Goal: Consume media (video, audio): Consume media (video, audio)

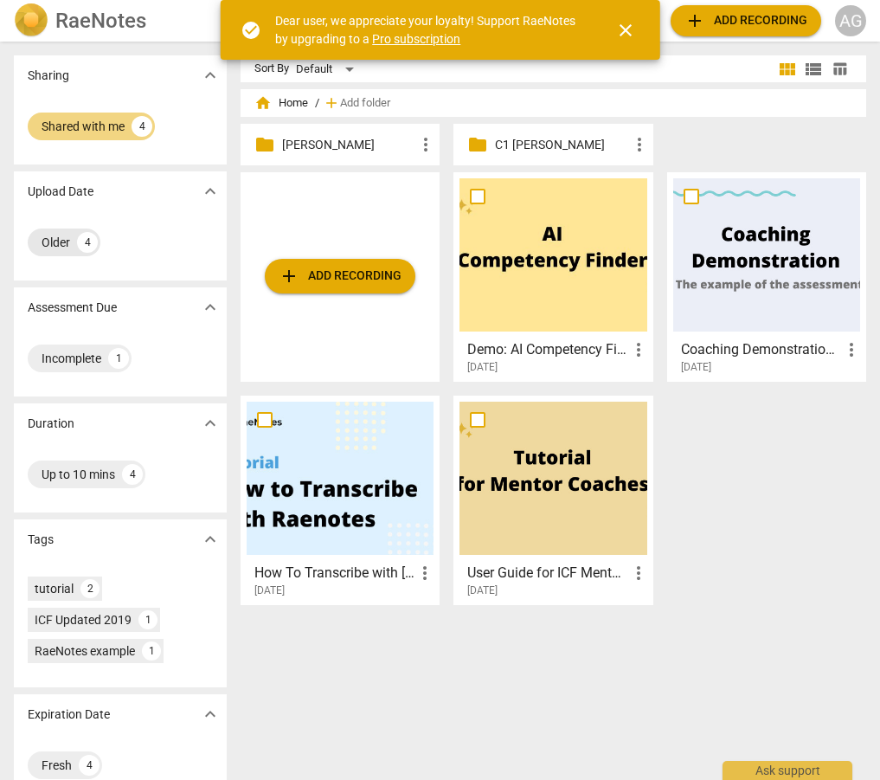
click at [72, 244] on div "Older 4" at bounding box center [64, 243] width 73 height 28
click at [70, 242] on div "Older" at bounding box center [56, 242] width 29 height 17
click at [209, 191] on span "expand_more" at bounding box center [210, 191] width 21 height 21
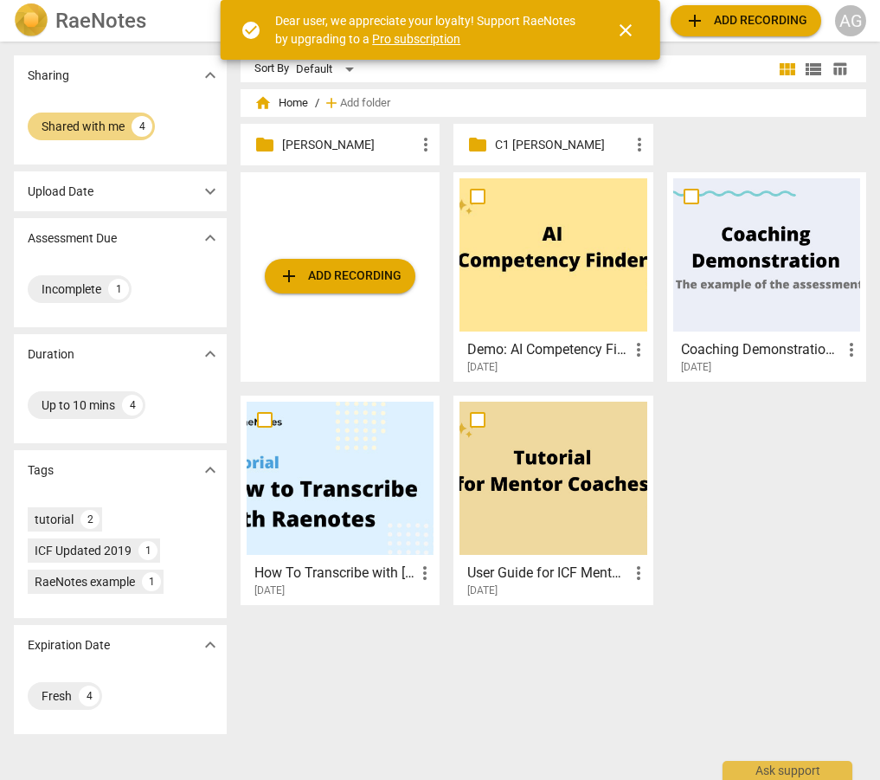
click at [209, 192] on span "expand_more" at bounding box center [210, 191] width 21 height 21
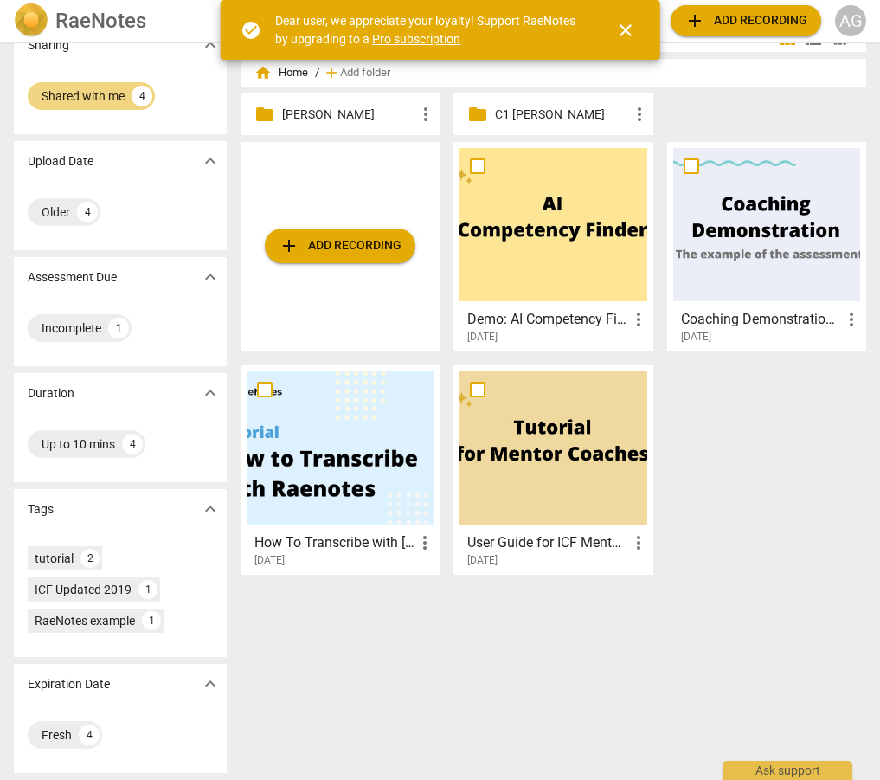
scroll to position [30, 0]
click at [206, 685] on span "expand_more" at bounding box center [210, 683] width 21 height 21
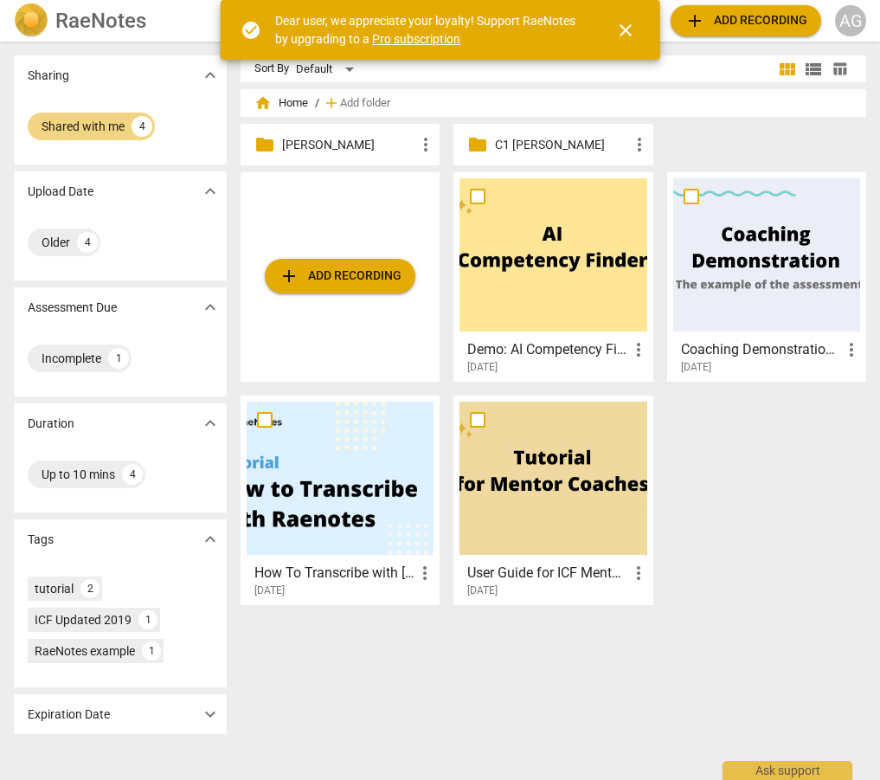
drag, startPoint x: 206, startPoint y: 686, endPoint x: 209, endPoint y: 695, distance: 10.1
click at [206, 686] on div "tutorial 2 ICF Updated 2019 1 RaeNotes example 1" at bounding box center [120, 623] width 213 height 128
drag, startPoint x: 203, startPoint y: 720, endPoint x: 172, endPoint y: 727, distance: 31.9
click at [203, 719] on span "expand_more" at bounding box center [210, 714] width 21 height 21
click at [93, 764] on div "4" at bounding box center [89, 765] width 21 height 21
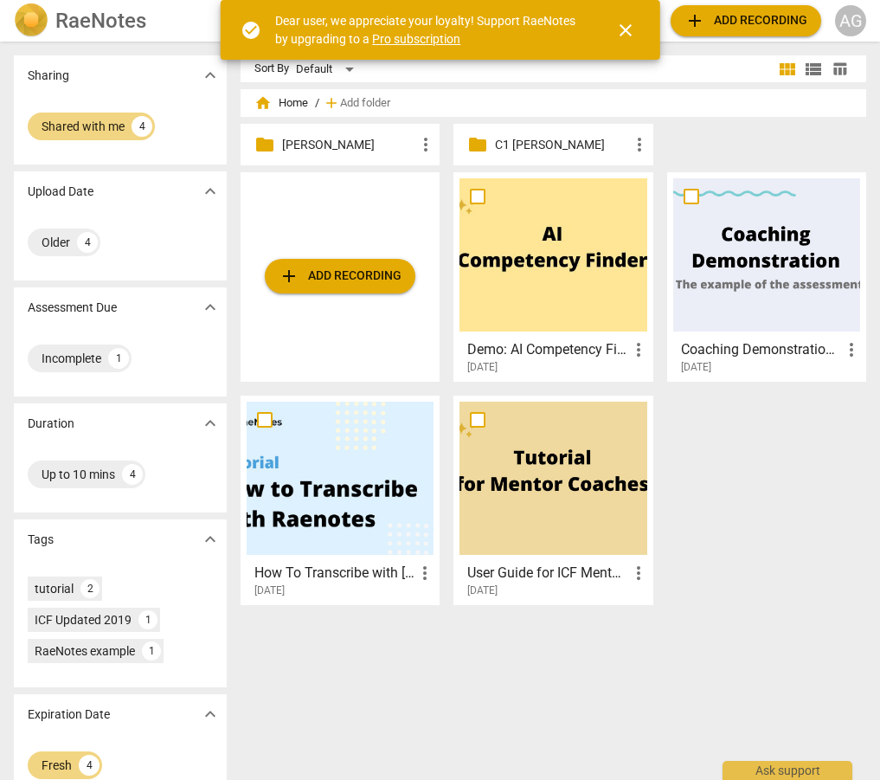
click at [370, 145] on p "ADELINE" at bounding box center [348, 145] width 133 height 18
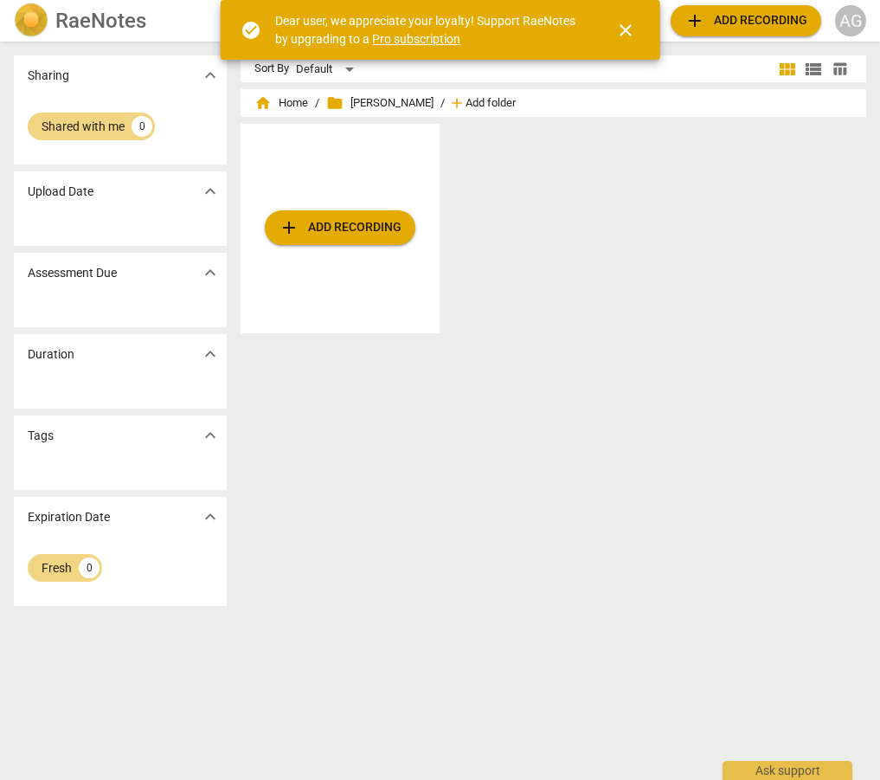
click at [466, 98] on span "Add folder" at bounding box center [491, 103] width 50 height 13
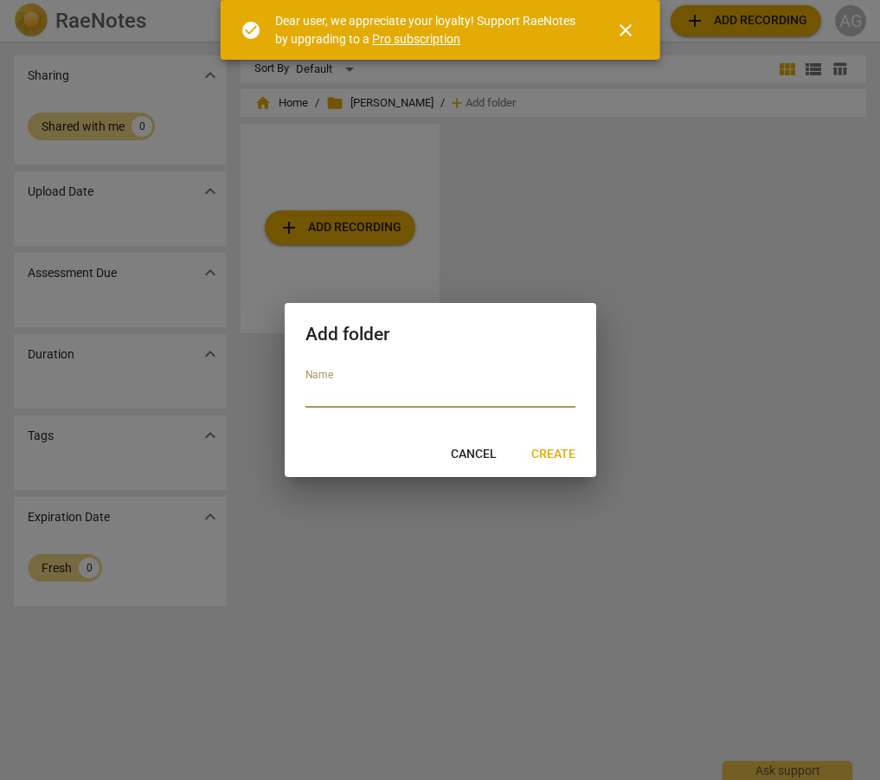
drag, startPoint x: 482, startPoint y: 456, endPoint x: 495, endPoint y: 454, distance: 13.1
click at [482, 456] on span "Cancel" at bounding box center [474, 454] width 46 height 17
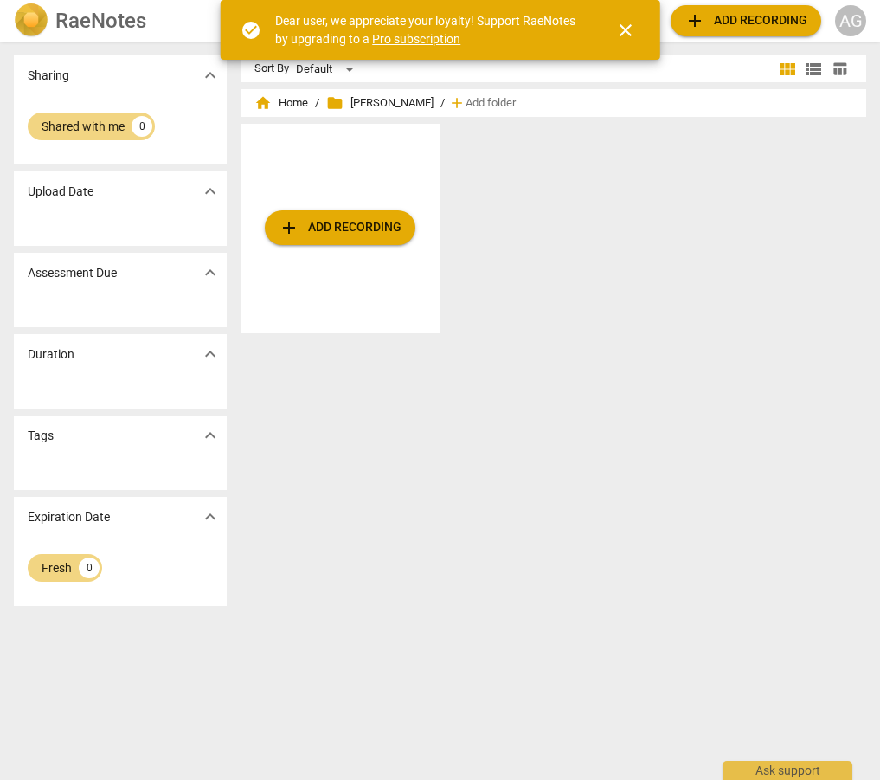
click at [383, 106] on span "folder ADELINE" at bounding box center [379, 102] width 107 height 17
drag, startPoint x: 376, startPoint y: 100, endPoint x: 329, endPoint y: 100, distance: 46.8
click at [375, 100] on span "folder ADELINE" at bounding box center [379, 102] width 107 height 17
click at [630, 23] on span "close" at bounding box center [625, 30] width 21 height 21
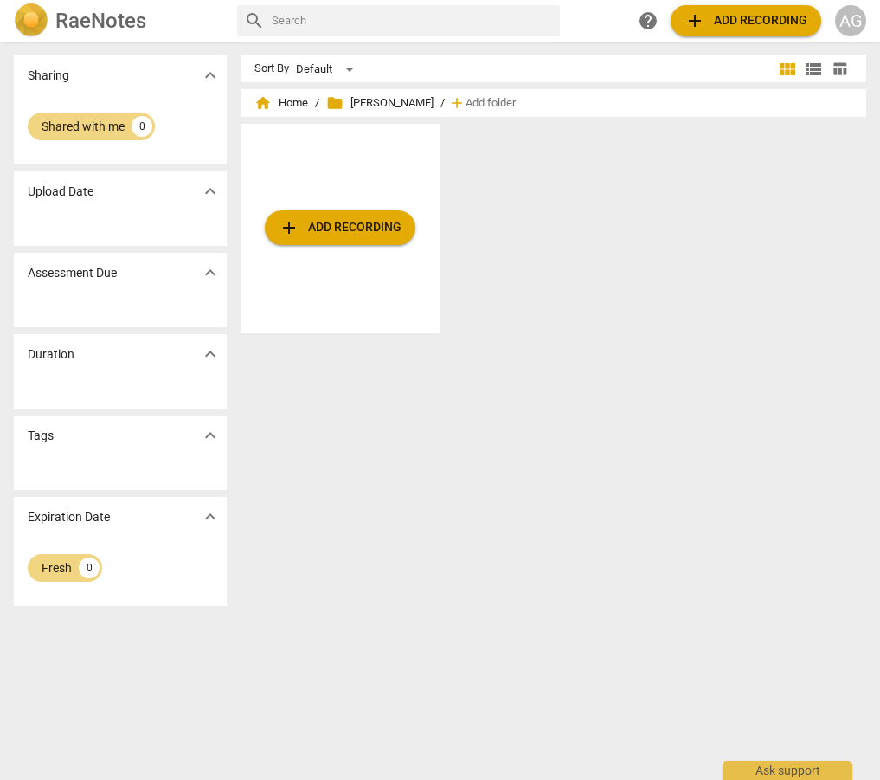
click at [211, 187] on span "expand_more" at bounding box center [210, 191] width 21 height 21
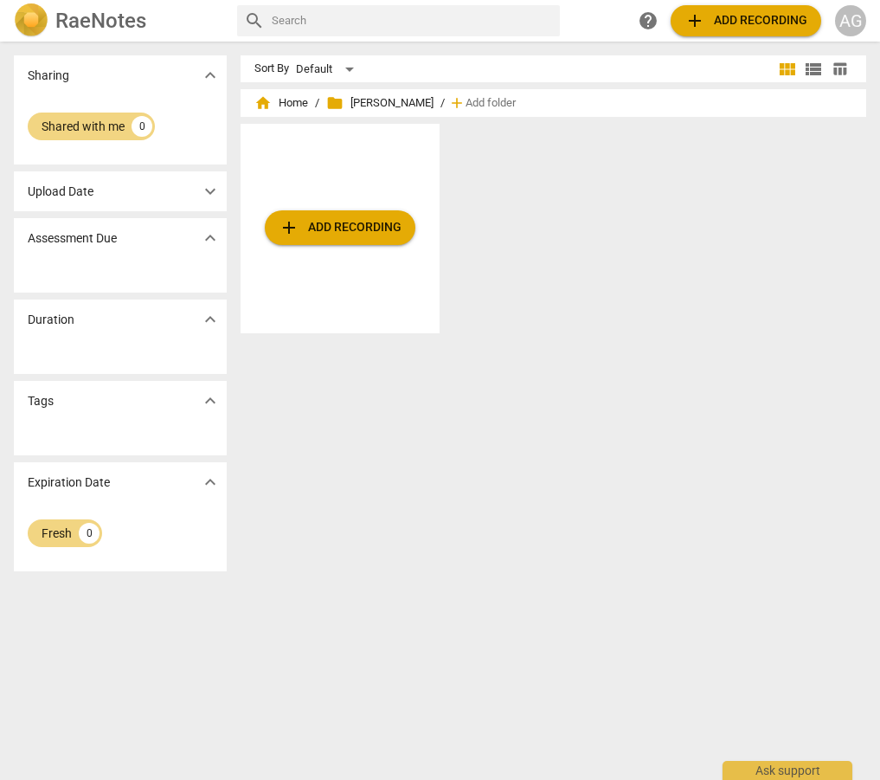
click at [209, 248] on span "expand_more" at bounding box center [210, 238] width 21 height 21
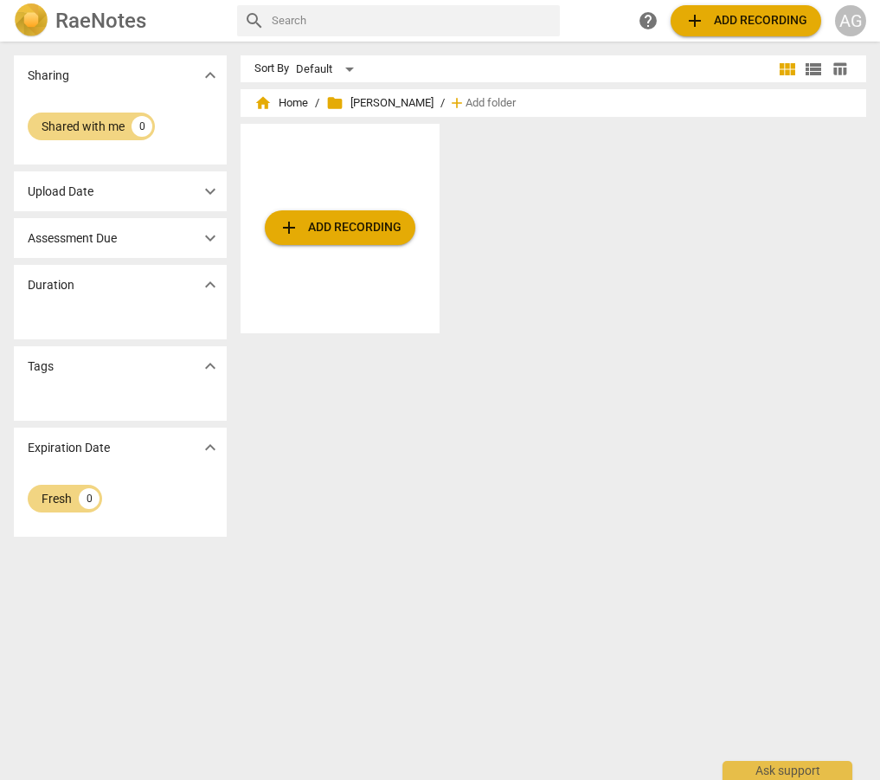
click at [209, 196] on span "expand_more" at bounding box center [210, 191] width 21 height 21
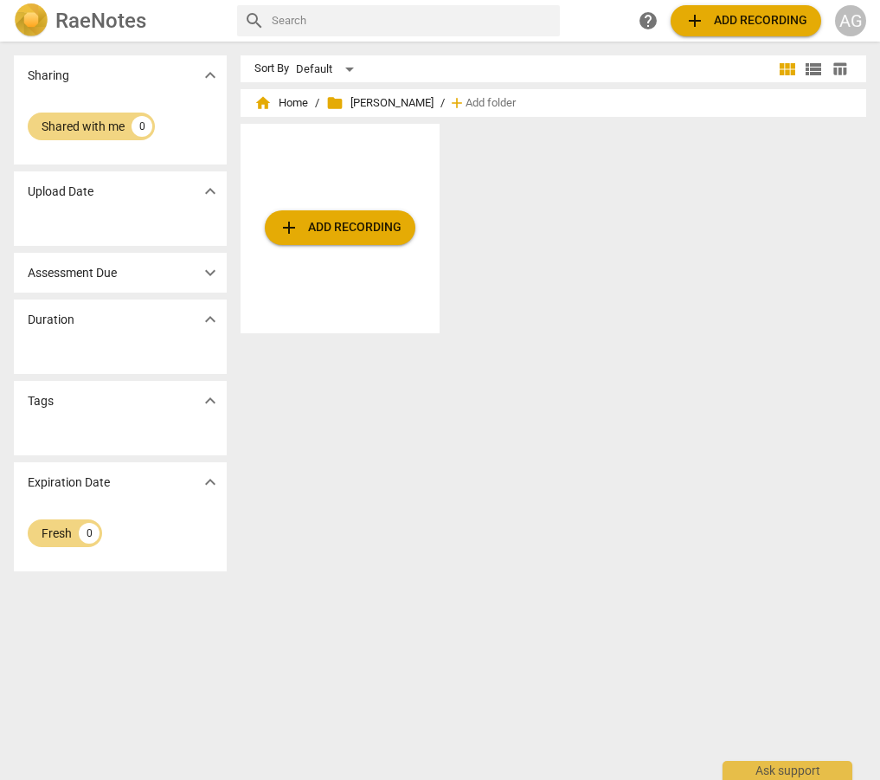
click at [214, 71] on span "expand_more" at bounding box center [210, 75] width 21 height 21
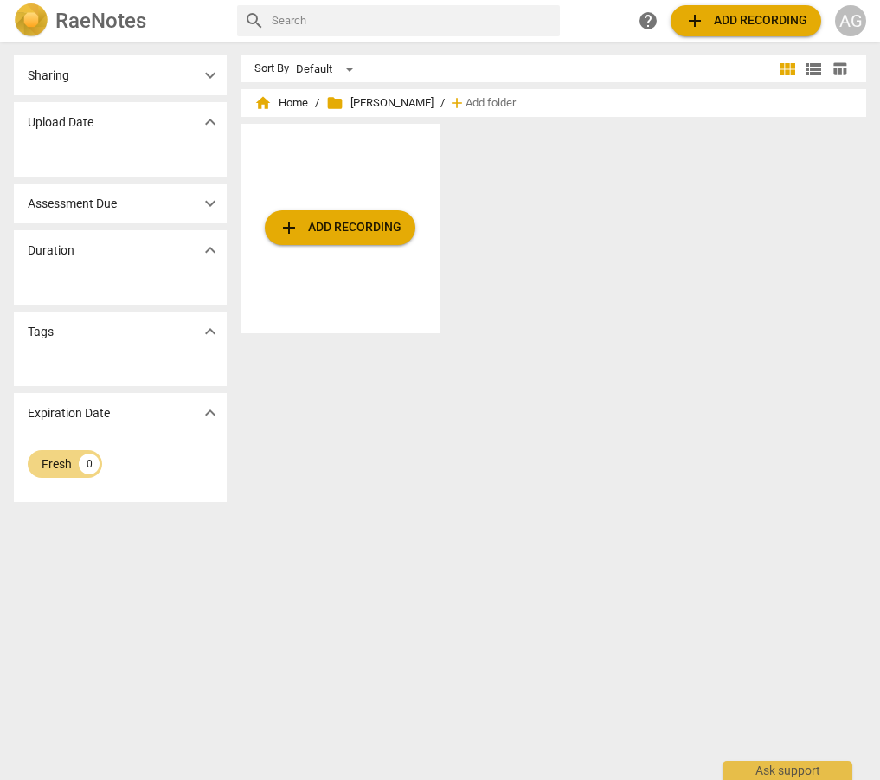
click at [207, 79] on span "expand_more" at bounding box center [210, 75] width 21 height 21
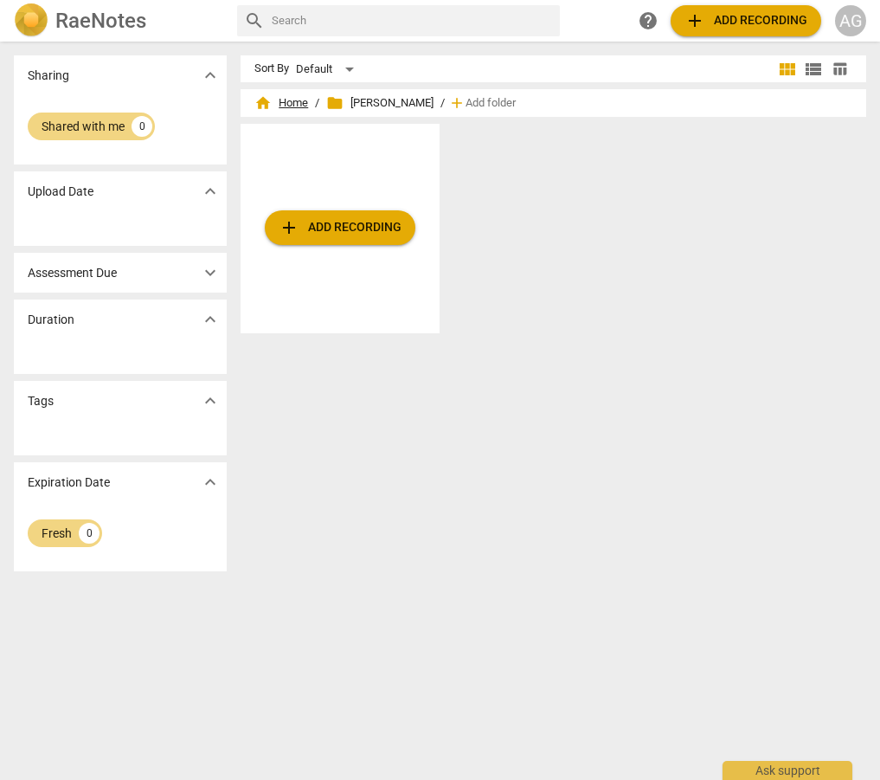
click at [287, 104] on span "home Home" at bounding box center [281, 102] width 54 height 17
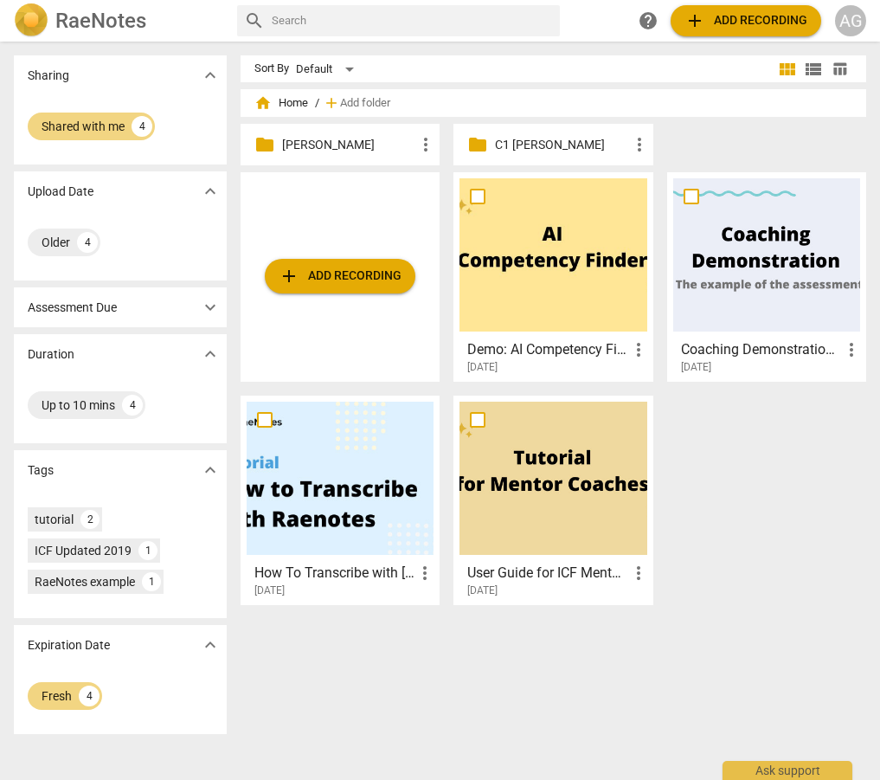
click at [529, 140] on p "C1 Céline" at bounding box center [561, 145] width 133 height 18
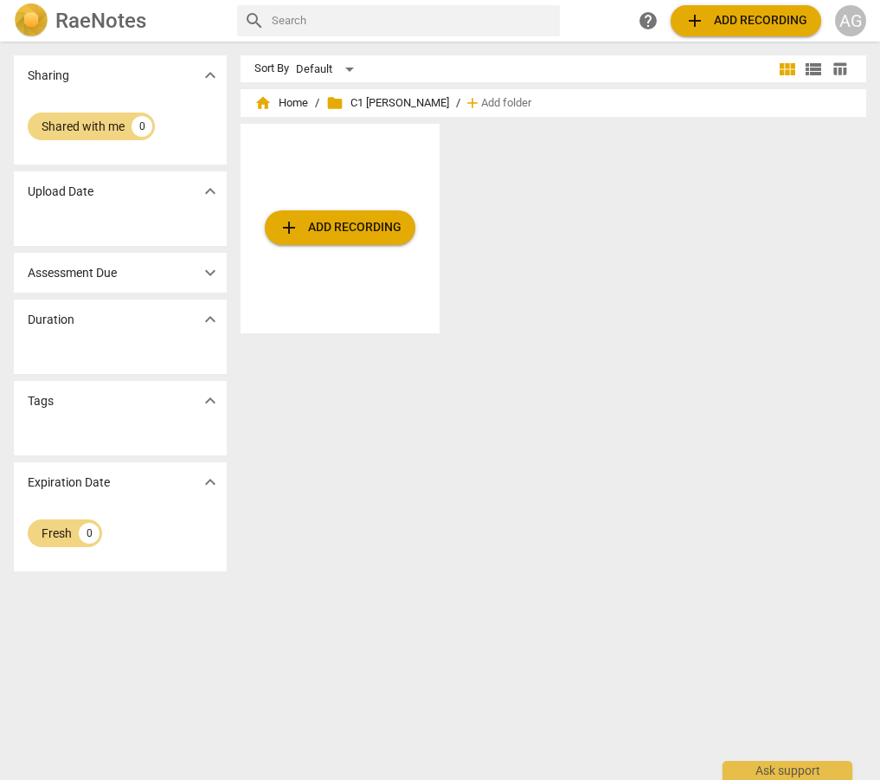
click at [335, 103] on span "folder" at bounding box center [334, 102] width 17 height 17
click at [302, 103] on span "home Home" at bounding box center [281, 102] width 54 height 17
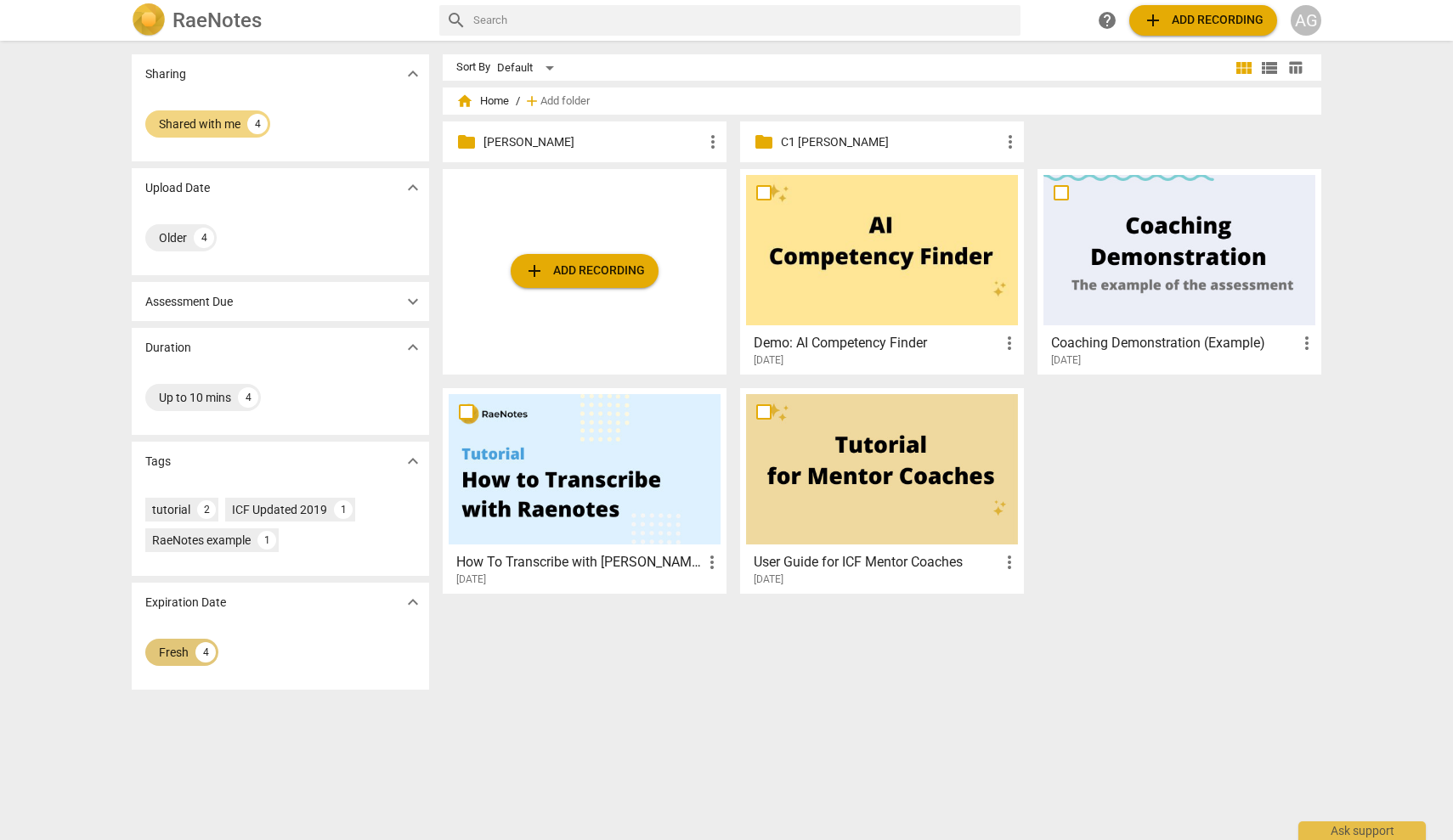
click at [175, 656] on div "Fresh" at bounding box center [174, 652] width 29 height 17
click at [550, 68] on div "Default" at bounding box center [528, 68] width 63 height 27
click at [532, 131] on li "Recent" at bounding box center [536, 132] width 81 height 32
click at [547, 67] on div "Recent" at bounding box center [527, 68] width 61 height 27
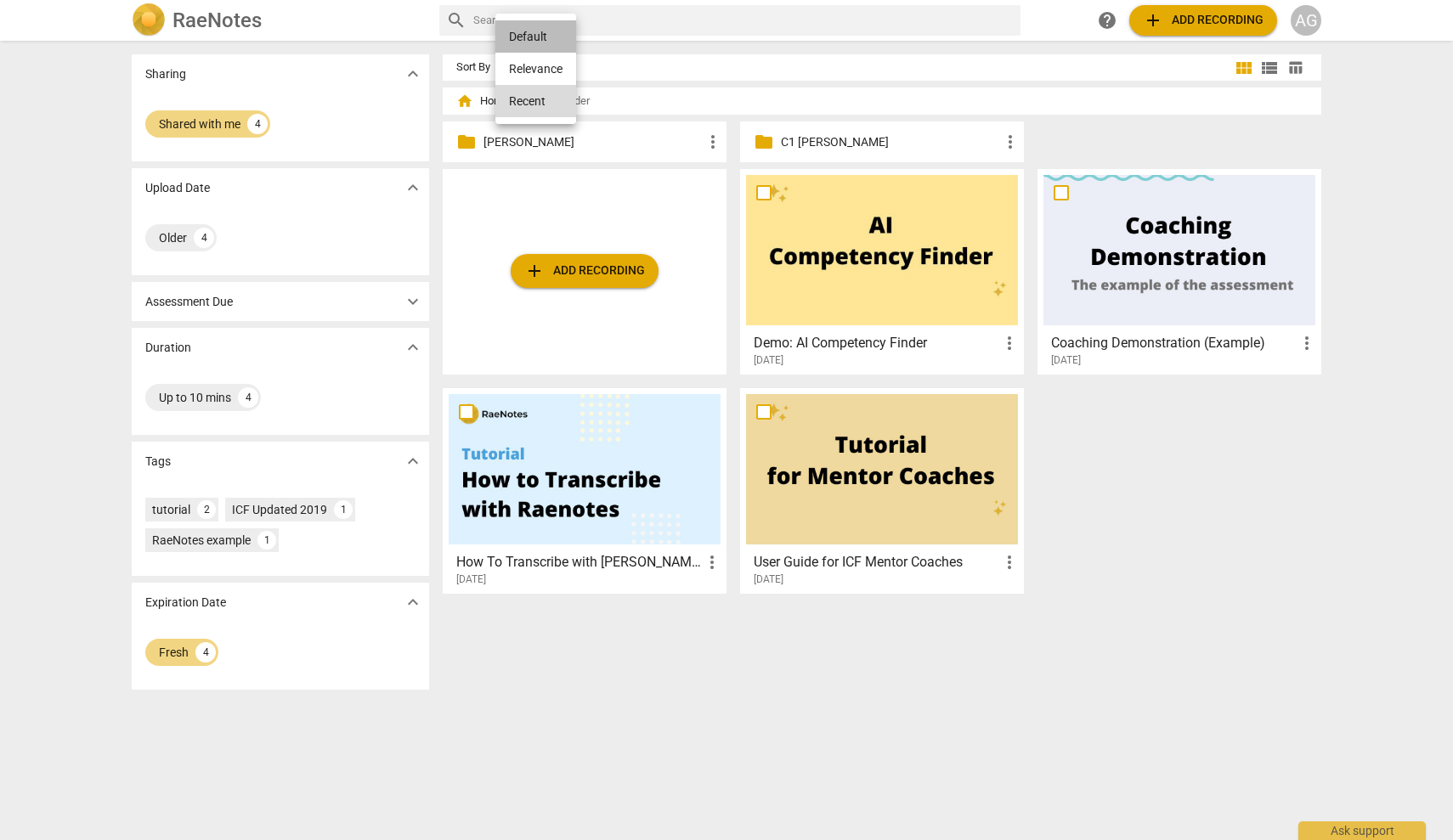
click at [547, 28] on li "Default" at bounding box center [536, 36] width 81 height 32
click at [863, 70] on span "view_list" at bounding box center [1269, 68] width 21 height 21
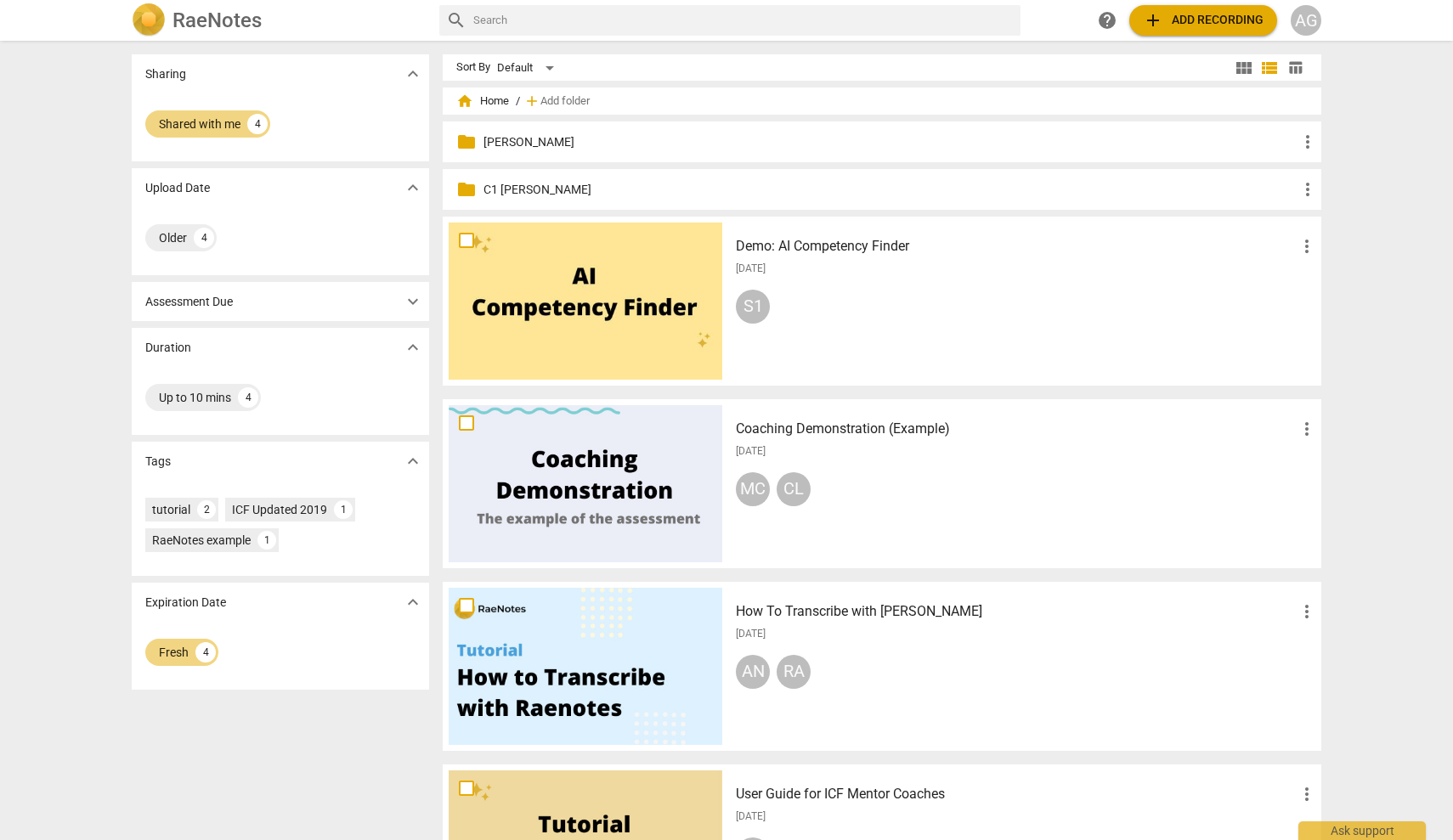
click at [863, 187] on span "more_vert" at bounding box center [1308, 189] width 21 height 21
drag, startPoint x: 507, startPoint y: 184, endPoint x: 494, endPoint y: 188, distance: 13.6
click at [507, 184] on div at bounding box center [726, 420] width 1453 height 840
click at [490, 188] on p "C1 Céline" at bounding box center [890, 189] width 814 height 18
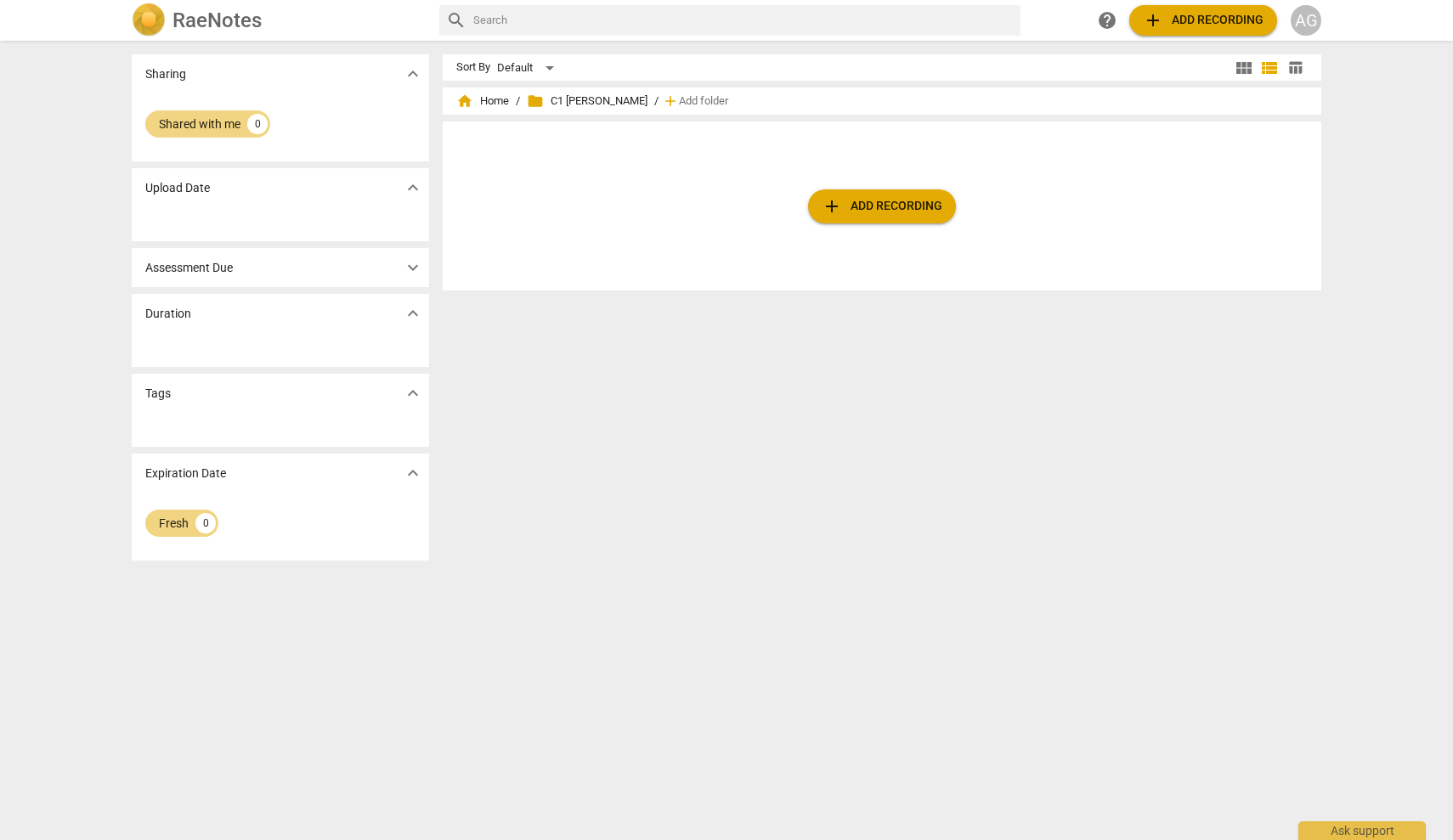
click at [552, 94] on span "folder C1 Céline" at bounding box center [587, 100] width 121 height 17
drag, startPoint x: 537, startPoint y: 101, endPoint x: 519, endPoint y: 99, distance: 18.1
click at [537, 101] on span "folder" at bounding box center [535, 100] width 17 height 17
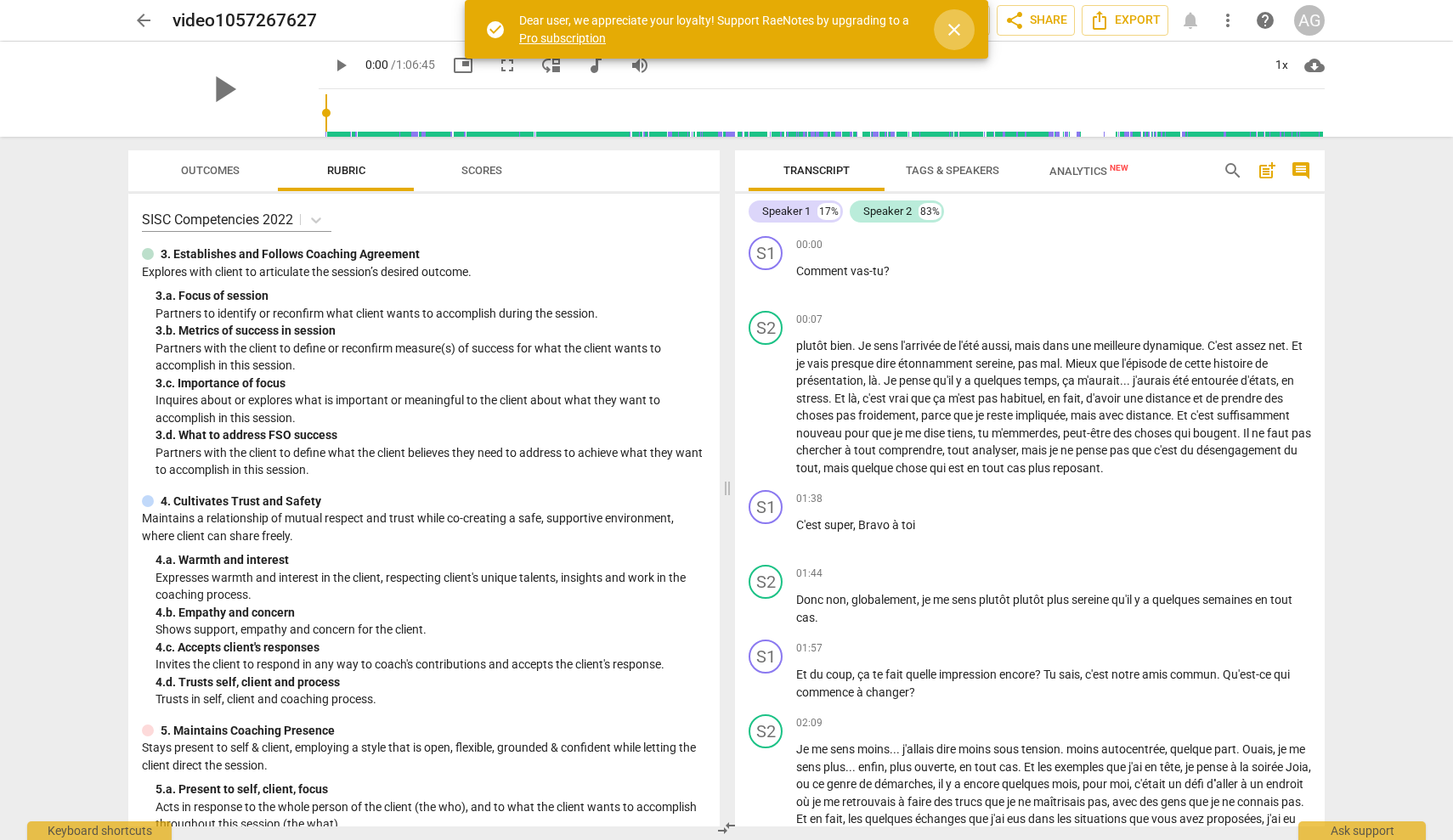
drag, startPoint x: 952, startPoint y: 28, endPoint x: 965, endPoint y: 29, distance: 13.0
click at [863, 28] on span "close" at bounding box center [954, 29] width 21 height 21
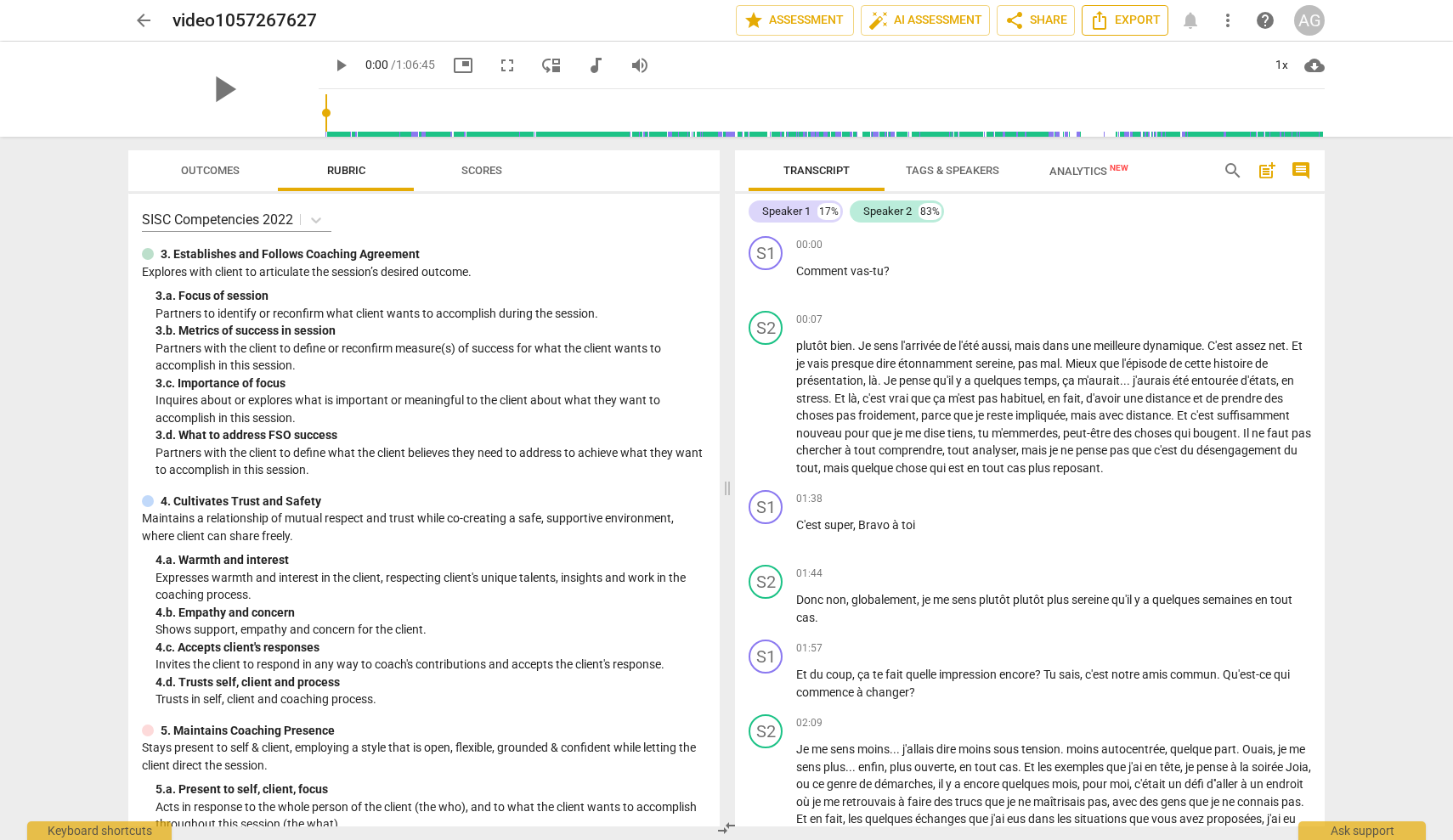
click at [863, 21] on span "Export" at bounding box center [1125, 20] width 72 height 21
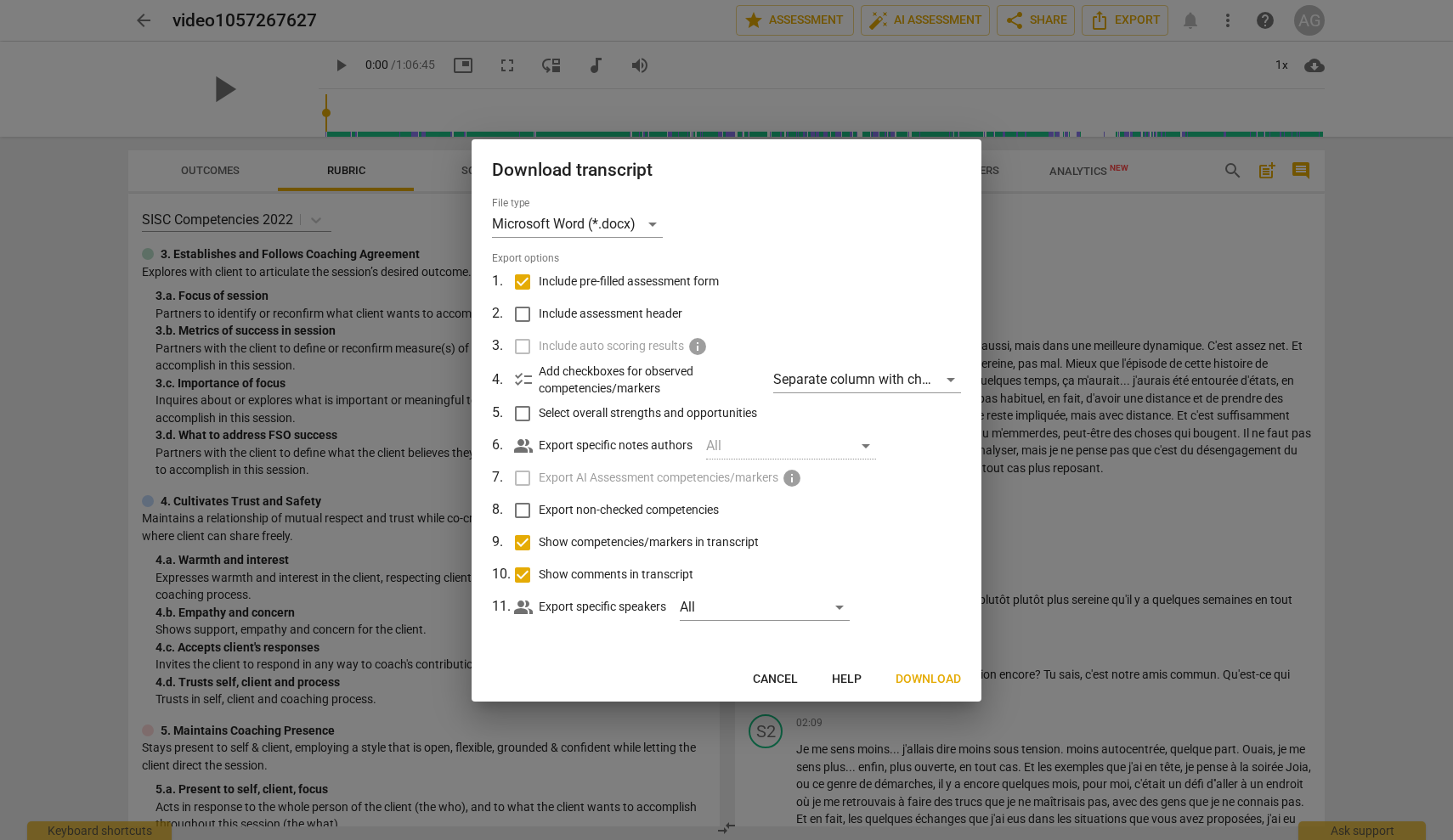
click at [863, 672] on span "Download" at bounding box center [928, 679] width 66 height 17
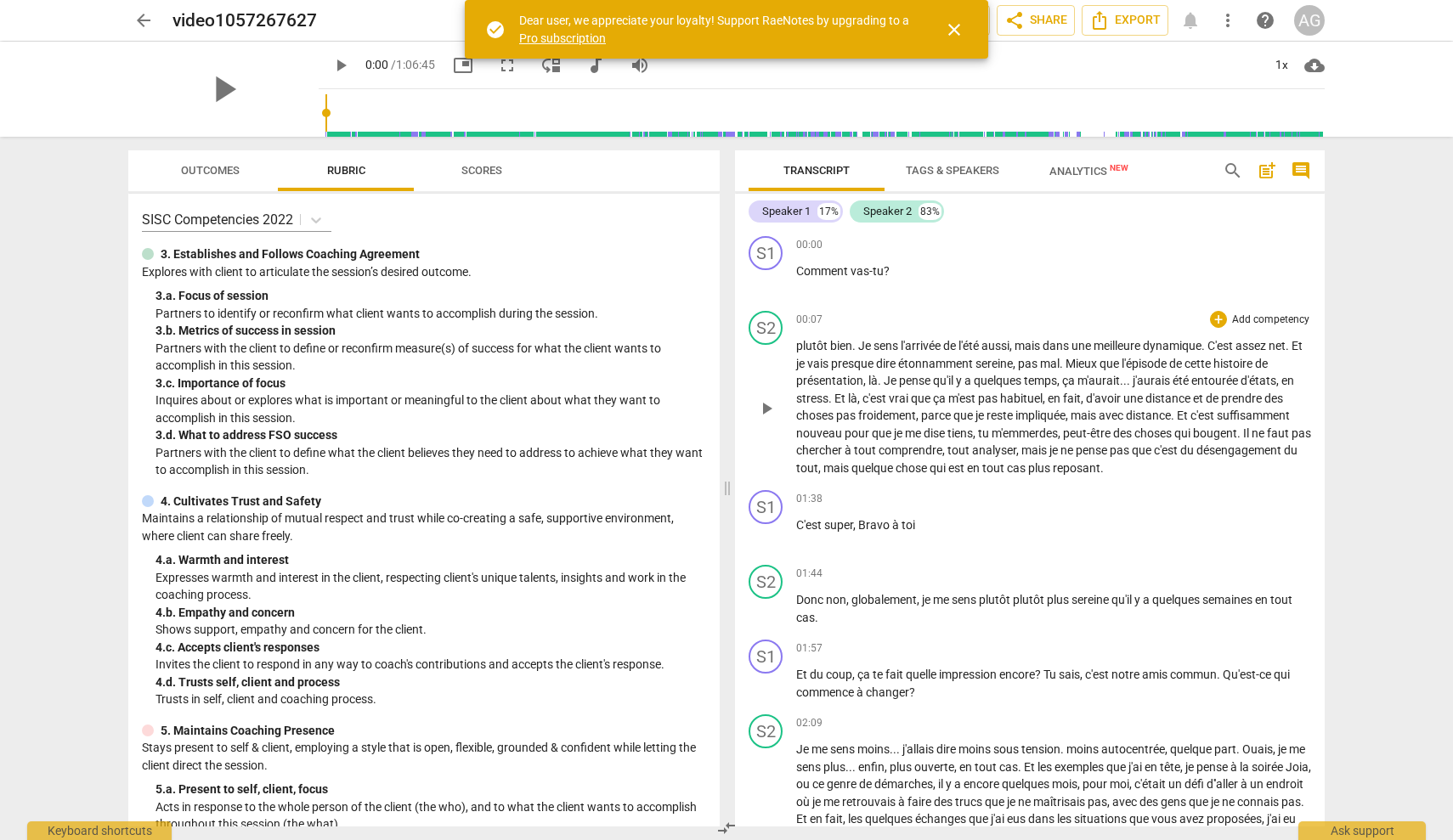
drag, startPoint x: 1045, startPoint y: 344, endPoint x: 1102, endPoint y: 353, distance: 57.7
click at [1043, 344] on span "mais" at bounding box center [1029, 345] width 28 height 14
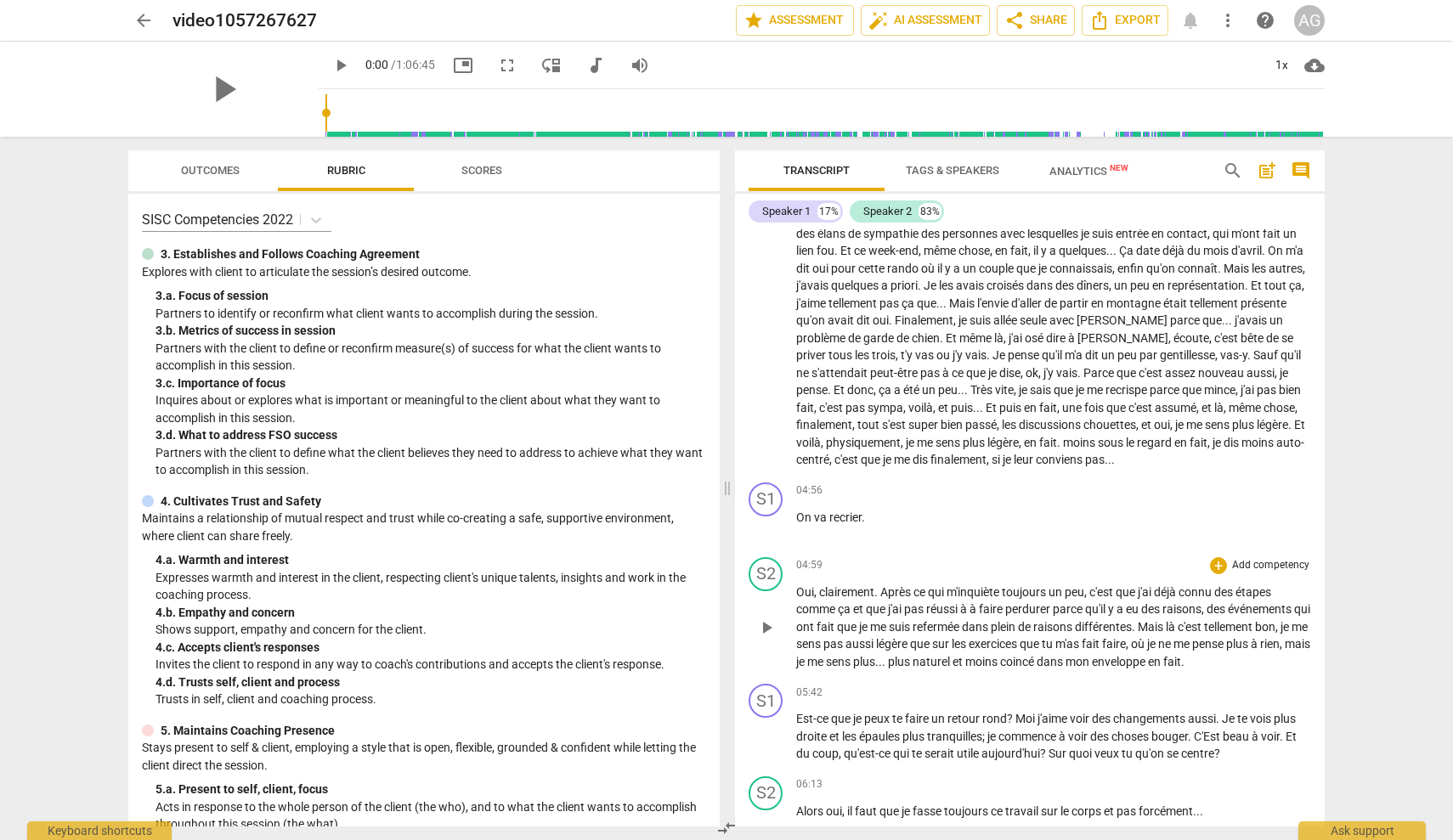
scroll to position [598, 0]
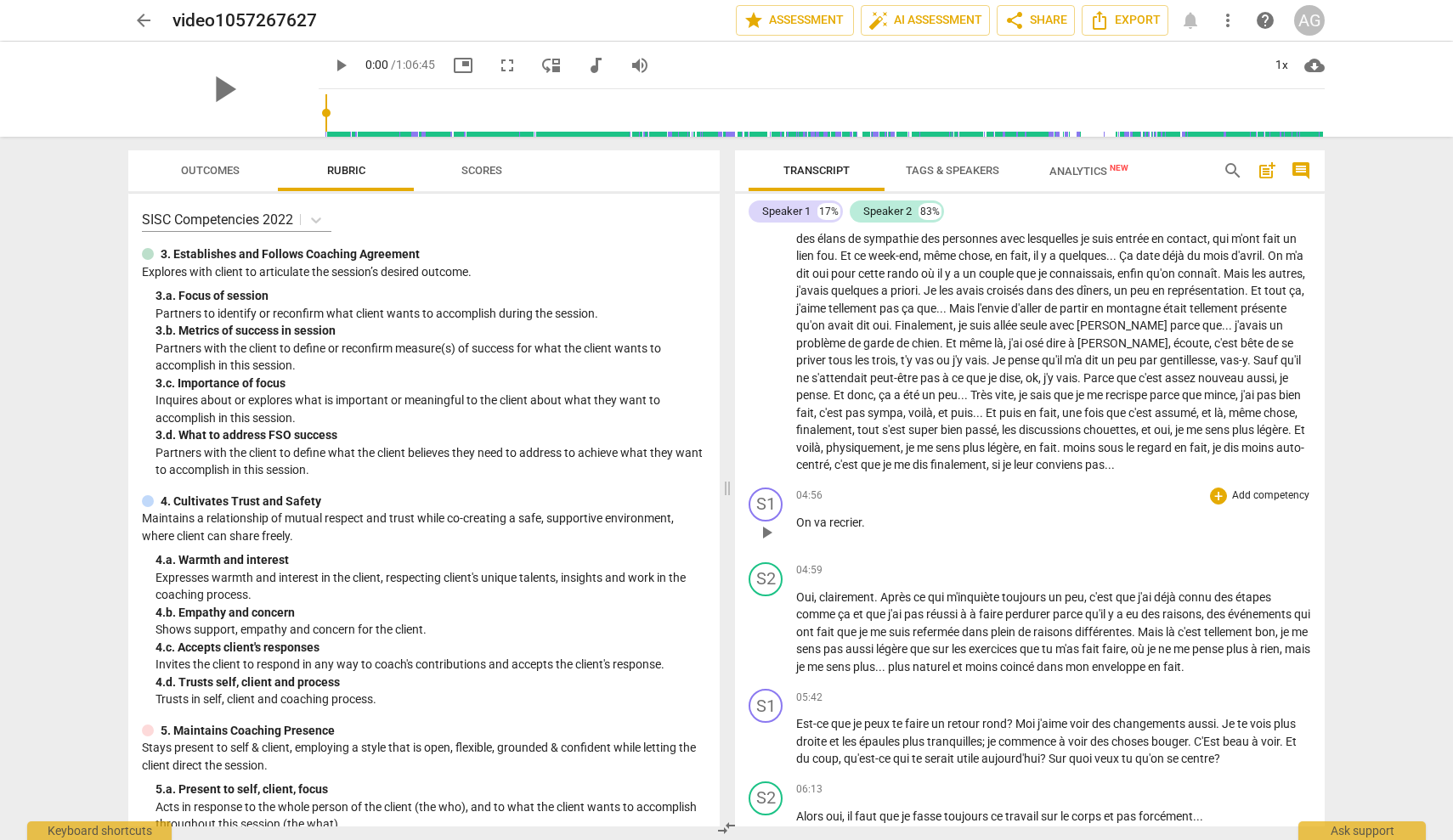
click at [767, 531] on span "play_arrow" at bounding box center [766, 532] width 21 height 21
click at [761, 528] on span "pause" at bounding box center [766, 532] width 21 height 21
click at [775, 529] on span "play_arrow" at bounding box center [766, 532] width 21 height 21
drag, startPoint x: 864, startPoint y: 531, endPoint x: 795, endPoint y: 528, distance: 69.1
click at [795, 528] on div "S1 play_arrow pause 04:56 + Add competency keyboard_arrow_right On va recrier ." at bounding box center [1030, 518] width 590 height 75
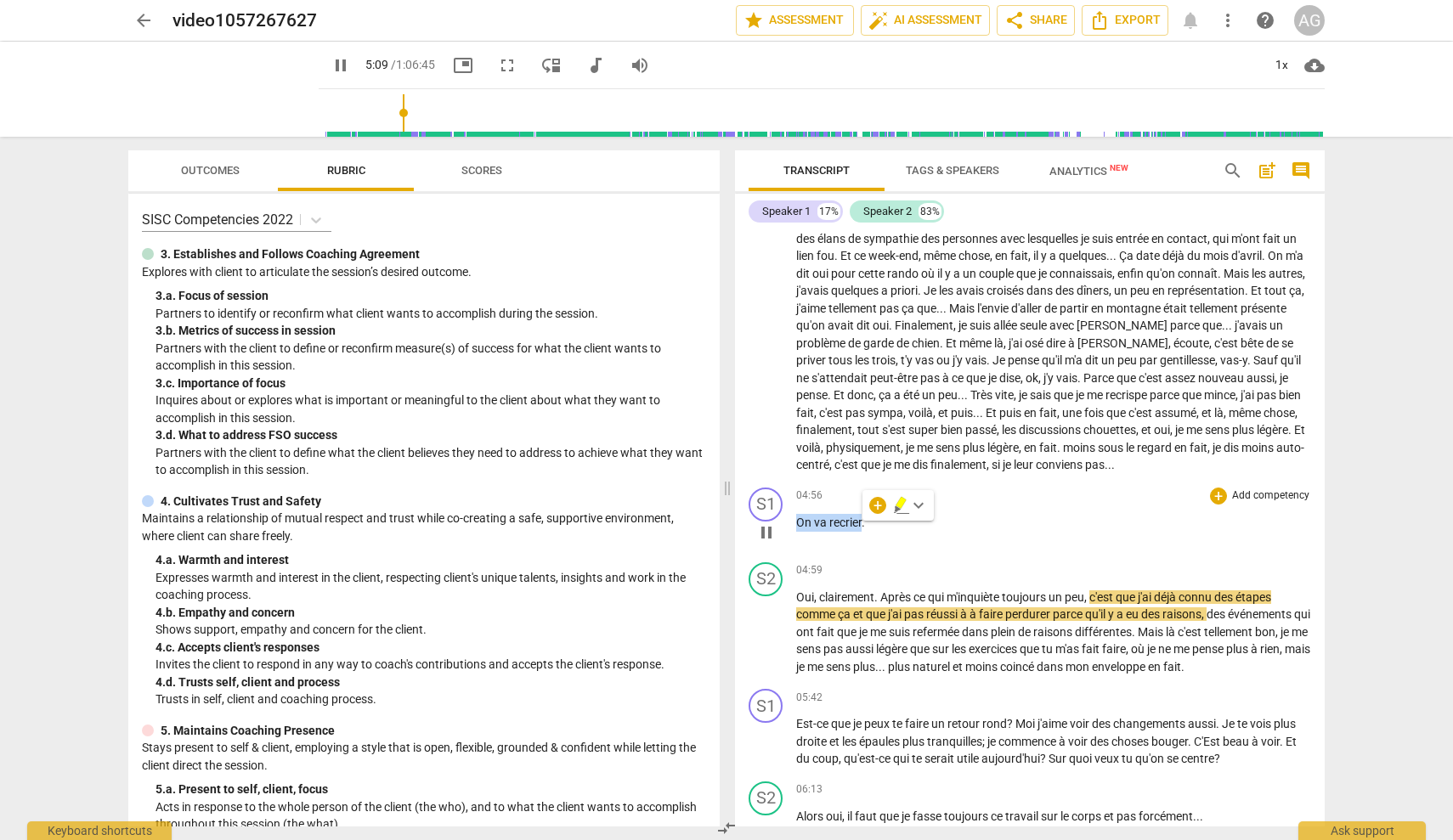
type input "309"
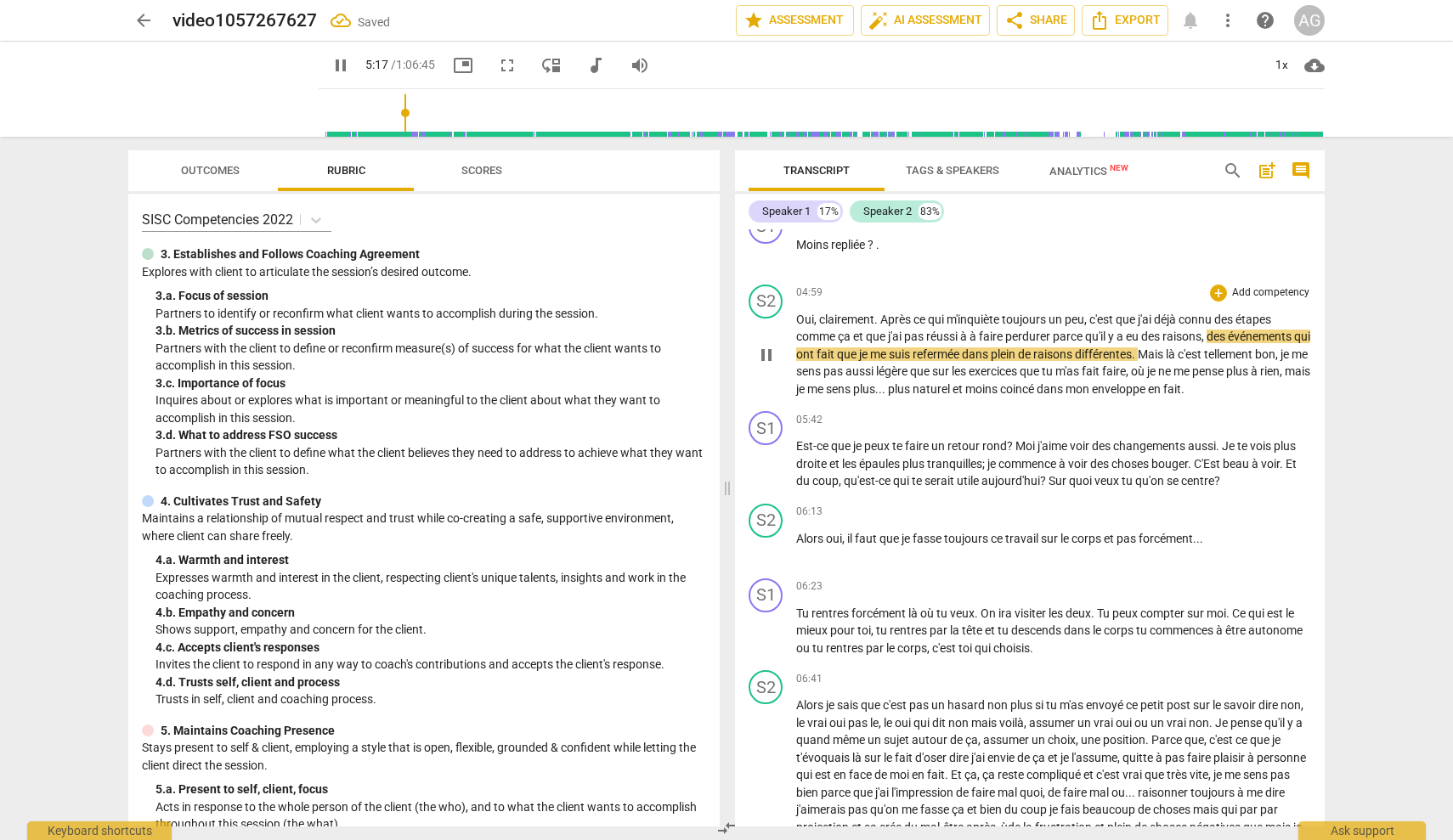
scroll to position [876, 0]
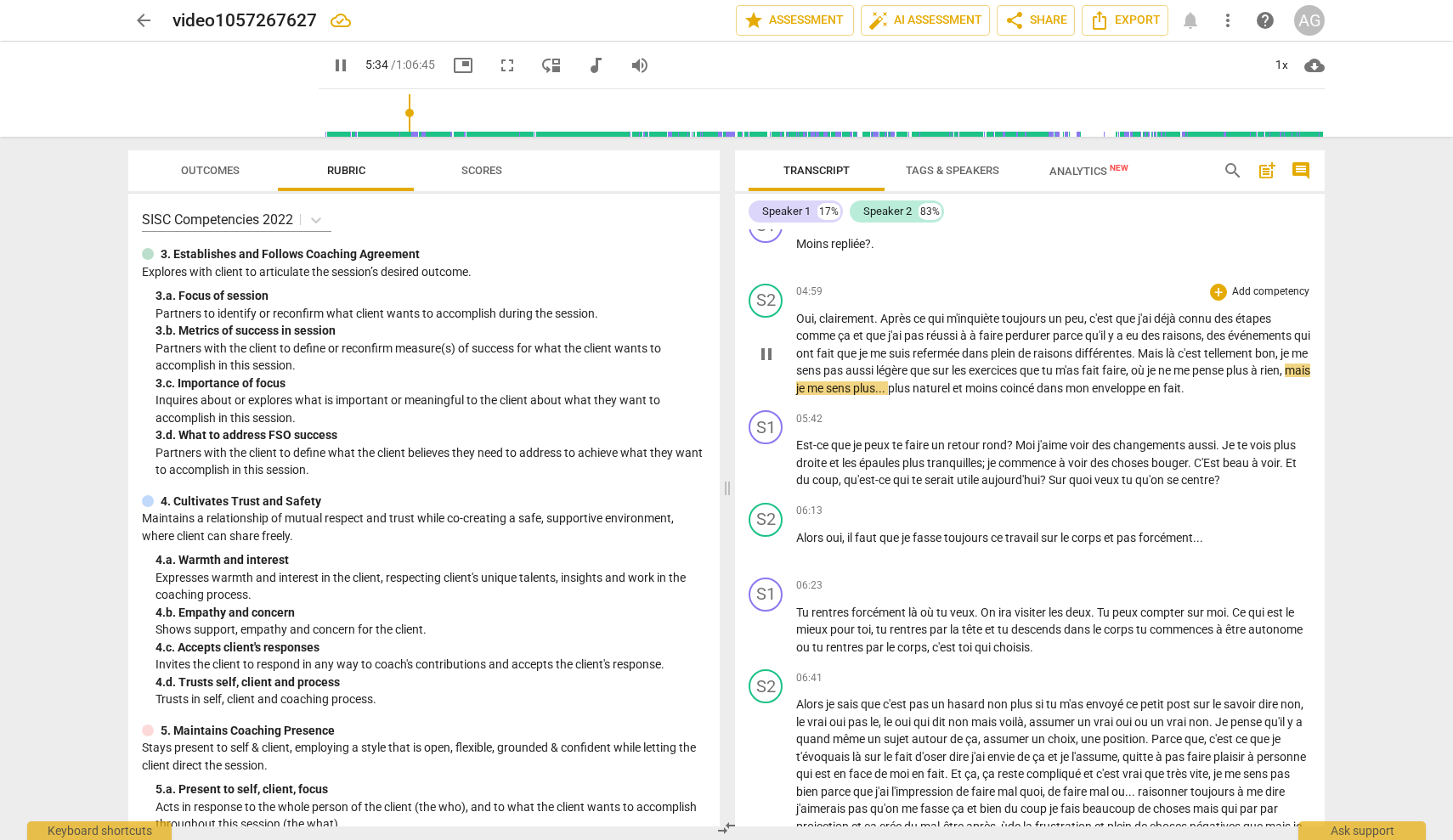
click at [1192, 373] on span "me" at bounding box center [1182, 370] width 19 height 14
type input "335"
drag, startPoint x: 1015, startPoint y: 391, endPoint x: 1067, endPoint y: 391, distance: 52.0
click at [942, 391] on span "naturel" at bounding box center [921, 389] width 40 height 14
click at [942, 389] on span "naturel" at bounding box center [921, 389] width 40 height 14
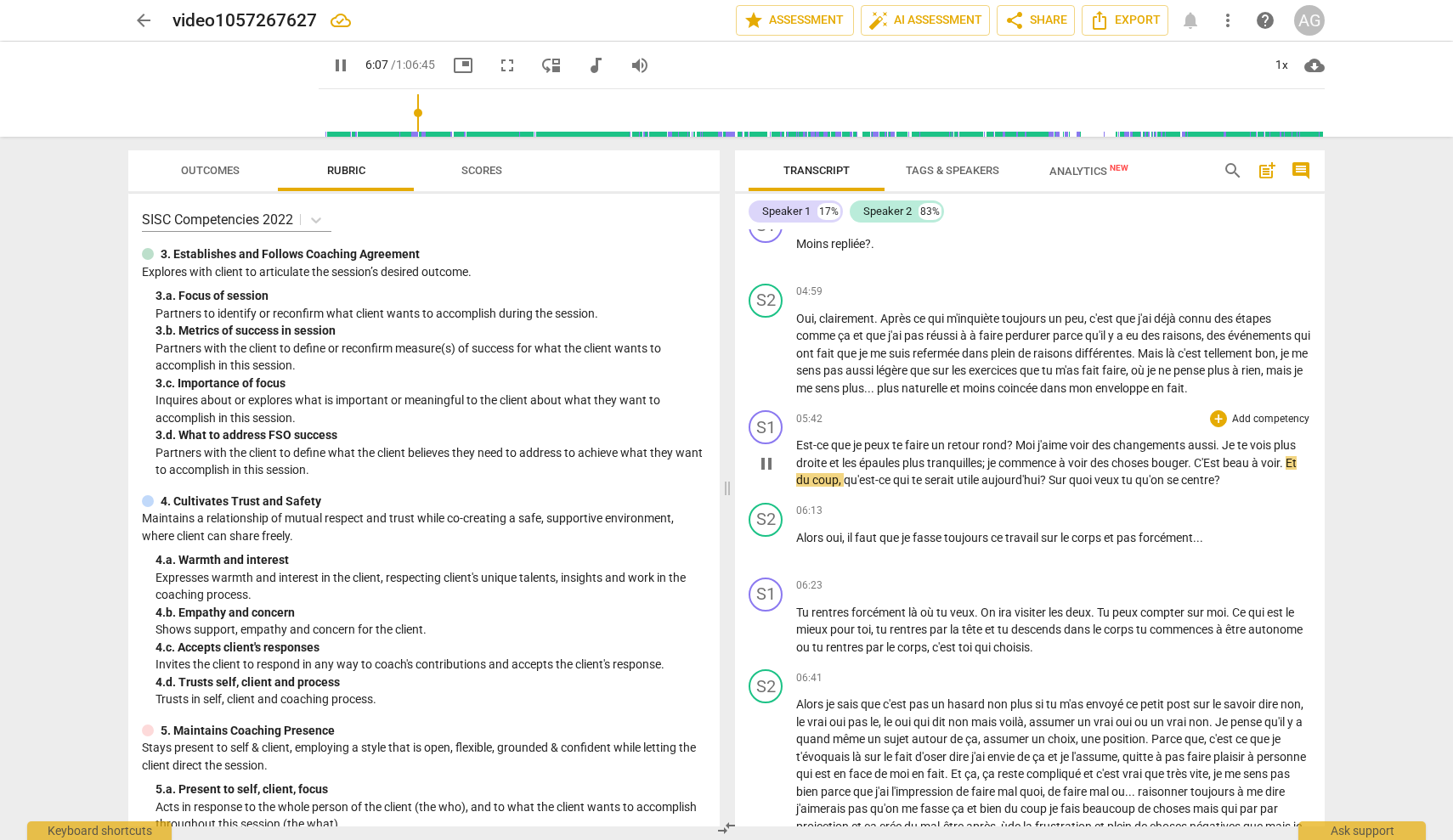
click at [1300, 470] on p "Est-ce que je peux te faire un retour rond ? Moi j'aime voir des changements au…" at bounding box center [1053, 463] width 515 height 53
type input "369"
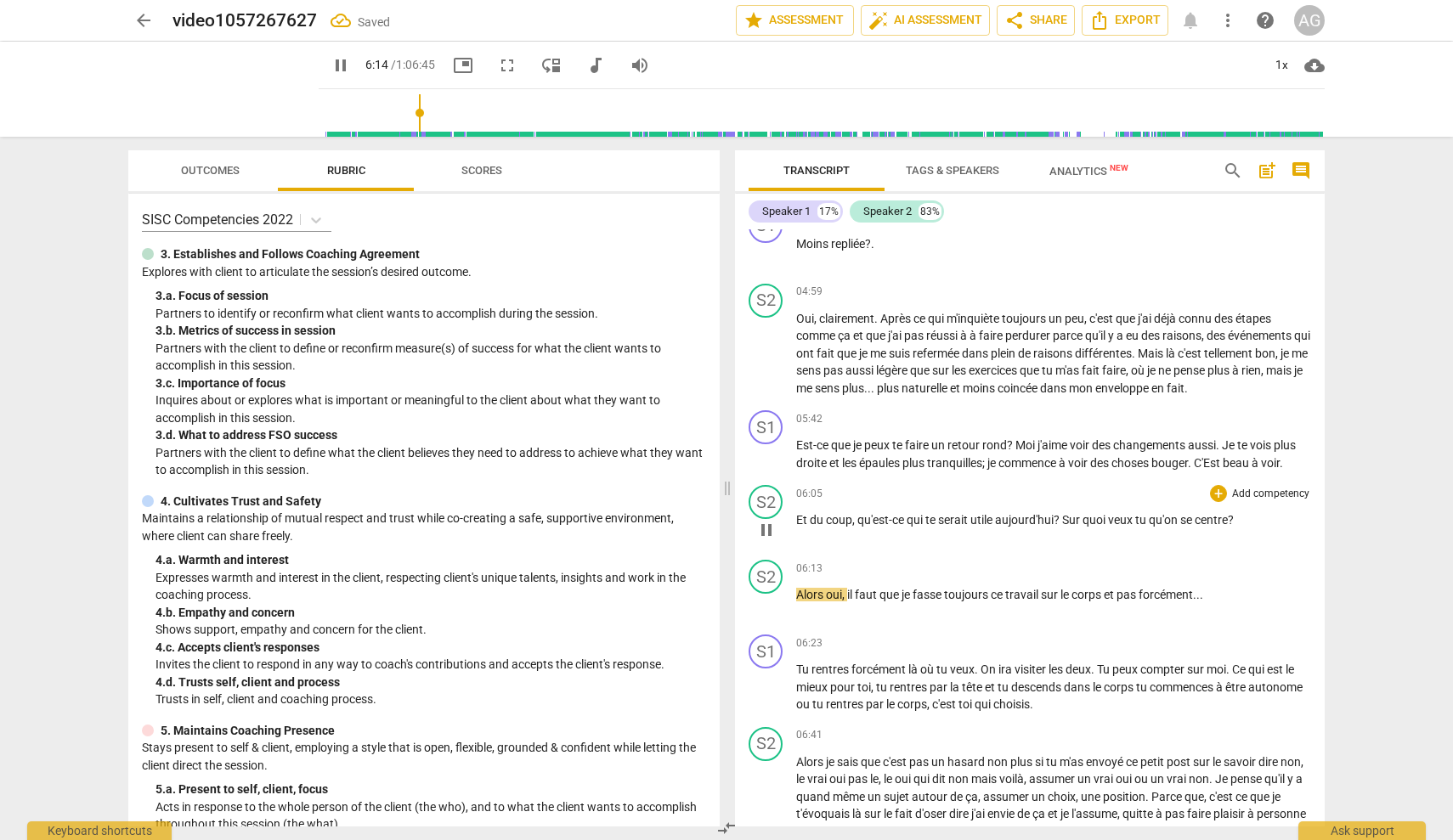
click at [797, 519] on span "Et" at bounding box center [803, 520] width 14 height 14
type input "375"
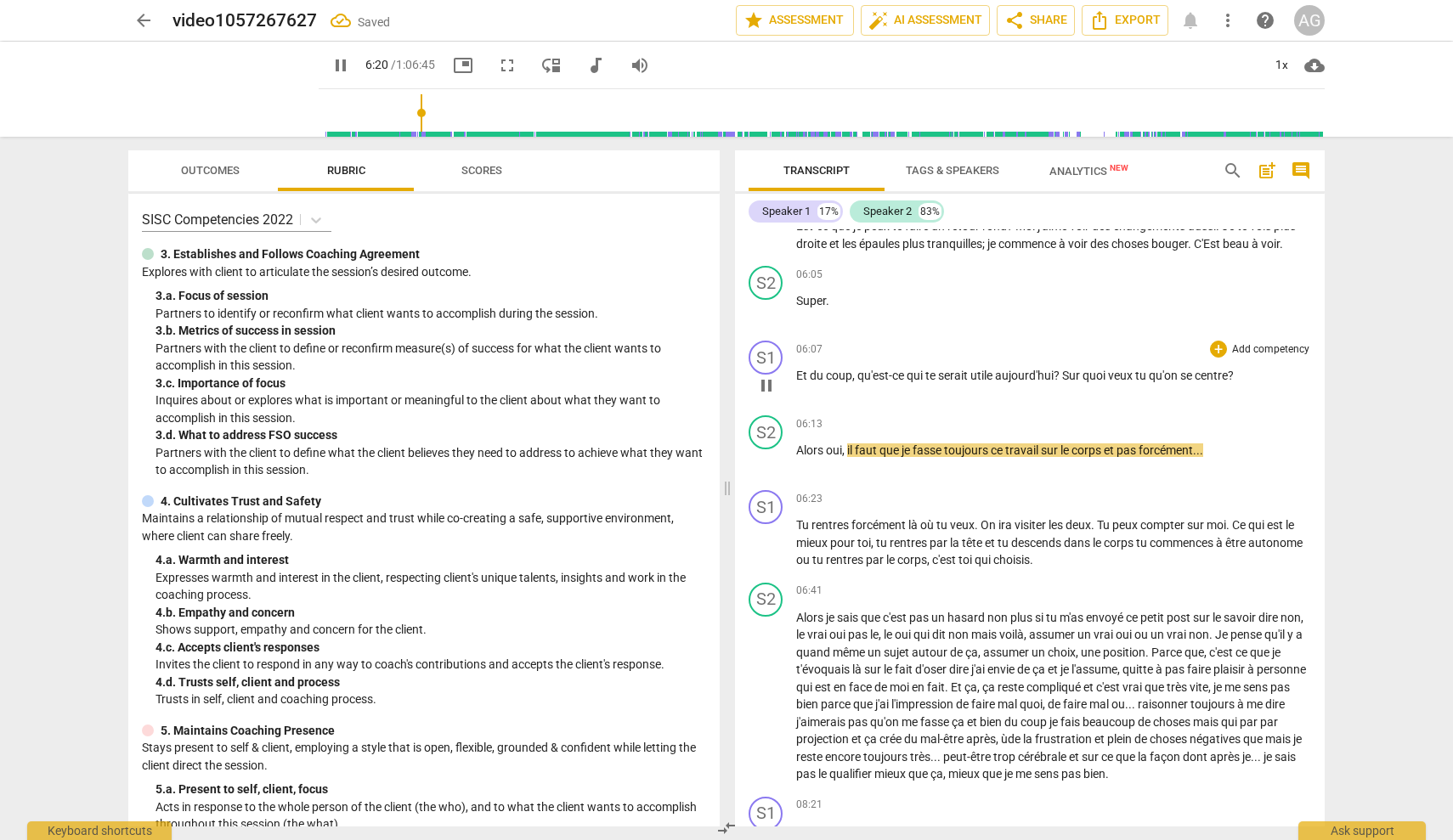
scroll to position [1098, 0]
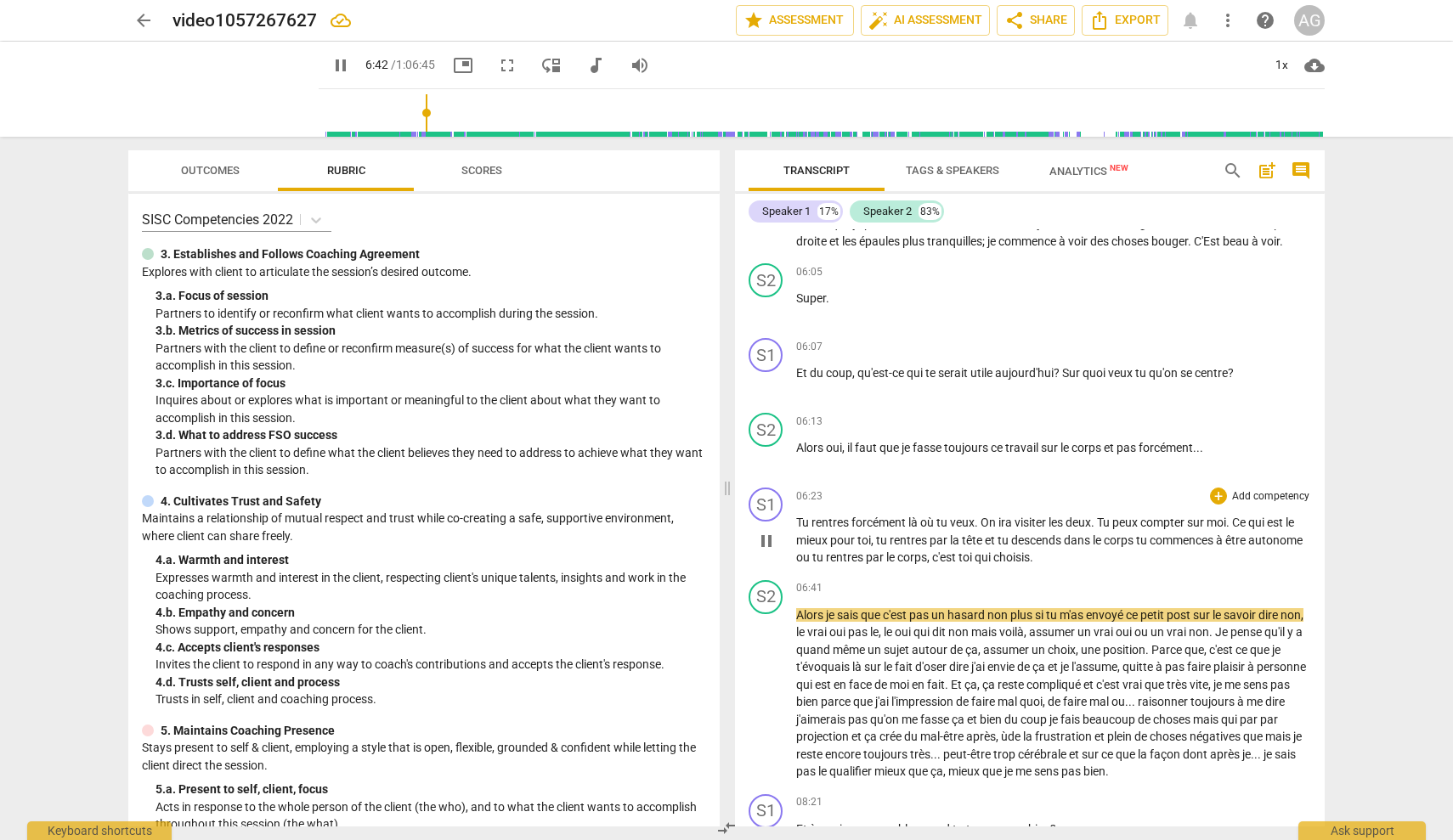
drag, startPoint x: 991, startPoint y: 560, endPoint x: 1000, endPoint y: 561, distance: 9.1
click at [958, 560] on span "c'est" at bounding box center [945, 557] width 27 height 14
type input "403"
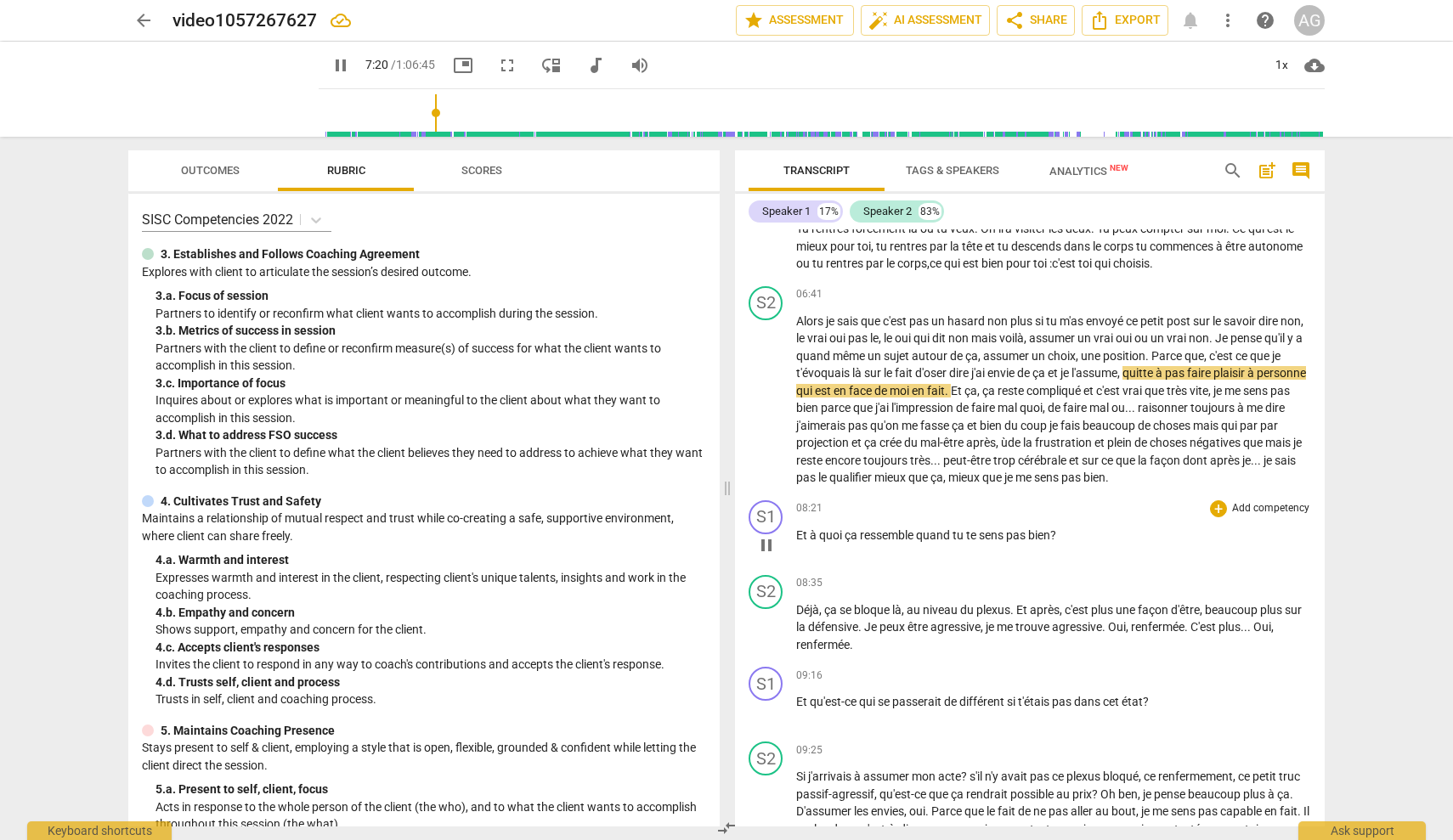
scroll to position [1424, 0]
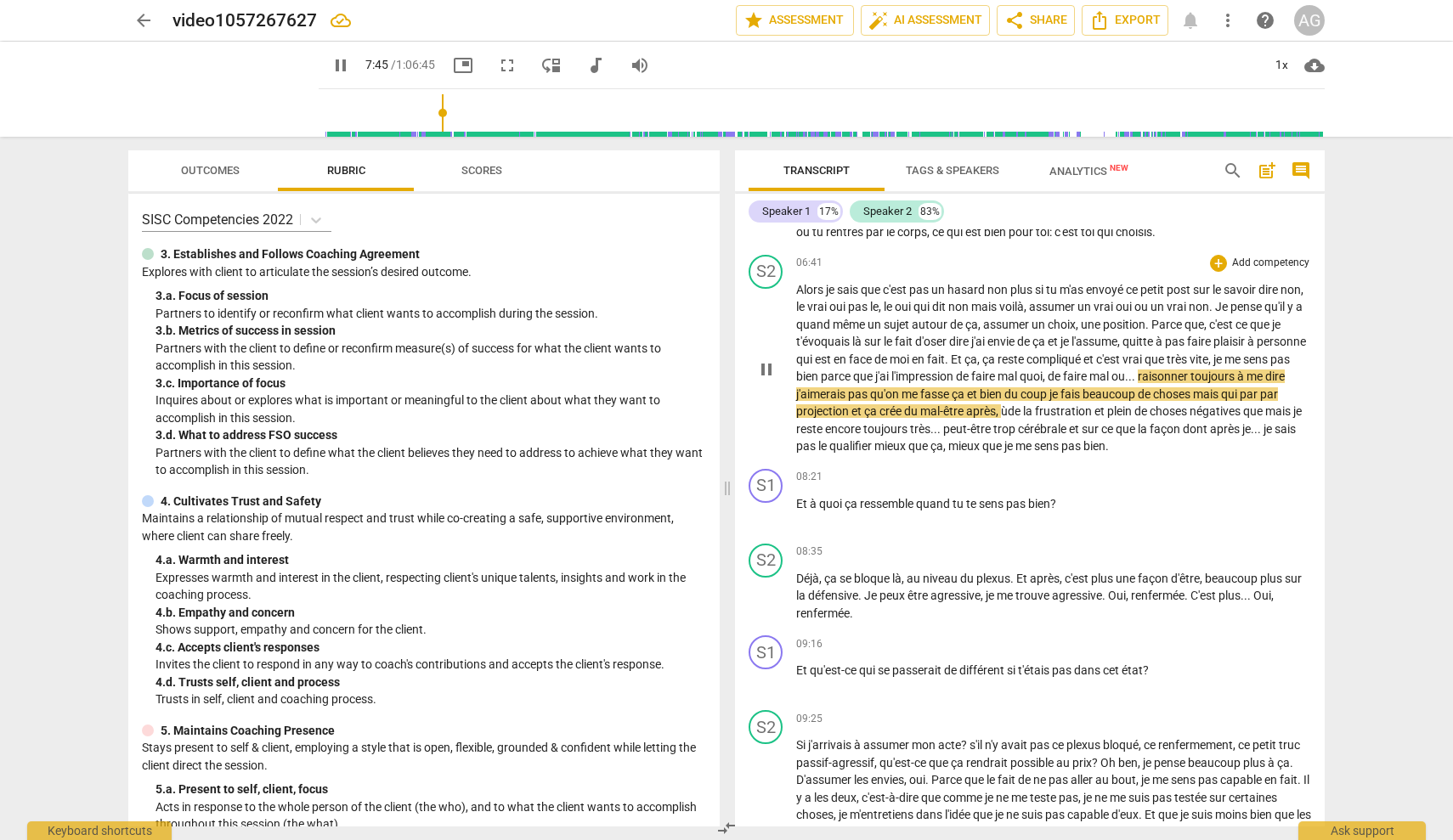
click at [1240, 401] on span "par" at bounding box center [1250, 394] width 21 height 14
drag, startPoint x: 815, startPoint y: 414, endPoint x: 787, endPoint y: 412, distance: 28.1
click at [787, 412] on div "S2 play_arrow pause 06:41 + Add competency keyboard_arrow_right Alors je sais q…" at bounding box center [1030, 355] width 590 height 214
type input "468"
drag, startPoint x: 1290, startPoint y: 392, endPoint x: 1272, endPoint y: 393, distance: 18.0
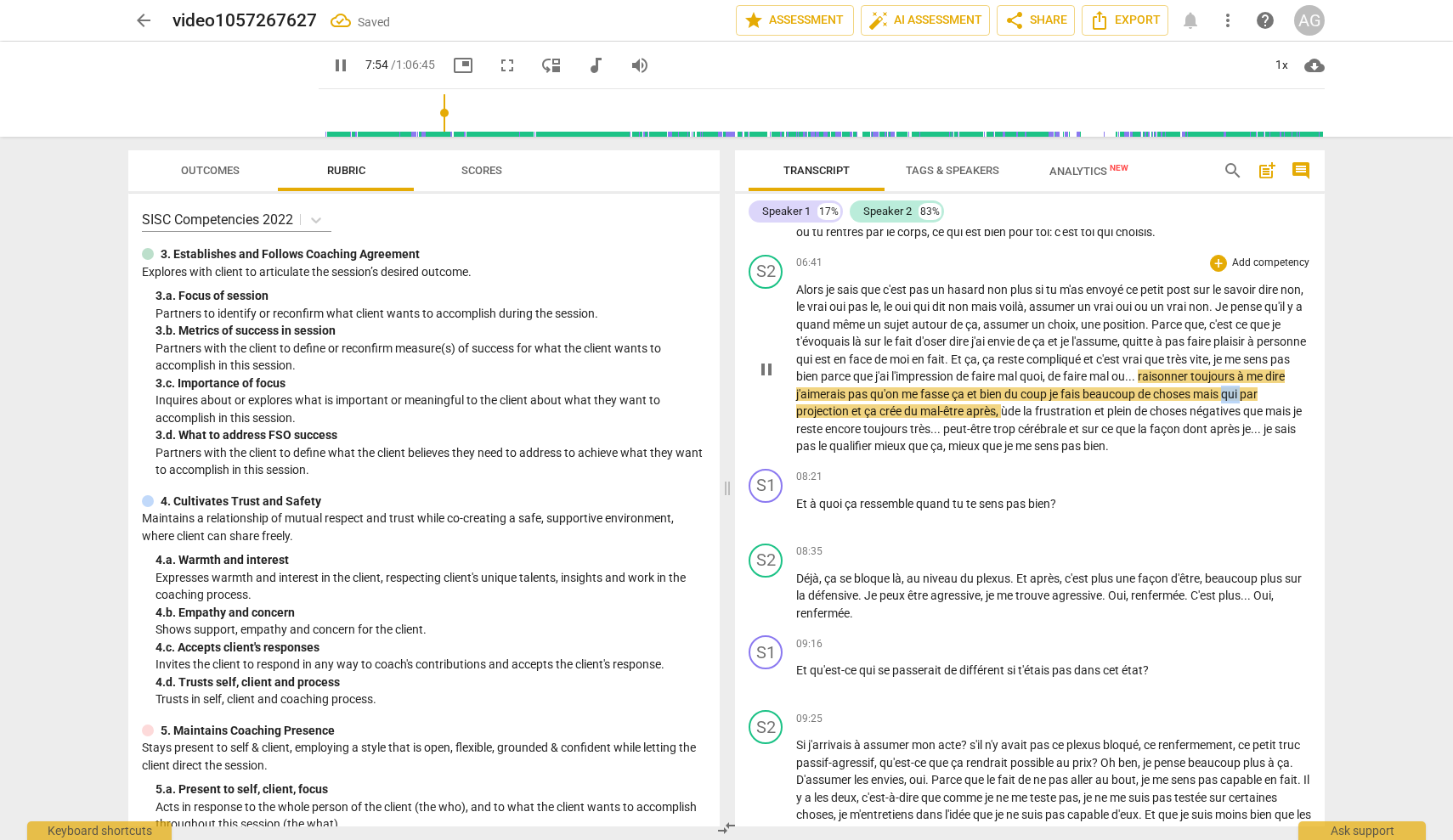
click at [1240, 393] on span "qui" at bounding box center [1230, 394] width 19 height 14
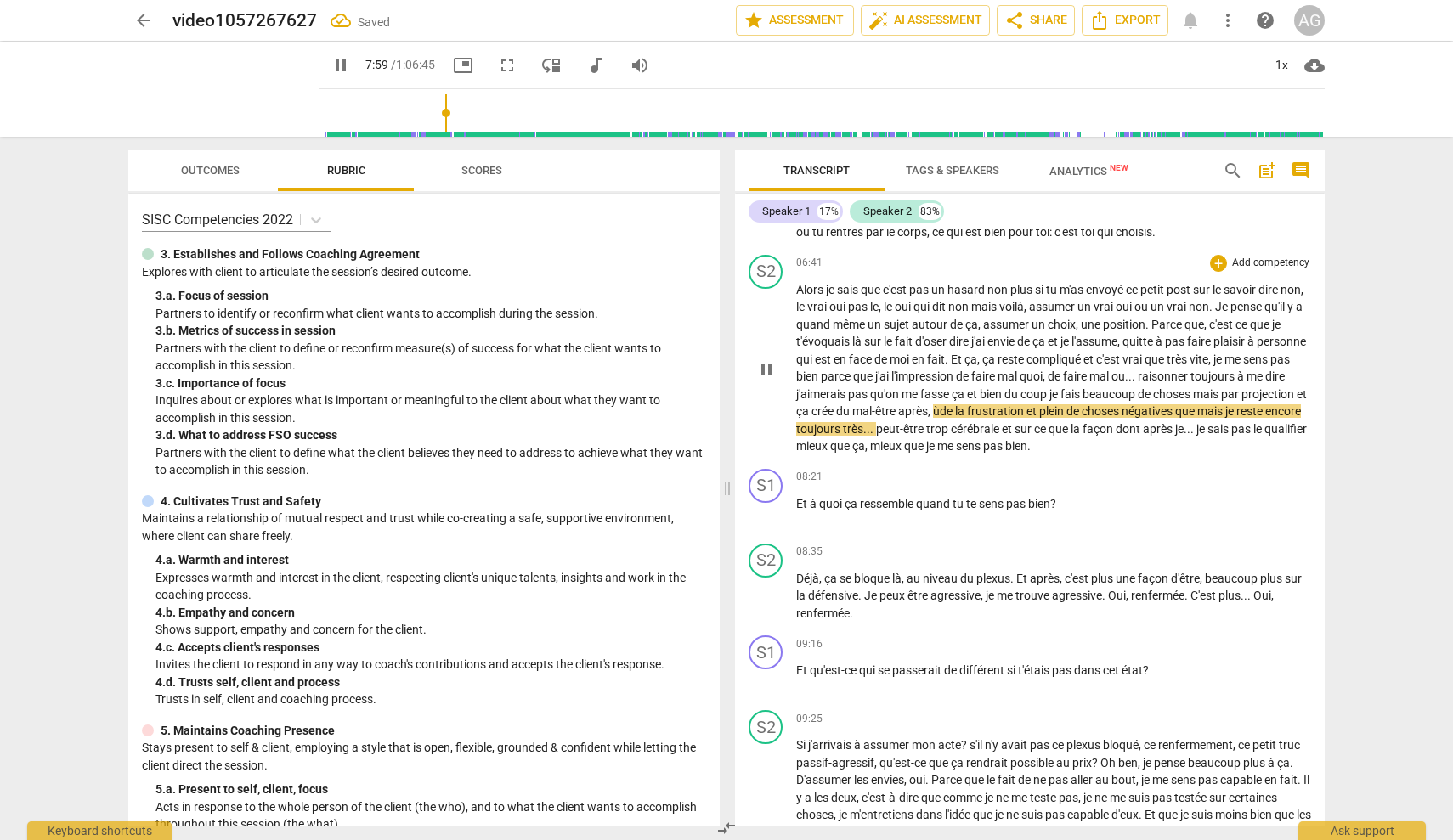
drag, startPoint x: 1014, startPoint y: 414, endPoint x: 1024, endPoint y: 414, distance: 10.0
click at [955, 414] on span "ùde" at bounding box center [943, 411] width 23 height 14
drag, startPoint x: 1244, startPoint y: 416, endPoint x: 1263, endPoint y: 416, distance: 19.0
click at [1191, 415] on span "que" at bounding box center [1179, 411] width 23 height 14
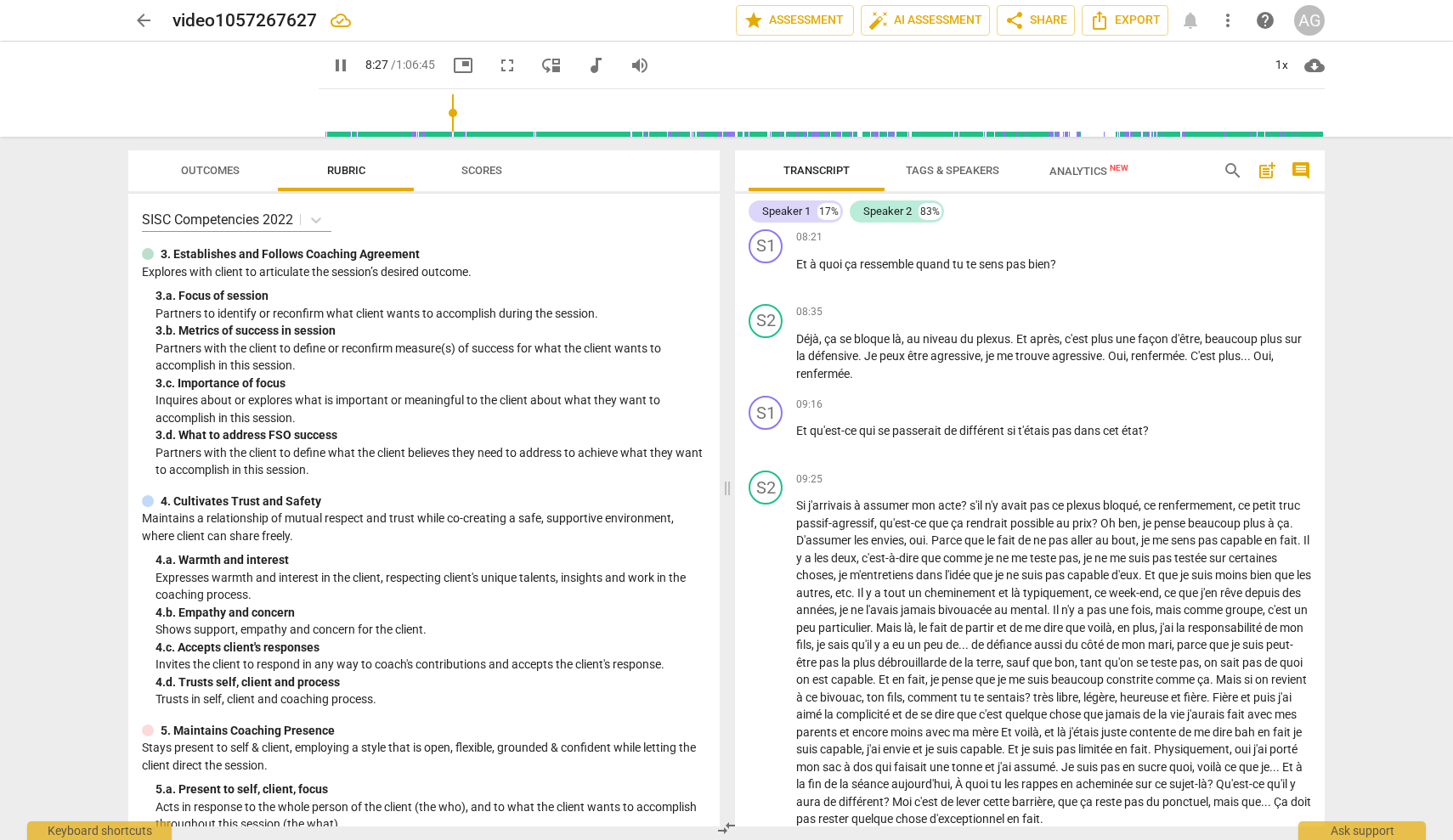
scroll to position [1664, 0]
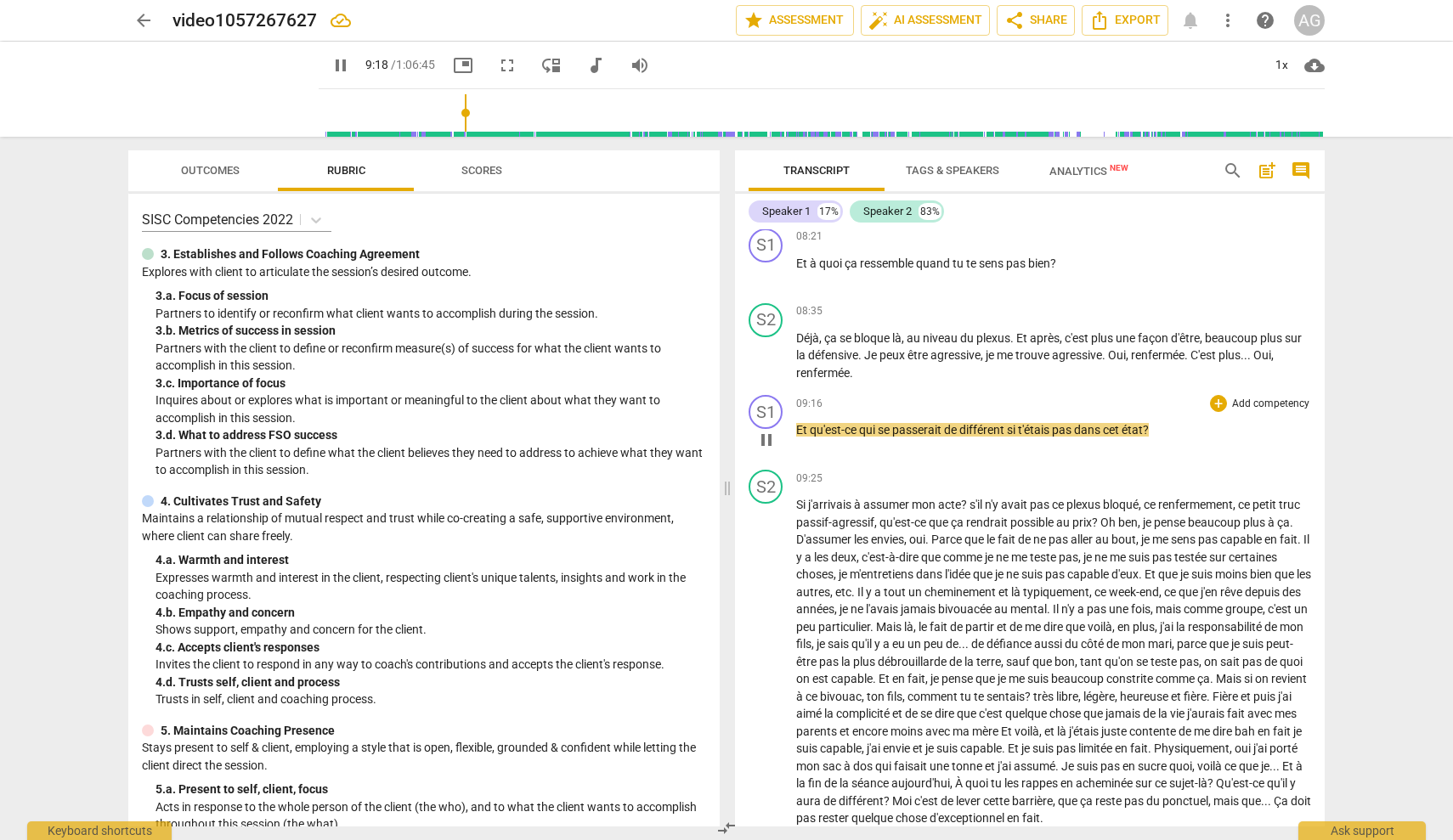
click at [1030, 427] on span "t'étais" at bounding box center [1035, 430] width 34 height 14
type input "559"
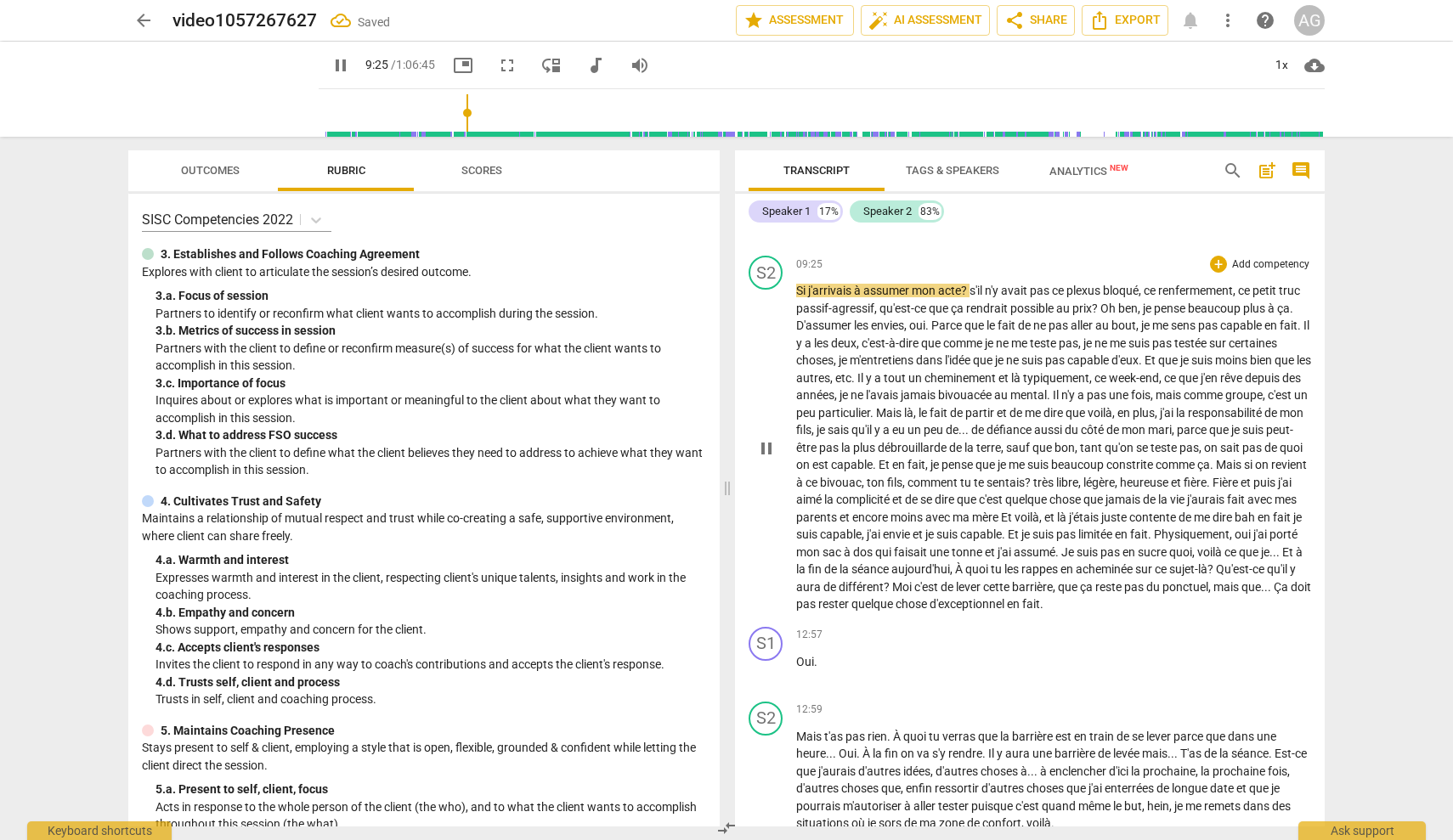
scroll to position [1881, 0]
drag, startPoint x: 974, startPoint y: 288, endPoint x: 994, endPoint y: 288, distance: 20.0
click at [974, 288] on span "s'il" at bounding box center [978, 288] width 16 height 14
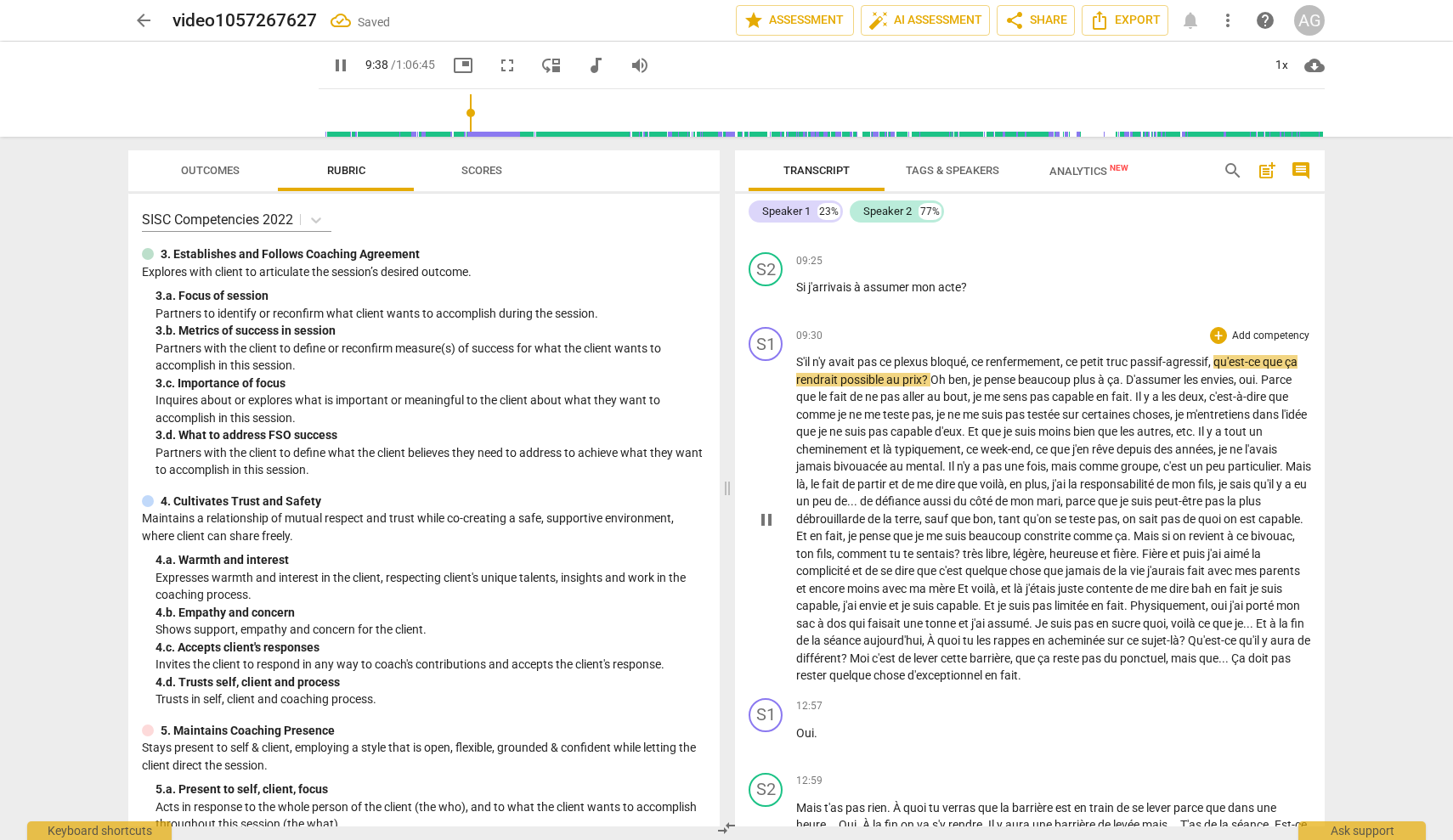
click at [946, 377] on span "Oh" at bounding box center [940, 380] width 18 height 14
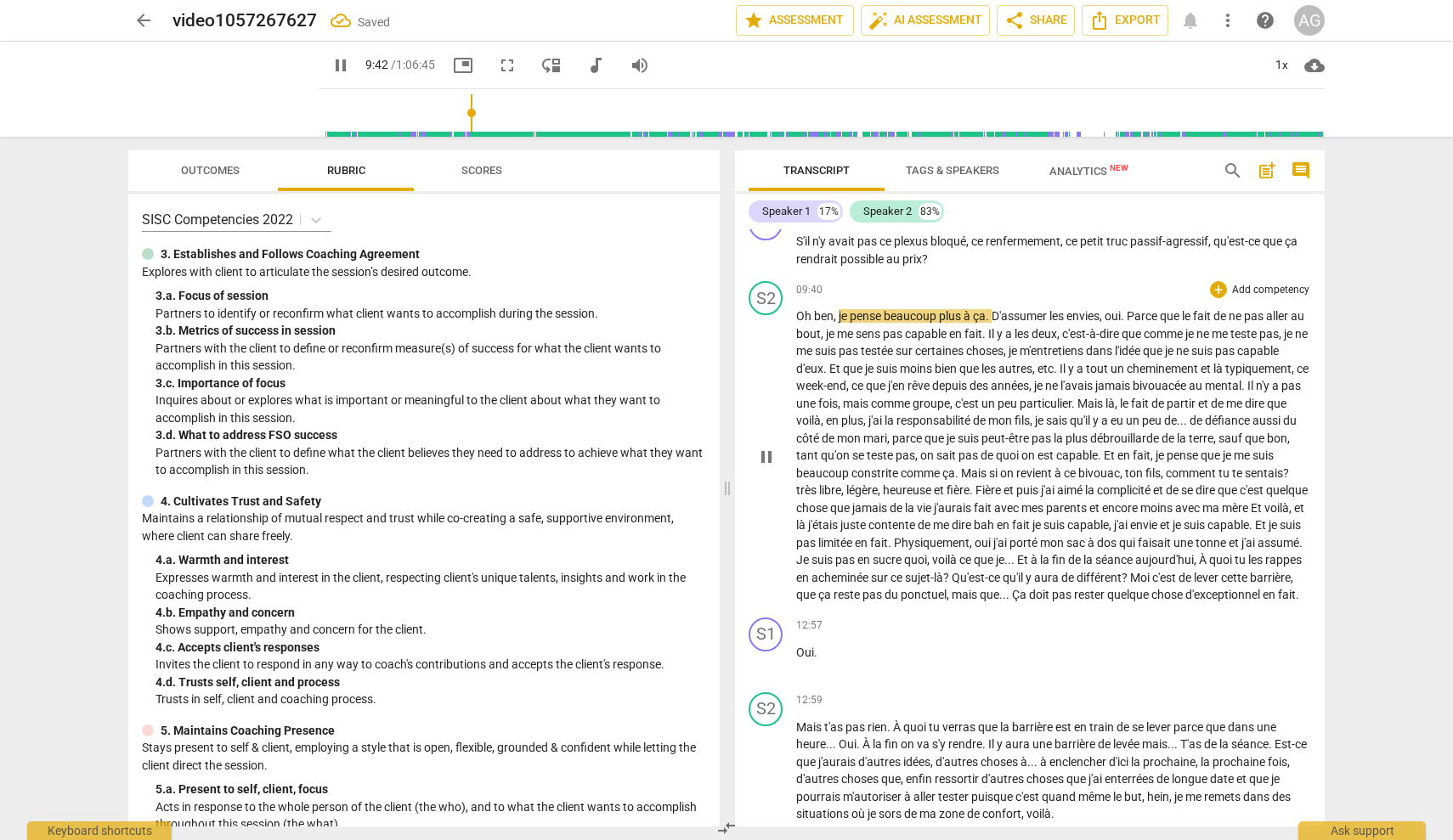
scroll to position [2004, 0]
click at [856, 333] on span "me" at bounding box center [846, 333] width 19 height 14
type input "605"
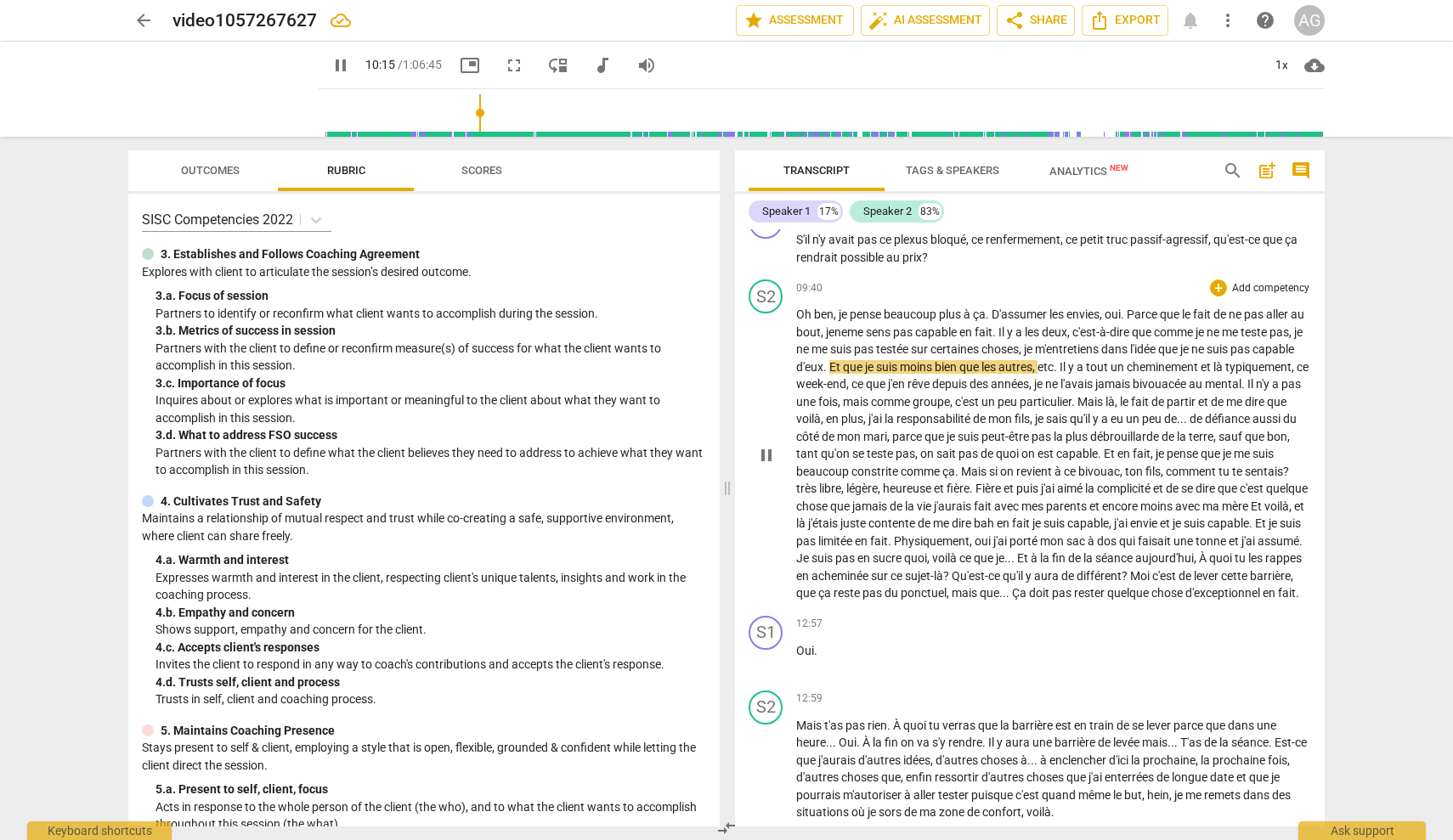
drag, startPoint x: 867, startPoint y: 362, endPoint x: 892, endPoint y: 363, distance: 25.0
click at [868, 363] on p "[PERSON_NAME] , je pense beaucoup plus à ça . D'assumer les envies , oui . Parc…" at bounding box center [1053, 454] width 515 height 296
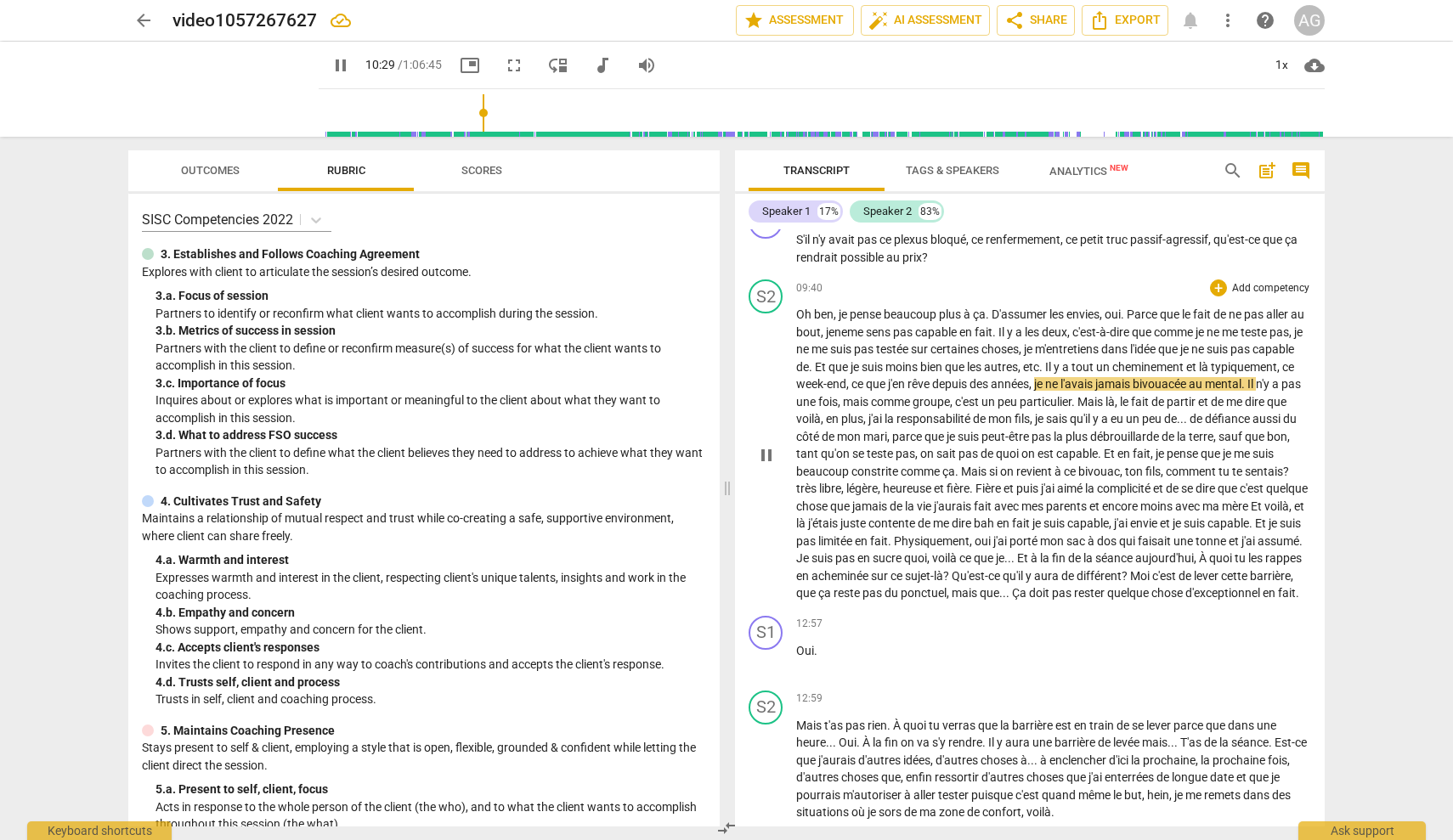
drag, startPoint x: 936, startPoint y: 379, endPoint x: 983, endPoint y: 387, distance: 47.7
click at [851, 379] on span "," at bounding box center [848, 384] width 5 height 14
click at [1189, 379] on span "bivouacée" at bounding box center [1160, 384] width 56 height 14
click at [762, 453] on span "pause" at bounding box center [766, 455] width 21 height 21
type input "644"
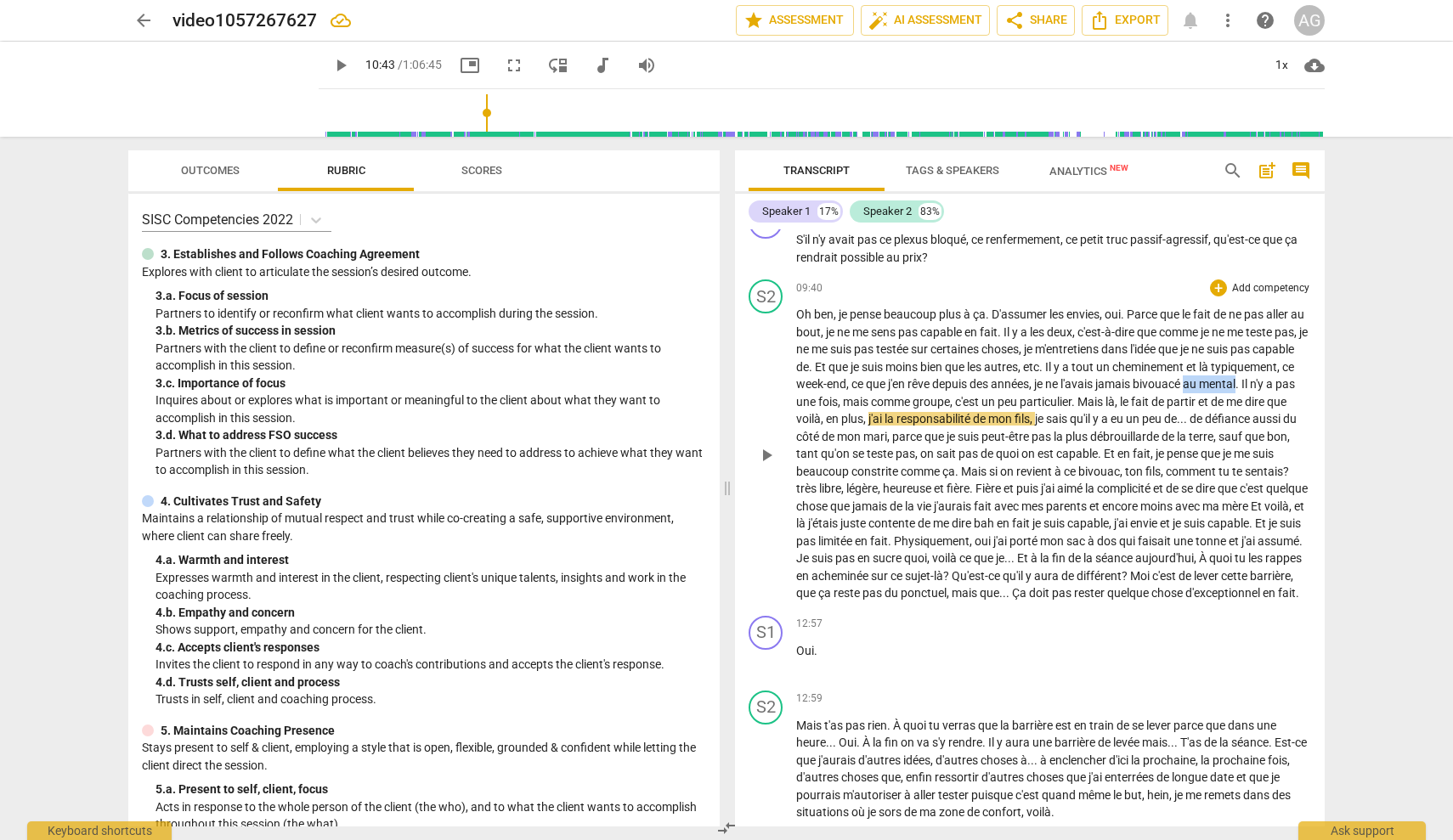
drag, startPoint x: 1280, startPoint y: 377, endPoint x: 832, endPoint y: 393, distance: 448.3
click at [832, 393] on p "[PERSON_NAME] , je pense beaucoup plus à ça . D'assumer les envies , oui . Parc…" at bounding box center [1053, 454] width 515 height 296
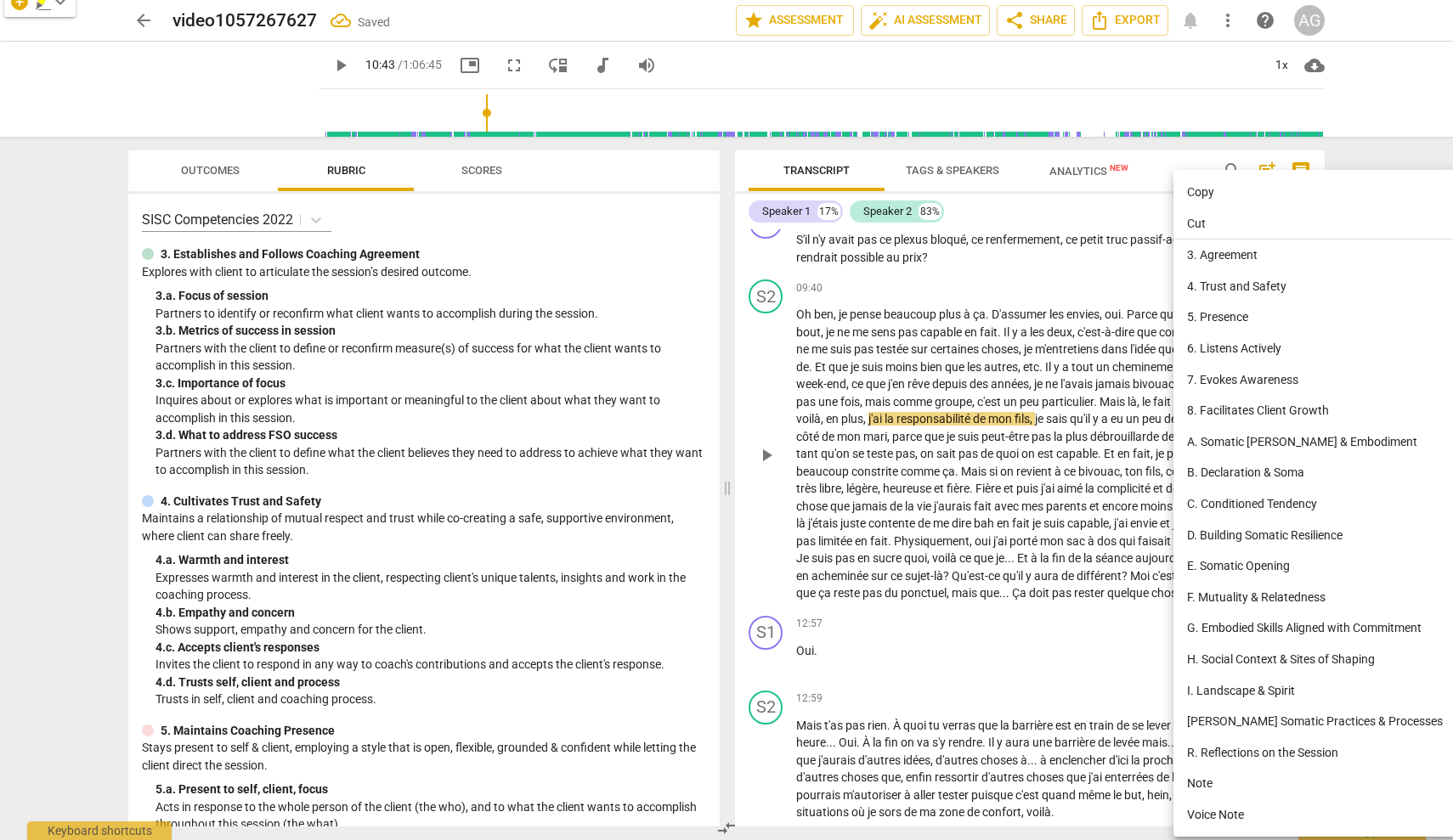
click at [1085, 391] on div at bounding box center [726, 420] width 1453 height 840
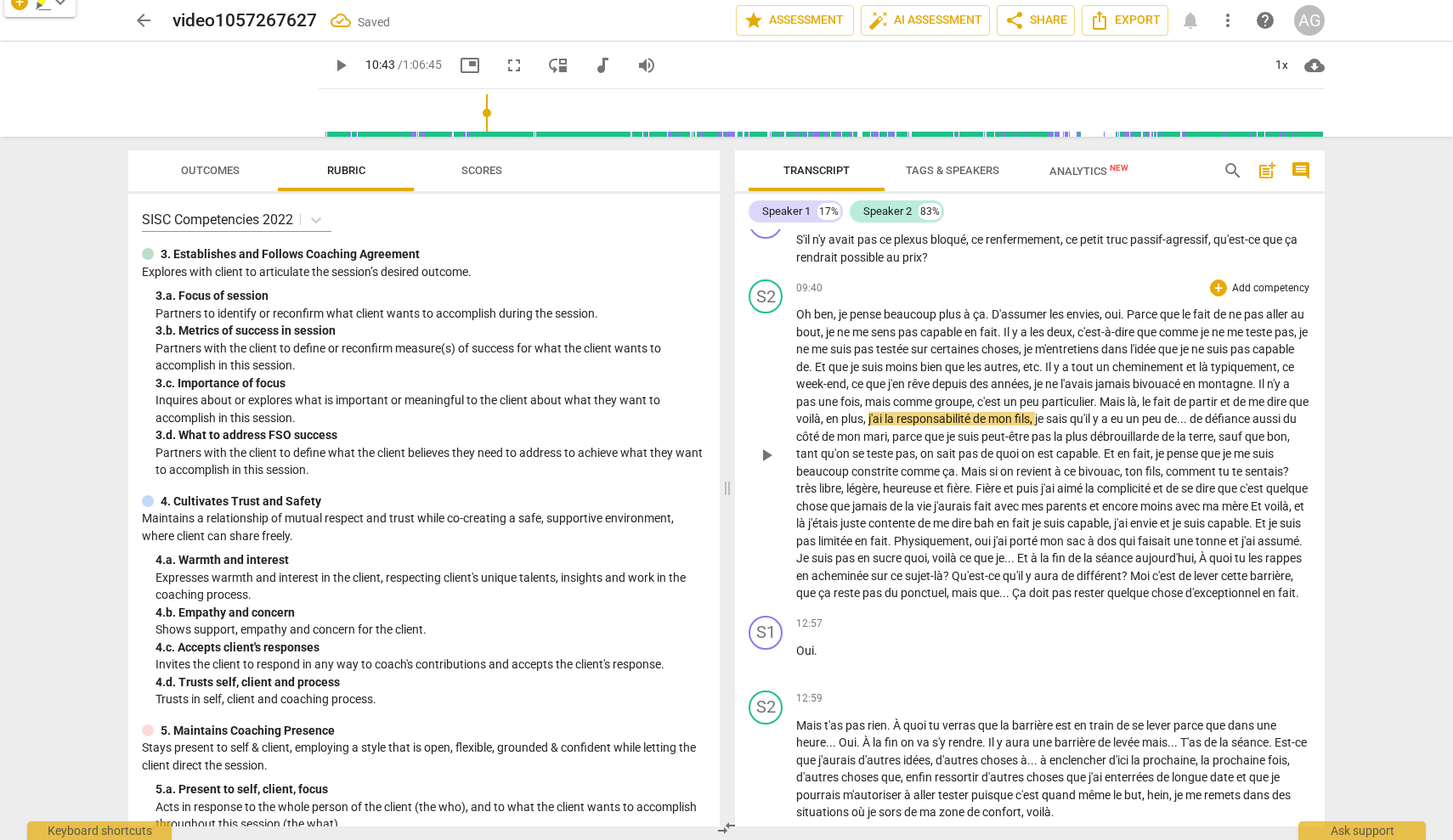
drag, startPoint x: 1272, startPoint y: 378, endPoint x: 1283, endPoint y: 379, distance: 11.0
click at [1183, 378] on span "bivouacé" at bounding box center [1157, 384] width 50 height 14
click at [772, 451] on span "play_arrow" at bounding box center [766, 455] width 21 height 21
click at [469, 110] on input "range" at bounding box center [826, 112] width 999 height 54
click at [465, 110] on input "range" at bounding box center [826, 112] width 999 height 54
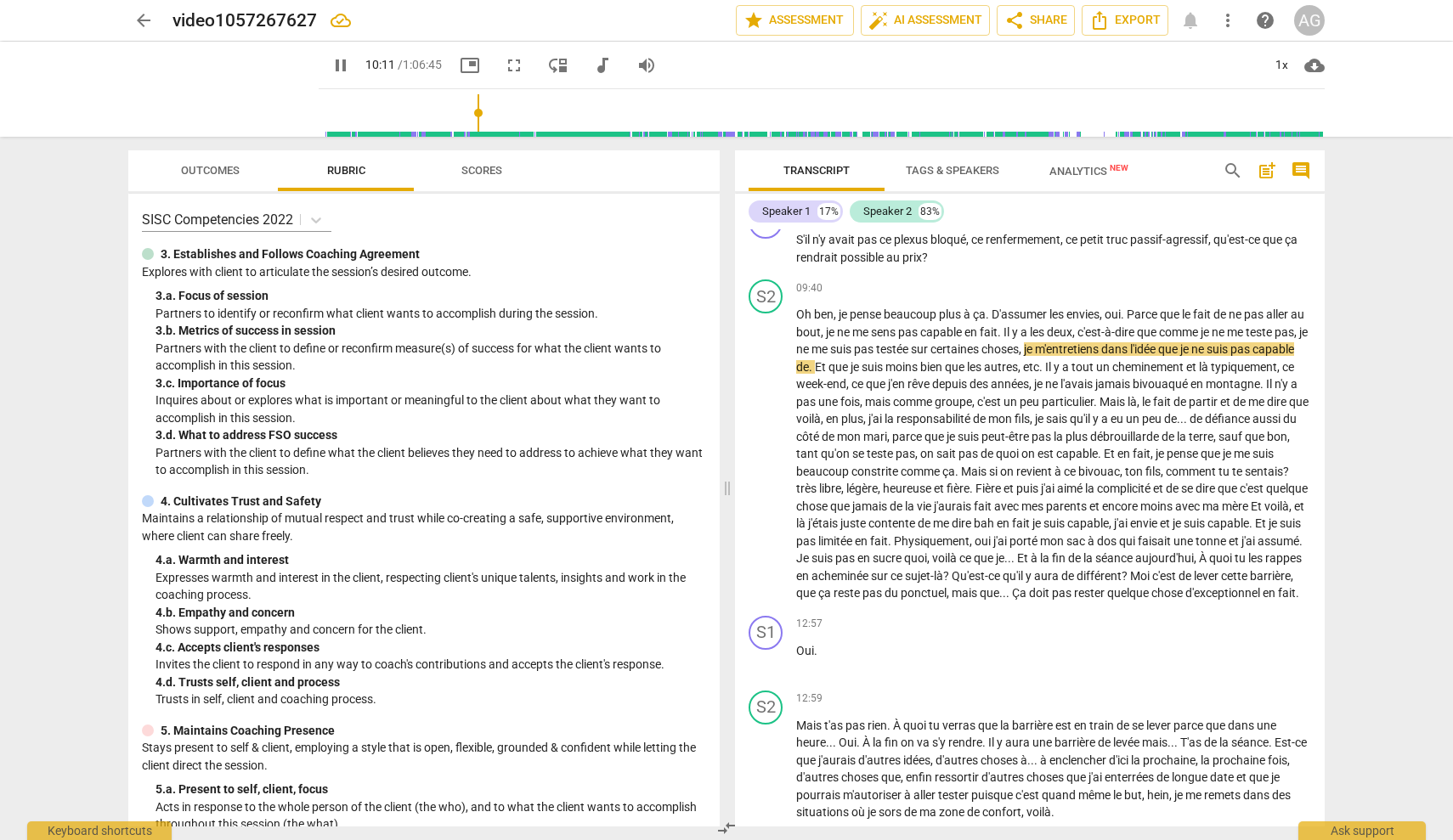
click at [460, 111] on input "range" at bounding box center [826, 112] width 999 height 54
click at [1096, 377] on span "l'avais" at bounding box center [1077, 384] width 34 height 14
type input "635"
drag, startPoint x: 856, startPoint y: 395, endPoint x: 912, endPoint y: 396, distance: 56.0
click at [912, 396] on p "[PERSON_NAME] , je pense beaucoup plus à ça . D'assumer les envies , oui . Parc…" at bounding box center [1053, 454] width 515 height 296
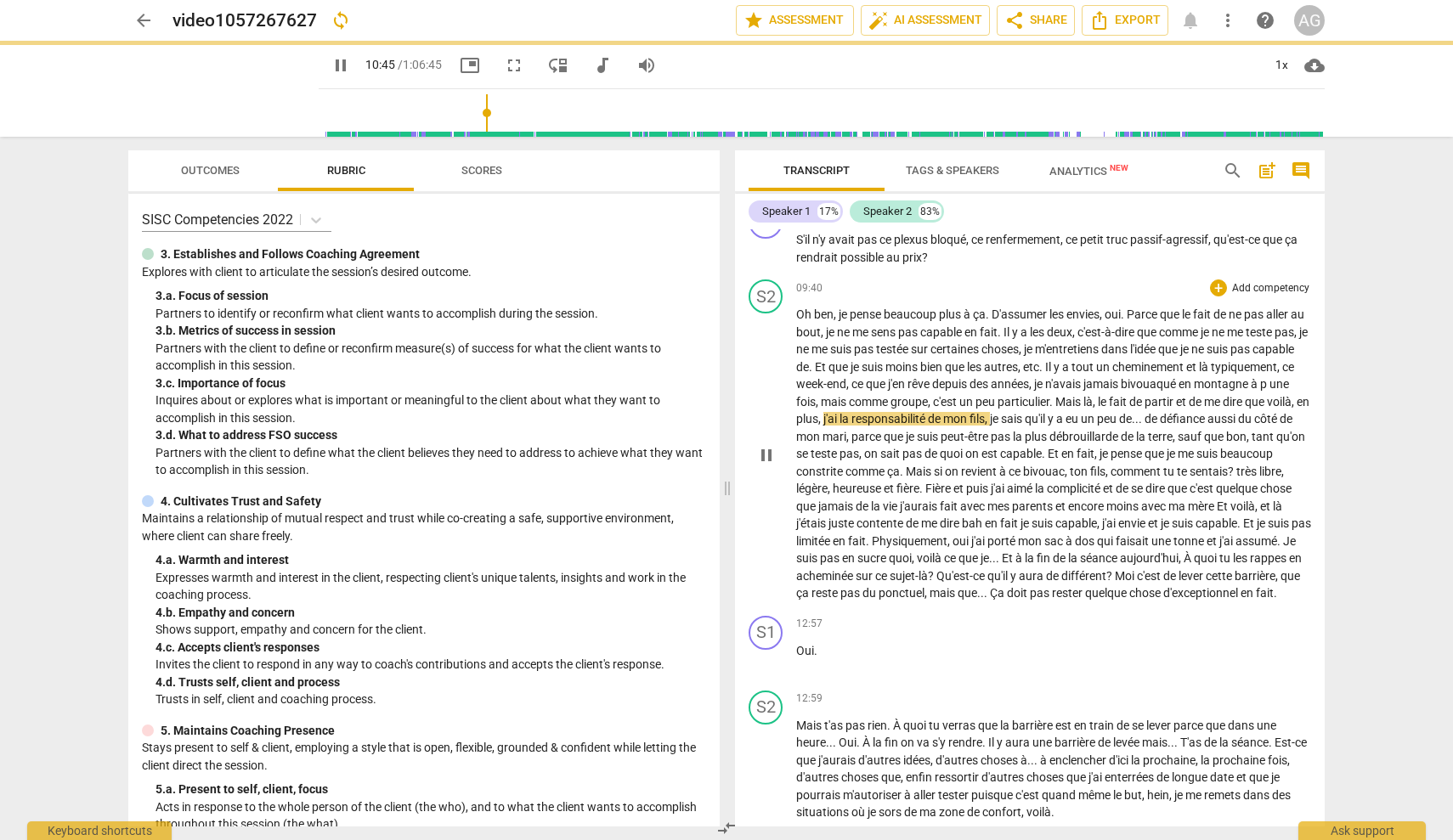
type input "646"
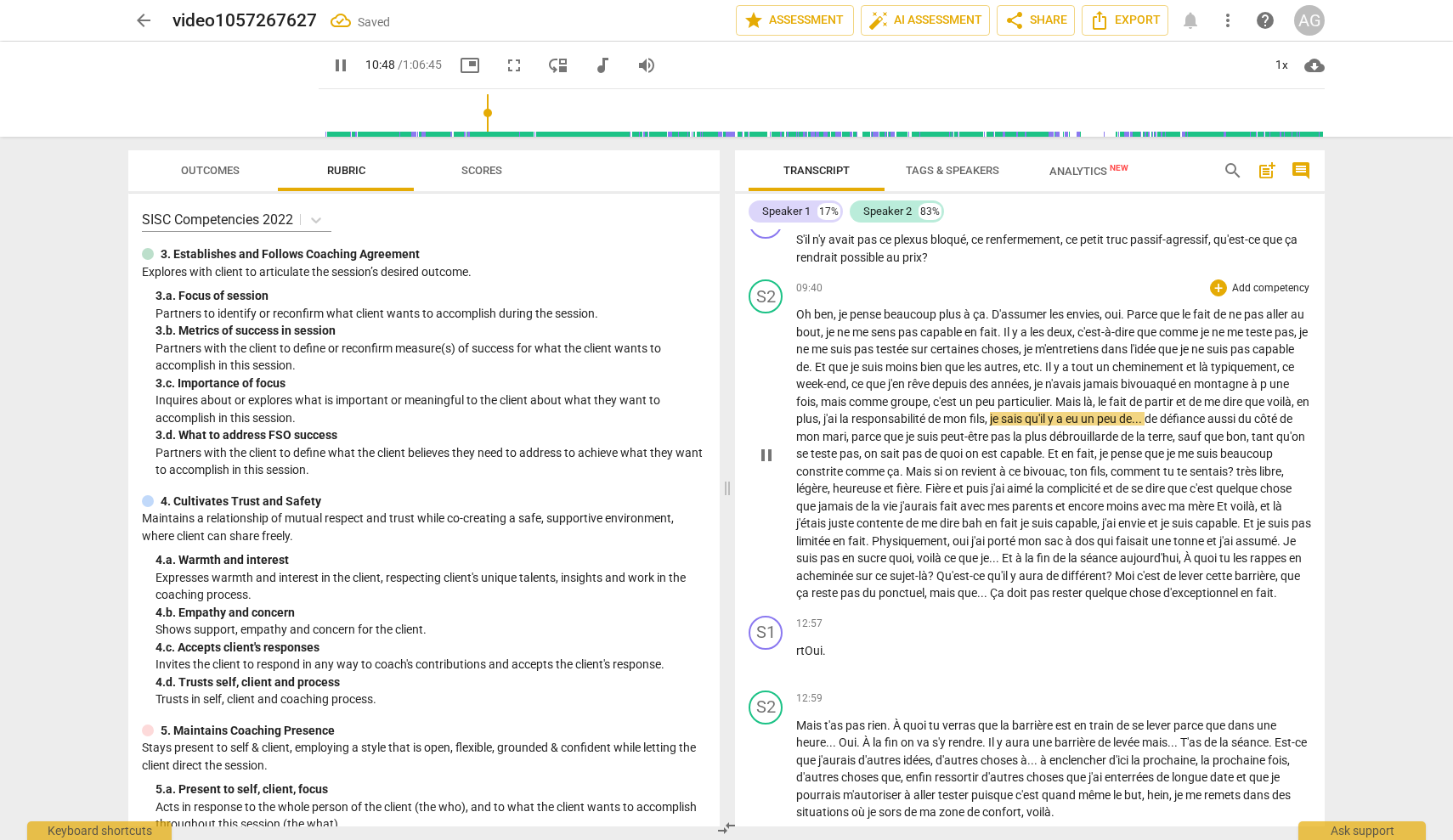
drag, startPoint x: 870, startPoint y: 396, endPoint x: 889, endPoint y: 397, distance: 19.0
click at [1261, 391] on span "p" at bounding box center [1265, 384] width 10 height 14
type input "649"
click at [845, 464] on span "constrite" at bounding box center [821, 471] width 49 height 14
click at [913, 466] on span "." at bounding box center [910, 471] width 6 height 14
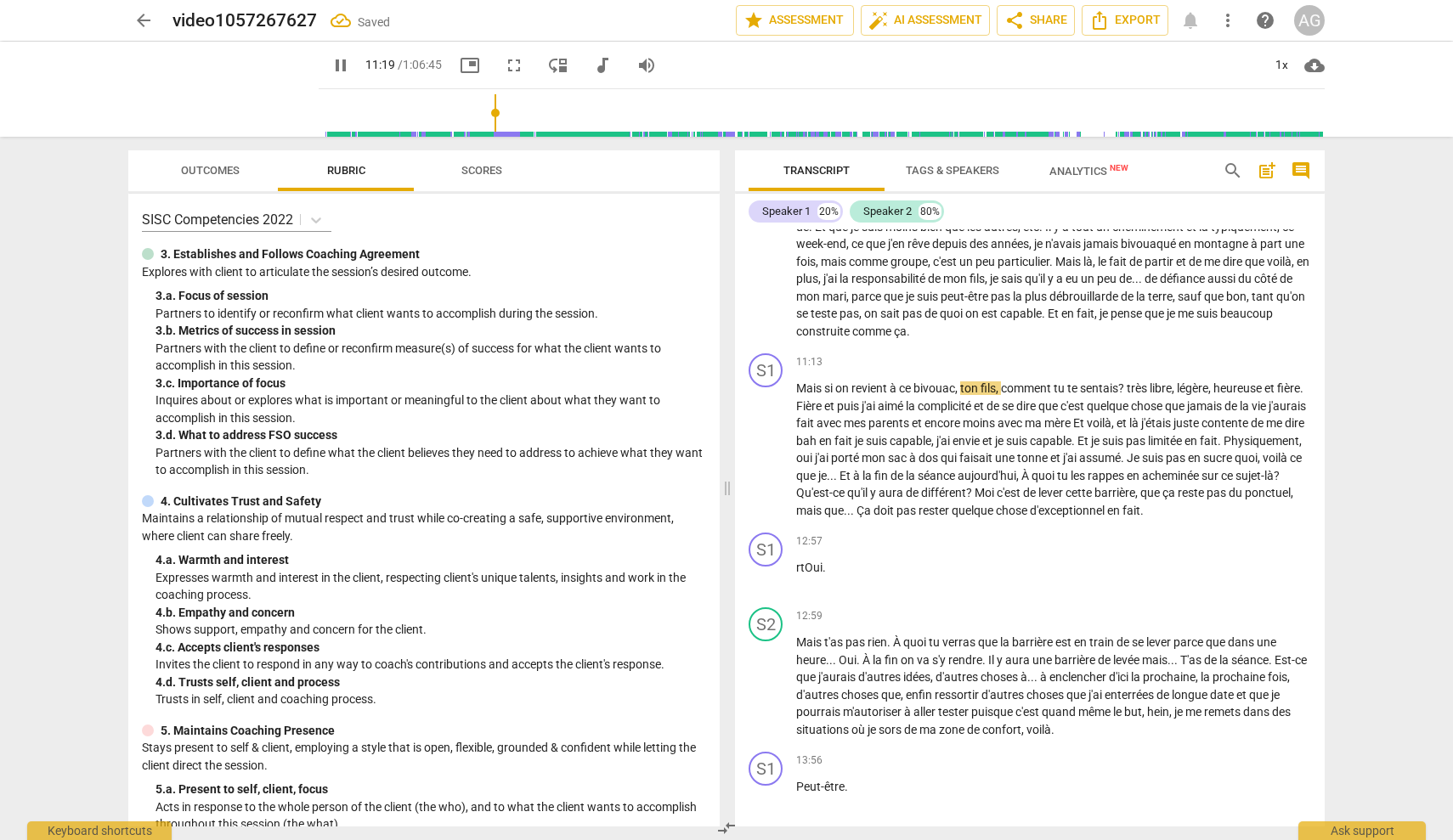
scroll to position [2166, 0]
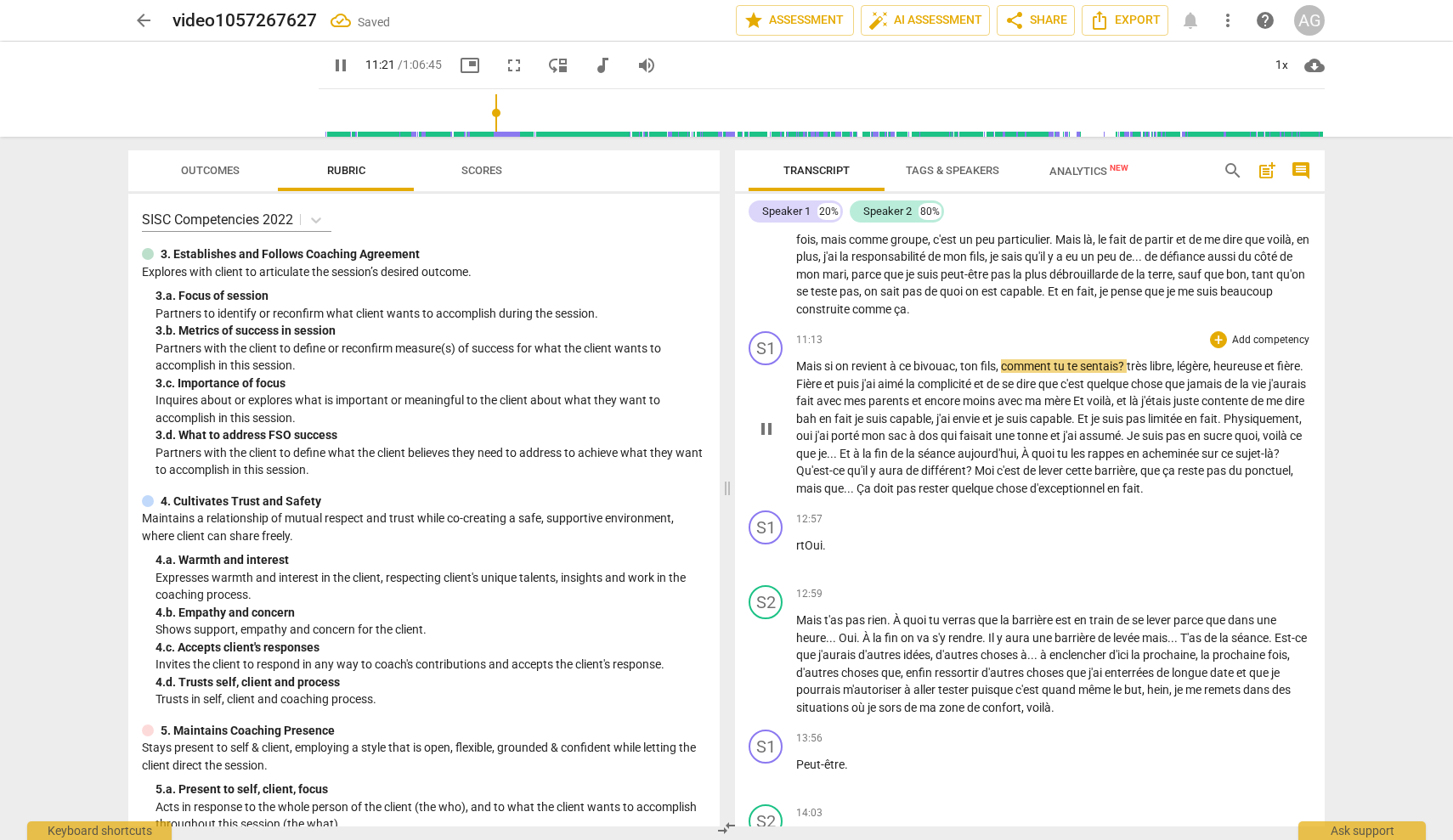
drag, startPoint x: 963, startPoint y: 363, endPoint x: 999, endPoint y: 363, distance: 36.0
click at [964, 363] on span "ton" at bounding box center [970, 366] width 21 height 14
type input "683"
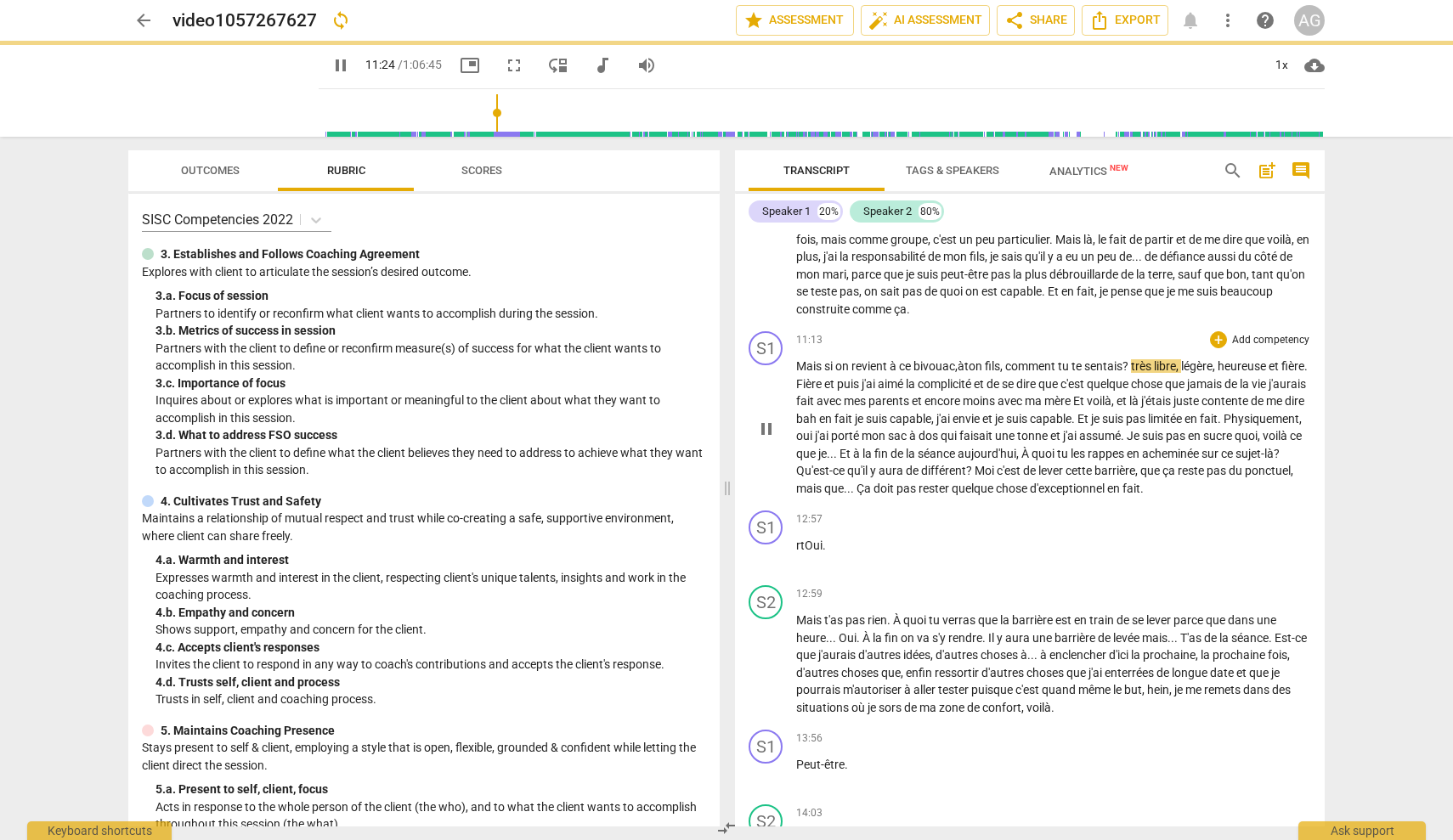
click at [1131, 362] on span "?" at bounding box center [1126, 366] width 9 height 14
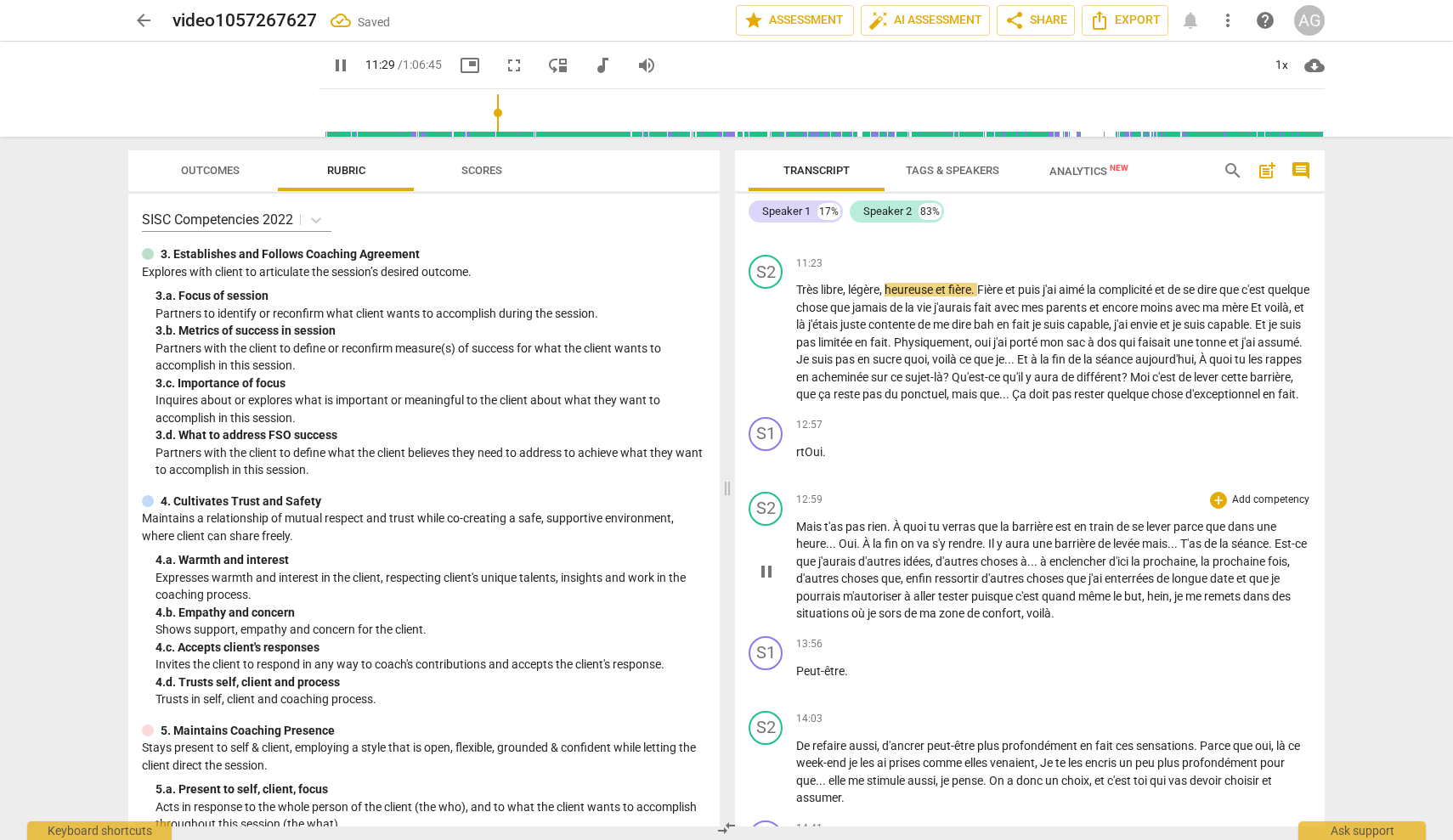
scroll to position [2307, 0]
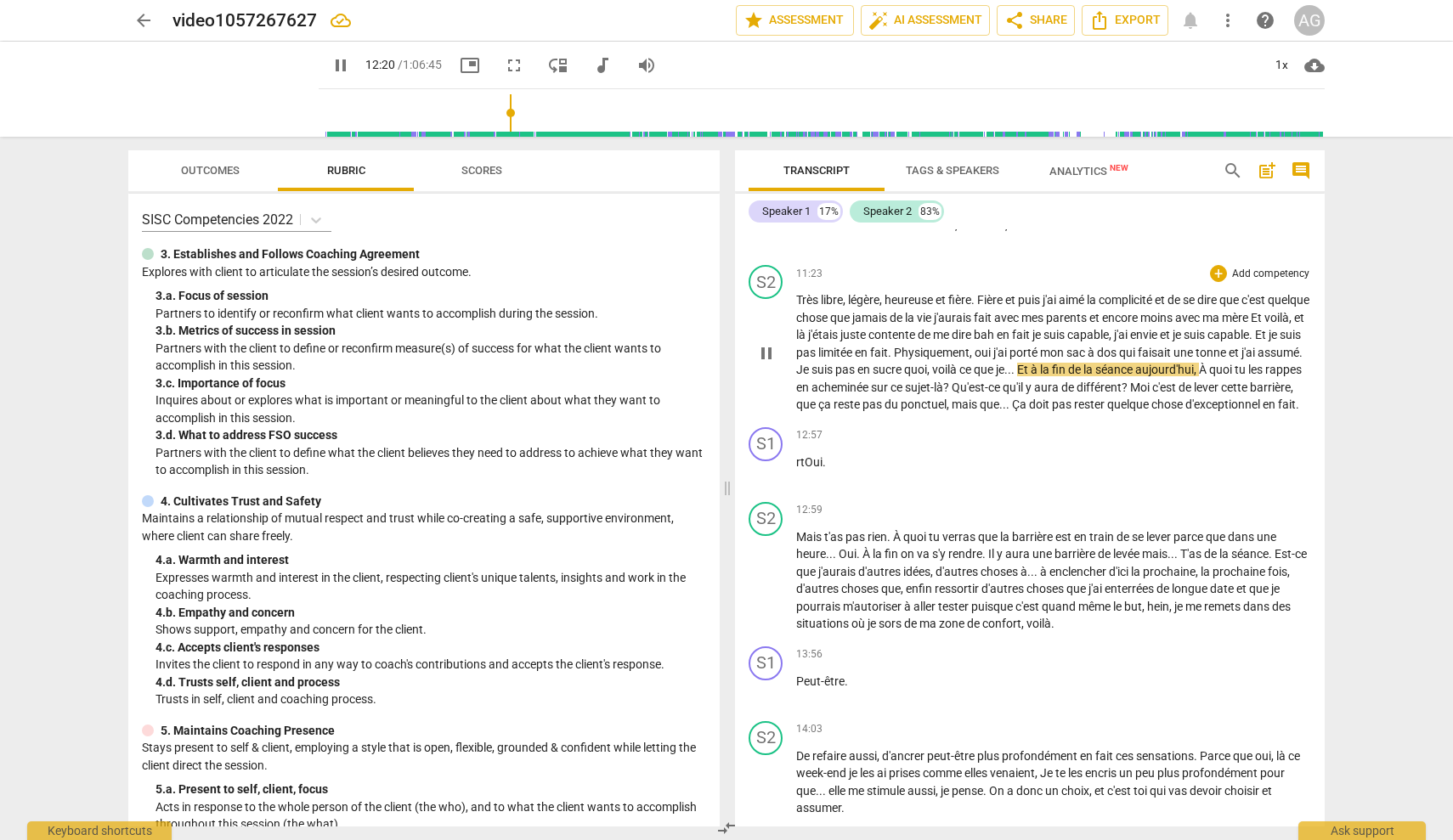
click at [1017, 363] on span "." at bounding box center [1014, 370] width 6 height 14
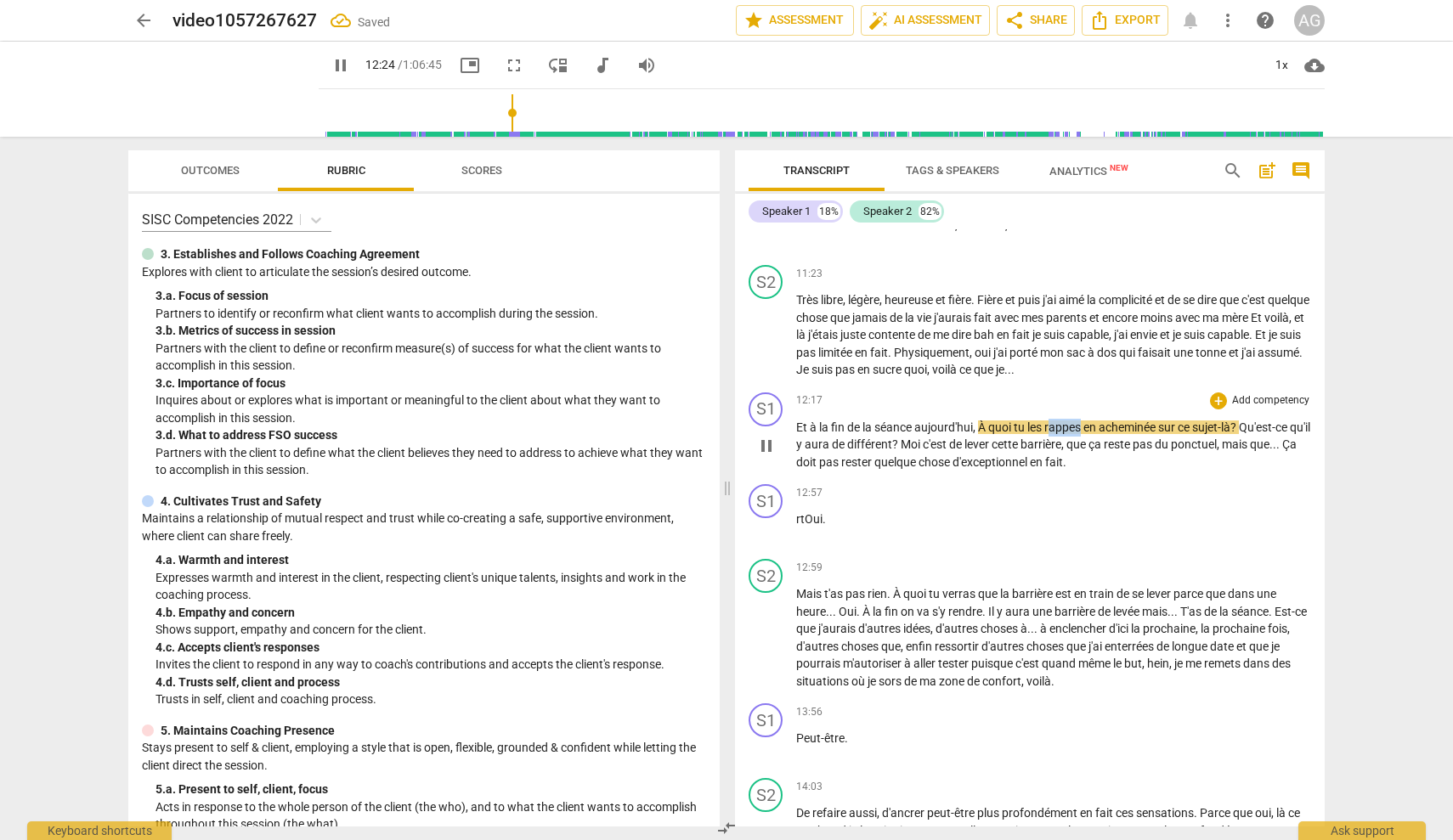
drag, startPoint x: 1085, startPoint y: 418, endPoint x: 1131, endPoint y: 418, distance: 46.0
click at [1053, 420] on span "rappes" at bounding box center [1064, 427] width 39 height 14
drag, startPoint x: 765, startPoint y: 437, endPoint x: 1009, endPoint y: 420, distance: 244.6
click at [765, 437] on span "pause" at bounding box center [766, 446] width 21 height 21
type input "747"
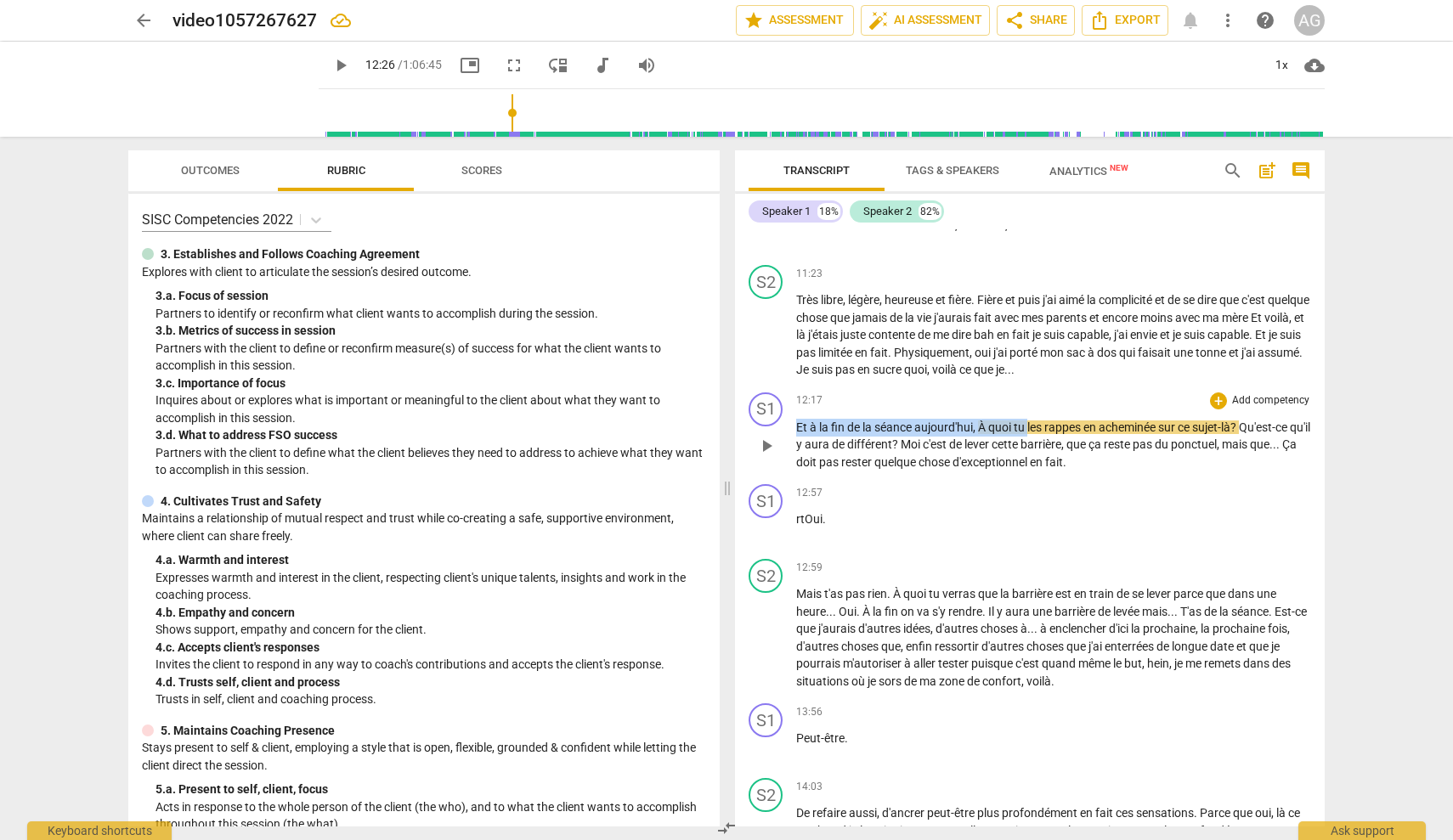
drag, startPoint x: 1162, startPoint y: 416, endPoint x: 1031, endPoint y: 414, distance: 131.0
click at [1033, 420] on span "les" at bounding box center [1036, 427] width 17 height 14
drag, startPoint x: 1183, startPoint y: 420, endPoint x: 1026, endPoint y: 415, distance: 157.1
click at [1026, 419] on p "Et à la fin de la séance [DATE] , À quoi tu les rappes en acheminée sur ce suje…" at bounding box center [1053, 446] width 515 height 53
drag, startPoint x: 764, startPoint y: 433, endPoint x: 777, endPoint y: 434, distance: 13.0
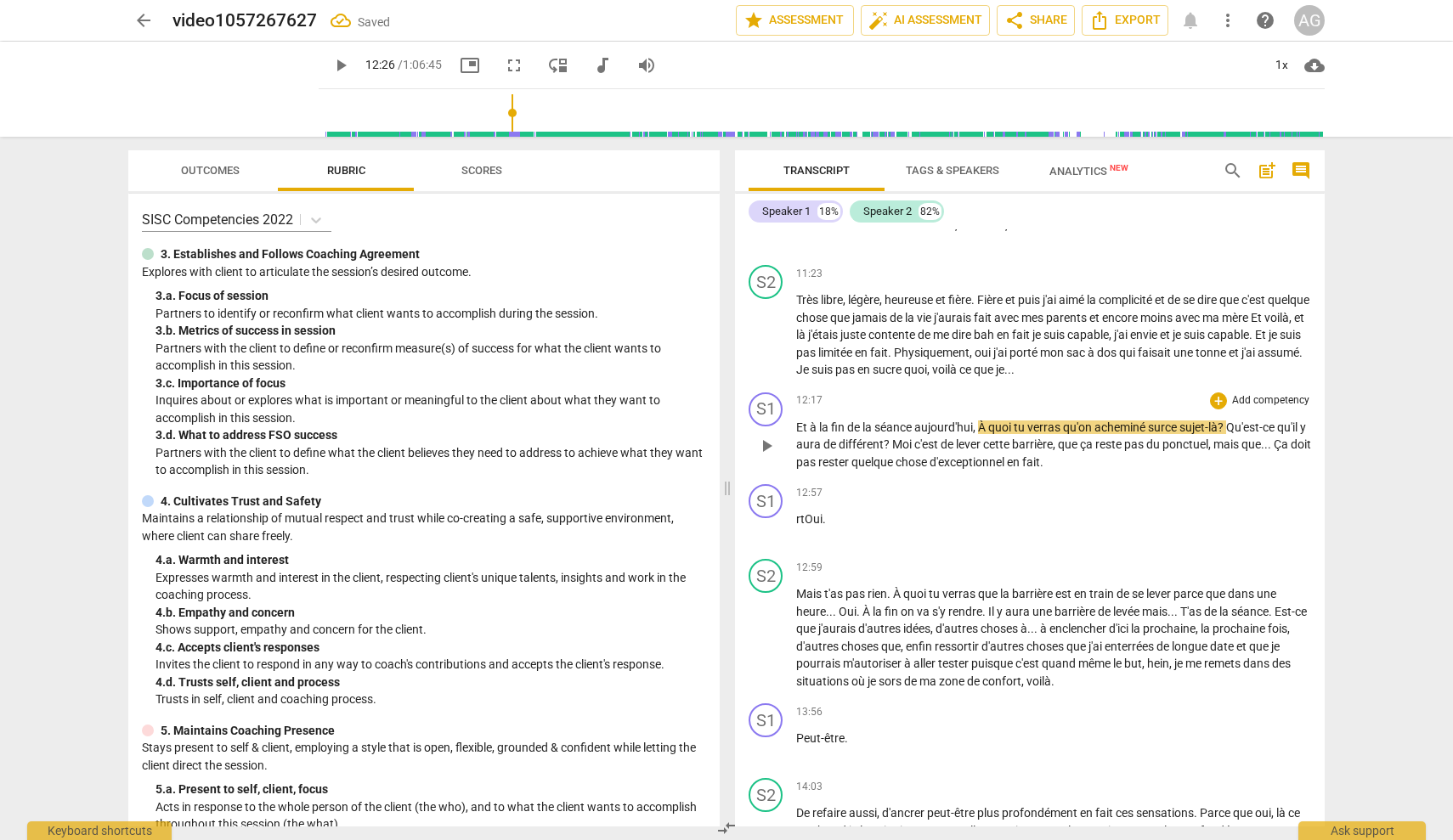
click at [764, 436] on span "play_arrow" at bounding box center [766, 446] width 21 height 21
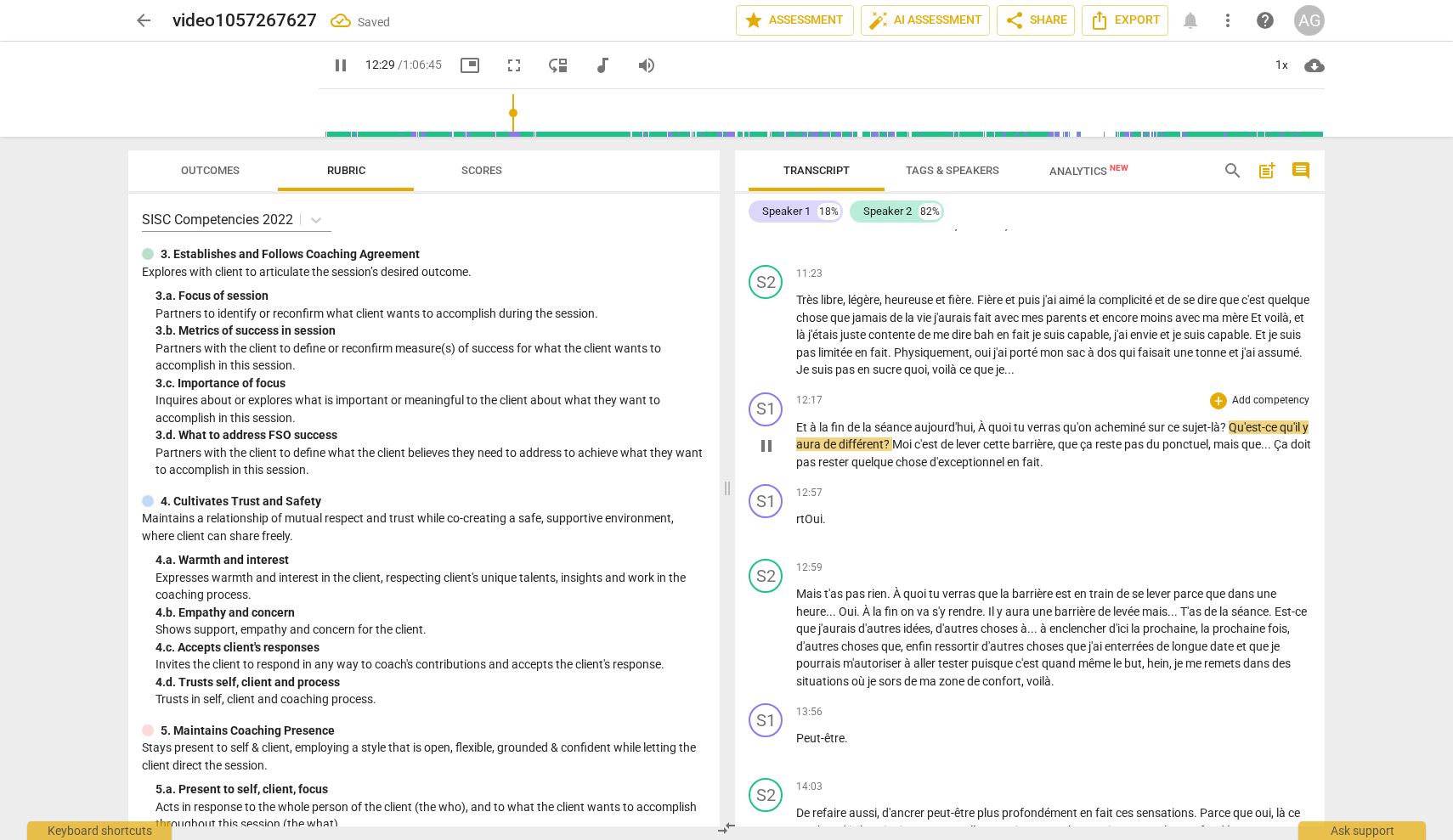
drag, startPoint x: 927, startPoint y: 438, endPoint x: 936, endPoint y: 439, distance: 9.1
click at [914, 438] on span "Moi" at bounding box center [903, 445] width 23 height 14
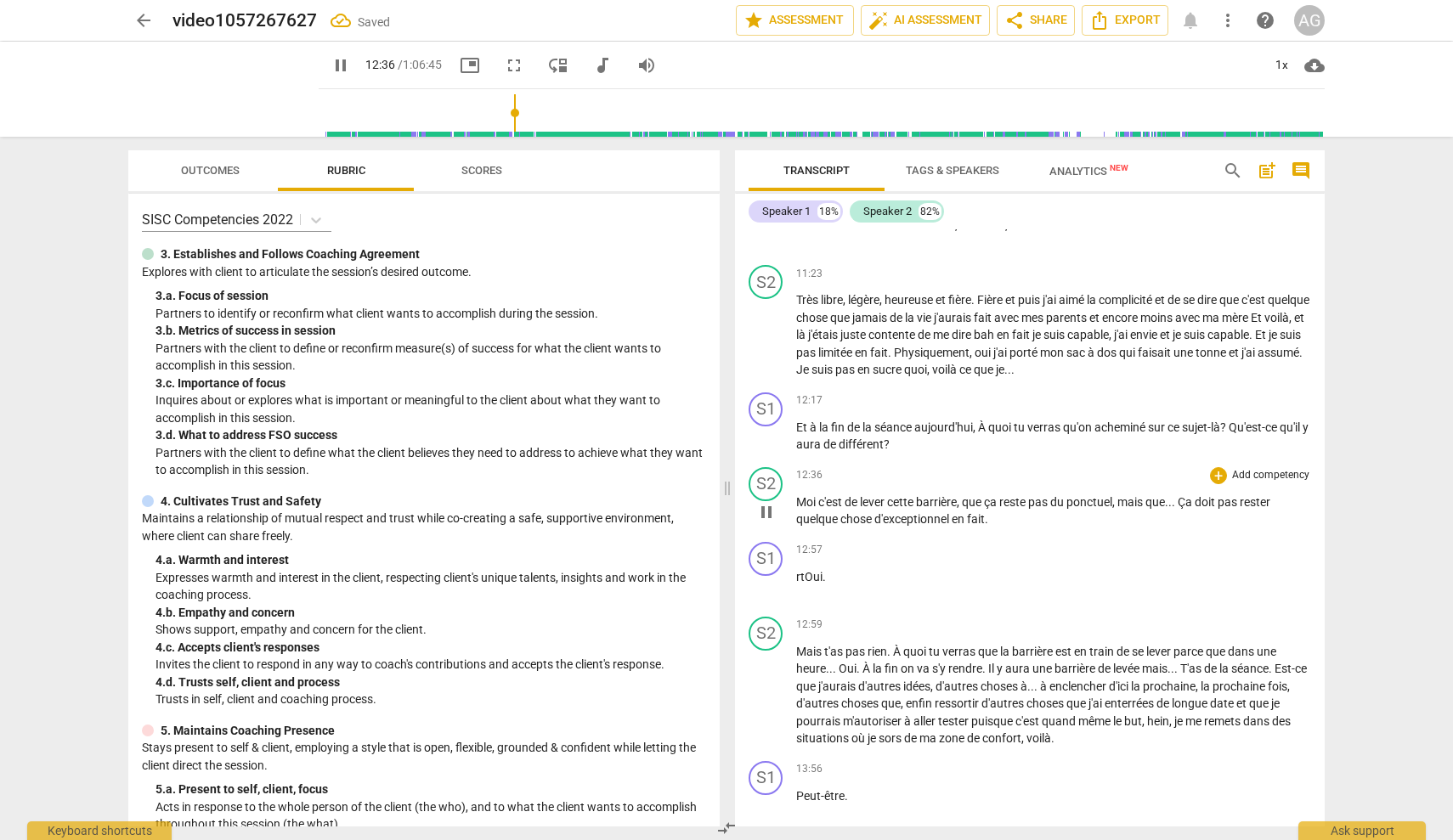
click at [798, 496] on span "Moi" at bounding box center [807, 502] width 23 height 14
drag, startPoint x: 800, startPoint y: 496, endPoint x: 858, endPoint y: 497, distance: 58.0
click at [800, 496] on span "Moi" at bounding box center [807, 502] width 23 height 14
type input "761"
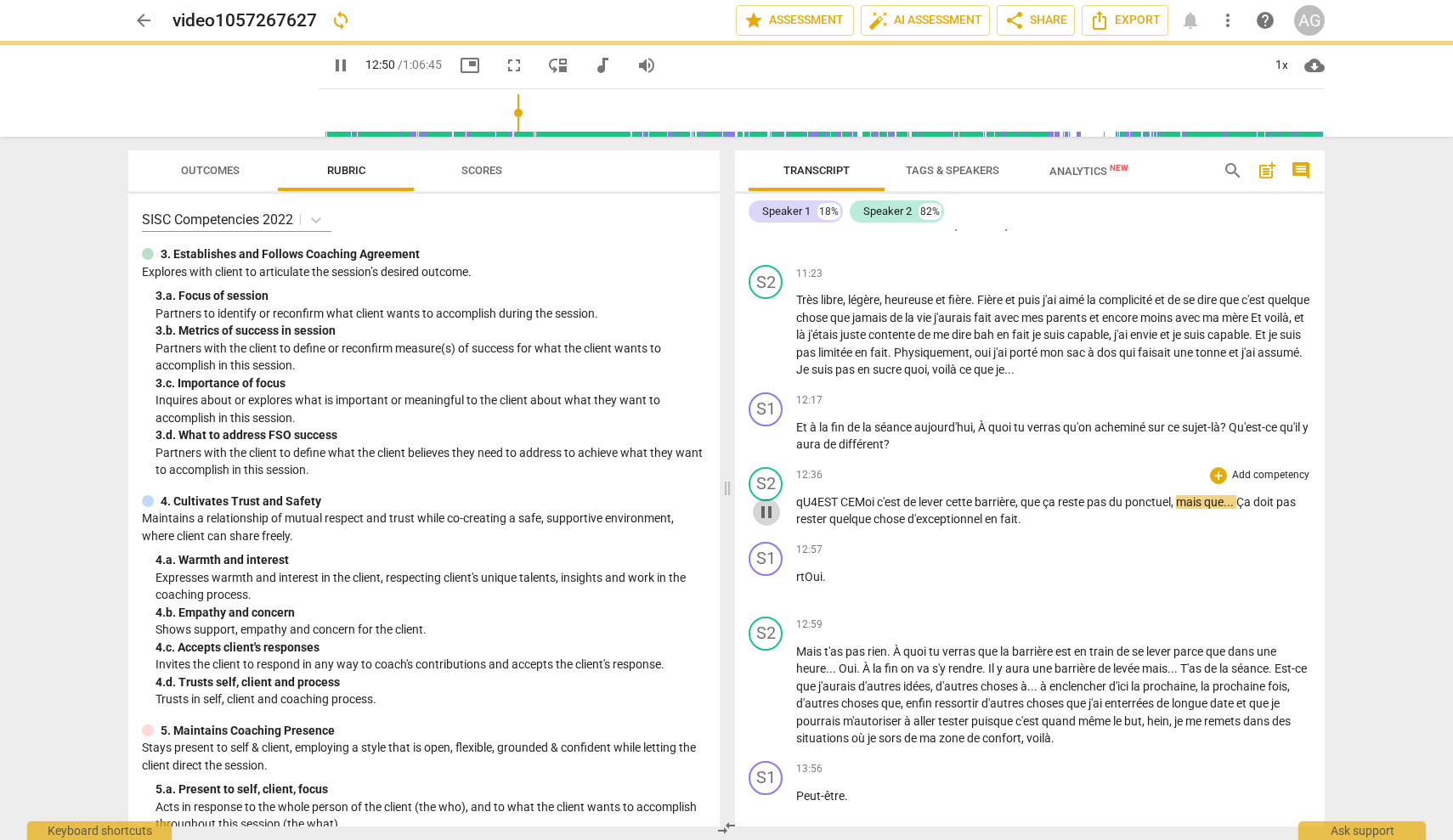
drag, startPoint x: 761, startPoint y: 497, endPoint x: 823, endPoint y: 495, distance: 62.0
click at [761, 502] on span "pause" at bounding box center [766, 512] width 21 height 21
type input "771"
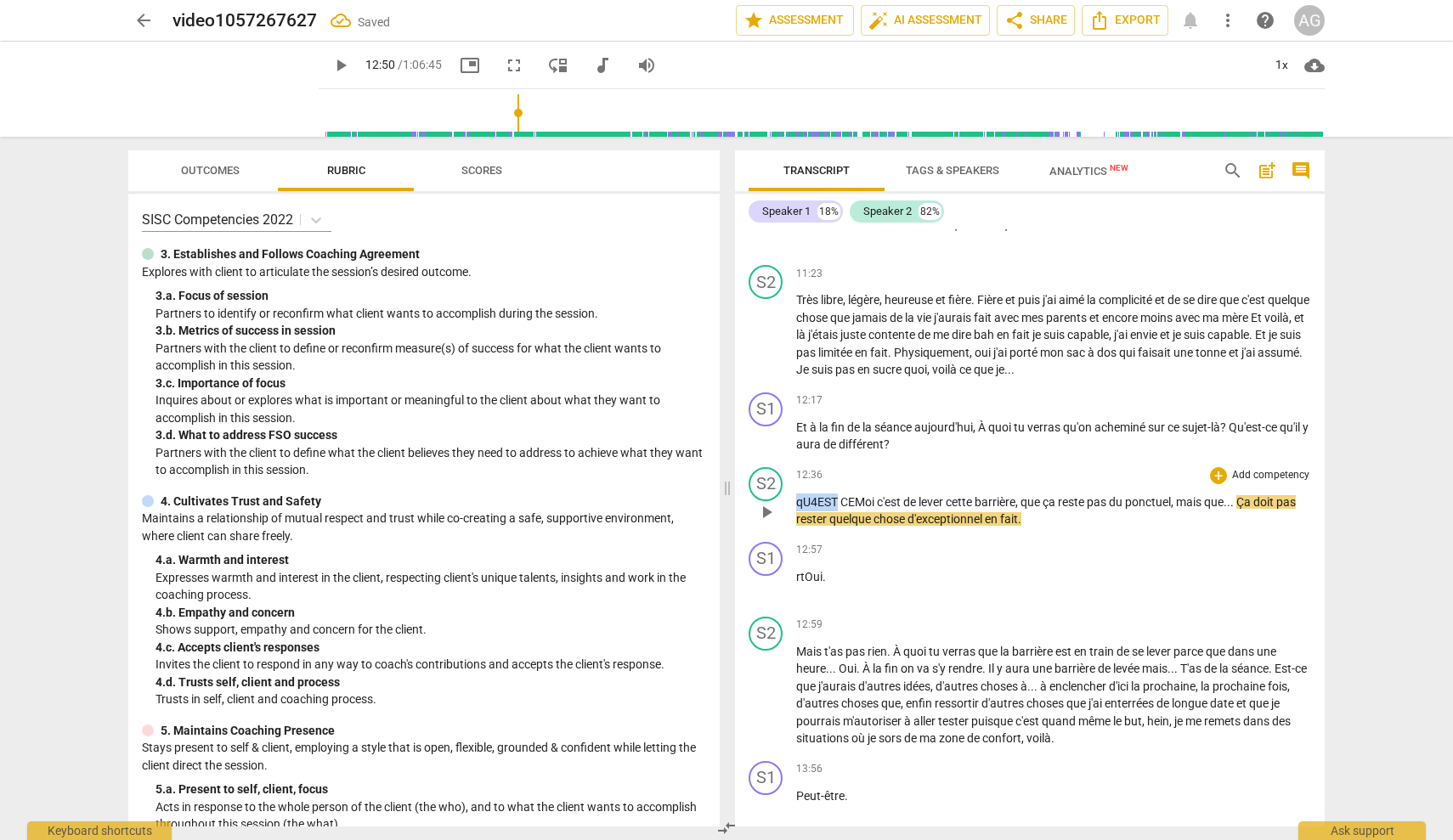
drag, startPoint x: 831, startPoint y: 493, endPoint x: 786, endPoint y: 490, distance: 45.1
click at [786, 490] on div "S2 play_arrow pause 12:36 + Add competency keyboard_arrow_right qU4EST CEMoi c'…" at bounding box center [1030, 498] width 590 height 75
click at [998, 496] on span "CEMoi" at bounding box center [991, 502] width 34 height 14
click at [766, 502] on span "play_arrow" at bounding box center [766, 512] width 21 height 21
drag, startPoint x: 802, startPoint y: 569, endPoint x: 817, endPoint y: 570, distance: 15.0
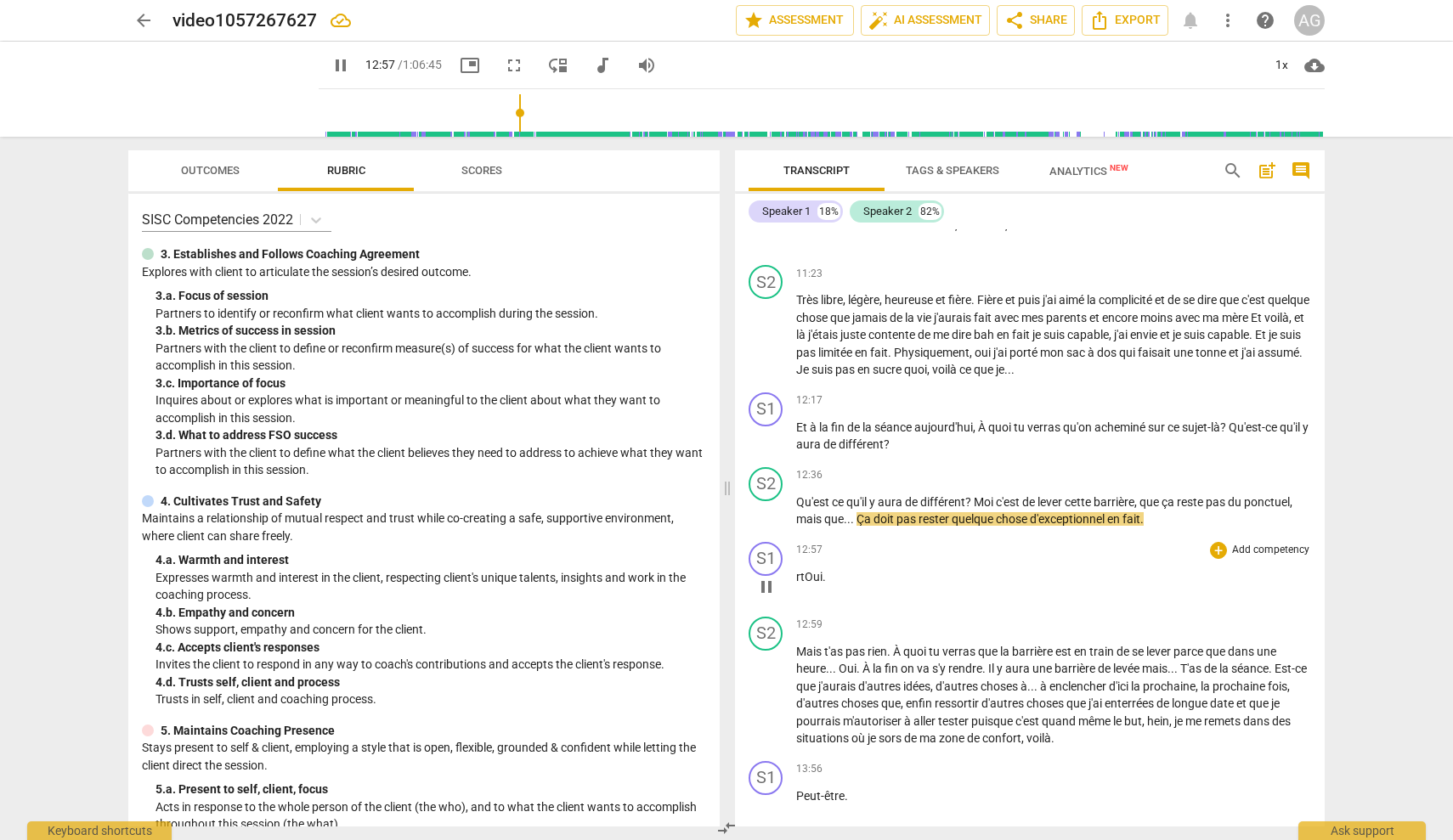
click at [803, 570] on span "rtOui" at bounding box center [809, 577] width 27 height 14
click at [807, 572] on span "rtOui" at bounding box center [809, 577] width 27 height 14
type input "780"
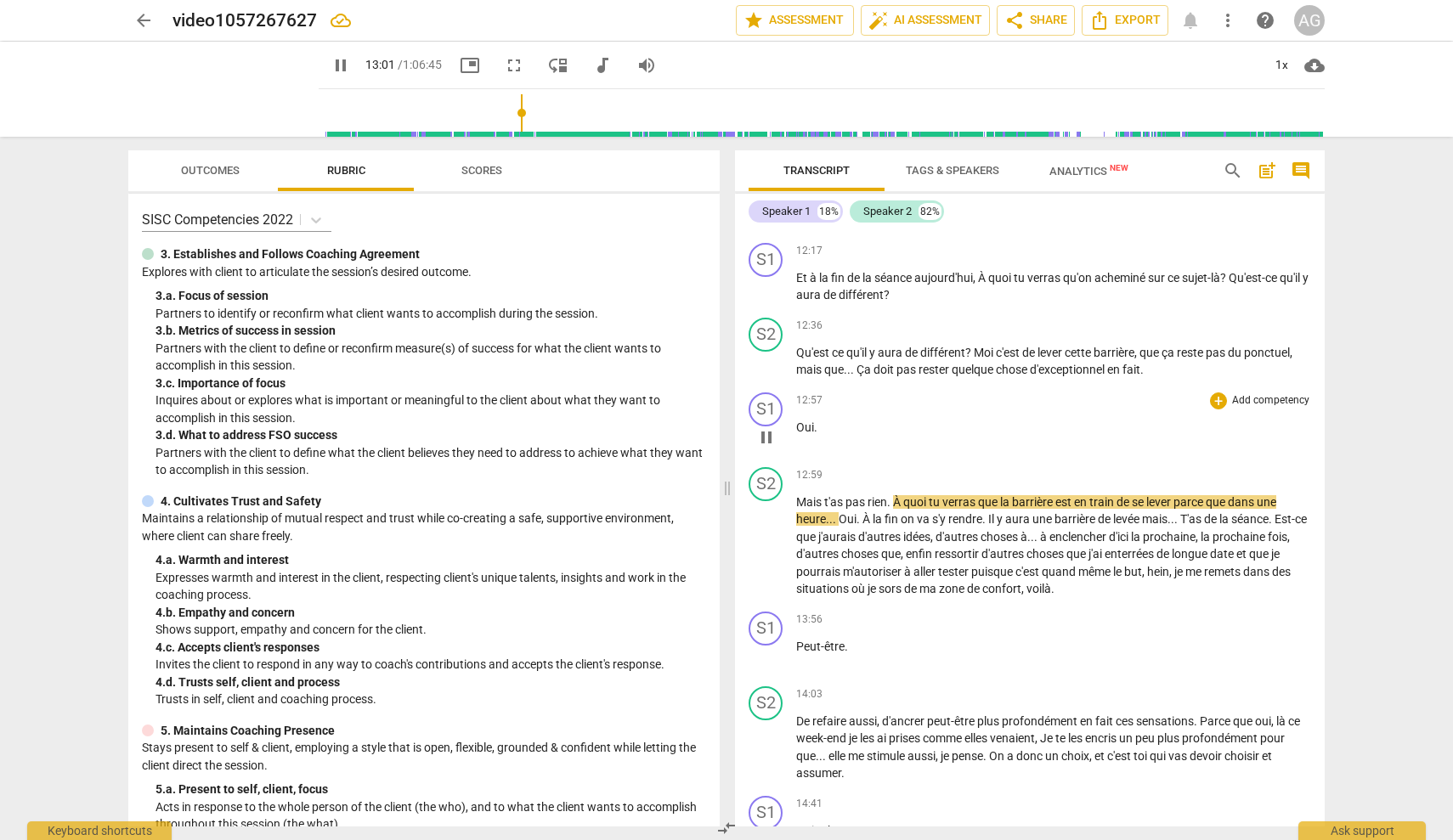
scroll to position [2465, 0]
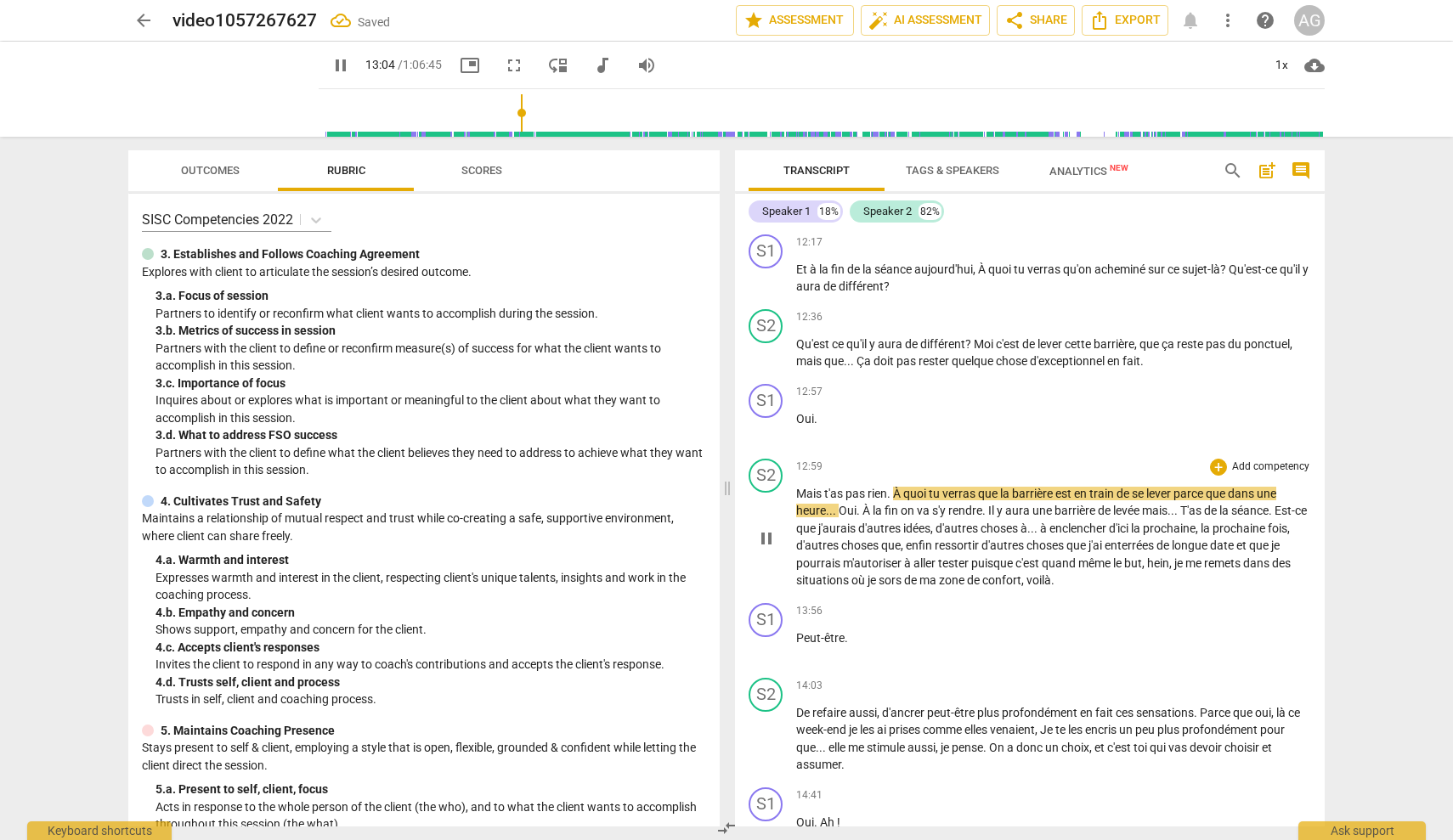
click at [768, 528] on span "pause" at bounding box center [766, 538] width 21 height 21
type input "785"
click at [797, 487] on span "Mais" at bounding box center [810, 494] width 28 height 14
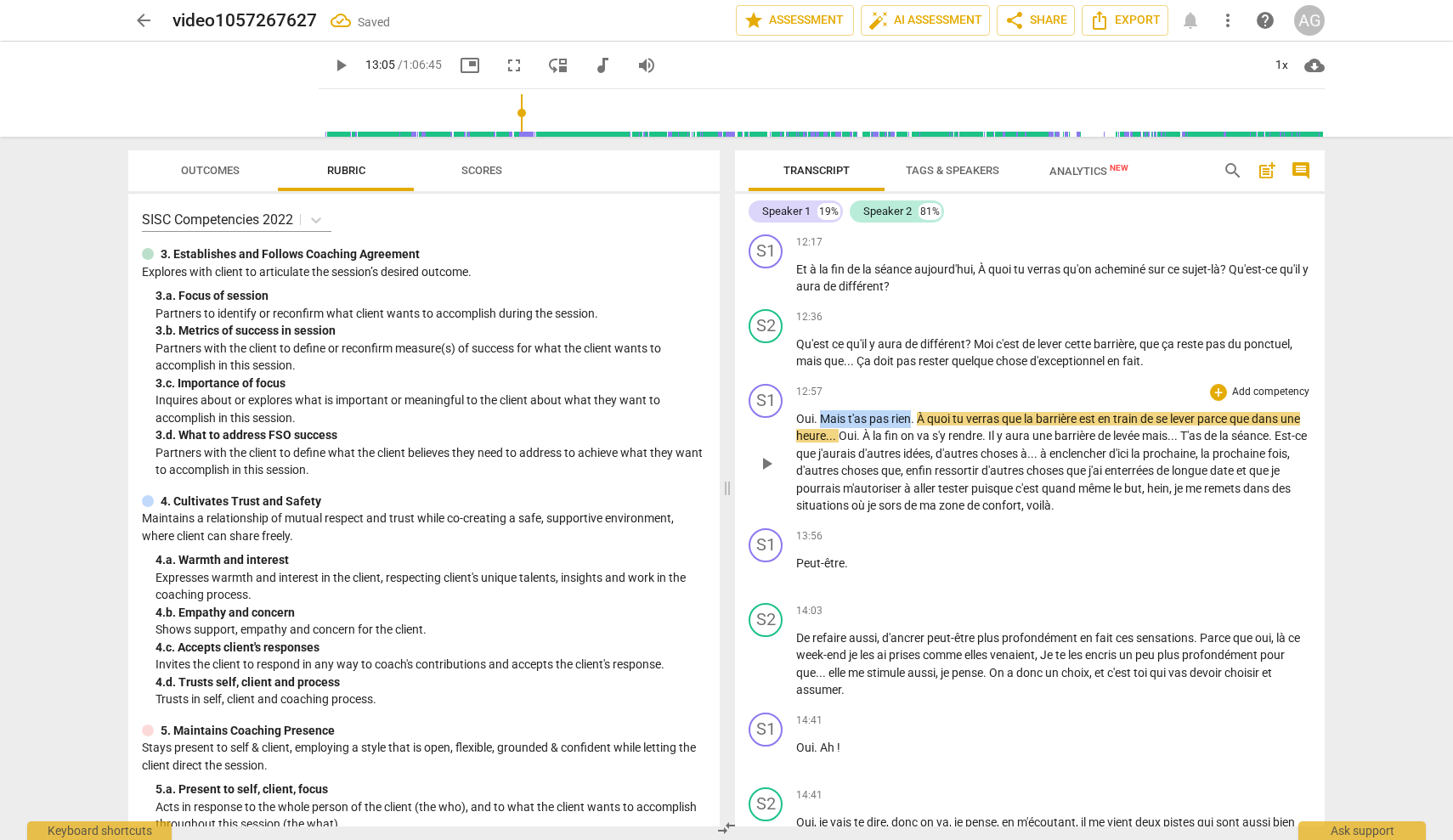
drag, startPoint x: 912, startPoint y: 408, endPoint x: 822, endPoint y: 410, distance: 90.0
click at [822, 410] on p "Oui . Mais t'as pas rien . À quoi tu verras que la barrière est en train de se …" at bounding box center [1053, 462] width 515 height 104
click at [769, 450] on button "play_arrow" at bounding box center [767, 464] width 27 height 27
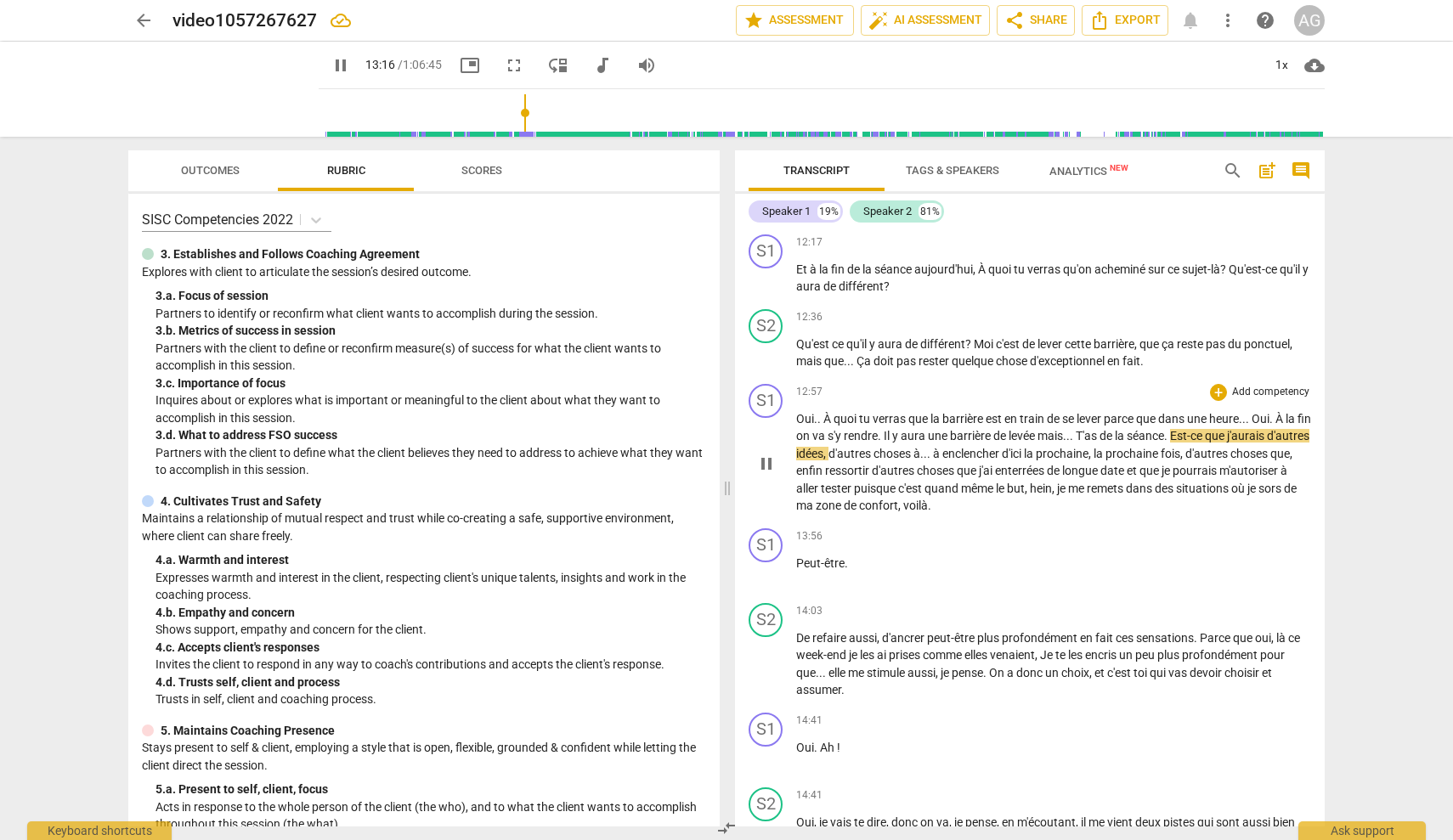
click at [769, 453] on span "pause" at bounding box center [766, 463] width 21 height 21
click at [769, 453] on span "play_arrow" at bounding box center [766, 463] width 21 height 21
drag, startPoint x: 841, startPoint y: 418, endPoint x: 840, endPoint y: 408, distance: 10.0
click at [841, 416] on p "Oui . . À quoi tu verras que la barrière est en train de se lever parce que dan…" at bounding box center [1053, 462] width 515 height 104
click at [841, 412] on span "quoi" at bounding box center [846, 419] width 26 height 14
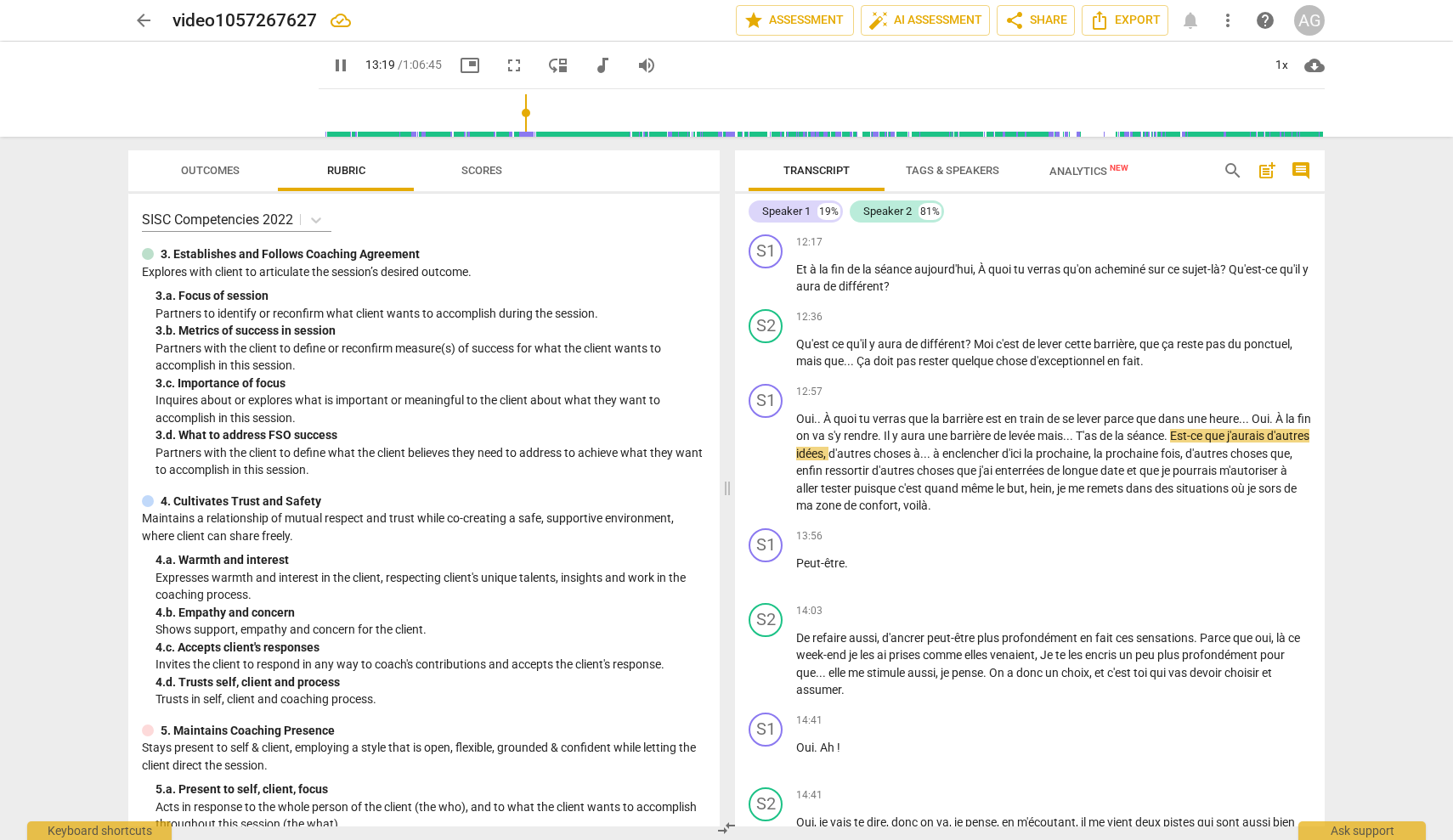
click at [801, 412] on span "Oui" at bounding box center [805, 419] width 18 height 14
click at [768, 453] on span "pause" at bounding box center [766, 463] width 21 height 21
click at [766, 453] on span "play_arrow" at bounding box center [766, 463] width 21 height 21
click at [1170, 429] on span "." at bounding box center [1167, 436] width 6 height 14
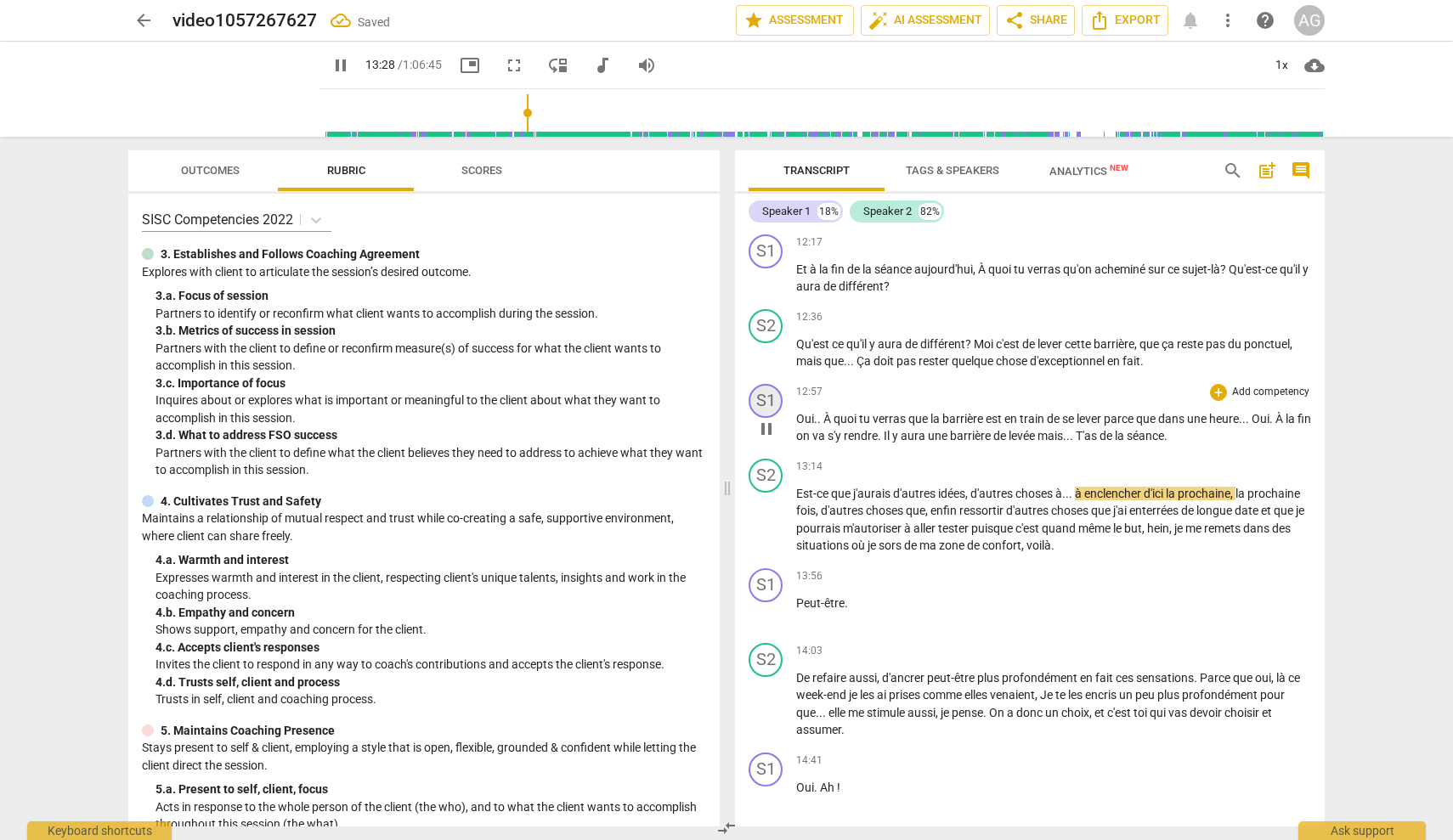
click at [769, 391] on div "S1" at bounding box center [766, 400] width 34 height 34
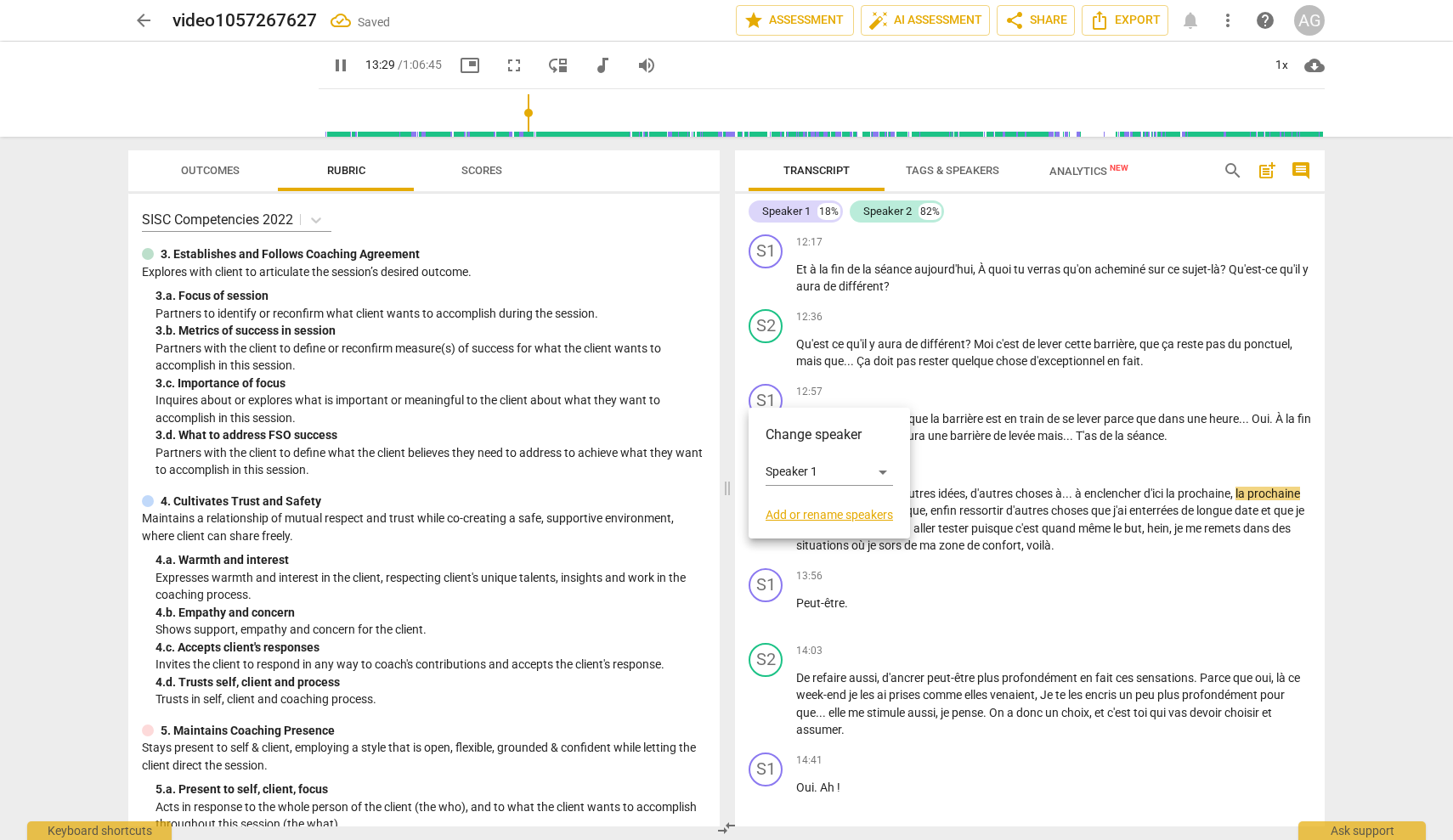
click at [914, 404] on div at bounding box center [726, 420] width 1453 height 840
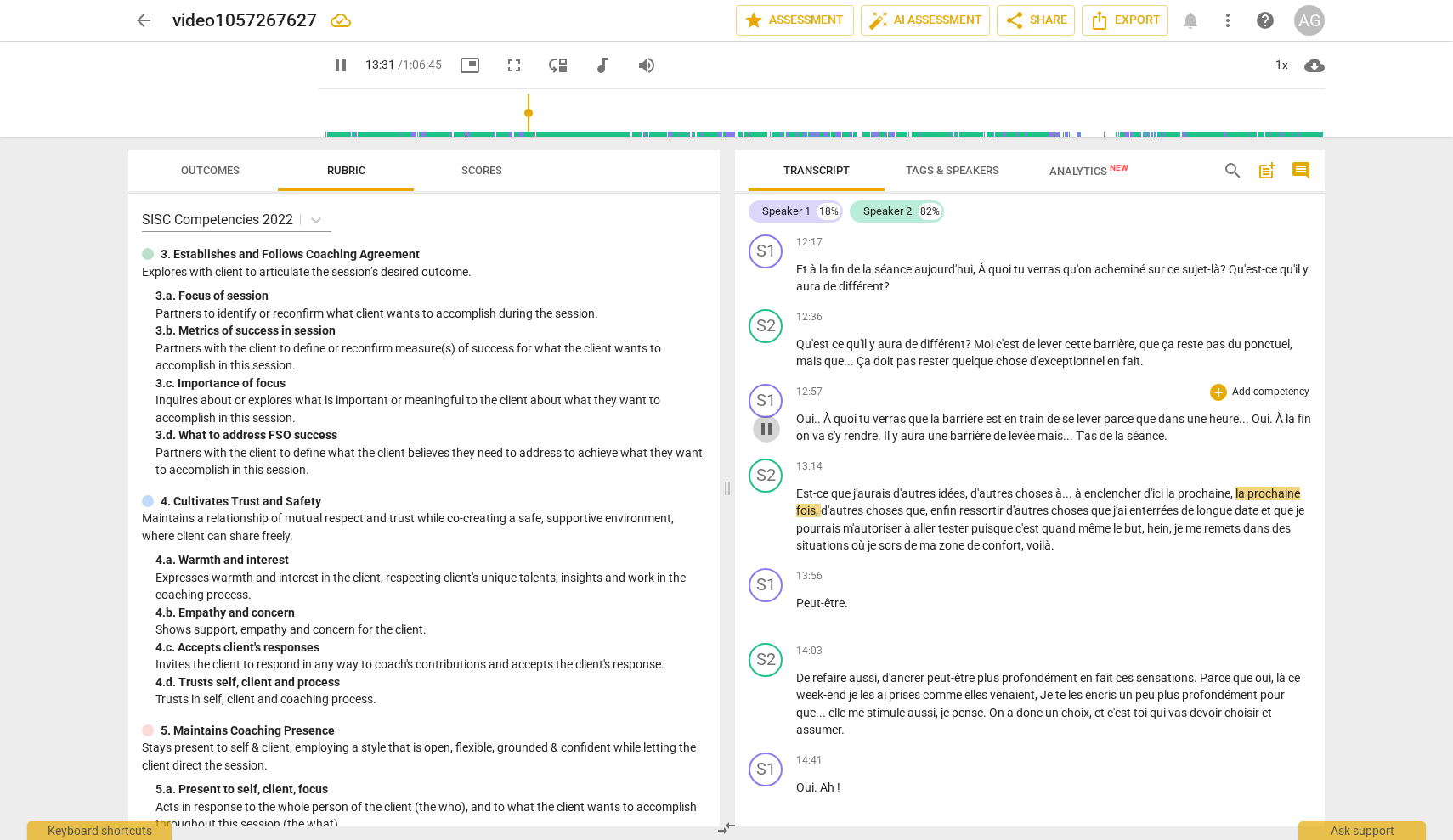
click at [771, 421] on span "pause" at bounding box center [766, 429] width 21 height 21
click at [772, 421] on span "play_arrow" at bounding box center [766, 429] width 21 height 21
click at [772, 421] on span "pause" at bounding box center [766, 429] width 21 height 21
type input "790"
click at [1256, 412] on span "Oui" at bounding box center [1261, 419] width 18 height 14
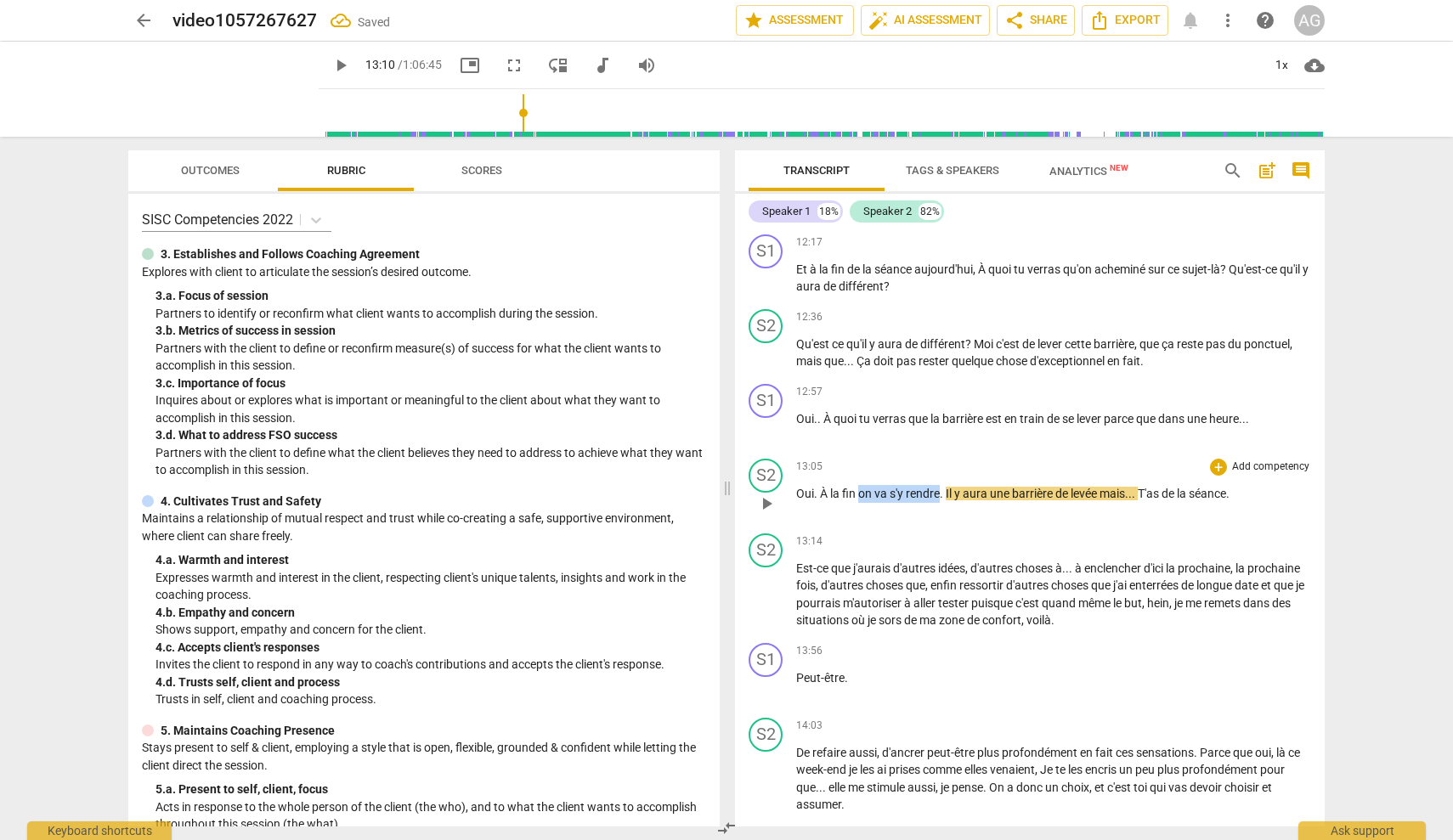
drag, startPoint x: 939, startPoint y: 484, endPoint x: 858, endPoint y: 488, distance: 81.1
click at [858, 488] on p "Oui . À la fin on va s'y rendre . Il y aura une barrière de levée mais . . . T'…" at bounding box center [1053, 494] width 515 height 18
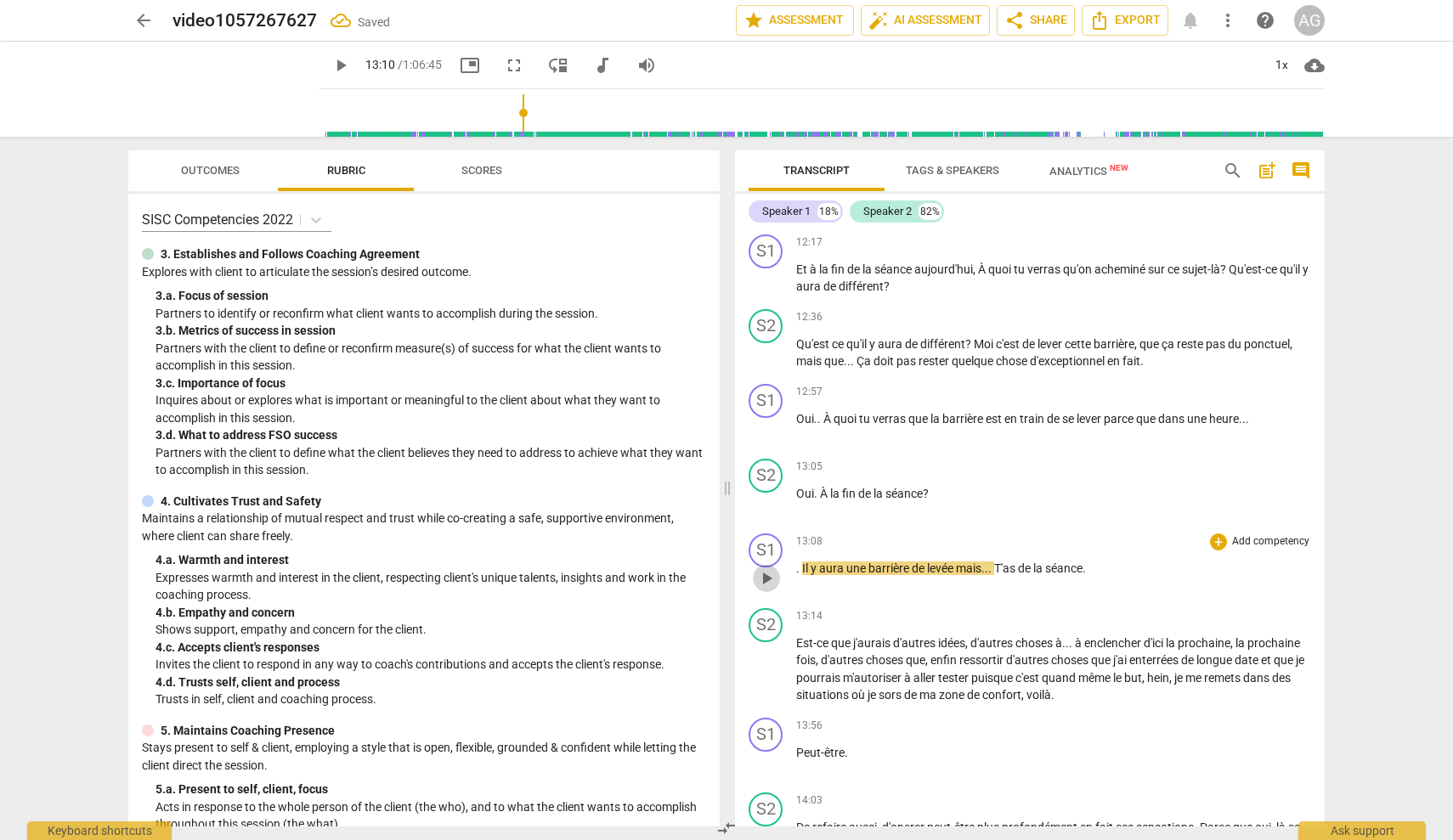
click at [761, 568] on span "play_arrow" at bounding box center [766, 578] width 21 height 21
drag, startPoint x: 996, startPoint y: 562, endPoint x: 1039, endPoint y: 563, distance: 43.0
click at [995, 562] on span "." at bounding box center [992, 568] width 6 height 14
click at [1101, 560] on p ". Il y aura une barrière de levée mais . . . T'as de la séance ." at bounding box center [1053, 568] width 515 height 18
type input "796"
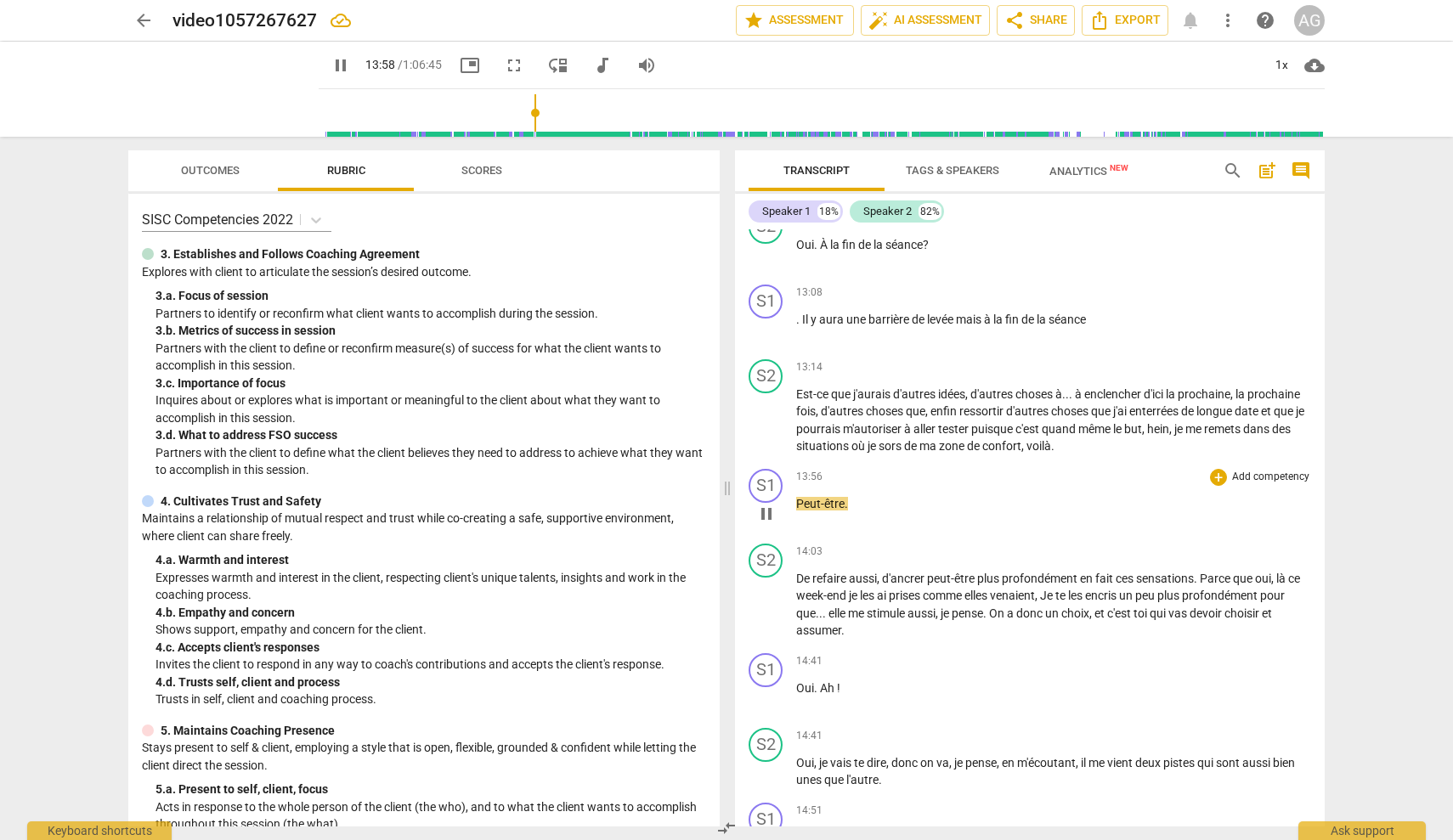
scroll to position [2730, 0]
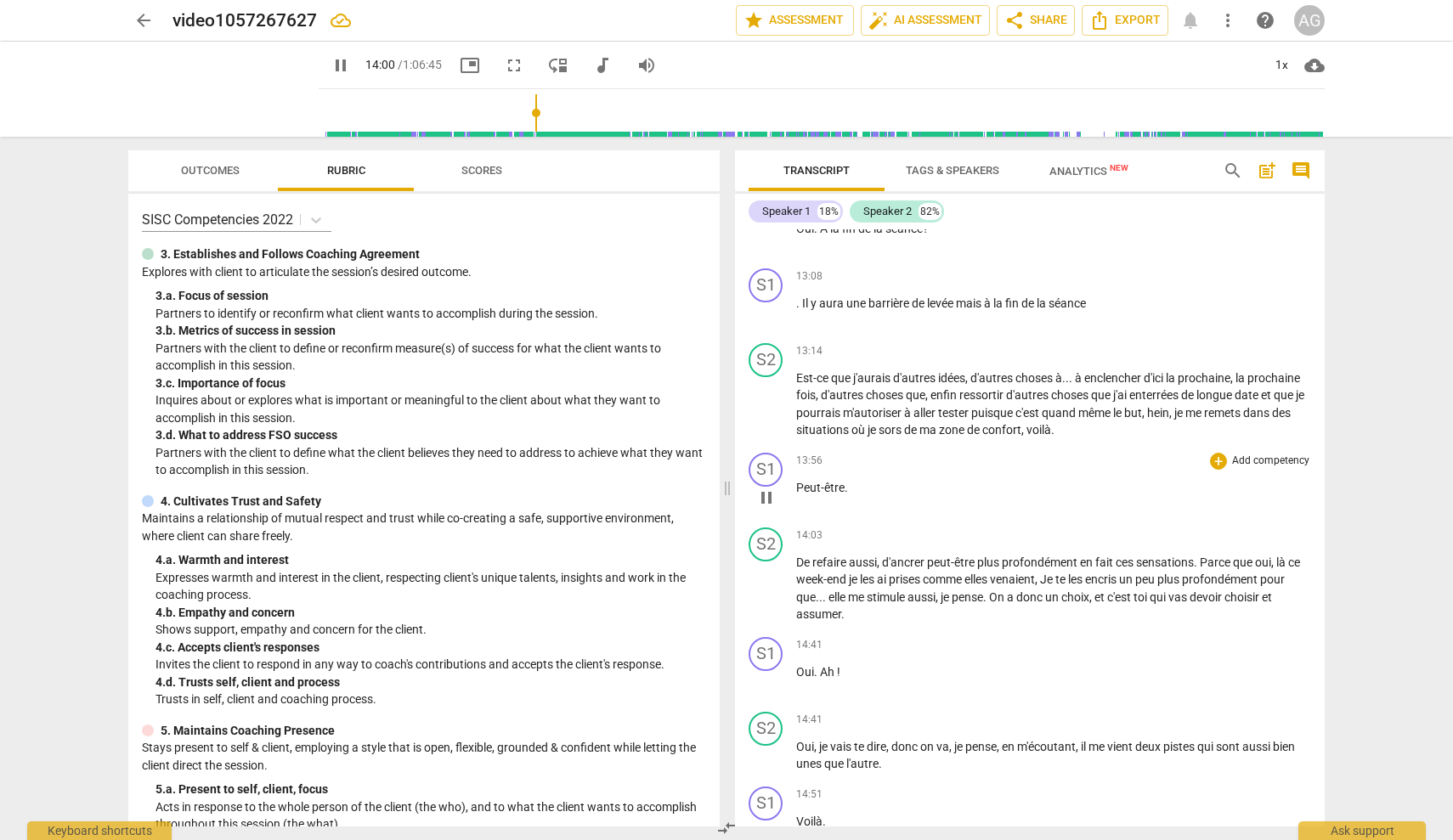
click at [798, 481] on span "Peut-être" at bounding box center [820, 488] width 48 height 14
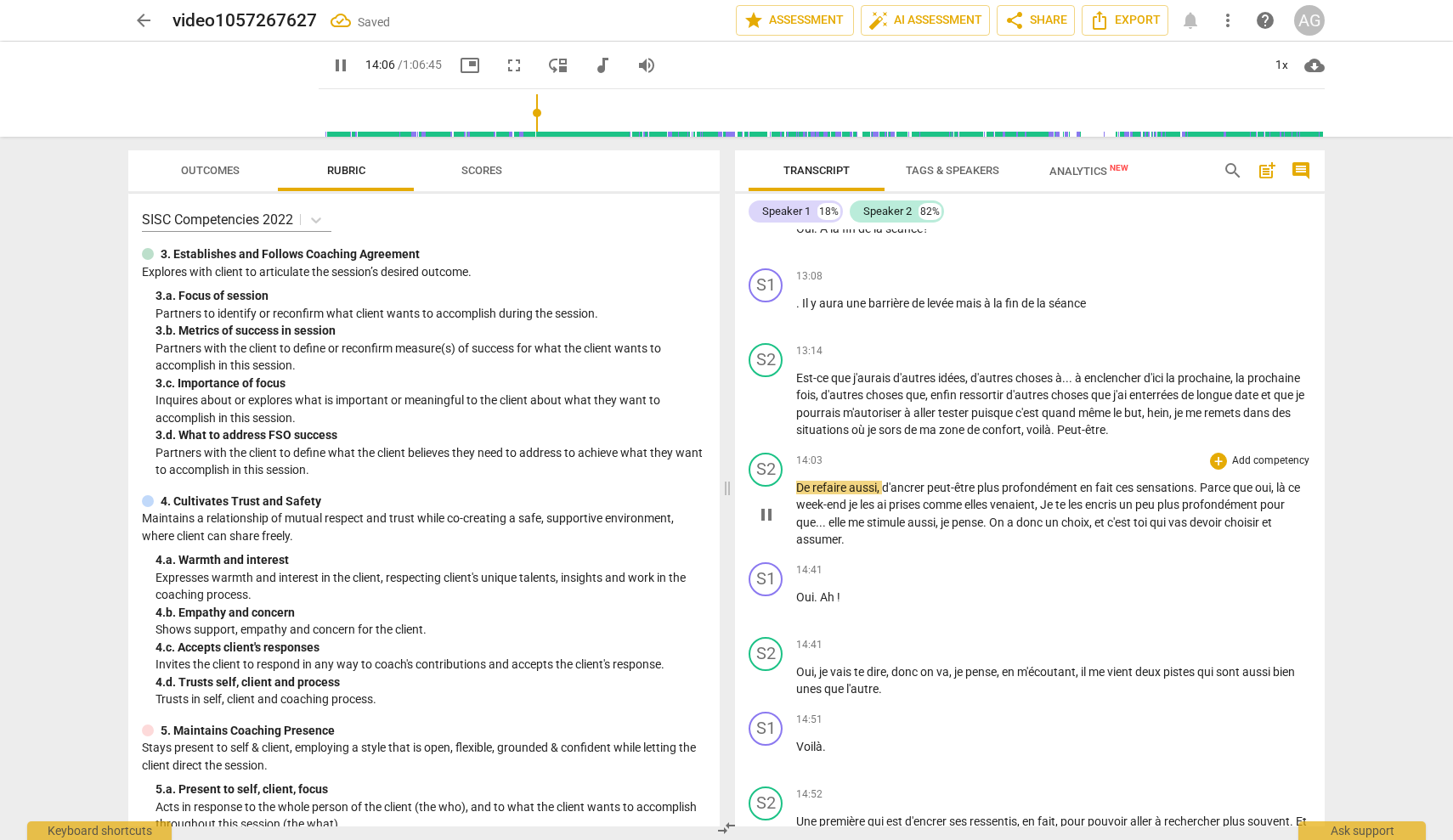
click at [795, 487] on div "play_arrow pause" at bounding box center [775, 515] width 43 height 57
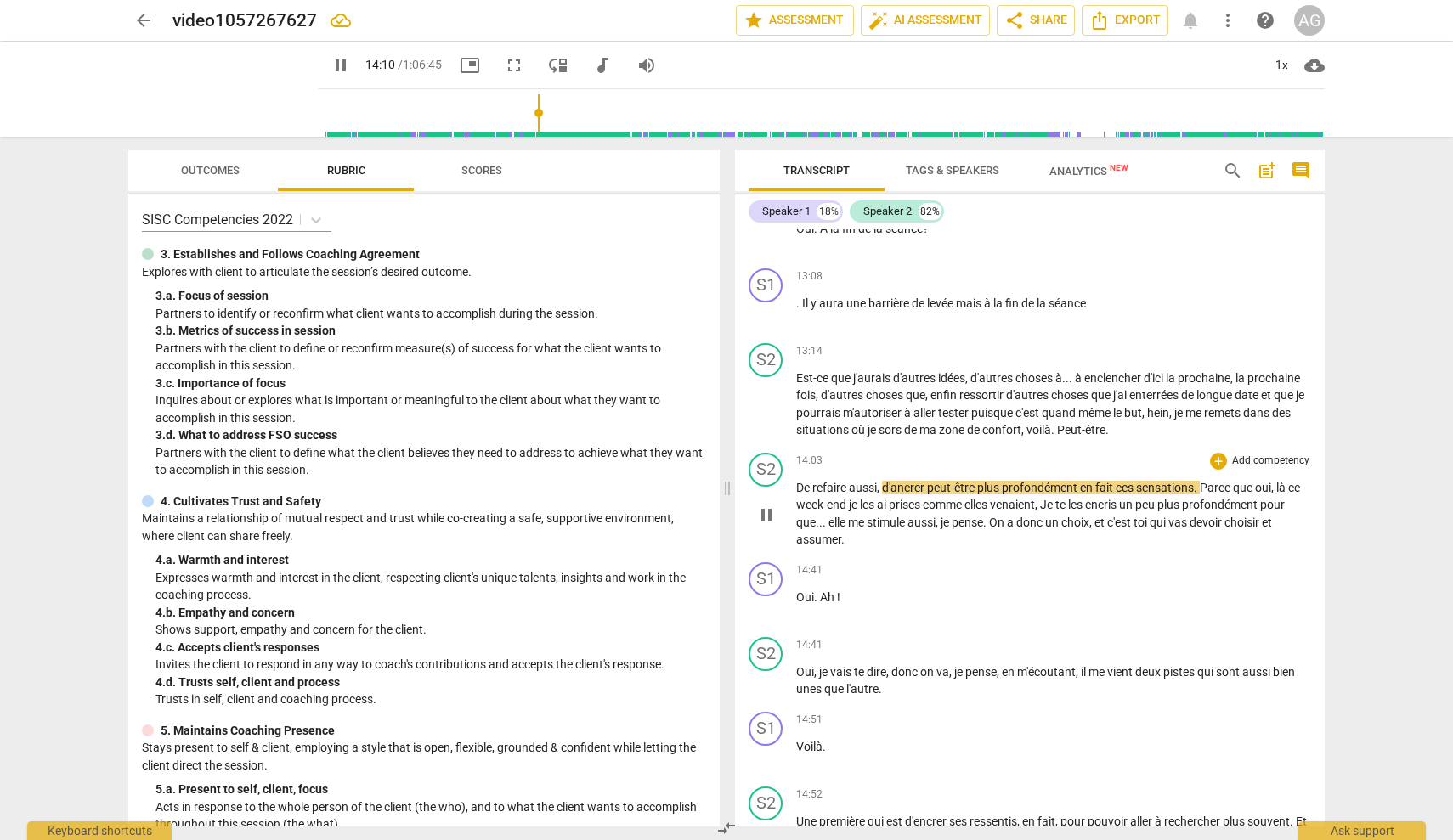
drag, startPoint x: 797, startPoint y: 479, endPoint x: 807, endPoint y: 479, distance: 10.0
click at [798, 481] on span "De" at bounding box center [804, 488] width 16 height 14
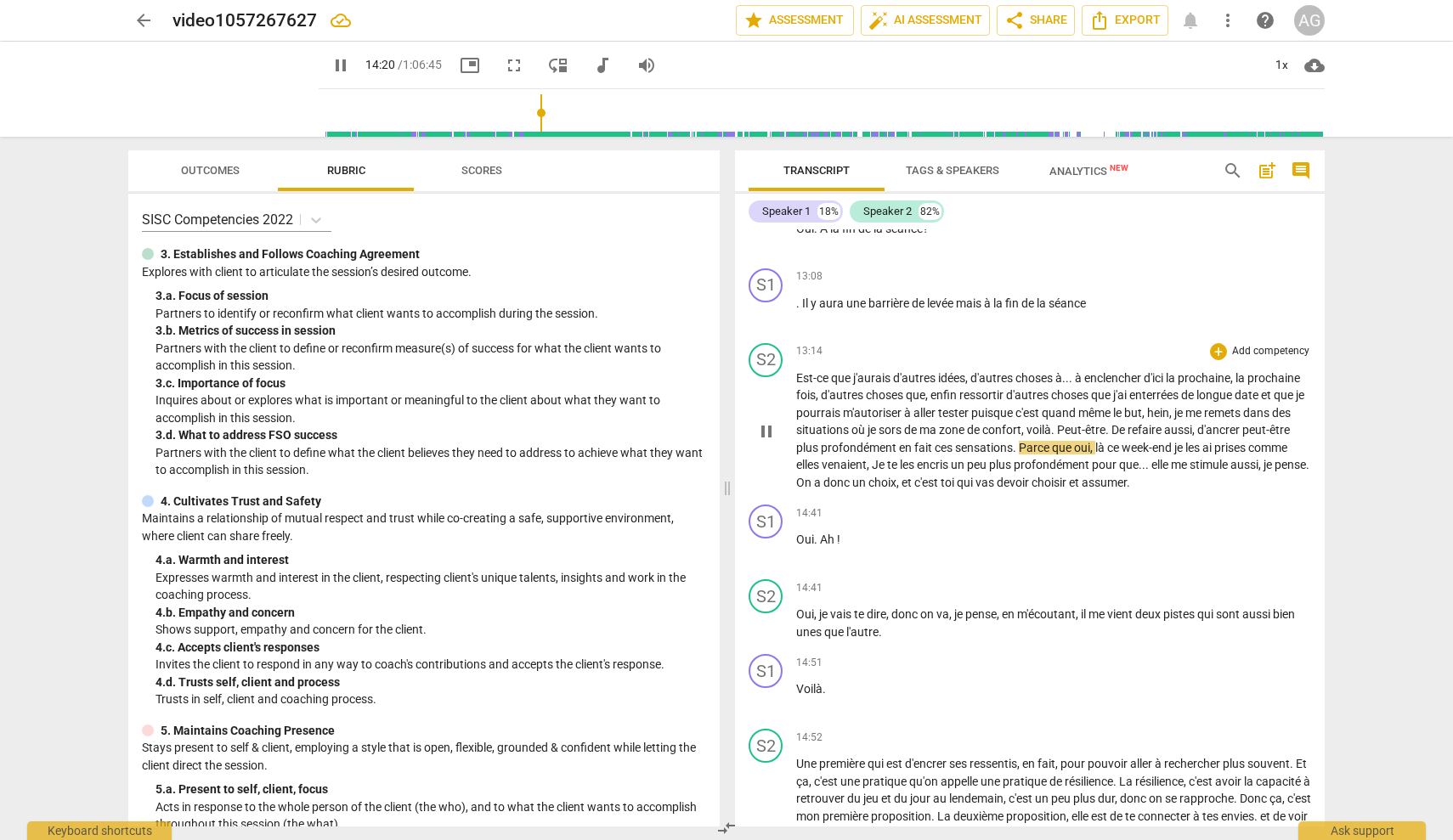
click at [951, 458] on span "encris" at bounding box center [934, 465] width 34 height 14
drag, startPoint x: 982, startPoint y: 455, endPoint x: 1040, endPoint y: 458, distance: 58.1
click at [900, 458] on span "te" at bounding box center [893, 465] width 13 height 14
drag, startPoint x: 993, startPoint y: 456, endPoint x: 1034, endPoint y: 457, distance: 41.0
click at [917, 458] on span "les" at bounding box center [908, 465] width 17 height 14
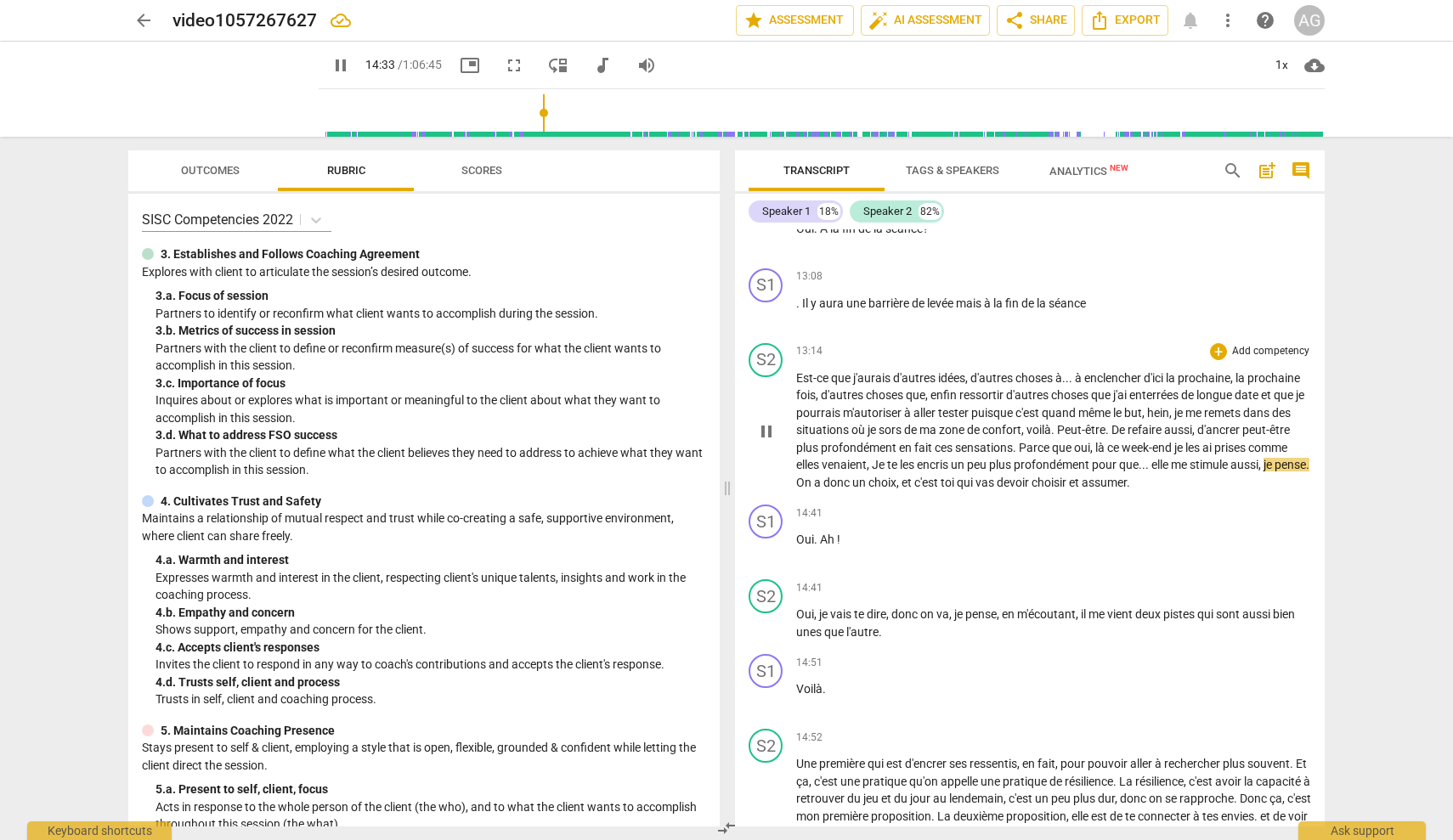
type input "874"
click at [834, 476] on span "." at bounding box center [831, 483] width 6 height 14
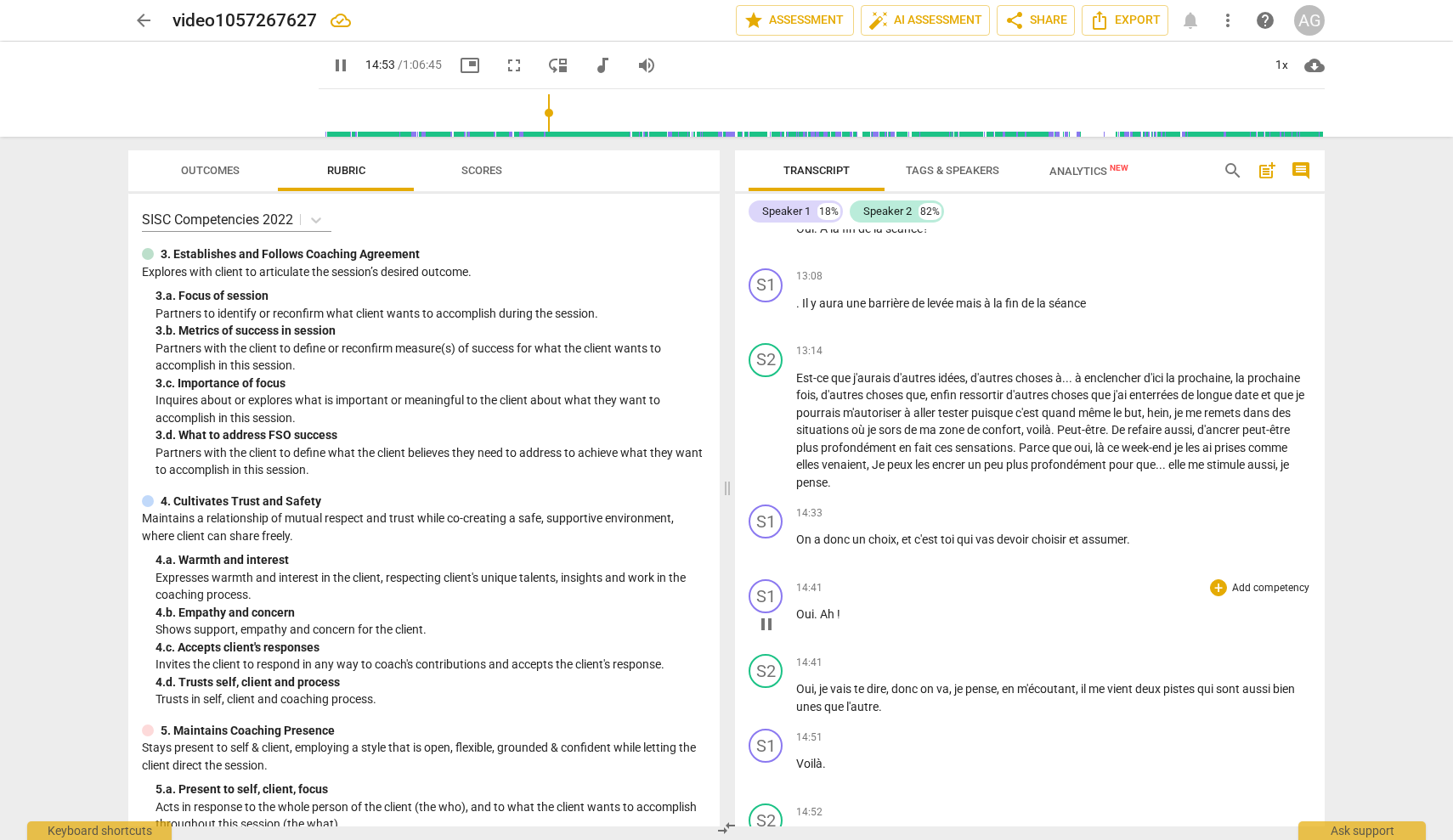
click at [770, 614] on span "pause" at bounding box center [766, 624] width 21 height 21
click at [795, 613] on div "play_arrow pause" at bounding box center [775, 624] width 43 height 23
click at [797, 607] on span "Oui" at bounding box center [805, 614] width 18 height 14
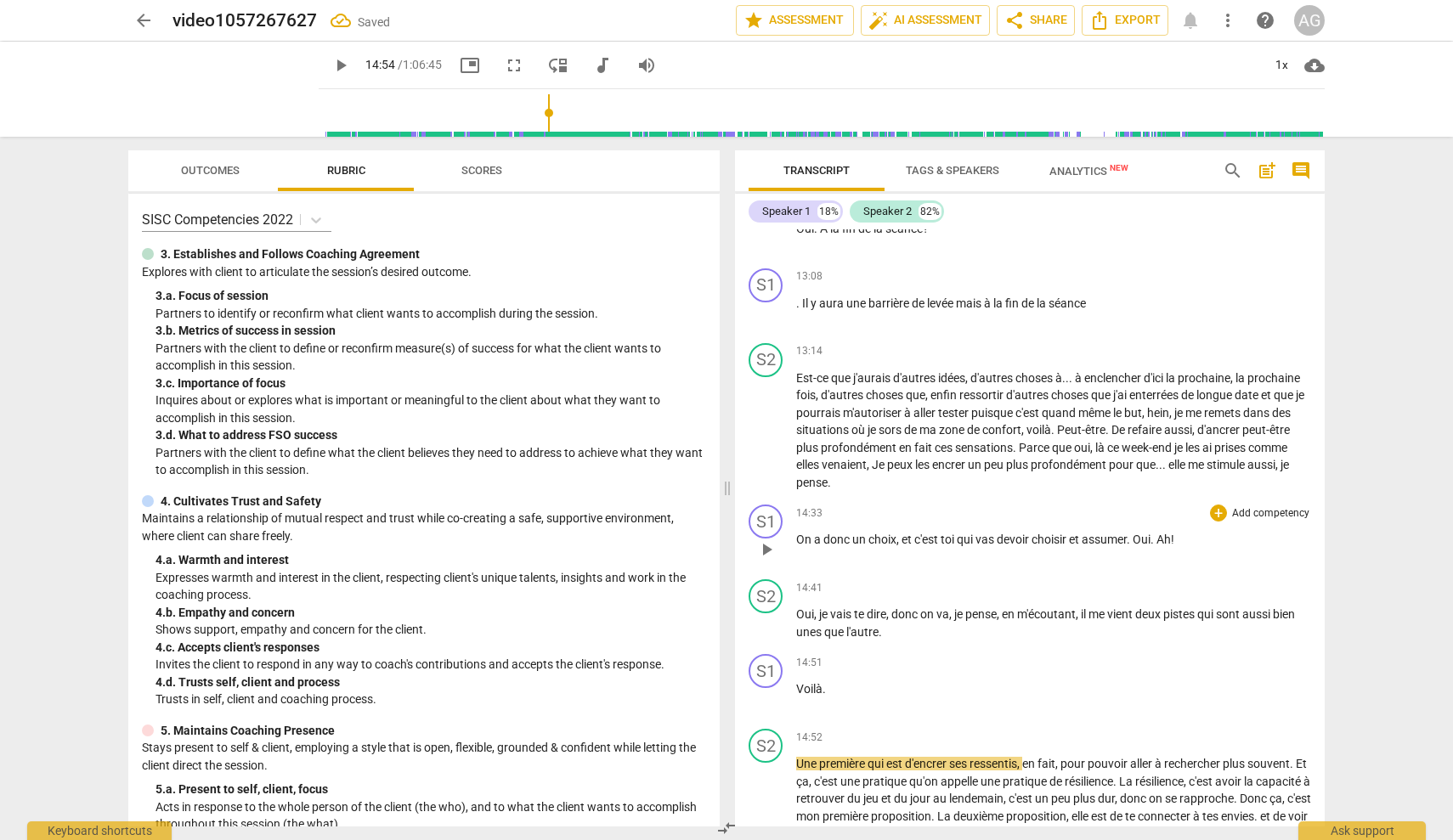
click at [1139, 533] on span "Oui" at bounding box center [1142, 540] width 18 height 14
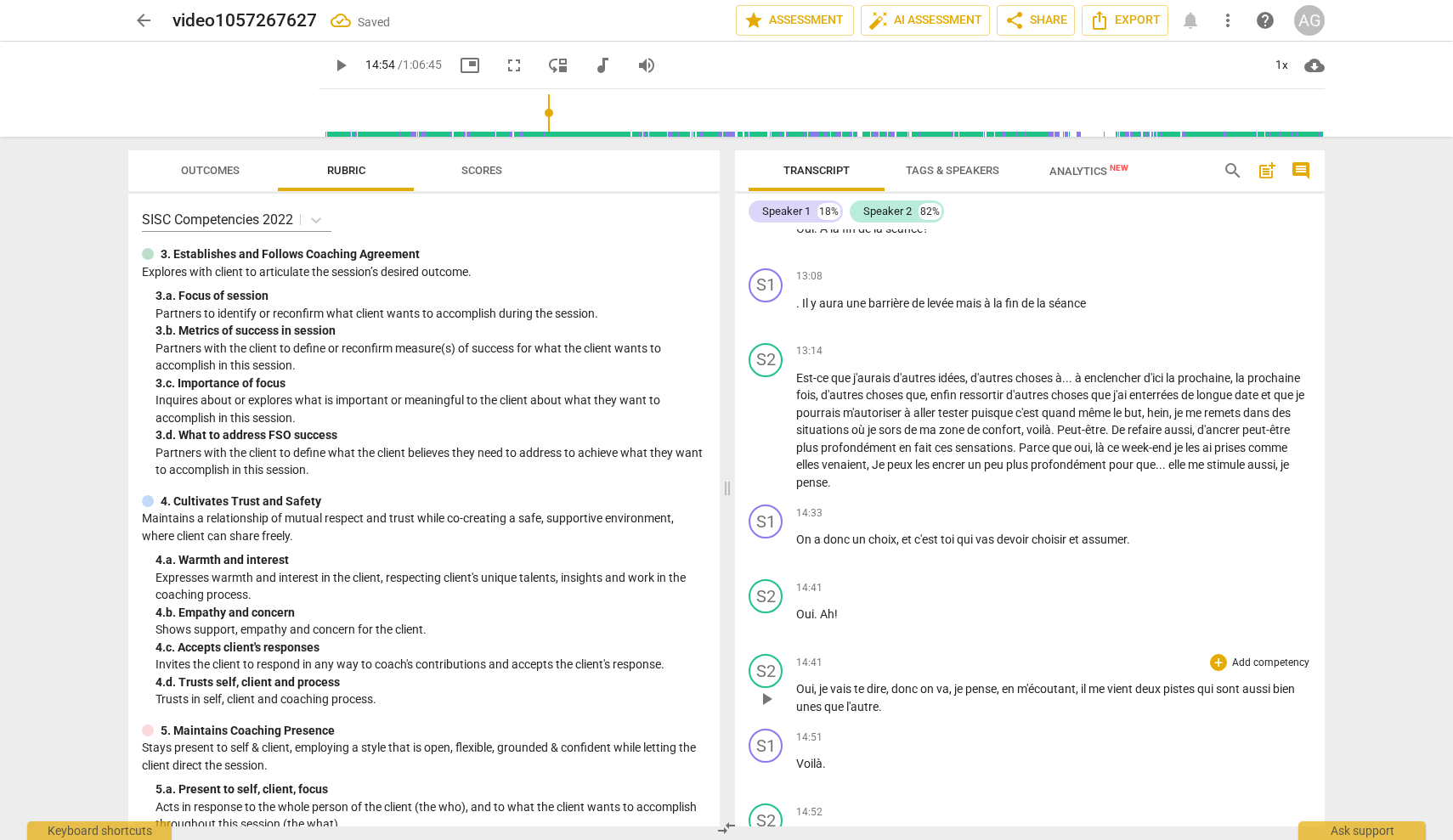
click at [795, 688] on div "play_arrow pause" at bounding box center [775, 699] width 43 height 23
click at [800, 682] on span "Oui" at bounding box center [805, 689] width 18 height 14
click at [797, 682] on span "Oui" at bounding box center [805, 689] width 18 height 14
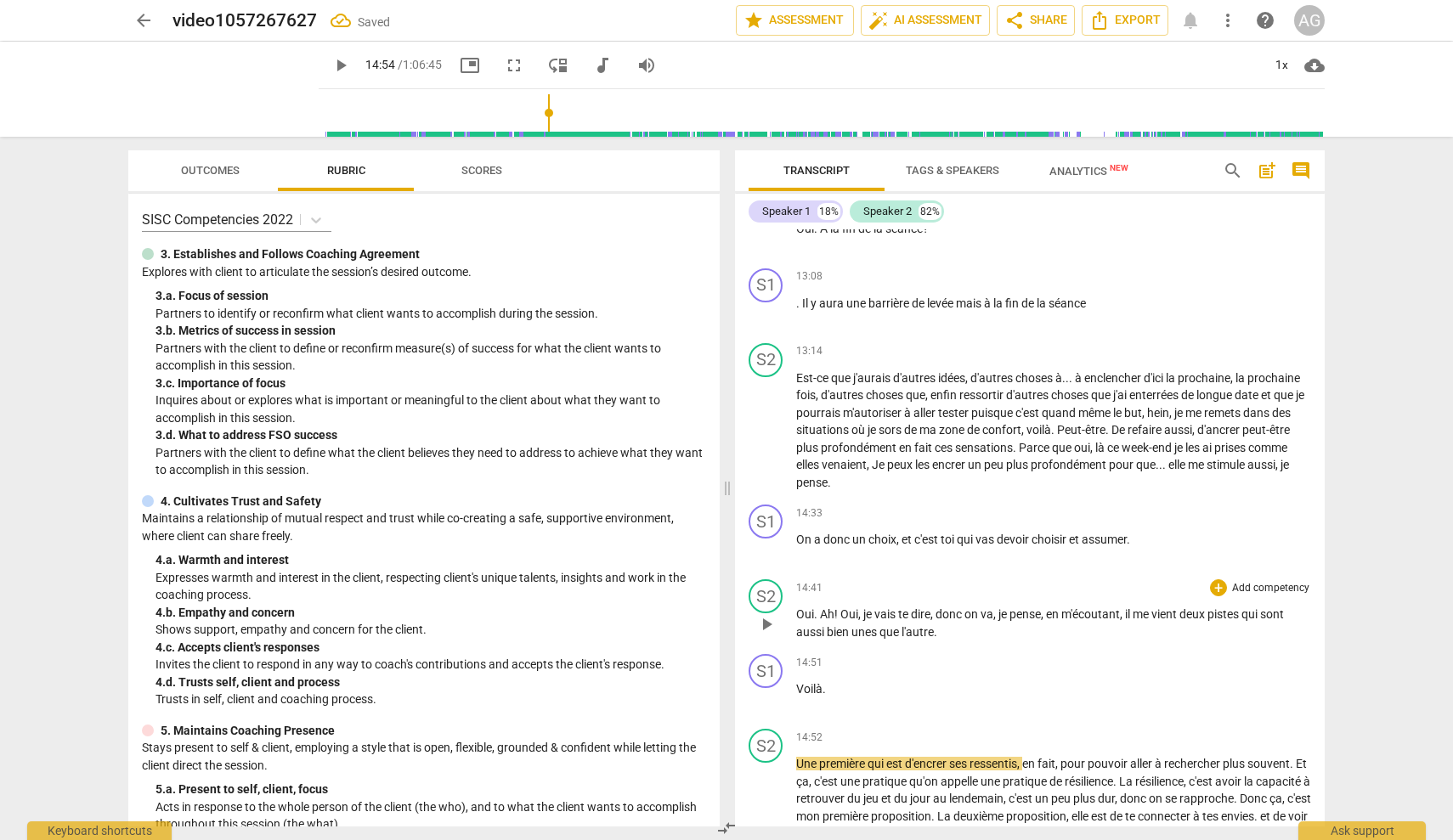
drag, startPoint x: 842, startPoint y: 603, endPoint x: 879, endPoint y: 604, distance: 37.0
click at [843, 607] on span "Oui" at bounding box center [849, 614] width 18 height 14
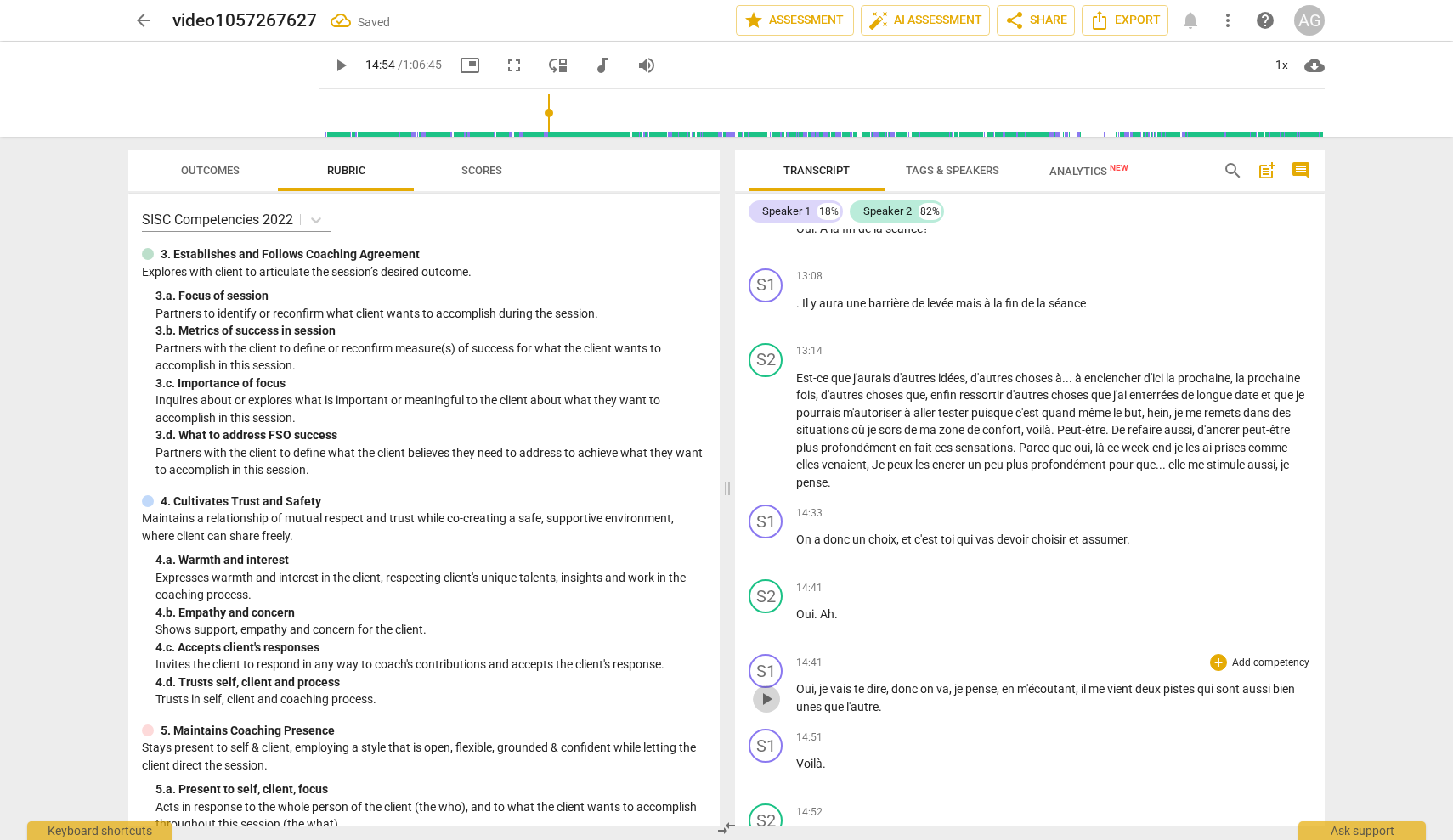
click at [767, 689] on span "play_arrow" at bounding box center [766, 699] width 21 height 21
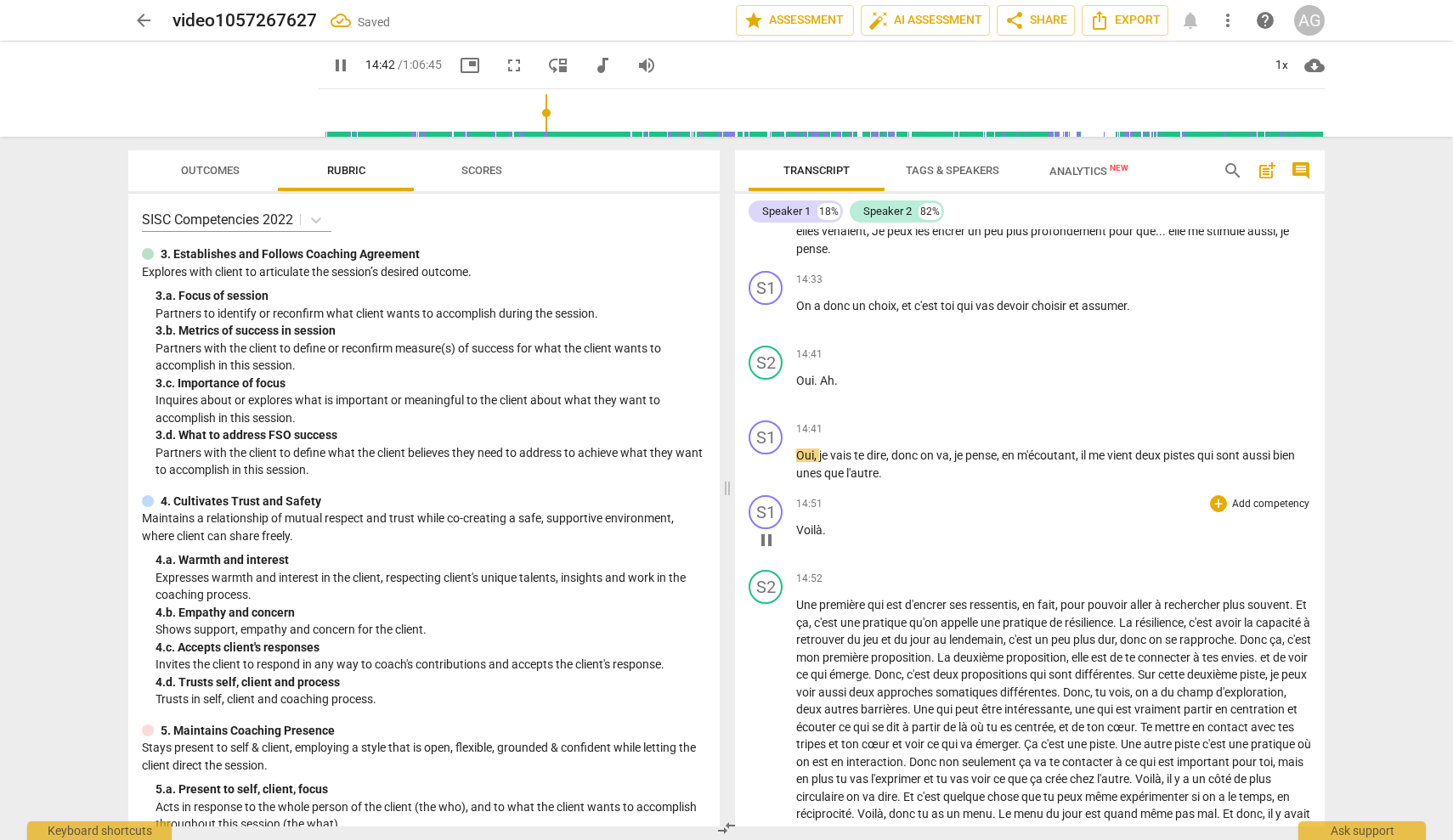
scroll to position [2967, 0]
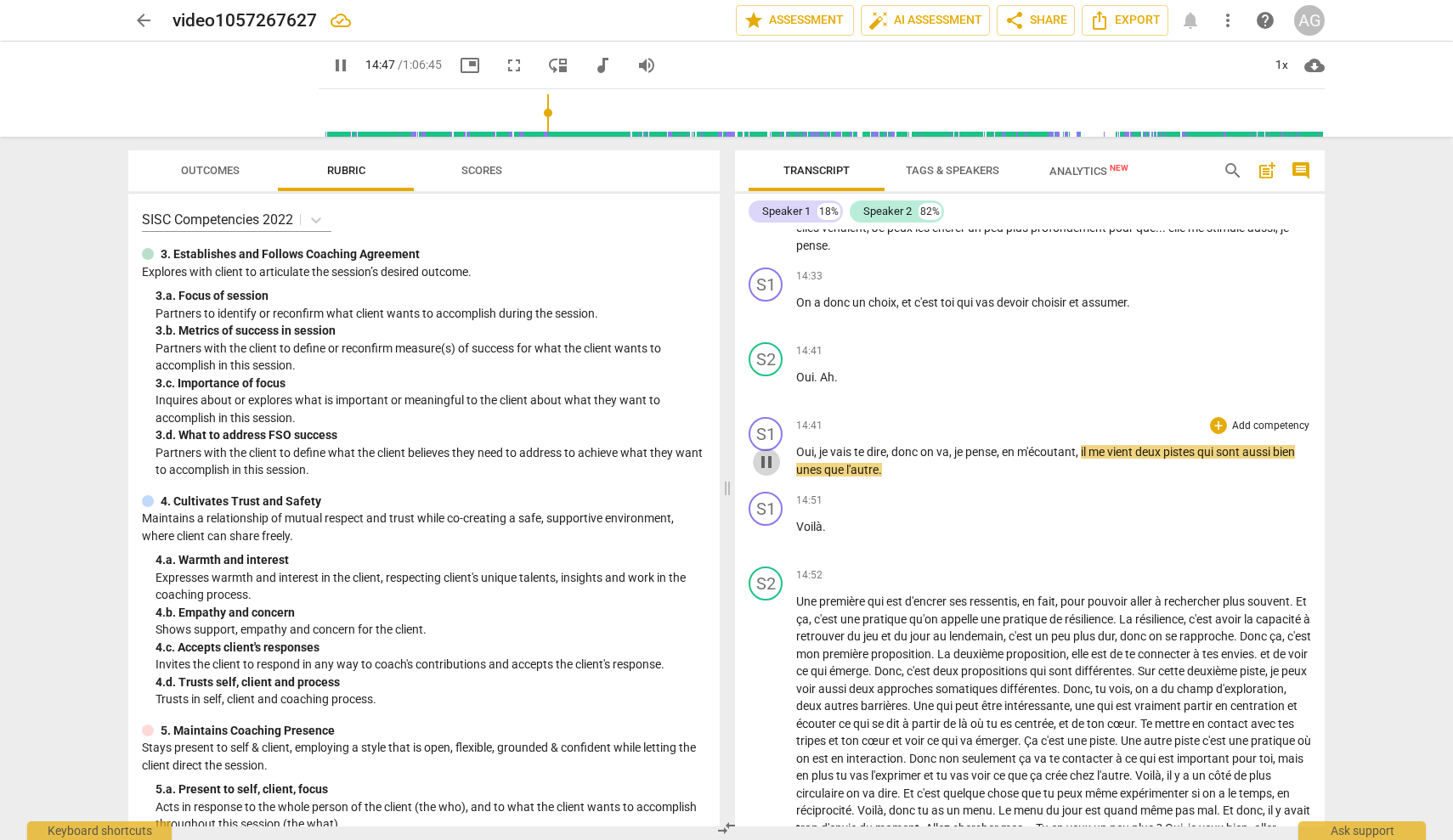
click at [769, 451] on span "pause" at bounding box center [766, 461] width 21 height 21
type input "888"
click at [802, 463] on span "unes" at bounding box center [810, 470] width 28 height 14
click at [799, 463] on span "unes" at bounding box center [810, 470] width 28 height 14
click at [1032, 446] on span "m'écoutant" at bounding box center [1047, 452] width 59 height 14
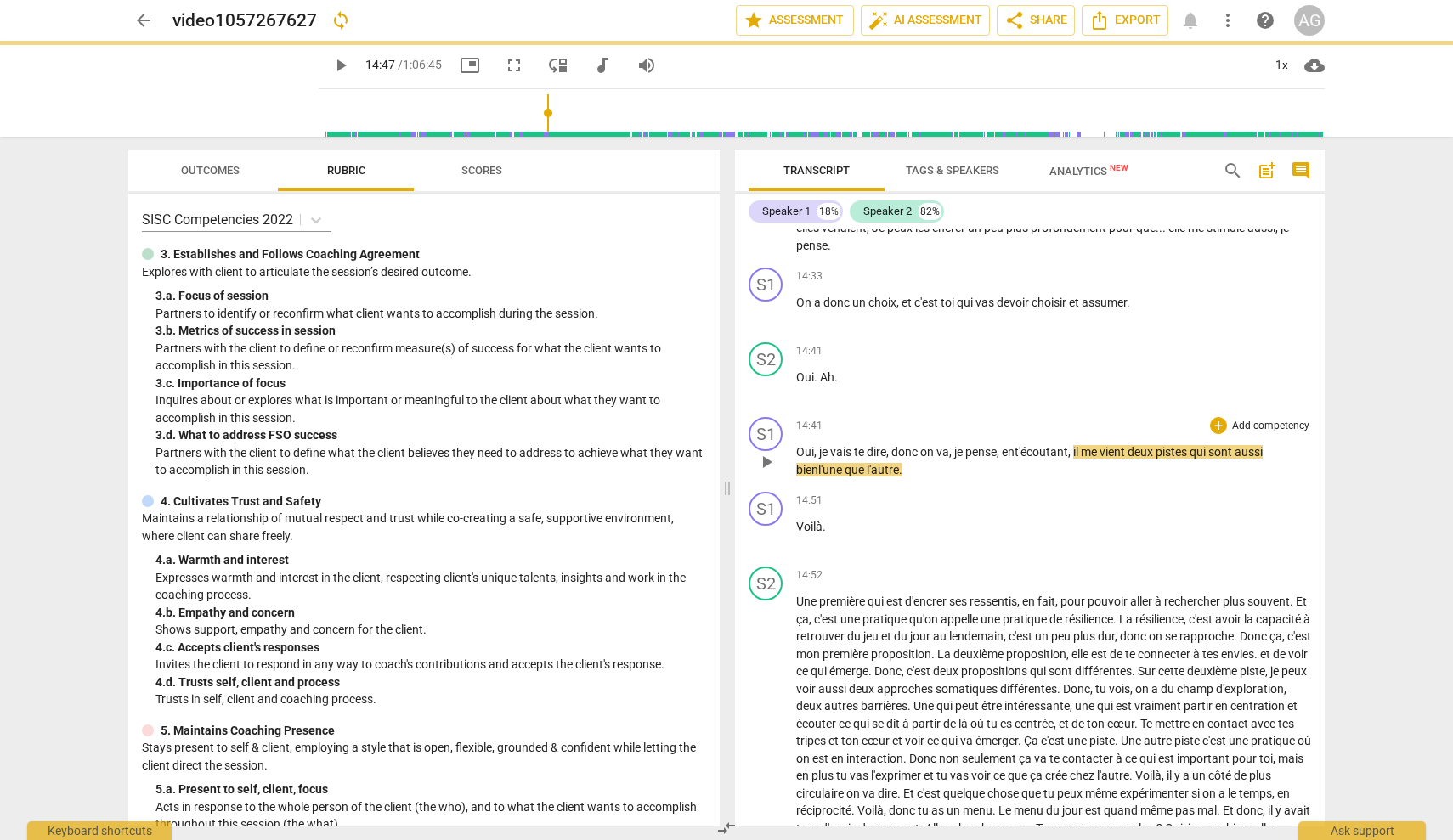
click at [769, 451] on span "play_arrow" at bounding box center [766, 461] width 21 height 21
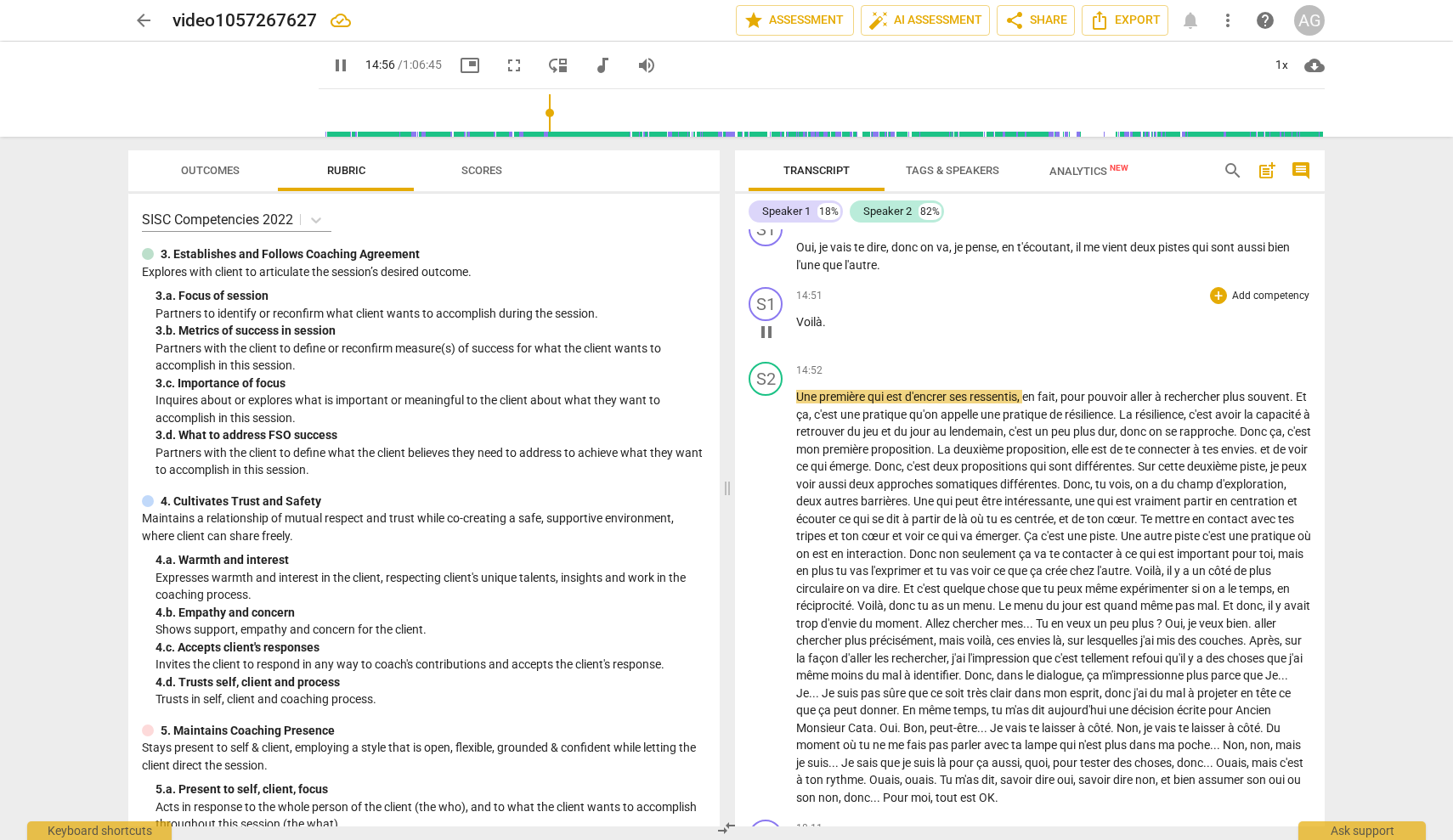
scroll to position [3176, 0]
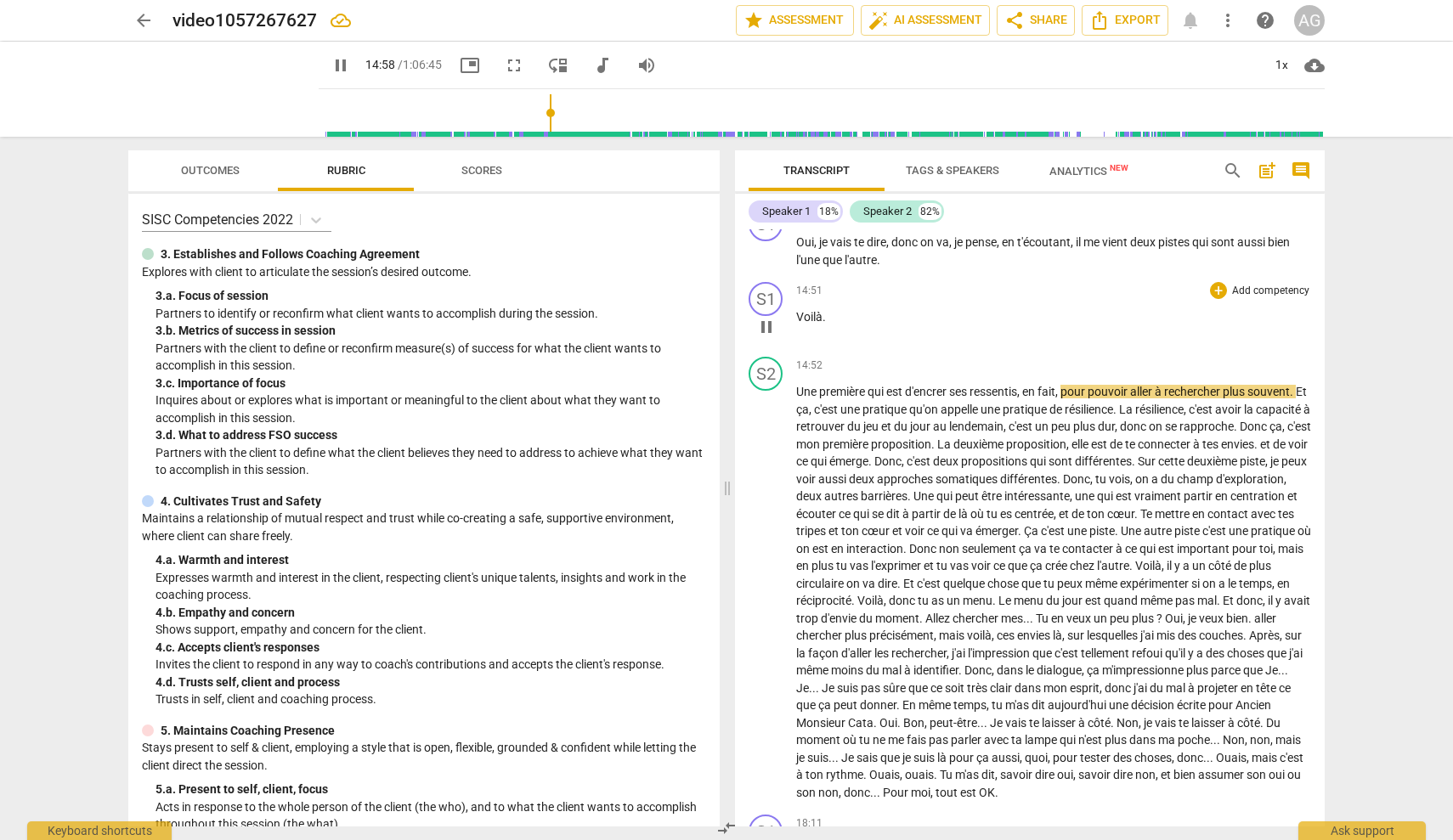
click at [769, 317] on span "pause" at bounding box center [766, 327] width 21 height 21
type input "899"
click at [793, 391] on div "play_arrow pause" at bounding box center [775, 593] width 43 height 405
drag, startPoint x: 839, startPoint y: 306, endPoint x: 791, endPoint y: 300, distance: 48.4
click at [791, 300] on div "S1 play_arrow pause 14:51 + Add competency keyboard_arrow_right Voilà ." at bounding box center [1030, 312] width 590 height 75
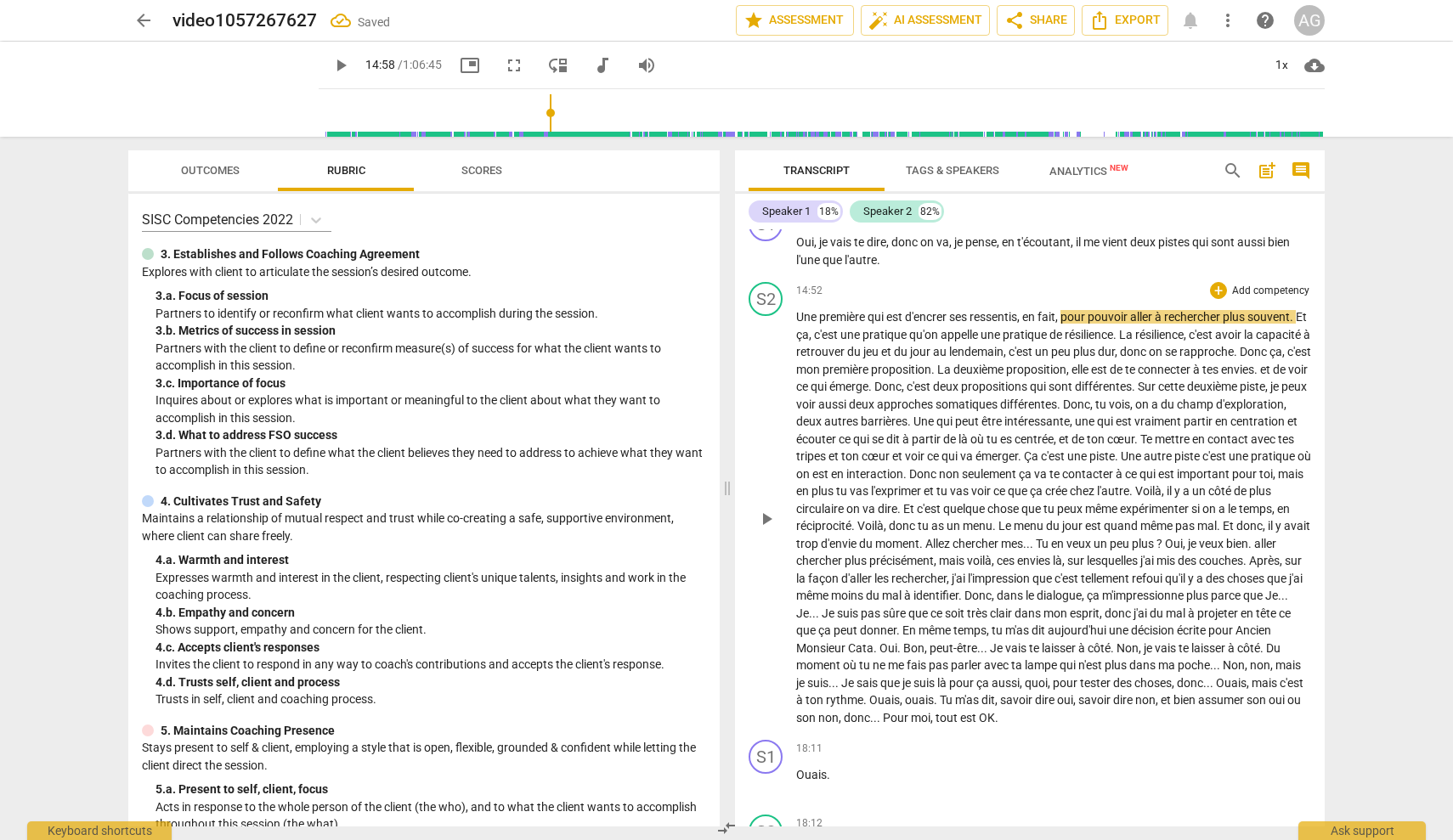
click at [798, 310] on span "Une" at bounding box center [807, 317] width 23 height 14
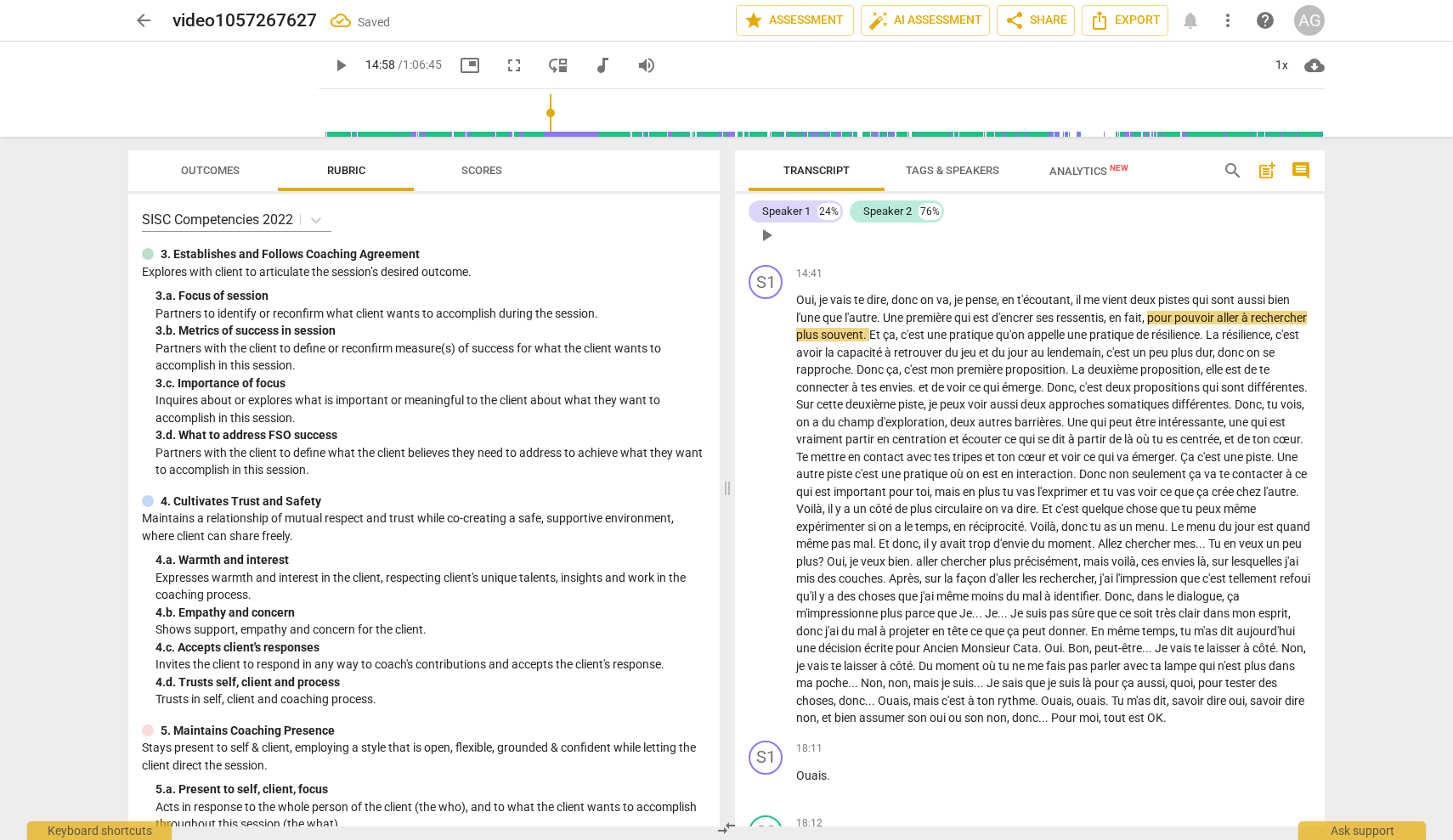
scroll to position [3075, 0]
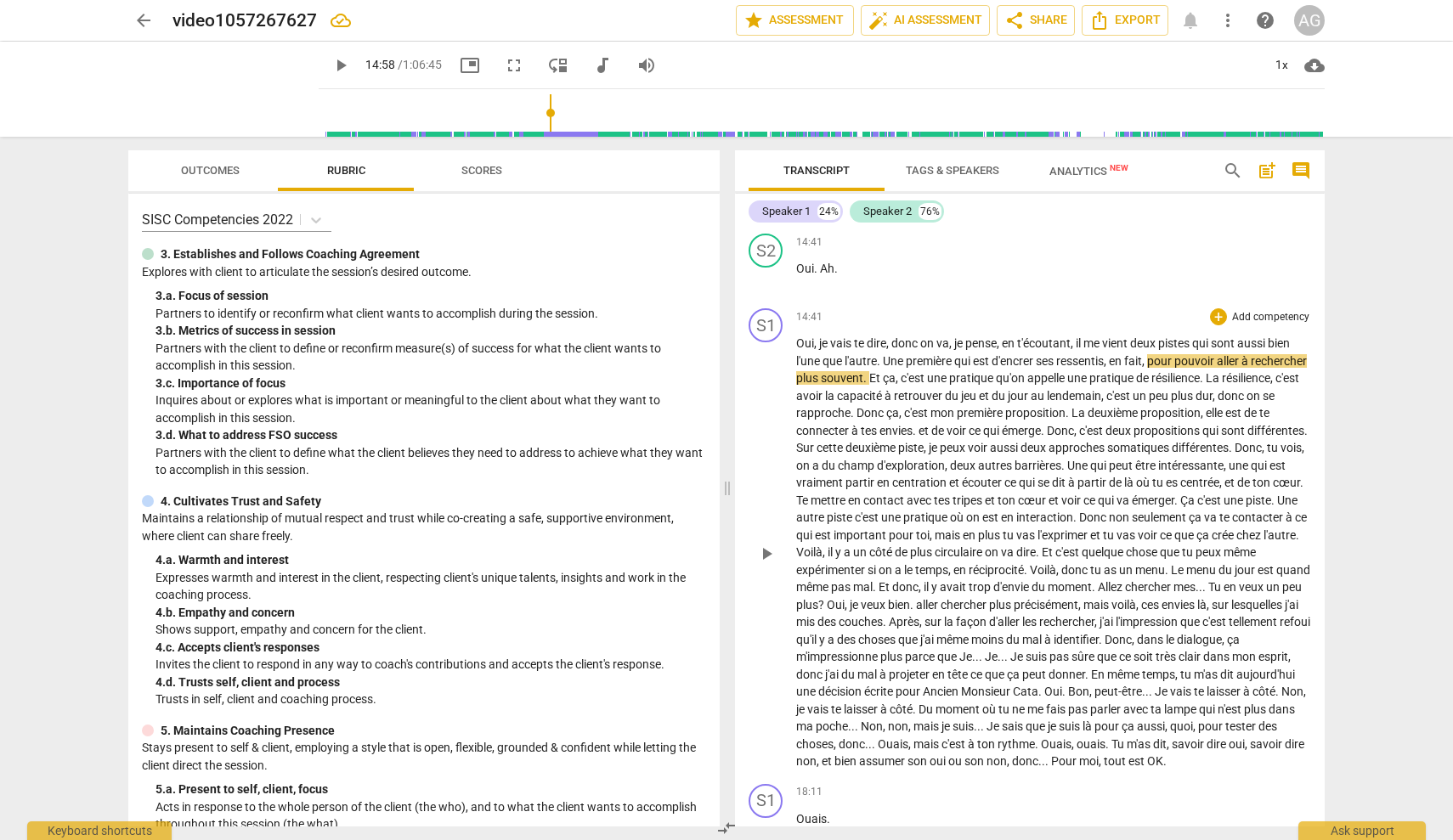
click at [766, 544] on span "play_arrow" at bounding box center [766, 553] width 21 height 21
click at [761, 544] on span "pause" at bounding box center [766, 553] width 21 height 21
click at [771, 544] on span "play_arrow" at bounding box center [766, 553] width 21 height 21
click at [800, 337] on span "Oui" at bounding box center [805, 343] width 18 height 14
click at [767, 544] on span "pause" at bounding box center [766, 553] width 21 height 21
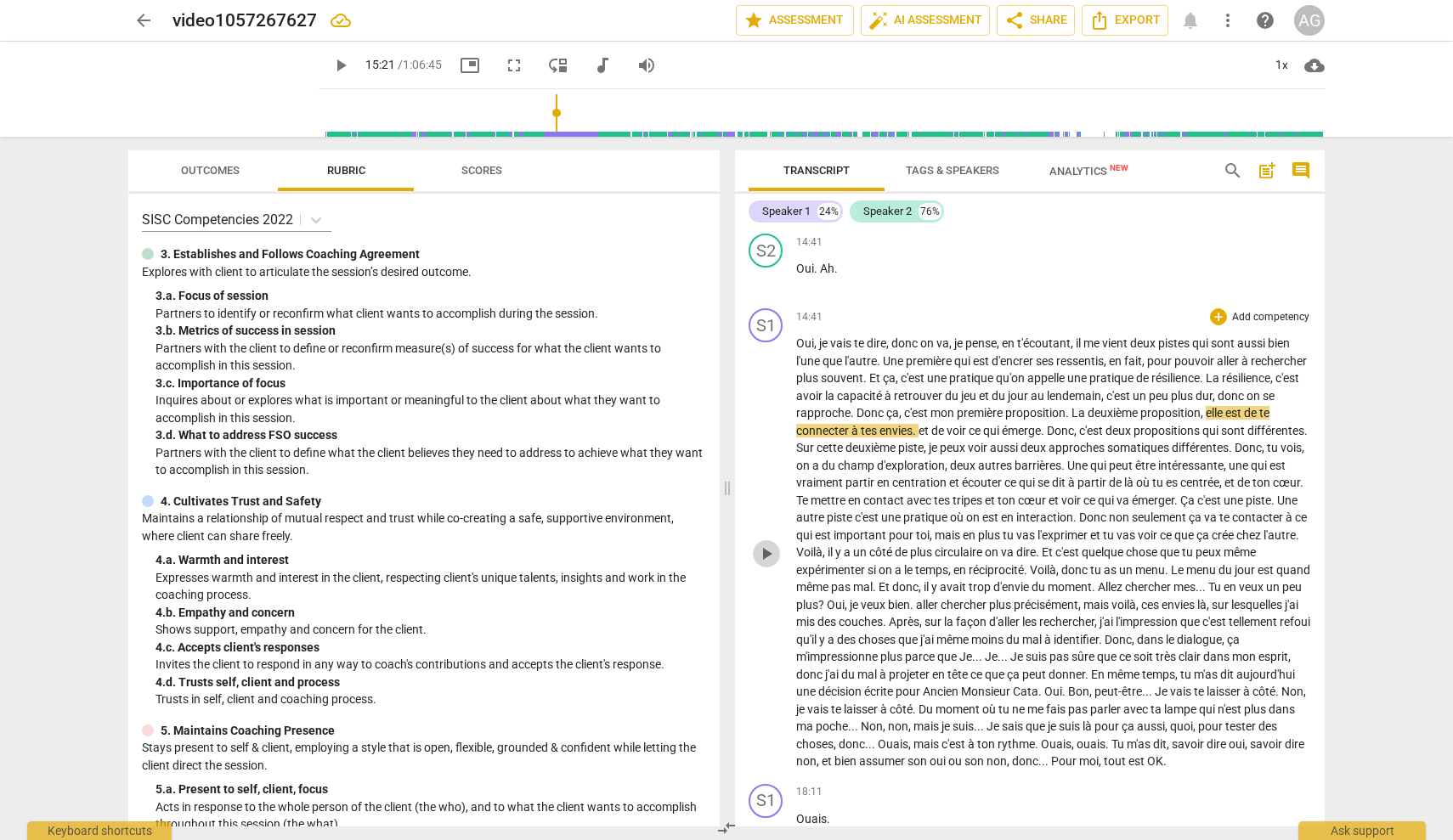
click at [767, 544] on span "play_arrow" at bounding box center [766, 553] width 21 height 21
click at [1237, 476] on span "et" at bounding box center [1230, 483] width 13 height 14
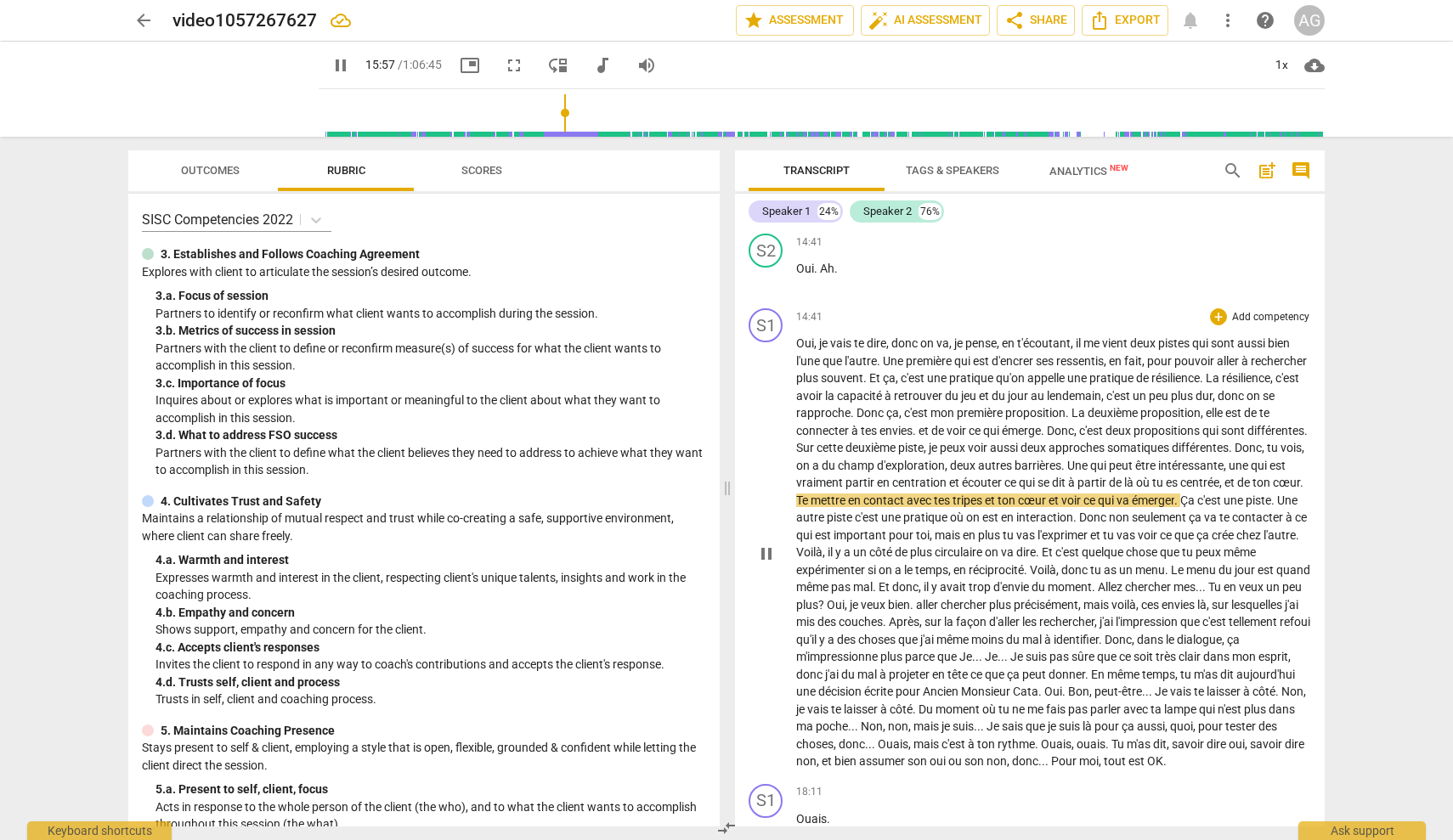
type input "958"
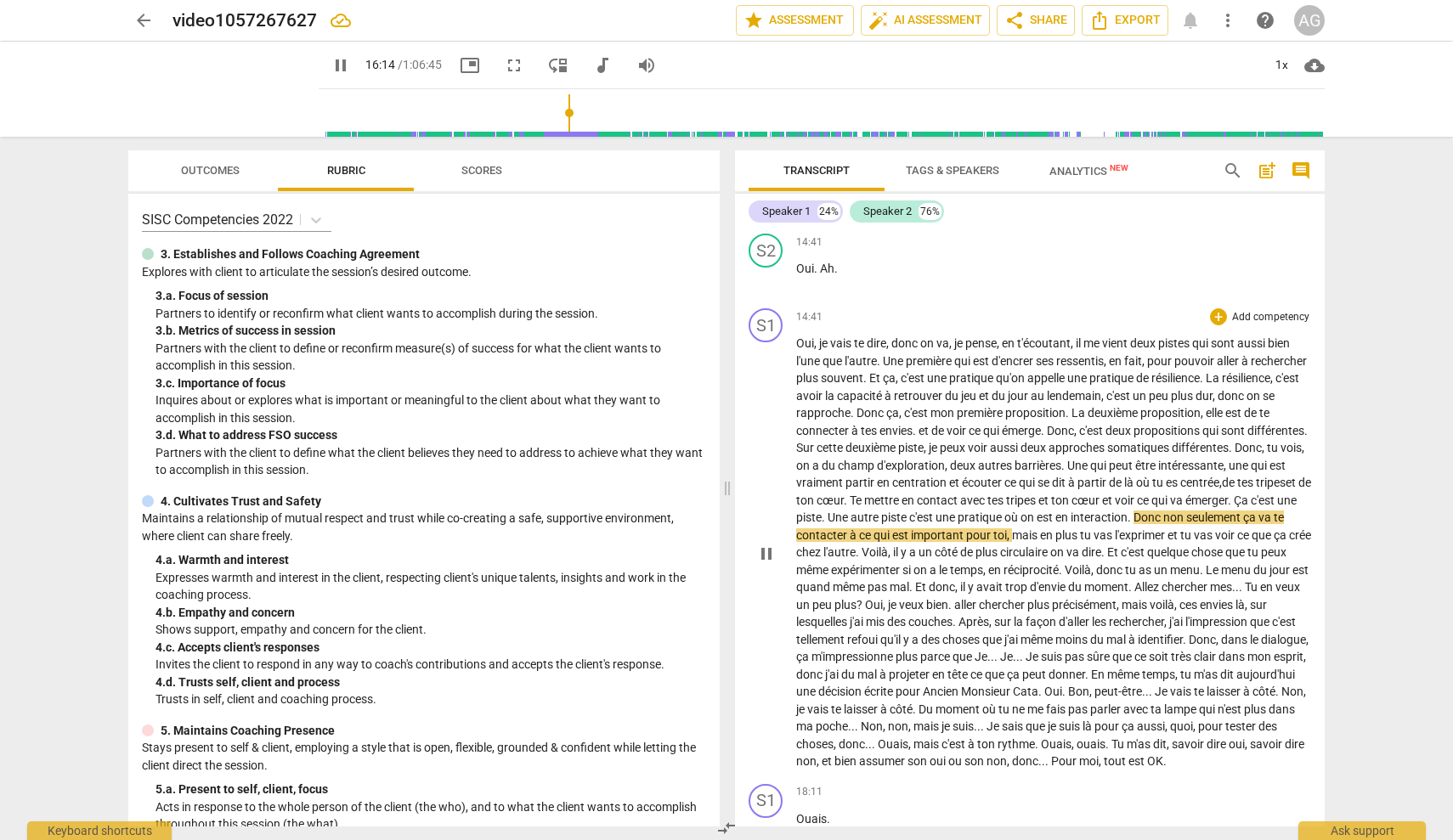
drag, startPoint x: 949, startPoint y: 515, endPoint x: 964, endPoint y: 515, distance: 15.0
click at [850, 528] on span "contacter" at bounding box center [823, 535] width 54 height 14
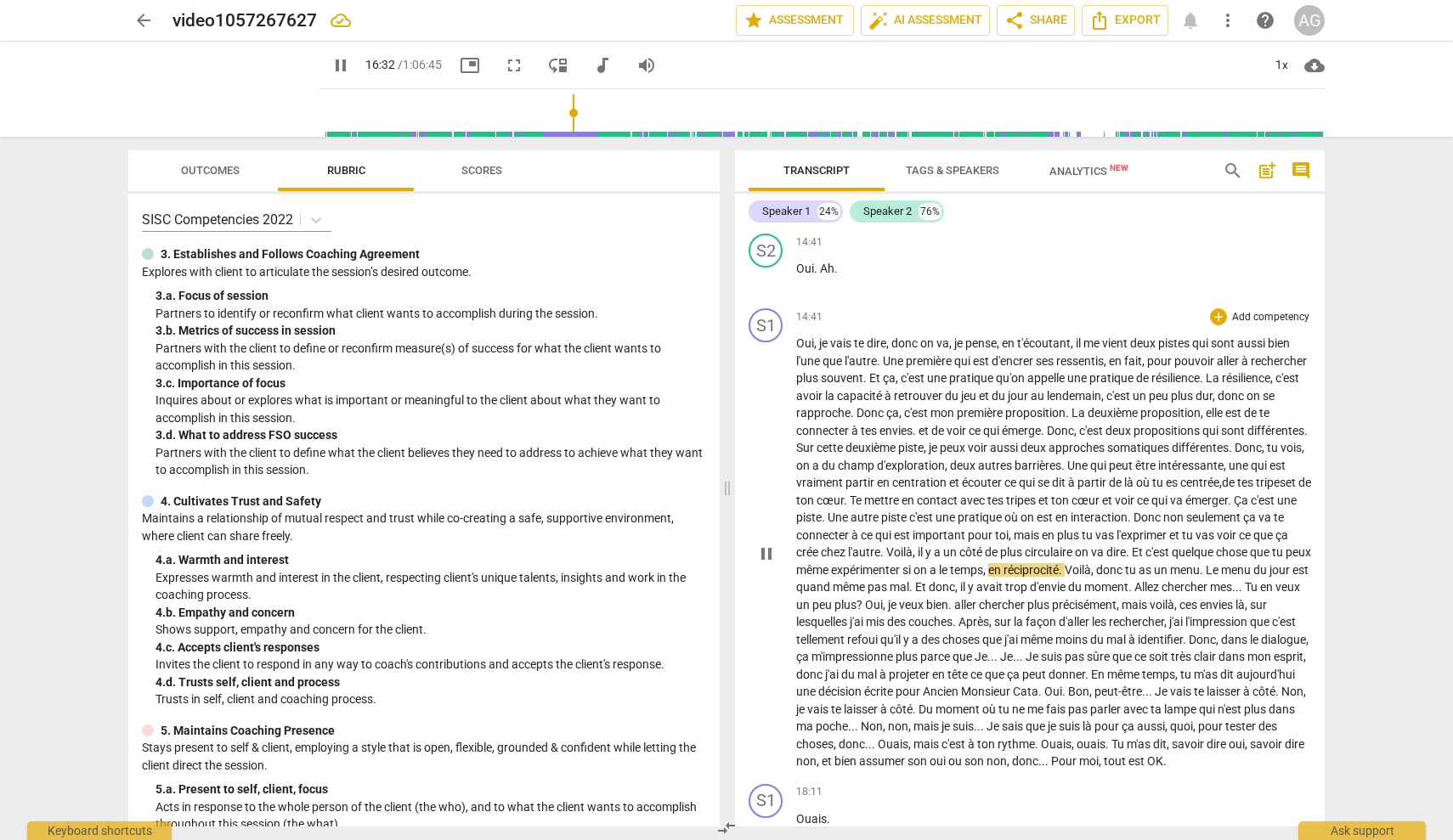
click at [1091, 563] on span "Voilà" at bounding box center [1078, 570] width 27 height 14
click at [1121, 569] on p "Oui , je vais te dire , donc on va , je pense , en t'écoutant , il me vient deu…" at bounding box center [1053, 552] width 515 height 436
click at [762, 544] on span "pause" at bounding box center [766, 553] width 21 height 21
type input "1007"
drag, startPoint x: 1122, startPoint y: 568, endPoint x: 1199, endPoint y: 568, distance: 77.0
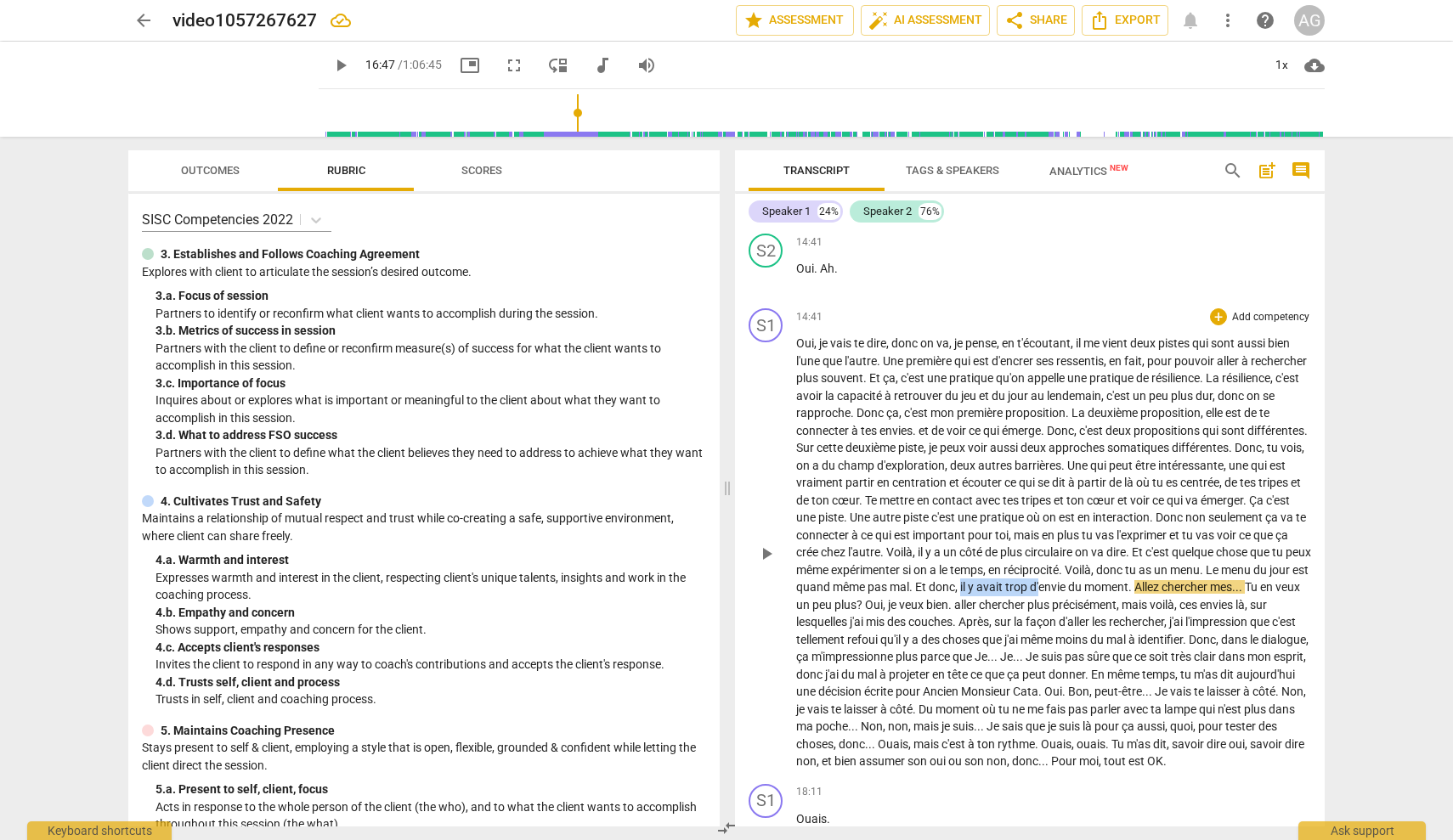
click at [1199, 568] on p "Oui , je vais te dire , donc on va , je pense , en t'écoutant , il me vient deu…" at bounding box center [1053, 552] width 515 height 436
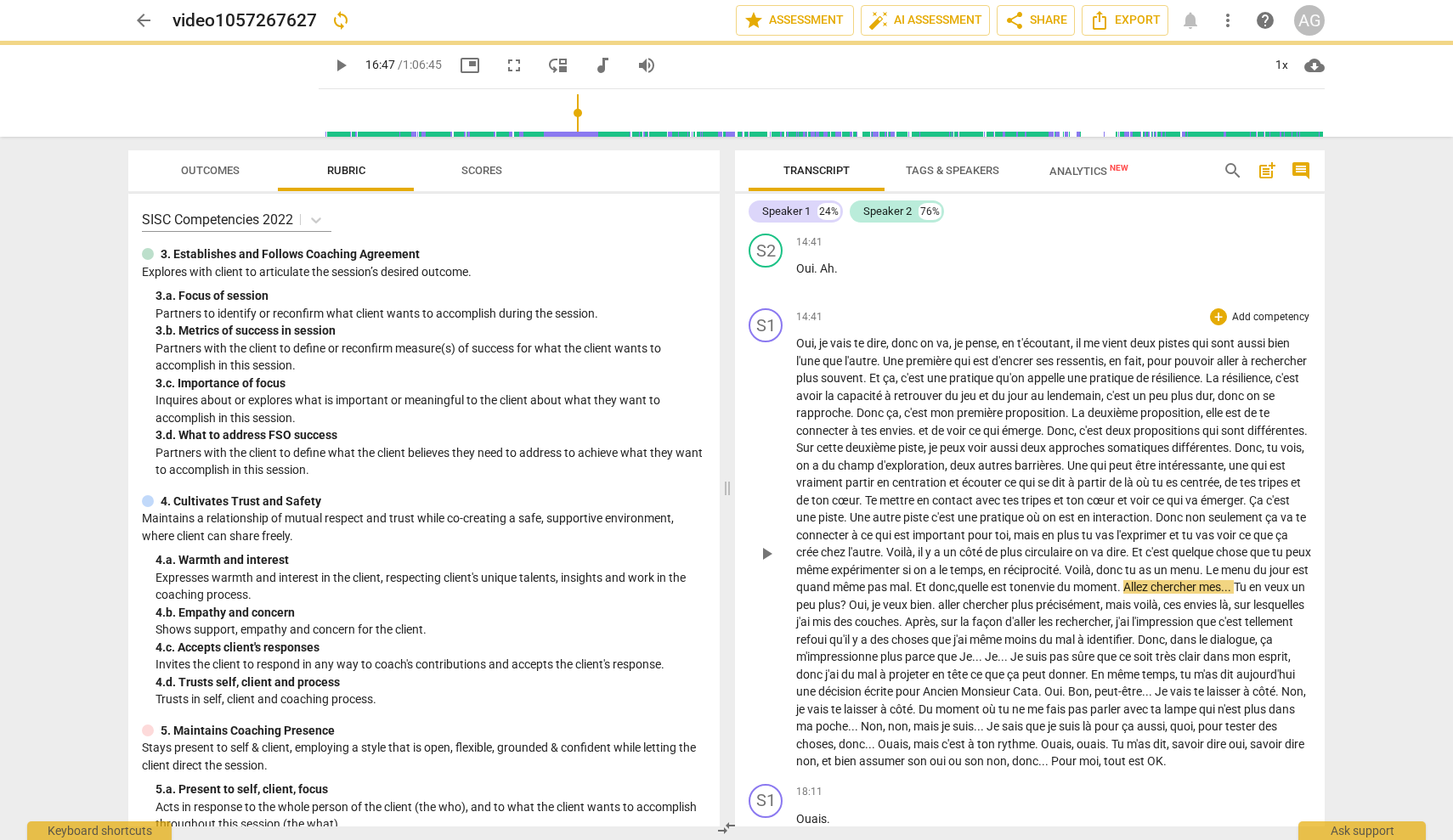
drag, startPoint x: 1290, startPoint y: 572, endPoint x: 1307, endPoint y: 572, distance: 17.0
click at [1293, 572] on p "Oui , je vais te dire , donc on va , je pense , en t'écoutant , il me vient deu…" at bounding box center [1053, 552] width 515 height 436
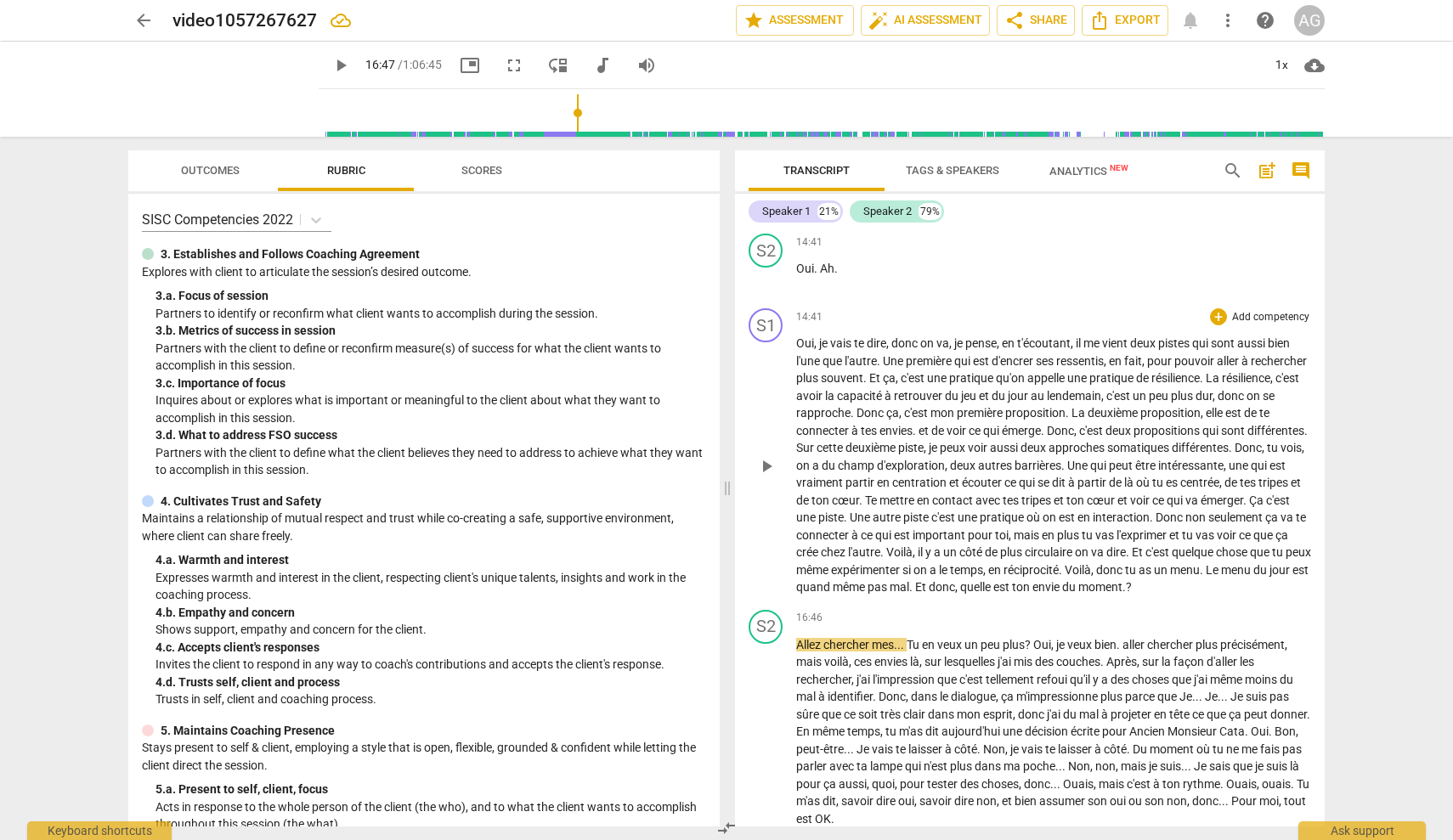
click at [768, 456] on span "play_arrow" at bounding box center [766, 466] width 21 height 21
drag, startPoint x: 1005, startPoint y: 334, endPoint x: 891, endPoint y: 333, distance: 114.0
click at [891, 335] on p "Oui , je vais te dire , donc on va , je pense , en t'écoutant , il me vient deu…" at bounding box center [1053, 465] width 515 height 262
type input "895"
click at [882, 389] on span "jeu" at bounding box center [872, 395] width 18 height 14
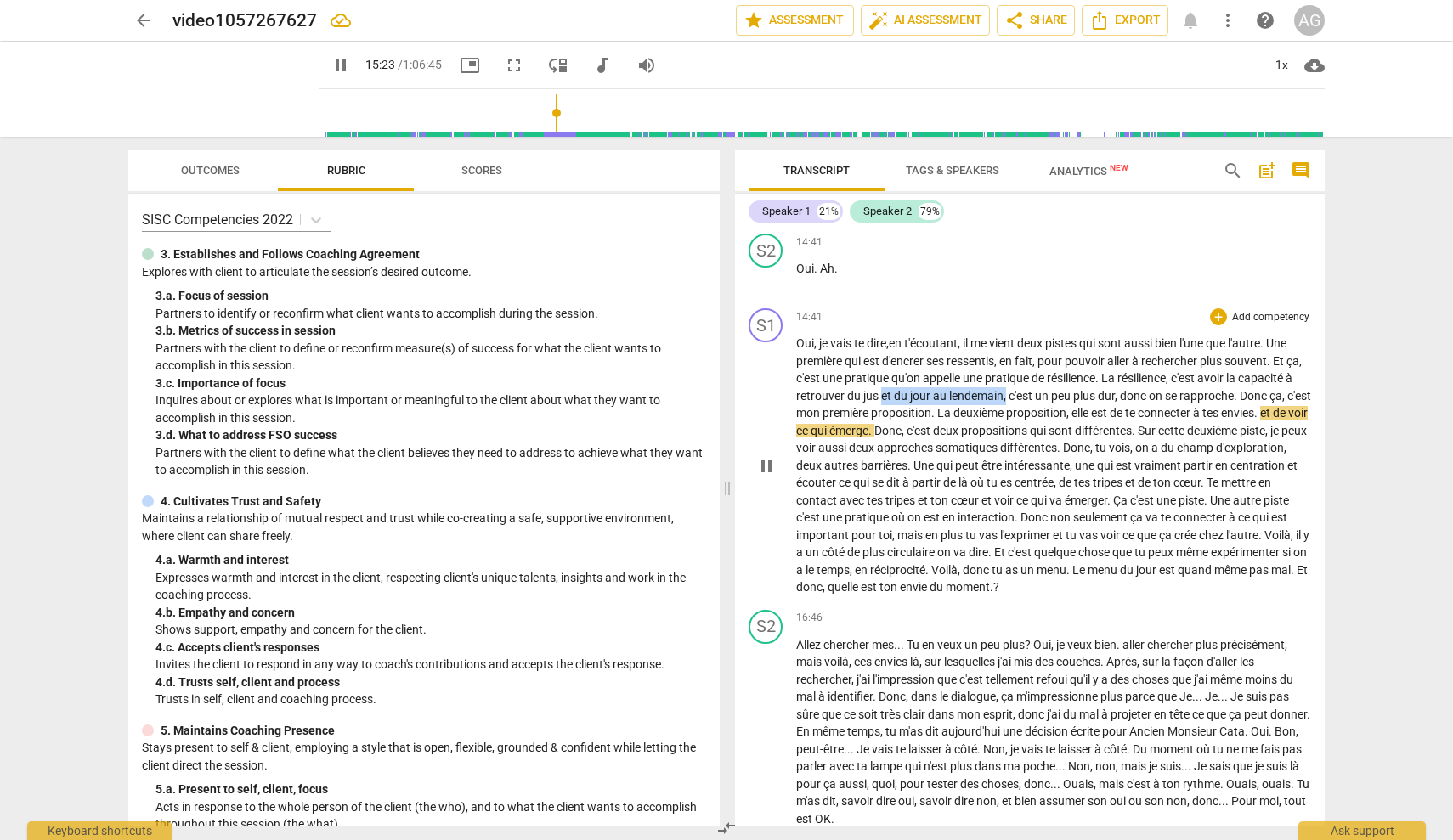
drag, startPoint x: 1064, startPoint y: 383, endPoint x: 941, endPoint y: 385, distance: 123.0
click at [941, 385] on p "Oui , je vais te dire , en t'écoutant , il me vient deux pistes qui sont aussi …" at bounding box center [1053, 465] width 515 height 262
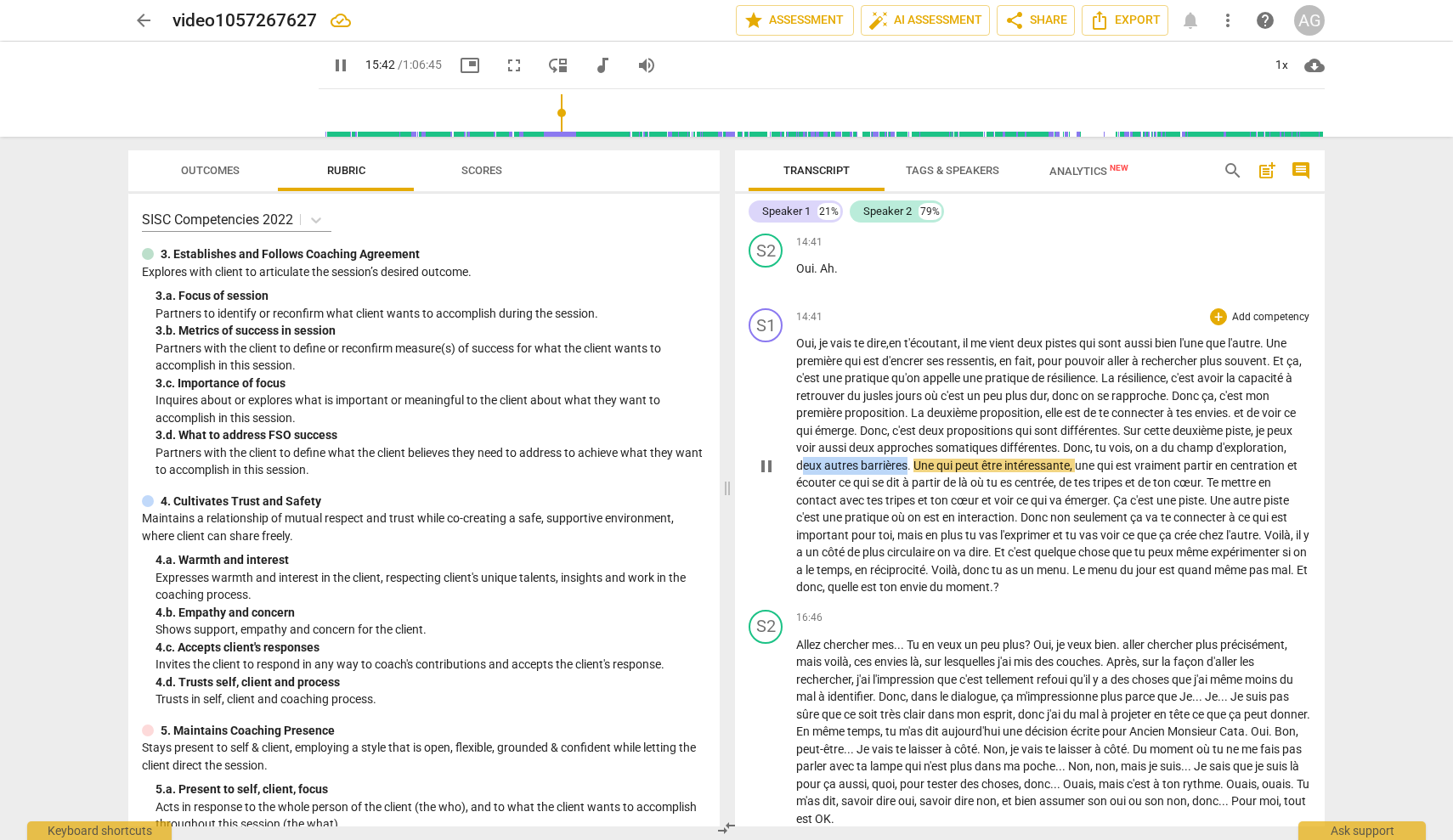
drag, startPoint x: 979, startPoint y: 452, endPoint x: 876, endPoint y: 447, distance: 103.1
click at [876, 447] on p "Oui , je vais te dire , en t'écoutant , il me vient deux pistes qui sont aussi …" at bounding box center [1053, 465] width 515 height 262
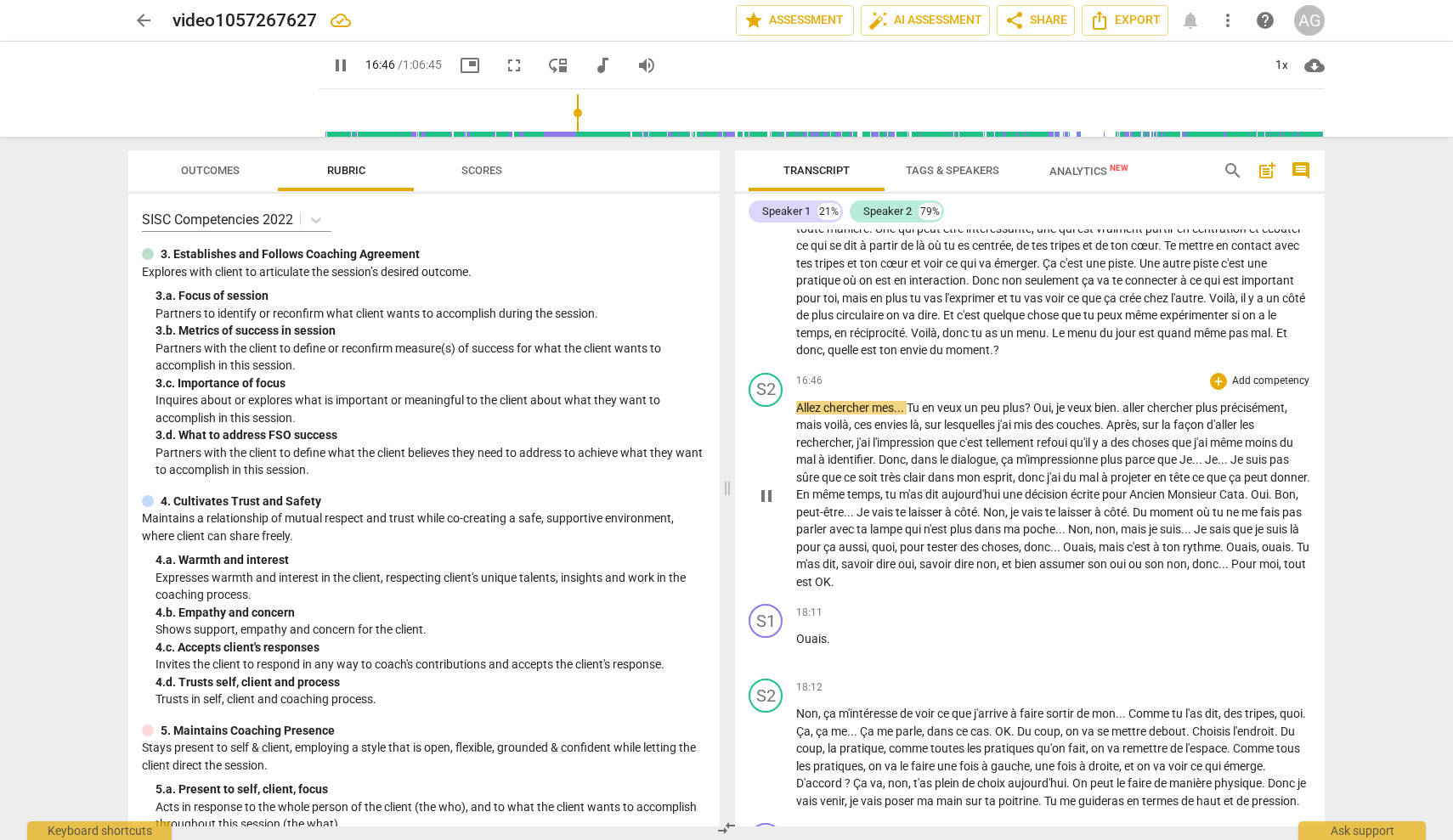
scroll to position [3326, 0]
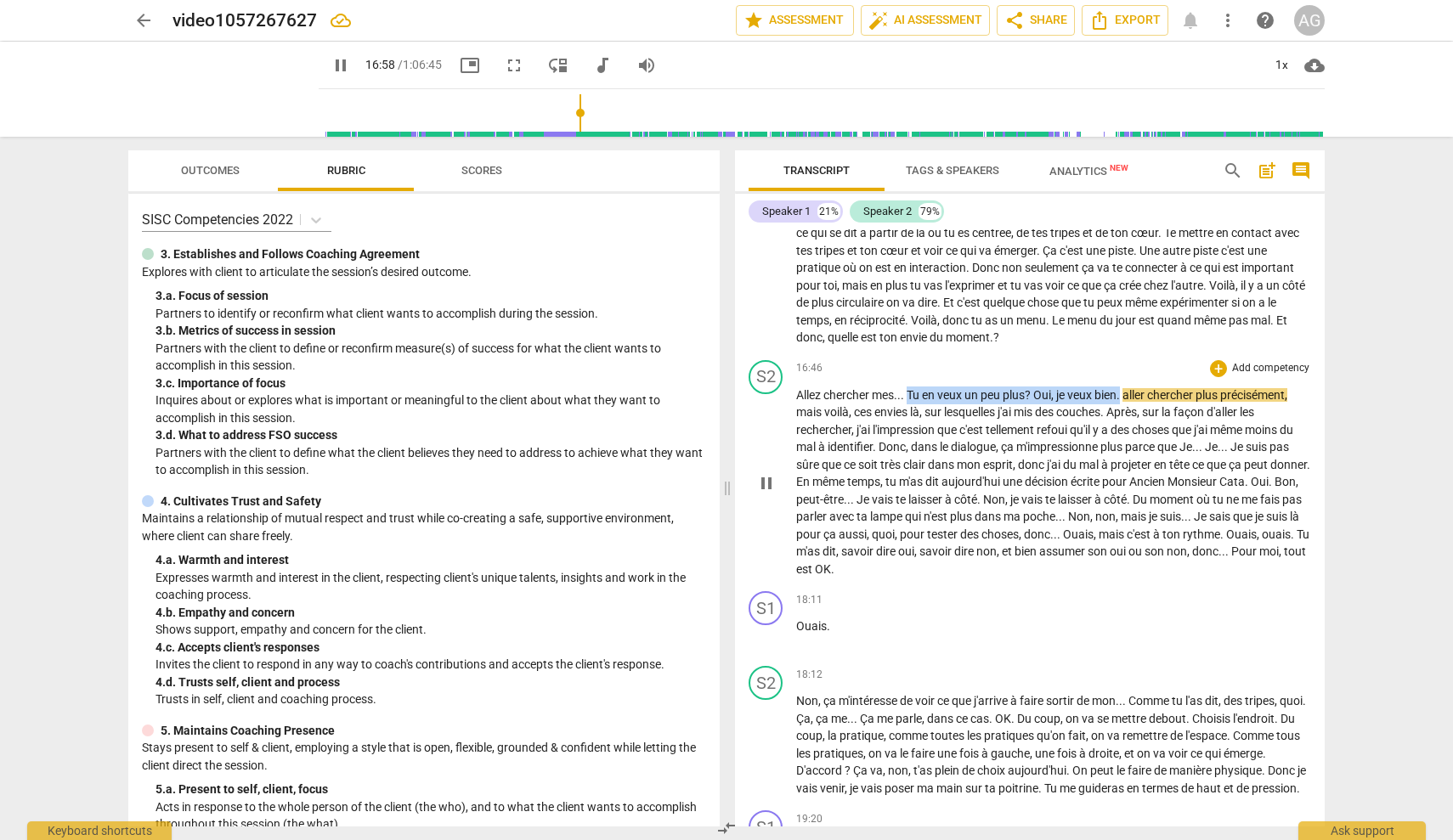
drag, startPoint x: 1126, startPoint y: 380, endPoint x: 910, endPoint y: 376, distance: 216.0
click at [910, 387] on p "Allez chercher mes . . . Tu en veux un peu plus ? Oui , je veux bien . aller ch…" at bounding box center [1053, 483] width 515 height 192
type input "1019"
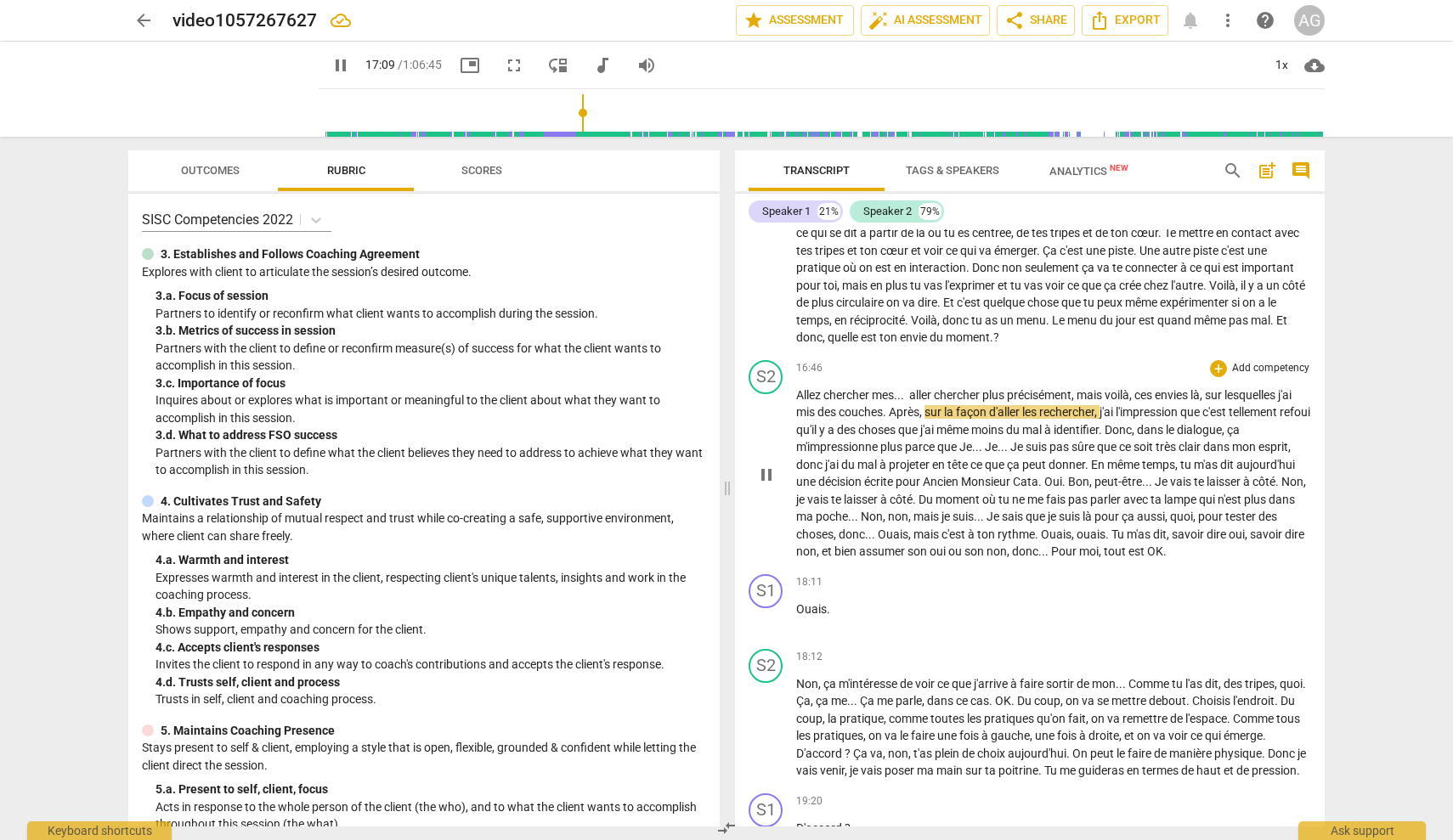
click at [1280, 412] on span "refoui" at bounding box center [1295, 412] width 30 height 14
drag, startPoint x: 1009, startPoint y: 428, endPoint x: 986, endPoint y: 427, distance: 23.0
click at [986, 427] on p "Allez chercher mes . . . aller chercher plus précisément , mais voilà , ces env…" at bounding box center [1053, 473] width 515 height 174
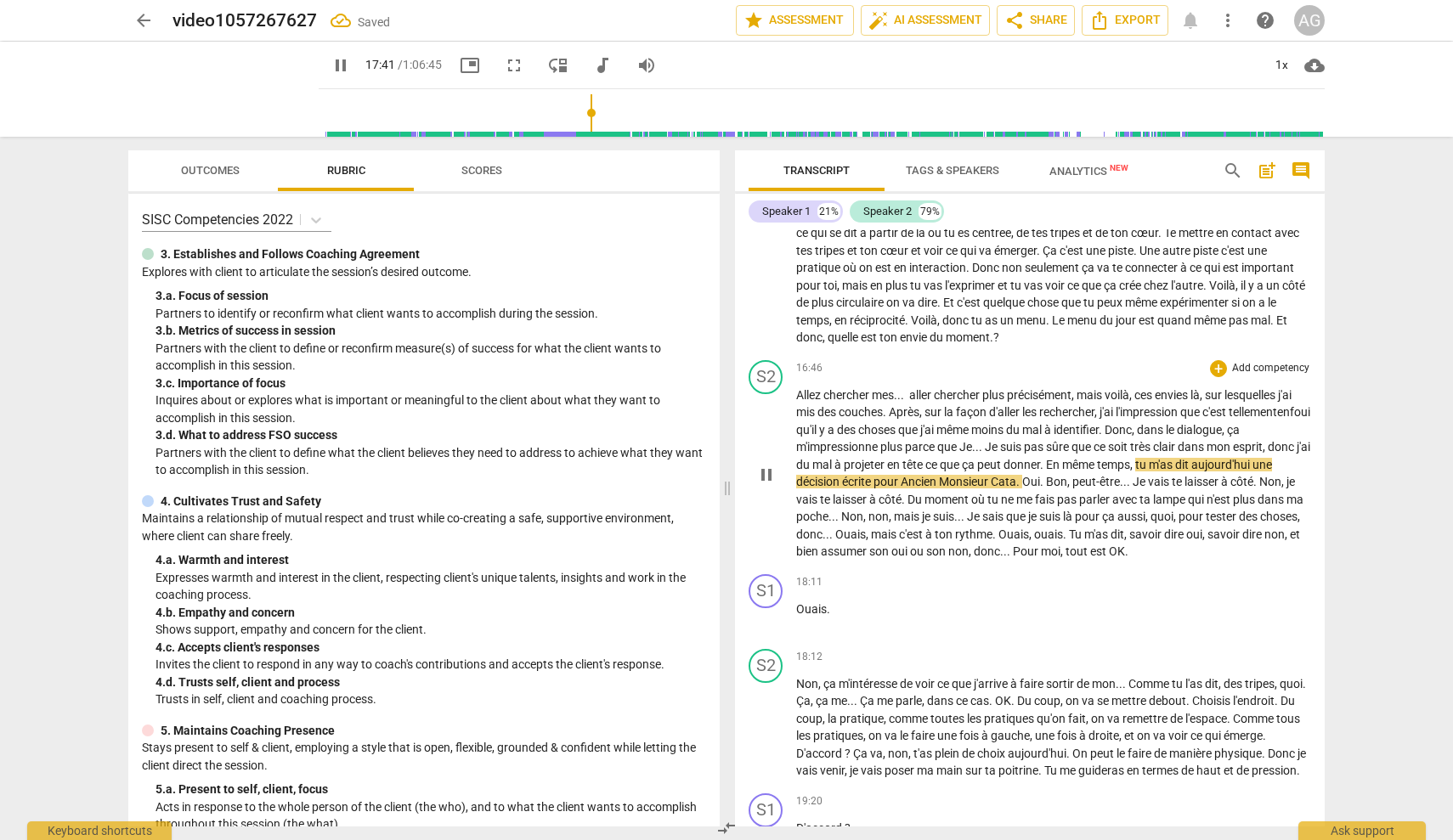
drag, startPoint x: 1066, startPoint y: 444, endPoint x: 1080, endPoint y: 446, distance: 14.1
click at [1047, 458] on span "." at bounding box center [1043, 465] width 6 height 14
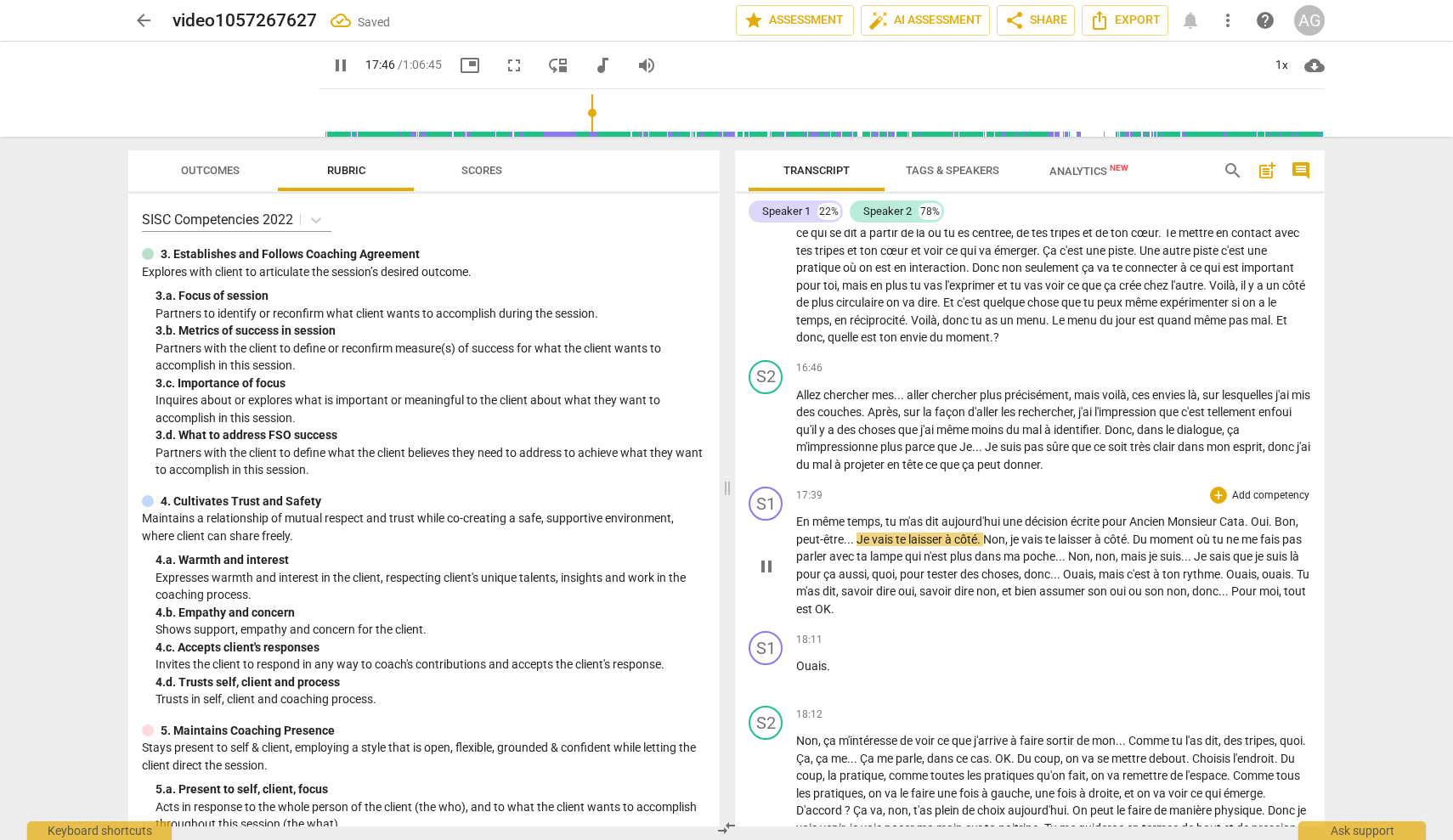
click at [770, 556] on span "pause" at bounding box center [766, 566] width 21 height 21
click at [771, 556] on span "play_arrow" at bounding box center [766, 566] width 21 height 21
click at [1138, 533] on span "Du" at bounding box center [1141, 540] width 17 height 14
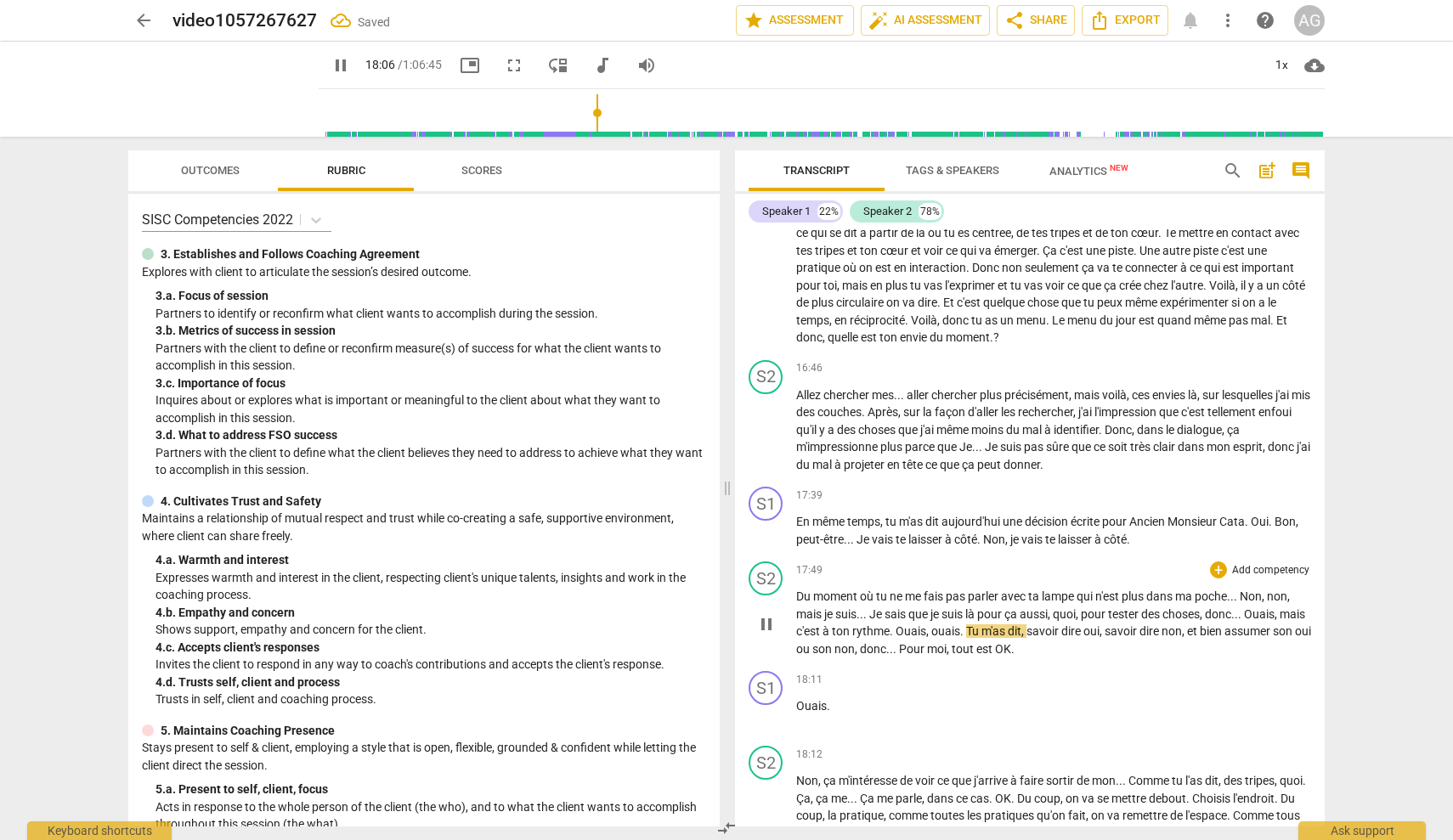
click at [1253, 607] on span "Ouais" at bounding box center [1259, 614] width 30 height 14
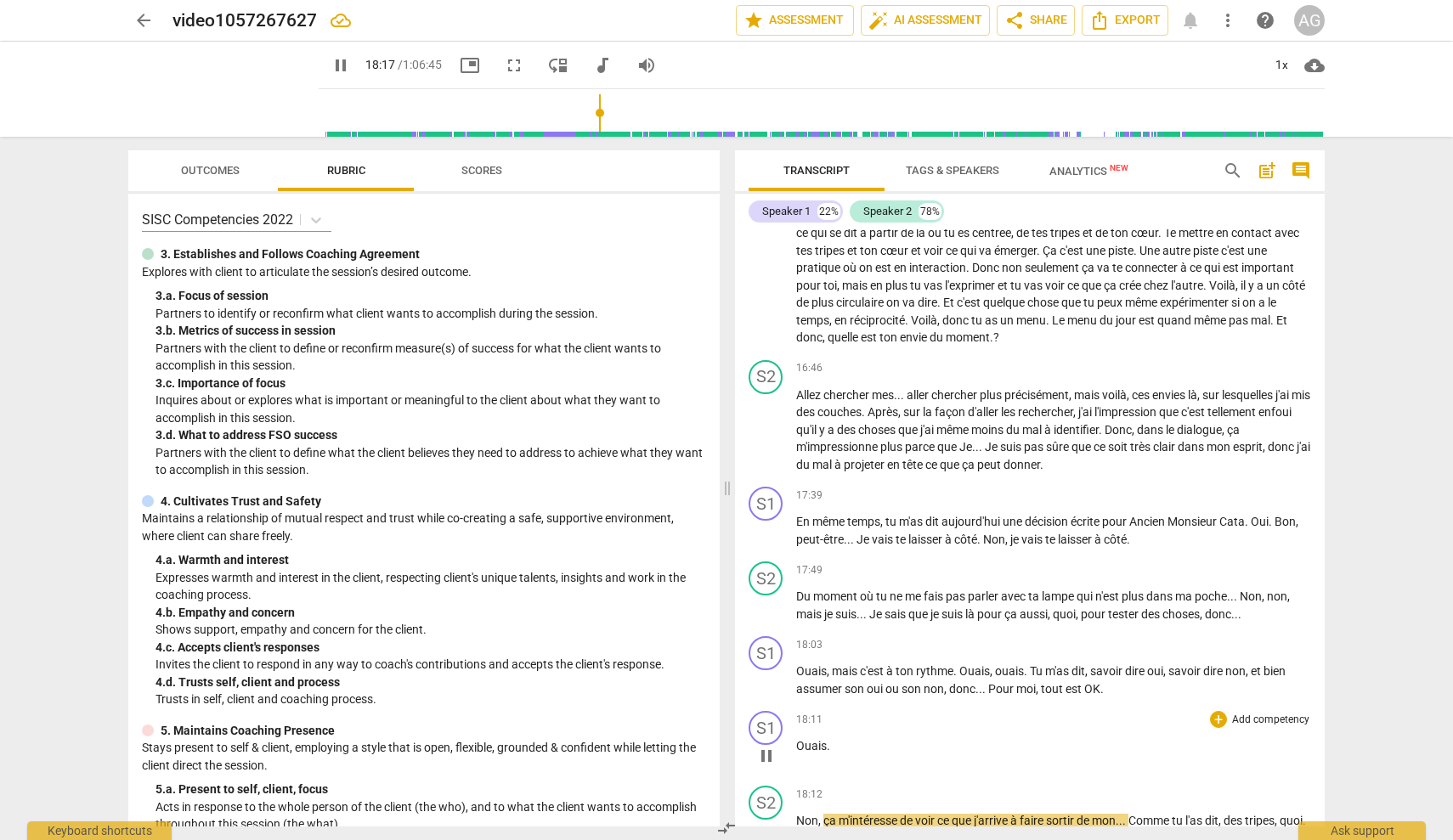
click at [800, 739] on span "Ouais" at bounding box center [811, 746] width 30 height 14
drag, startPoint x: 793, startPoint y: 720, endPoint x: 828, endPoint y: 727, distance: 35.7
click at [794, 720] on div "S1 play_arrow pause" at bounding box center [773, 742] width 47 height 61
click at [796, 739] on span "Ouais" at bounding box center [811, 746] width 30 height 14
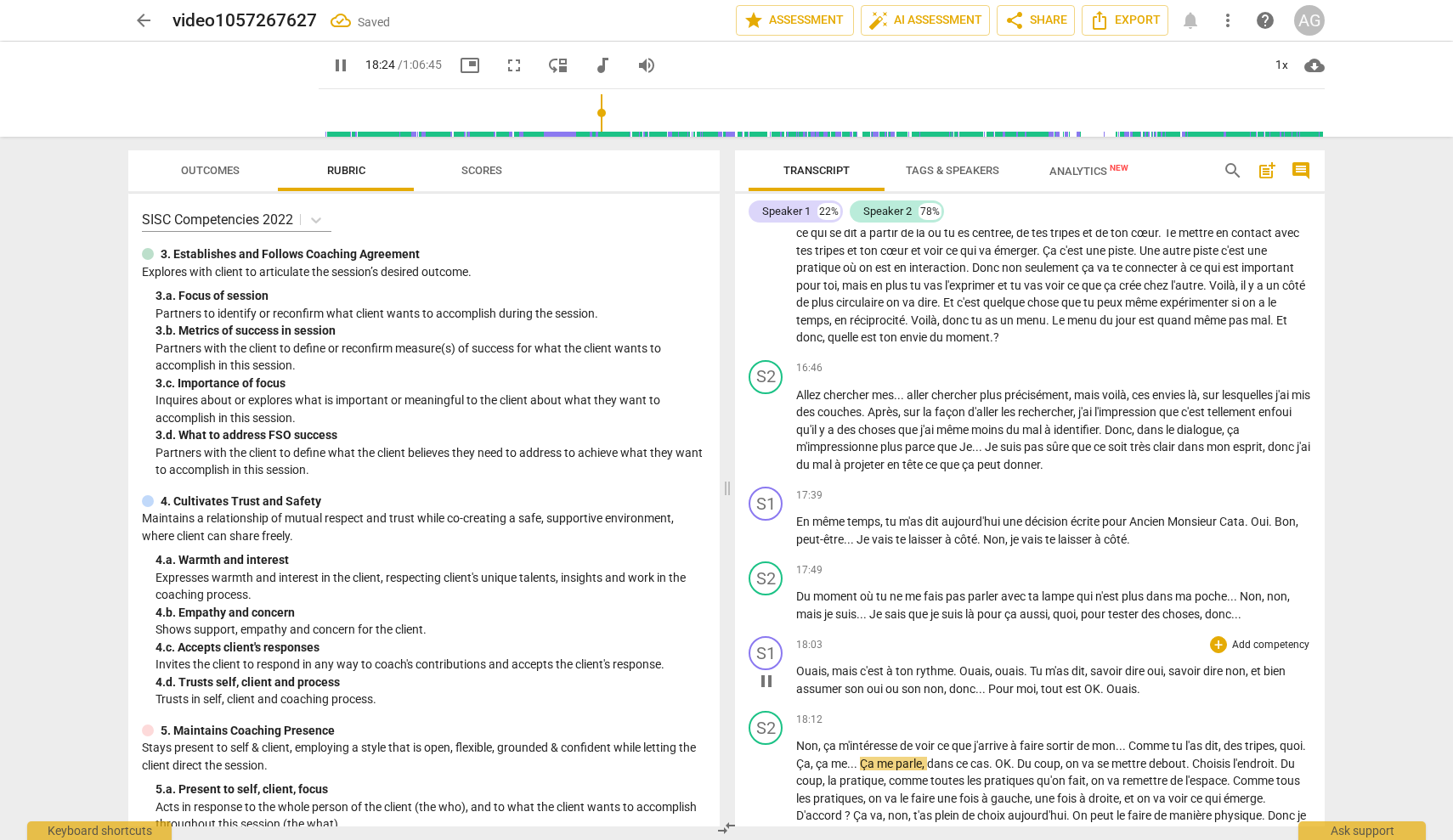
click at [1108, 682] on span "Ouais" at bounding box center [1121, 689] width 30 height 14
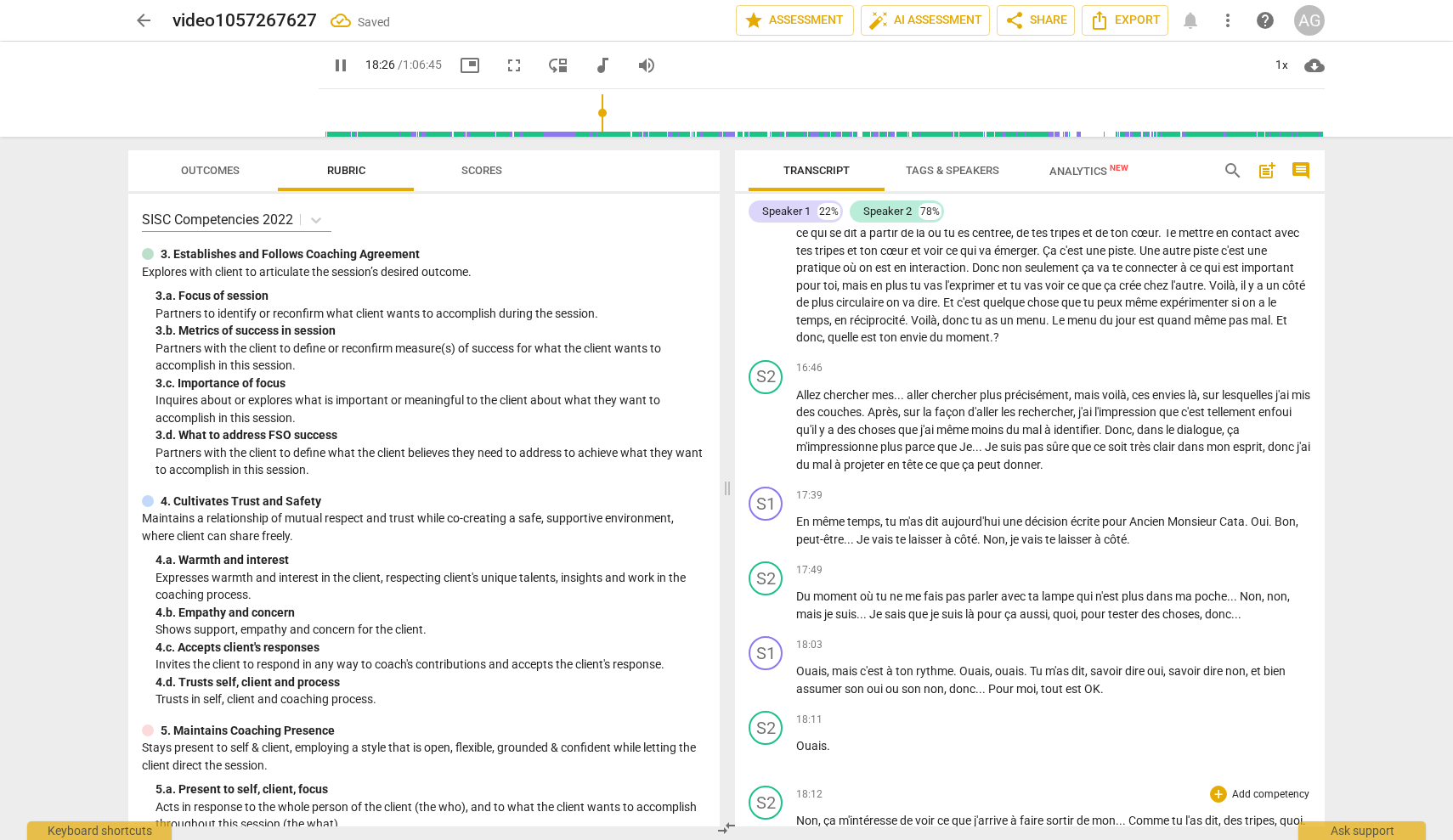
click at [794, 798] on div "S2 play_arrow pause" at bounding box center [773, 851] width 47 height 131
click at [796, 814] on span "Non" at bounding box center [807, 820] width 23 height 14
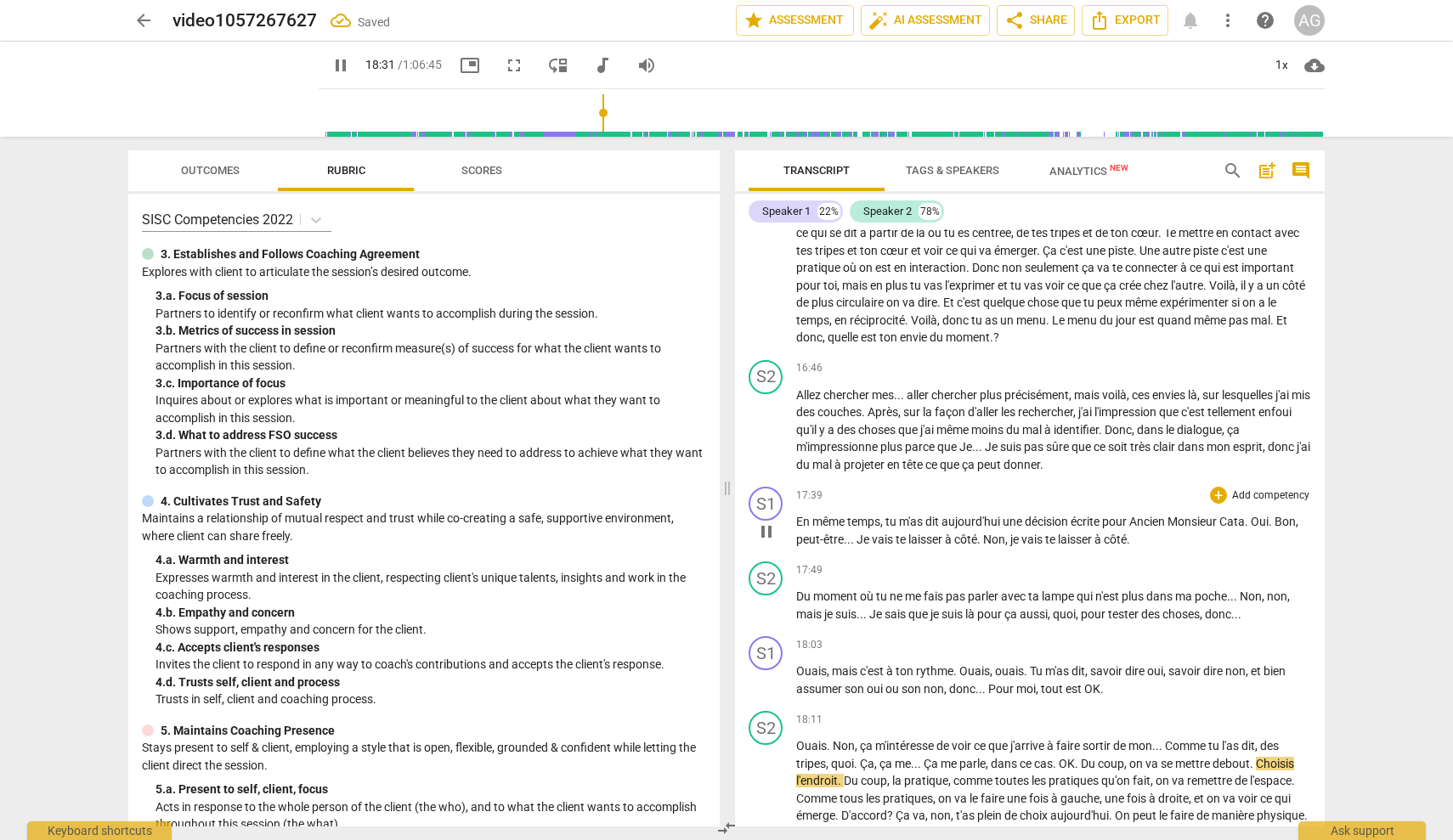
click at [772, 521] on span "pause" at bounding box center [766, 531] width 21 height 21
click at [771, 521] on span "play_arrow" at bounding box center [766, 531] width 21 height 21
click at [773, 521] on span "pause" at bounding box center [766, 531] width 21 height 21
type input "1064"
drag, startPoint x: 1008, startPoint y: 506, endPoint x: 1251, endPoint y: 498, distance: 243.1
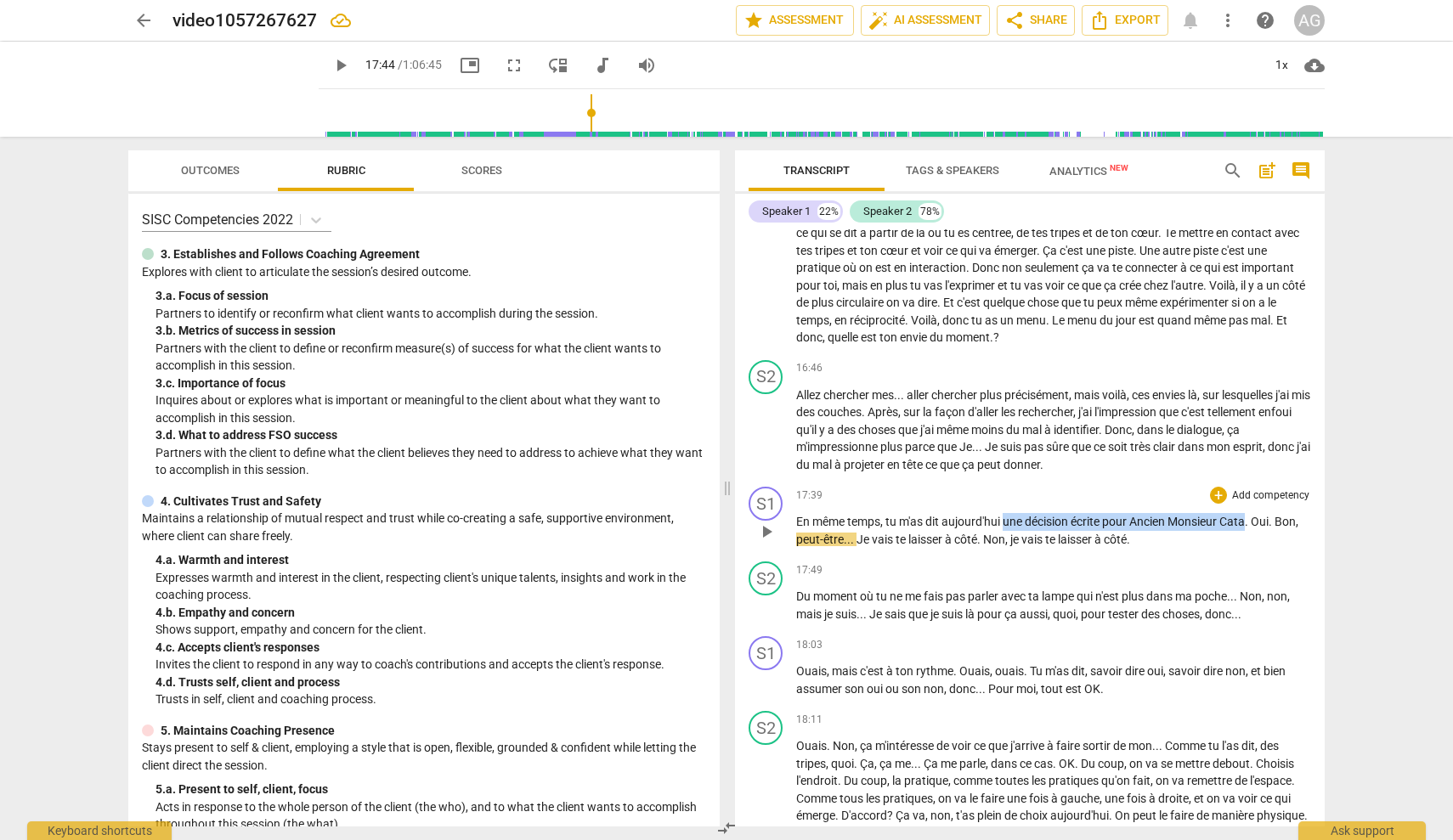
click at [1251, 513] on p "En même temps , tu m'as dit [DATE] une décision écrite pour Ancien Monsieur [PE…" at bounding box center [1053, 530] width 515 height 34
click at [774, 521] on span "play_arrow" at bounding box center [766, 531] width 21 height 21
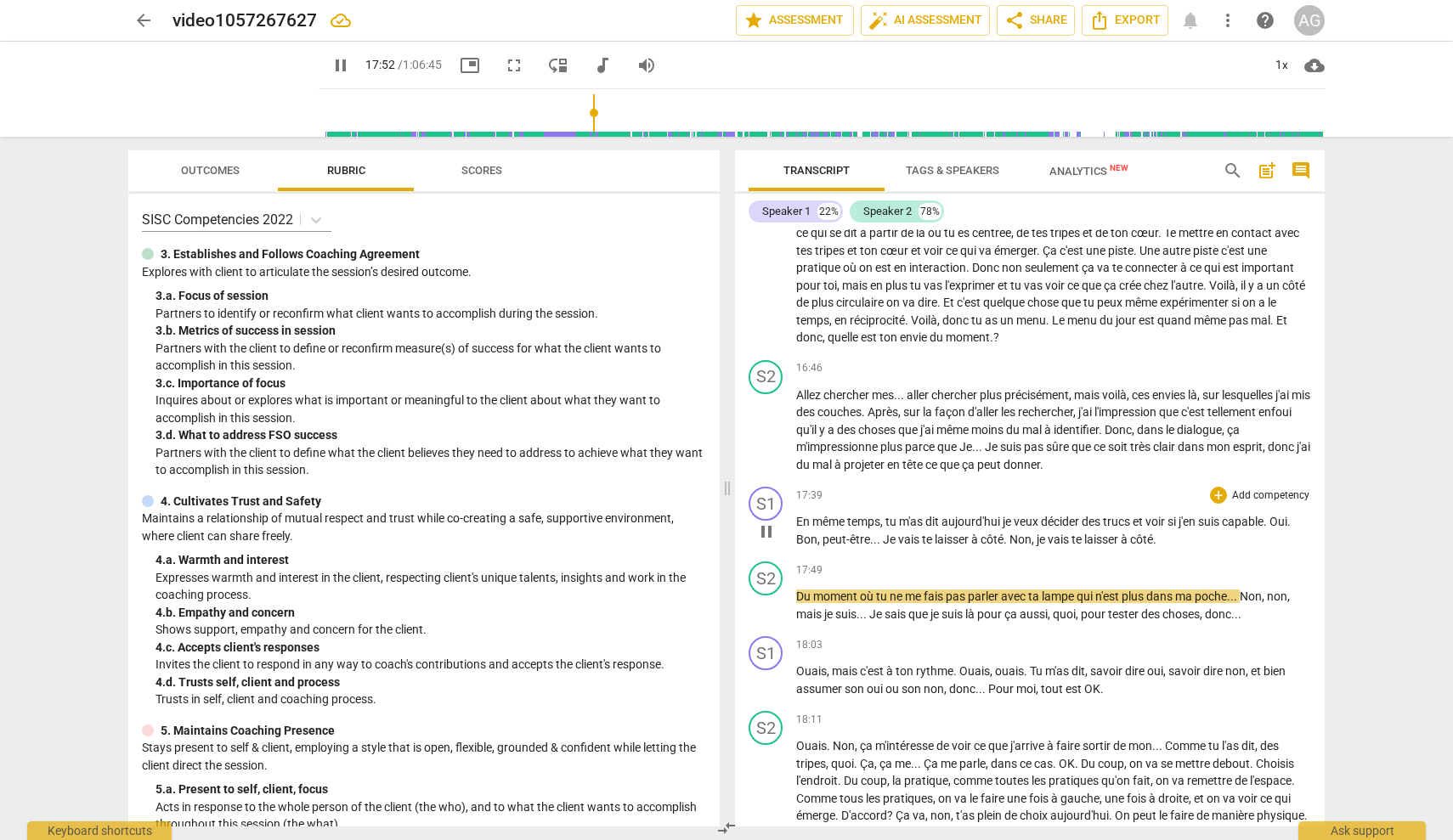
click at [774, 521] on span "pause" at bounding box center [766, 531] width 21 height 21
type input "1073"
drag, startPoint x: 1280, startPoint y: 502, endPoint x: 1162, endPoint y: 522, distance: 119.7
click at [1162, 522] on p "En même temps , tu m'as dit [DATE] je veux décider des trucs et voir si j'en su…" at bounding box center [1053, 530] width 515 height 34
drag, startPoint x: 775, startPoint y: 585, endPoint x: 806, endPoint y: 590, distance: 31.4
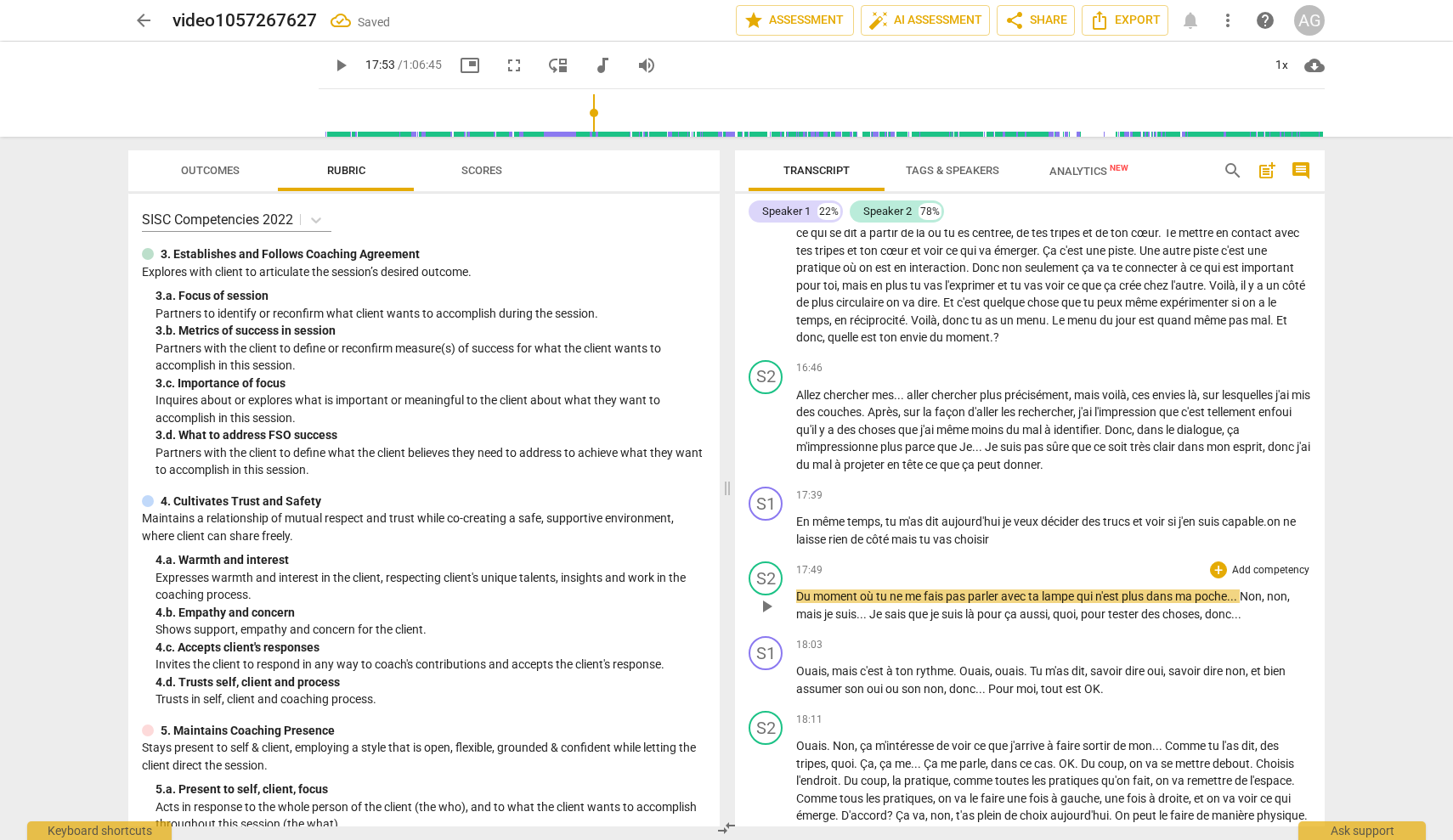
click at [775, 597] on span "play_arrow" at bounding box center [766, 606] width 21 height 21
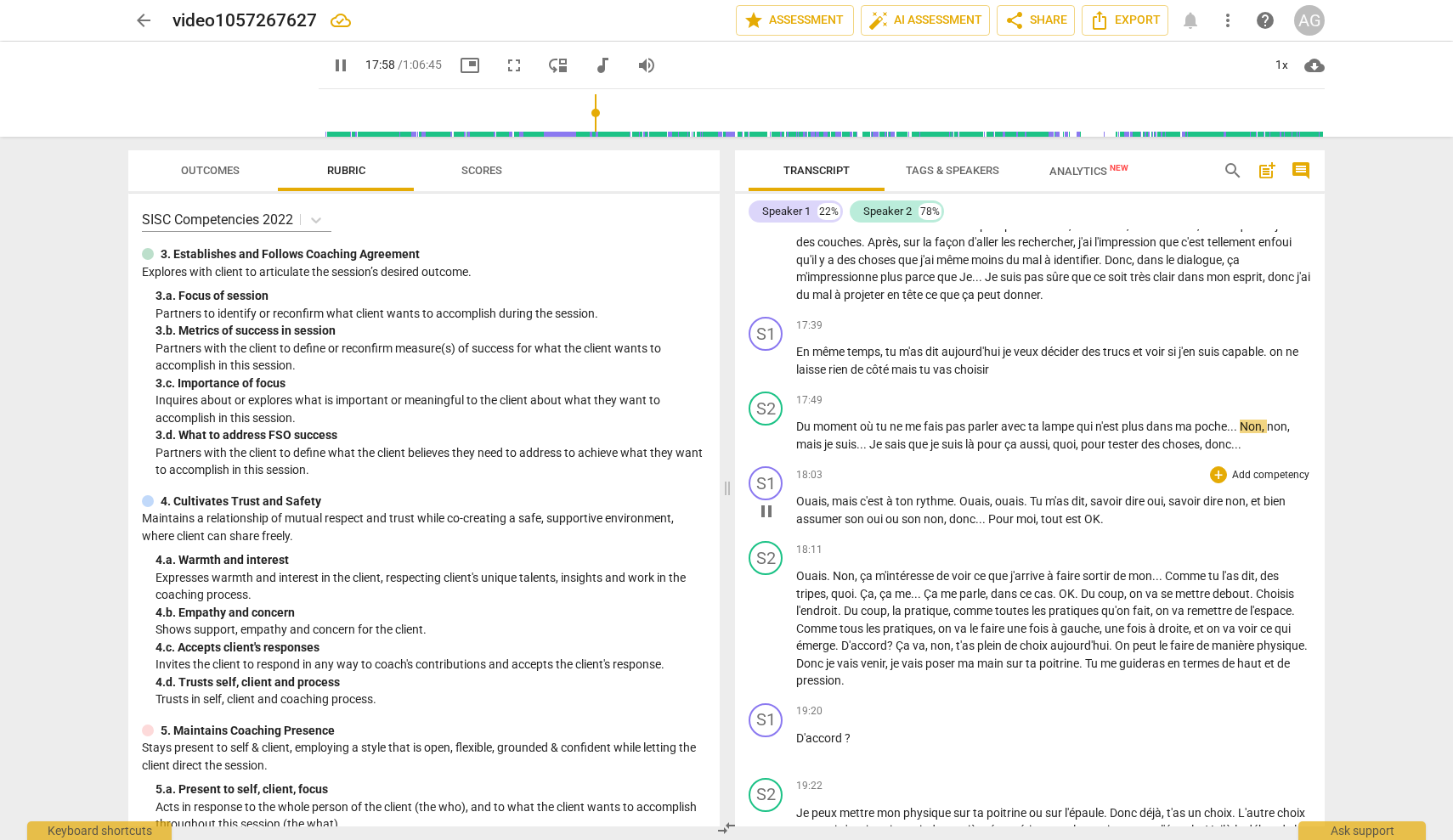
scroll to position [3505, 0]
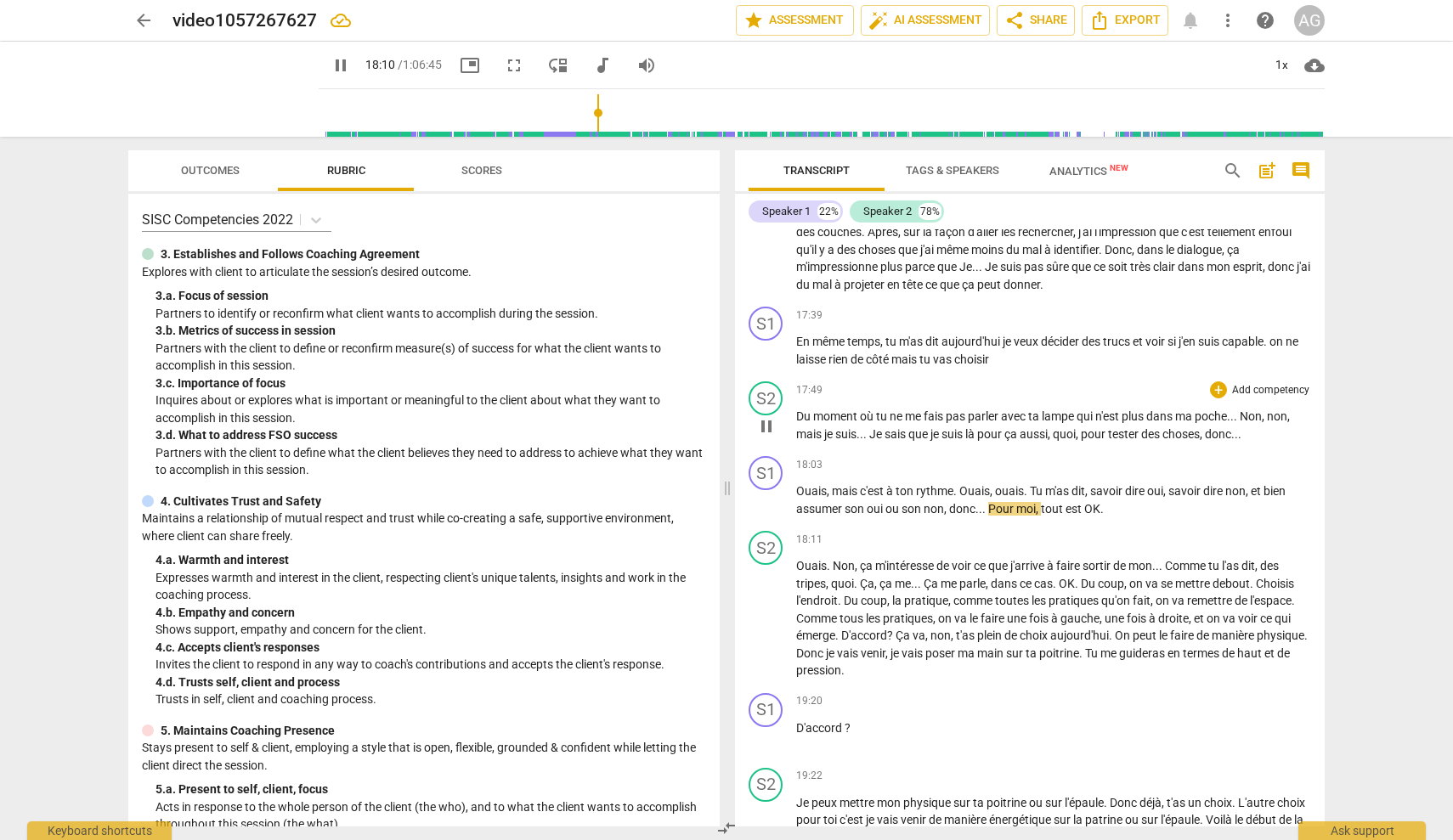
click at [768, 416] on span "pause" at bounding box center [766, 426] width 21 height 21
click at [775, 416] on span "play_arrow" at bounding box center [766, 426] width 21 height 21
click at [764, 416] on span "pause" at bounding box center [766, 426] width 21 height 21
click at [764, 416] on span "play_arrow" at bounding box center [766, 426] width 21 height 21
click at [764, 416] on span "pause" at bounding box center [766, 426] width 21 height 21
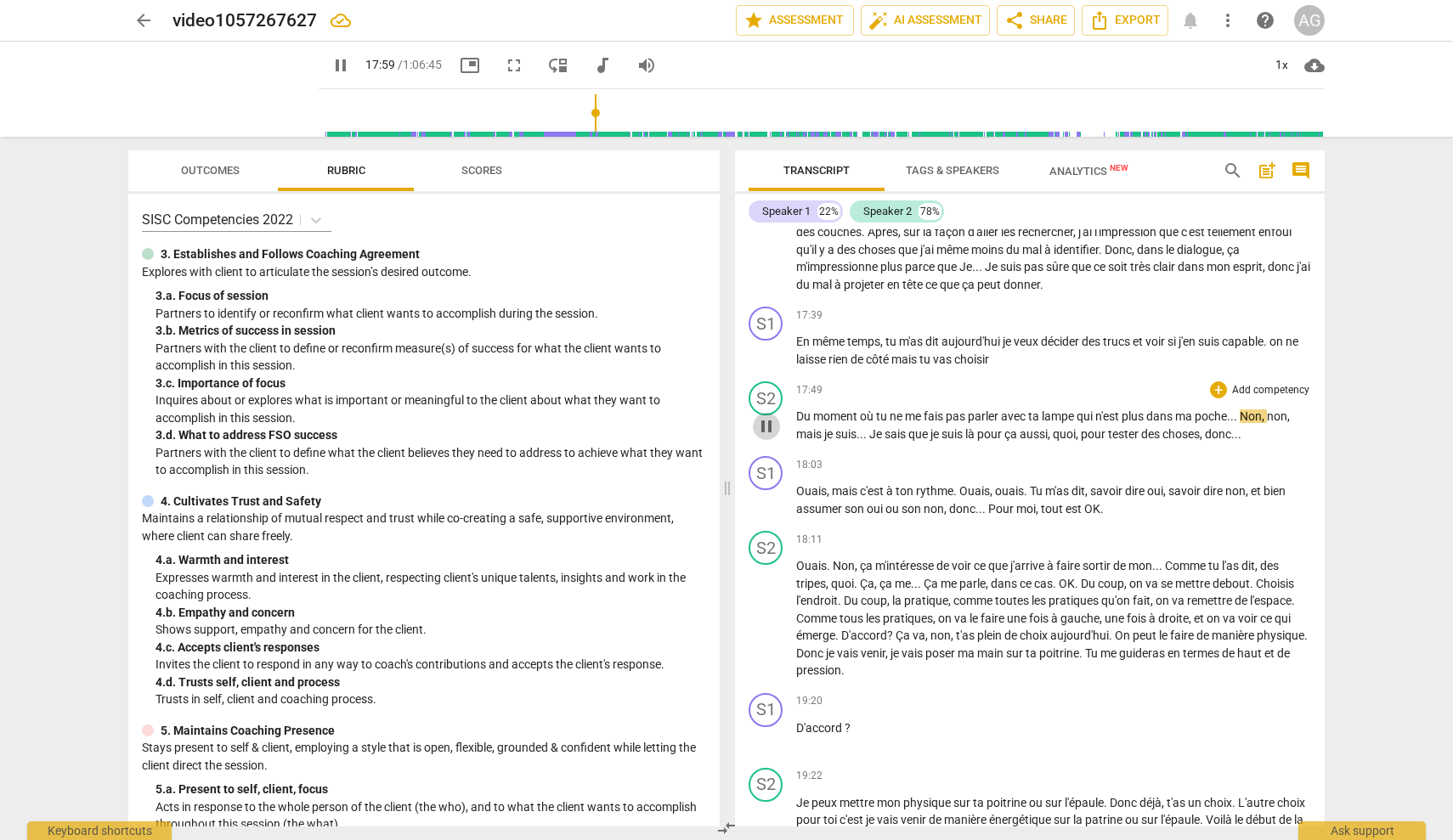
type input "1080"
click at [1153, 409] on span "dans" at bounding box center [1160, 416] width 28 height 14
drag, startPoint x: 1232, startPoint y: 398, endPoint x: 1274, endPoint y: 401, distance: 42.1
click at [1227, 409] on span "poche" at bounding box center [1211, 416] width 32 height 14
click at [1170, 409] on span "." at bounding box center [1167, 416] width 3 height 14
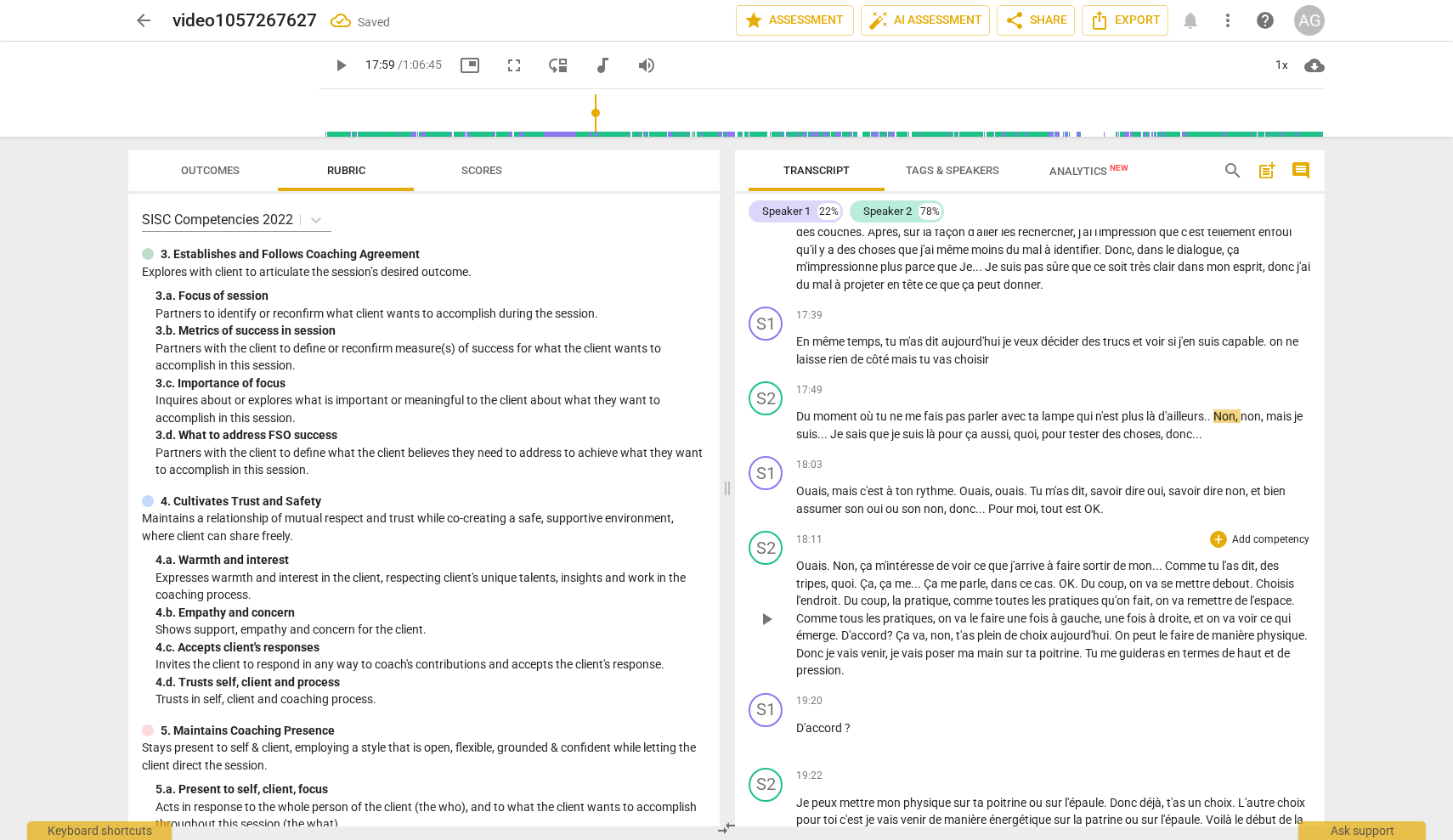
click at [771, 609] on span "play_arrow" at bounding box center [766, 619] width 21 height 21
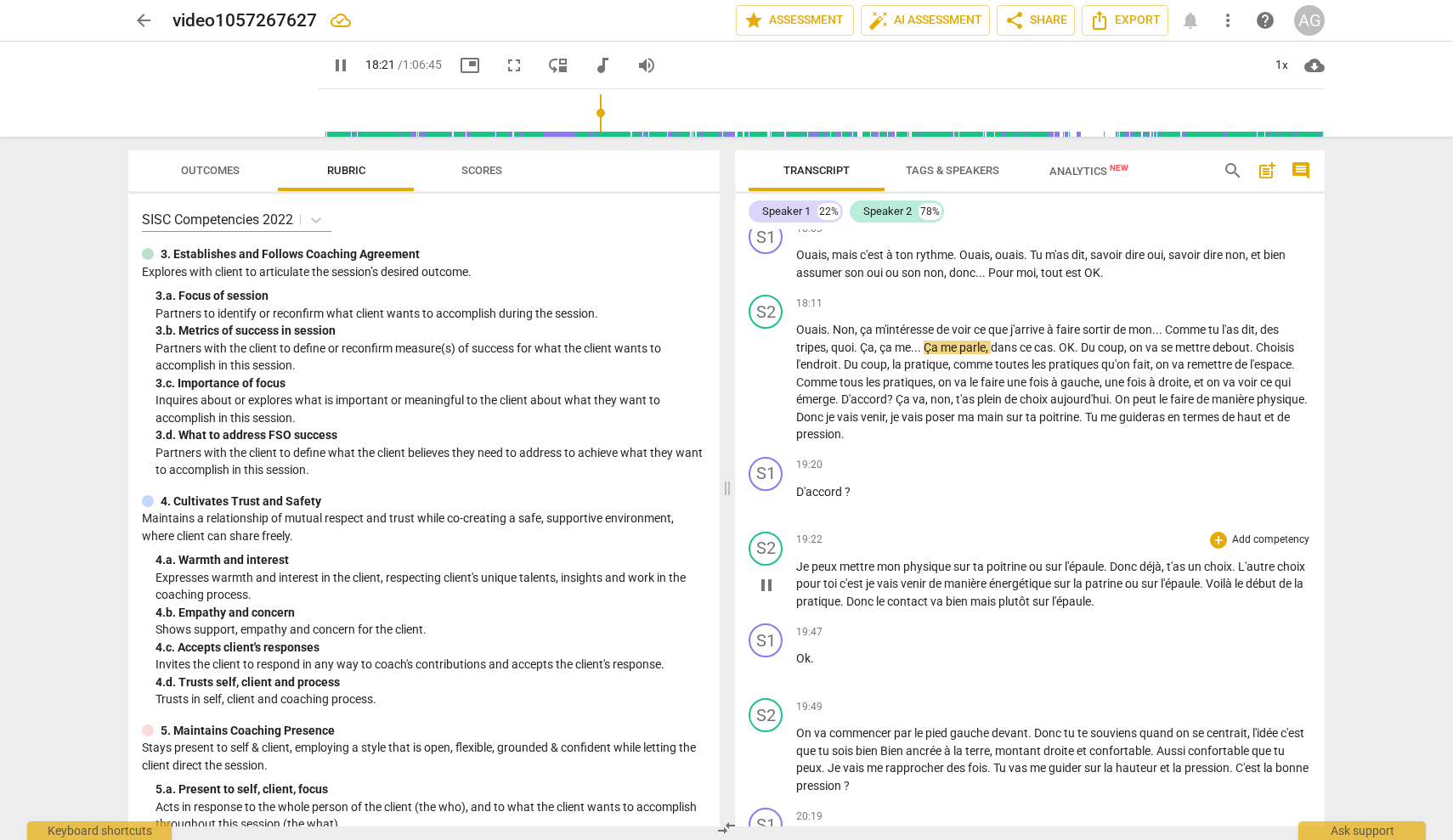
scroll to position [3748, 0]
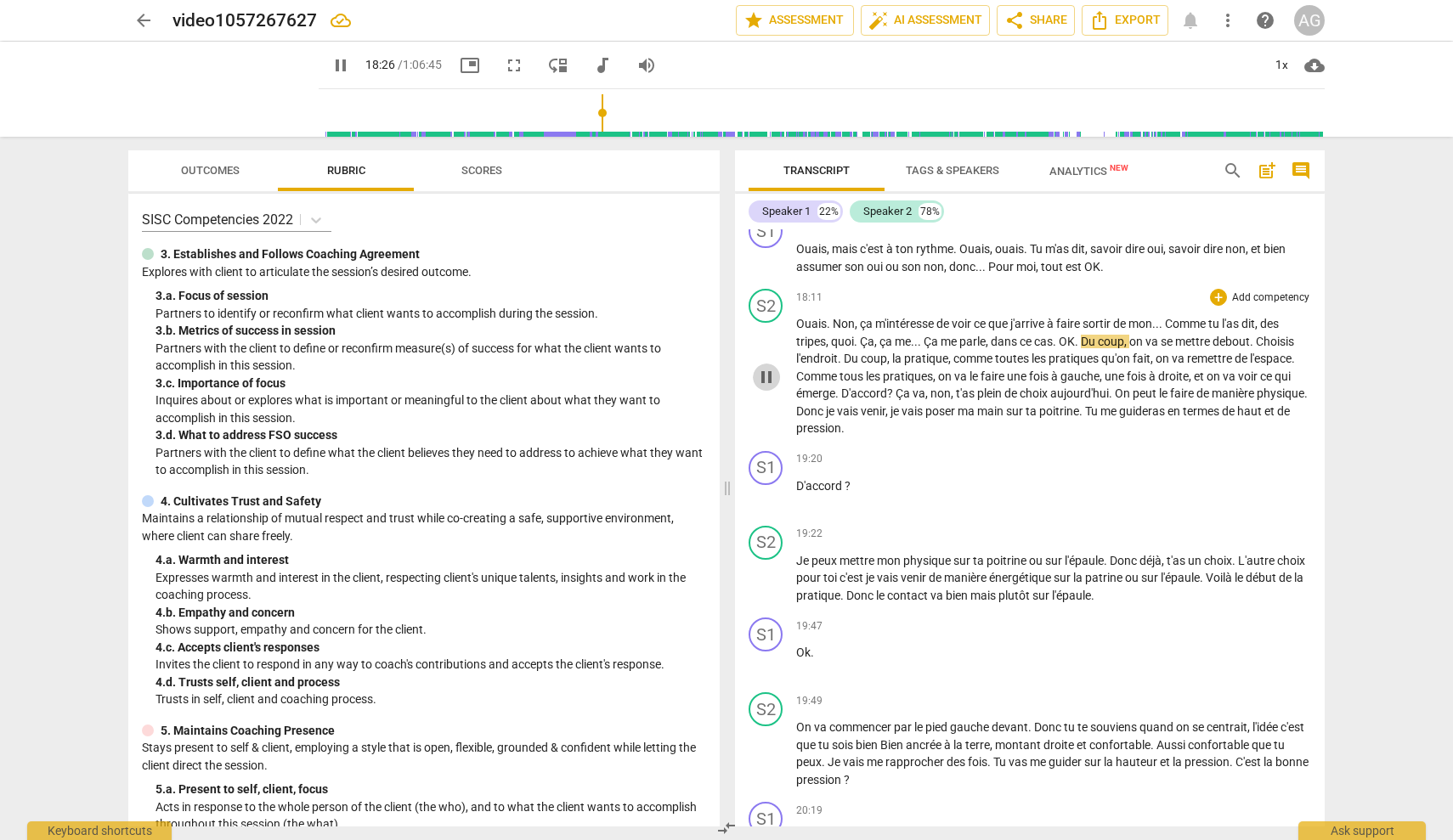
drag, startPoint x: 762, startPoint y: 348, endPoint x: 1037, endPoint y: 344, distance: 275.0
click at [763, 367] on span "pause" at bounding box center [766, 377] width 21 height 21
type input "1107"
drag, startPoint x: 1037, startPoint y: 324, endPoint x: 996, endPoint y: 323, distance: 41.0
click at [996, 323] on p "Ouais . Non , ça m'intéresse de voir ce que j'arrive à faire sortir de mon . . …" at bounding box center [1053, 376] width 515 height 123
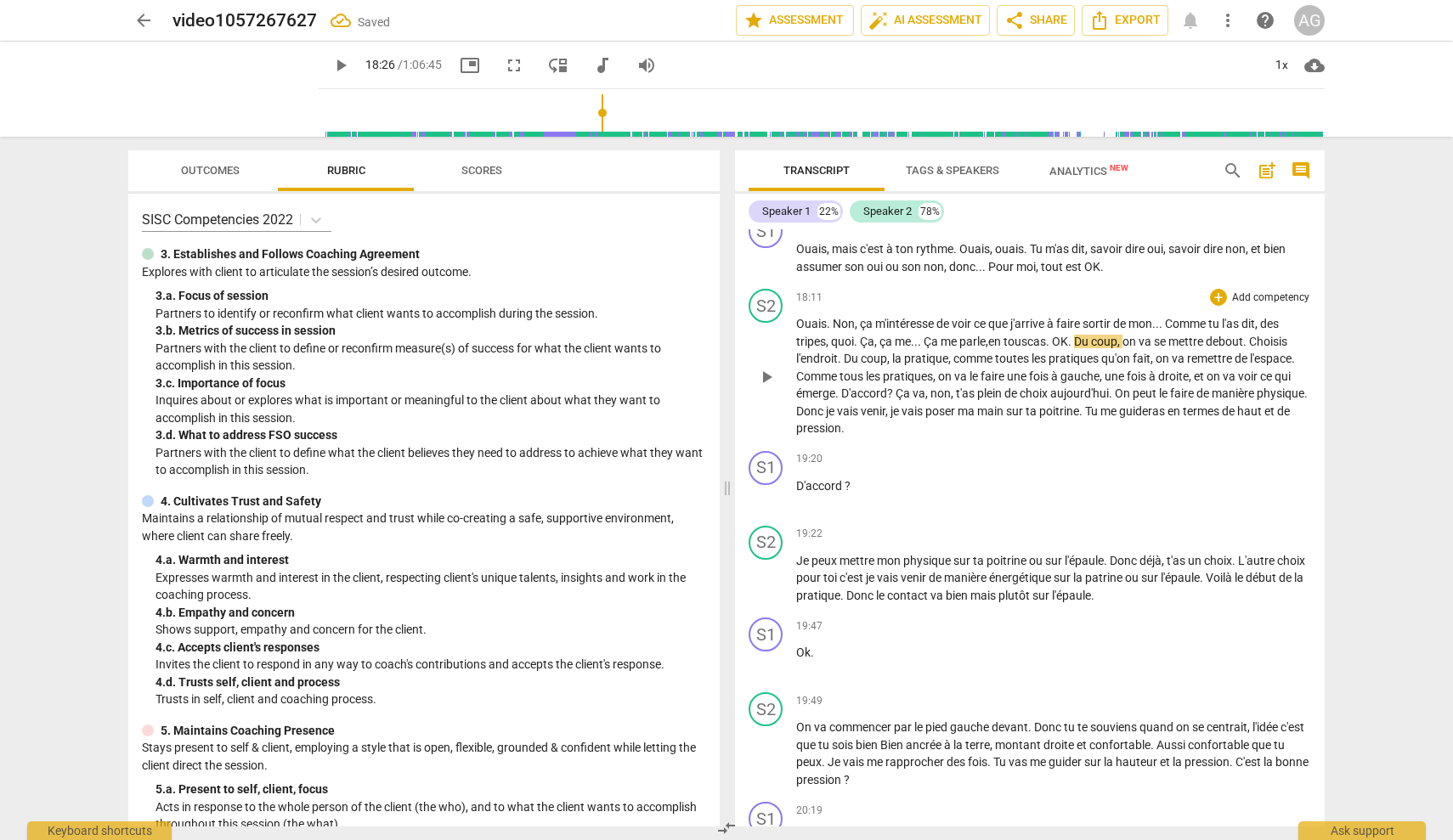
click at [1083, 335] on span "Du" at bounding box center [1082, 341] width 17 height 14
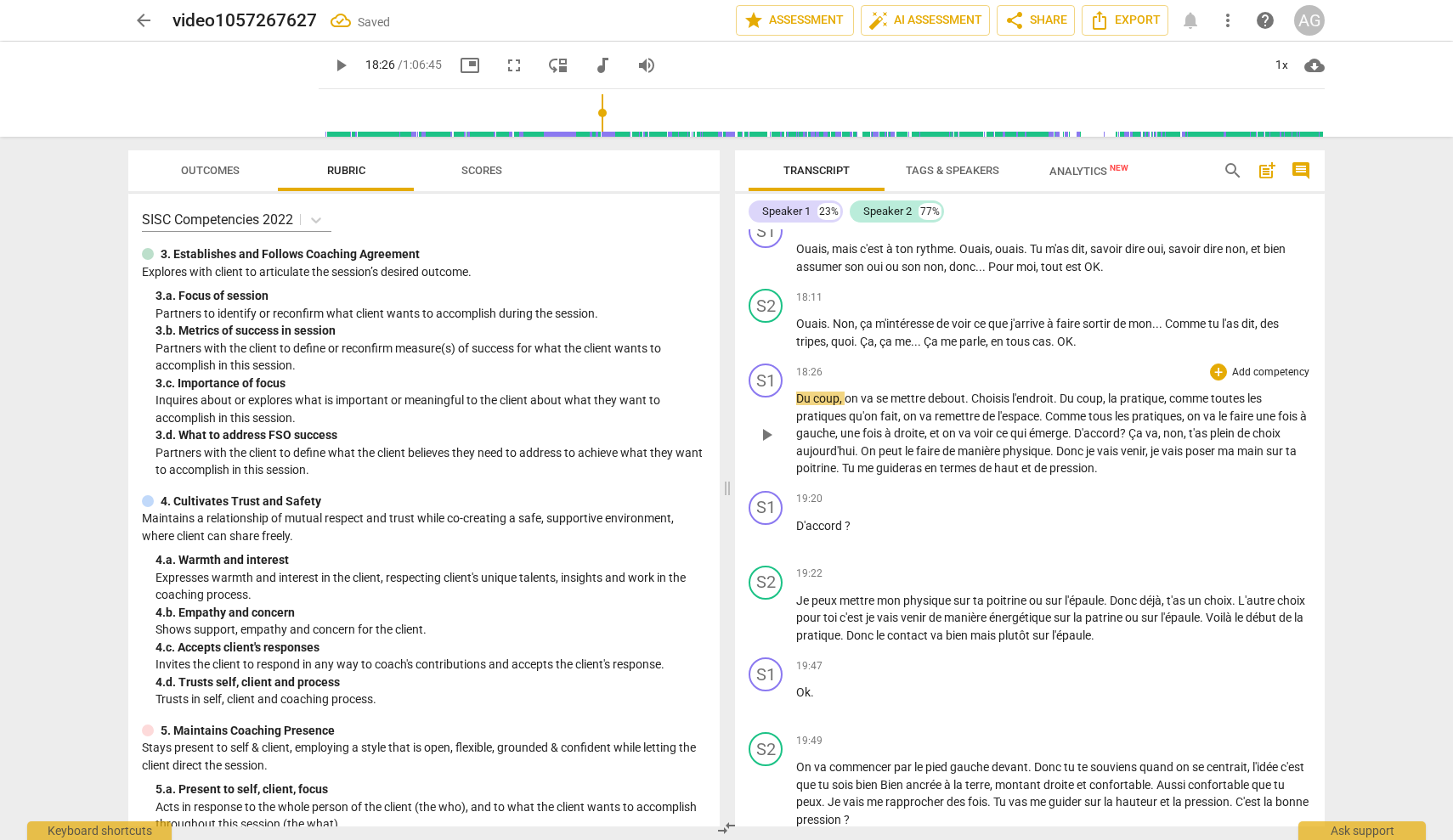
click at [765, 425] on span "play_arrow" at bounding box center [766, 435] width 21 height 21
click at [904, 409] on span "on" at bounding box center [911, 416] width 16 height 14
type input "1137"
click at [1041, 461] on span "termes" at bounding box center [1022, 468] width 39 height 14
click at [1091, 461] on span "et" at bounding box center [1084, 468] width 13 height 14
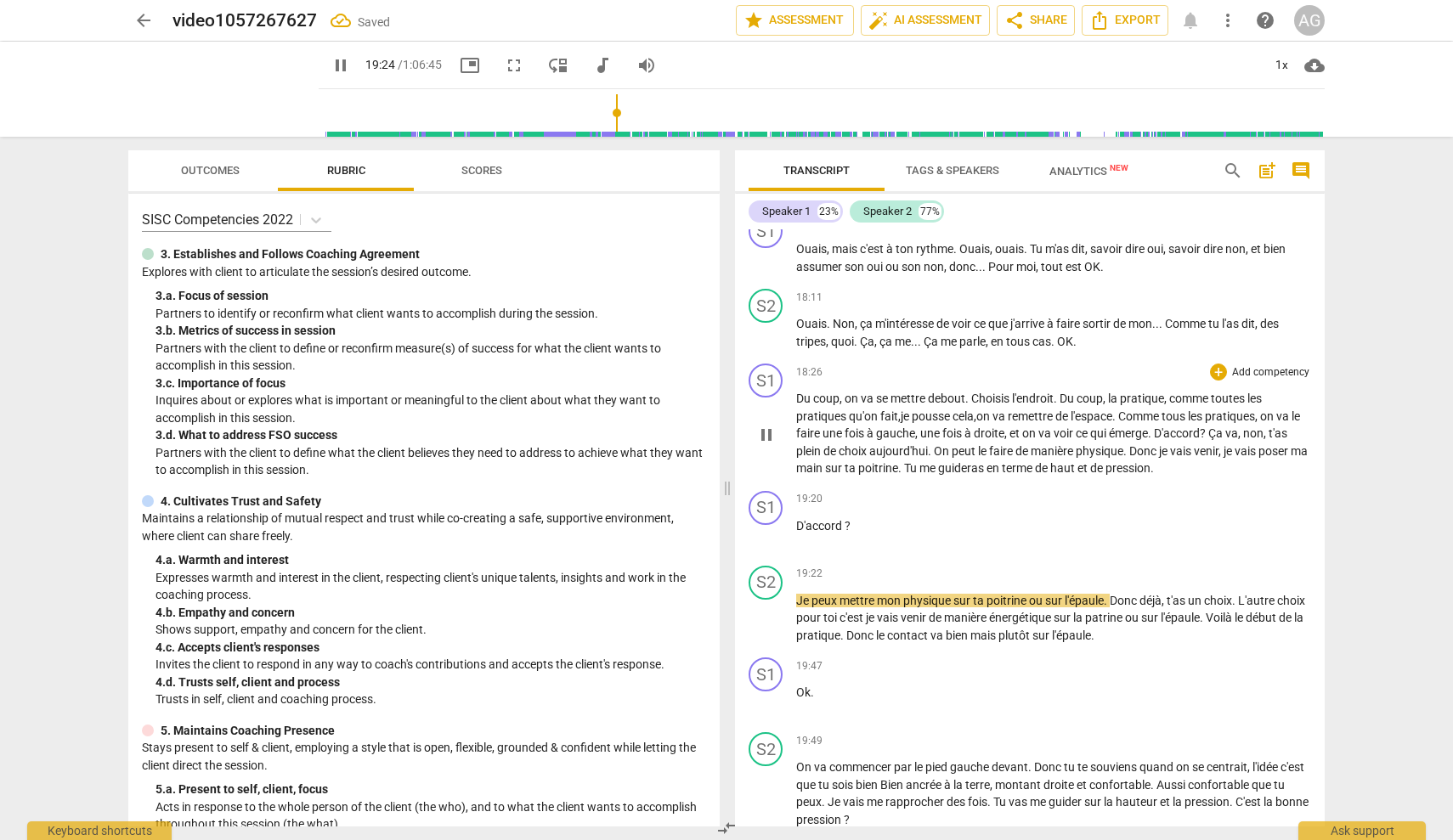
click at [1078, 461] on span "haut" at bounding box center [1064, 468] width 27 height 14
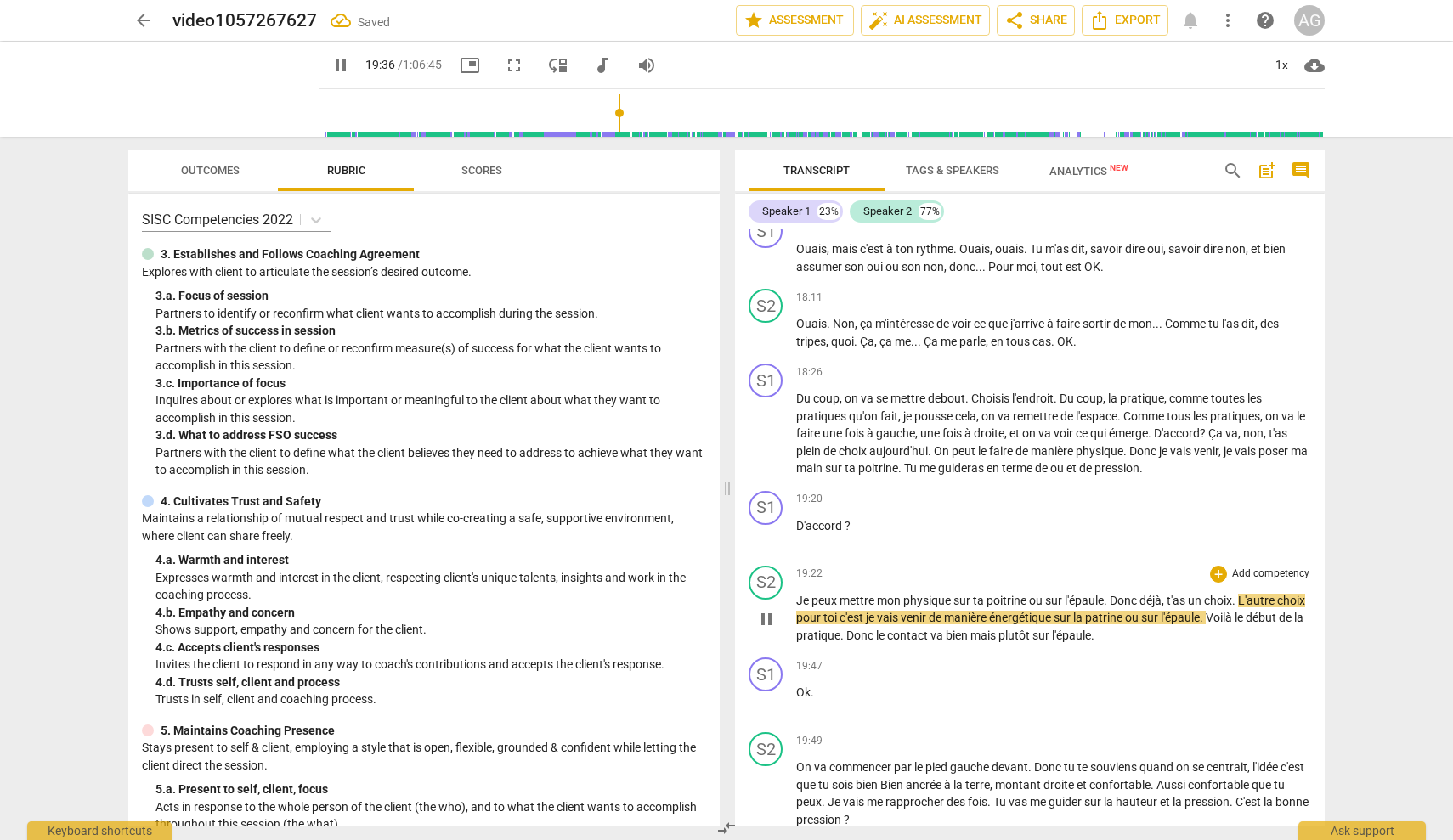
click at [794, 600] on div "play_arrow pause" at bounding box center [775, 619] width 43 height 40
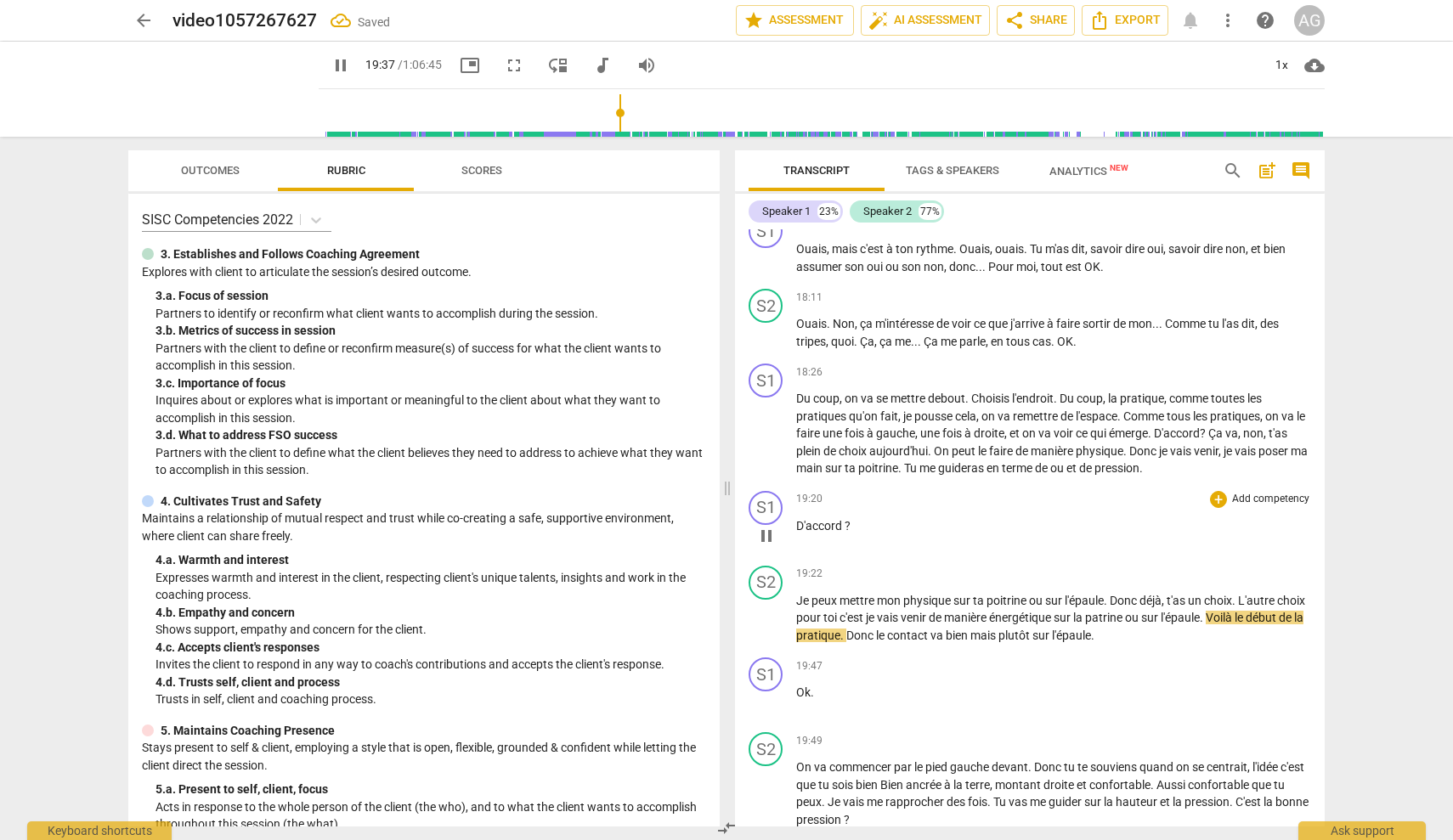
drag, startPoint x: 797, startPoint y: 497, endPoint x: 819, endPoint y: 500, distance: 22.2
click at [797, 519] on span "D'accord" at bounding box center [820, 526] width 48 height 14
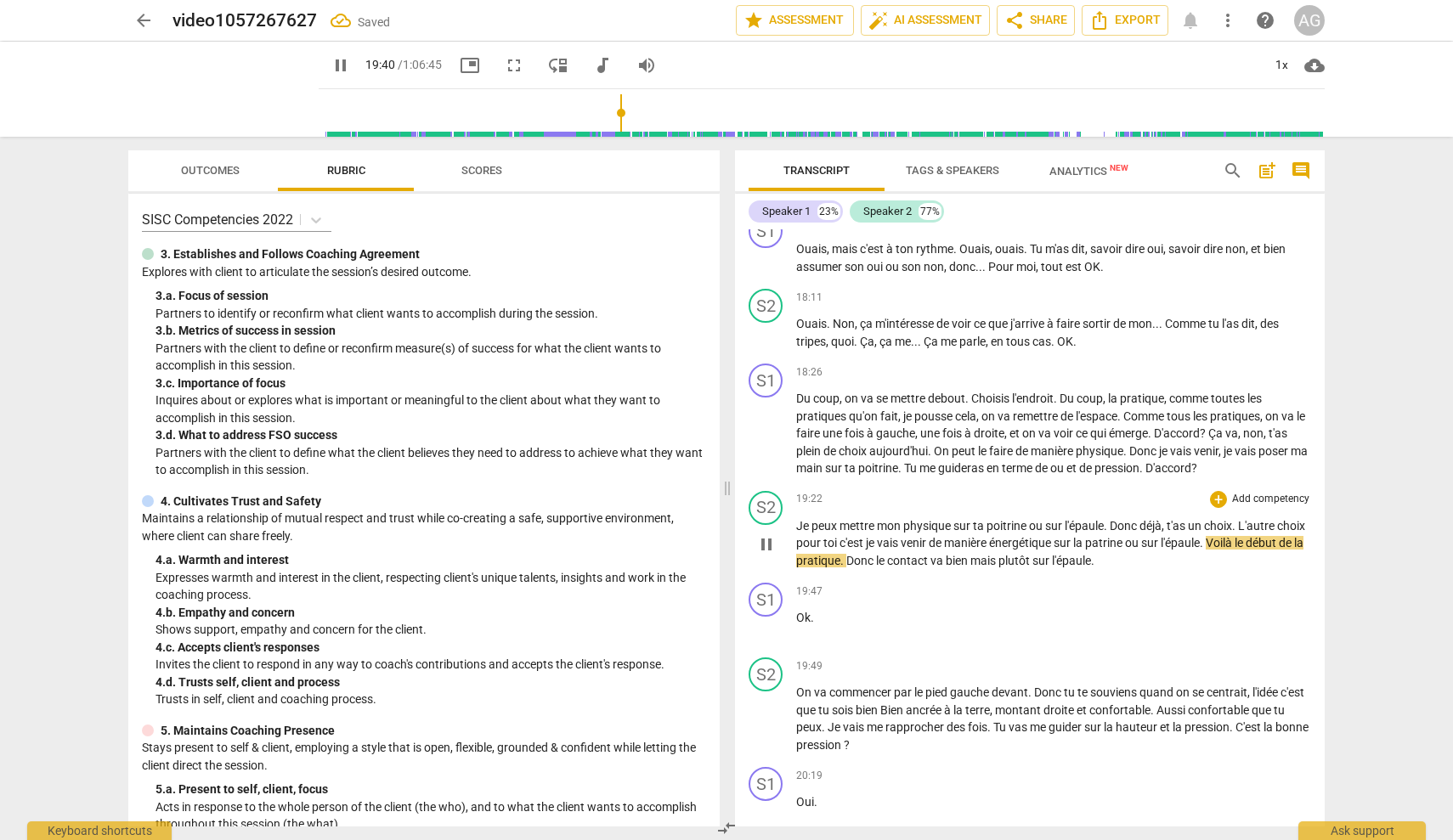
click at [797, 519] on span "Je" at bounding box center [804, 526] width 16 height 14
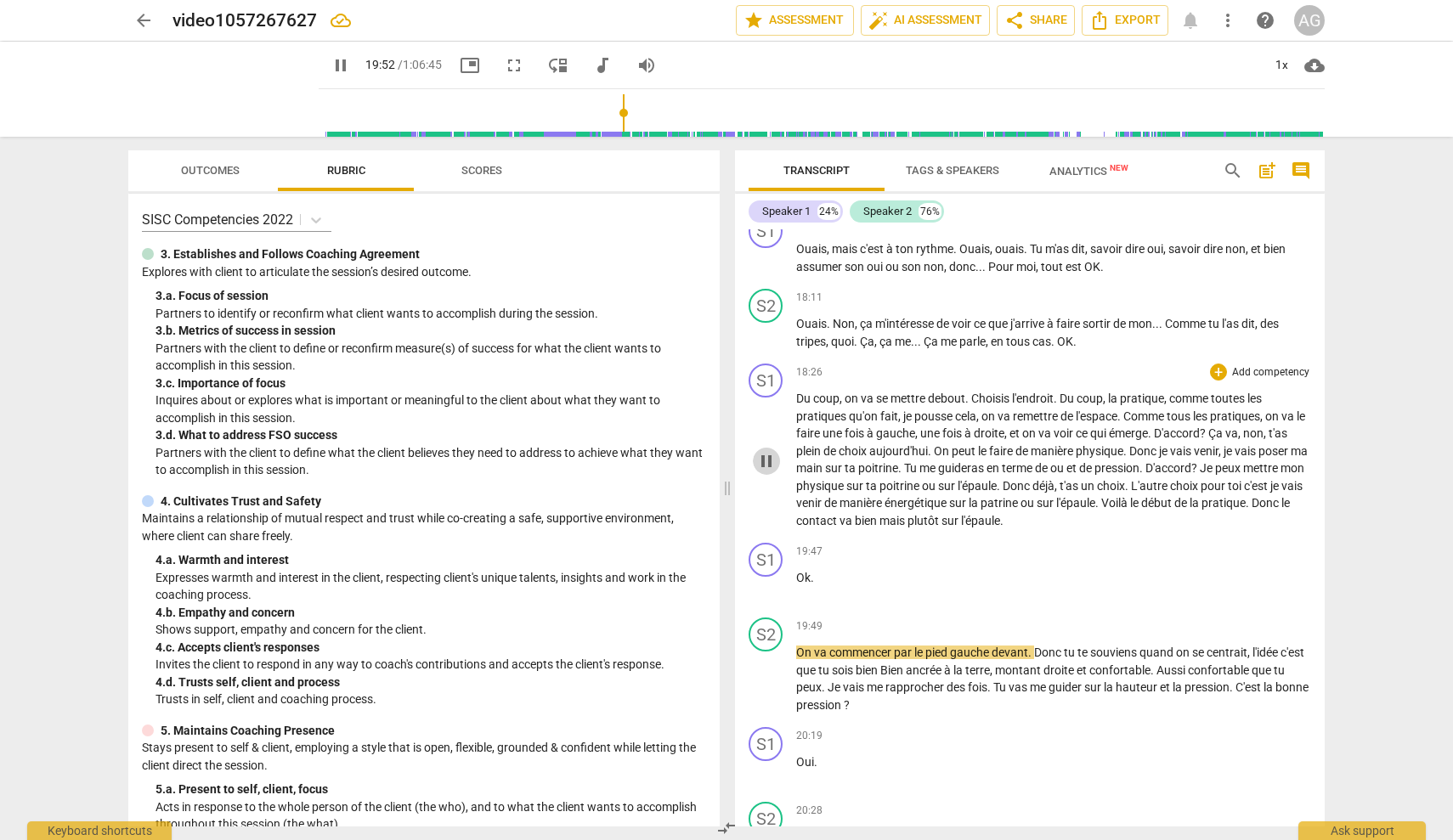
click at [762, 451] on span "pause" at bounding box center [766, 461] width 21 height 21
click at [1252, 497] on span "Donc" at bounding box center [1266, 503] width 29 height 14
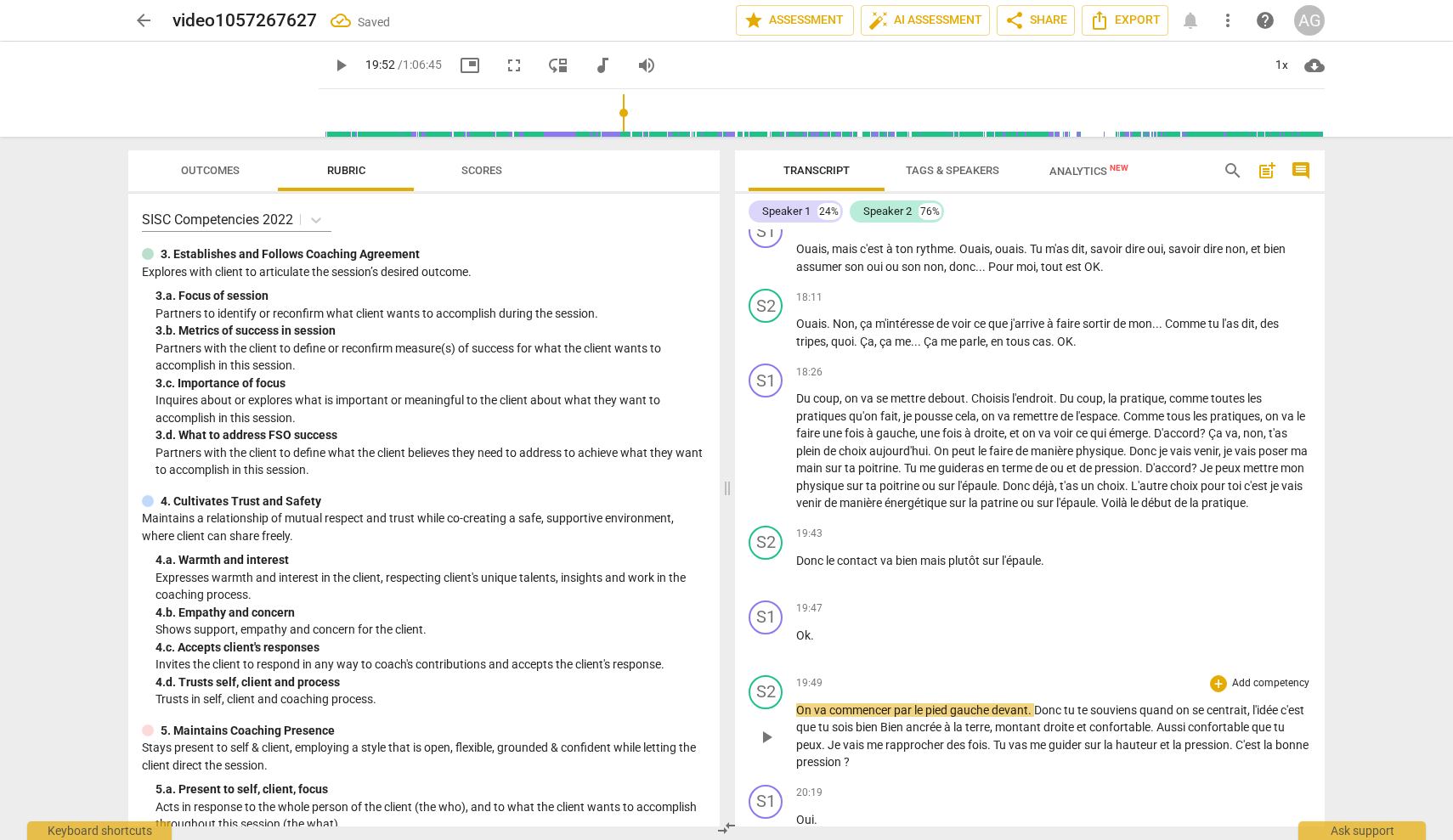
click at [794, 683] on div "S2 play_arrow pause" at bounding box center [773, 723] width 47 height 96
click at [799, 704] on span "On" at bounding box center [805, 710] width 18 height 14
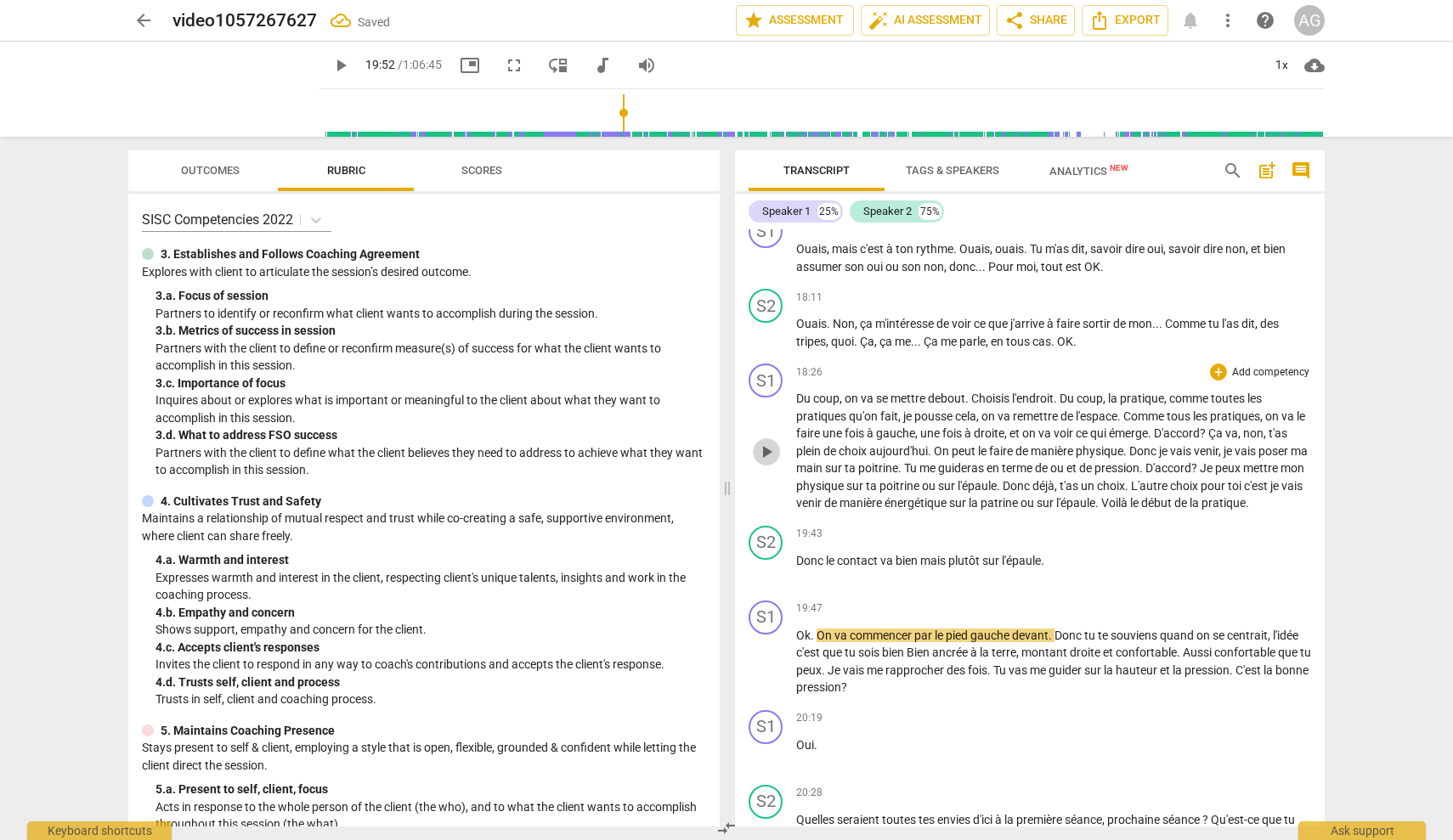
drag, startPoint x: 773, startPoint y: 423, endPoint x: 808, endPoint y: 423, distance: 35.0
click at [773, 442] on span "play_arrow" at bounding box center [766, 451] width 21 height 21
click at [1062, 392] on span "Du" at bounding box center [1067, 398] width 17 height 14
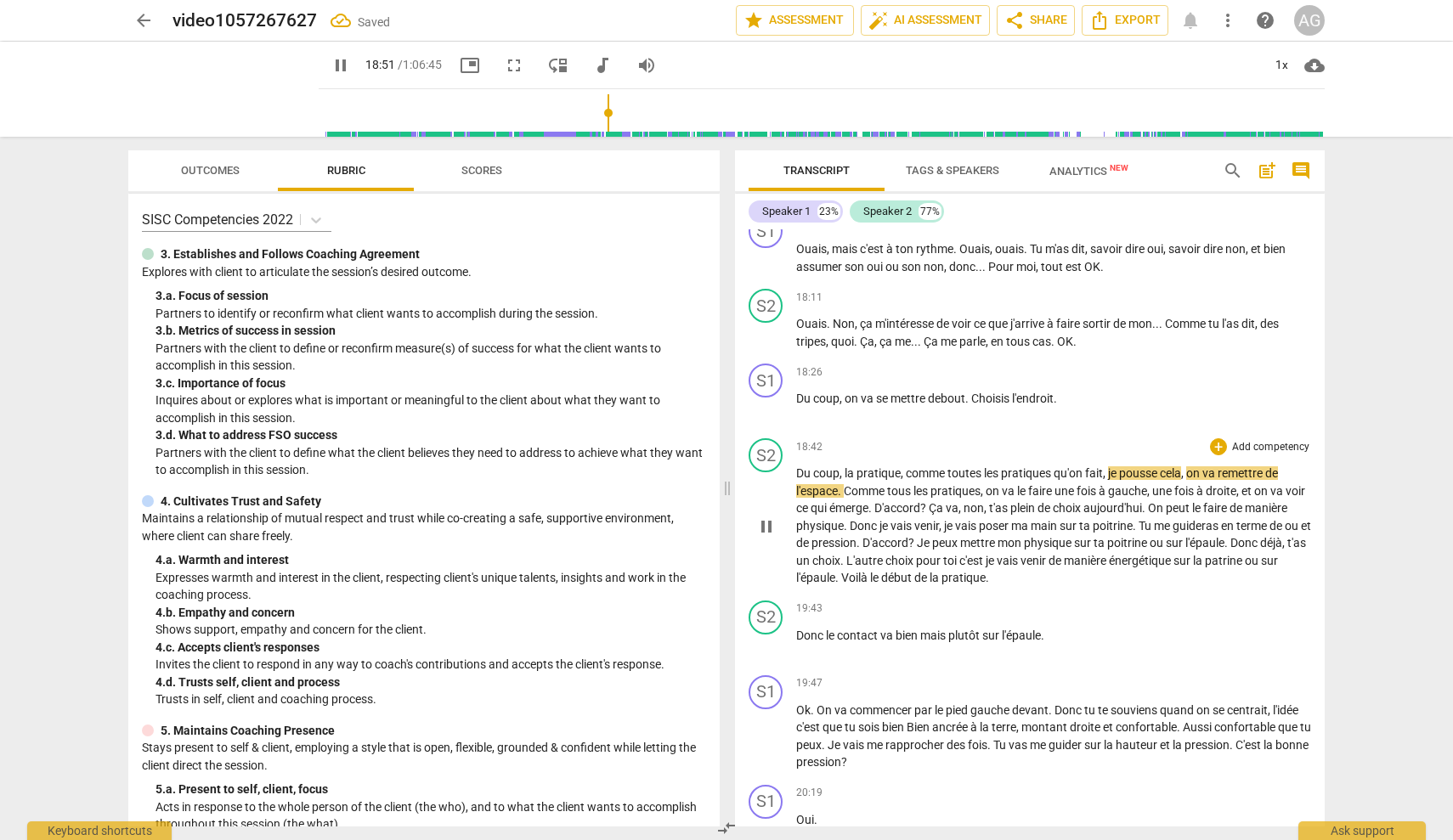
click at [795, 472] on div "play_arrow pause" at bounding box center [775, 527] width 43 height 110
click at [793, 472] on div "play_arrow pause" at bounding box center [775, 527] width 43 height 110
click at [797, 466] on span "Du" at bounding box center [804, 473] width 17 height 14
type input "1136"
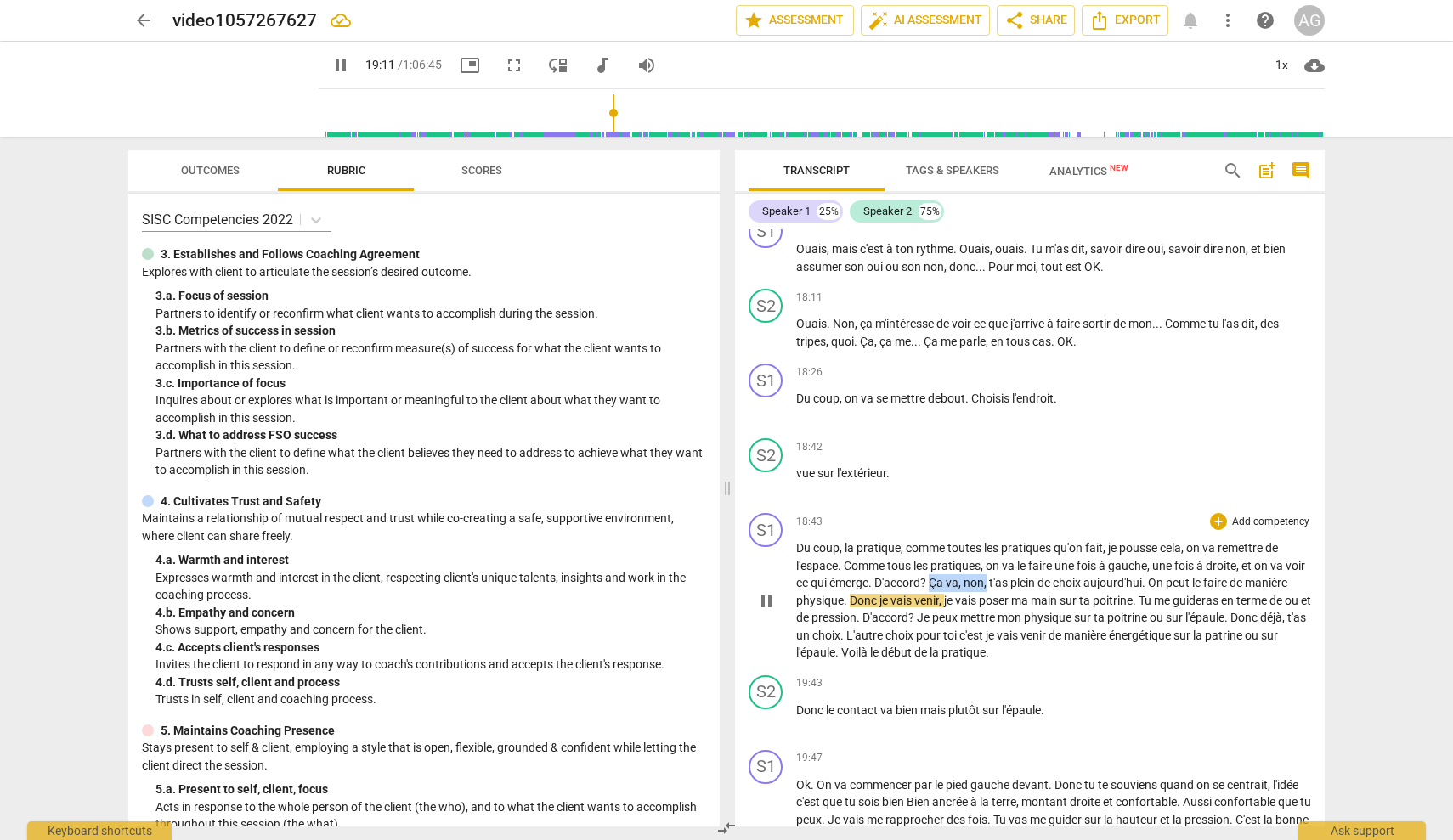
drag, startPoint x: 1009, startPoint y: 564, endPoint x: 955, endPoint y: 564, distance: 54.0
click at [955, 564] on p "Du coup , la pratique , comme toutes les pratiques qu'on fait , je pousse cela …" at bounding box center [1053, 601] width 515 height 123
type input "1152"
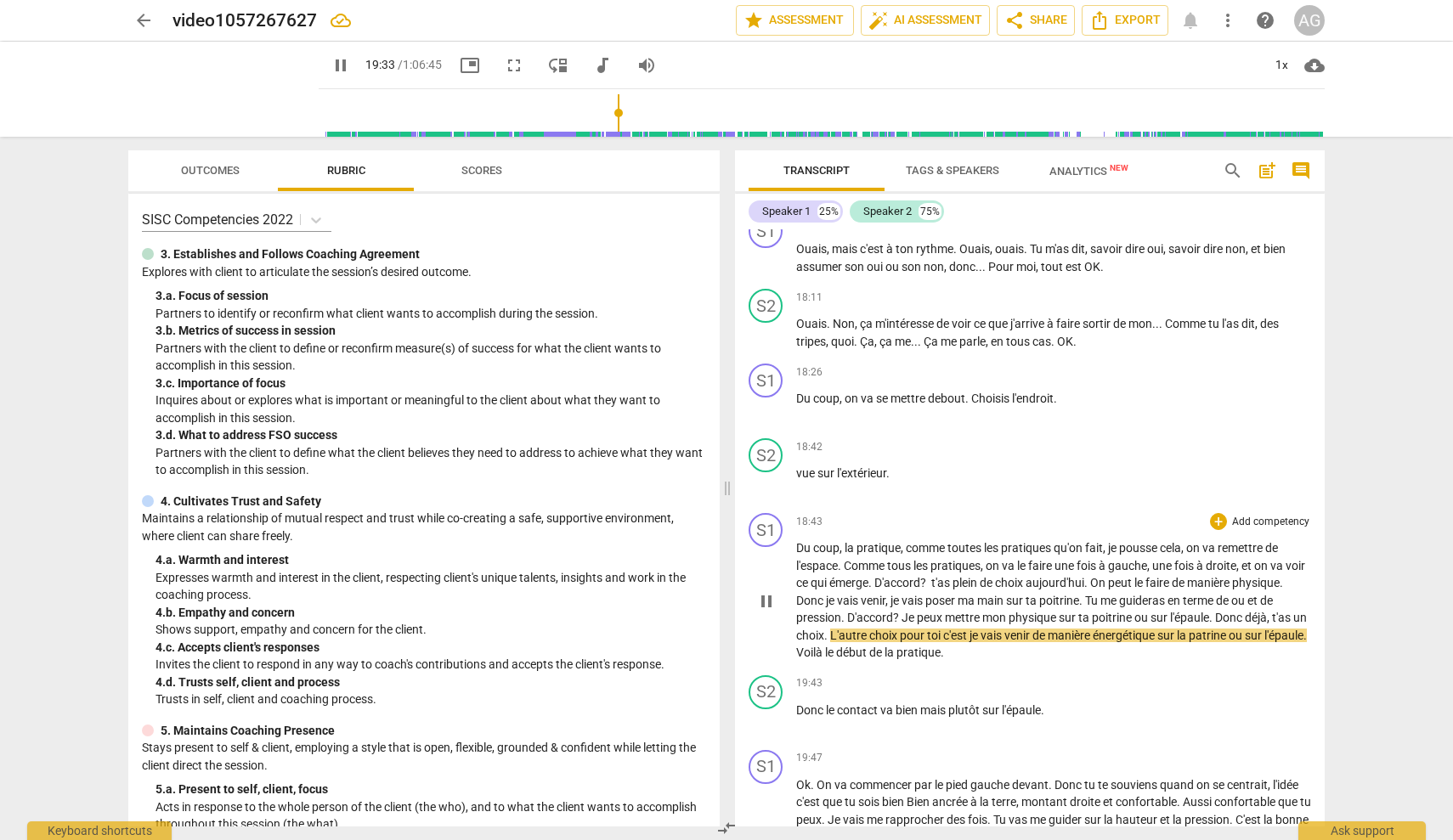
click at [1229, 629] on span "patrine" at bounding box center [1209, 636] width 40 height 14
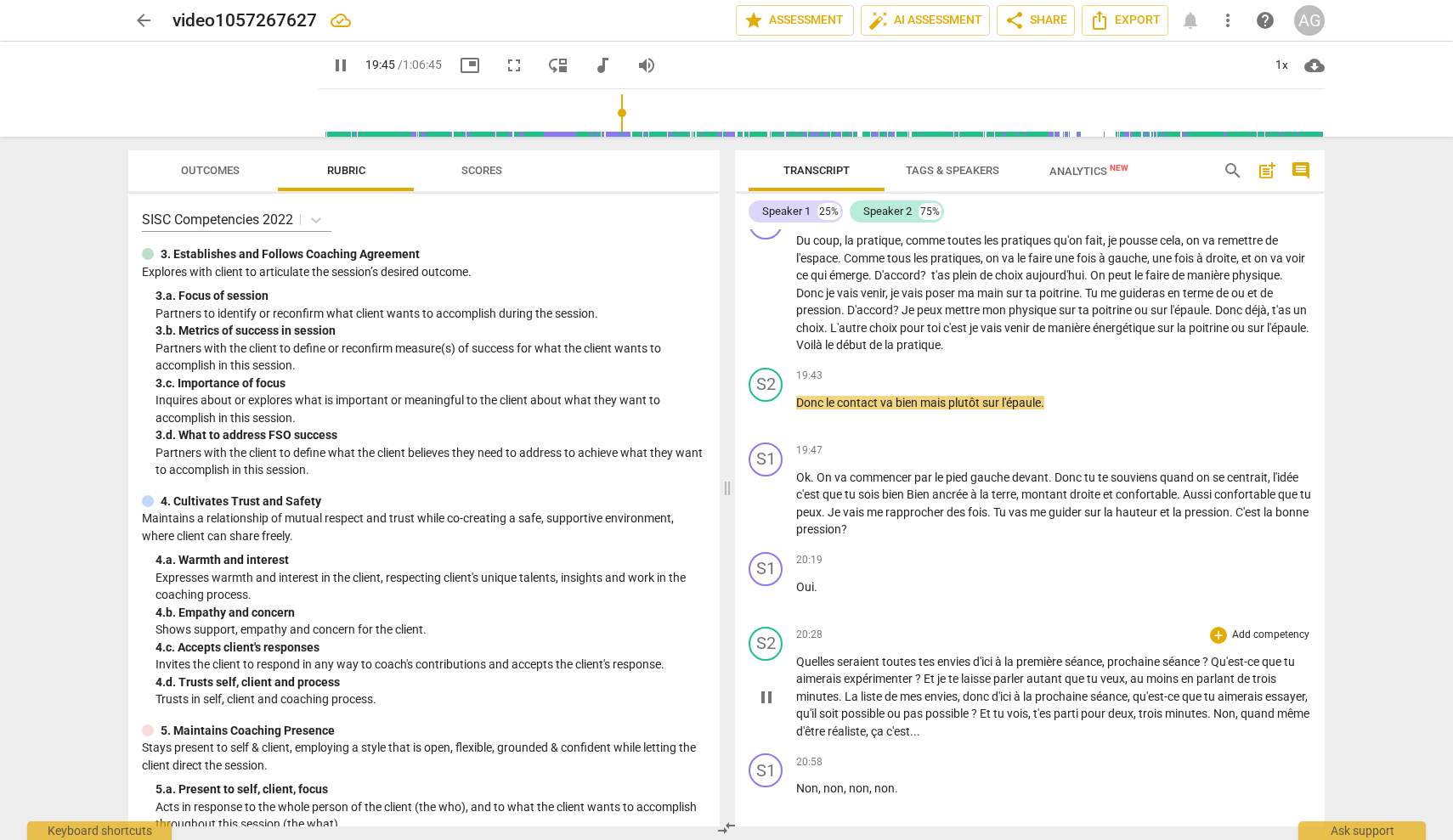
scroll to position [4059, 0]
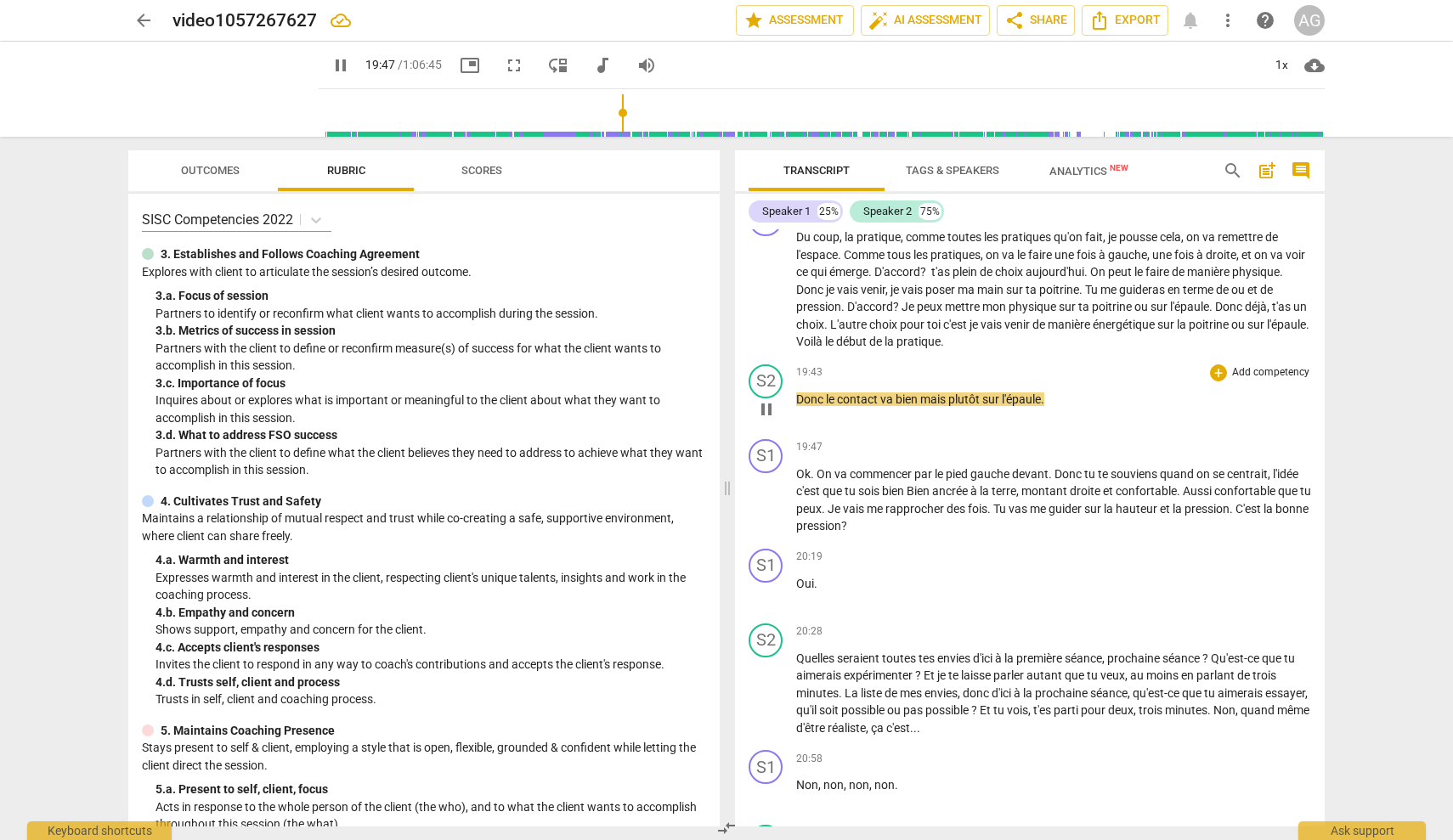
click at [883, 393] on span "va" at bounding box center [888, 399] width 16 height 14
type input "1188"
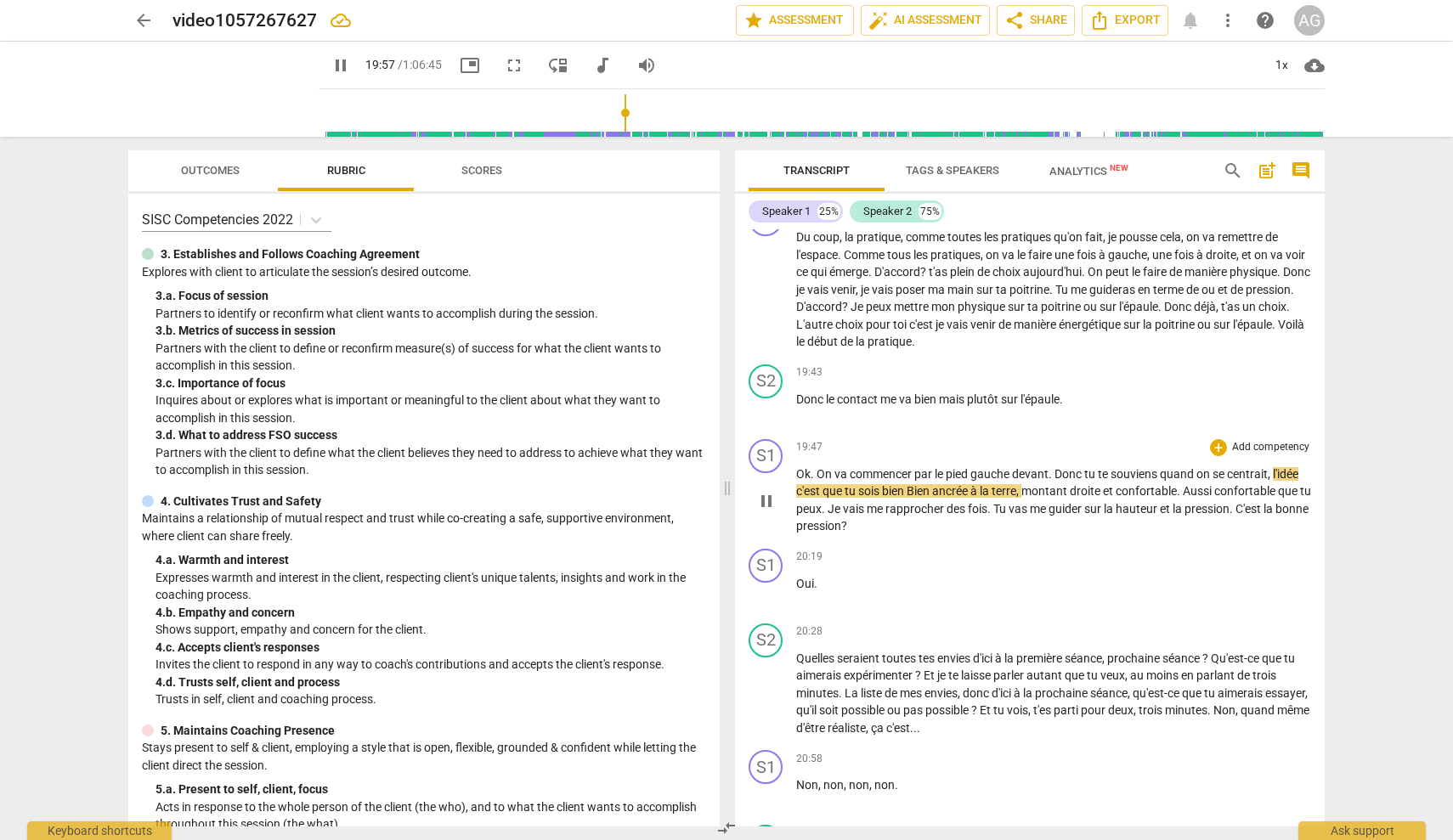
click at [918, 484] on span "Bien" at bounding box center [920, 491] width 26 height 14
type input "1198"
drag, startPoint x: 1068, startPoint y: 471, endPoint x: 1025, endPoint y: 469, distance: 43.0
click at [1025, 484] on span "montant" at bounding box center [1042, 491] width 48 height 14
drag, startPoint x: 1034, startPoint y: 482, endPoint x: 1067, endPoint y: 482, distance: 33.0
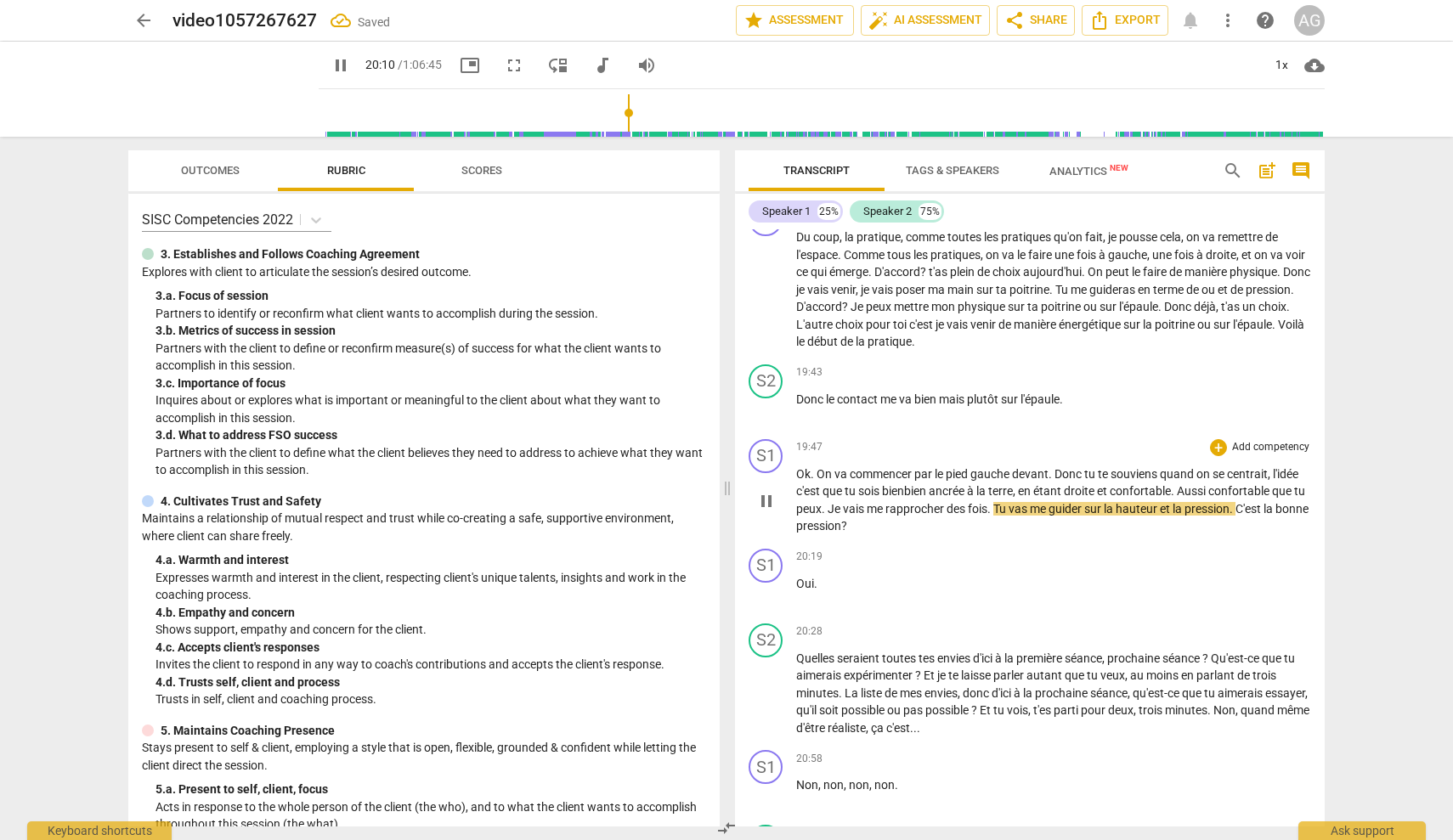
click at [1004, 484] on p "Ok . On va commencer par le pied gauche devant . Donc tu te souviens quand on s…" at bounding box center [1053, 499] width 515 height 70
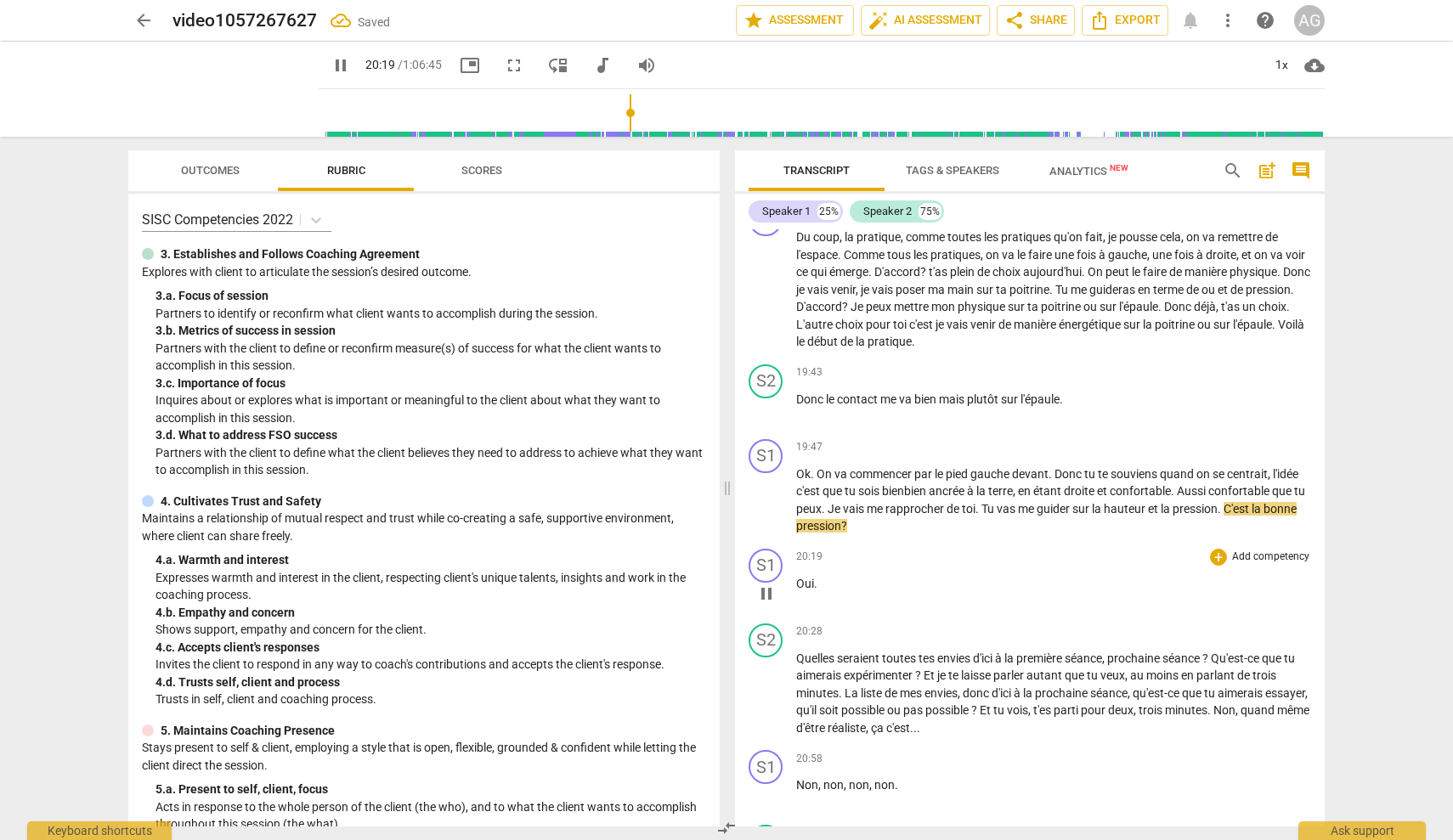
click at [795, 583] on div "play_arrow pause" at bounding box center [775, 594] width 43 height 23
click at [797, 577] on span "Oui" at bounding box center [805, 584] width 18 height 14
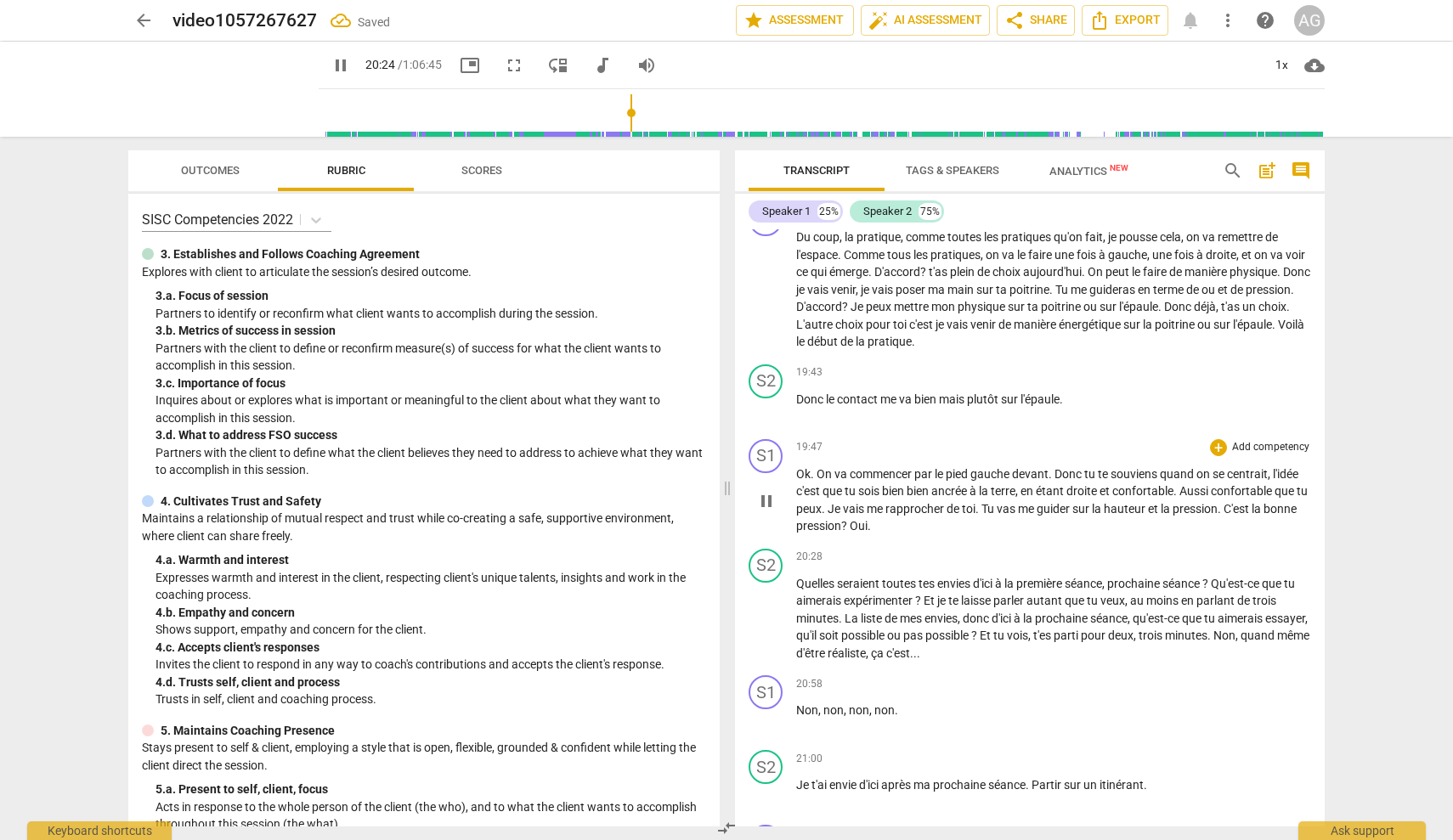
click at [850, 519] on span "?" at bounding box center [845, 526] width 9 height 14
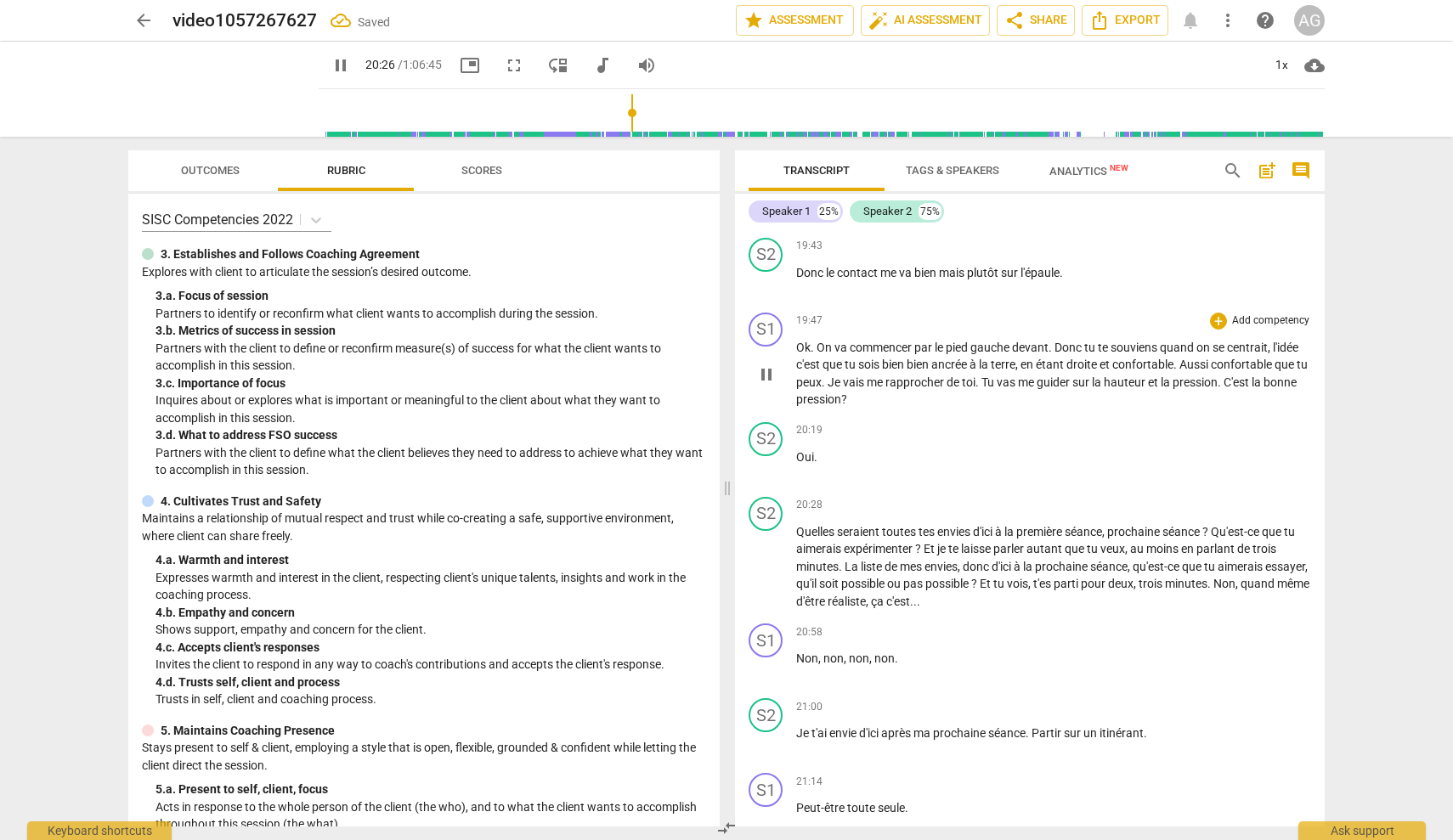
scroll to position [4203, 0]
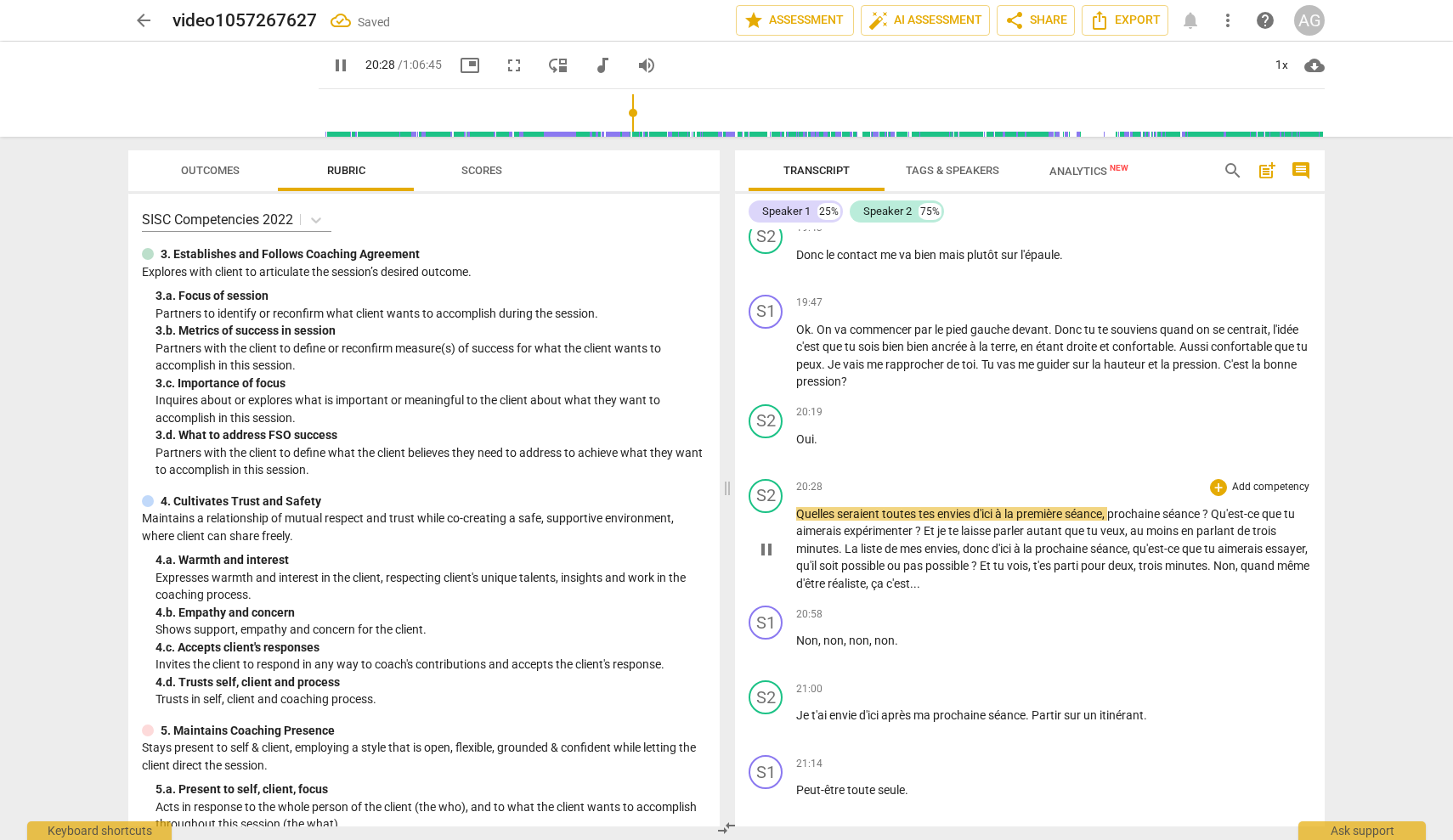
click at [796, 507] on span "Quelles" at bounding box center [817, 514] width 41 height 14
click at [797, 507] on span "Quelles" at bounding box center [817, 514] width 41 height 14
type input "1230"
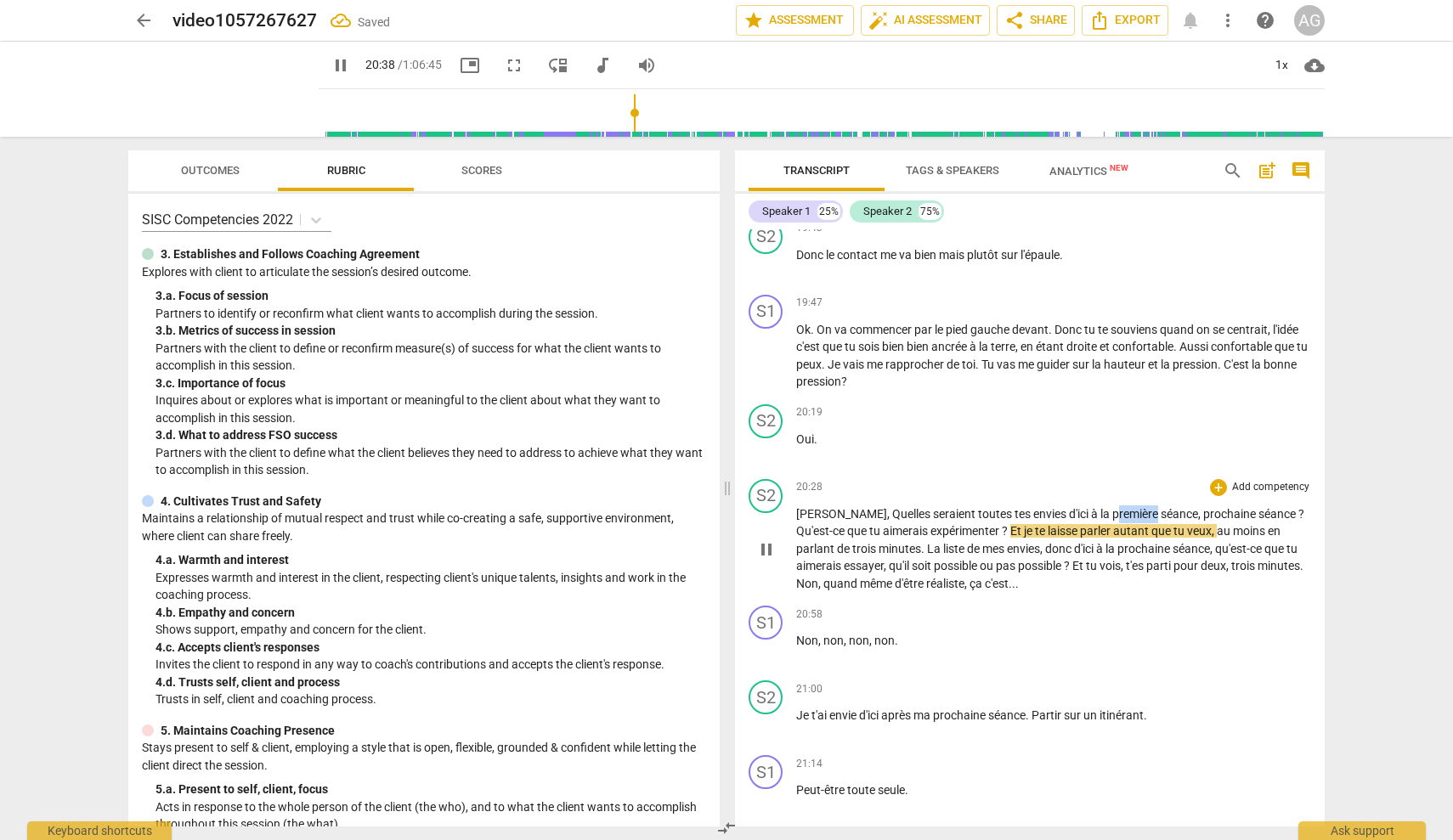
drag, startPoint x: 1116, startPoint y: 490, endPoint x: 1080, endPoint y: 489, distance: 36.0
click at [1112, 507] on span "première" at bounding box center [1136, 514] width 48 height 14
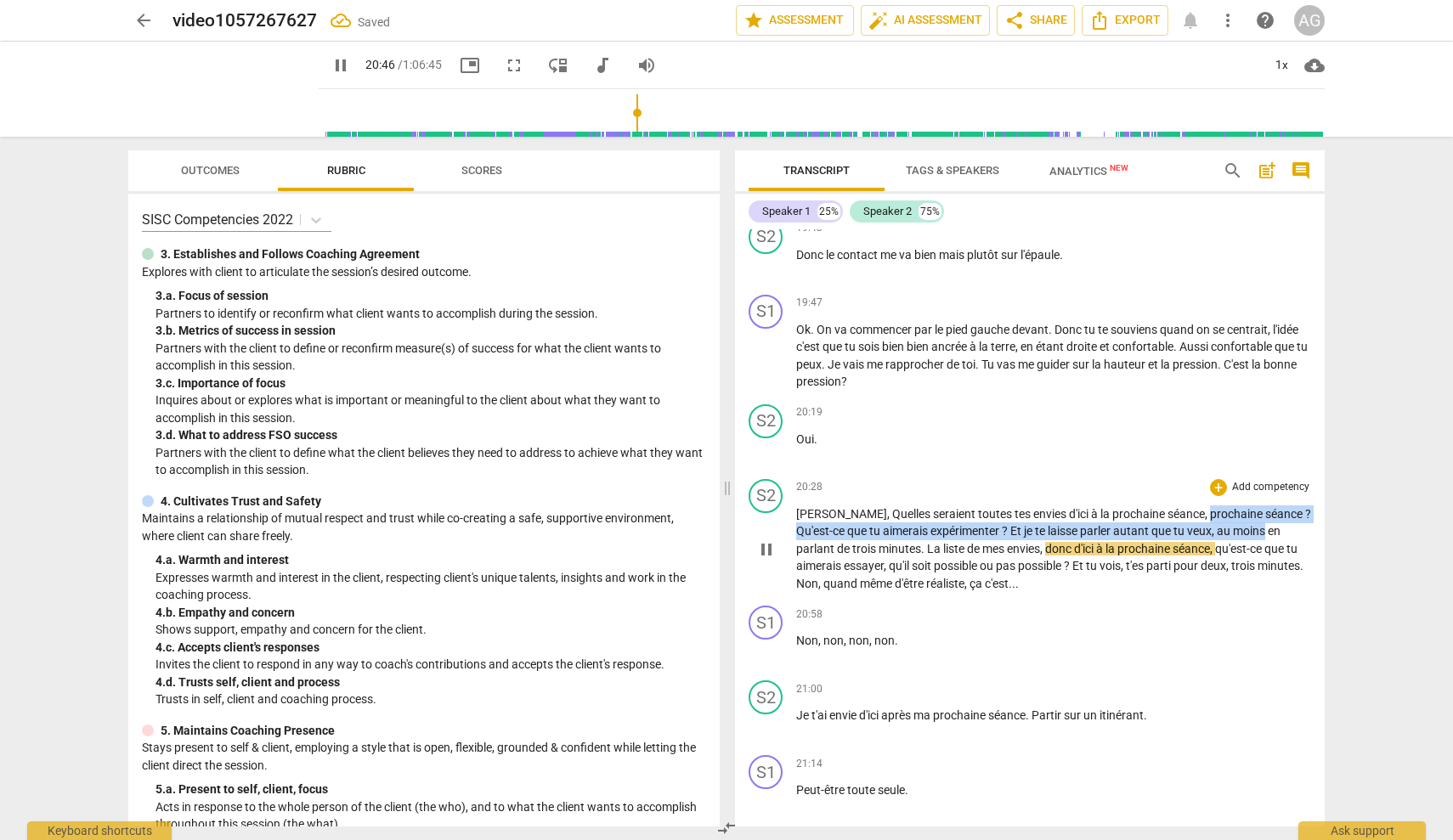
drag, startPoint x: 1269, startPoint y: 495, endPoint x: 1175, endPoint y: 490, distance: 94.1
click at [1174, 505] on p "[PERSON_NAME], [PERSON_NAME] seraient toutes tes envies d'ici à la prochaine sé…" at bounding box center [1053, 549] width 515 height 87
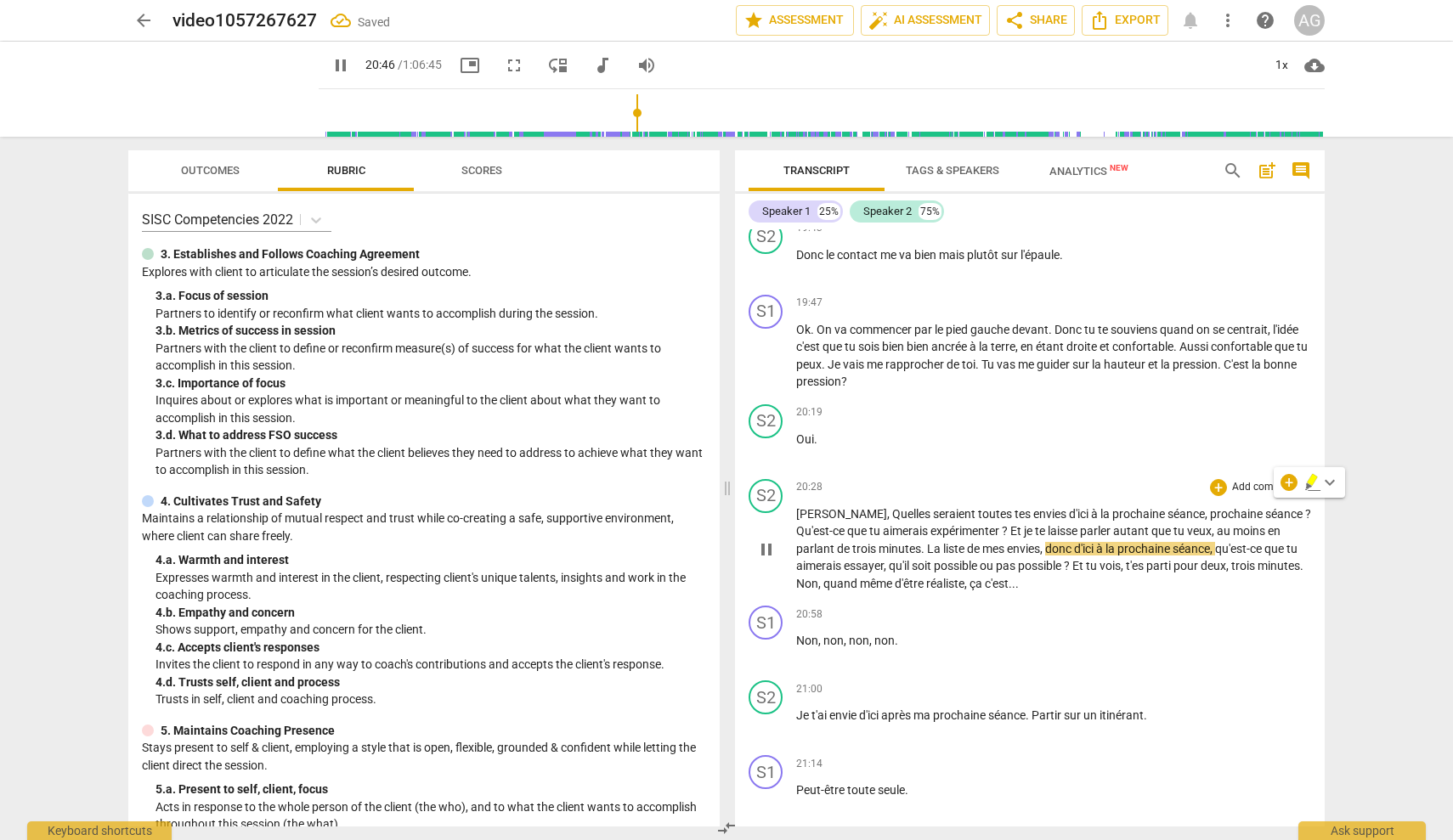
drag, startPoint x: 1175, startPoint y: 490, endPoint x: 1216, endPoint y: 492, distance: 41.0
click at [1211, 507] on span "prochaine" at bounding box center [1238, 514] width 55 height 14
drag, startPoint x: 1265, startPoint y: 491, endPoint x: 1171, endPoint y: 490, distance: 94.0
click at [1173, 505] on p "[PERSON_NAME], [PERSON_NAME] seraient toutes tes envies d'ici à la prochaine sé…" at bounding box center [1053, 549] width 515 height 87
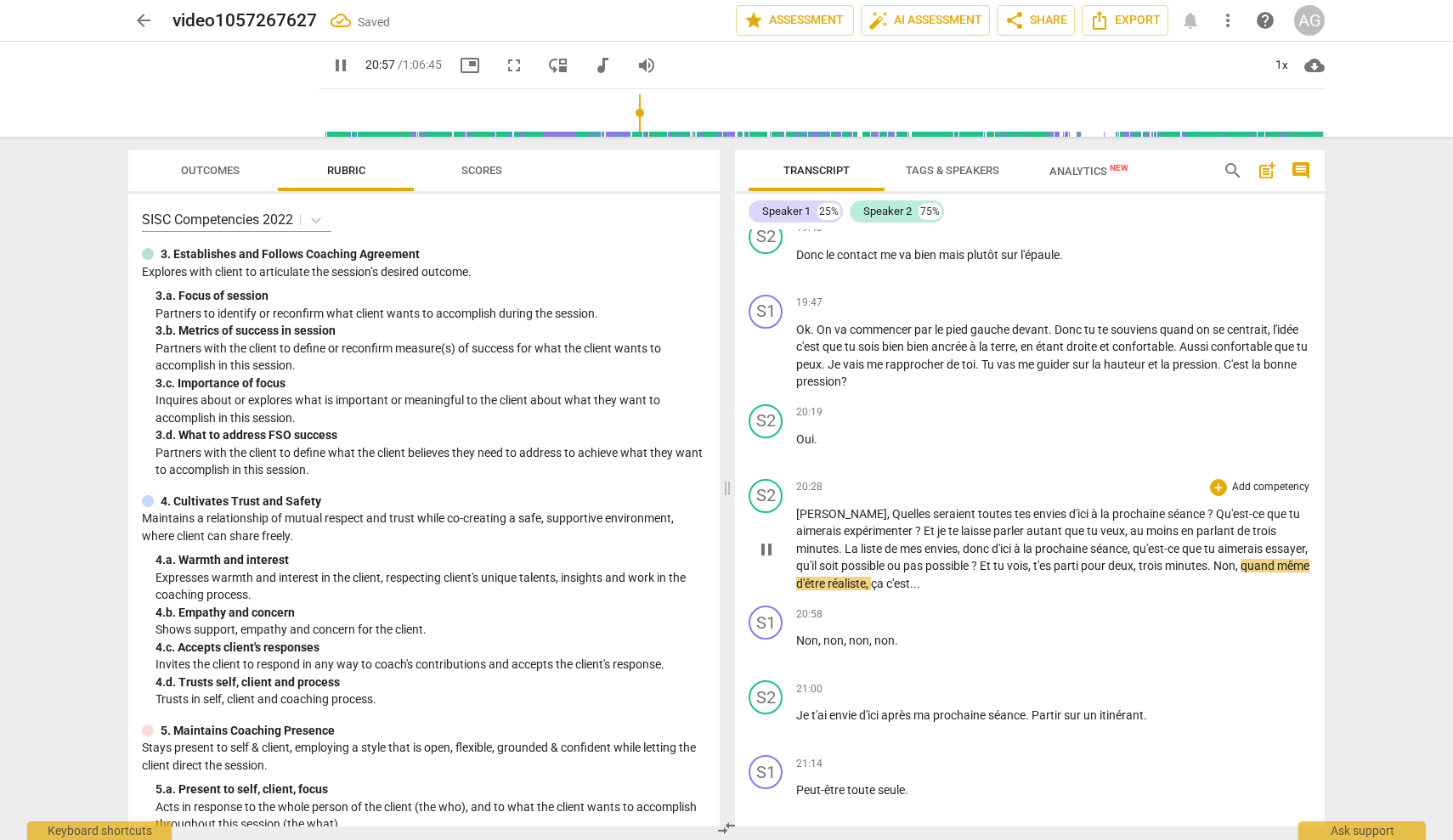
drag, startPoint x: 1256, startPoint y: 506, endPoint x: 1266, endPoint y: 507, distance: 10.0
click at [1253, 524] on span "de" at bounding box center [1245, 531] width 16 height 14
click at [844, 542] on span "." at bounding box center [841, 549] width 6 height 14
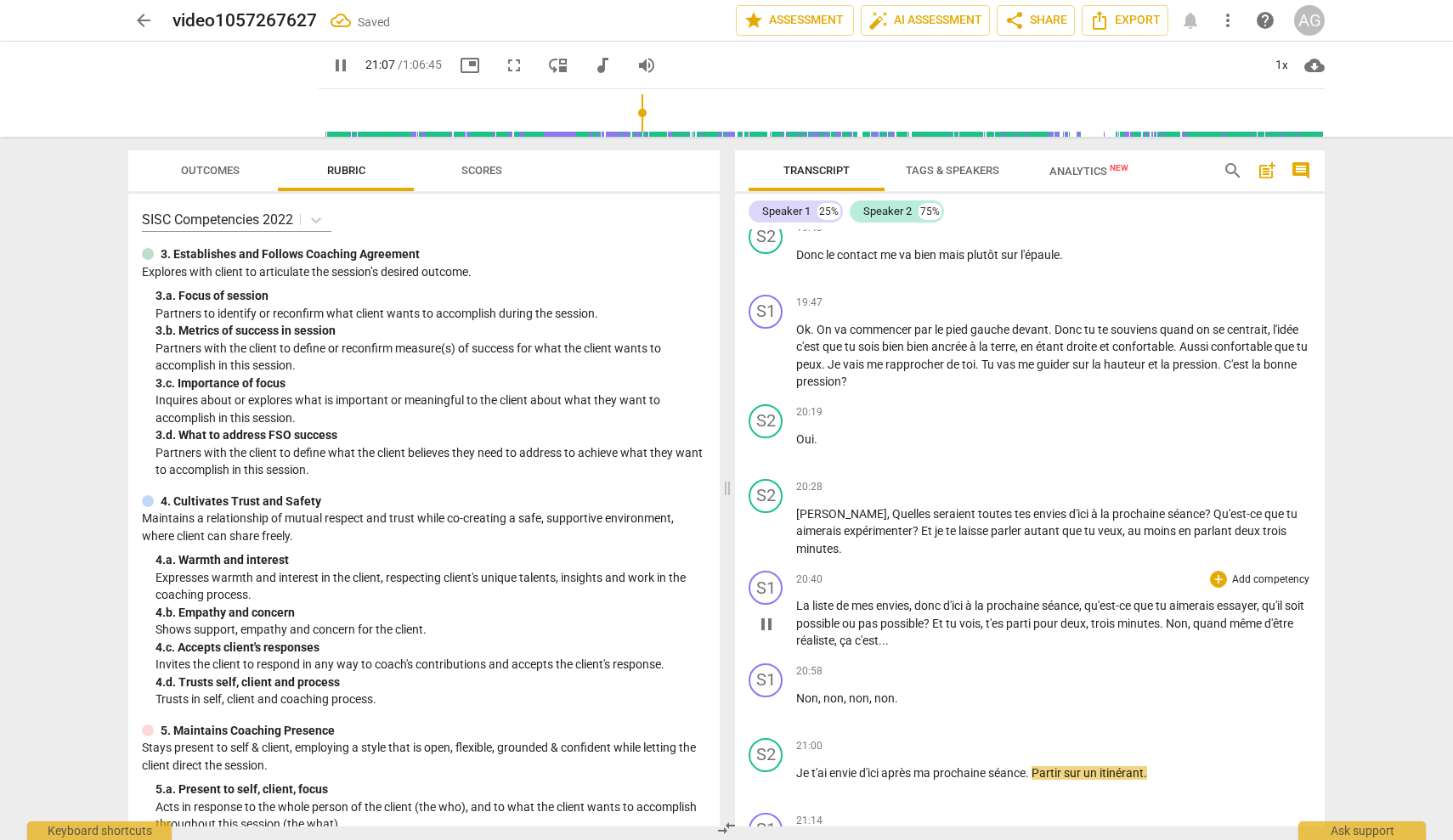
click at [1092, 599] on span "qu'est-ce" at bounding box center [1109, 605] width 49 height 14
type input "1269"
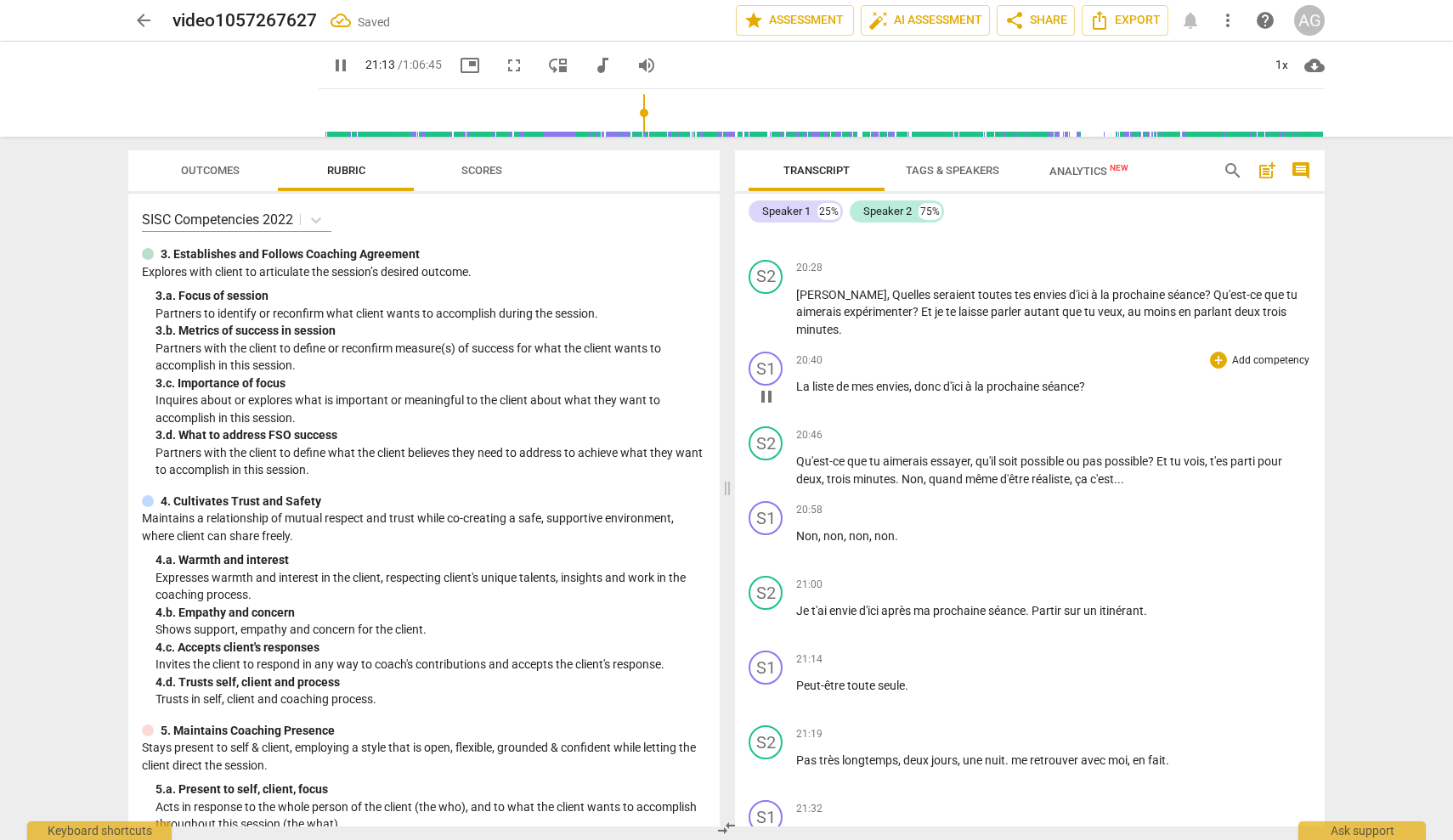
scroll to position [4441, 0]
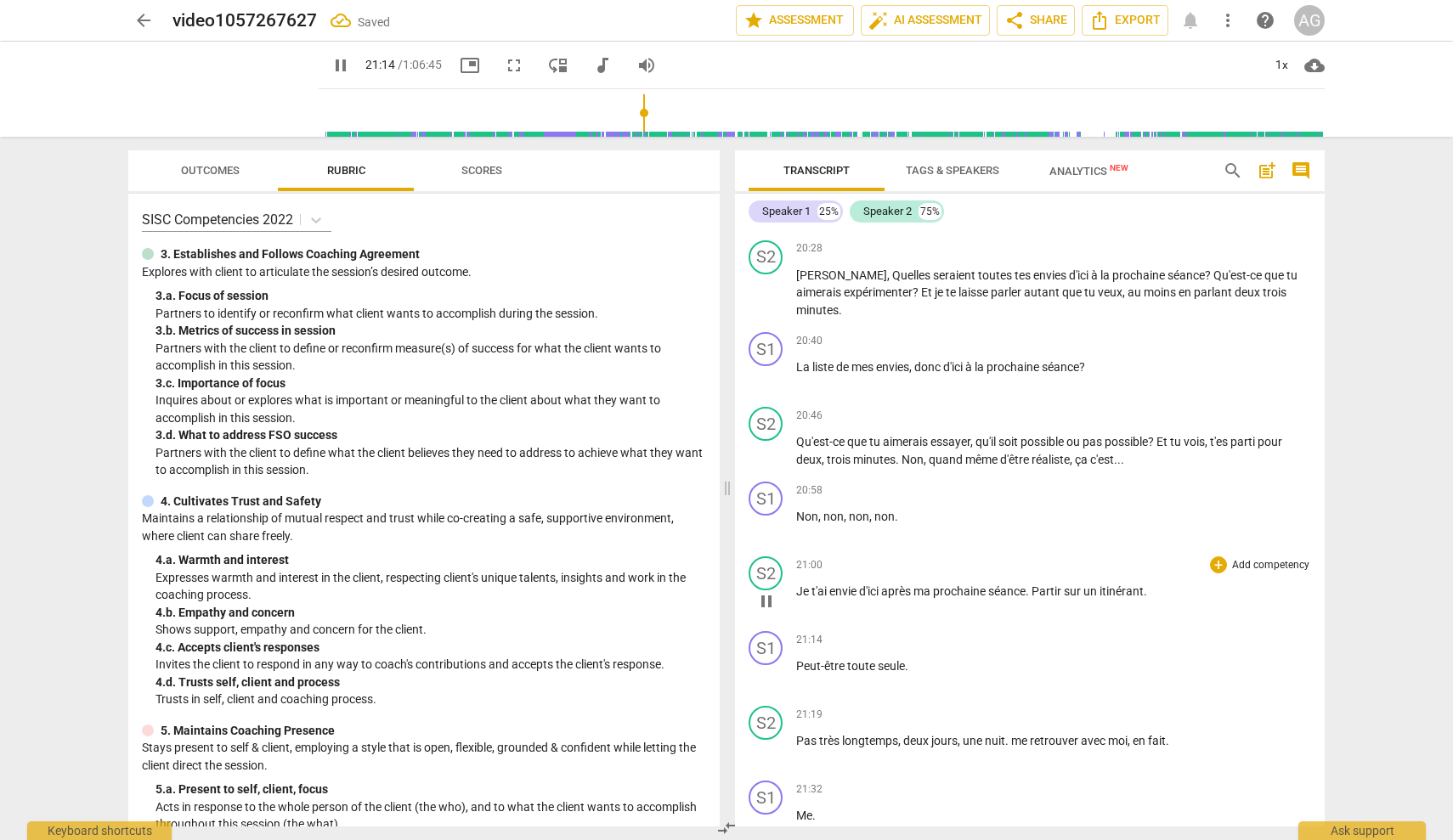
click at [832, 513] on div "20:58 + Add competency keyboard_arrow_right Non , non , non , non ." at bounding box center [1053, 512] width 515 height 61
click at [1258, 435] on span "parti" at bounding box center [1244, 442] width 27 height 14
type input "1278"
click at [903, 452] on span "Non" at bounding box center [912, 459] width 23 height 14
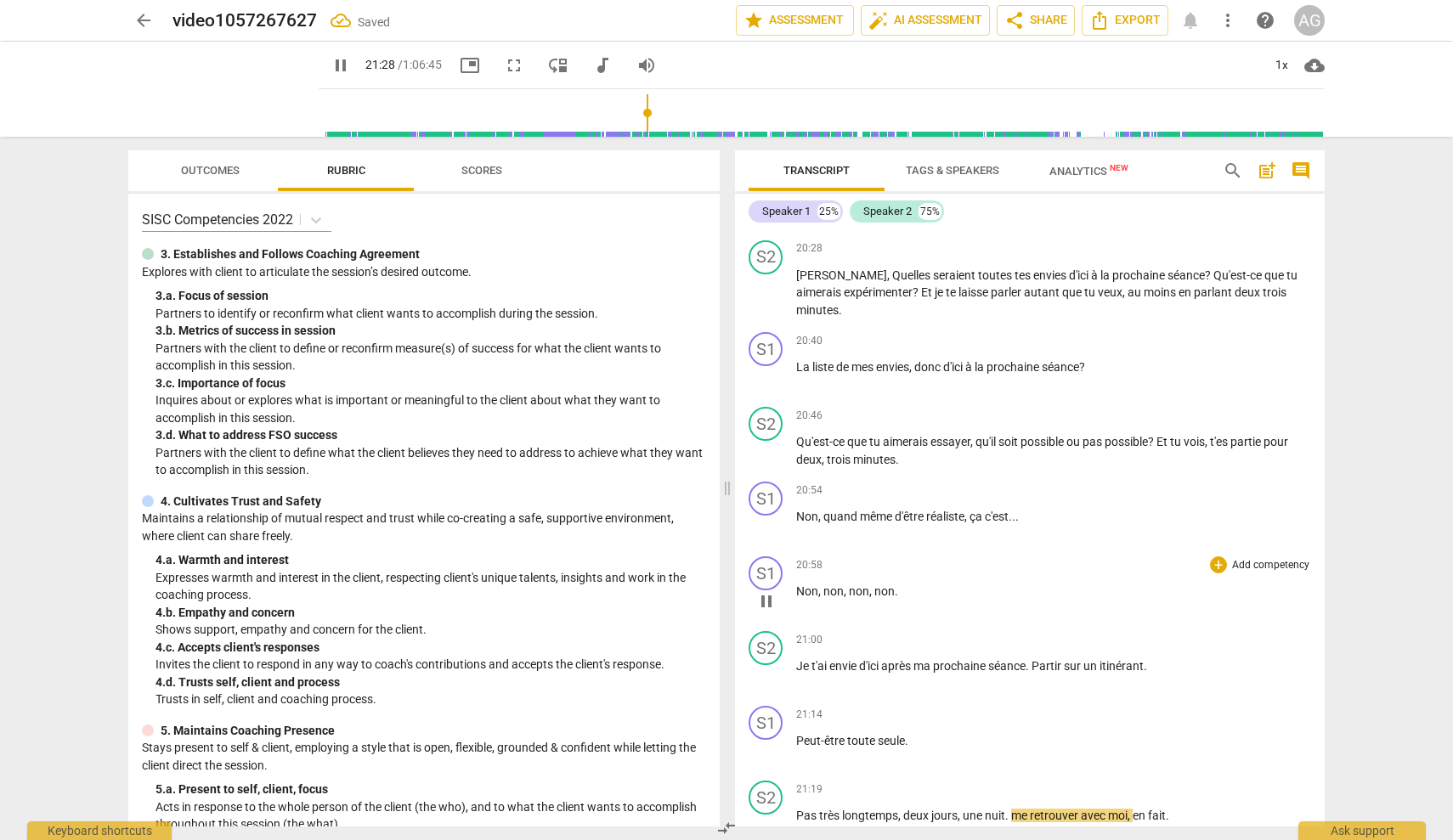
click at [795, 591] on div "play_arrow pause" at bounding box center [775, 602] width 43 height 23
click at [799, 585] on span "Non" at bounding box center [807, 592] width 23 height 14
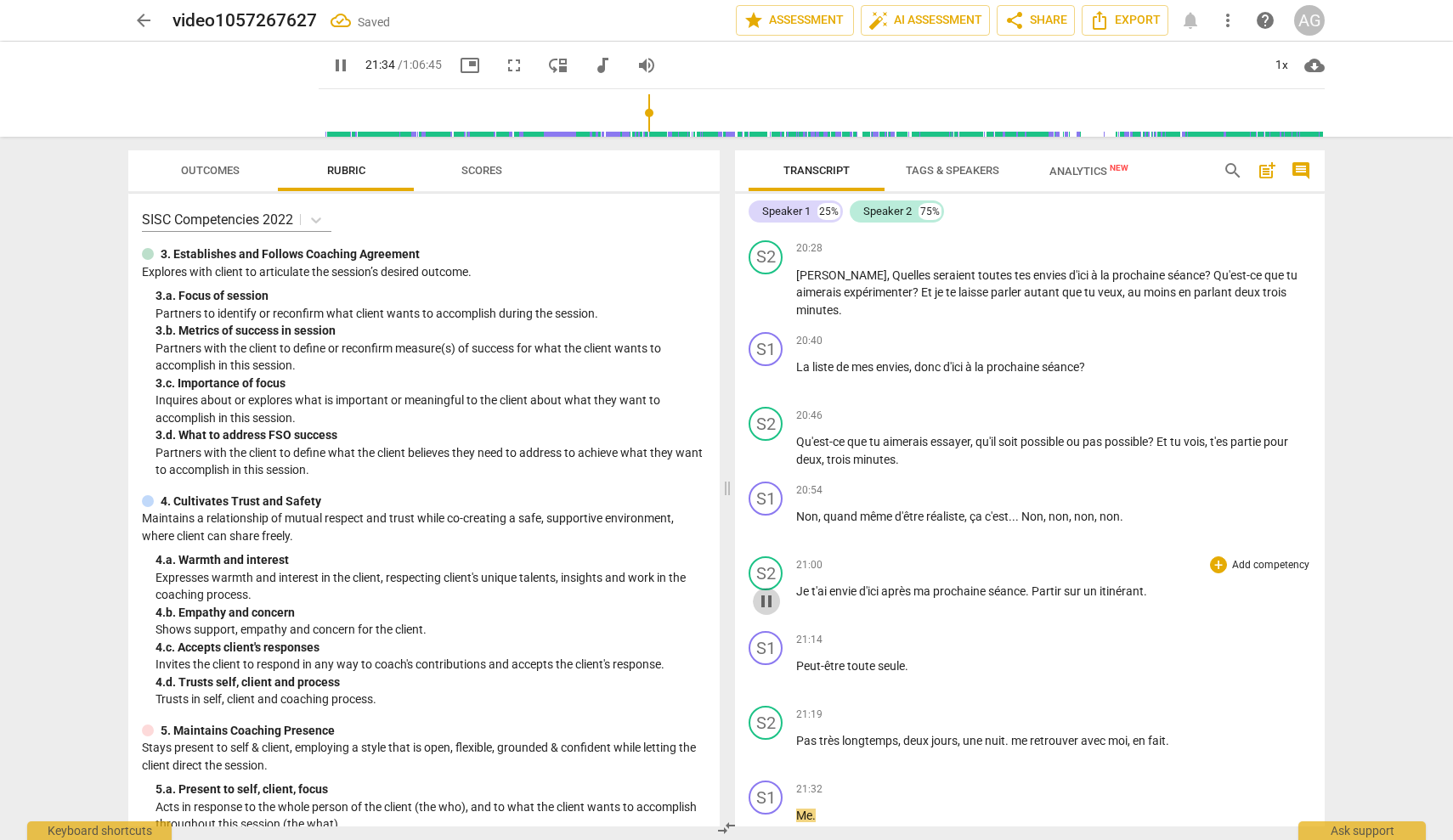
click at [764, 591] on span "pause" at bounding box center [766, 601] width 21 height 21
drag, startPoint x: 769, startPoint y: 567, endPoint x: 785, endPoint y: 567, distance: 16.0
click at [769, 591] on span "play_arrow" at bounding box center [766, 601] width 21 height 21
click at [769, 591] on span "pause" at bounding box center [766, 601] width 21 height 21
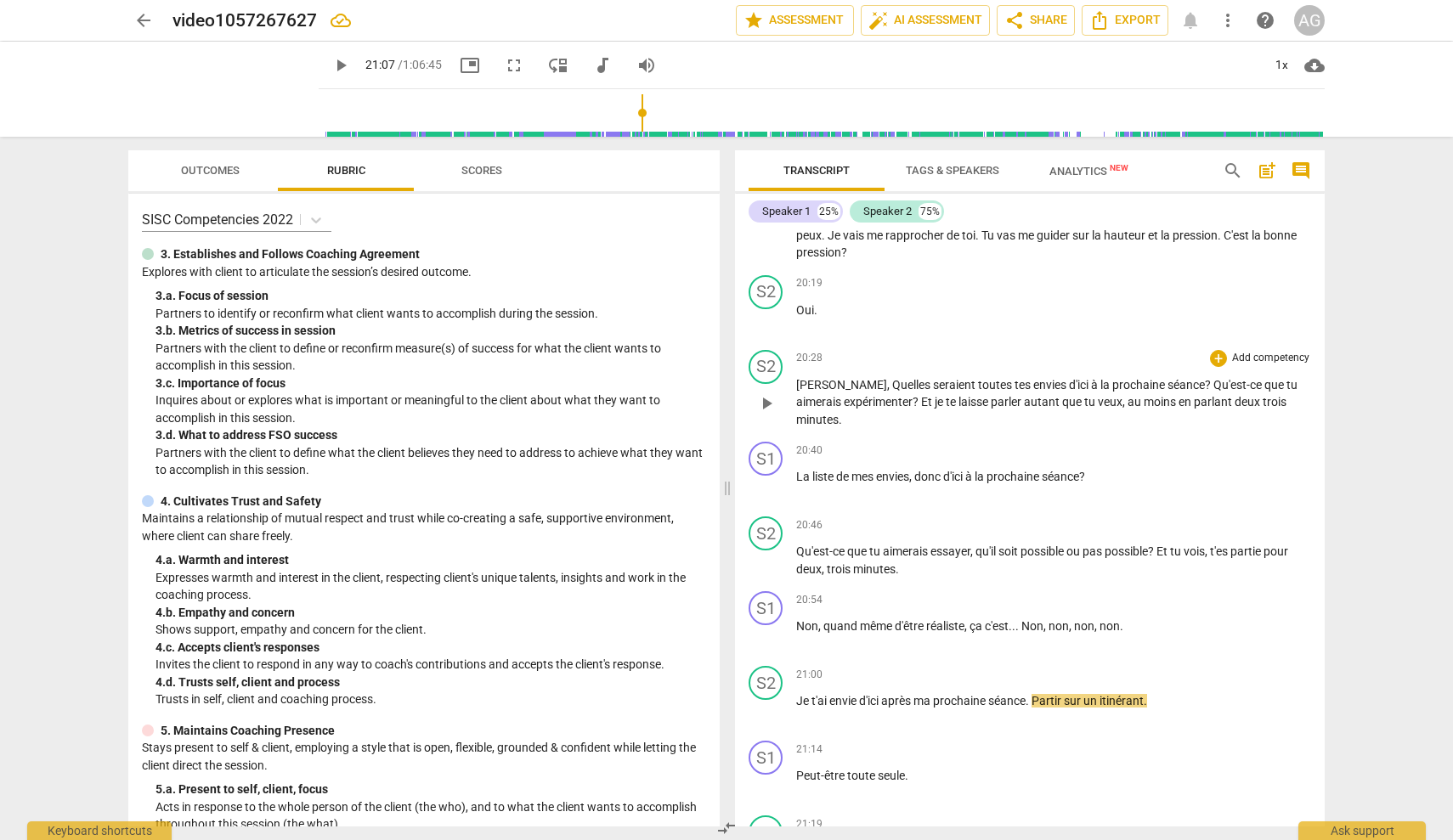
scroll to position [4306, 0]
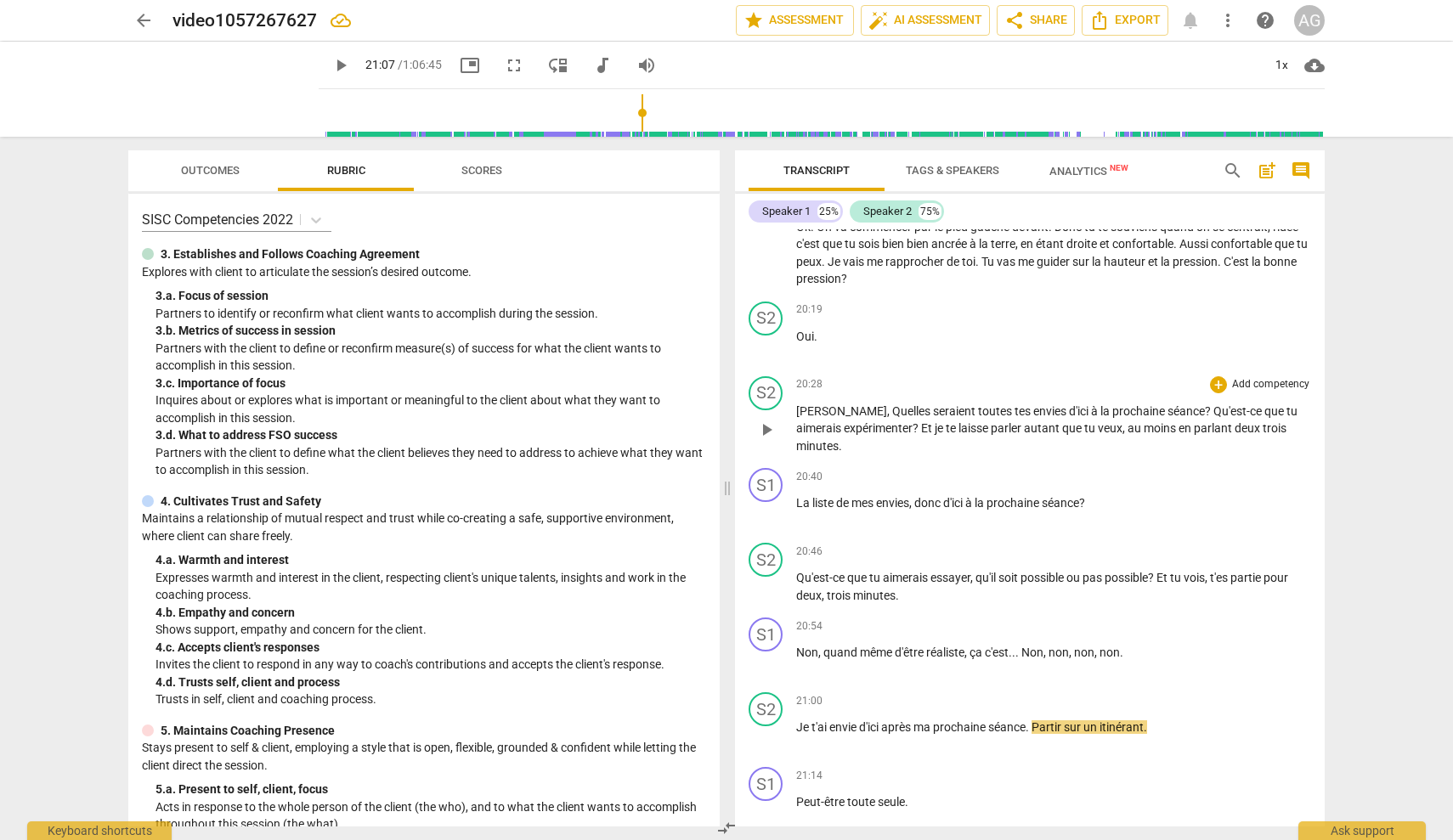
drag, startPoint x: 799, startPoint y: 387, endPoint x: 821, endPoint y: 387, distance: 22.0
click at [800, 404] on span "[PERSON_NAME]" at bounding box center [841, 411] width 91 height 14
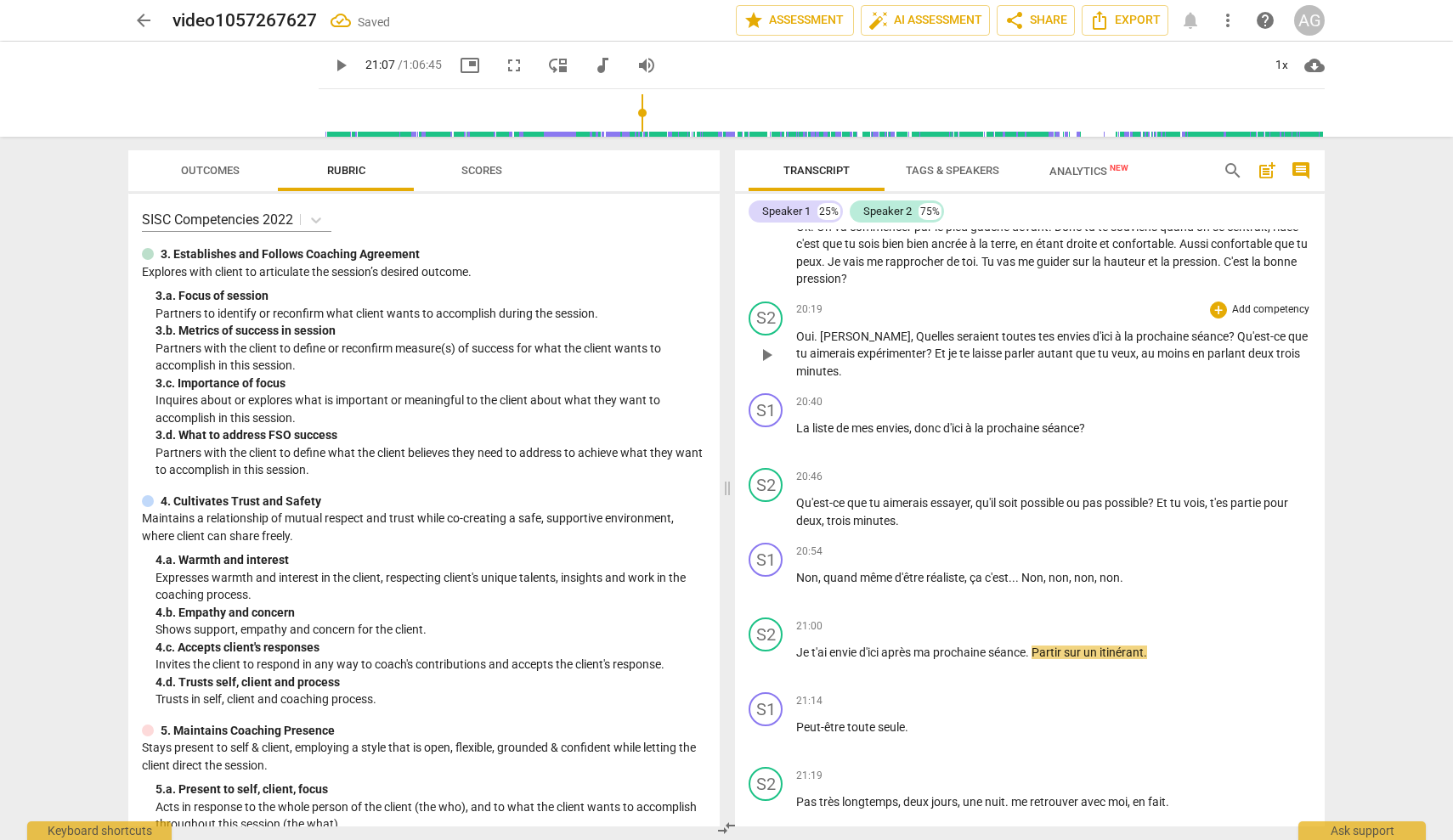
click at [821, 330] on span "[PERSON_NAME]" at bounding box center [865, 337] width 91 height 14
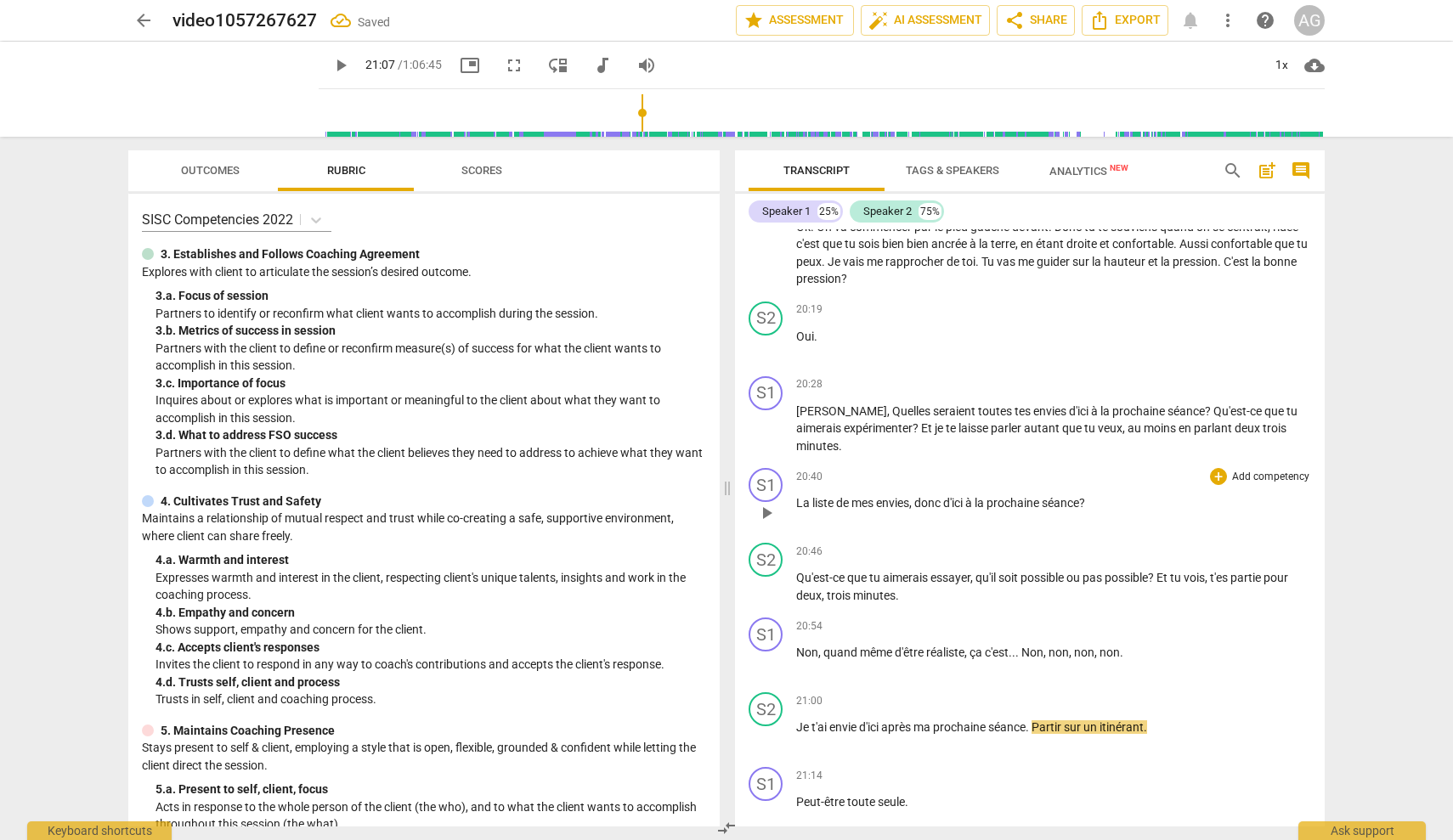
click at [794, 502] on div "play_arrow pause" at bounding box center [775, 513] width 43 height 23
click at [799, 497] on span "La" at bounding box center [804, 503] width 16 height 14
click at [771, 468] on div "S1" at bounding box center [766, 485] width 34 height 34
click at [887, 539] on div "Speaker 1" at bounding box center [830, 540] width 128 height 27
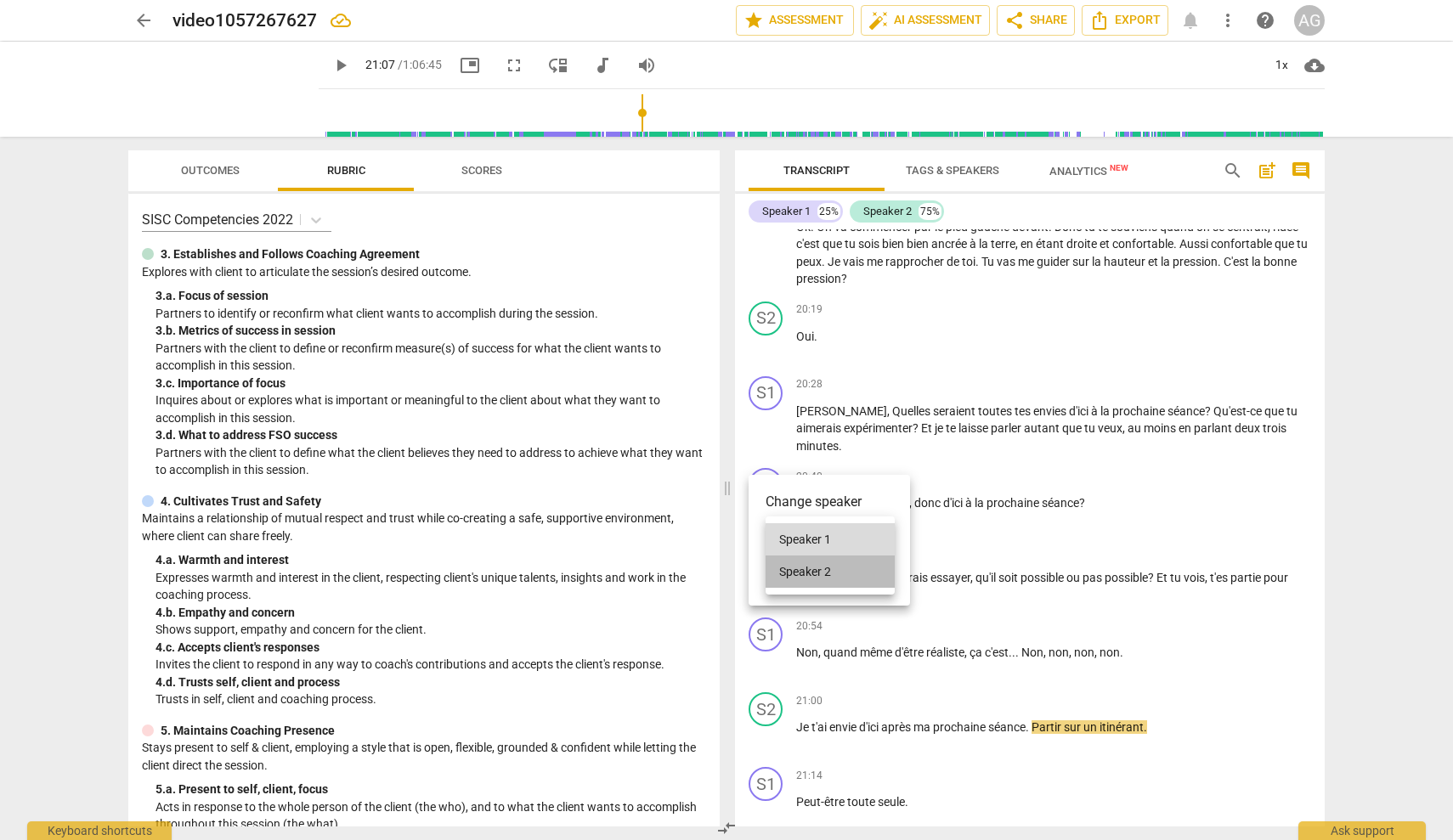
click at [841, 564] on li "Speaker 2" at bounding box center [831, 571] width 130 height 32
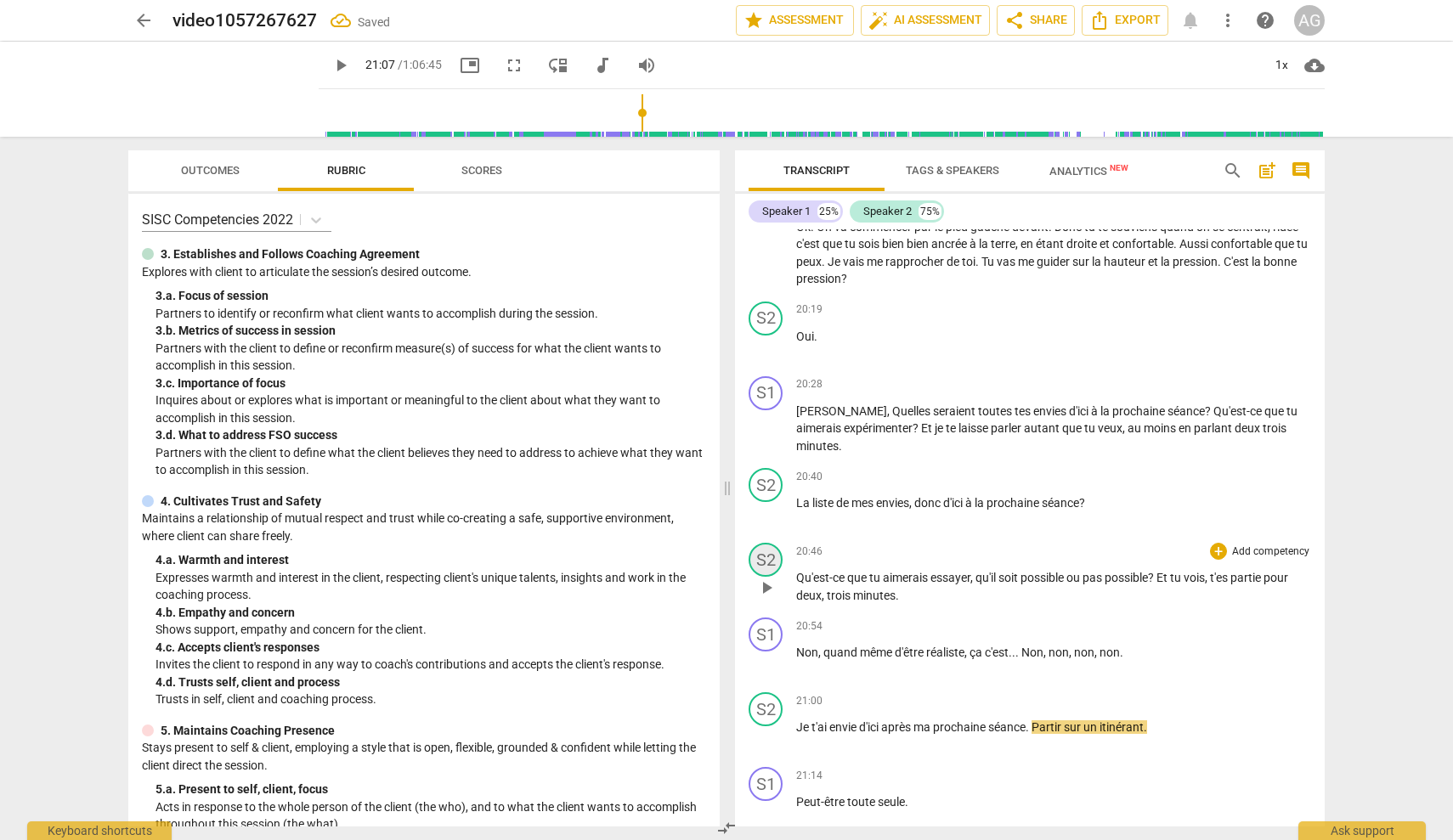
click at [771, 543] on div "S2" at bounding box center [766, 559] width 34 height 34
click at [785, 609] on div "Speaker 2" at bounding box center [830, 614] width 128 height 27
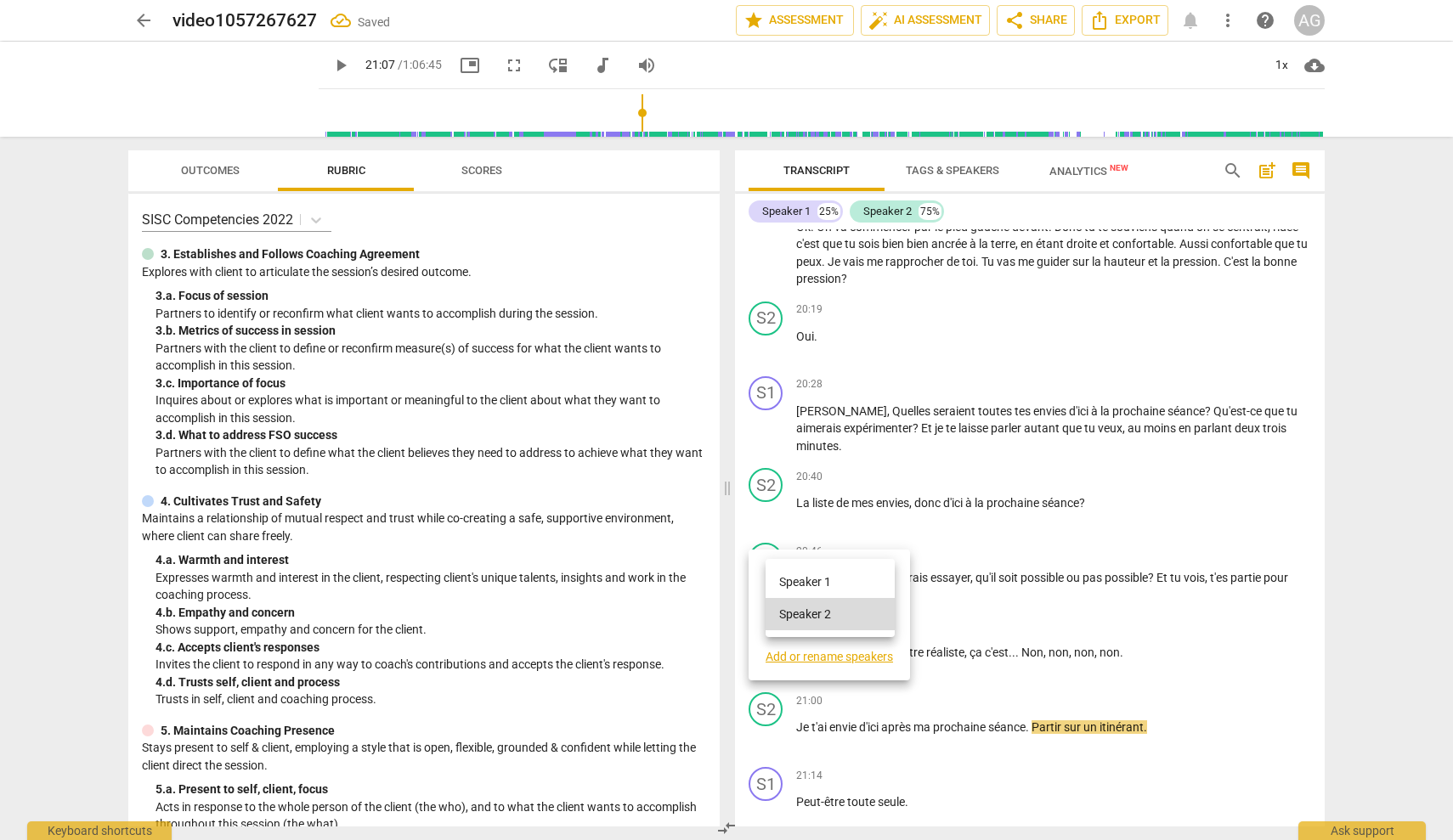
click at [798, 588] on li "Speaker 1" at bounding box center [831, 581] width 130 height 32
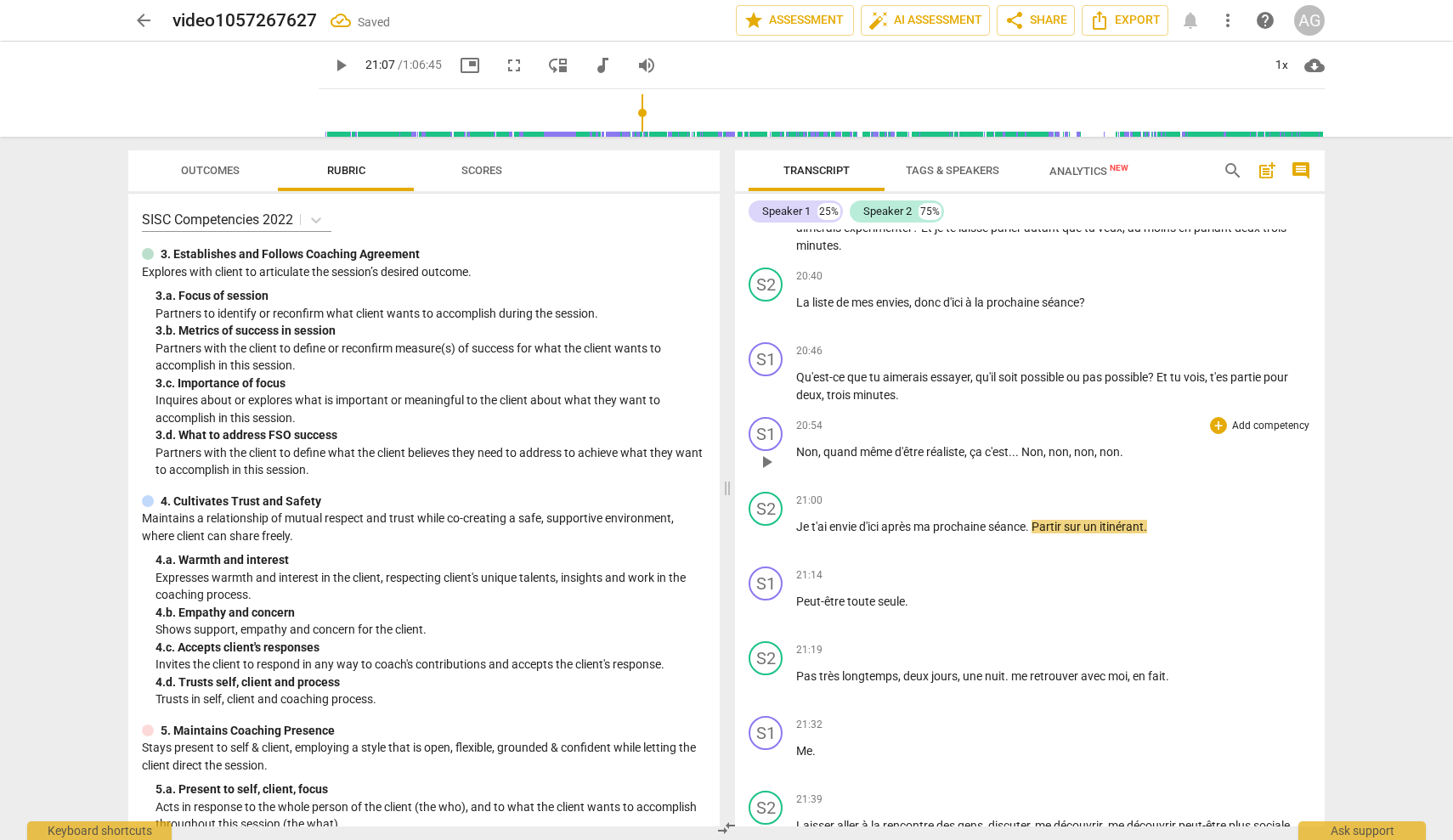
scroll to position [4508, 0]
click at [769, 415] on div "S1" at bounding box center [766, 432] width 34 height 34
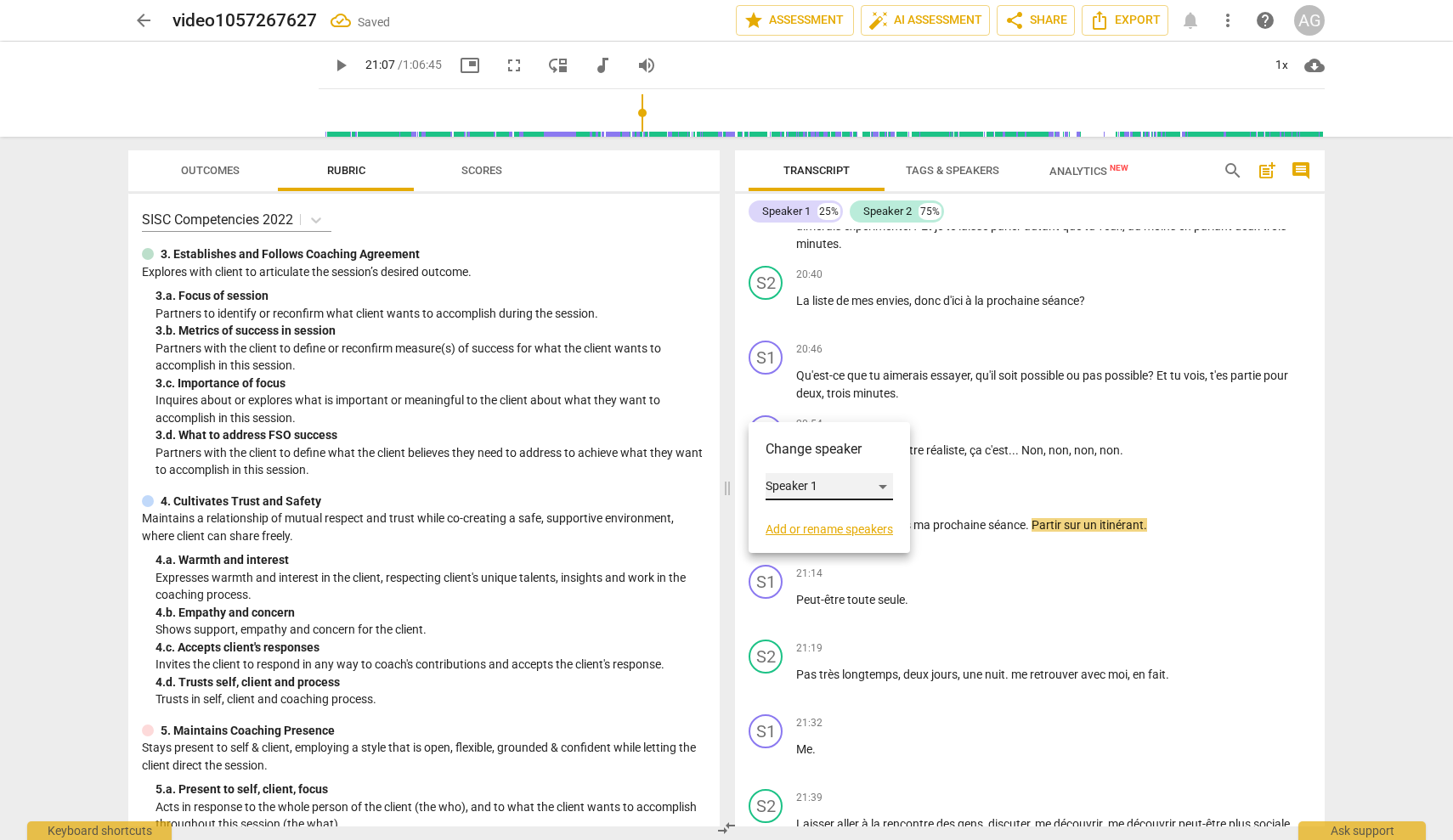
click at [794, 485] on div "Speaker 1" at bounding box center [830, 487] width 128 height 27
click at [803, 510] on li "Speaker 2" at bounding box center [831, 518] width 130 height 32
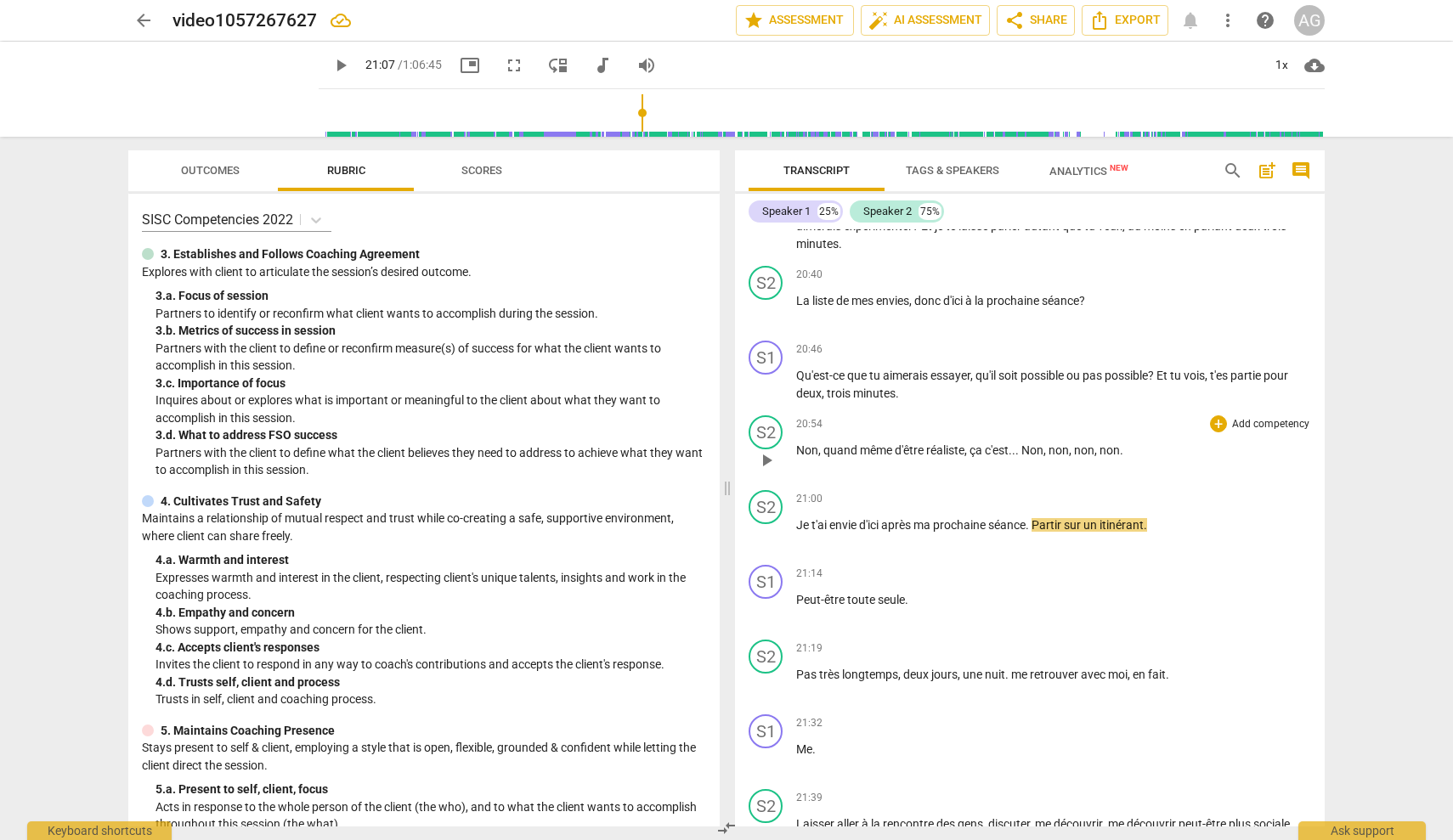
click at [1021, 444] on span "." at bounding box center [1018, 450] width 6 height 14
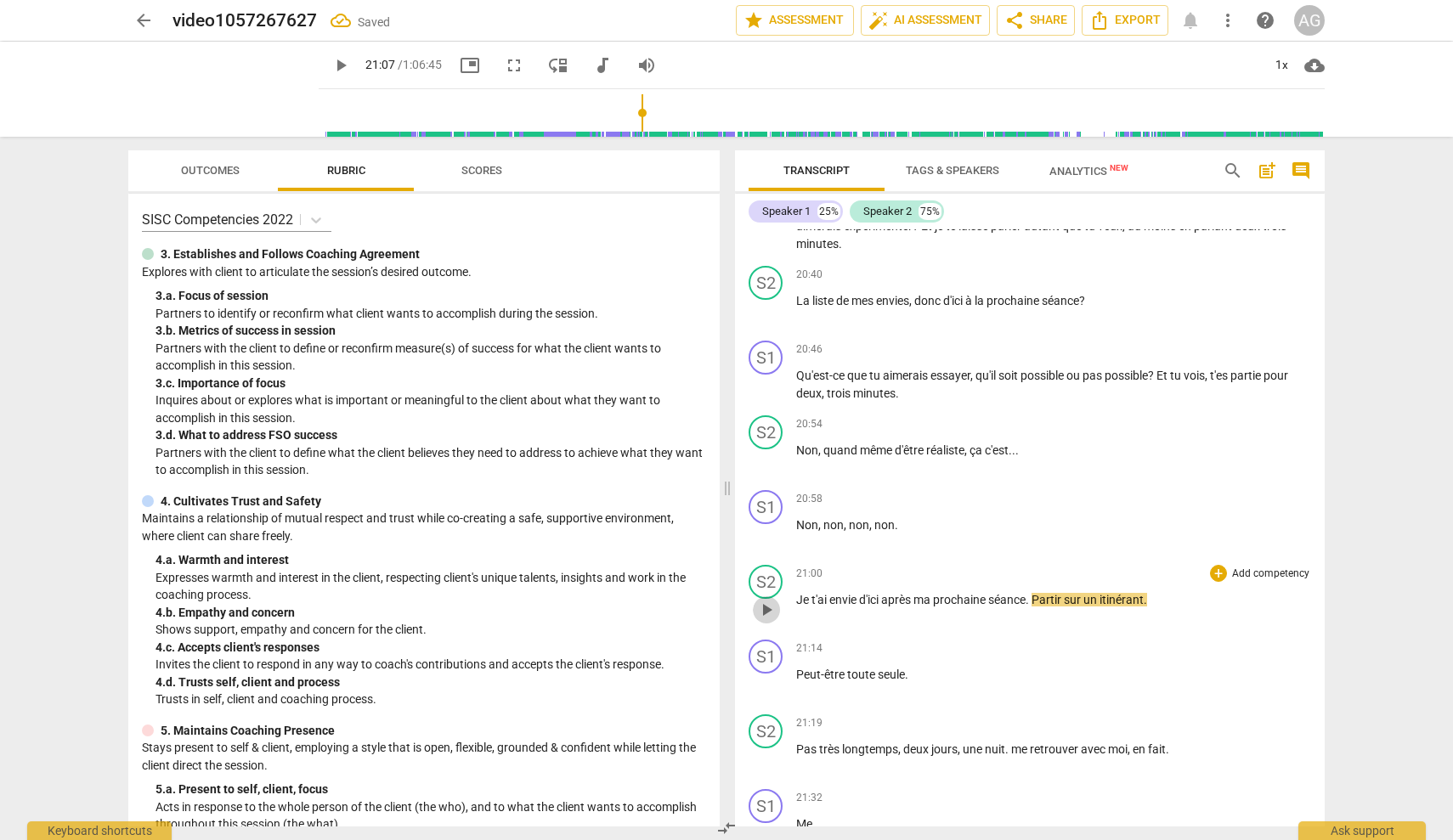
click at [769, 600] on span "play_arrow" at bounding box center [766, 609] width 21 height 21
click at [768, 600] on span "pause" at bounding box center [766, 609] width 21 height 21
click at [768, 600] on span "play_arrow" at bounding box center [766, 609] width 21 height 21
click at [768, 600] on span "pause" at bounding box center [766, 609] width 21 height 21
type input "1264"
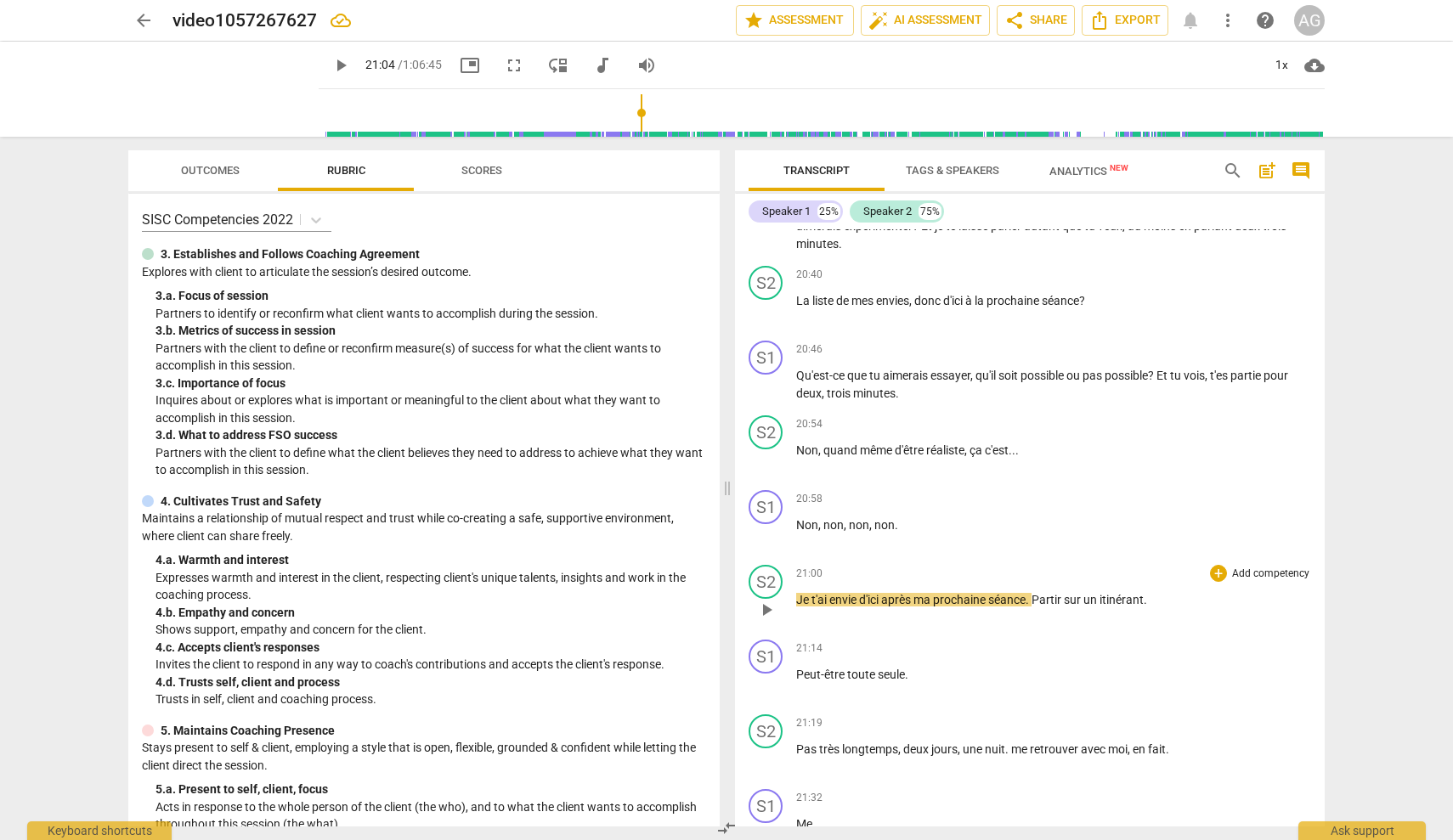
click at [797, 593] on span "Je" at bounding box center [804, 600] width 16 height 14
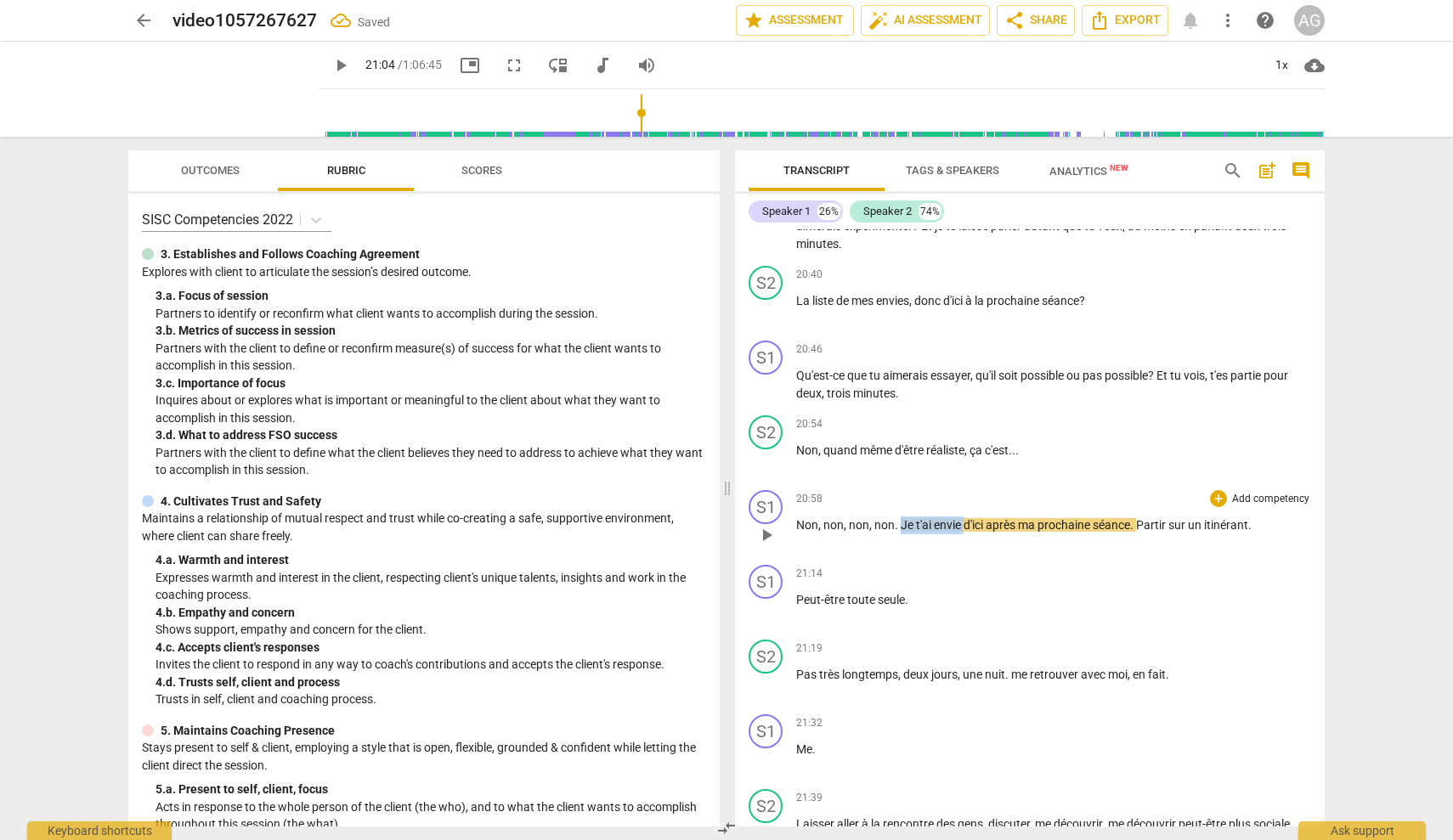
drag, startPoint x: 953, startPoint y: 498, endPoint x: 901, endPoint y: 496, distance: 52.0
click at [901, 516] on p "Non , non , non , non . Je t'ai envie d'ici après ma prochaine séance . Partir …" at bounding box center [1053, 525] width 515 height 18
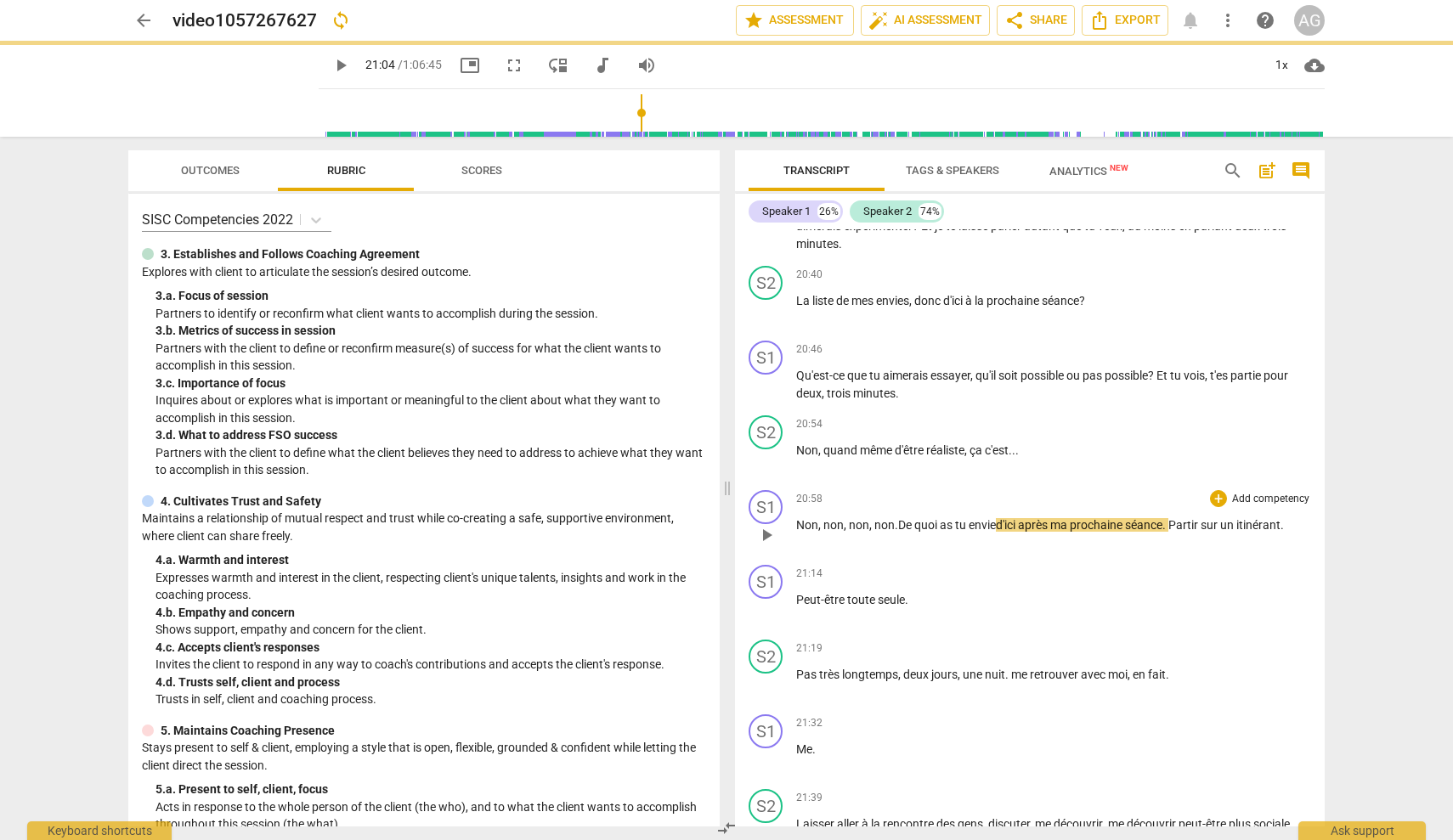
click at [1168, 518] on span "." at bounding box center [1165, 525] width 6 height 14
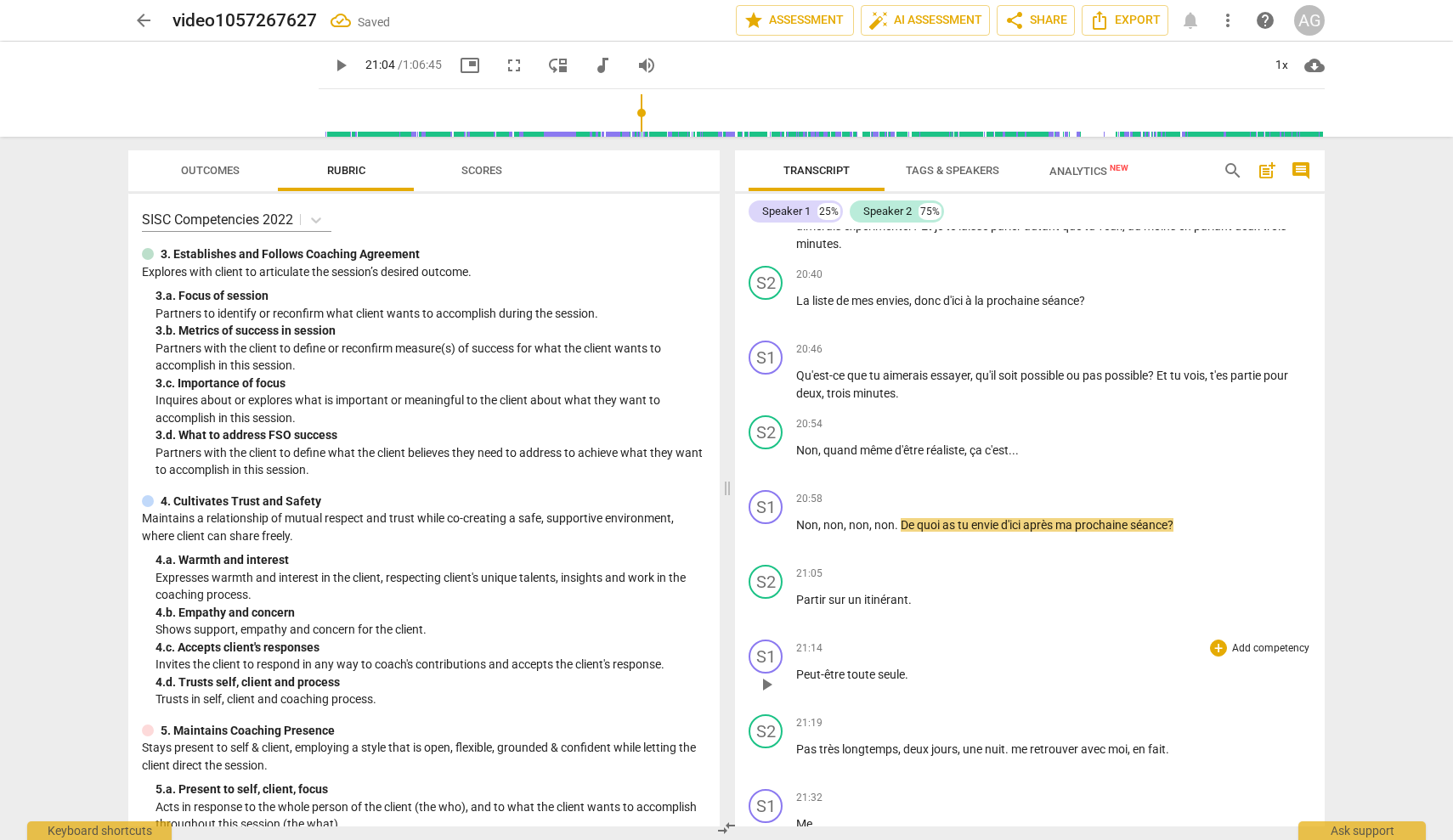
click at [794, 646] on div "S1 play_arrow pause" at bounding box center [773, 670] width 47 height 61
click at [796, 667] on span "Peut-être" at bounding box center [822, 674] width 51 height 14
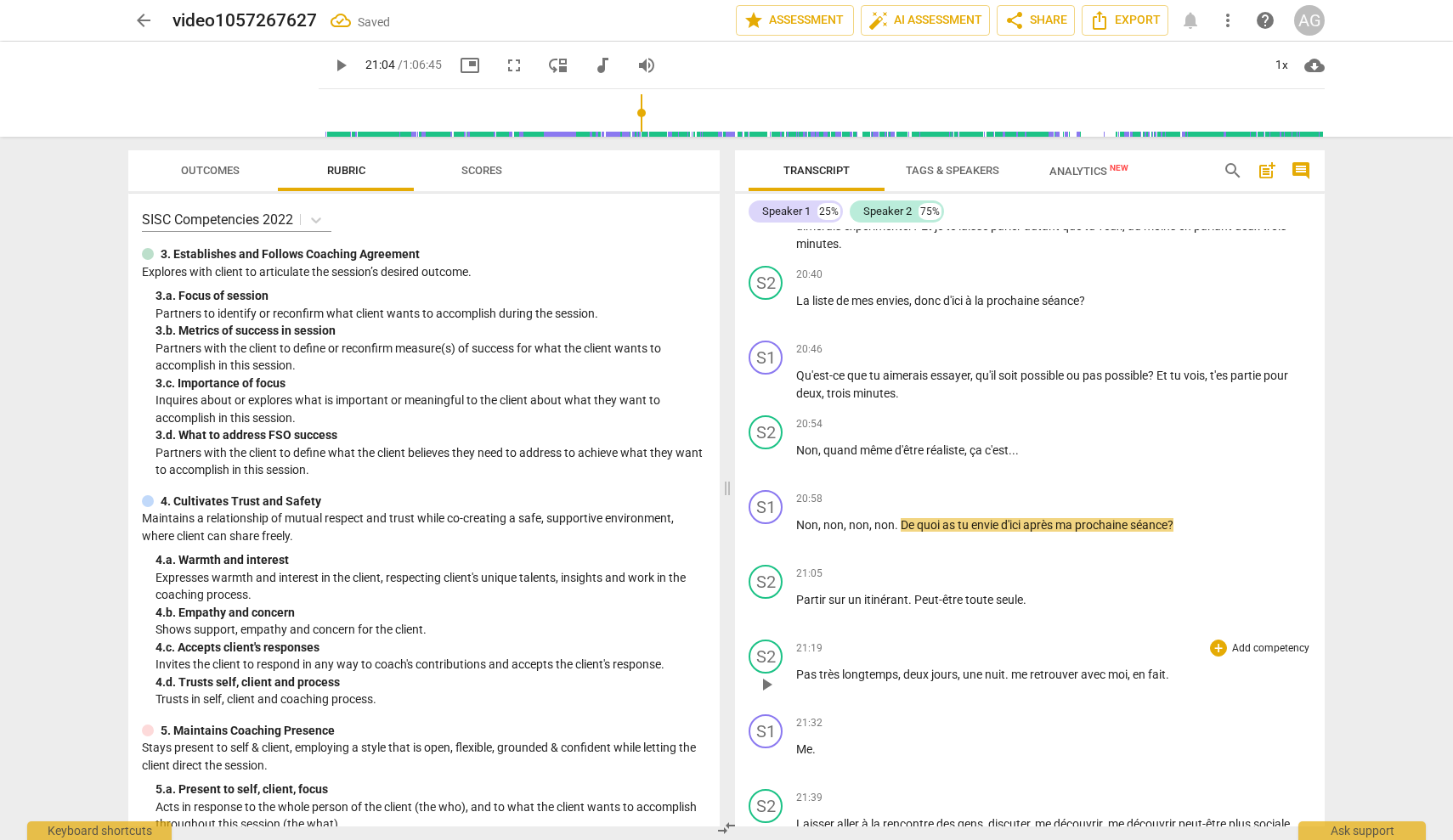
click at [798, 667] on span "Pas" at bounding box center [807, 674] width 23 height 14
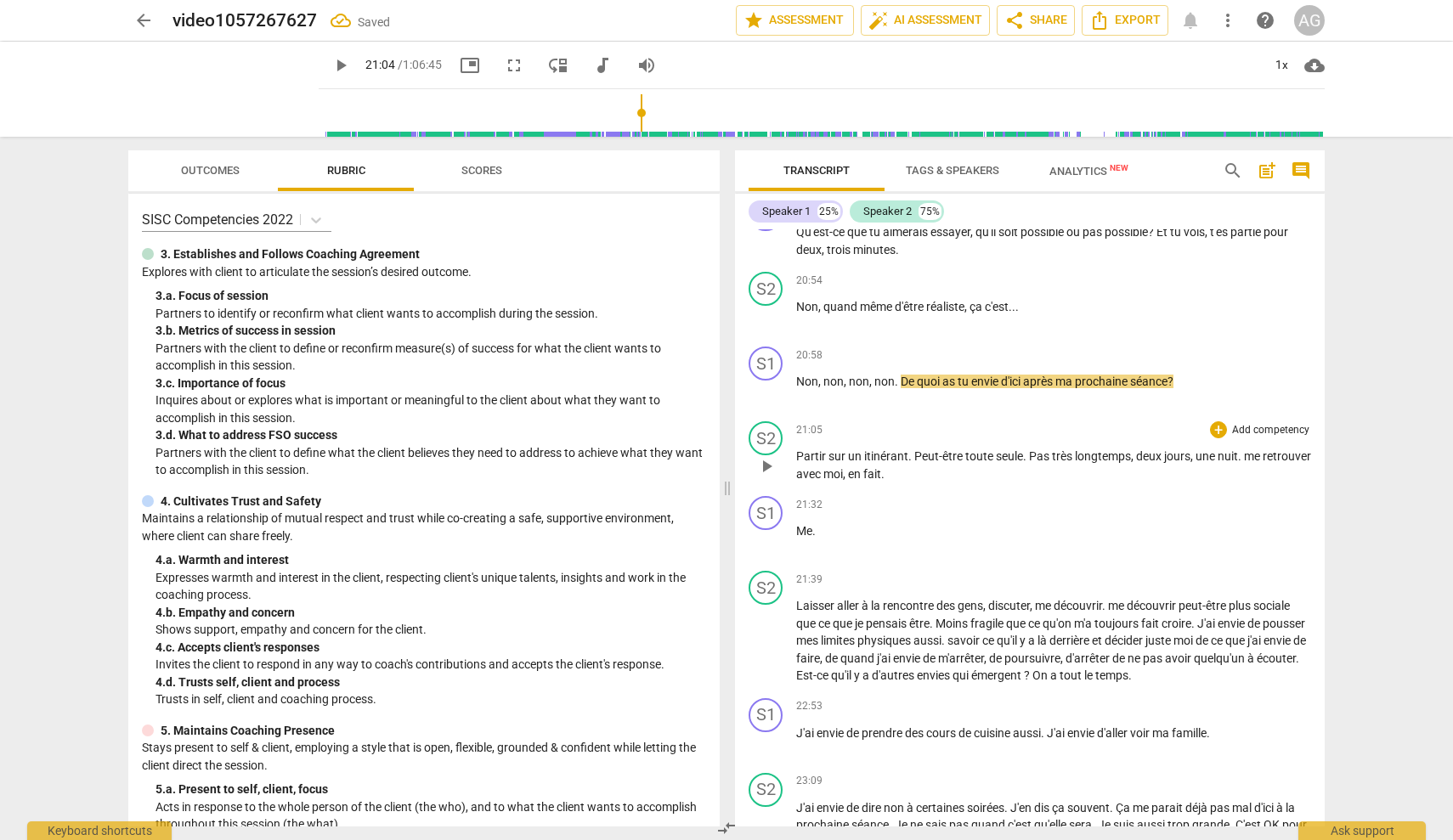
scroll to position [4656, 0]
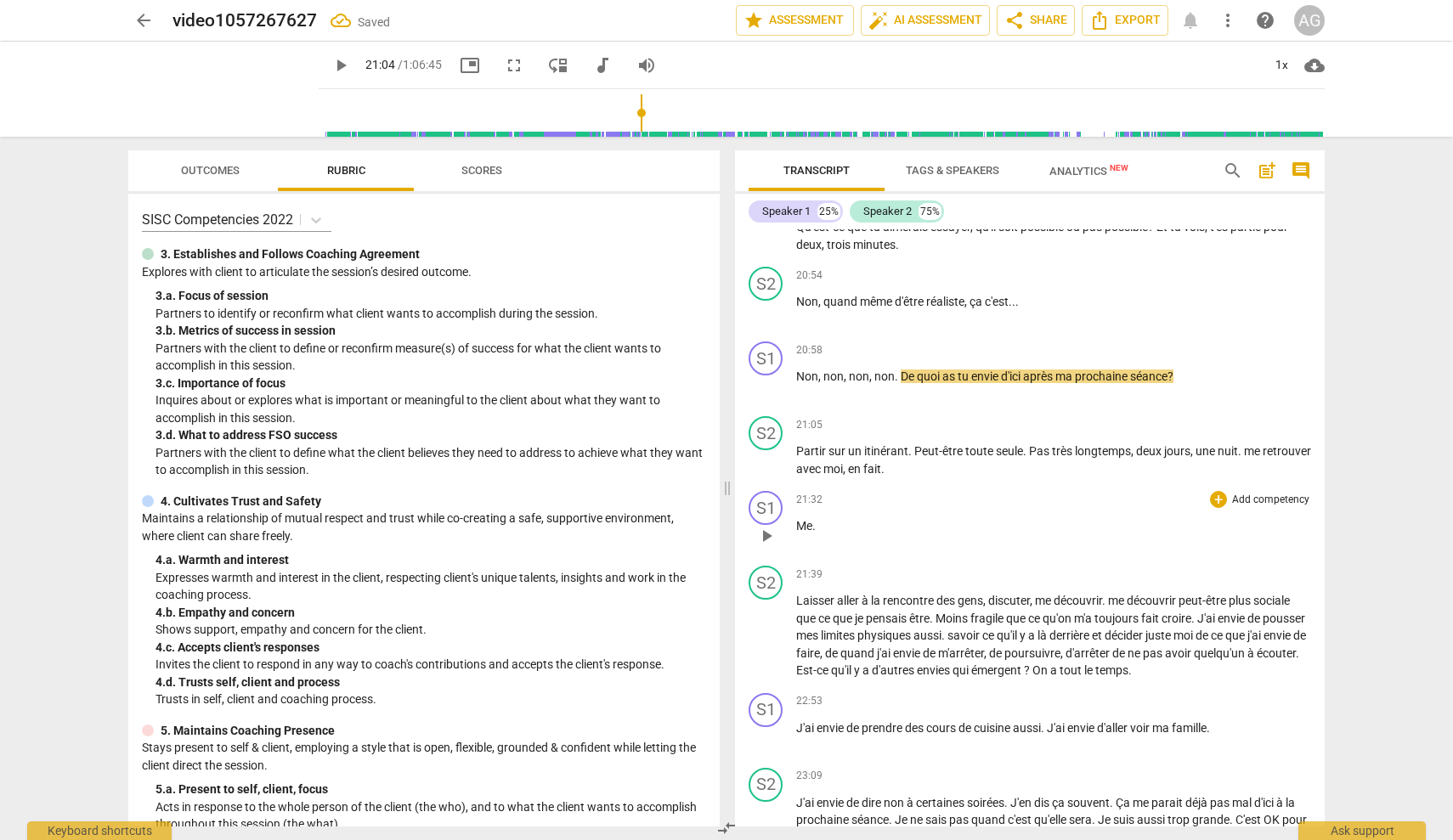
click at [832, 517] on p "Me ." at bounding box center [1053, 526] width 515 height 18
drag, startPoint x: 827, startPoint y: 499, endPoint x: 790, endPoint y: 497, distance: 37.1
click at [790, 497] on div "S1 play_arrow pause 21:32 + Add competency keyboard_arrow_right Me ." at bounding box center [1030, 521] width 590 height 75
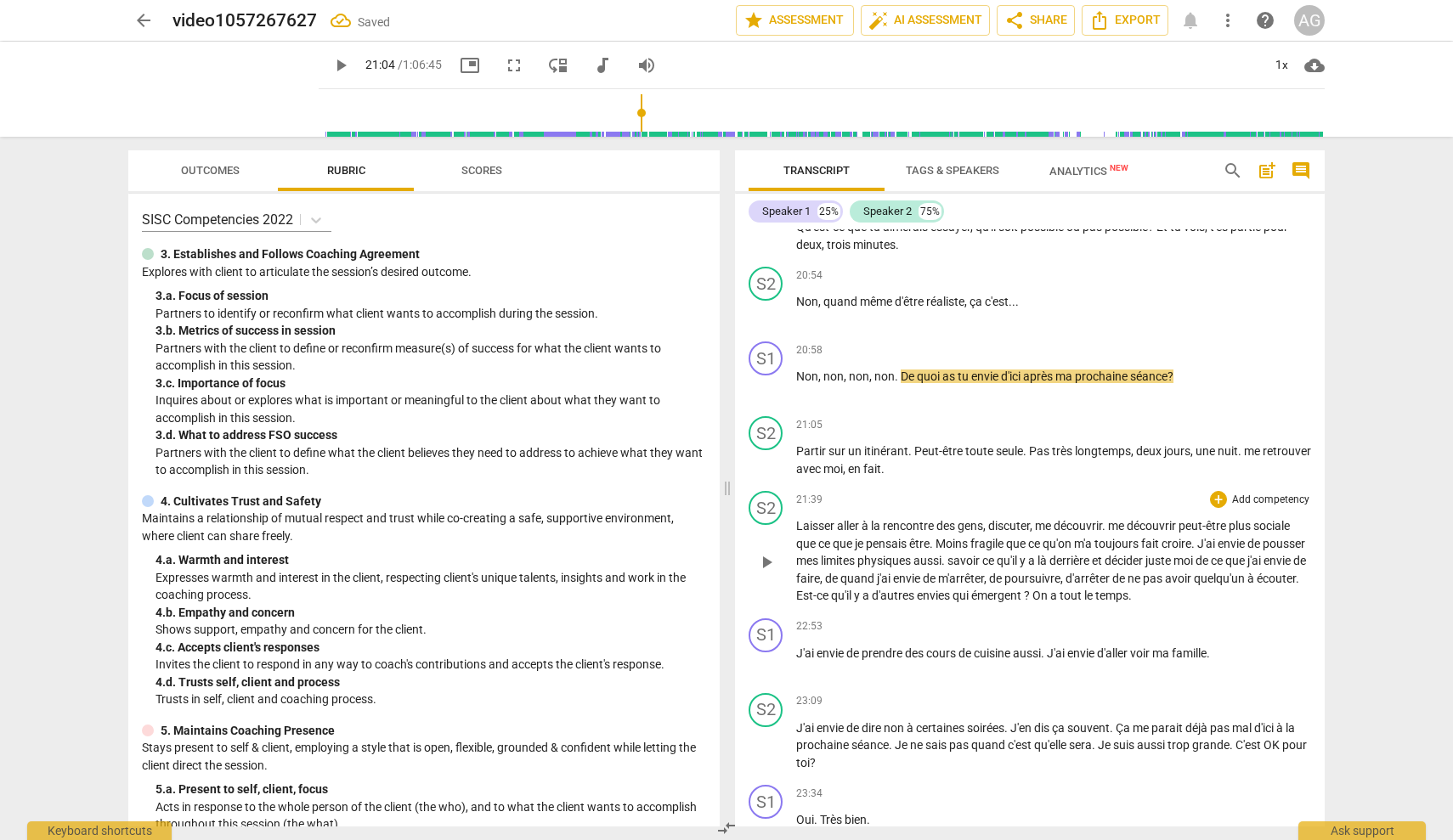
click at [798, 519] on span "Laisser" at bounding box center [817, 526] width 41 height 14
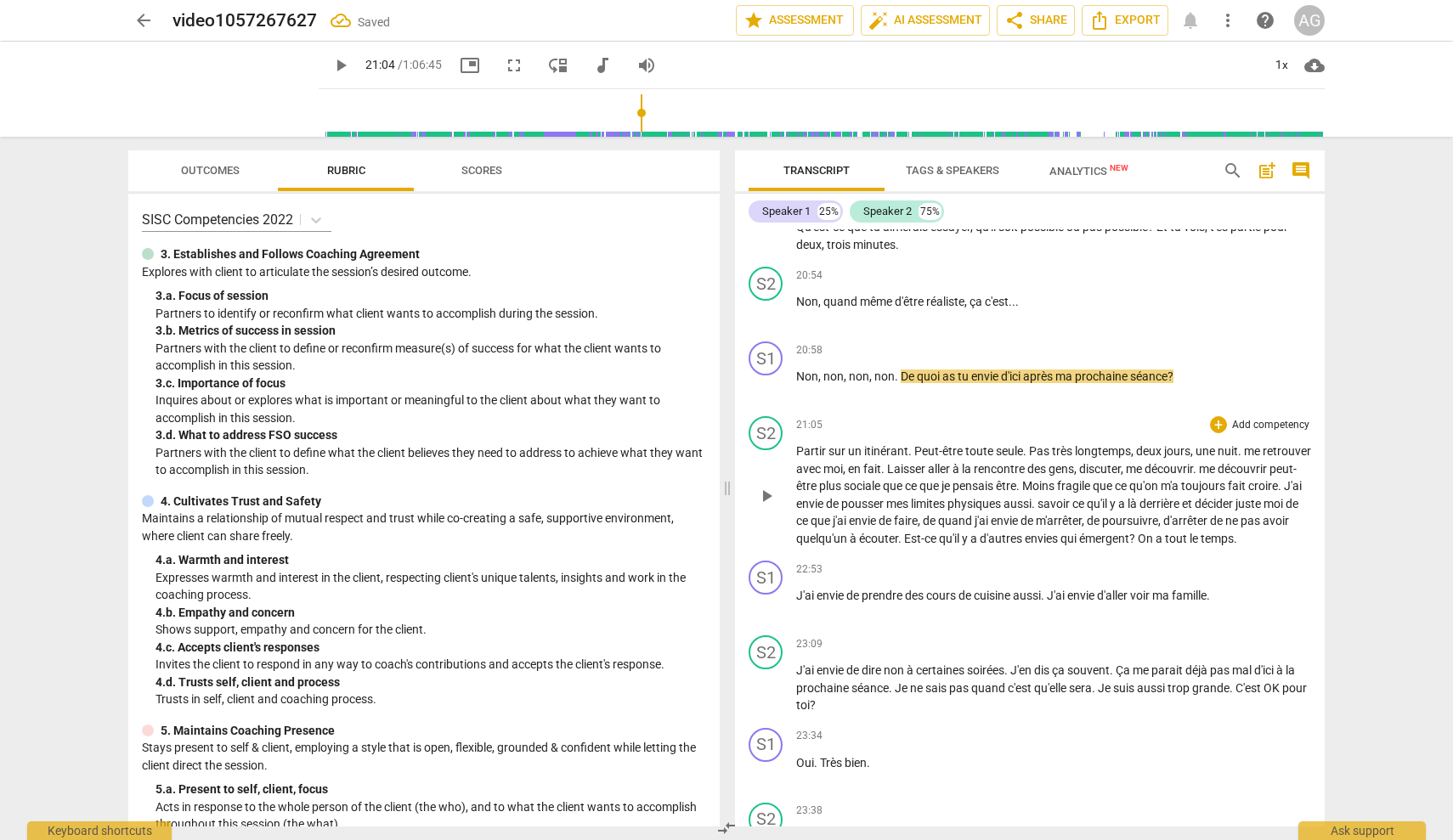
click at [771, 486] on span "play_arrow" at bounding box center [766, 496] width 21 height 21
drag, startPoint x: 939, startPoint y: 440, endPoint x: 990, endPoint y: 446, distance: 51.4
click at [928, 462] on span "Laisser" at bounding box center [908, 469] width 41 height 14
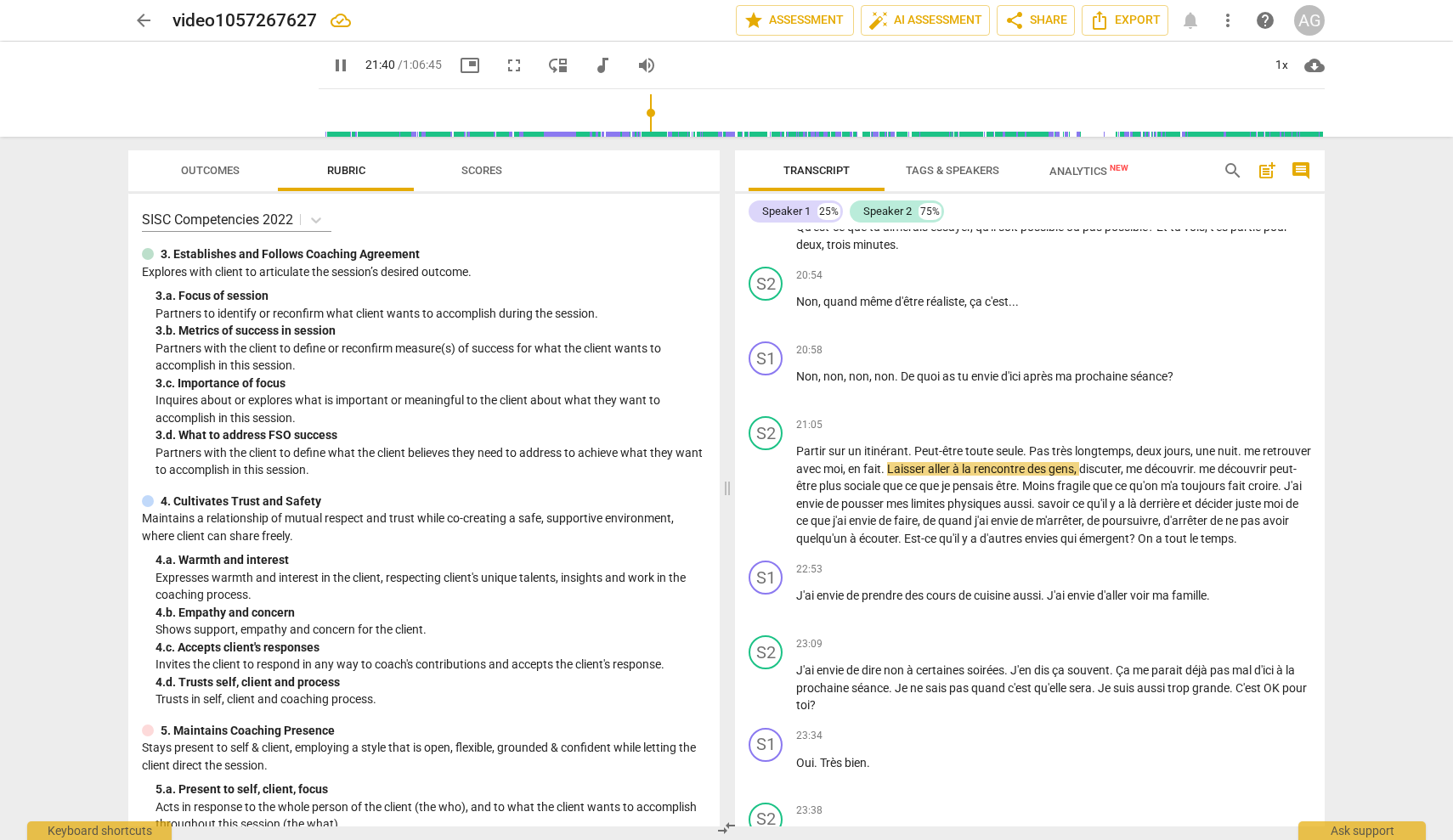
type input "1301"
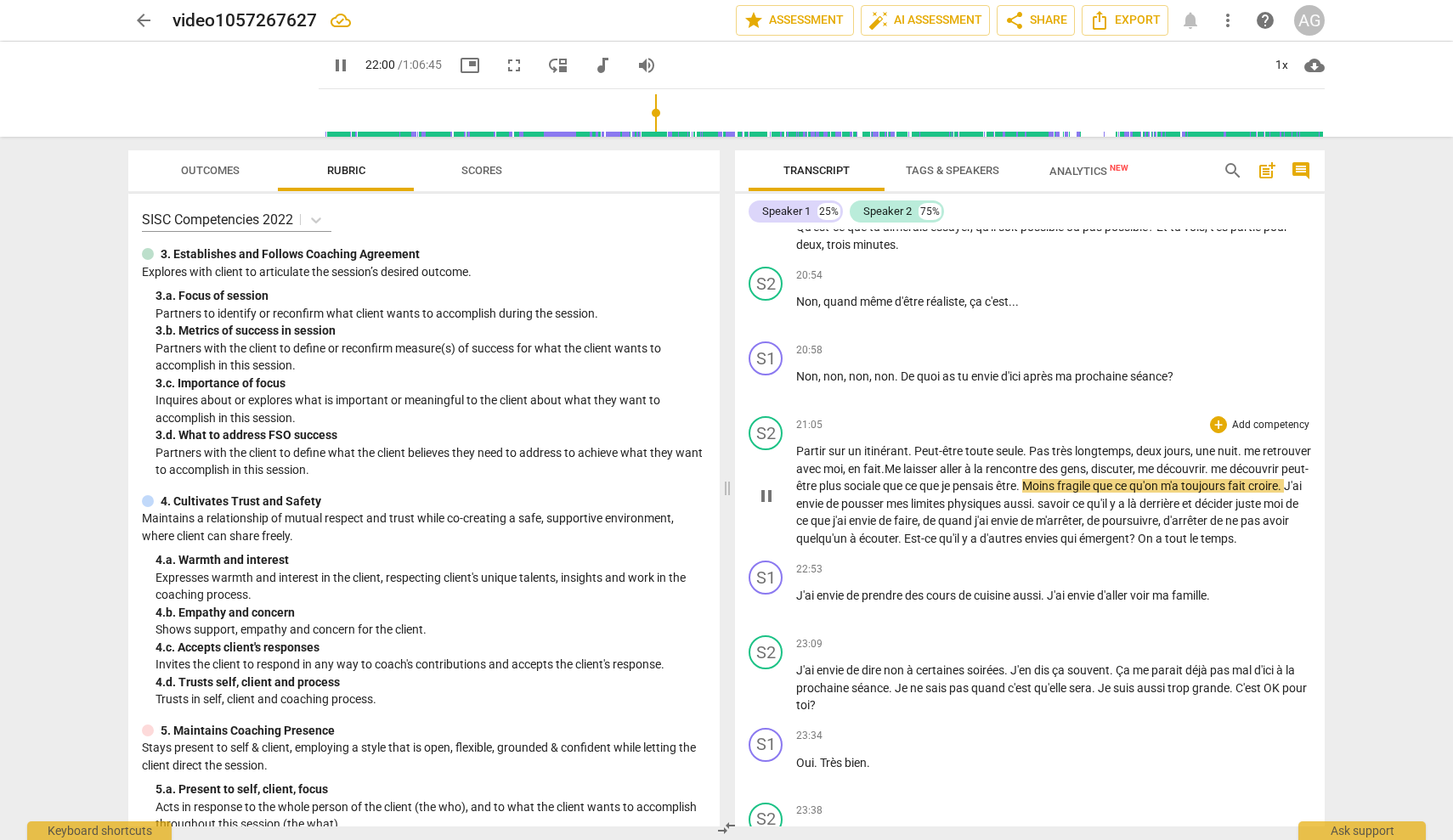
drag, startPoint x: 952, startPoint y: 456, endPoint x: 990, endPoint y: 456, distance: 38.0
click at [883, 479] on span "sociale" at bounding box center [864, 486] width 39 height 14
drag, startPoint x: 1086, startPoint y: 456, endPoint x: 1103, endPoint y: 456, distance: 17.0
click at [1002, 479] on span "pensais" at bounding box center [981, 486] width 43 height 14
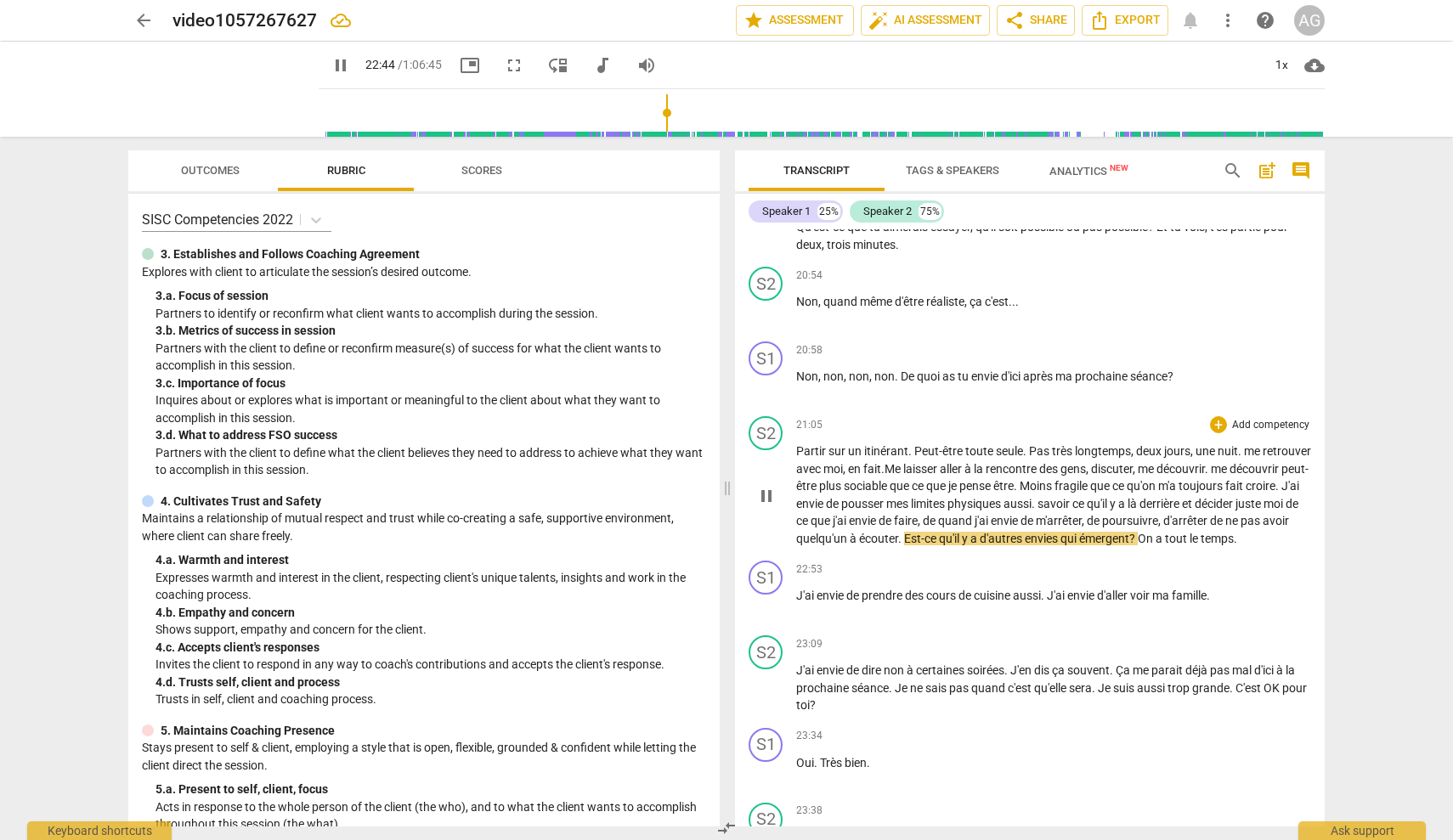
click at [919, 513] on p "Partir sur un itinérant . Peut-être toute seule . Pas très longtemps , deux jou…" at bounding box center [1053, 495] width 515 height 104
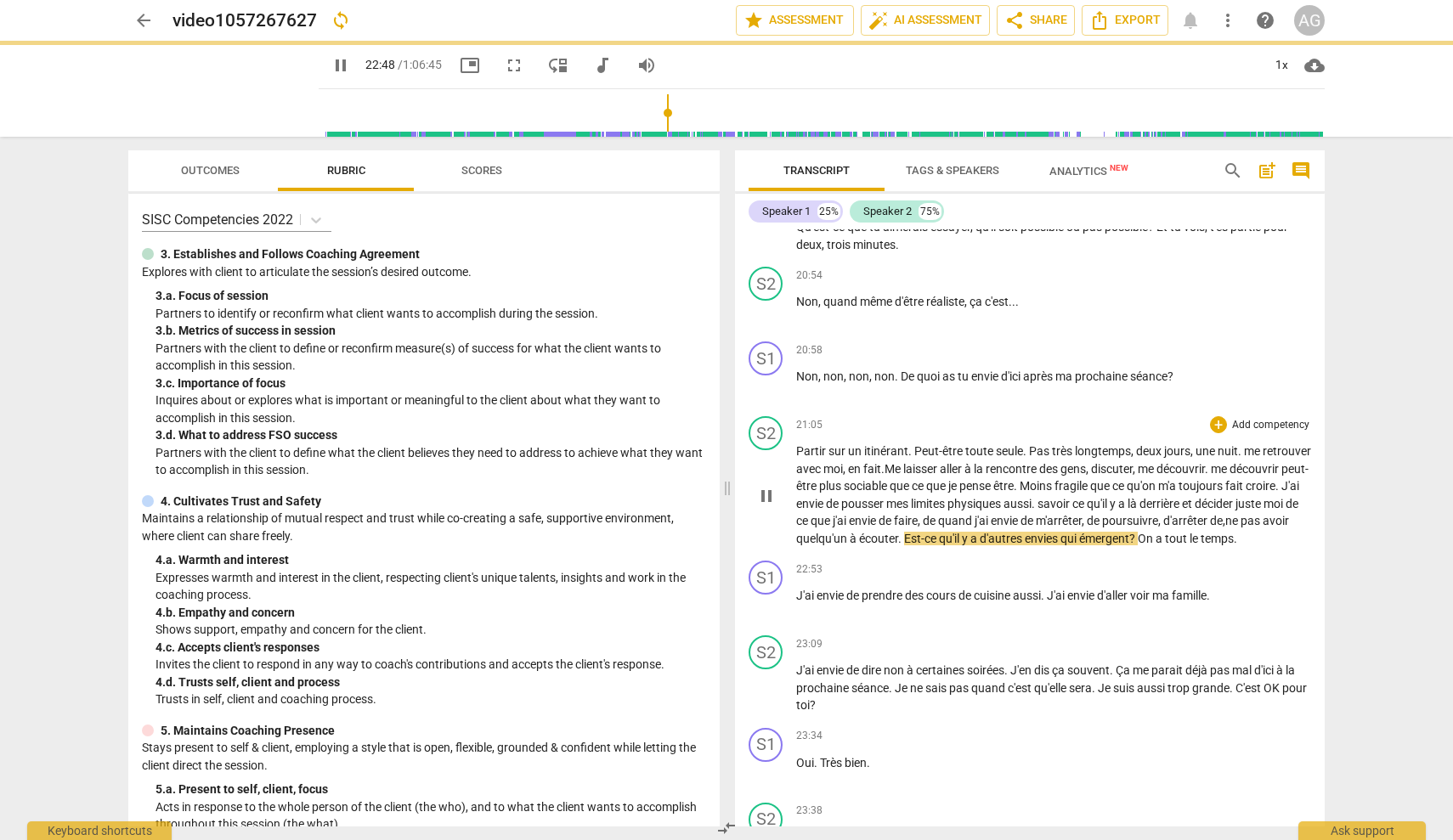
click at [939, 532] on span "Est-ce" at bounding box center [921, 539] width 34 height 14
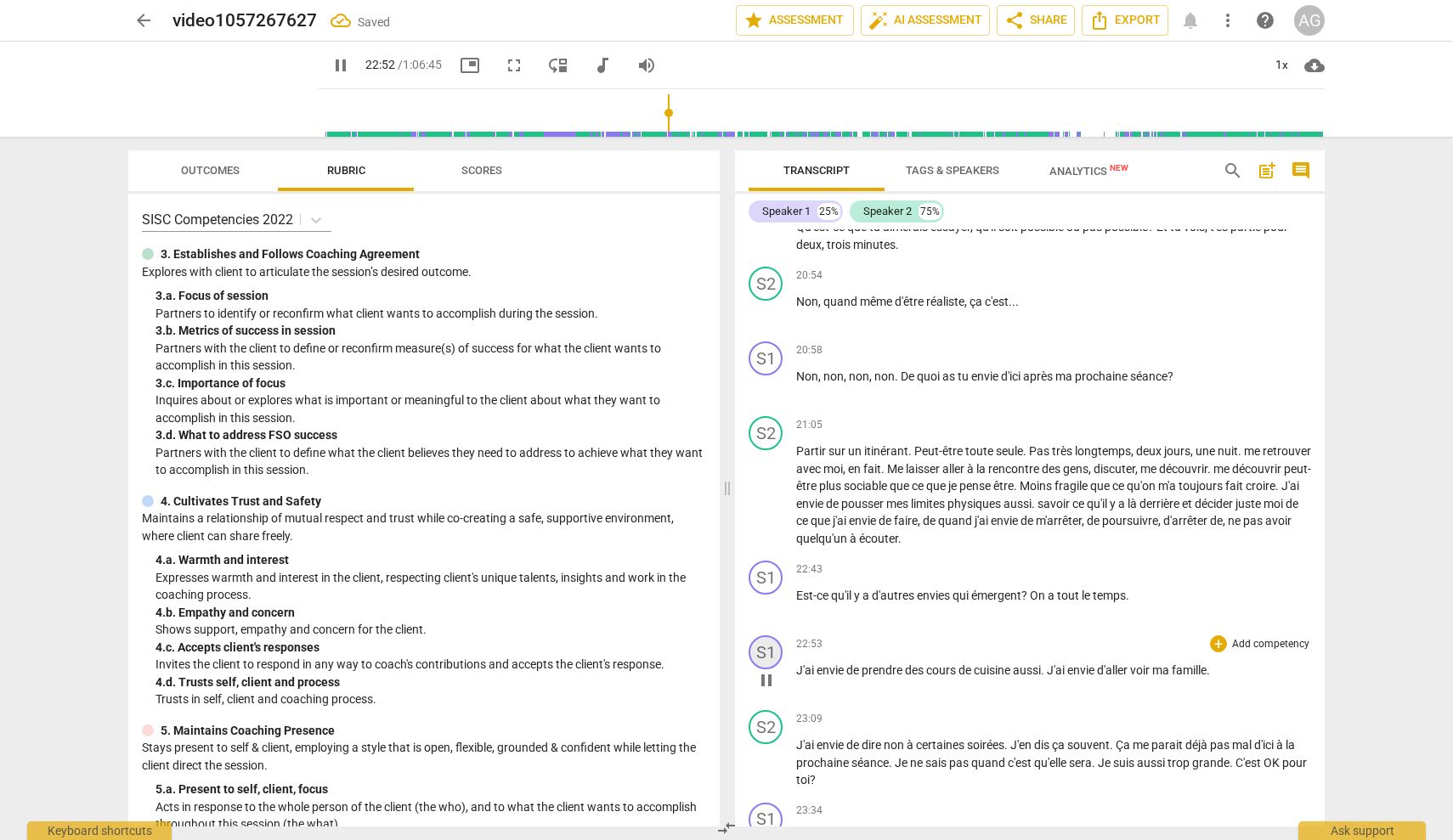
click at [768, 635] on div "S1" at bounding box center [766, 652] width 34 height 34
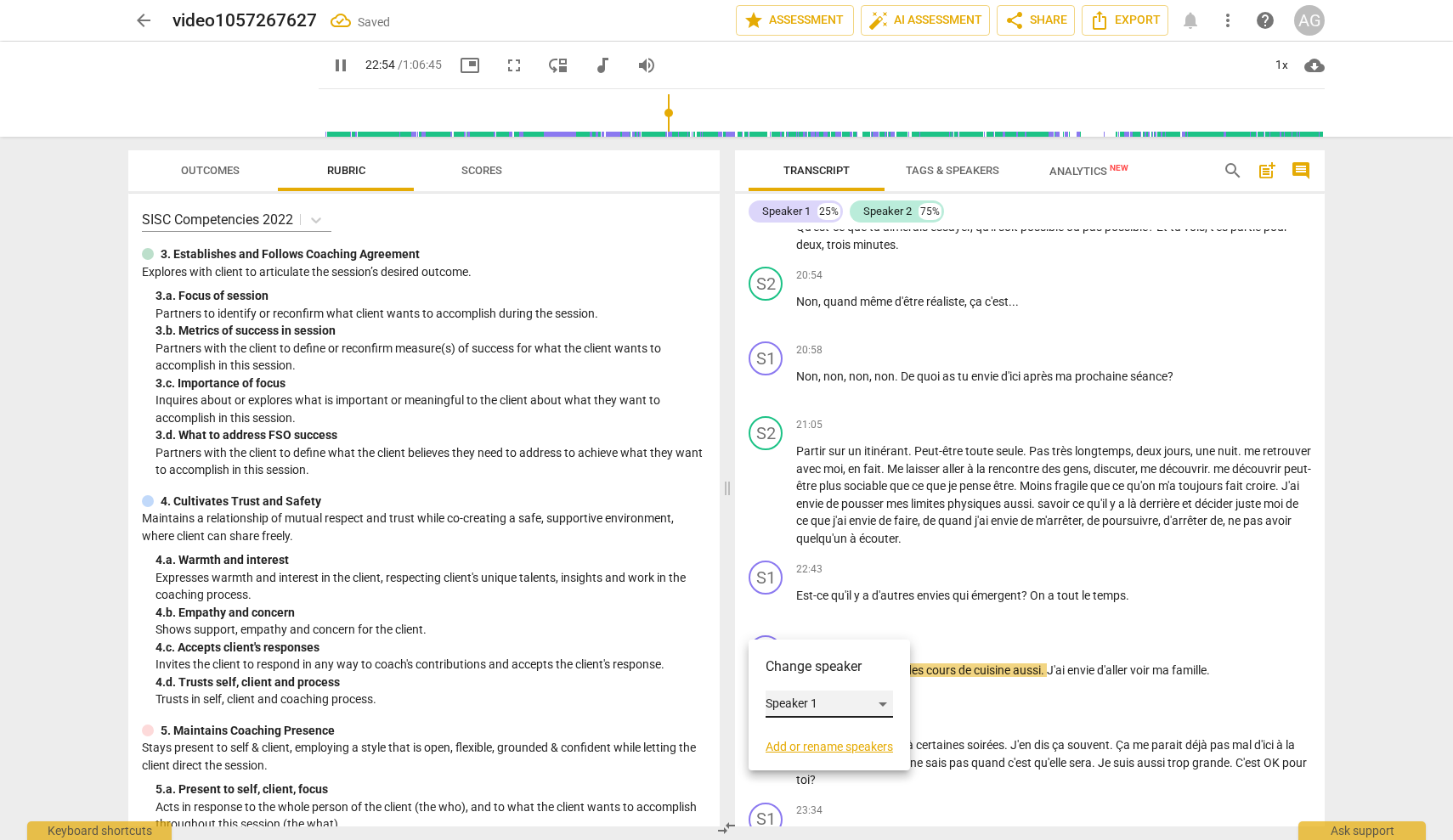
click at [804, 700] on div "Speaker 1" at bounding box center [830, 705] width 128 height 27
drag, startPoint x: 816, startPoint y: 726, endPoint x: 899, endPoint y: 703, distance: 86.1
click at [816, 726] on li "Speaker 2" at bounding box center [831, 736] width 130 height 32
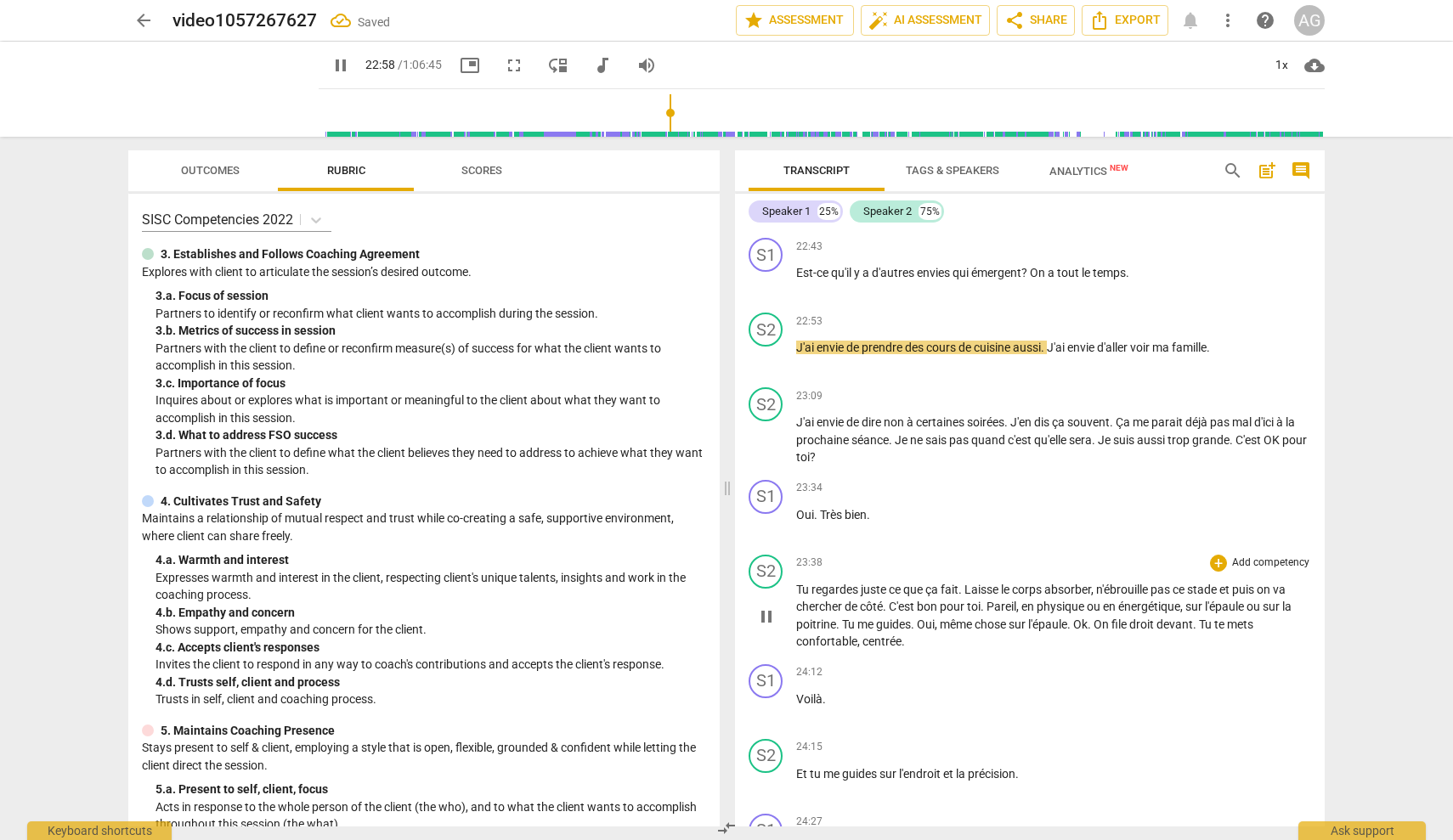
scroll to position [4992, 0]
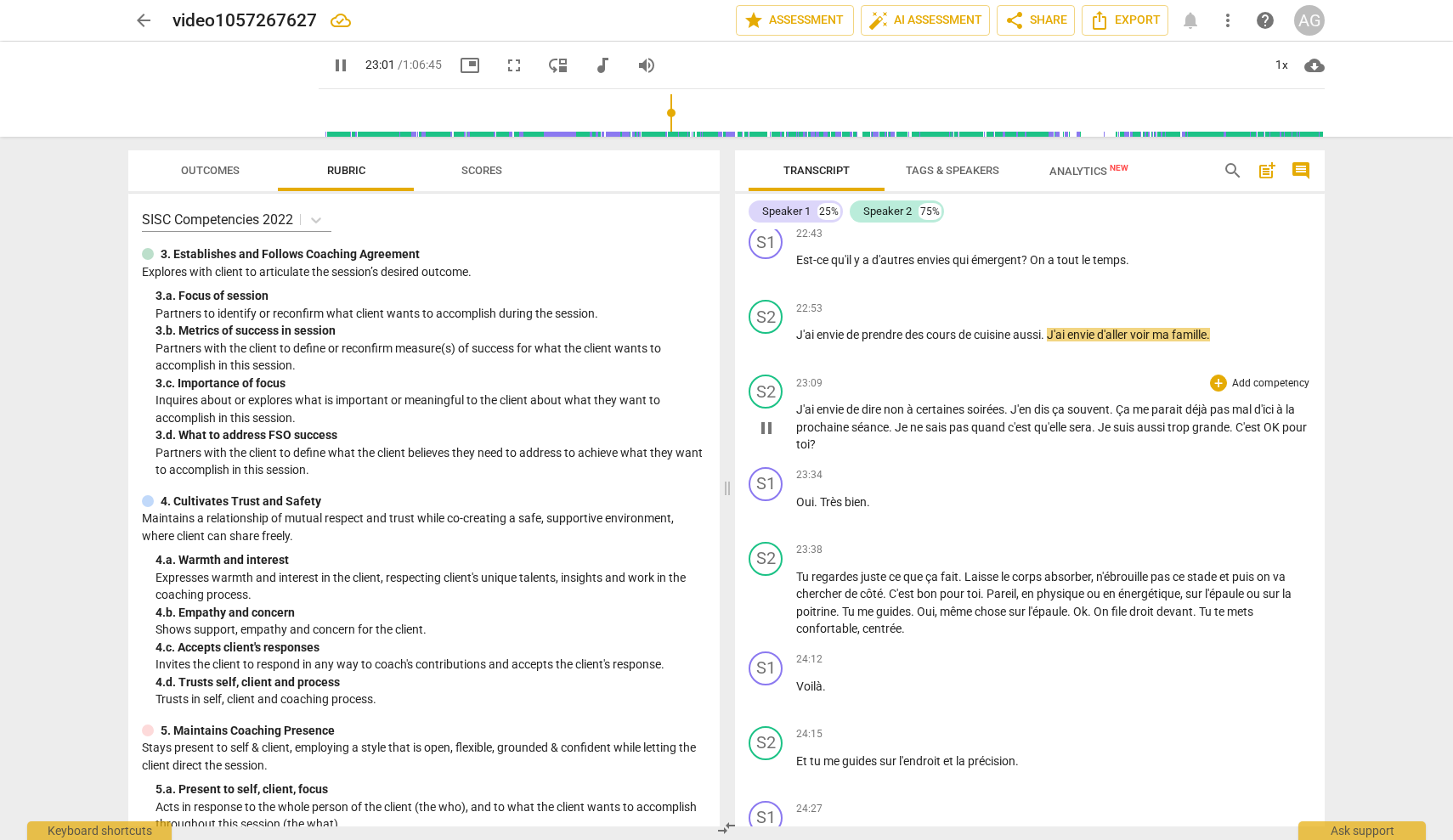
click at [799, 402] on span "J'ai" at bounding box center [806, 409] width 21 height 14
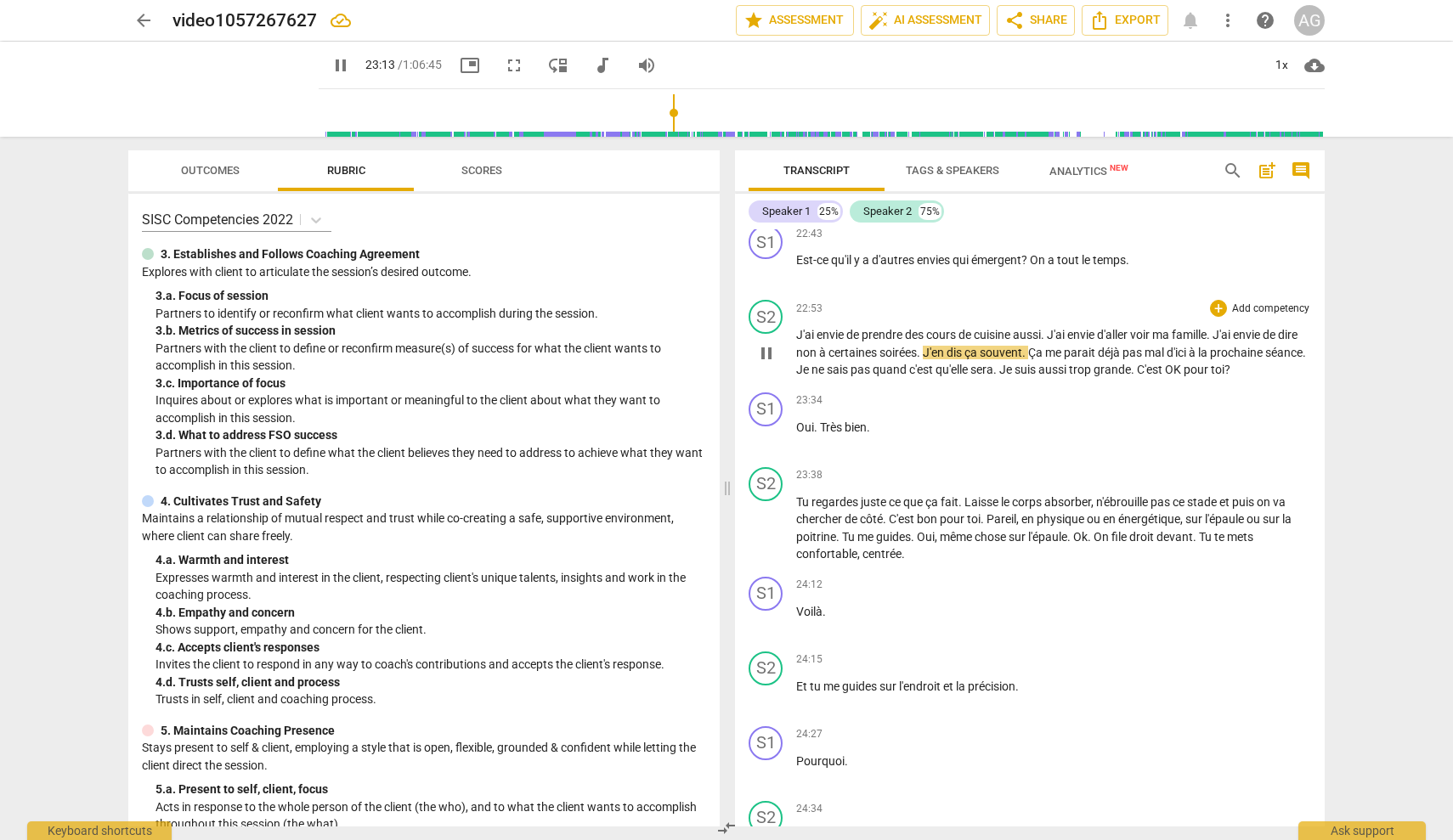
click at [964, 345] on span "dis" at bounding box center [955, 352] width 18 height 14
type input "1396"
drag, startPoint x: 767, startPoint y: 325, endPoint x: 785, endPoint y: 321, distance: 18.4
click at [767, 343] on span "pause" at bounding box center [766, 353] width 21 height 21
type input "1413"
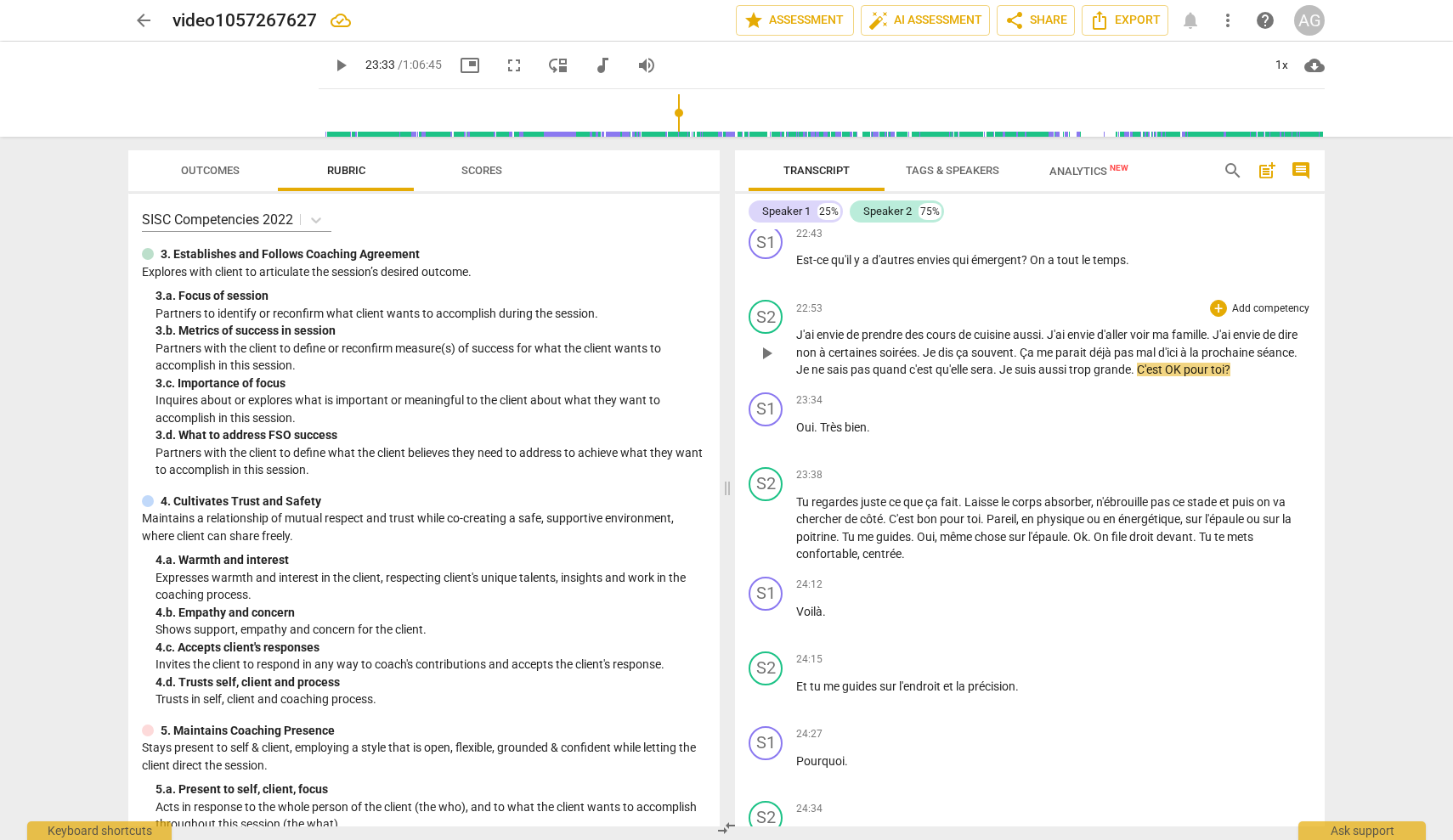
click at [1131, 363] on span "grande" at bounding box center [1112, 370] width 37 height 14
click at [767, 343] on span "play_arrow" at bounding box center [766, 353] width 21 height 21
click at [1230, 348] on p "J'ai envie de prendre des cours de cuisine aussi . J'ai envie d'aller voir ma f…" at bounding box center [1053, 352] width 515 height 53
click at [1208, 363] on span "C'est" at bounding box center [1193, 370] width 28 height 14
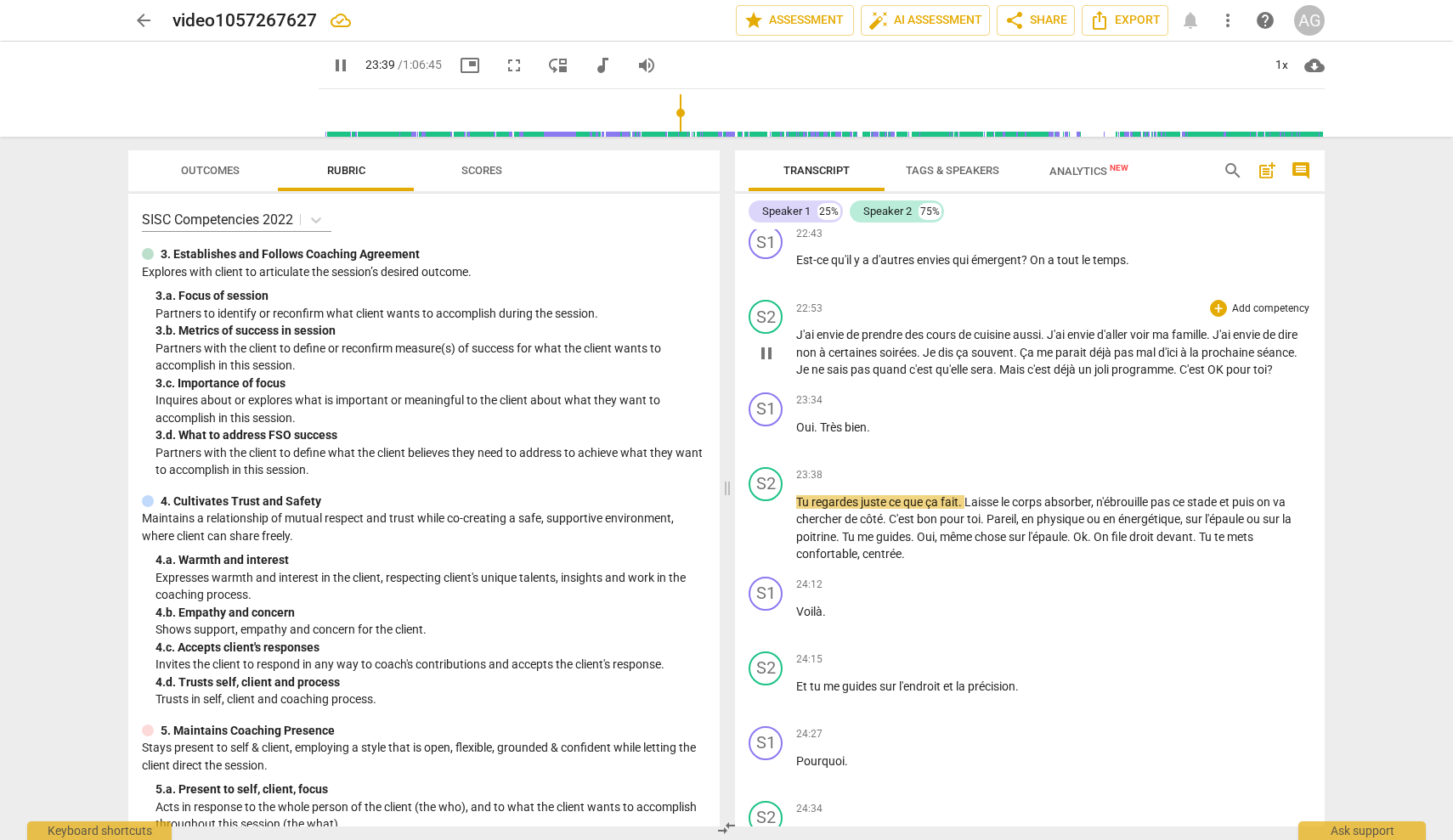
click at [1208, 363] on span "C'est" at bounding box center [1193, 370] width 28 height 14
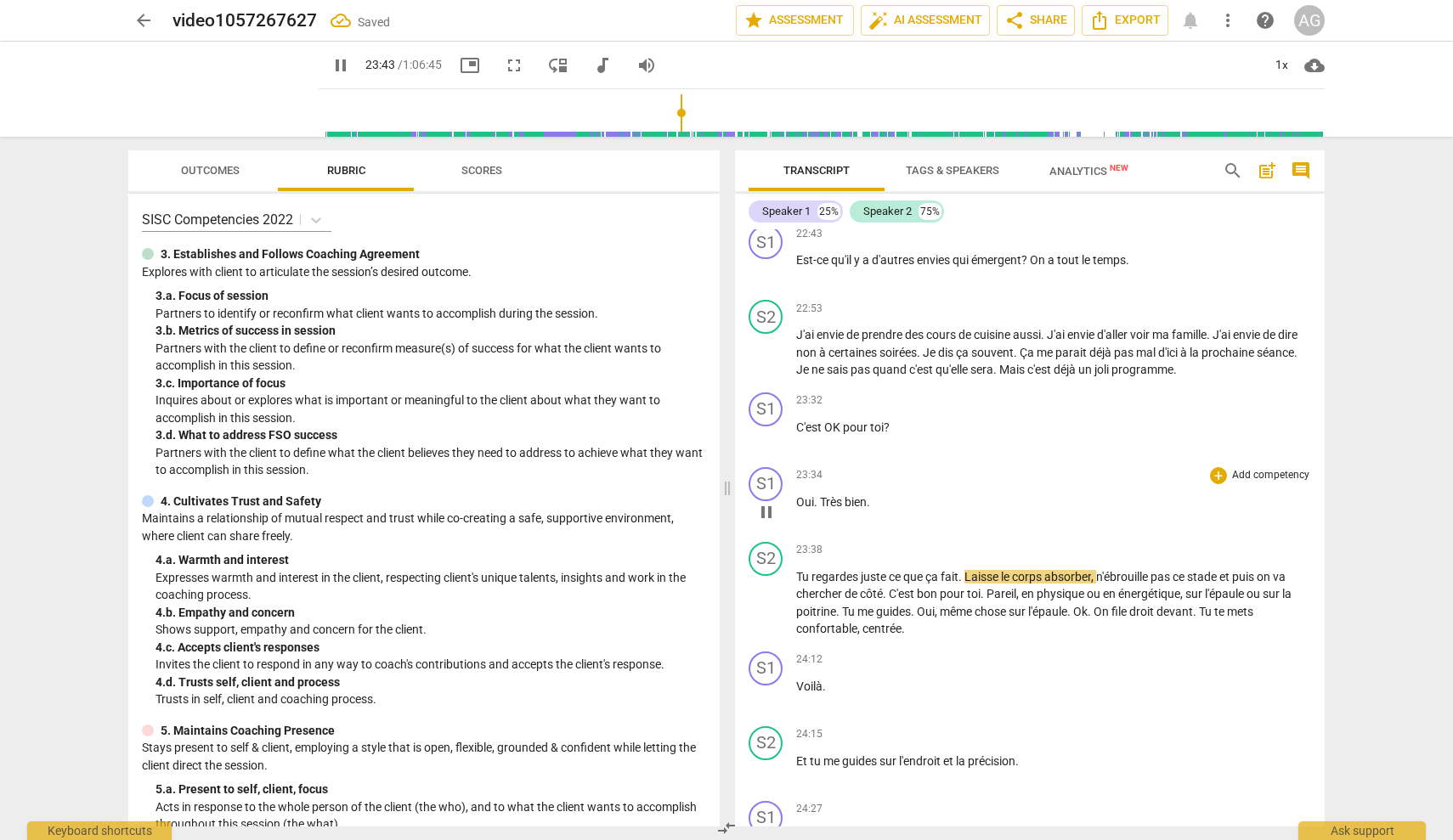
click at [797, 496] on span "Oui" at bounding box center [805, 502] width 18 height 14
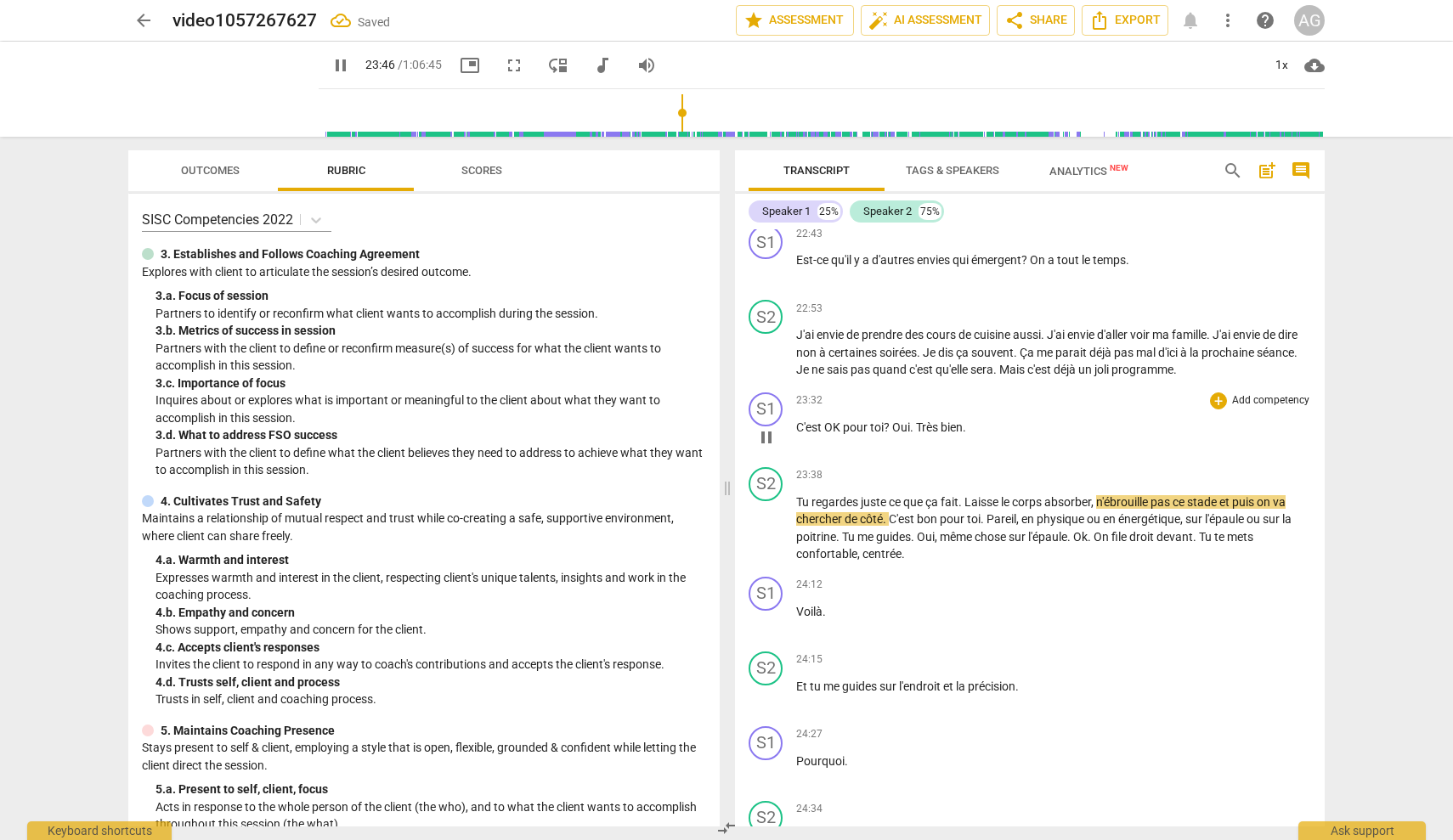
click at [889, 420] on span "?" at bounding box center [888, 427] width 9 height 14
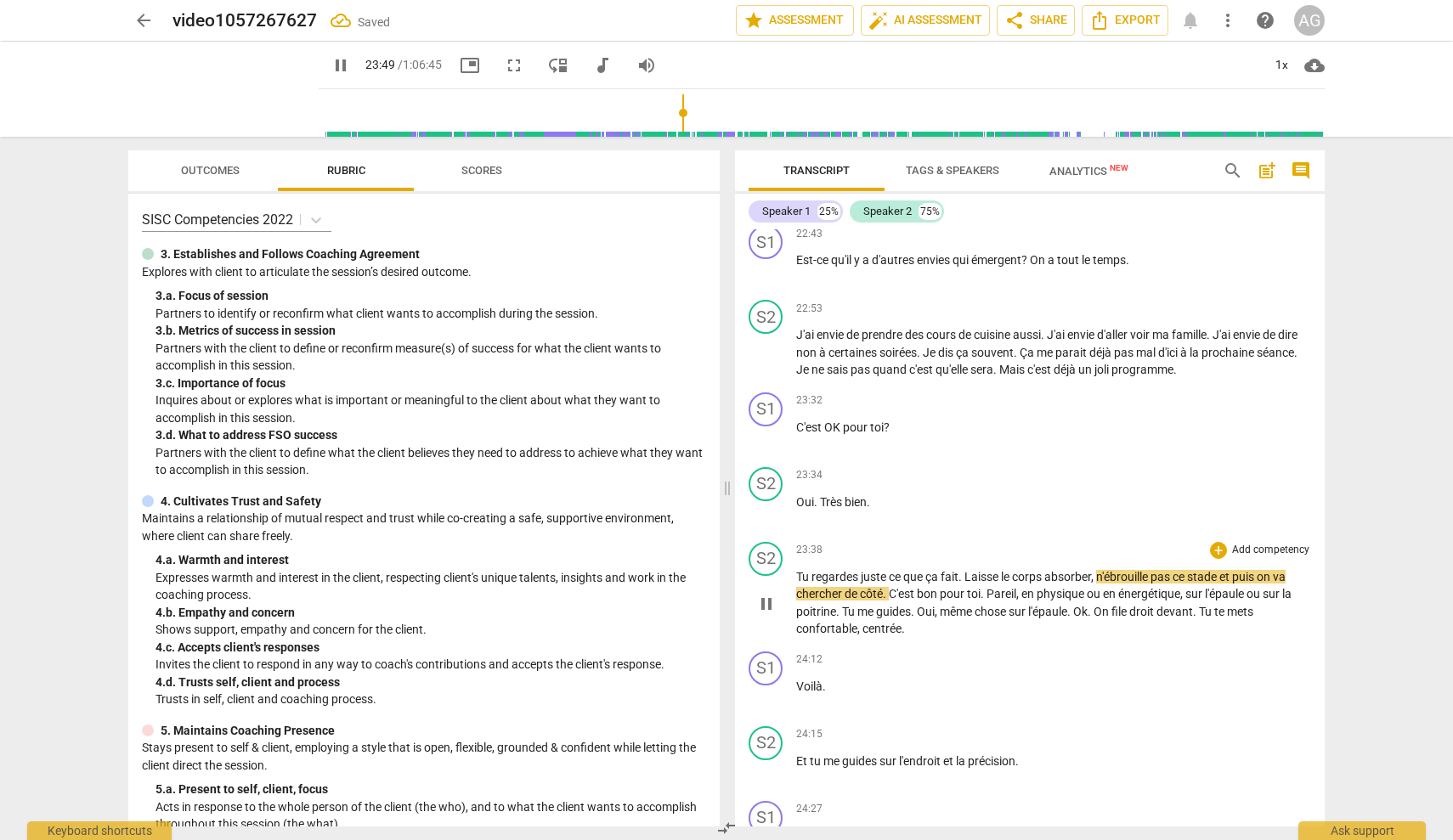
click at [794, 576] on div "play_arrow pause" at bounding box center [775, 604] width 43 height 57
click at [797, 570] on span "Tu" at bounding box center [804, 577] width 16 height 14
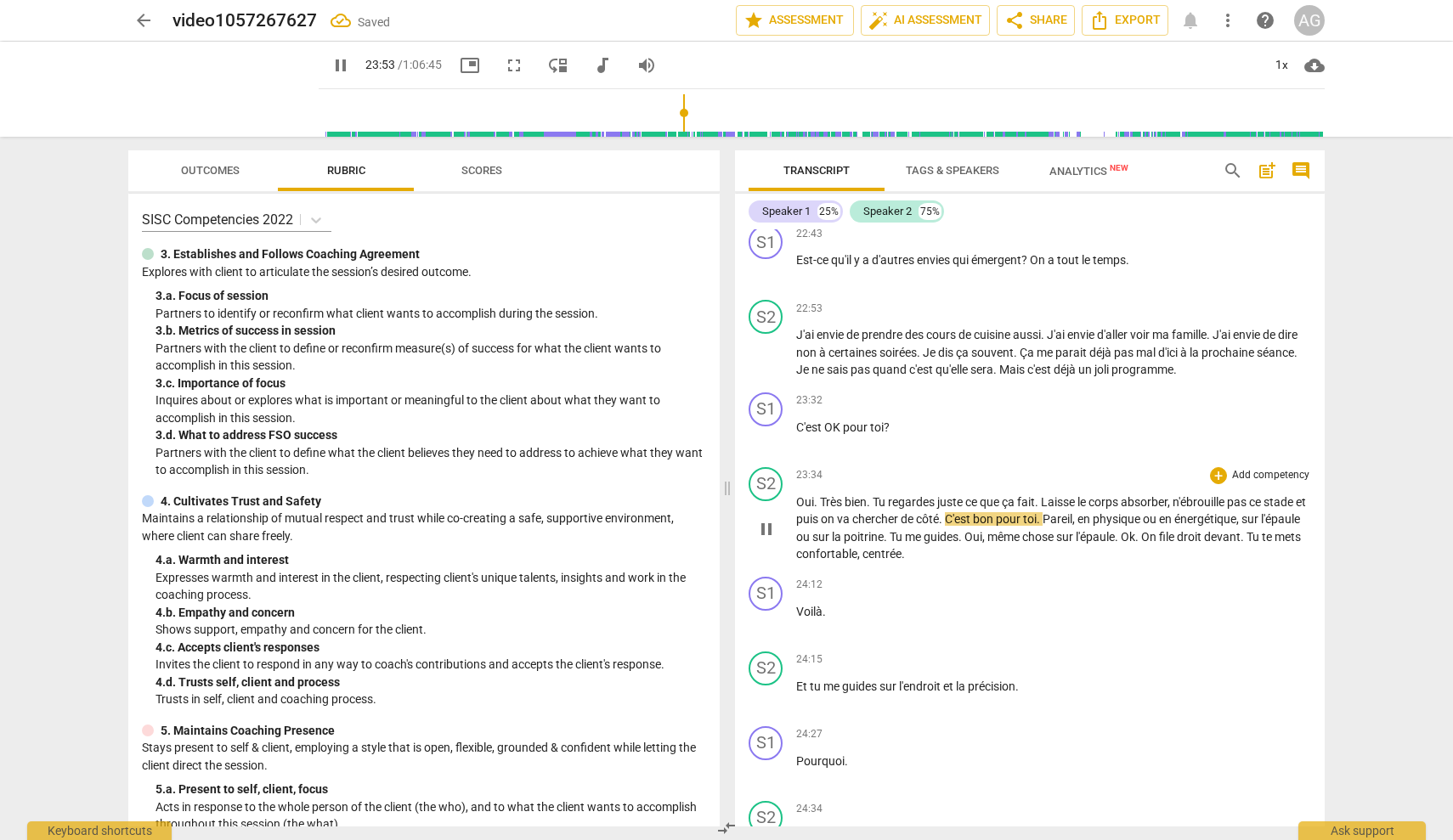
click at [876, 496] on span "Tu" at bounding box center [881, 502] width 16 height 14
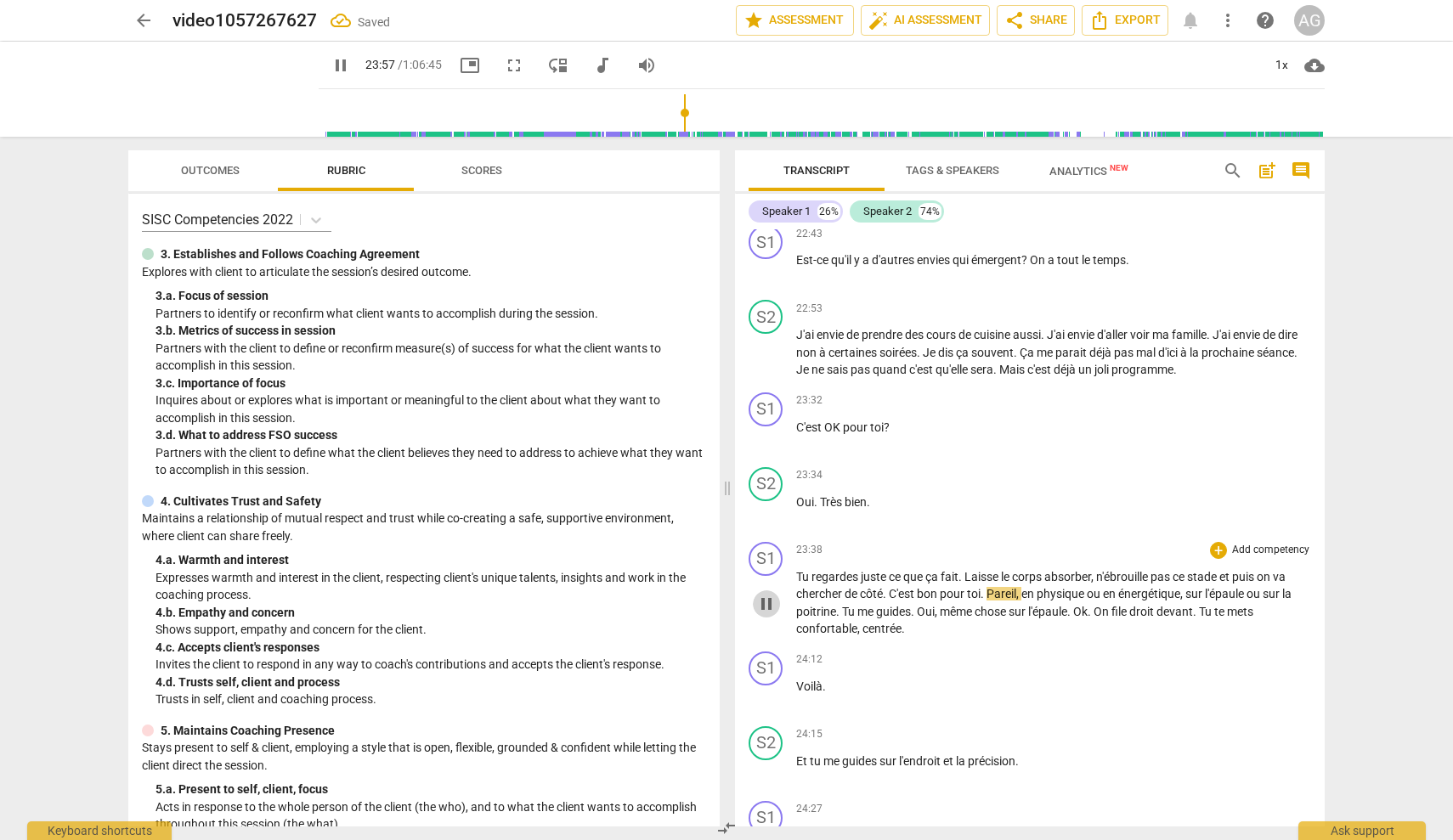
drag, startPoint x: 769, startPoint y: 569, endPoint x: 978, endPoint y: 528, distance: 213.0
click at [769, 594] on span "pause" at bounding box center [766, 604] width 21 height 21
type input "1438"
drag, startPoint x: 1156, startPoint y: 544, endPoint x: 1103, endPoint y: 541, distance: 53.1
click at [1103, 570] on span "n'ébrouille" at bounding box center [1123, 577] width 54 height 14
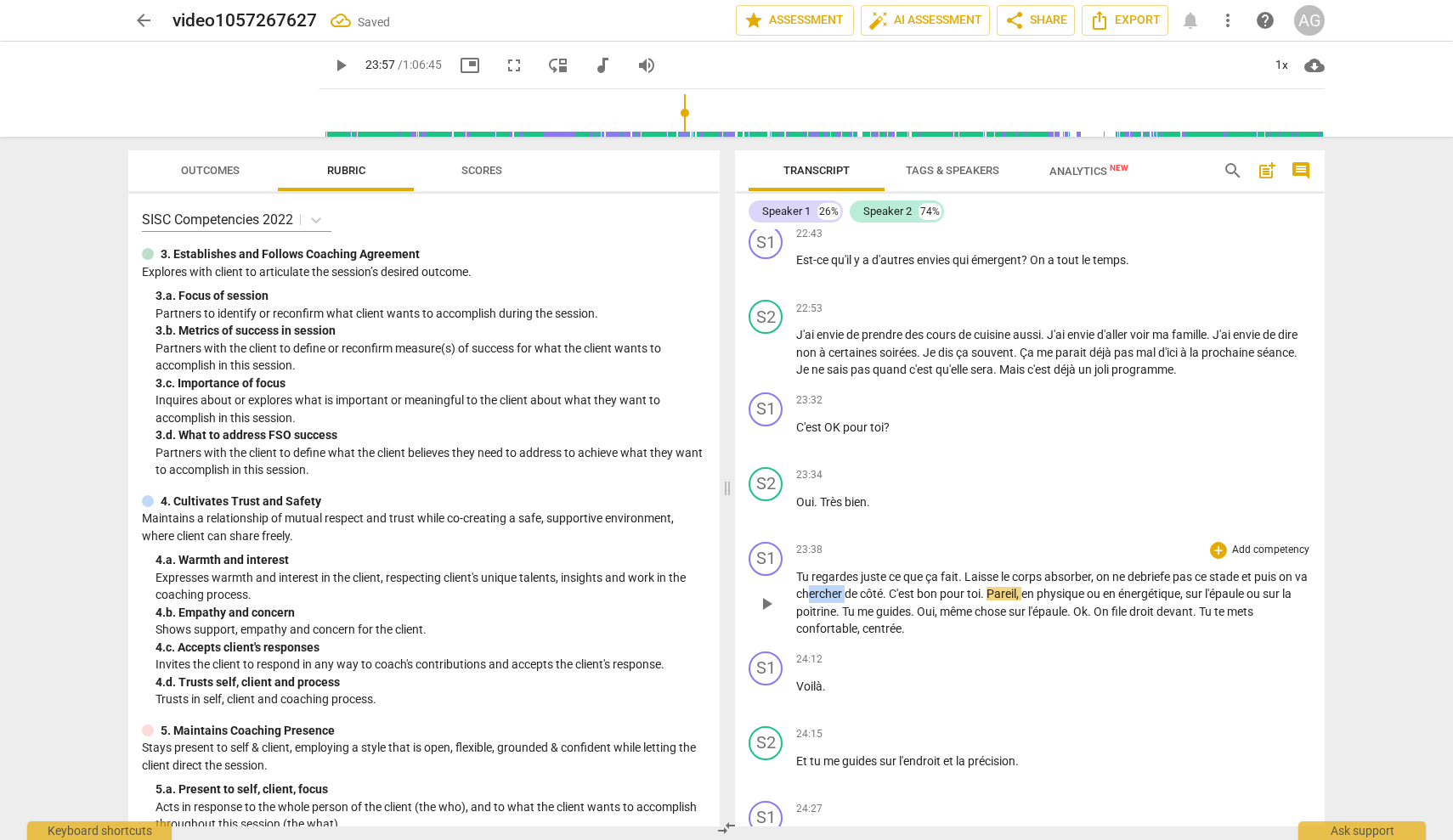
drag, startPoint x: 875, startPoint y: 559, endPoint x: 842, endPoint y: 559, distance: 33.0
click at [842, 587] on span "chercher" at bounding box center [820, 594] width 48 height 14
click at [774, 594] on span "play_arrow" at bounding box center [766, 604] width 21 height 21
drag, startPoint x: 931, startPoint y: 582, endPoint x: 968, endPoint y: 587, distance: 37.3
click at [933, 583] on p "Tu regardes juste ce que ça fait . Laisse le corps absorber , on ne debriefe pa…" at bounding box center [1053, 603] width 515 height 70
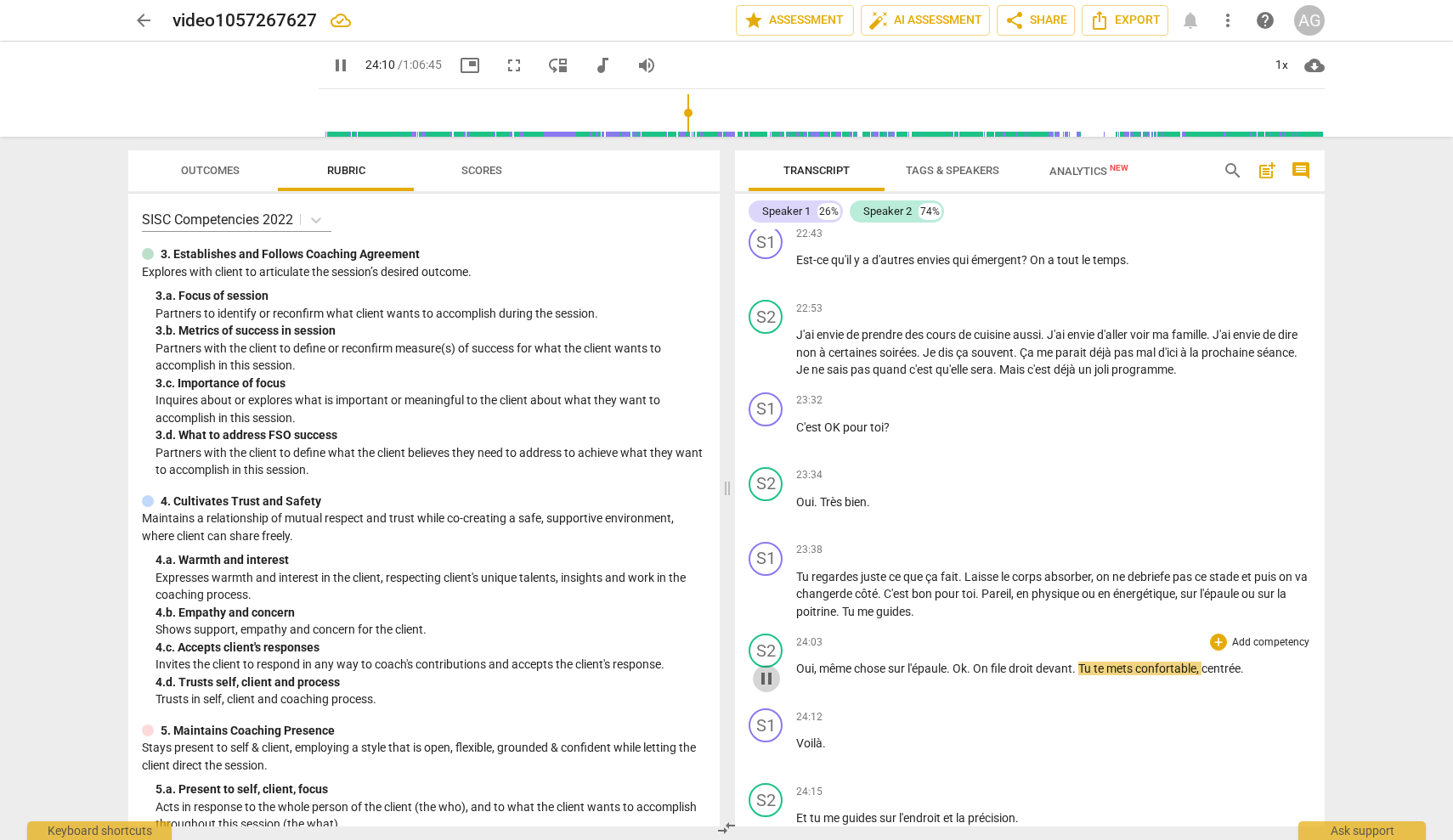
click at [770, 668] on span "pause" at bounding box center [766, 678] width 21 height 21
click at [768, 668] on span "play_arrow" at bounding box center [766, 678] width 21 height 21
click at [768, 668] on span "pause" at bounding box center [766, 678] width 21 height 21
click at [768, 668] on span "play_arrow" at bounding box center [766, 678] width 21 height 21
click at [768, 668] on span "pause" at bounding box center [766, 678] width 21 height 21
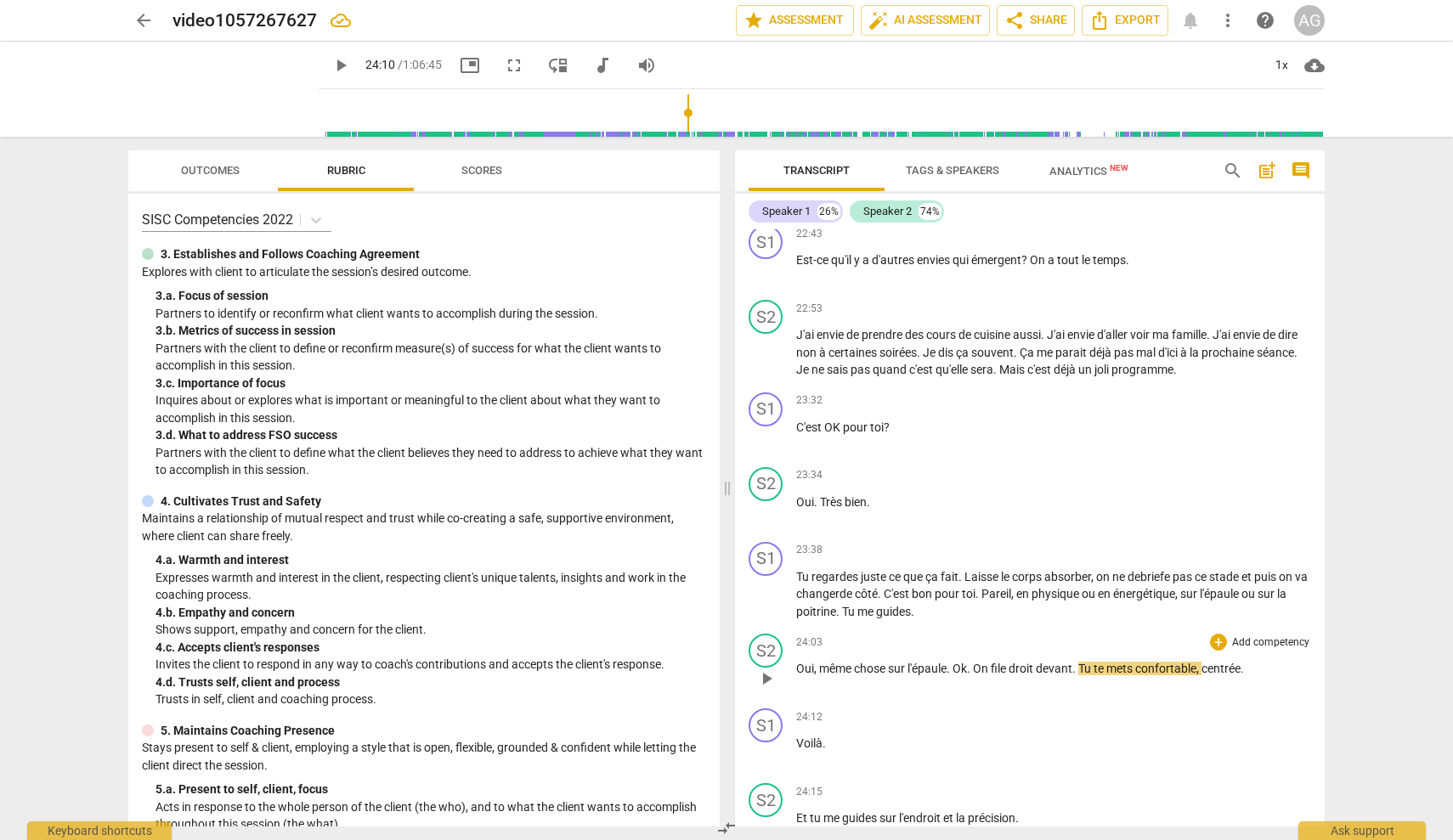
click at [952, 661] on span "." at bounding box center [949, 668] width 6 height 14
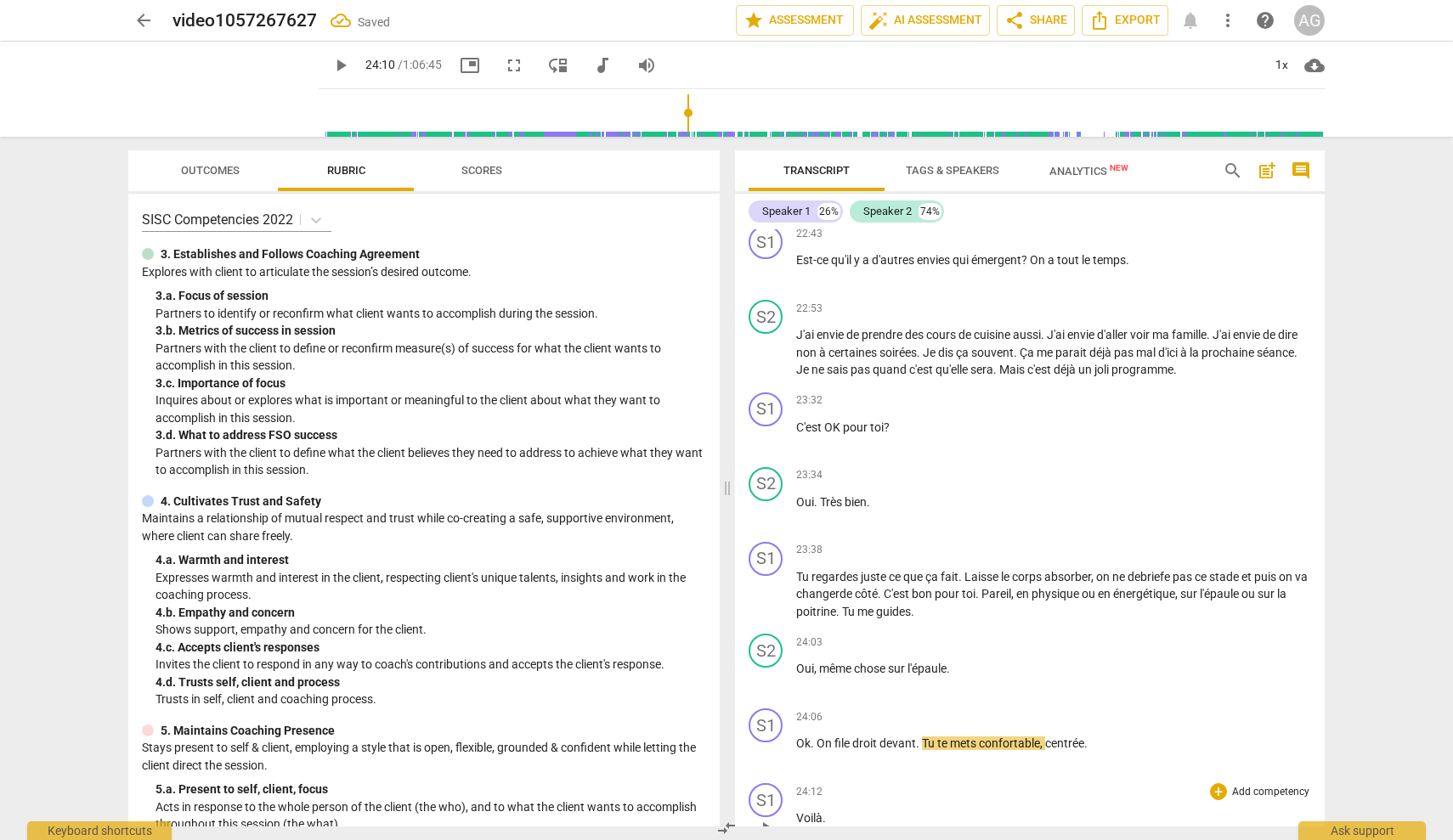
click at [798, 812] on span "Voilà" at bounding box center [809, 818] width 27 height 14
click at [1094, 736] on span "Voilà" at bounding box center [1103, 743] width 27 height 14
click at [771, 743] on span "play_arrow" at bounding box center [766, 753] width 21 height 21
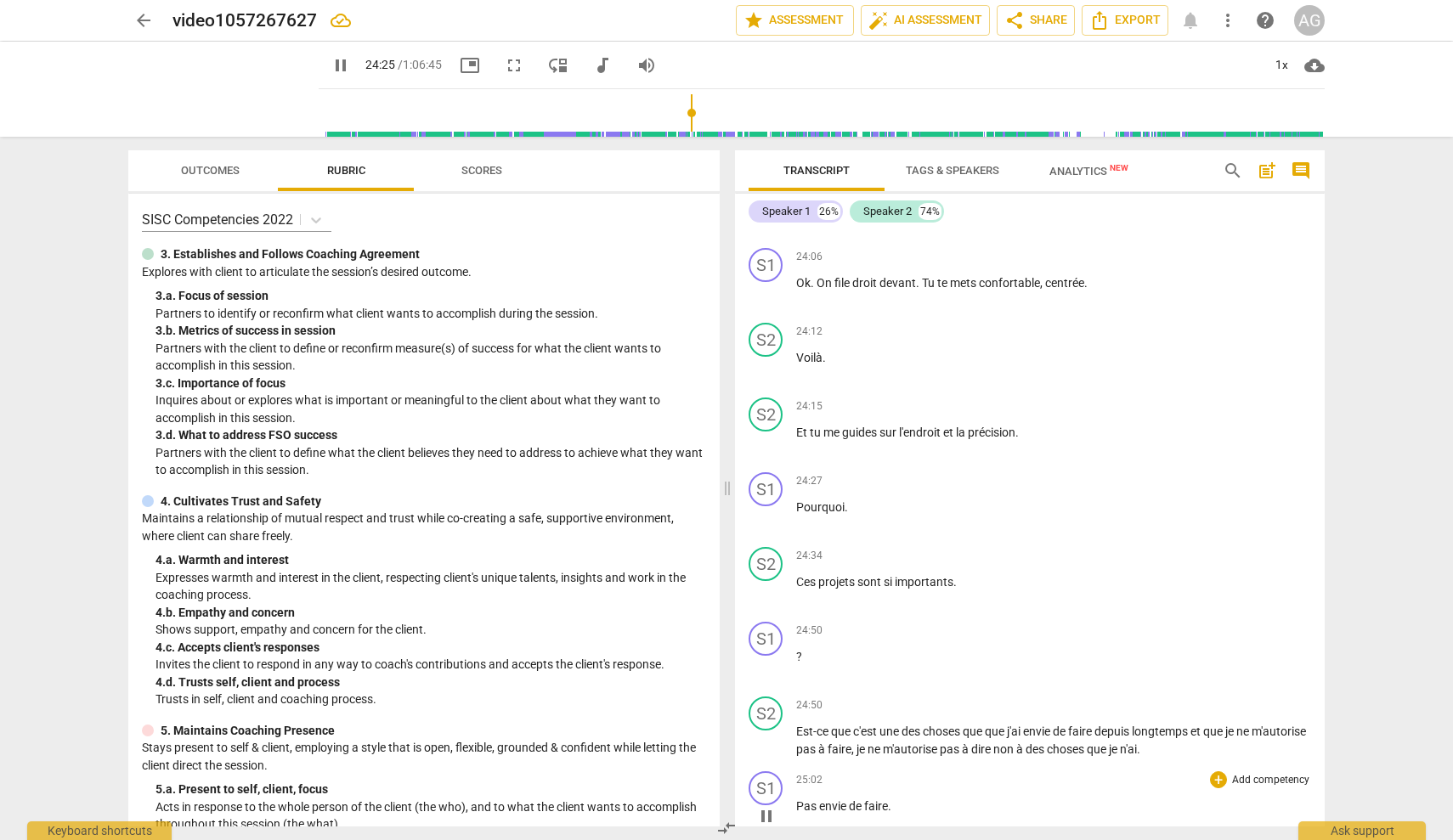
scroll to position [5446, 0]
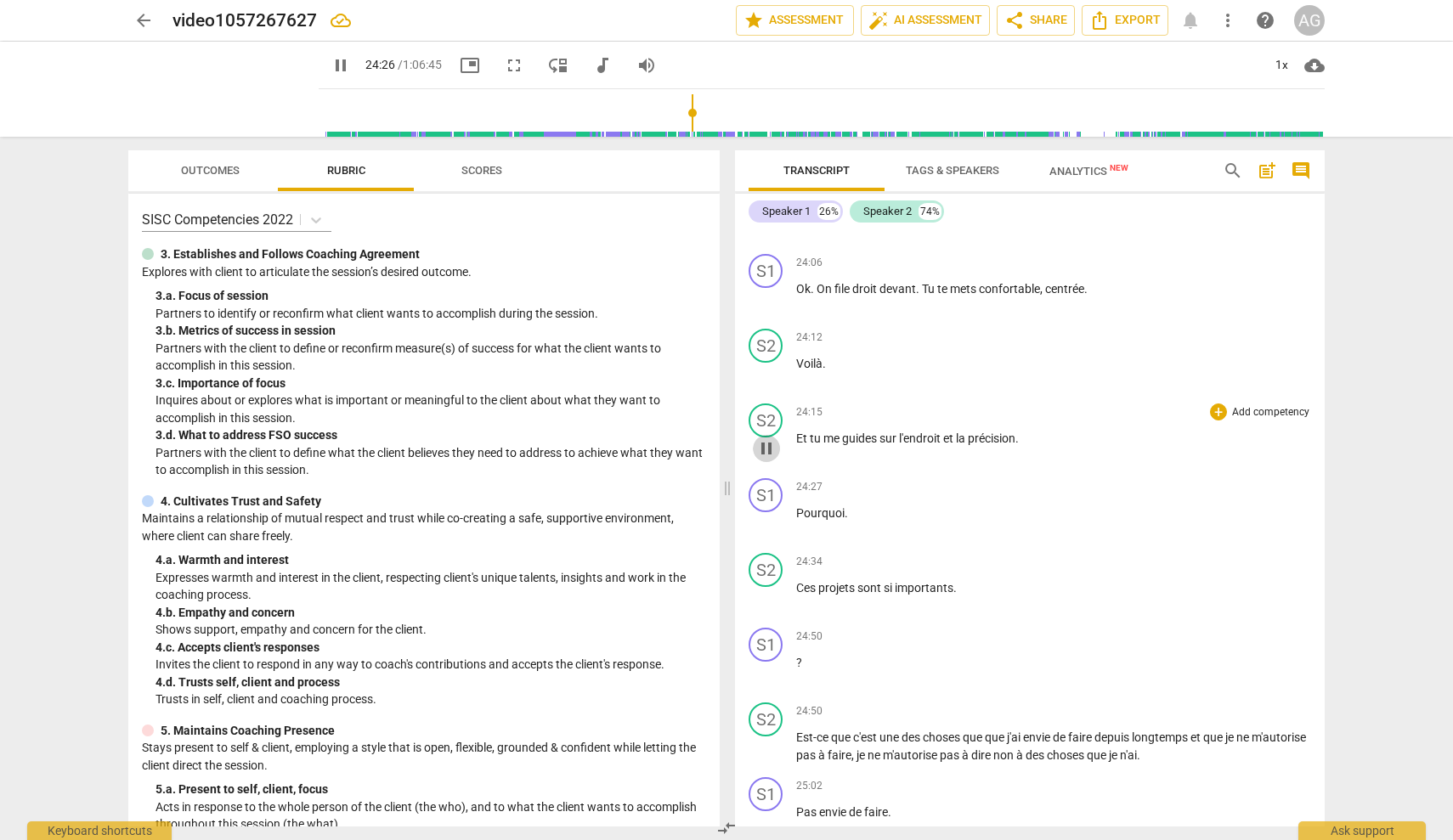
drag, startPoint x: 773, startPoint y: 418, endPoint x: 970, endPoint y: 409, distance: 197.2
click at [775, 439] on span "pause" at bounding box center [766, 448] width 21 height 21
type input "1467"
drag, startPoint x: 1017, startPoint y: 408, endPoint x: 979, endPoint y: 408, distance: 38.0
click at [979, 430] on p "Et tu me guides sur l'endroit et la précision ." at bounding box center [1053, 439] width 515 height 18
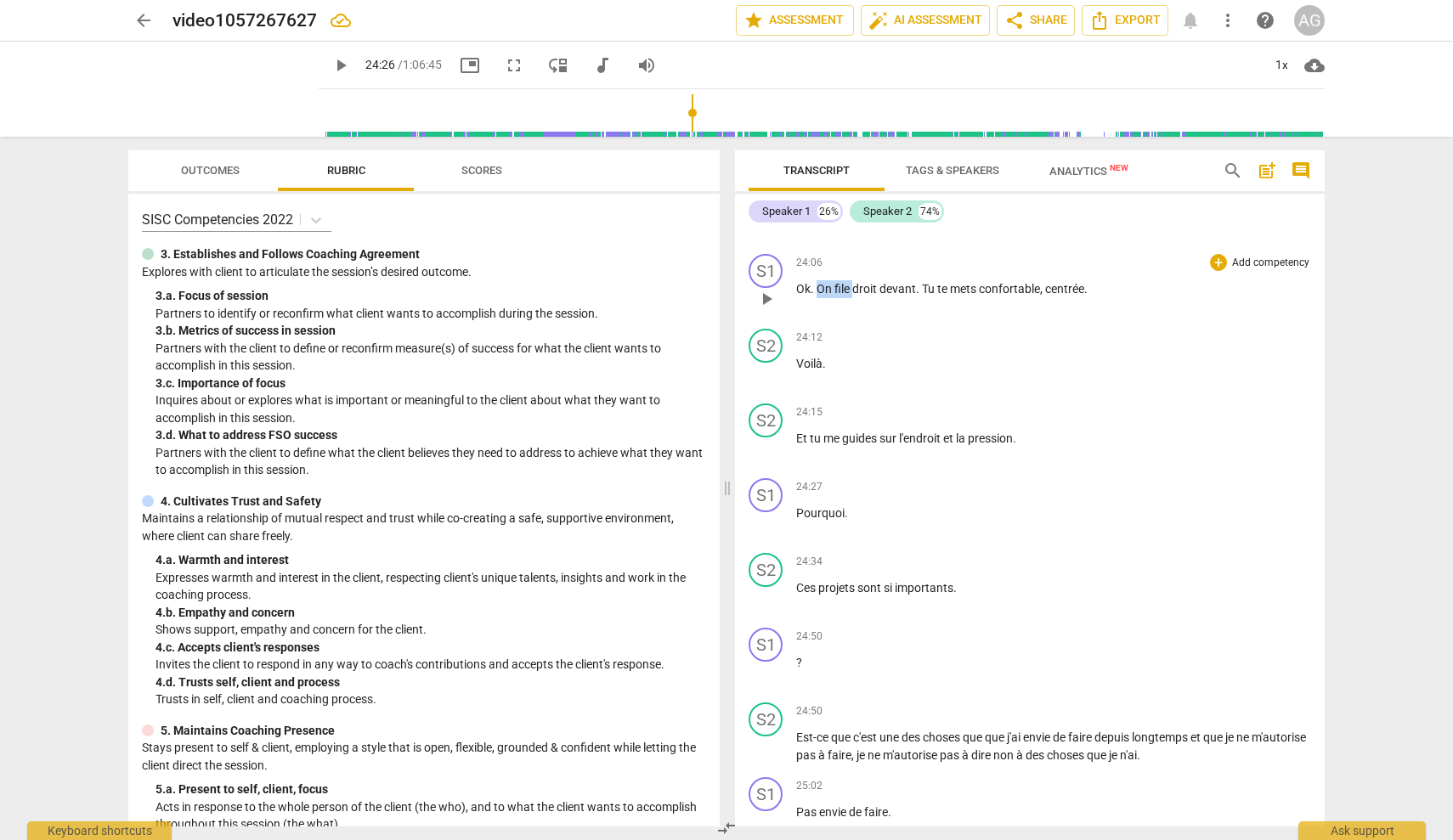
drag, startPoint x: 818, startPoint y: 260, endPoint x: 854, endPoint y: 261, distance: 36.0
click at [854, 281] on p "Ok . On file droit devant . Tu te mets confortable , centrée ." at bounding box center [1053, 289] width 515 height 18
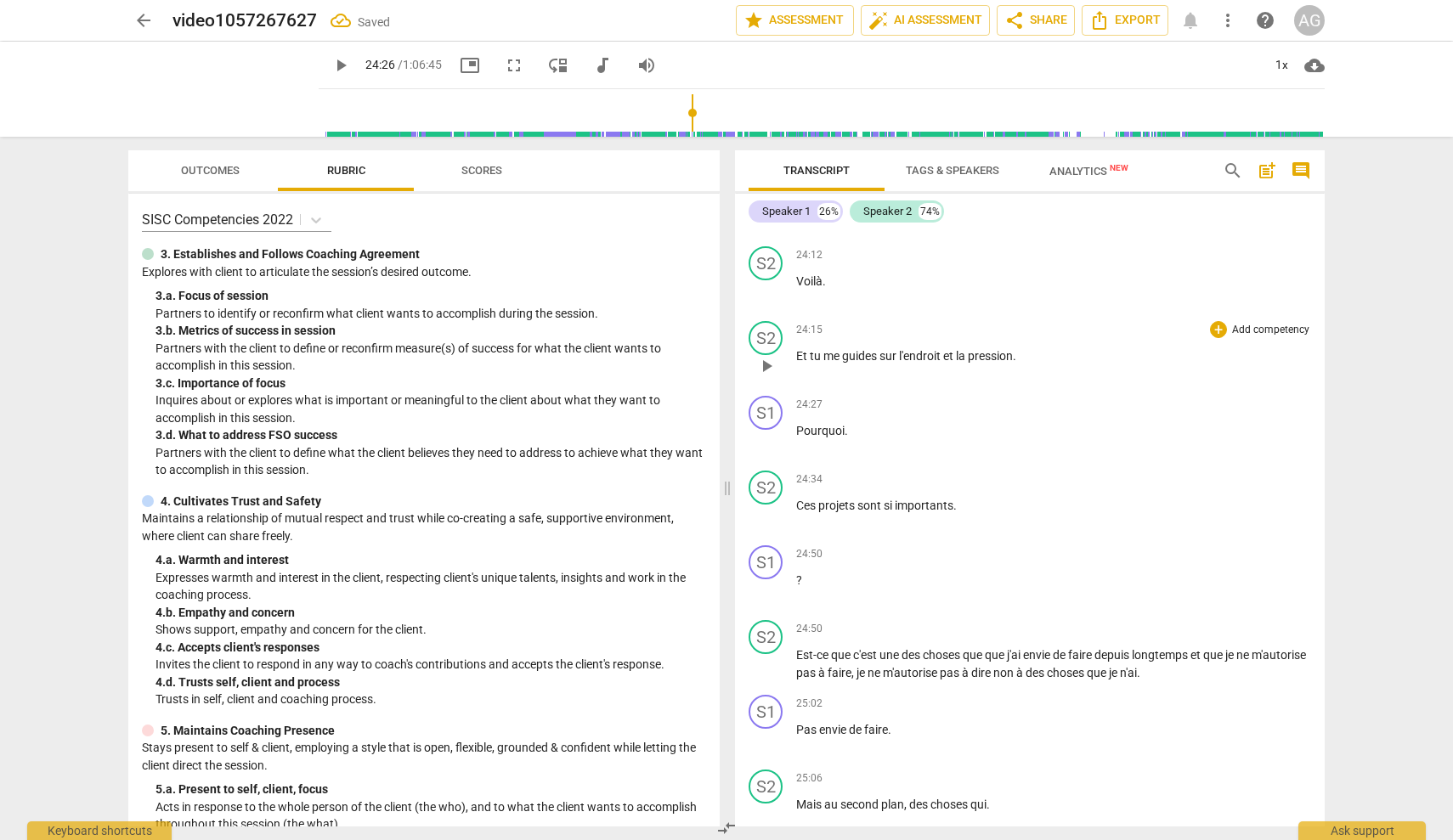
scroll to position [5528, 0]
click at [796, 350] on span "Et" at bounding box center [803, 357] width 14 height 14
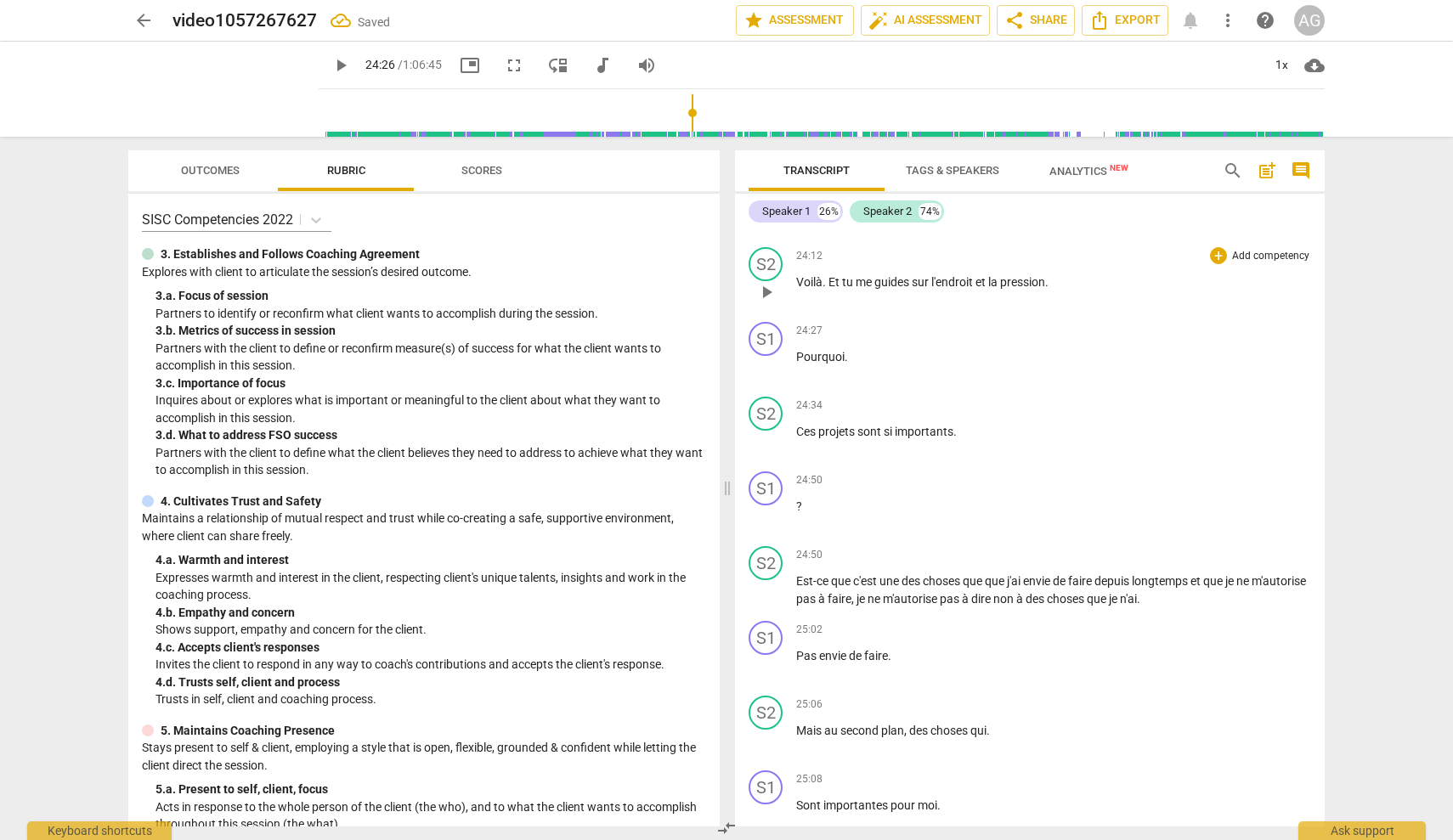
click at [827, 275] on span "." at bounding box center [826, 282] width 6 height 14
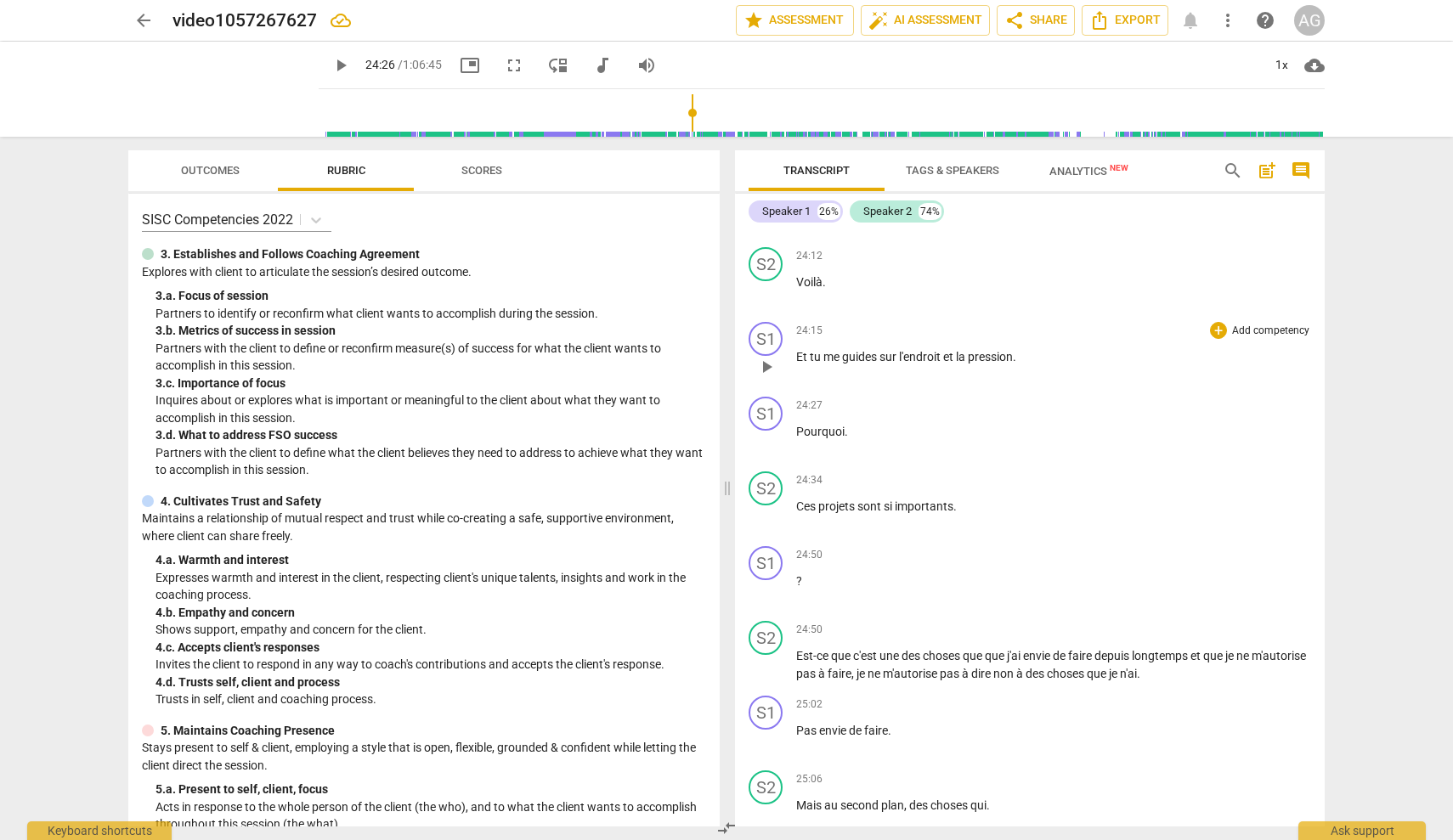
click at [766, 357] on span "play_arrow" at bounding box center [766, 367] width 21 height 21
click at [793, 471] on div "S2 play_arrow pause" at bounding box center [773, 501] width 47 height 61
click at [796, 499] on span "Ces" at bounding box center [807, 506] width 23 height 14
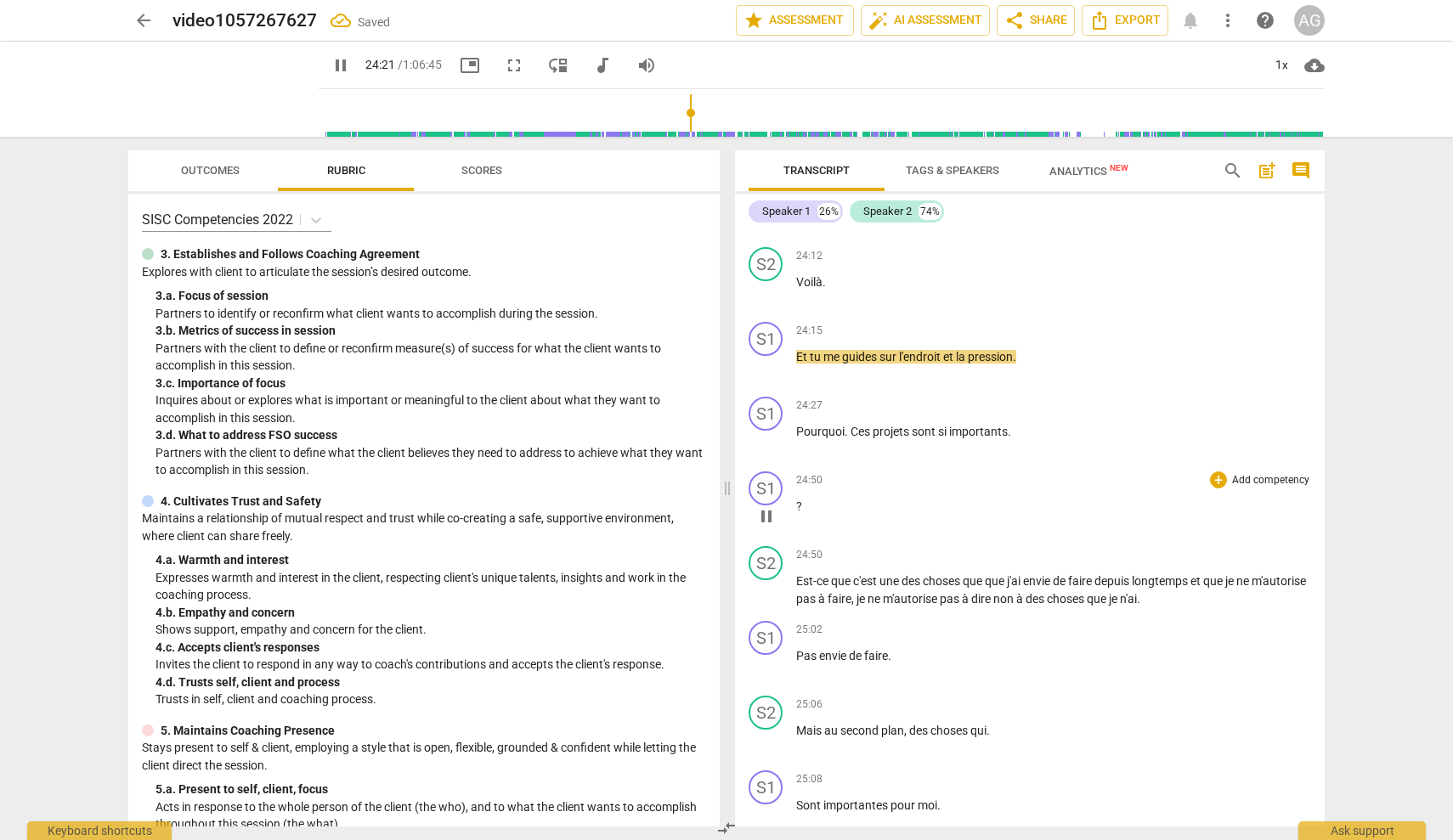
click at [796, 499] on span "?" at bounding box center [799, 506] width 6 height 14
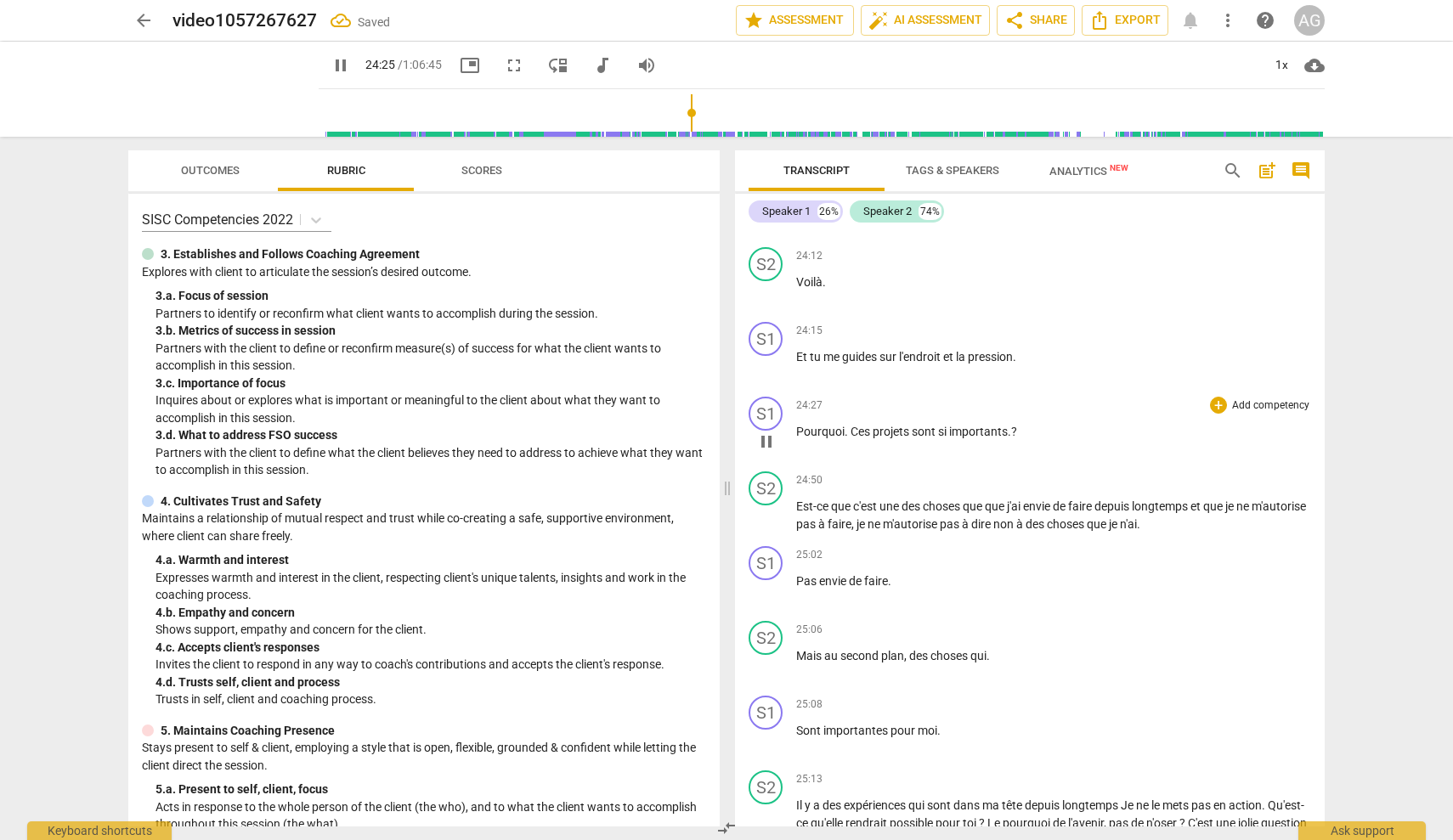
drag, startPoint x: 850, startPoint y: 402, endPoint x: 874, endPoint y: 404, distance: 24.1
click at [850, 425] on span "Ces" at bounding box center [861, 432] width 23 height 14
type input "1467"
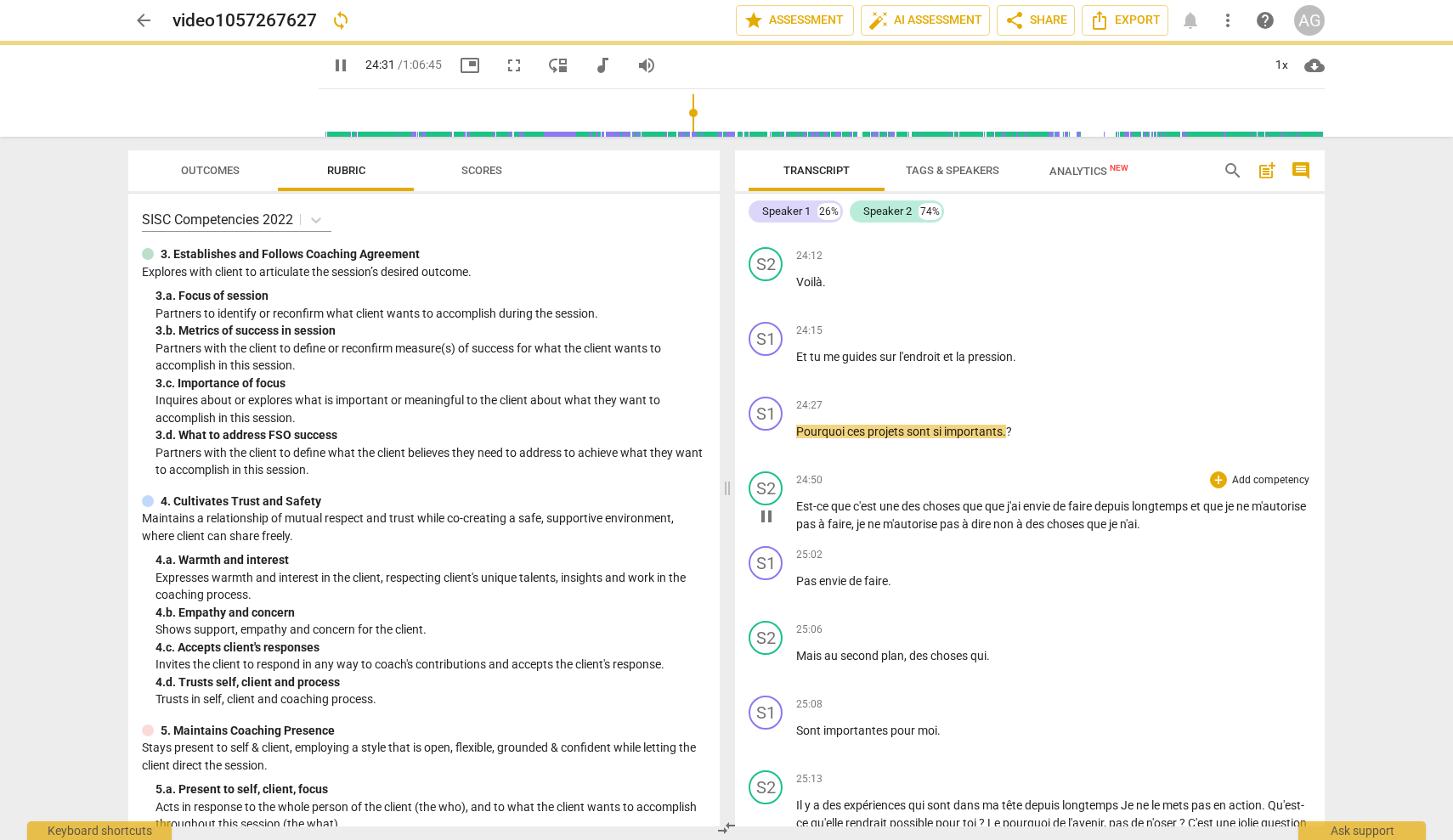
drag, startPoint x: 1030, startPoint y: 479, endPoint x: 1019, endPoint y: 477, distance: 11.2
click at [1030, 499] on span "envie" at bounding box center [1038, 506] width 29 height 14
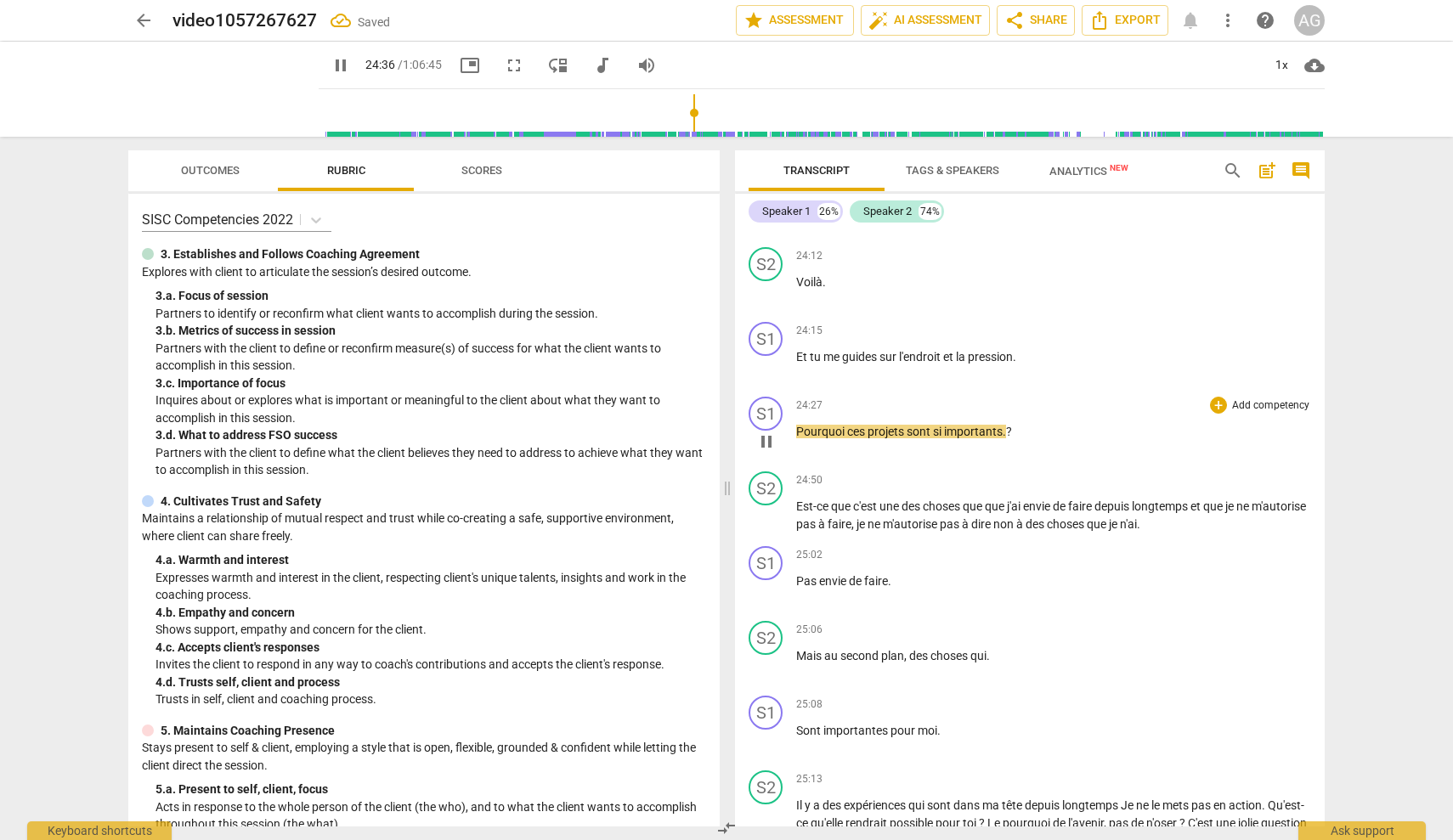
click at [795, 431] on div "play_arrow pause" at bounding box center [775, 442] width 43 height 23
click at [796, 425] on span "Pourquoi" at bounding box center [822, 432] width 51 height 14
type input "1479"
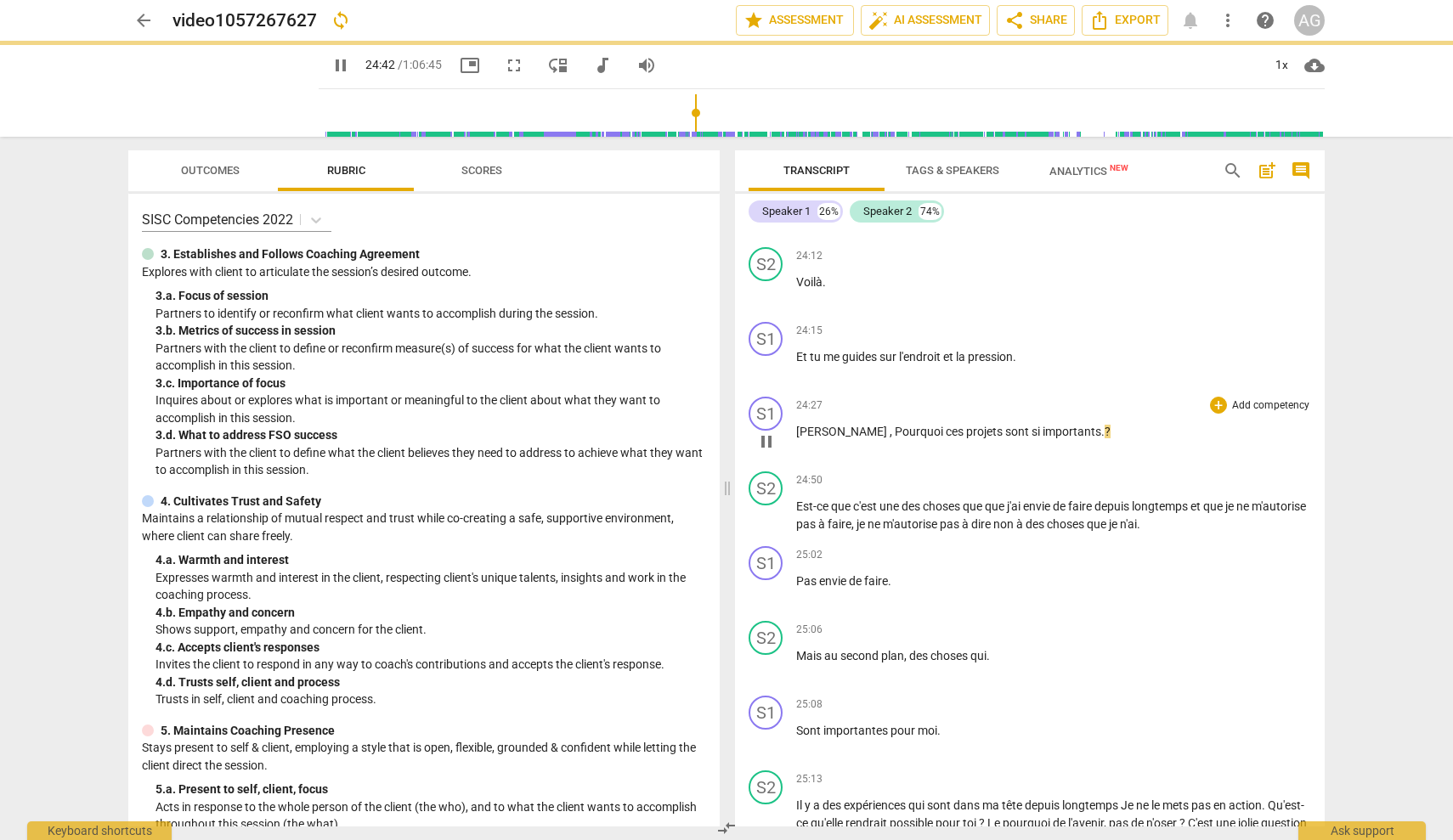
click at [1064, 423] on p "[PERSON_NAME] , Pourquoi ces projets sont si importants . ?" at bounding box center [1053, 432] width 515 height 18
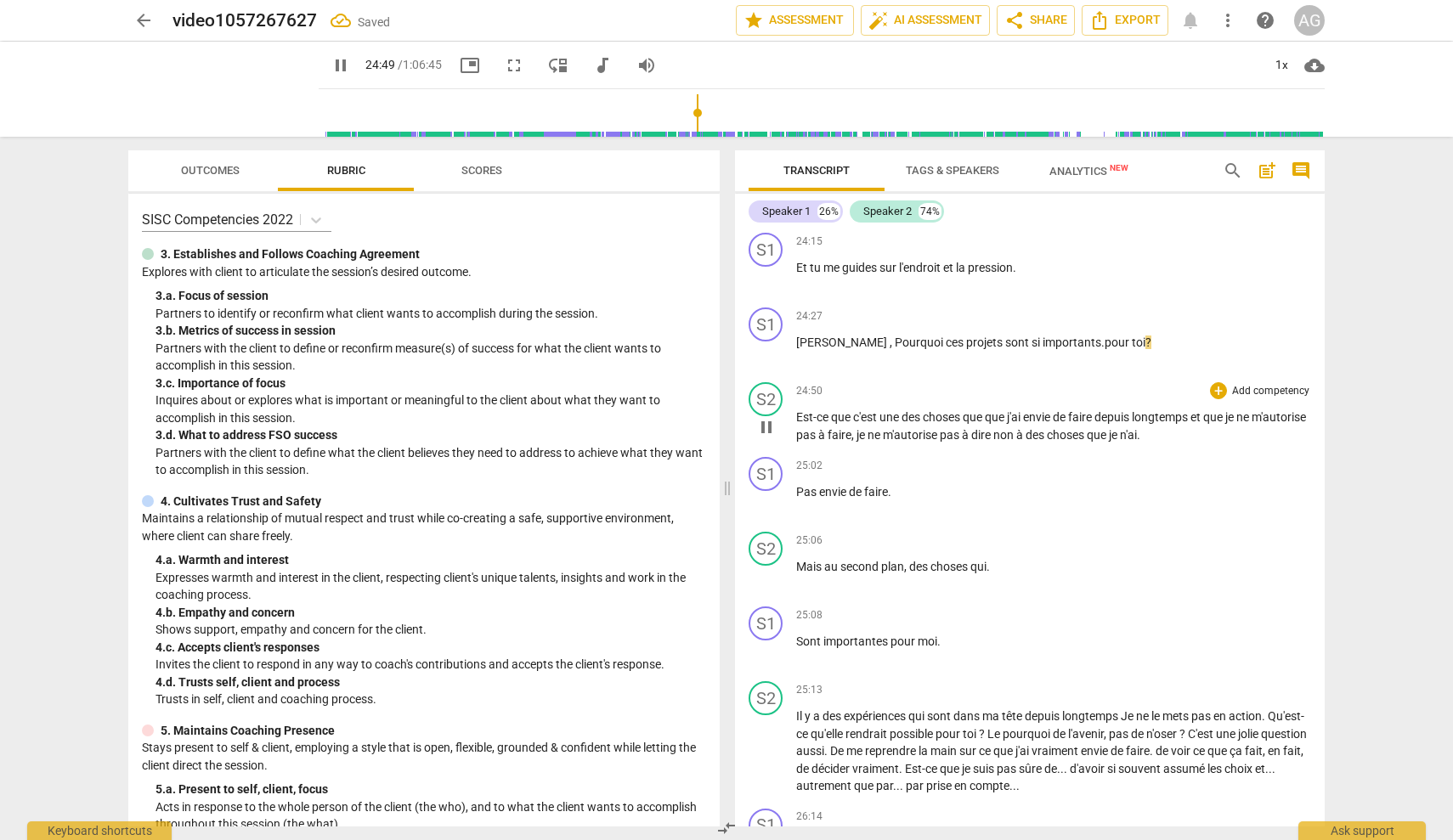
scroll to position [5639, 0]
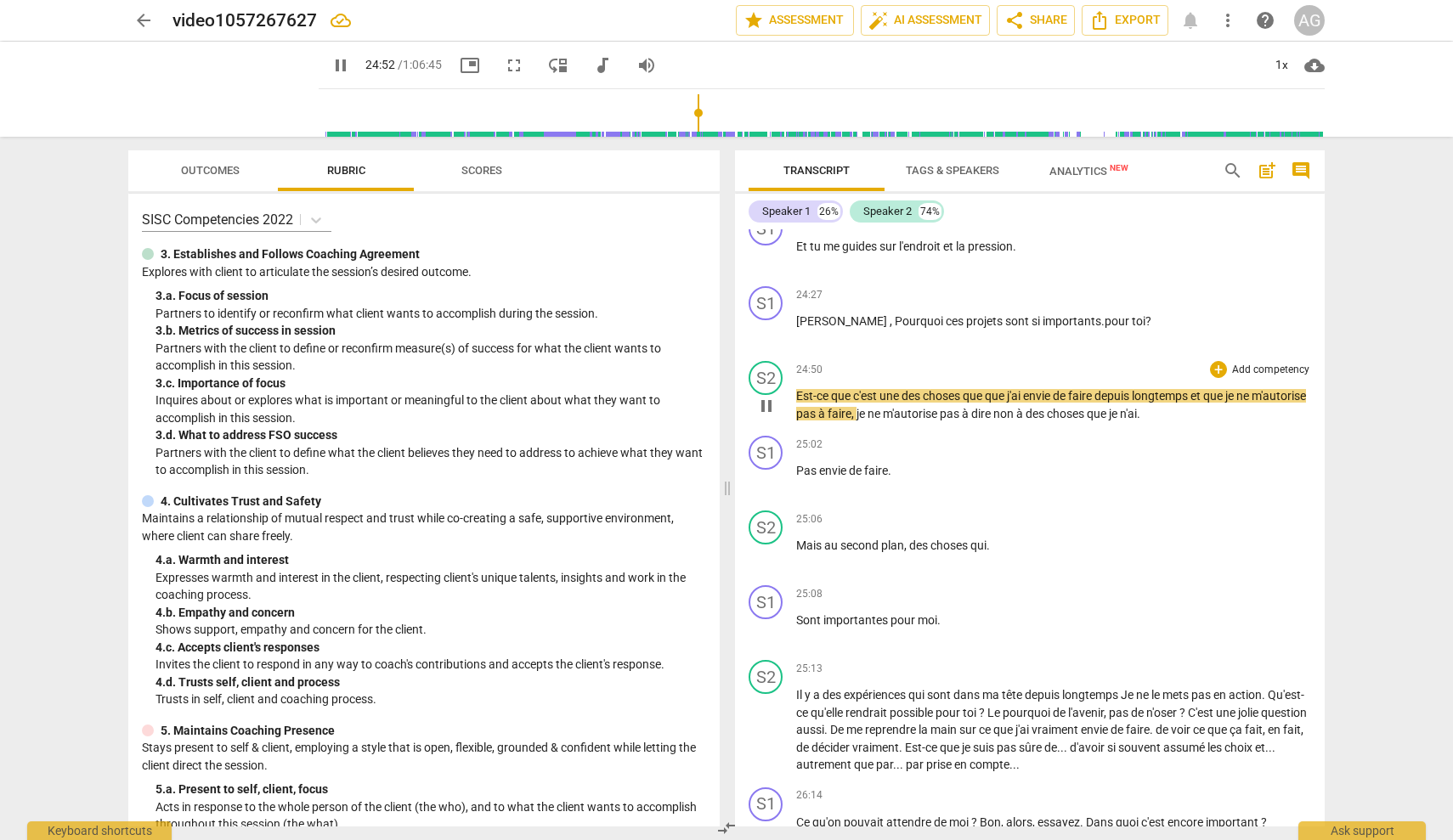
drag, startPoint x: 762, startPoint y: 372, endPoint x: 780, endPoint y: 370, distance: 18.1
click at [762, 395] on span "pause" at bounding box center [766, 405] width 21 height 21
type input "1492"
click at [796, 366] on div "S2 play_arrow pause 24:50 + Add competency keyboard_arrow_right Est-ce que c'es…" at bounding box center [1030, 392] width 590 height 75
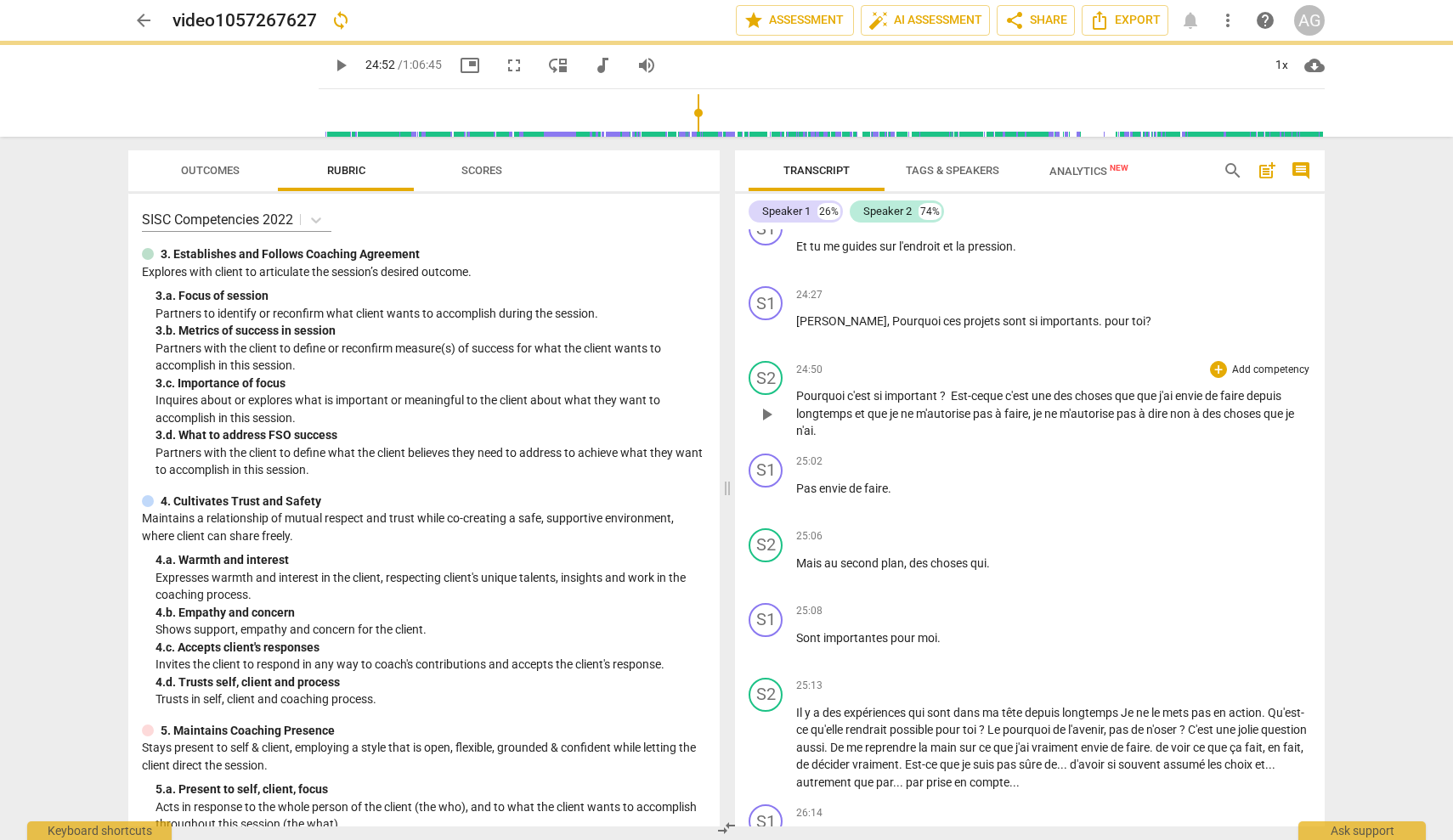
click at [772, 404] on span "play_arrow" at bounding box center [766, 414] width 21 height 21
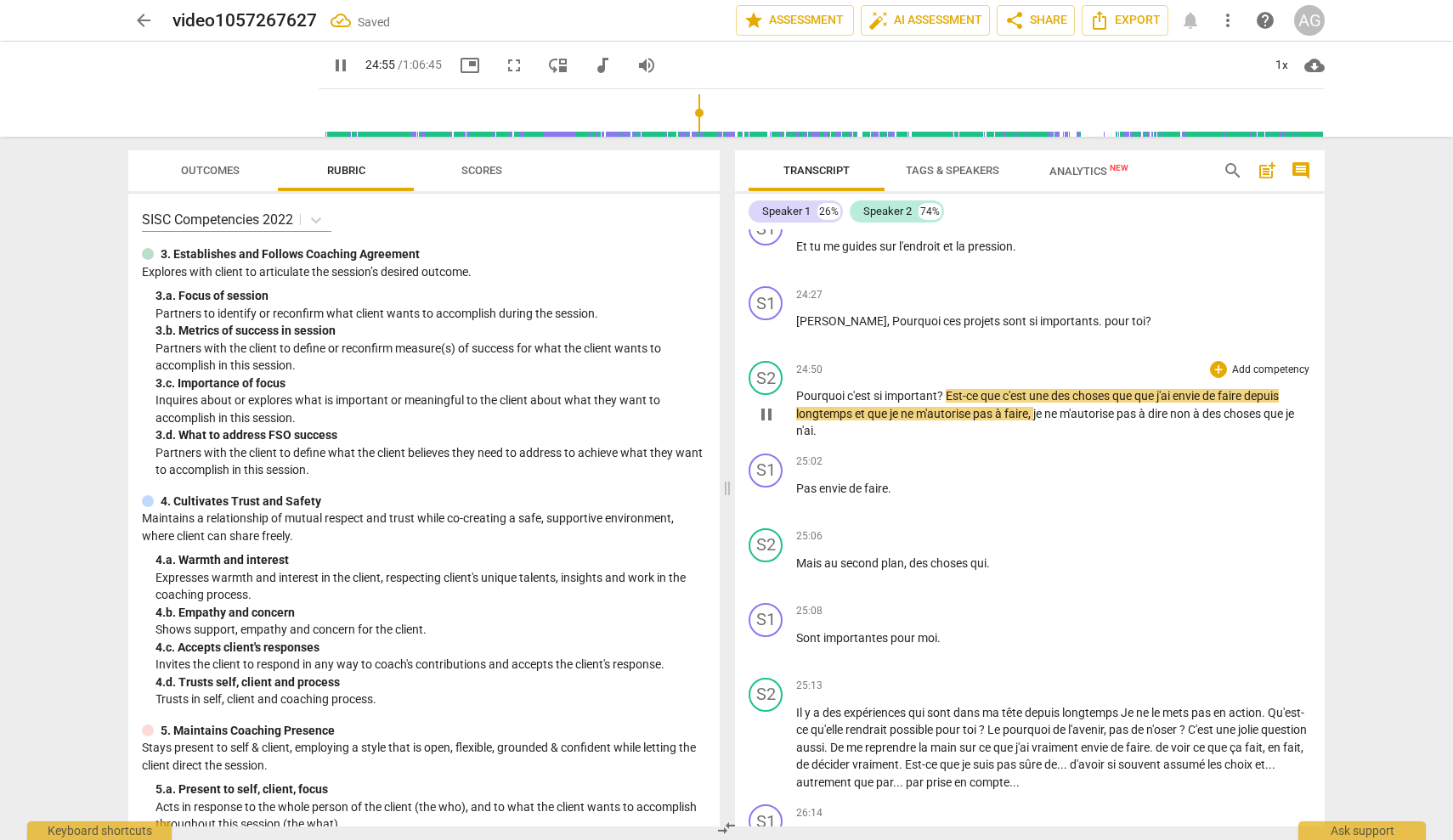
click at [815, 407] on span "longtemps" at bounding box center [826, 414] width 59 height 14
click at [765, 404] on span "pause" at bounding box center [766, 414] width 21 height 21
type input "1496"
drag, startPoint x: 1033, startPoint y: 365, endPoint x: 947, endPoint y: 364, distance: 86.0
click at [947, 388] on p "Pourquoi c'est si important ? Est-ce que c'est une des choses que que j'ai envi…" at bounding box center [1053, 414] width 515 height 53
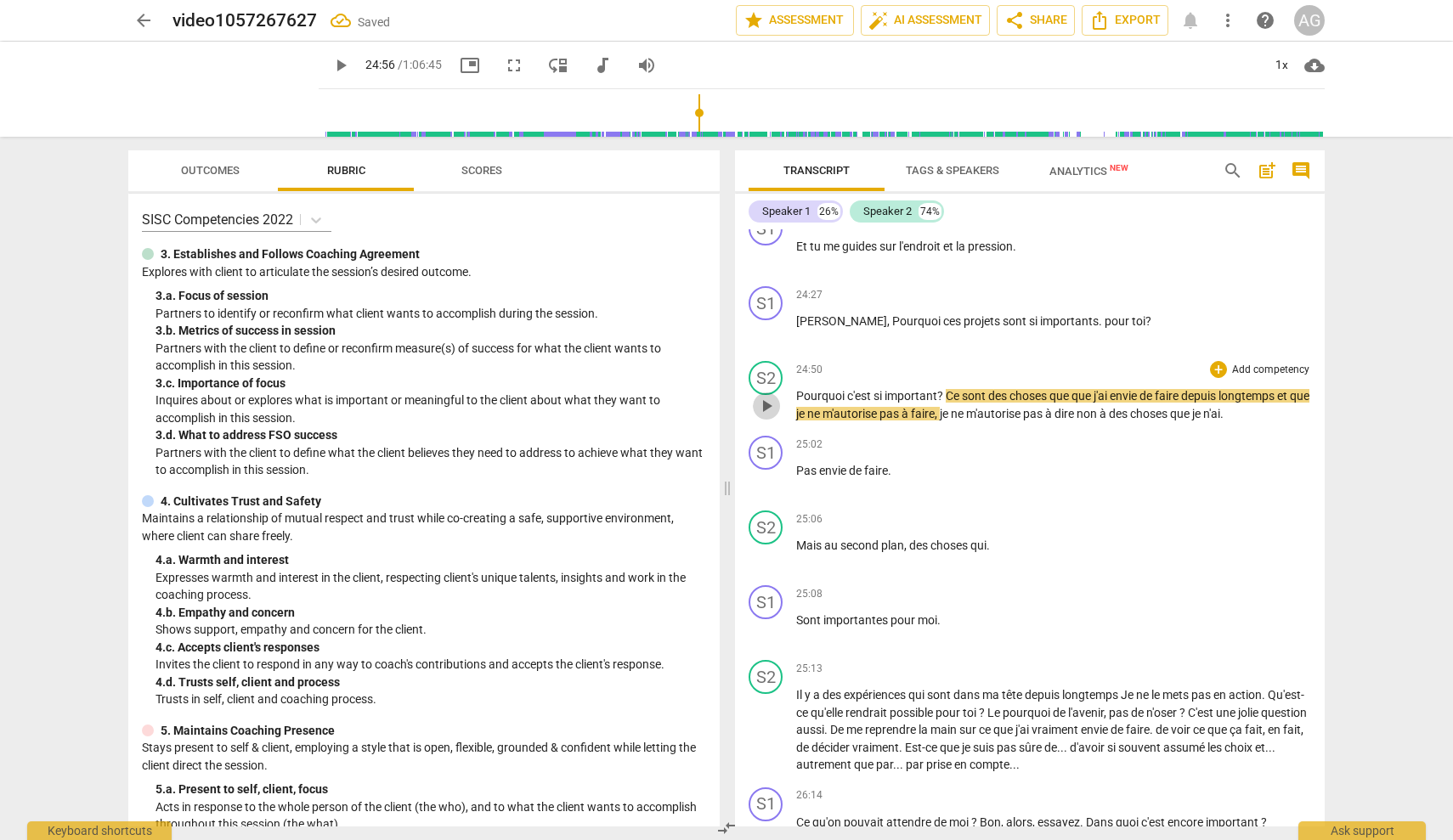
click at [773, 395] on span "play_arrow" at bounding box center [766, 405] width 21 height 21
drag, startPoint x: 763, startPoint y: 376, endPoint x: 794, endPoint y: 412, distance: 47.5
click at [764, 395] on span "pause" at bounding box center [766, 405] width 21 height 21
type input "1500"
click at [796, 442] on div "S1 play_arrow pause 25:02 + Add competency keyboard_arrow_right Pas envie de fa…" at bounding box center [1030, 466] width 590 height 75
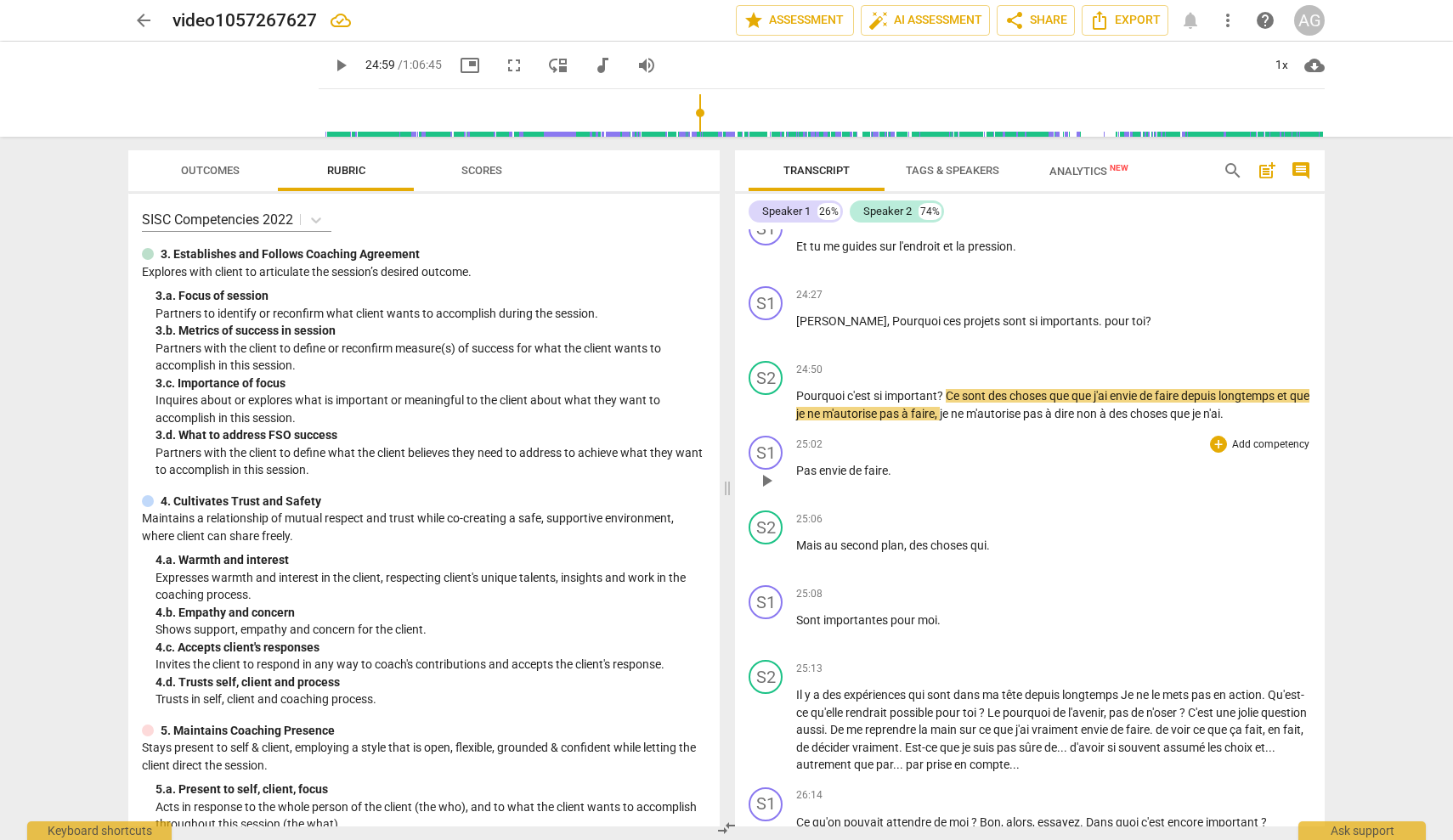
click at [798, 464] on span "Pas" at bounding box center [807, 471] width 23 height 14
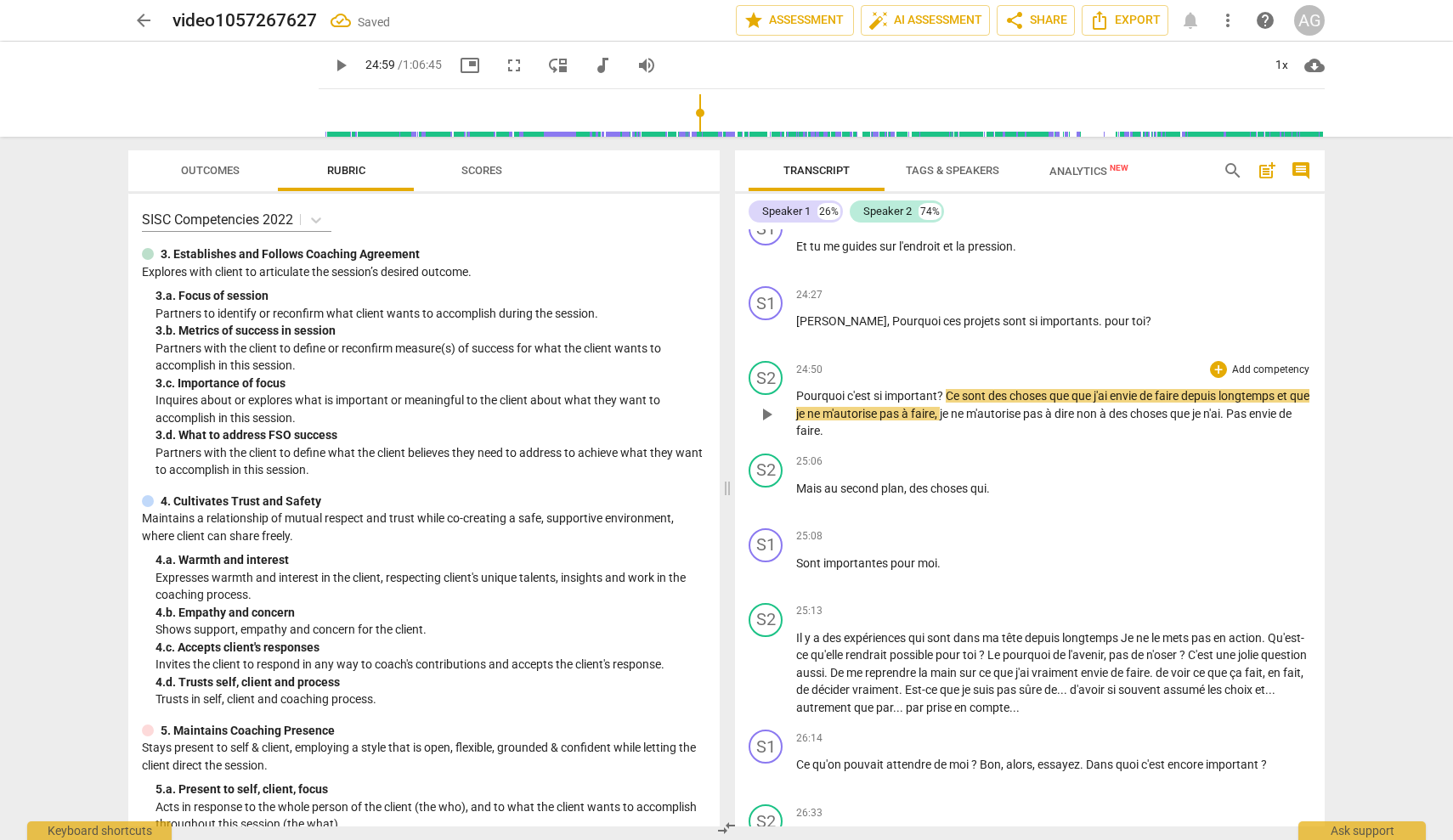
click at [1249, 407] on span "Pas" at bounding box center [1237, 414] width 23 height 14
click at [793, 488] on div "play_arrow pause" at bounding box center [775, 499] width 43 height 23
click at [798, 482] on span "Mais" at bounding box center [810, 489] width 28 height 14
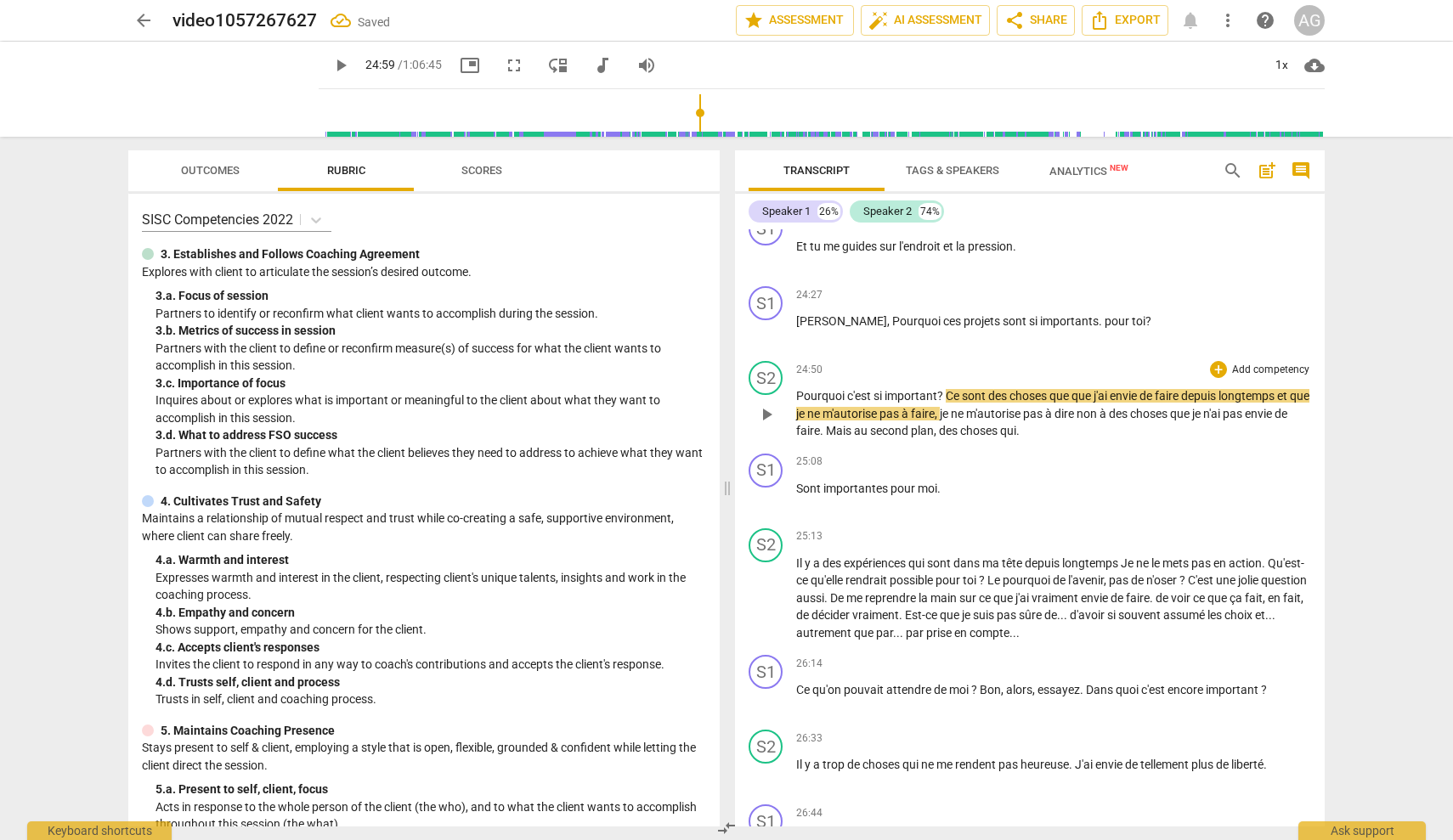
click at [843, 424] on span "Mais" at bounding box center [839, 431] width 28 height 14
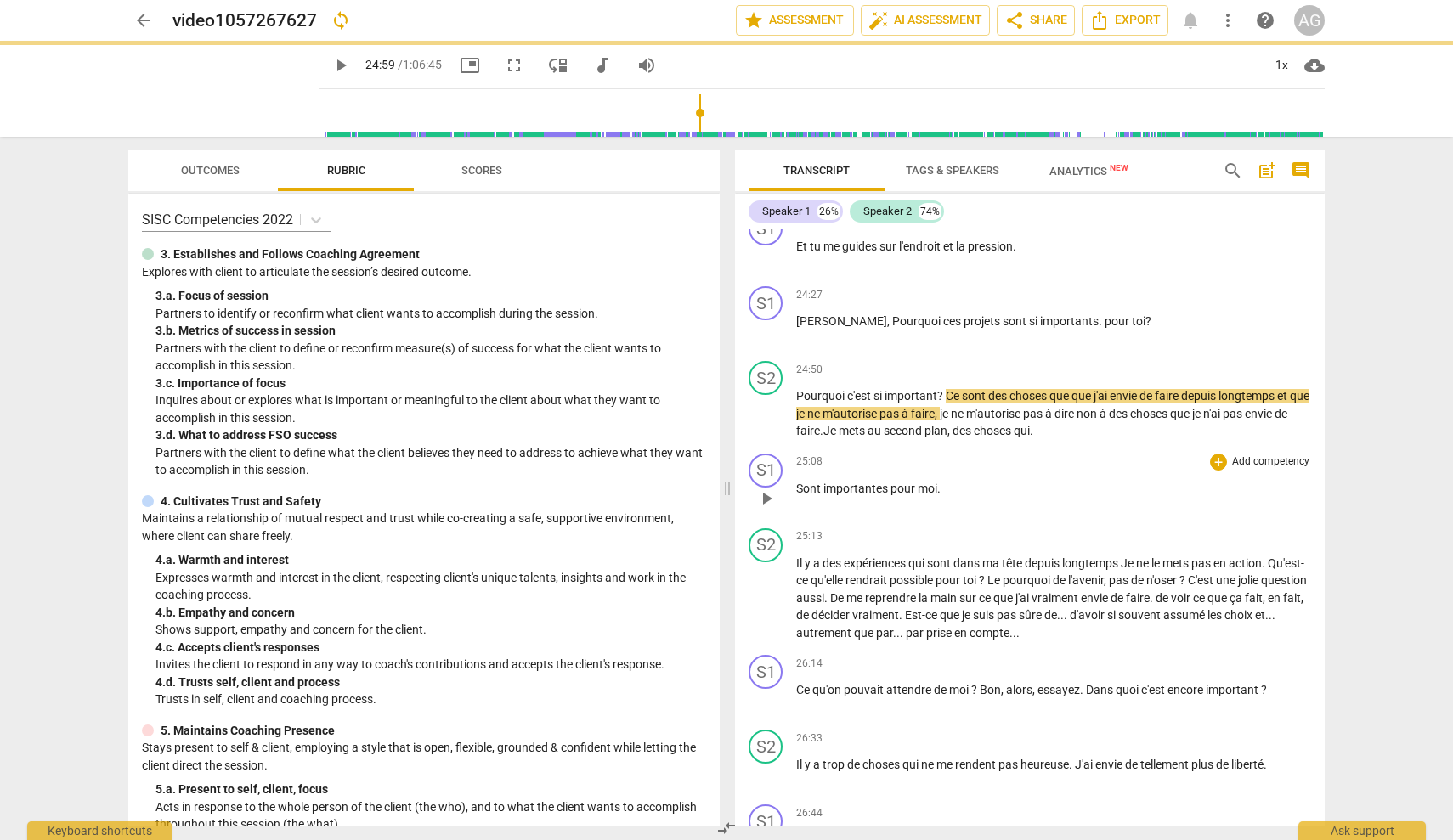
click at [798, 482] on span "Sont" at bounding box center [810, 489] width 27 height 14
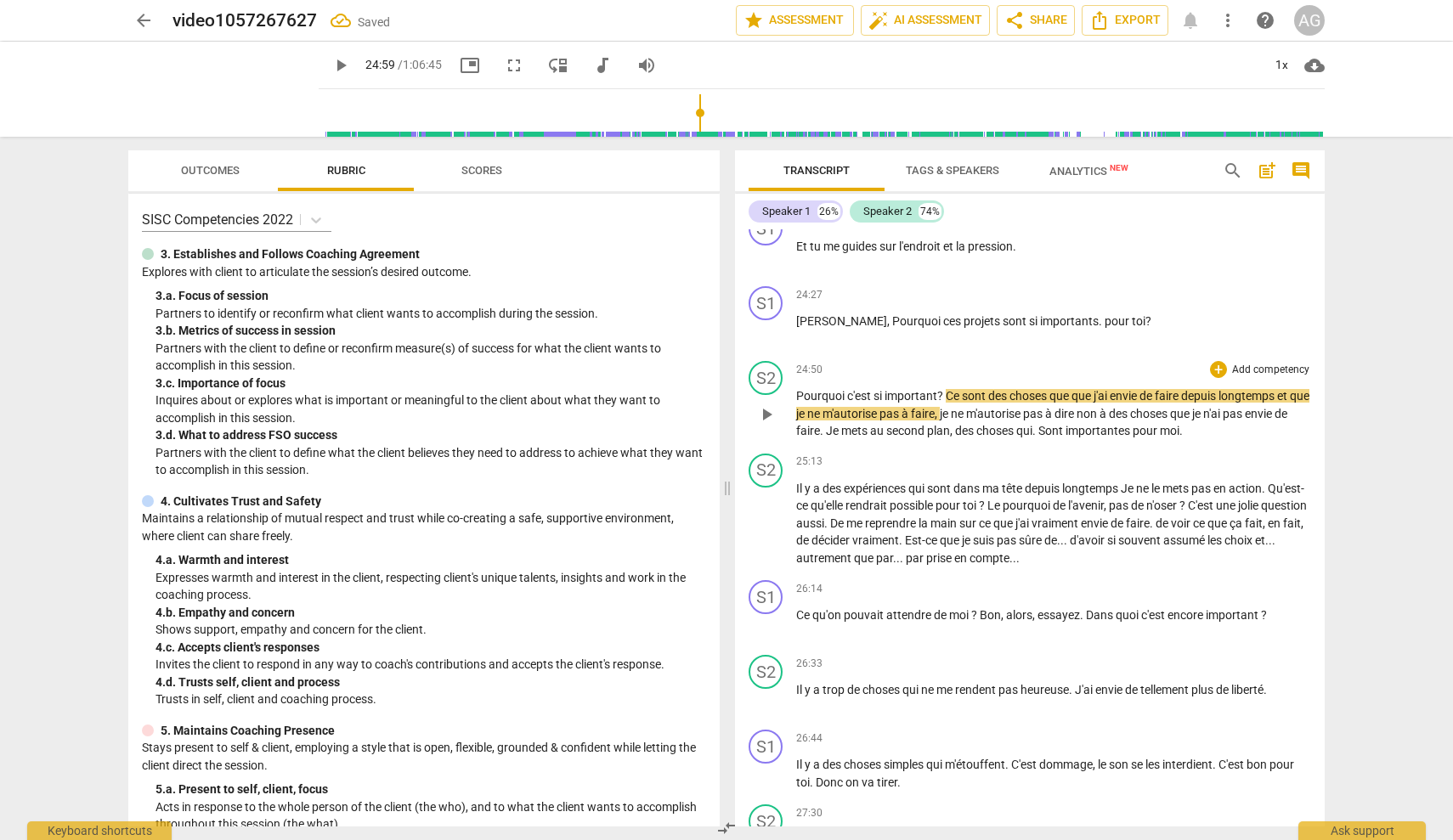
click at [1065, 424] on span "Sont" at bounding box center [1052, 431] width 27 height 14
click at [796, 482] on span "Il" at bounding box center [800, 489] width 9 height 14
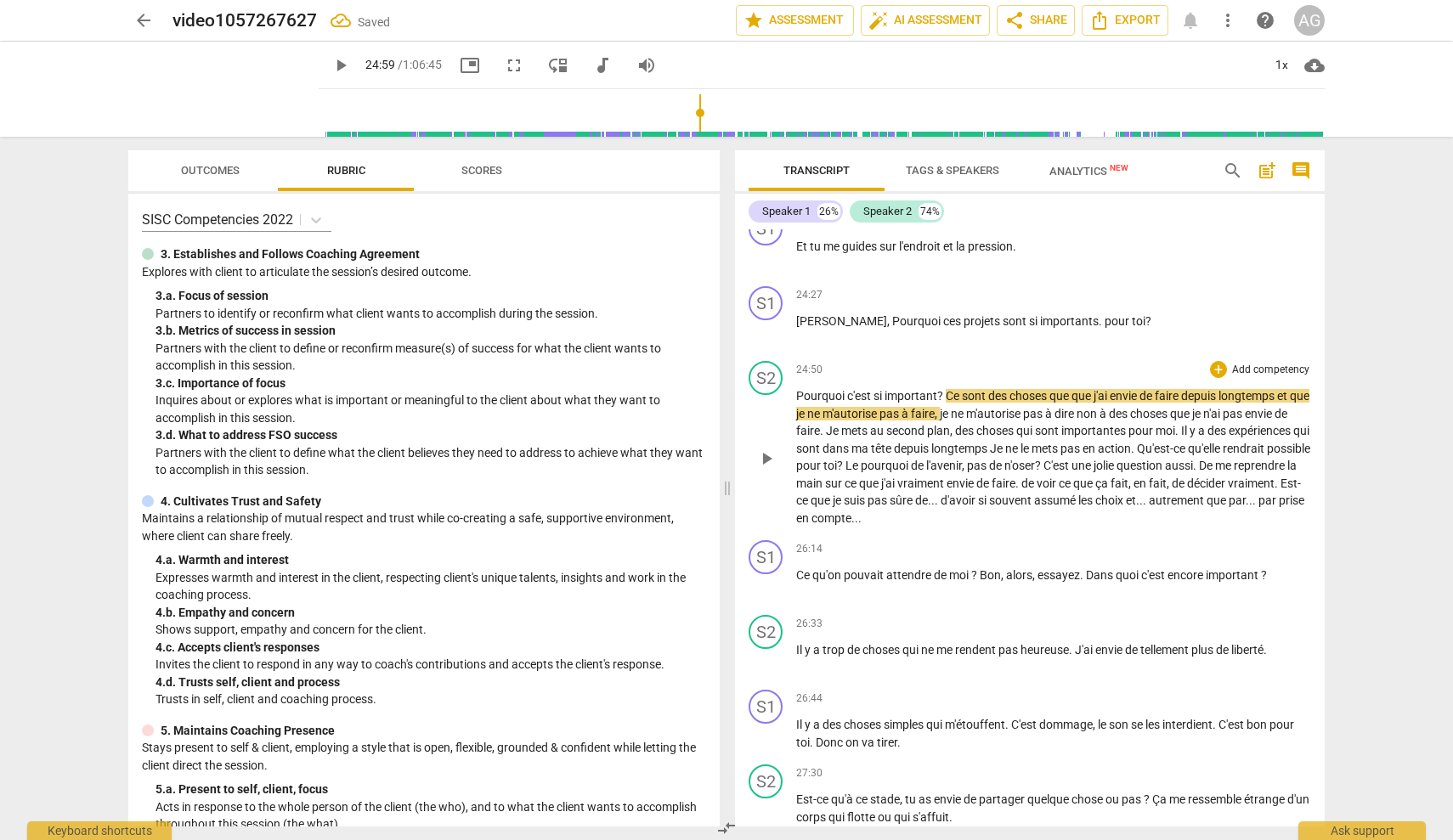
click at [769, 448] on span "play_arrow" at bounding box center [766, 458] width 21 height 21
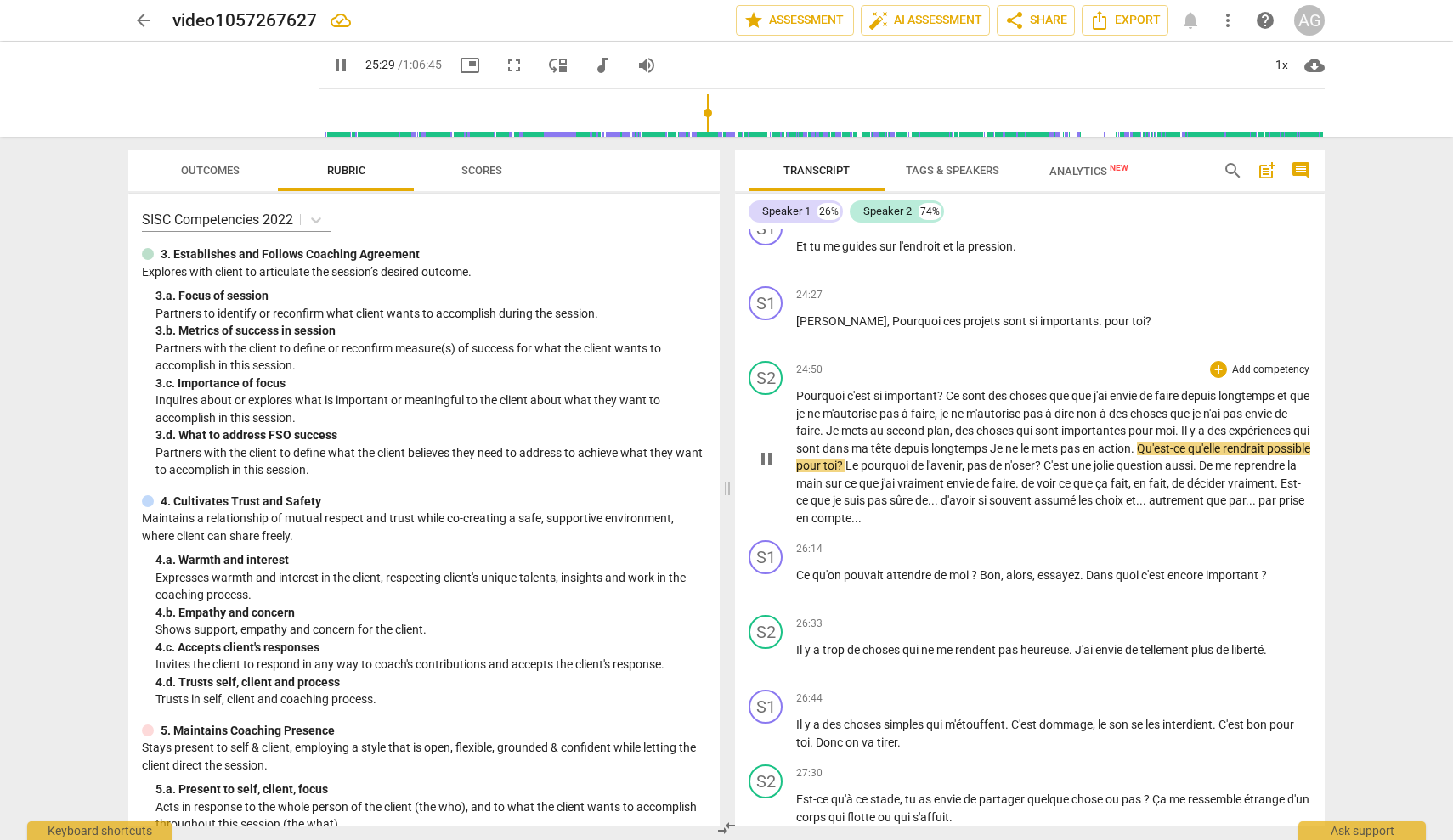
click at [1188, 442] on span "Qu'est-ce" at bounding box center [1162, 448] width 51 height 14
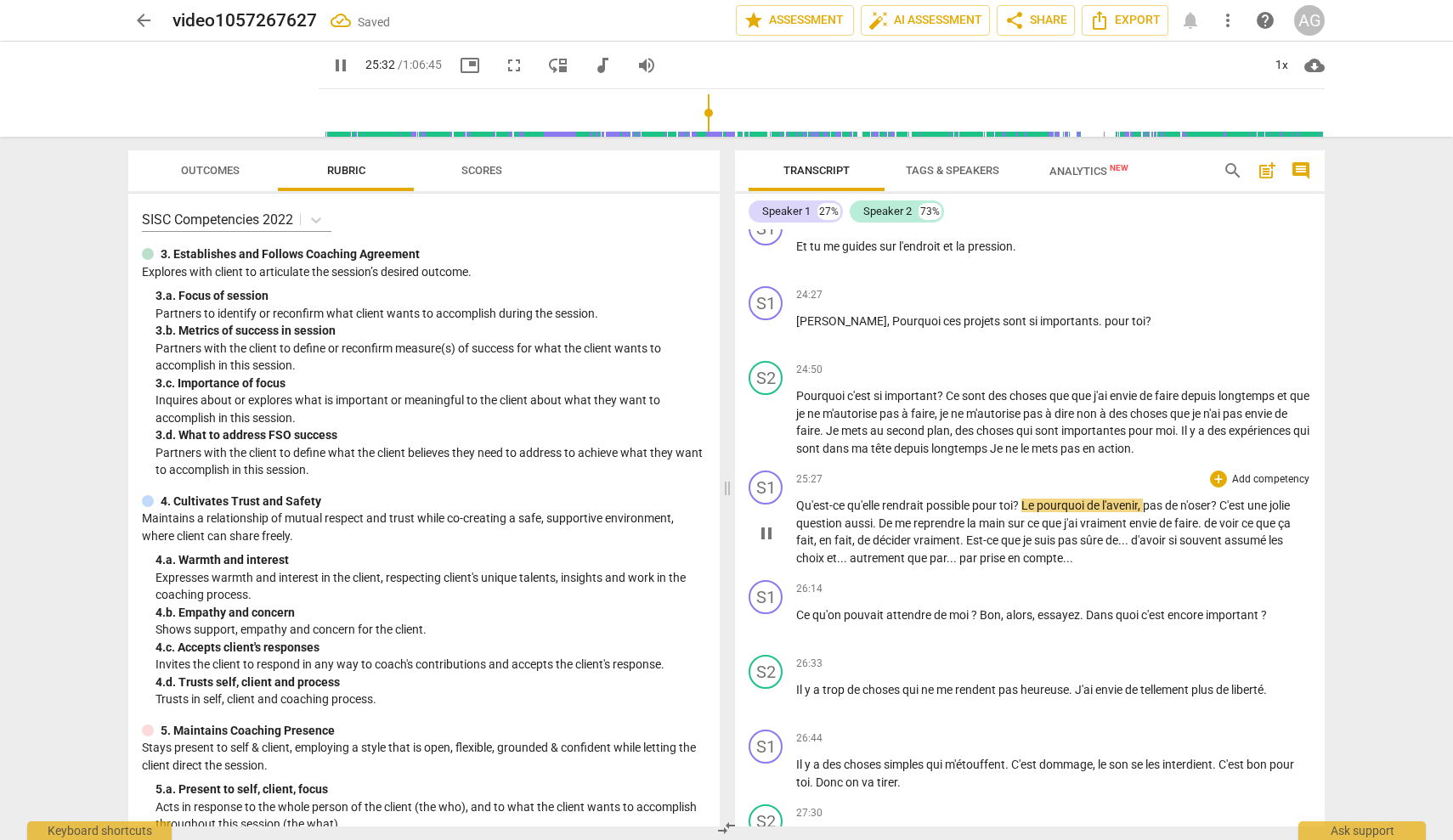
click at [888, 499] on span "rendrait" at bounding box center [903, 505] width 44 height 14
type input "1535"
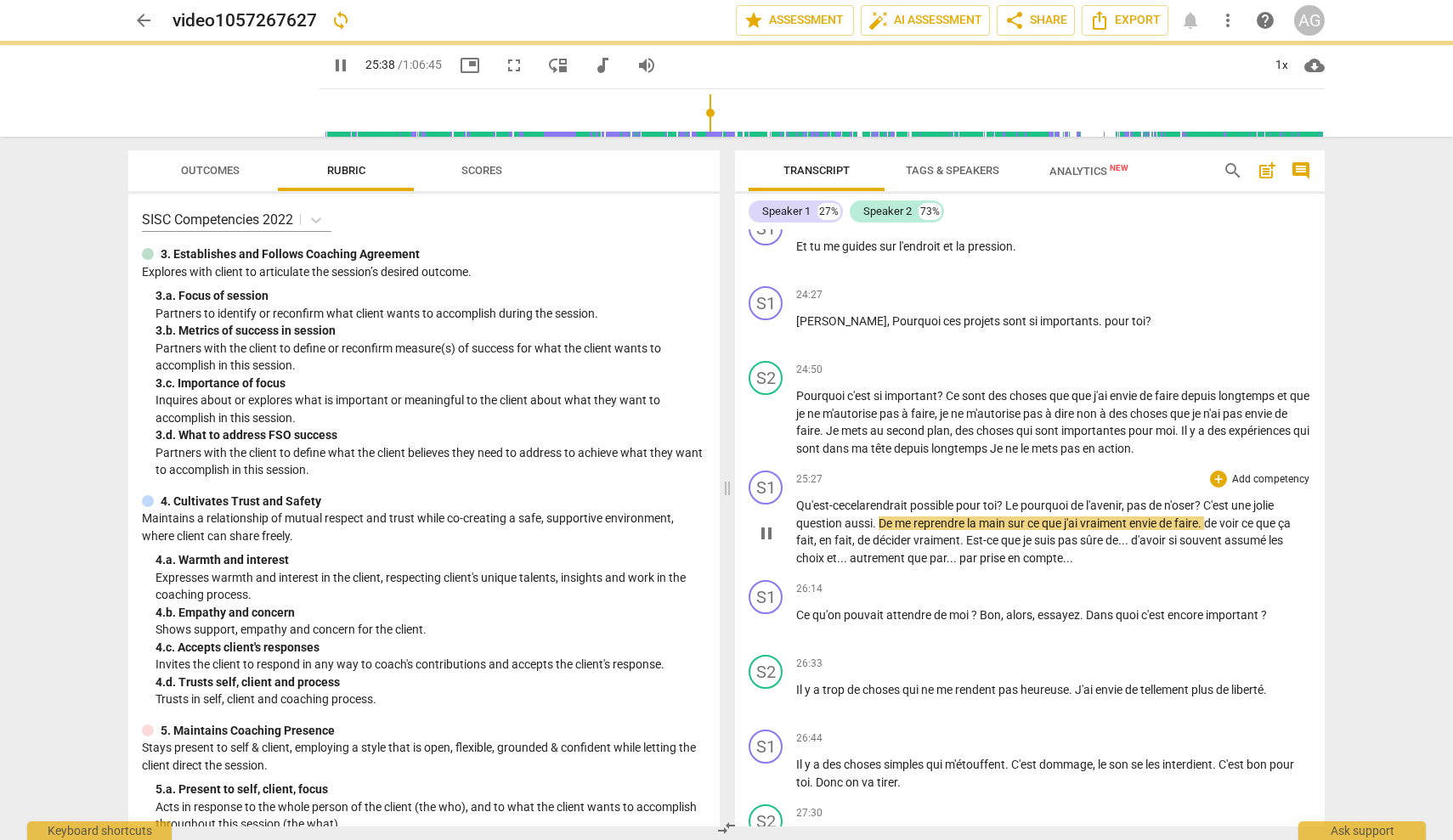
click at [766, 523] on span "pause" at bounding box center [766, 533] width 21 height 21
type input "1539"
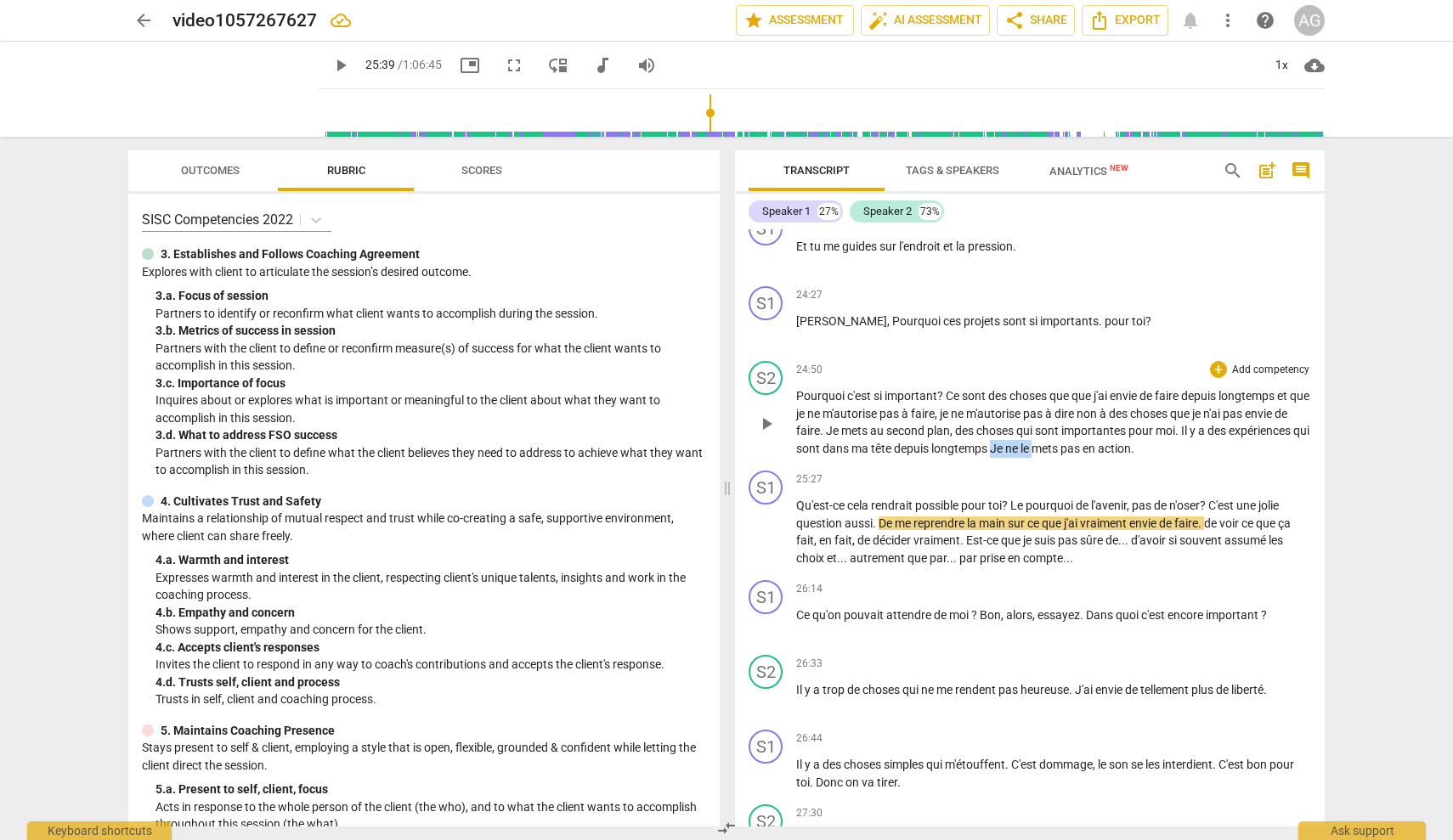
drag, startPoint x: 1080, startPoint y: 415, endPoint x: 1123, endPoint y: 415, distance: 43.0
click at [1123, 415] on p "Pourquoi c'est si important ? Ce sont des choses que que j'ai envie de faire de…" at bounding box center [1053, 422] width 515 height 70
click at [762, 523] on span "play_arrow" at bounding box center [766, 533] width 21 height 21
click at [880, 497] on p "Qu'est-ce cela rendrait possible pour toi ? Le pourquoi de l'avenir , pas de n'…" at bounding box center [1053, 531] width 515 height 70
click at [876, 516] on span "." at bounding box center [876, 523] width 6 height 14
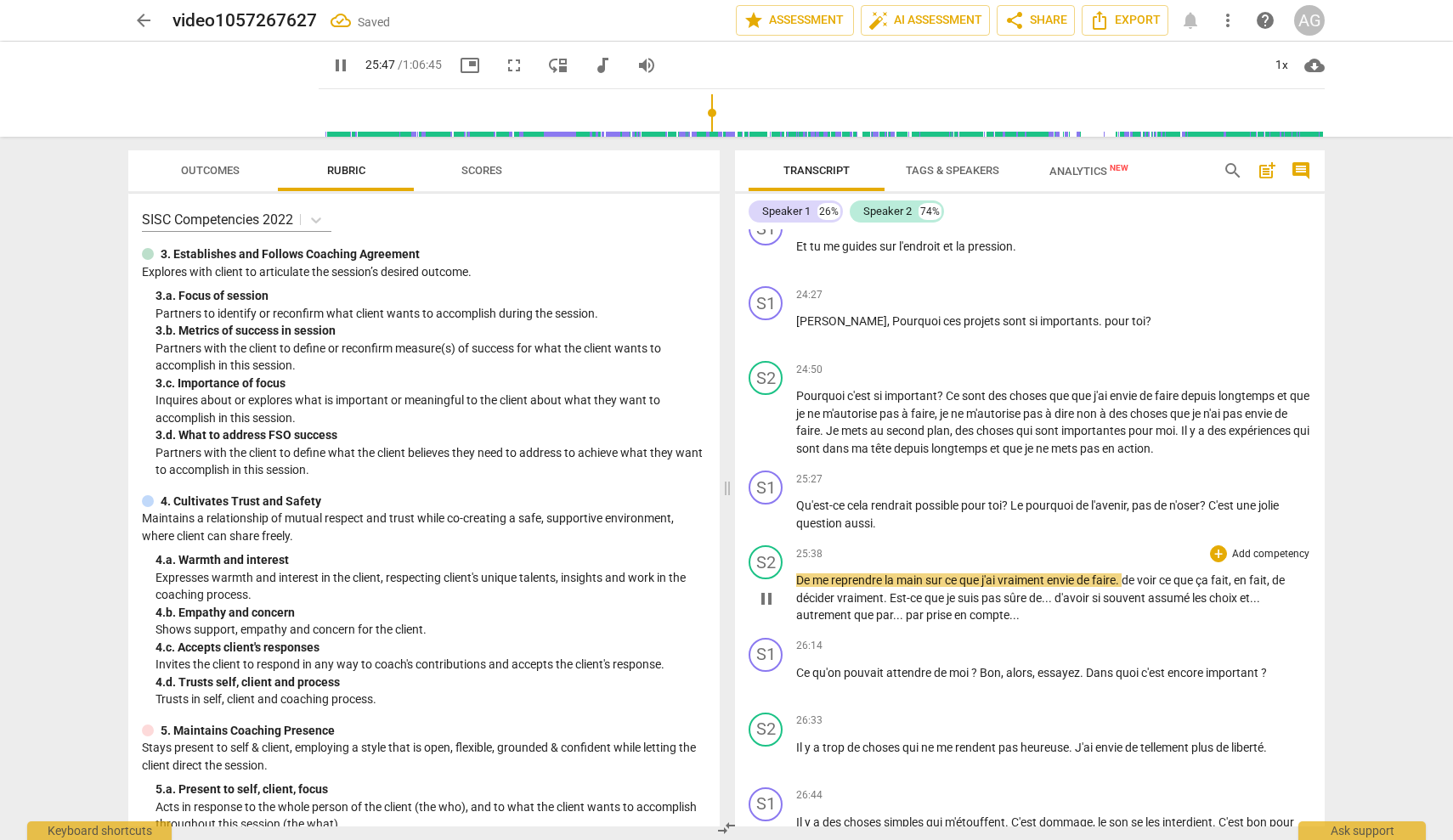
drag, startPoint x: 848, startPoint y: 546, endPoint x: 858, endPoint y: 546, distance: 10.0
click at [849, 573] on span "reprendre" at bounding box center [858, 580] width 54 height 14
drag, startPoint x: 830, startPoint y: 549, endPoint x: 819, endPoint y: 548, distance: 11.0
click at [819, 573] on span "me" at bounding box center [822, 580] width 19 height 14
type input "1551"
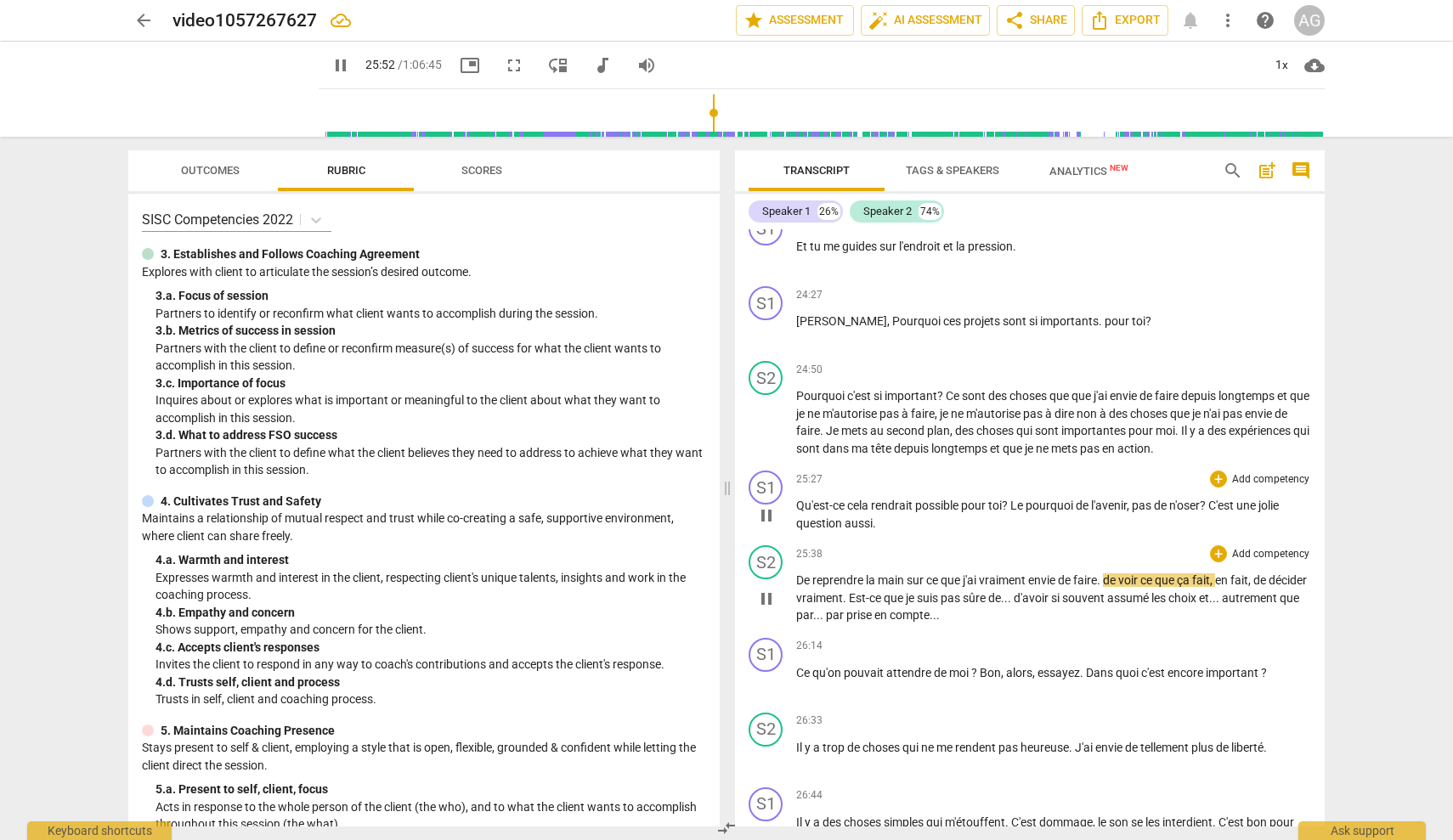
click at [769, 505] on span "pause" at bounding box center [766, 515] width 21 height 21
click at [769, 505] on span "play_arrow" at bounding box center [766, 515] width 21 height 21
drag, startPoint x: 1050, startPoint y: 477, endPoint x: 1065, endPoint y: 475, distance: 15.1
click at [1051, 499] on span "pourquoi" at bounding box center [1050, 505] width 50 height 14
click at [1052, 499] on span "pourquoi" at bounding box center [1050, 505] width 50 height 14
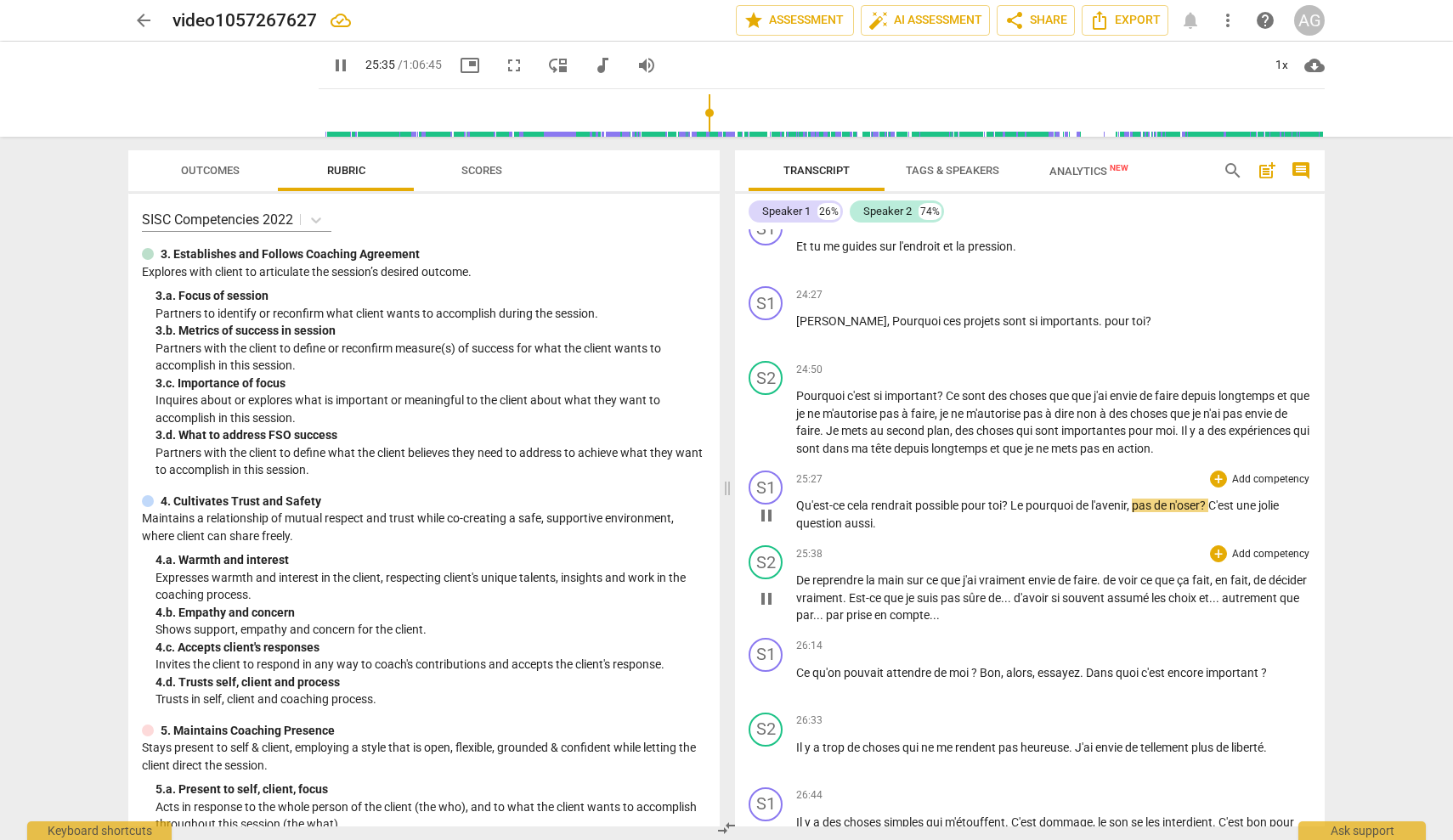
type input "1535"
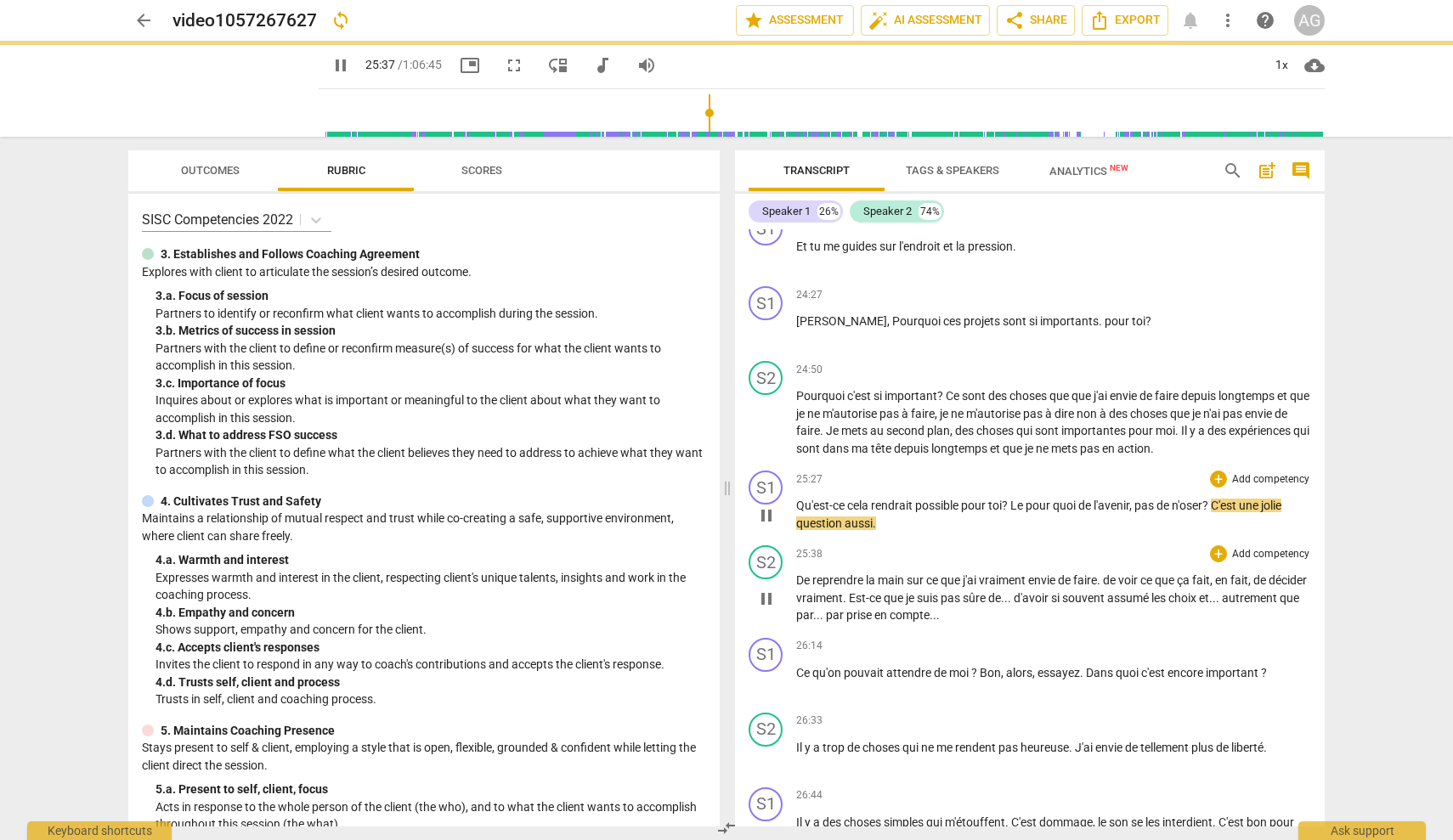
click at [1209, 499] on span "?" at bounding box center [1207, 505] width 9 height 14
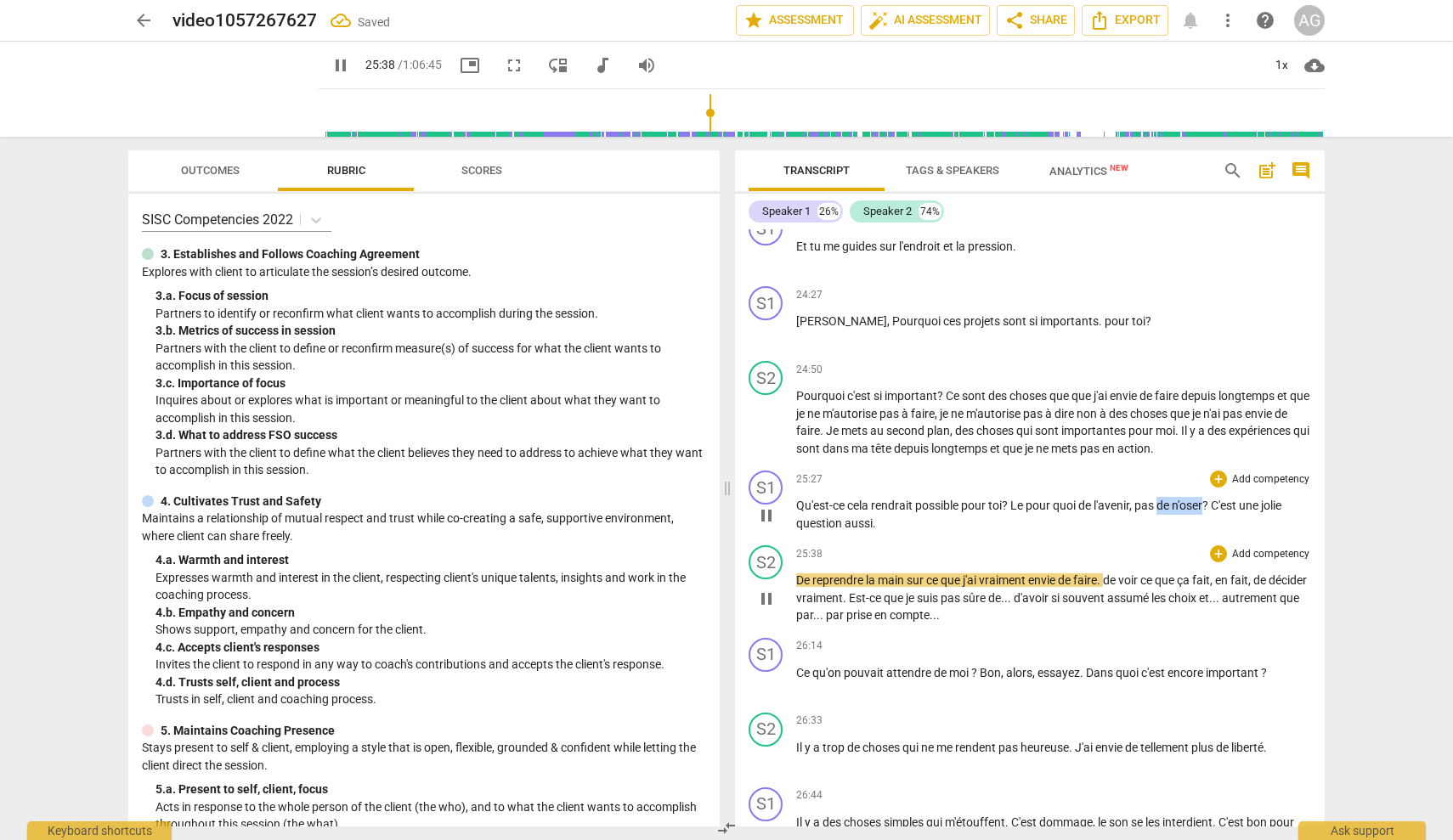
drag, startPoint x: 1209, startPoint y: 472, endPoint x: 1162, endPoint y: 470, distance: 47.0
click at [1162, 497] on p "Qu'est-ce cela rendrait possible pour toi ? Le pour quoi de l'avenir , pas de n…" at bounding box center [1053, 513] width 515 height 34
drag, startPoint x: 875, startPoint y: 485, endPoint x: 913, endPoint y: 490, distance: 38.3
click at [875, 516] on span "." at bounding box center [874, 523] width 3 height 14
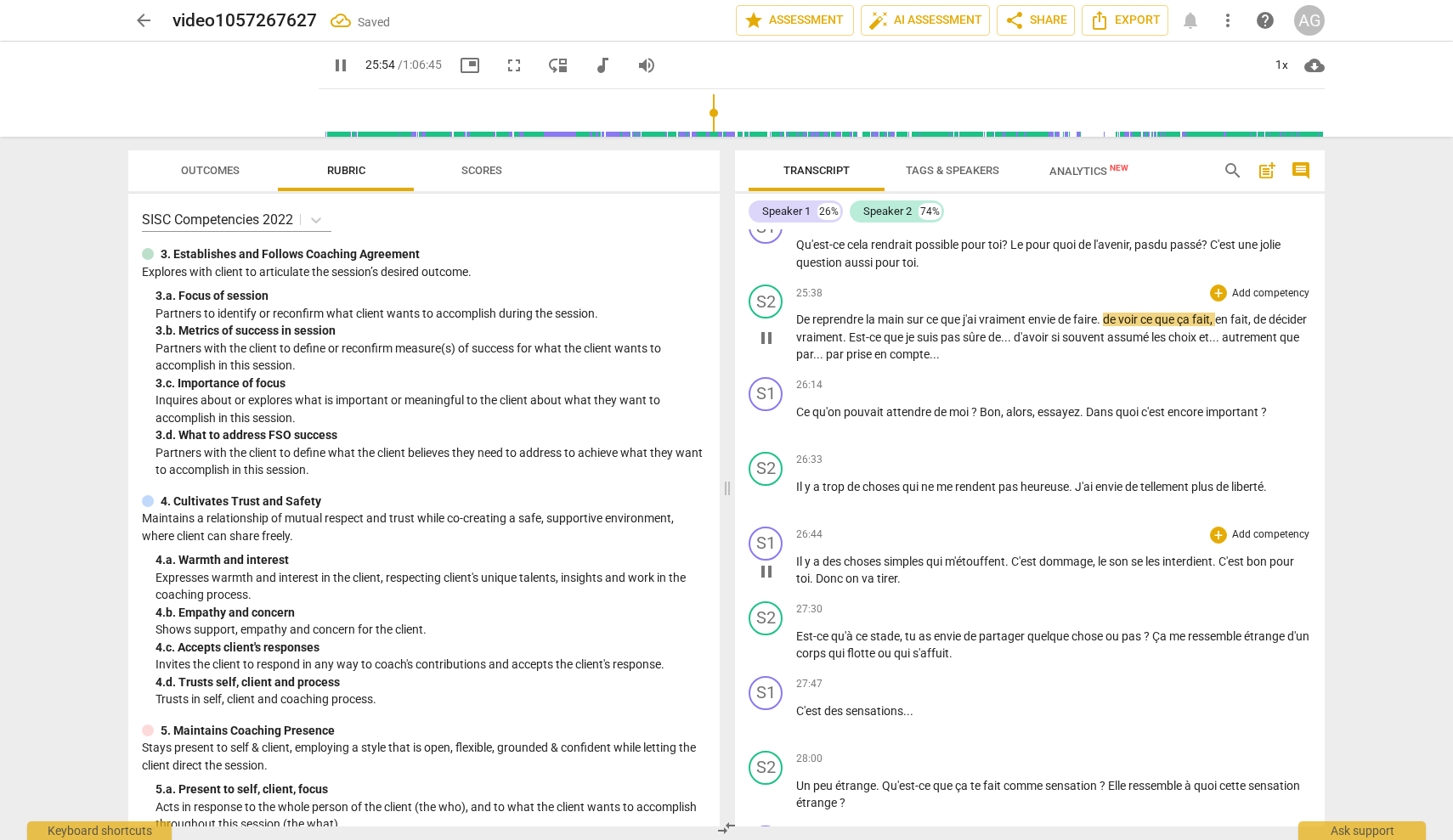
scroll to position [5900, 0]
click at [797, 404] on span "Ce" at bounding box center [804, 411] width 16 height 14
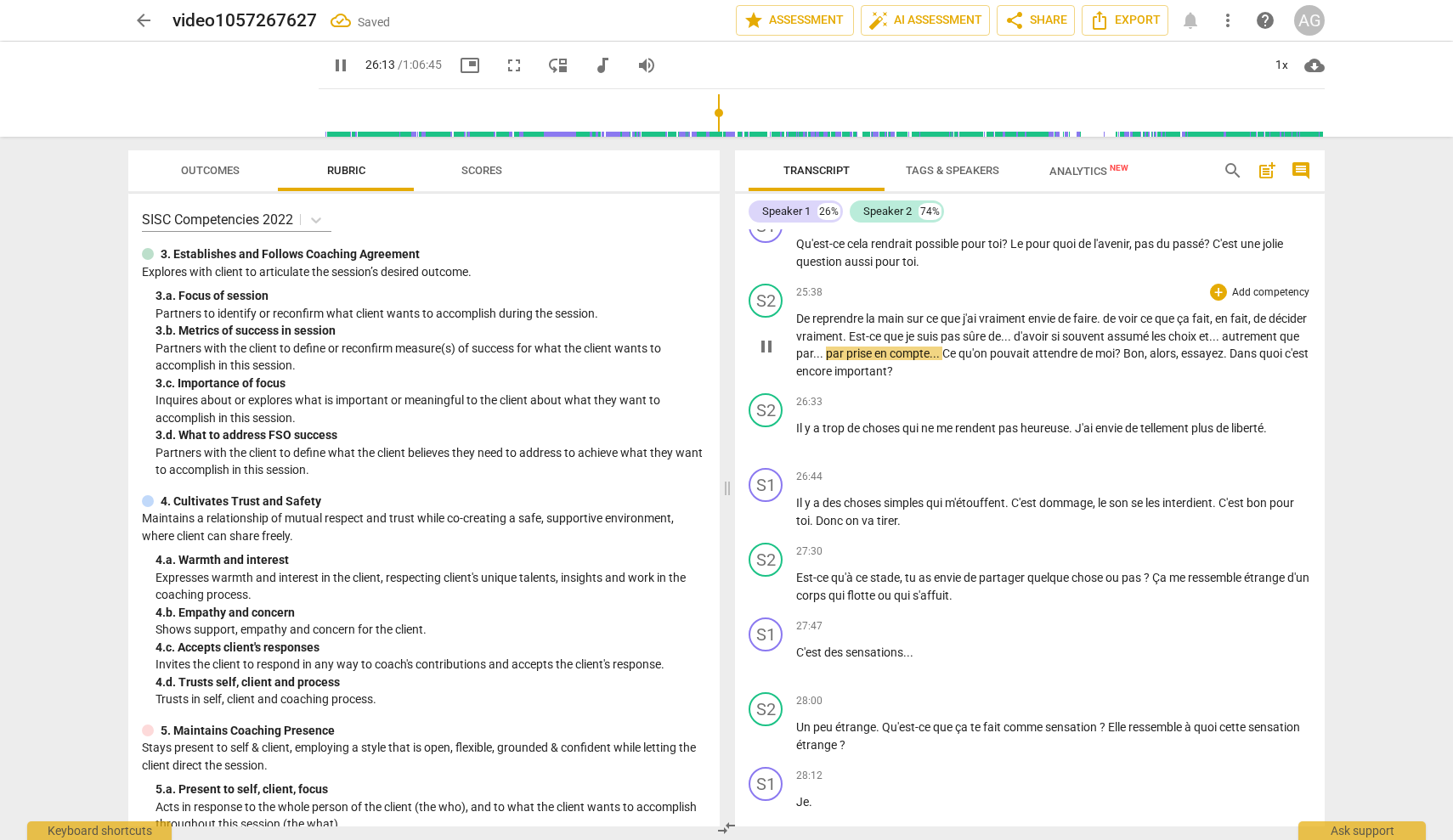
click at [1031, 326] on p "De reprendre la main sur ce que j'ai vraiment envie de faire . de voir ce que ç…" at bounding box center [1053, 344] width 515 height 70
drag, startPoint x: 1034, startPoint y: 321, endPoint x: 1044, endPoint y: 323, distance: 10.2
click at [958, 346] on span "Ce" at bounding box center [950, 353] width 16 height 14
type input "1576"
click at [1212, 326] on p "De reprendre la main sur ce que j'ai vraiment envie de faire . de voir ce que ç…" at bounding box center [1053, 344] width 515 height 70
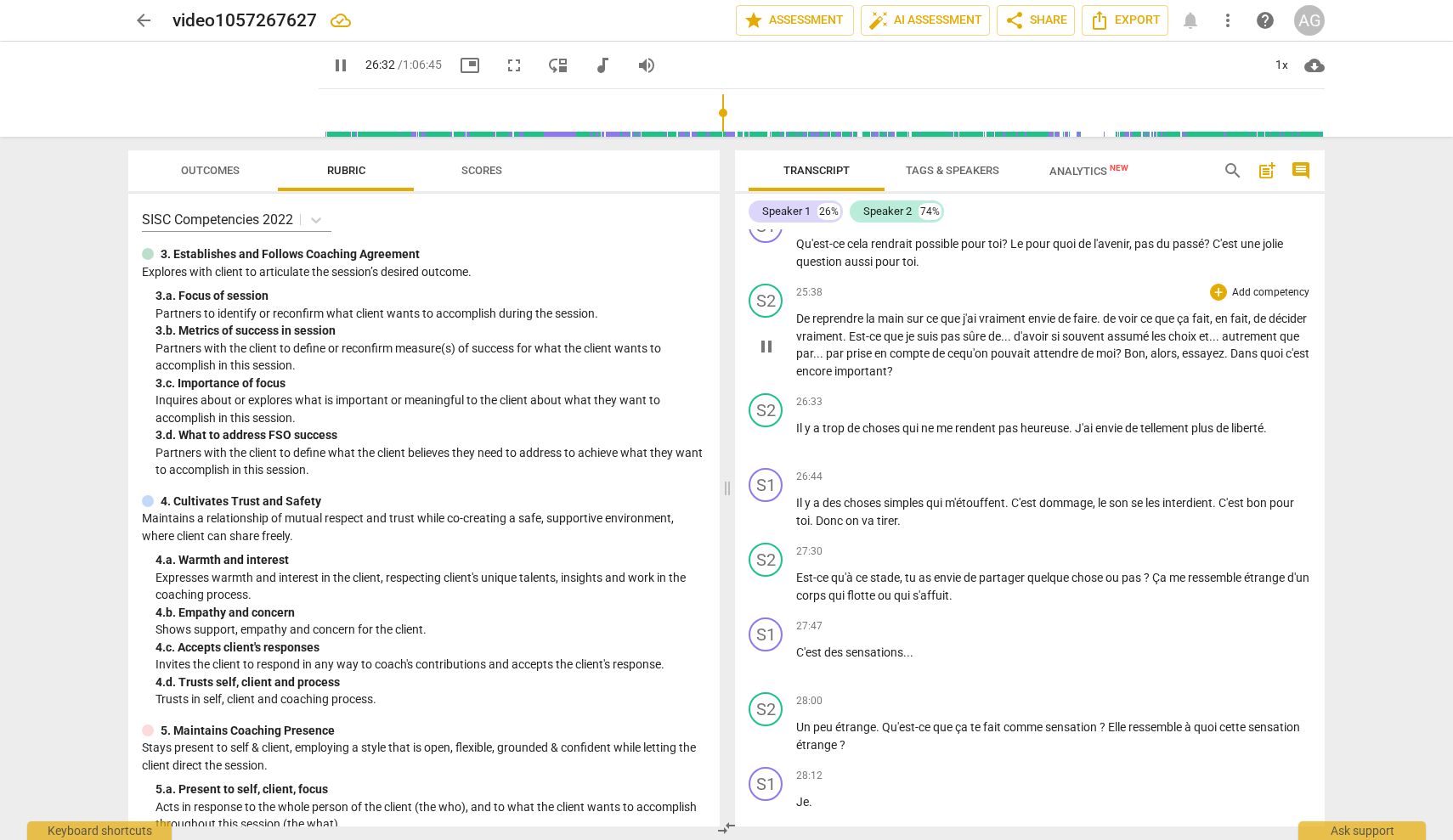
click at [1146, 346] on span "Bon" at bounding box center [1135, 353] width 22 height 14
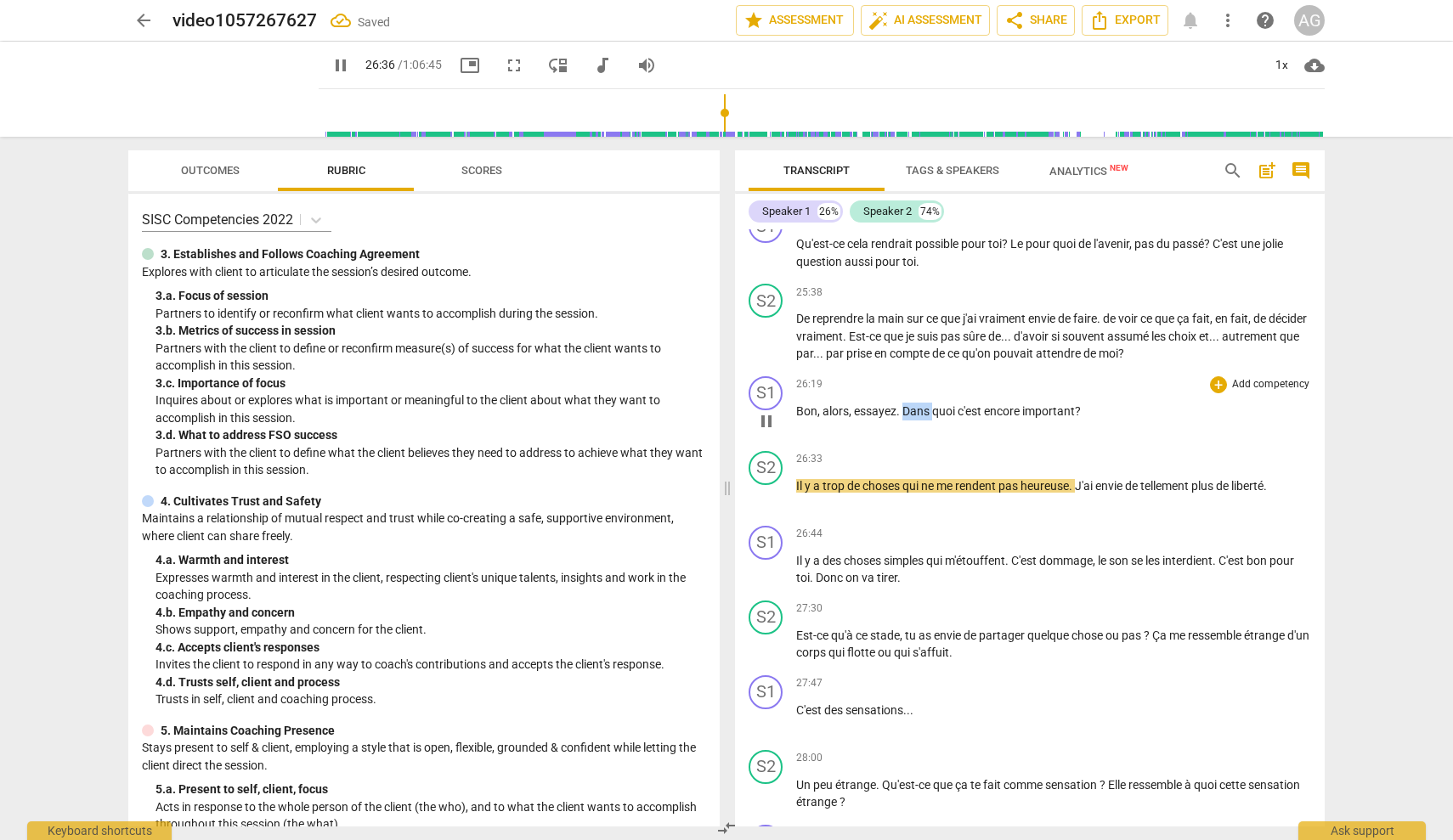
drag, startPoint x: 933, startPoint y: 378, endPoint x: 902, endPoint y: 377, distance: 31.0
click at [902, 402] on p "Bon , alors , essayez . Dans quoi c'est encore important ?" at bounding box center [1053, 411] width 515 height 18
type input "1598"
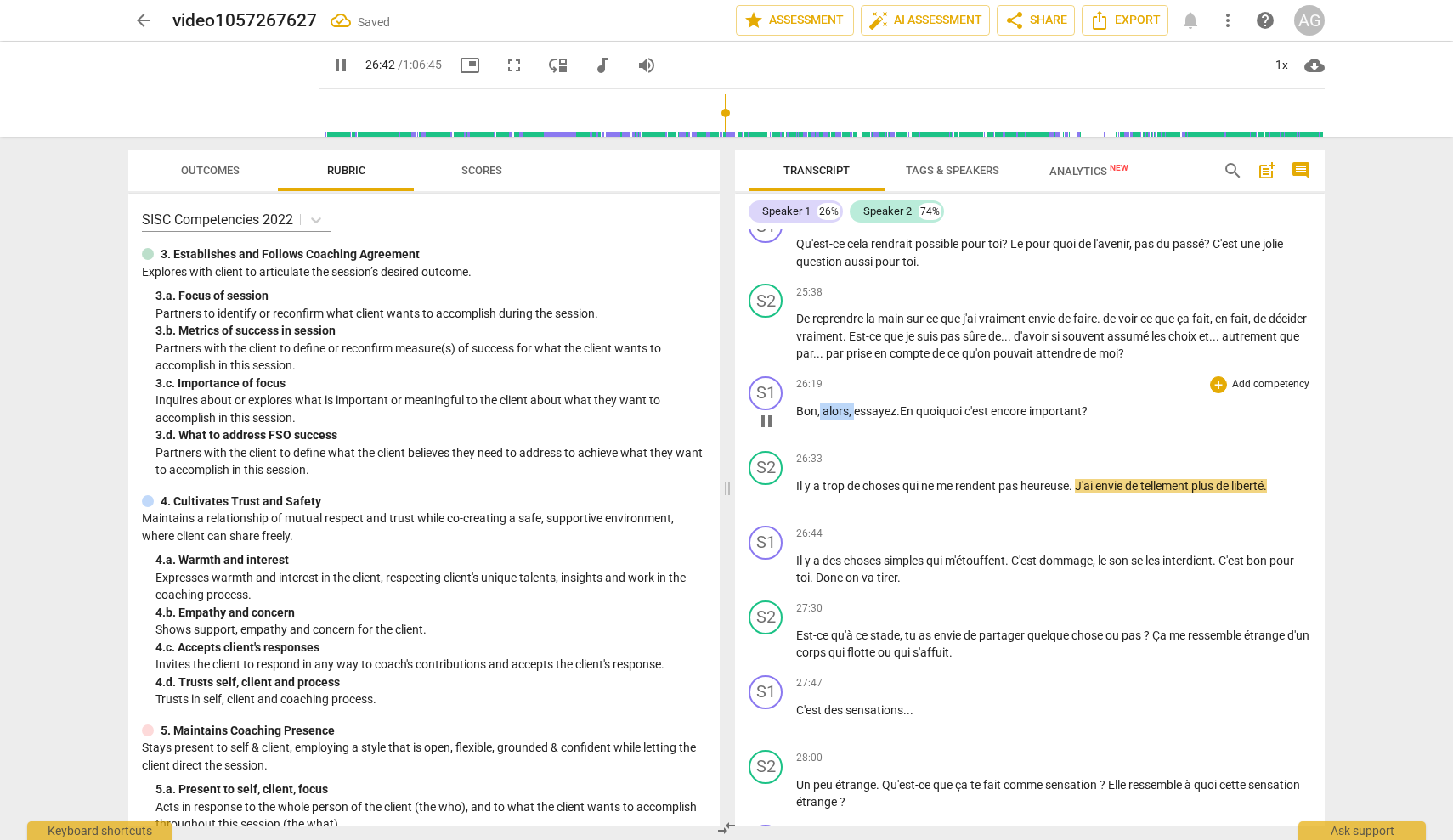
drag, startPoint x: 857, startPoint y: 377, endPoint x: 819, endPoint y: 376, distance: 38.0
click at [819, 402] on p "Bon , alors , essayez . En quoi quoi c'est encore important ?" at bounding box center [1053, 411] width 515 height 18
click at [863, 404] on span "essayez" at bounding box center [840, 411] width 42 height 14
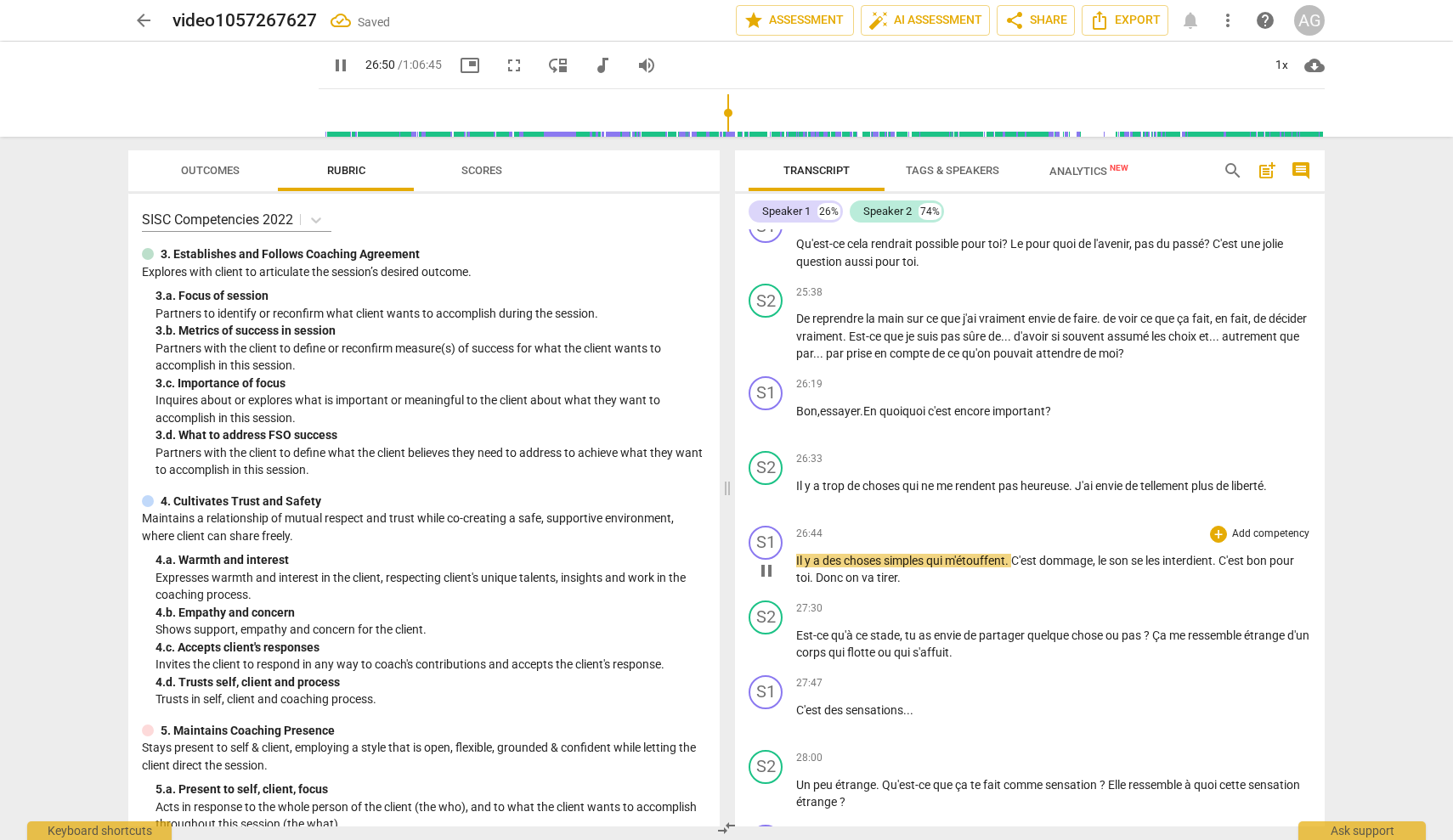
drag, startPoint x: 799, startPoint y: 524, endPoint x: 830, endPoint y: 523, distance: 31.0
click at [799, 553] on span "Il" at bounding box center [800, 560] width 9 height 14
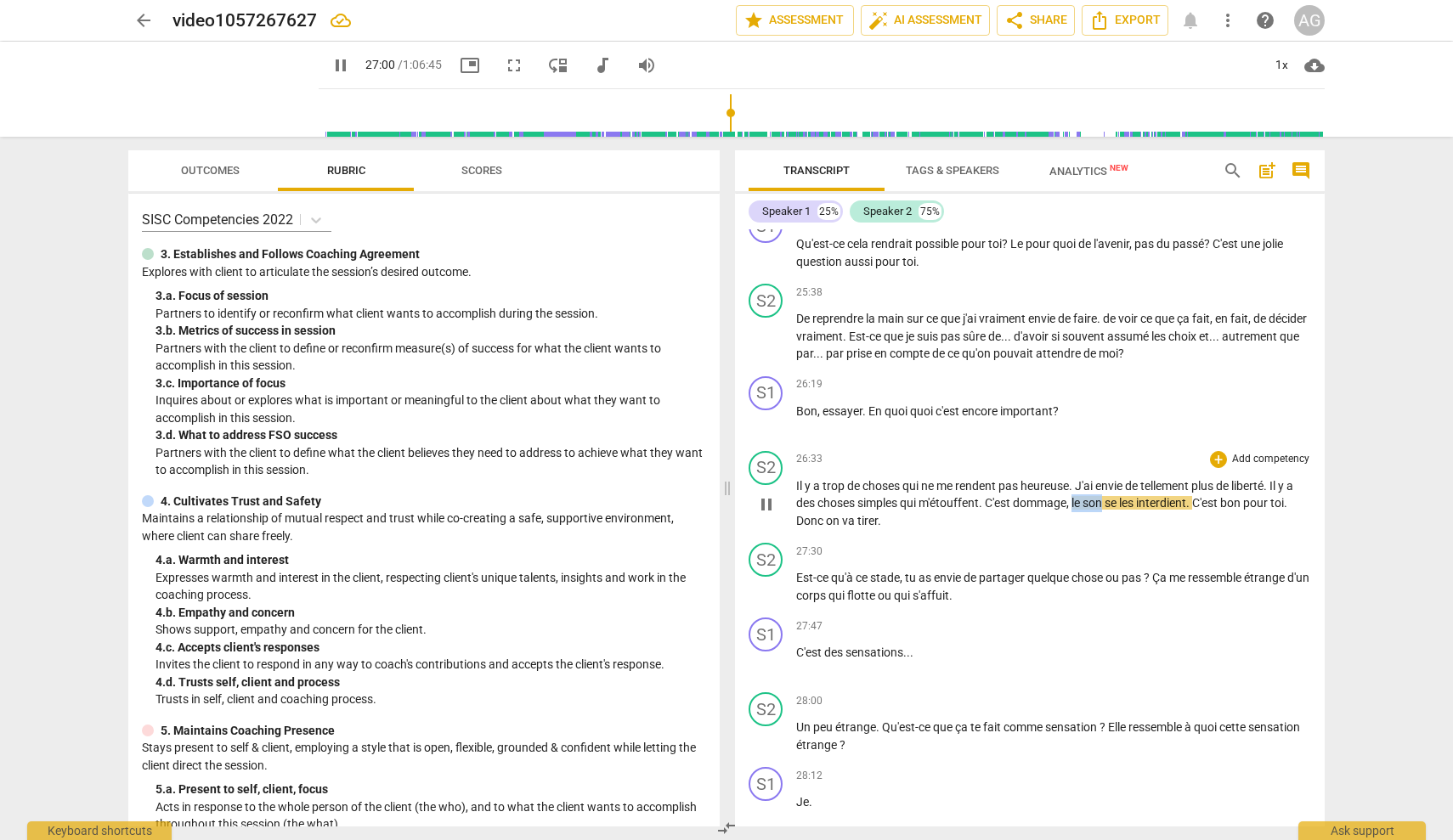
drag, startPoint x: 1078, startPoint y: 469, endPoint x: 1108, endPoint y: 467, distance: 30.1
click at [1108, 477] on p "Il y a trop de choses qui ne me rendent pas heureuse . J'ai envie de tellement …" at bounding box center [1053, 503] width 515 height 53
type input "1622"
click at [1172, 497] on span "." at bounding box center [1169, 503] width 6 height 14
click at [1178, 497] on span "C'est" at bounding box center [1179, 503] width 28 height 14
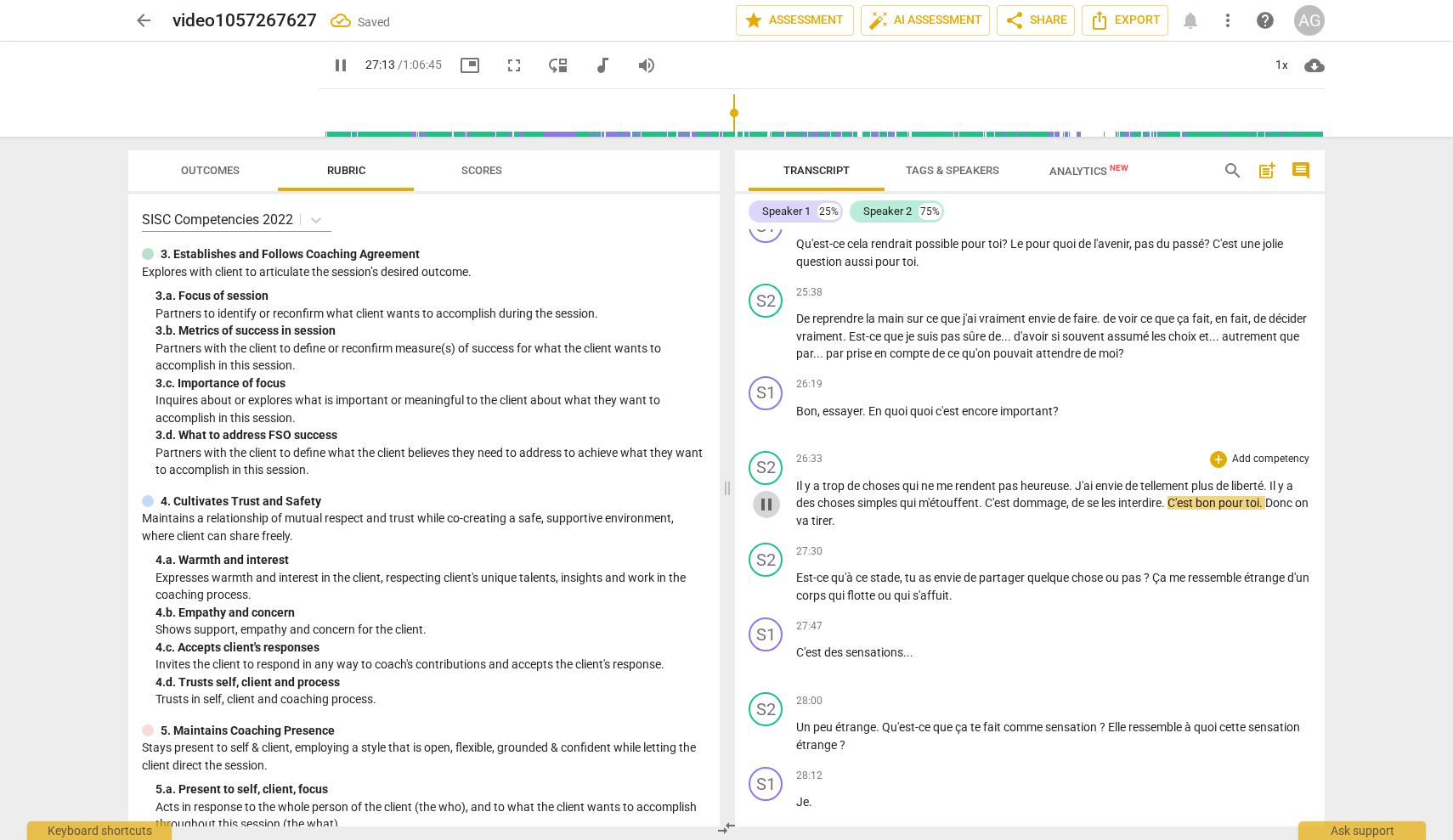
click at [764, 495] on span "pause" at bounding box center [766, 504] width 21 height 21
click at [769, 495] on span "play_arrow" at bounding box center [766, 504] width 21 height 21
click at [1176, 497] on span "C'est" at bounding box center [1181, 503] width 28 height 14
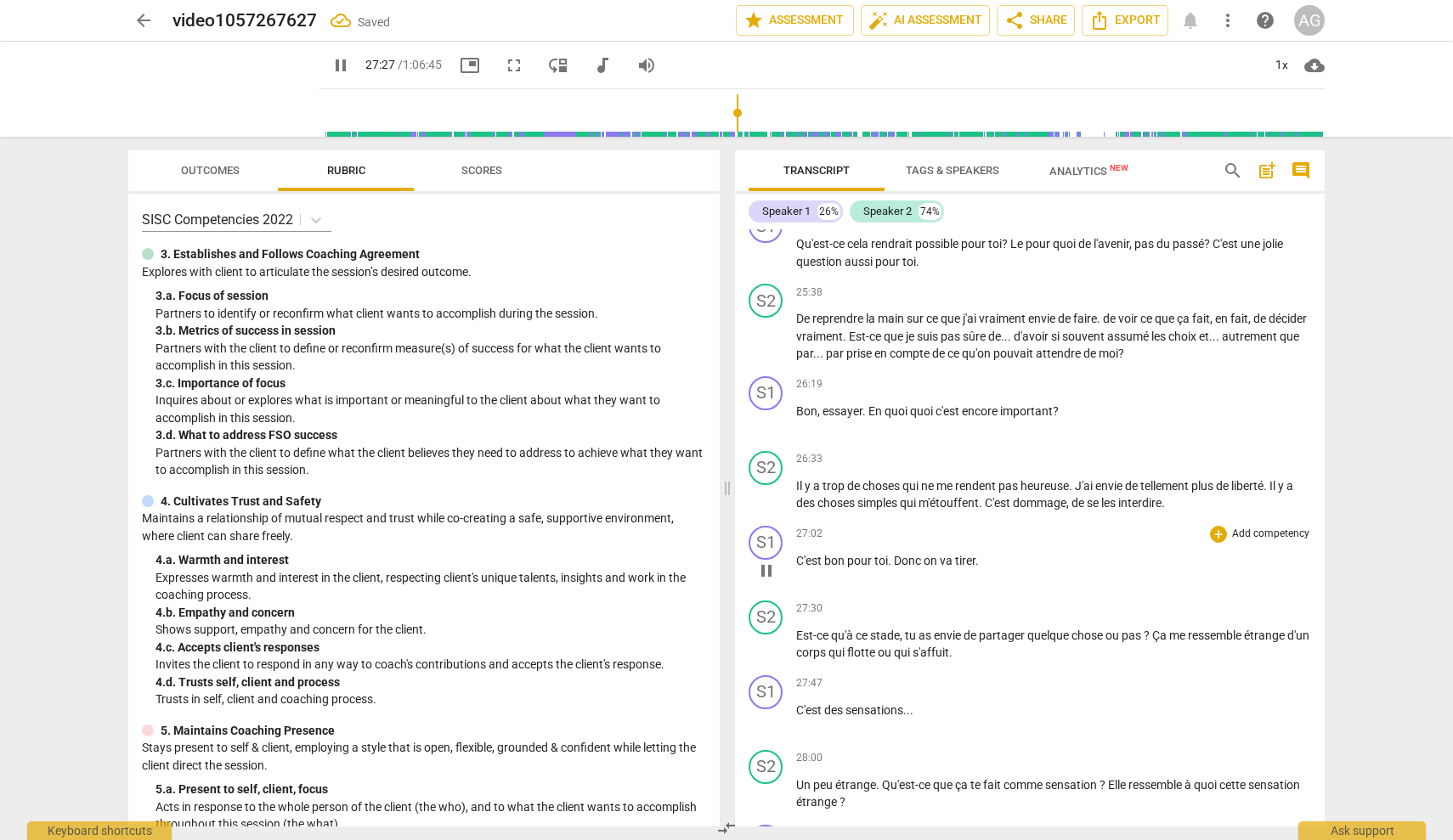
click at [797, 553] on span "C'est" at bounding box center [810, 560] width 28 height 14
type input "1649"
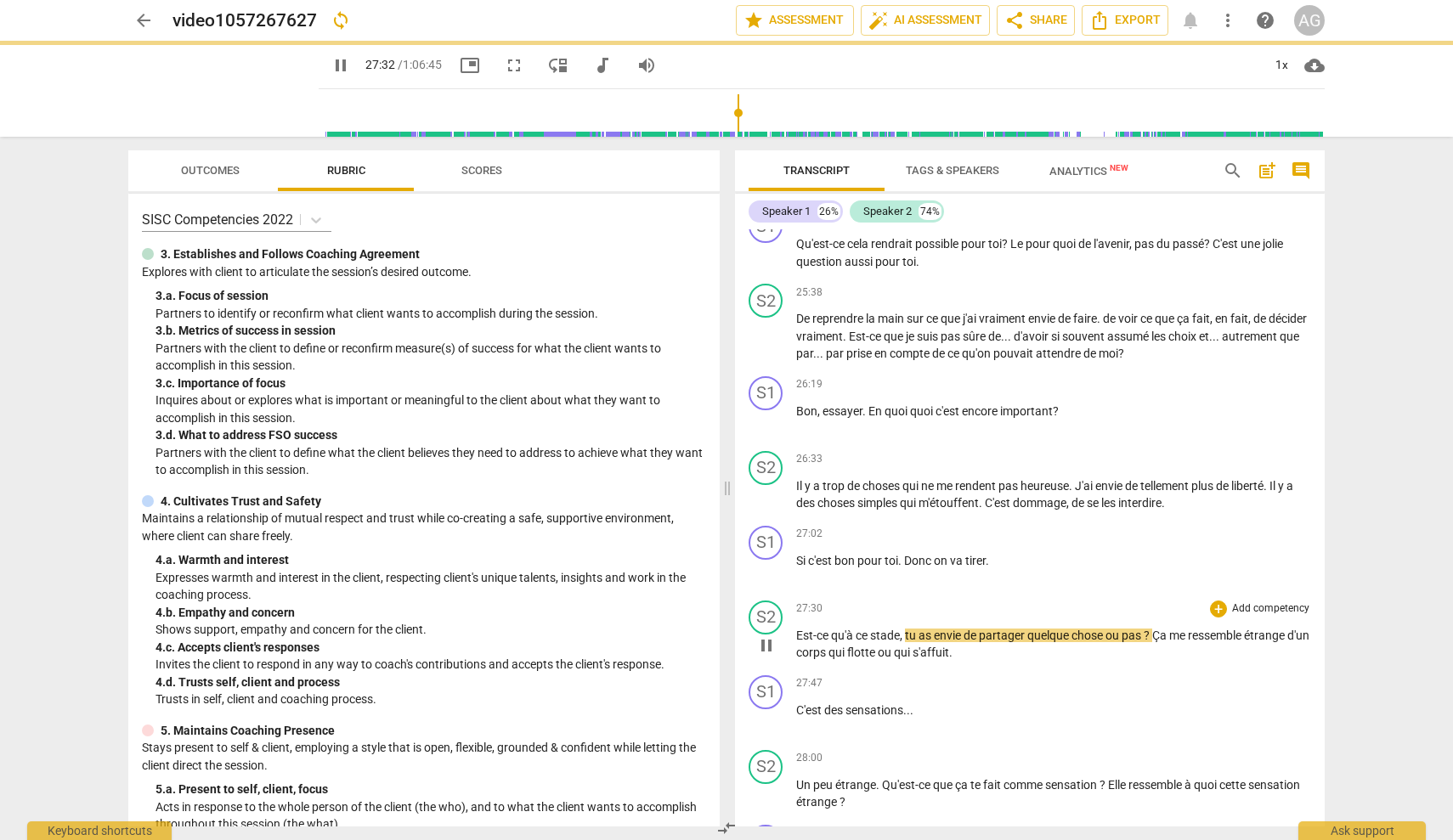
click at [793, 601] on div "S2 play_arrow pause" at bounding box center [773, 631] width 47 height 61
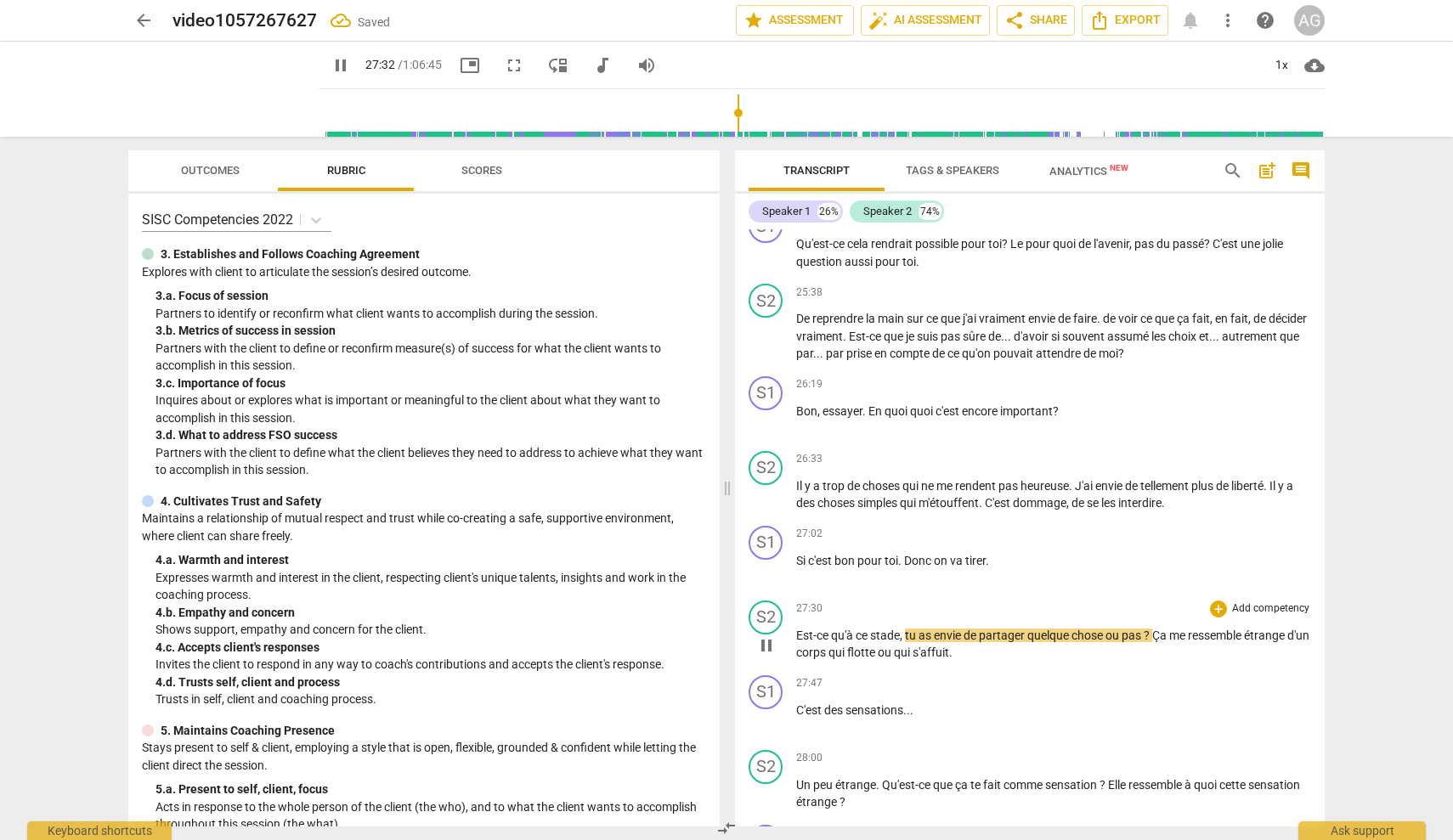
click at [795, 635] on div "play_arrow pause" at bounding box center [775, 646] width 43 height 23
click at [797, 629] on span "Est-ce" at bounding box center [813, 636] width 34 height 14
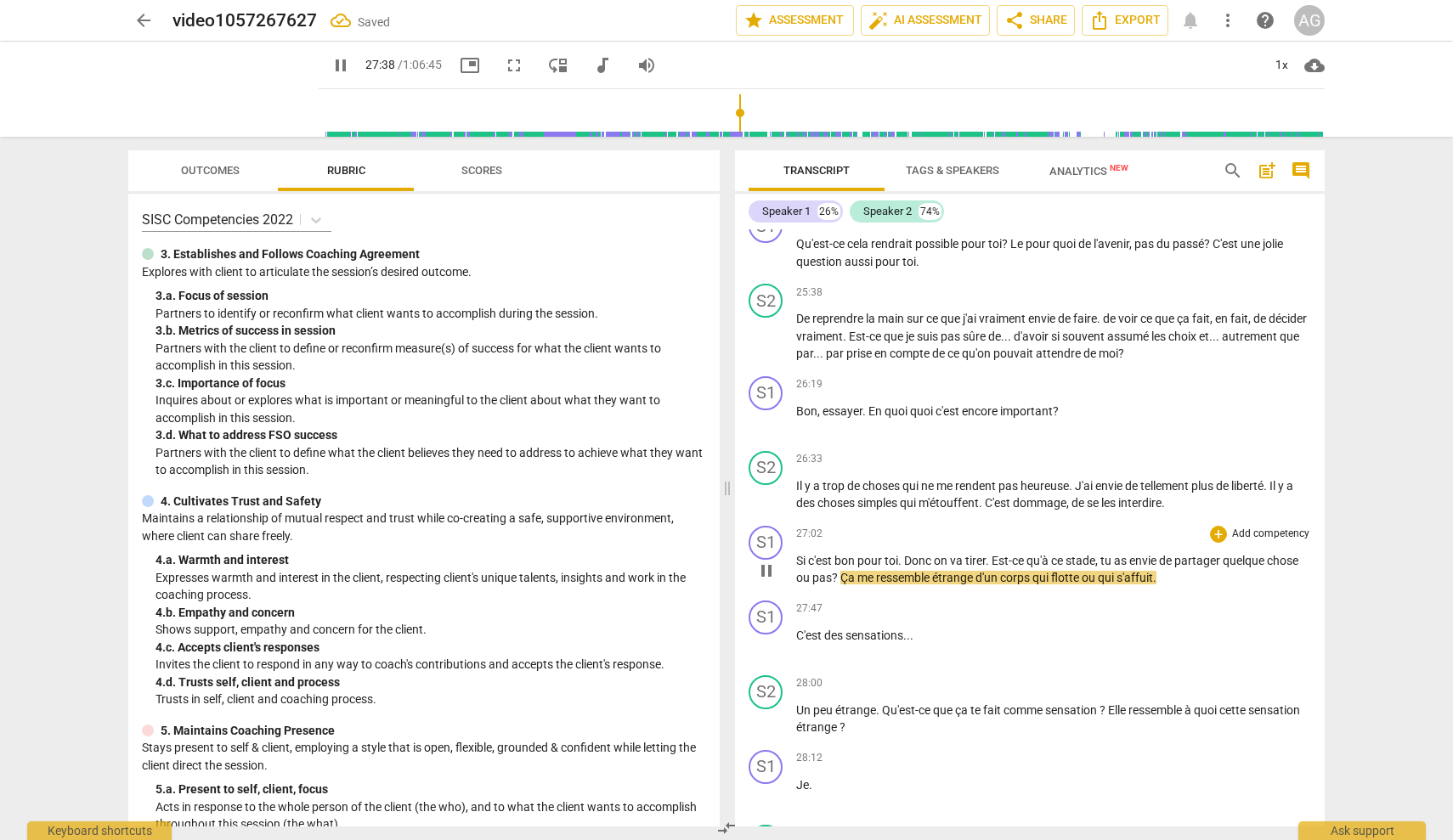
click at [857, 571] on span "Ça" at bounding box center [848, 578] width 17 height 14
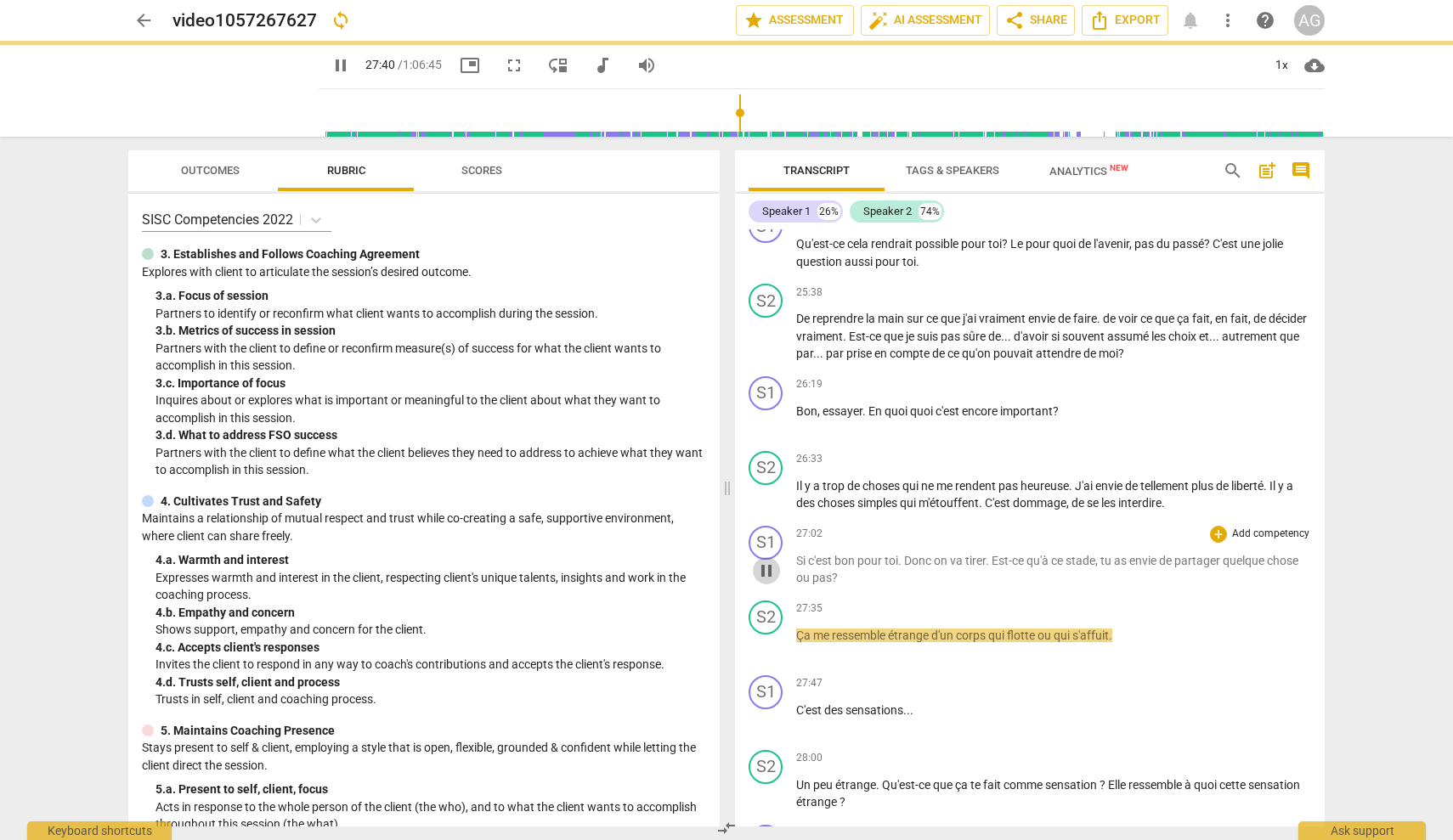
drag, startPoint x: 769, startPoint y: 529, endPoint x: 888, endPoint y: 522, distance: 119.2
click at [769, 560] on span "pause" at bounding box center [766, 570] width 21 height 21
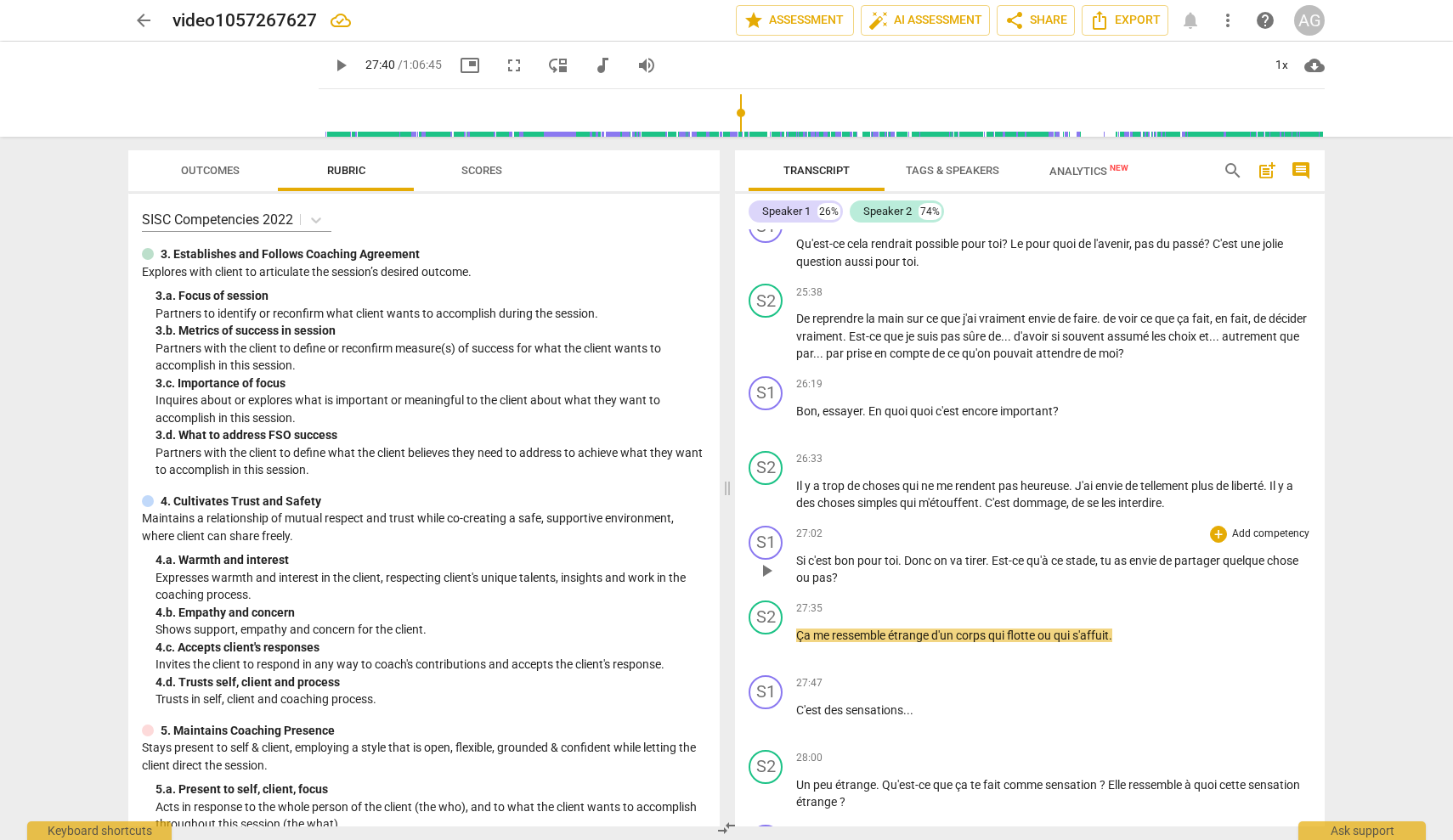
click at [773, 560] on span "play_arrow" at bounding box center [766, 570] width 21 height 21
click at [767, 560] on span "pause" at bounding box center [766, 570] width 21 height 21
type input "1643"
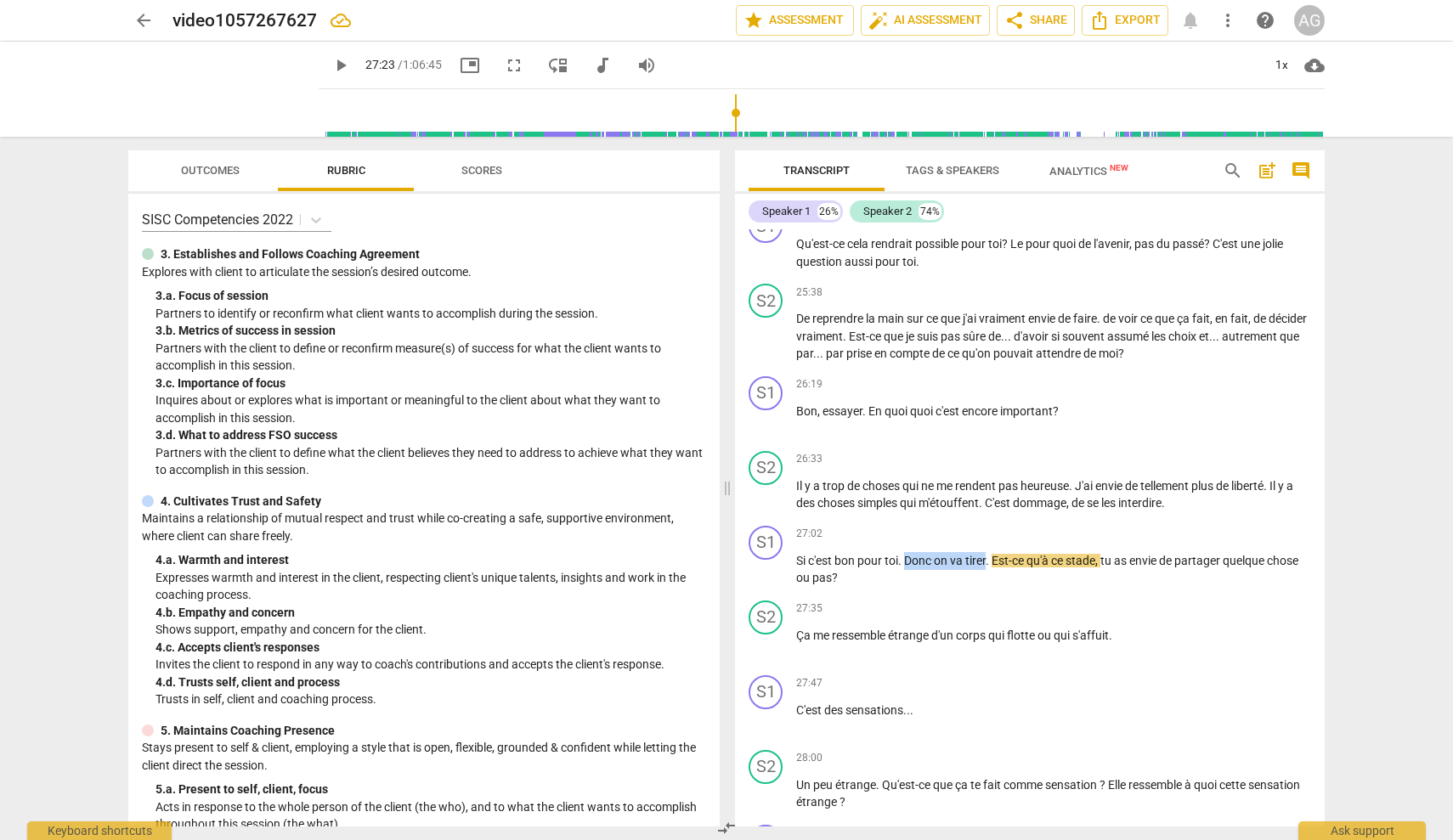
drag, startPoint x: 990, startPoint y: 528, endPoint x: 907, endPoint y: 526, distance: 83.0
click at [907, 552] on p "Si c'est bon pour toi . Donc on va tirer . Est-ce qu'à ce stade , tu as envie d…" at bounding box center [1053, 569] width 515 height 34
click at [762, 635] on span "play_arrow" at bounding box center [766, 645] width 21 height 21
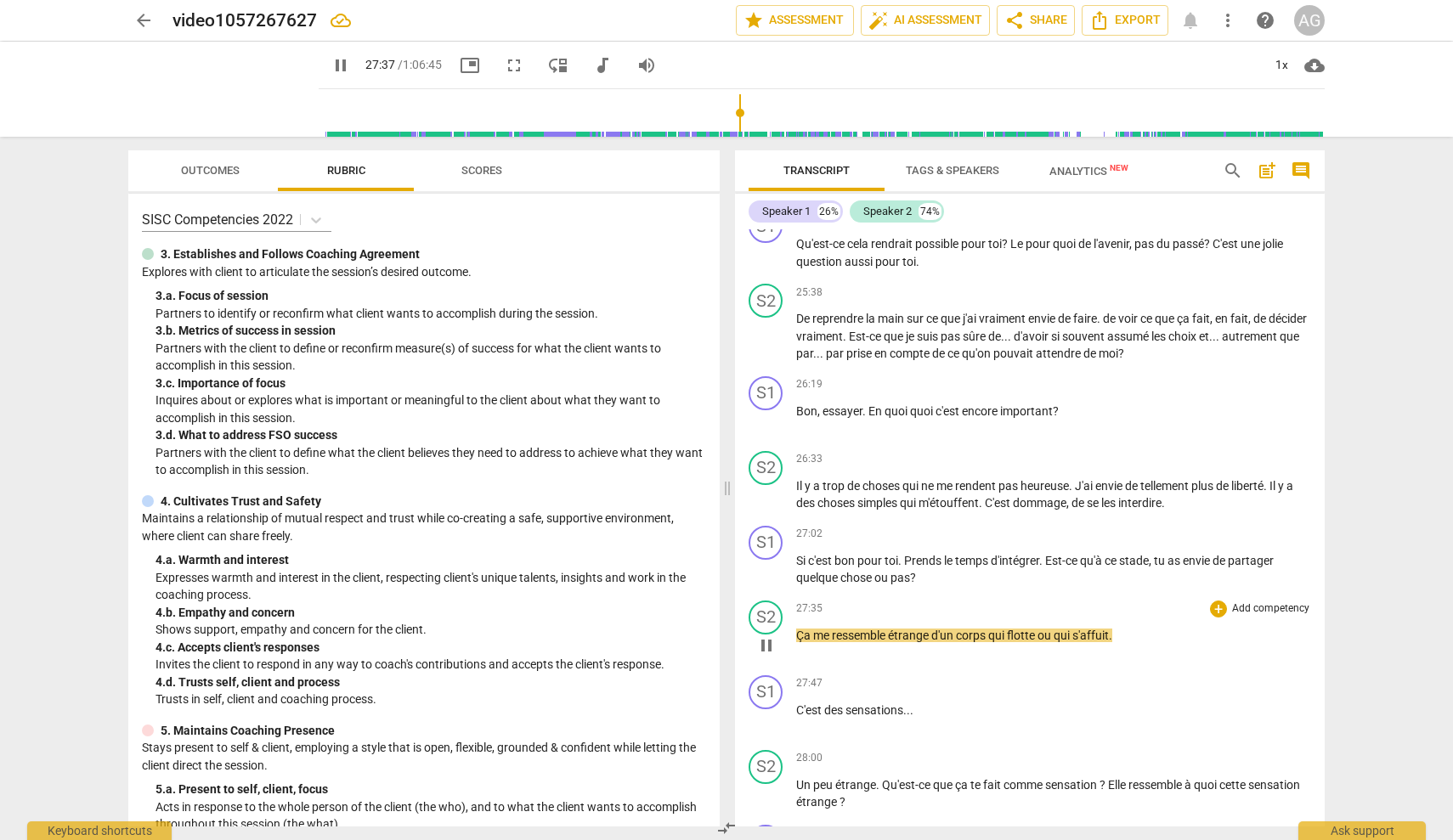
click at [771, 635] on span "pause" at bounding box center [766, 645] width 21 height 21
type input "1658"
drag, startPoint x: 888, startPoint y: 598, endPoint x: 796, endPoint y: 597, distance: 92.0
click at [796, 627] on p "Ça me ressemble étrange d'un corps qui flotte ou qui s'affuit ." at bounding box center [1053, 636] width 515 height 18
click at [771, 635] on span "play_arrow" at bounding box center [766, 645] width 21 height 21
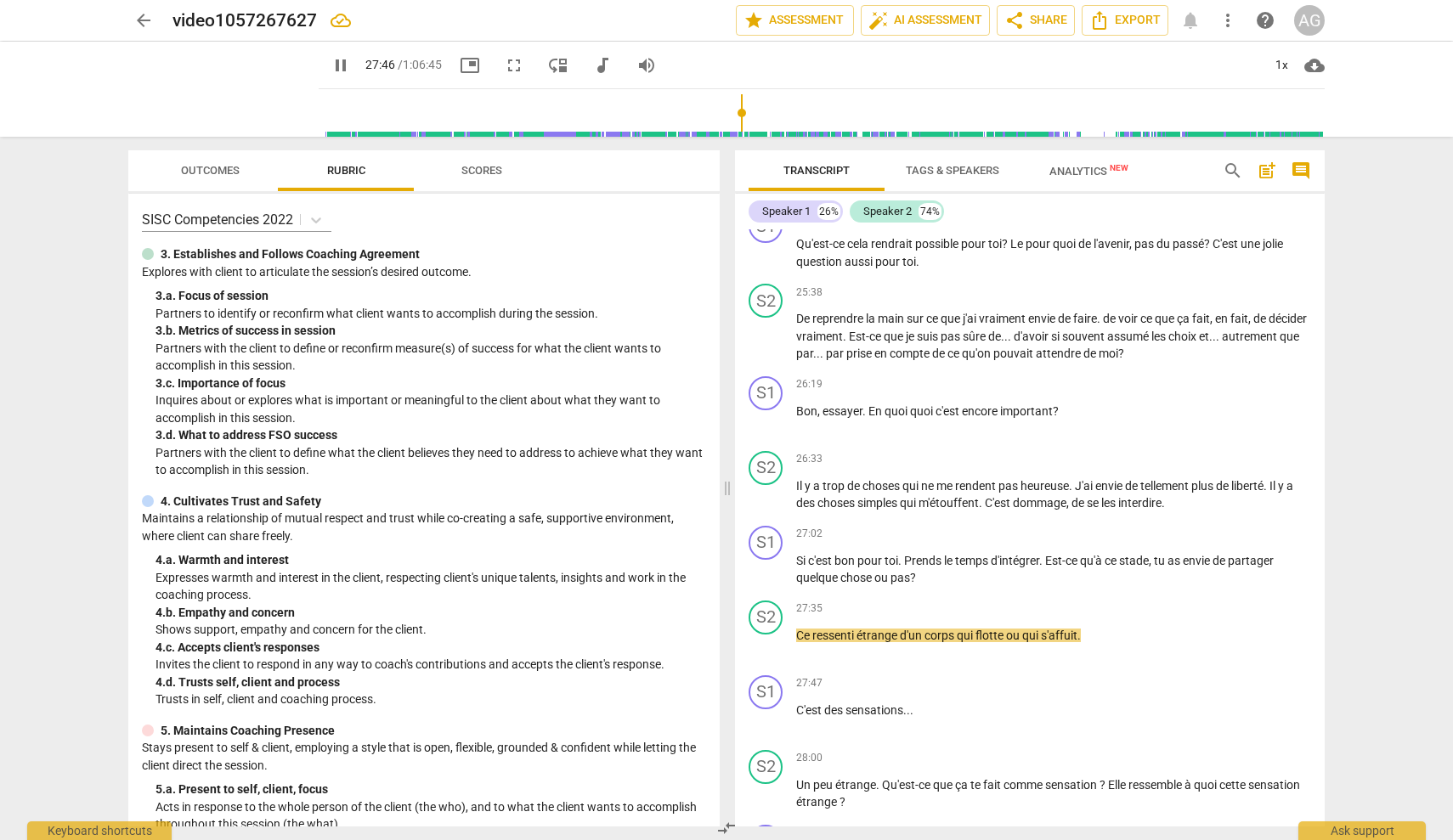
drag, startPoint x: 1082, startPoint y: 603, endPoint x: 1112, endPoint y: 603, distance: 30.0
click at [1081, 629] on span "." at bounding box center [1079, 636] width 3 height 14
type input "1667"
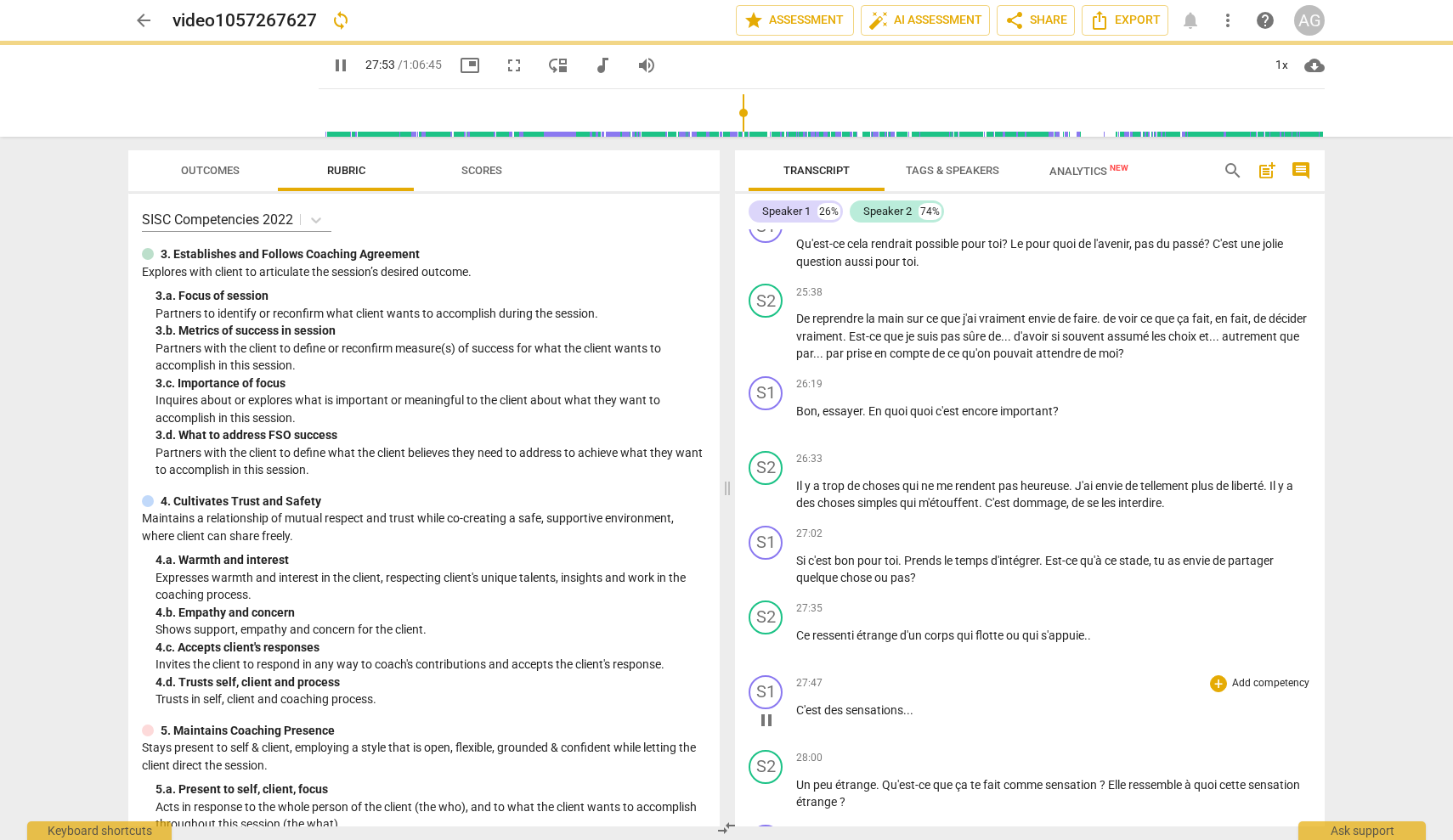
click at [798, 704] on span "C'est" at bounding box center [810, 710] width 28 height 14
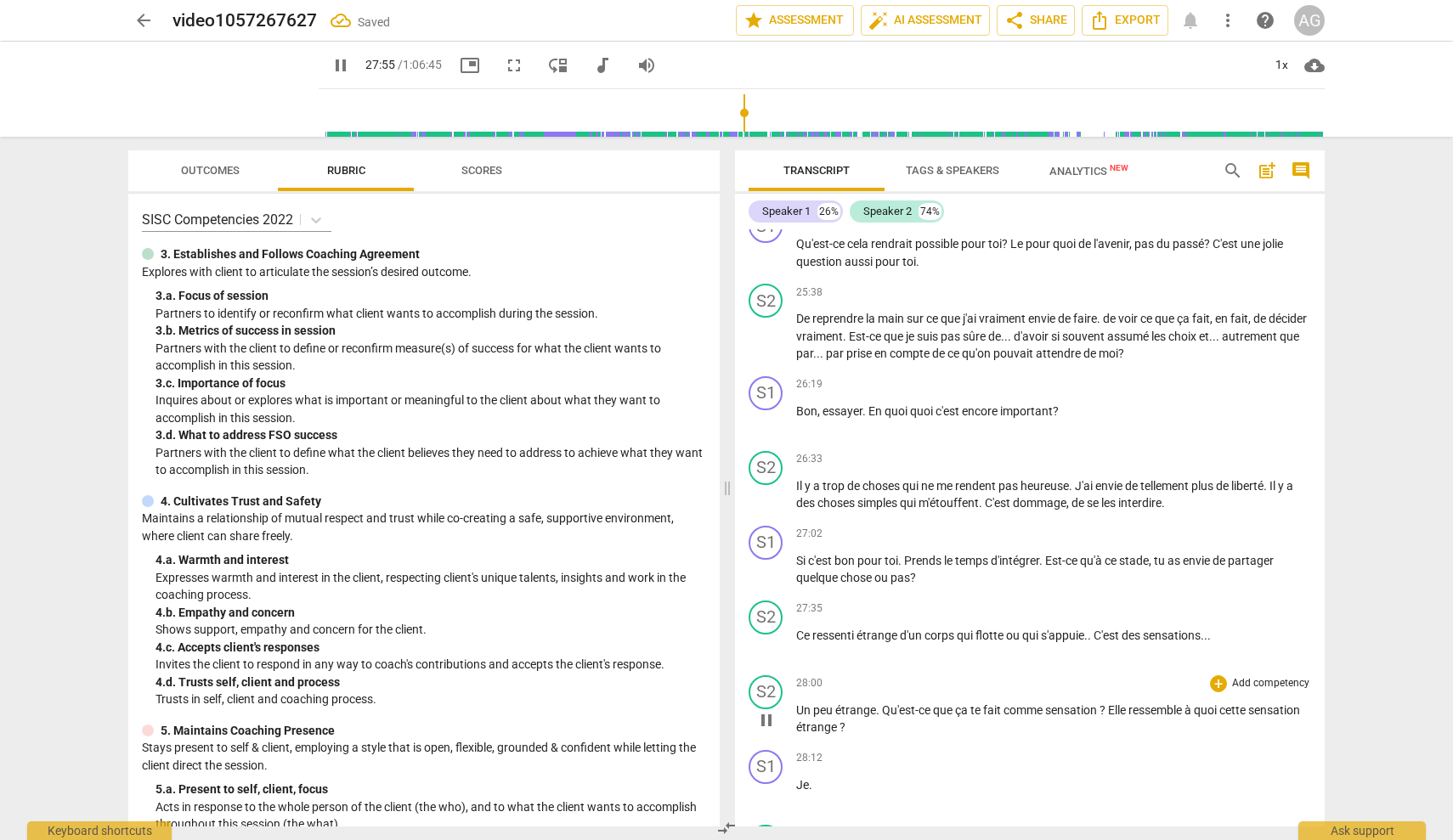
click at [797, 704] on span "Un" at bounding box center [804, 710] width 17 height 14
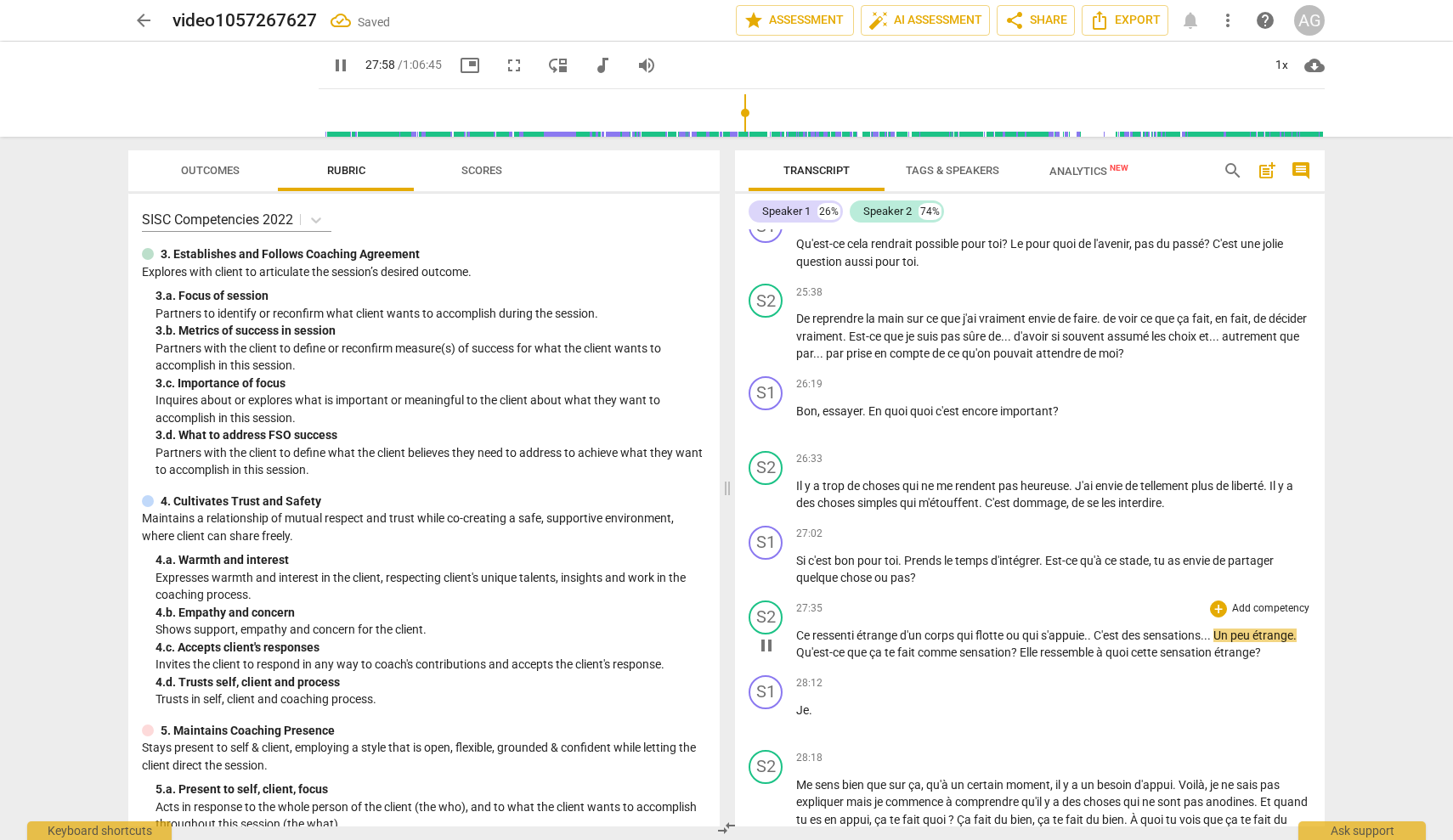
click at [1297, 629] on span "." at bounding box center [1294, 636] width 3 height 14
type input "1679"
click at [847, 646] on span "Qu'est-ce" at bounding box center [822, 653] width 51 height 14
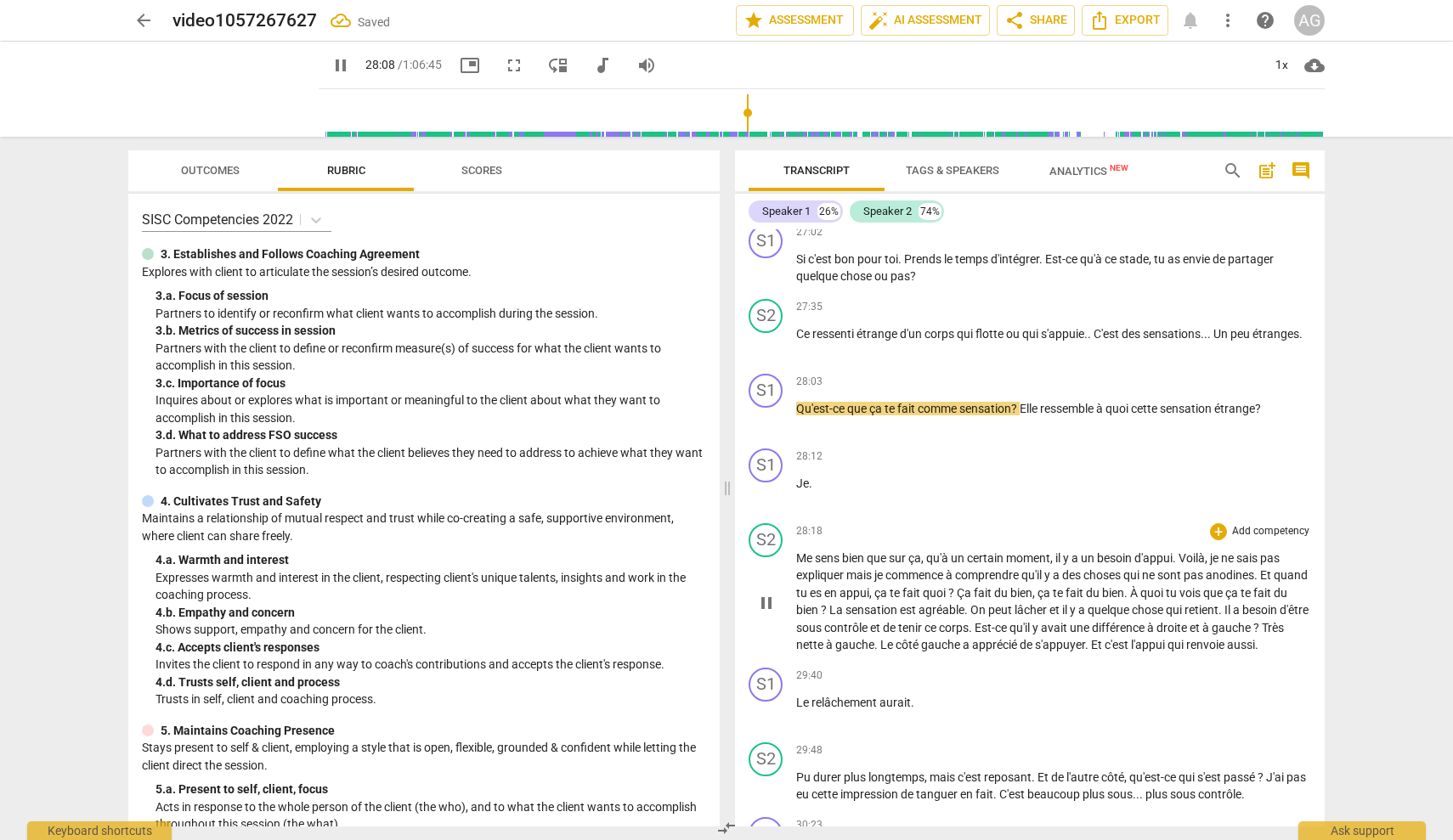
scroll to position [6204, 0]
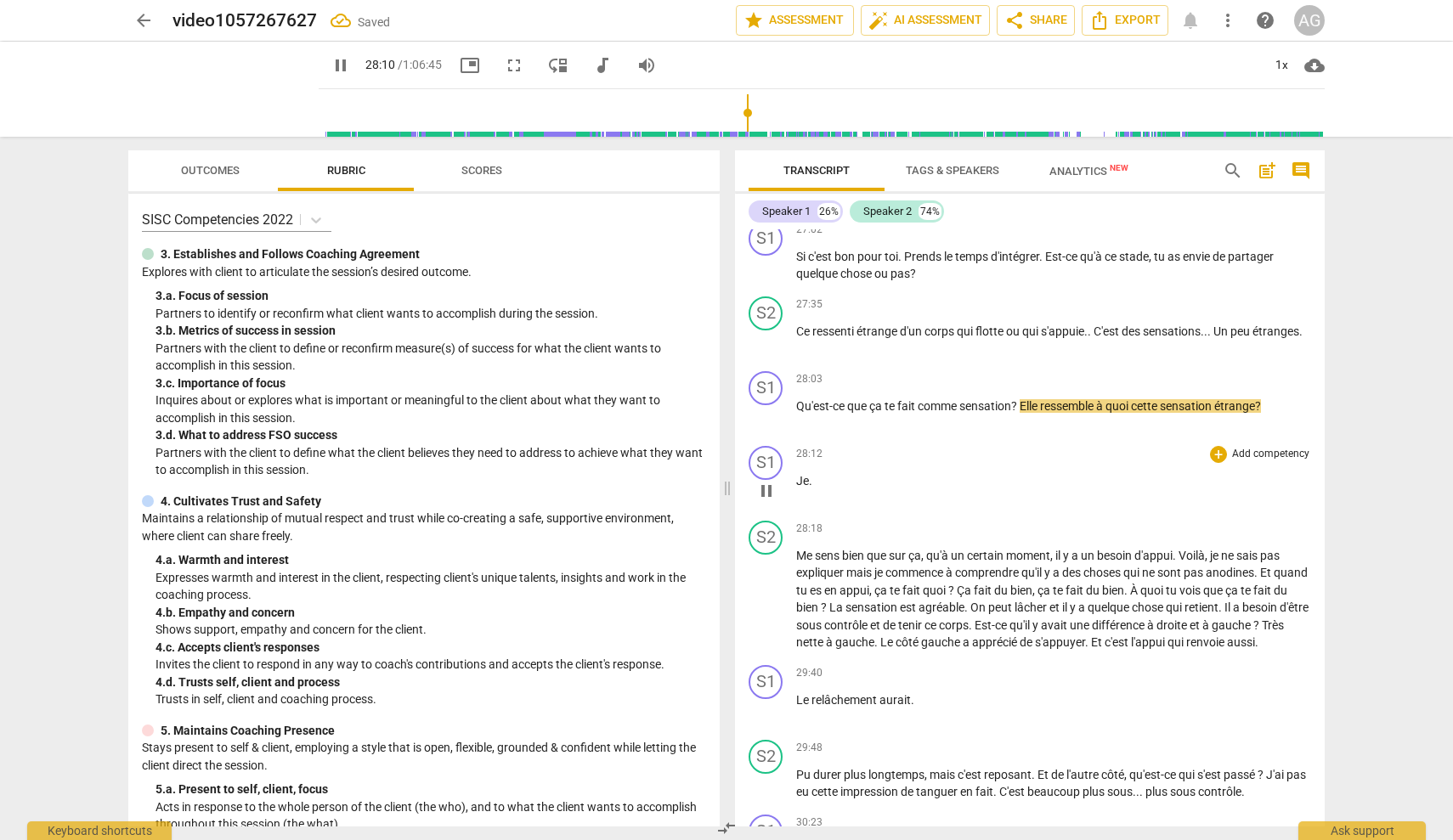
click at [825, 472] on p "Je ." at bounding box center [1053, 481] width 515 height 18
type input "1691"
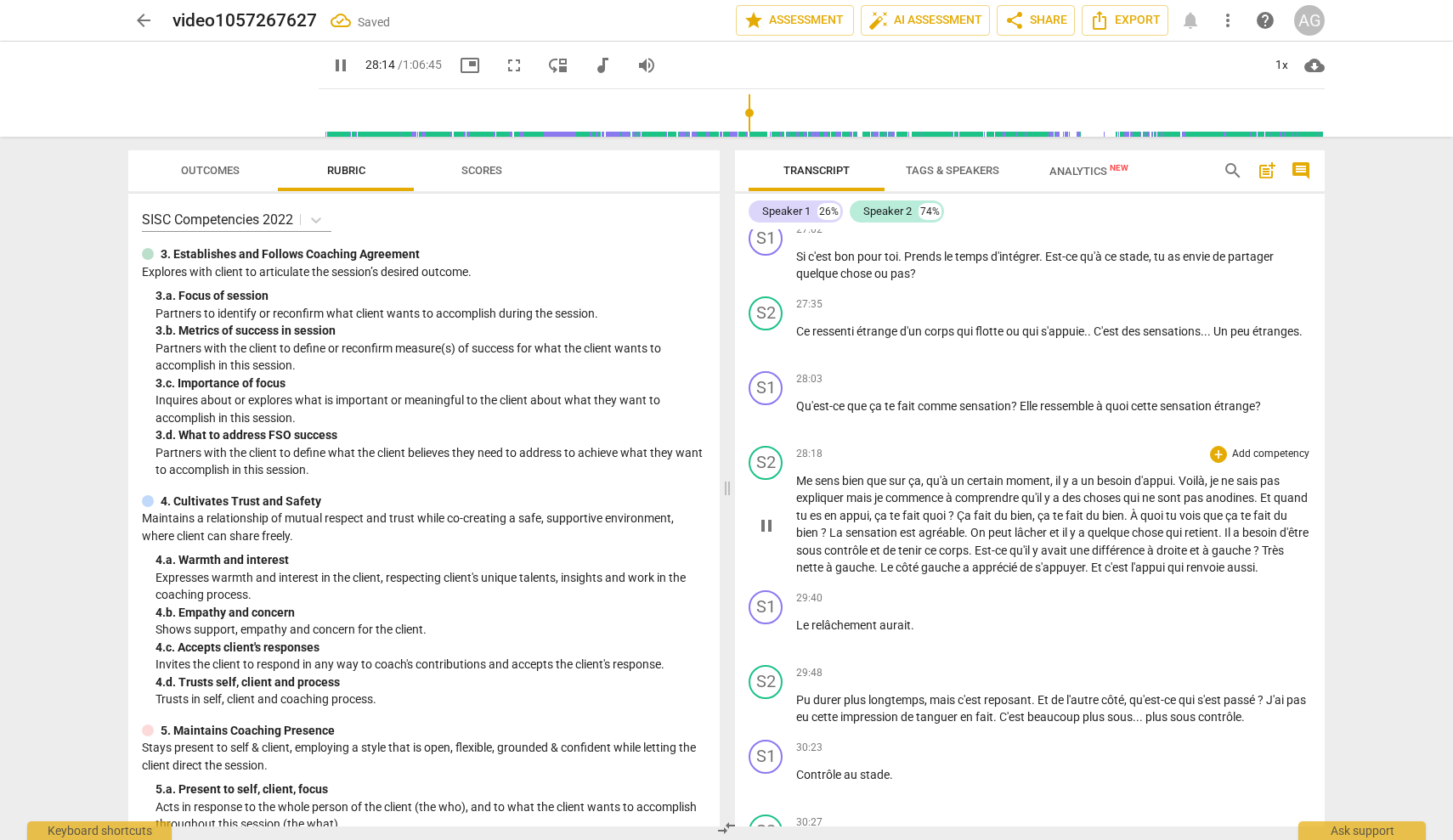
click at [797, 474] on span "Me" at bounding box center [805, 481] width 19 height 14
type input "1696"
click at [1028, 472] on p "Je me sens bien que sur ça , qu'à un certain moment , il y a un besoin d'appui …" at bounding box center [1053, 524] width 515 height 104
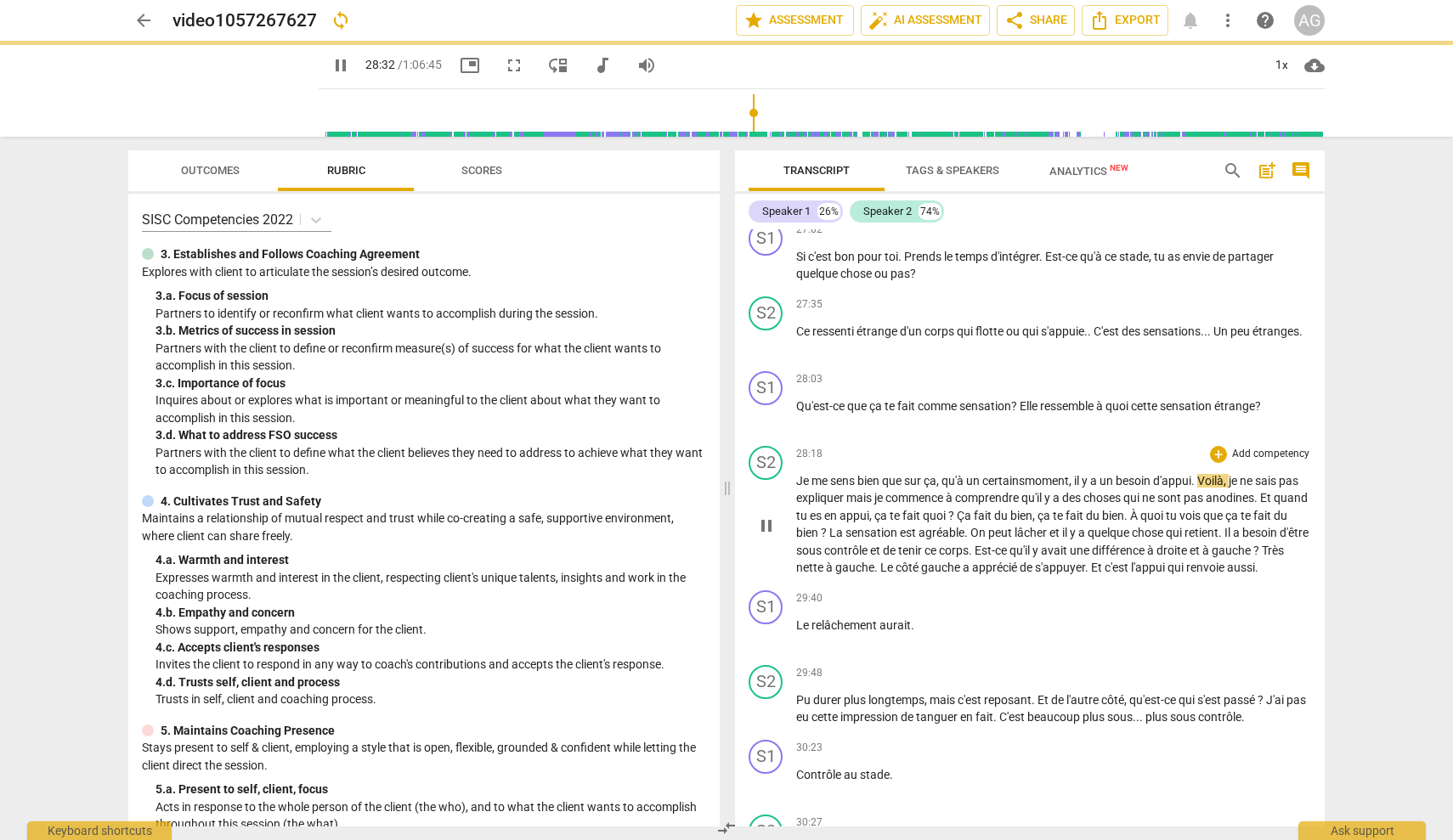
click at [1074, 474] on span "," at bounding box center [1071, 481] width 5 height 14
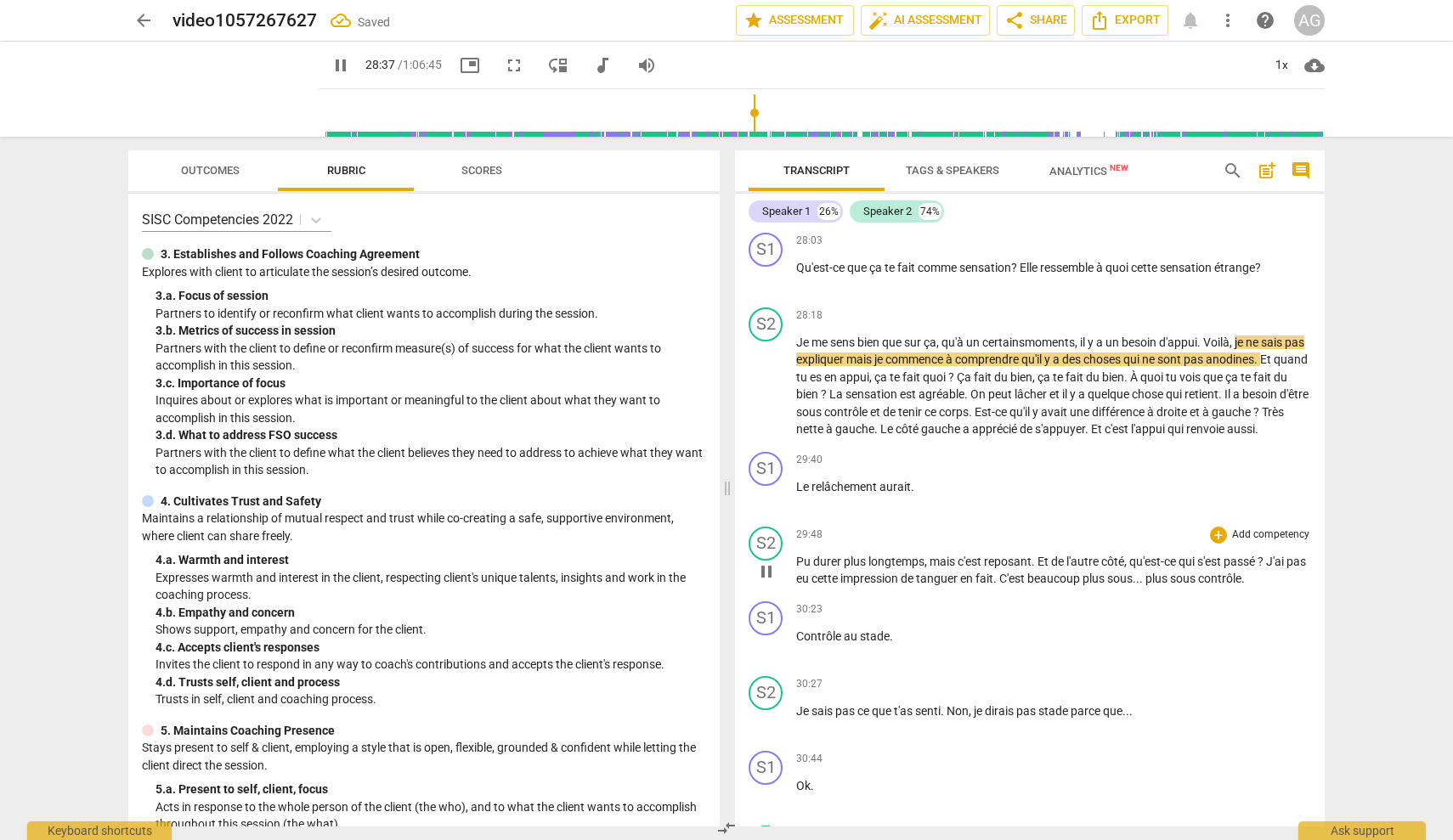
scroll to position [6347, 0]
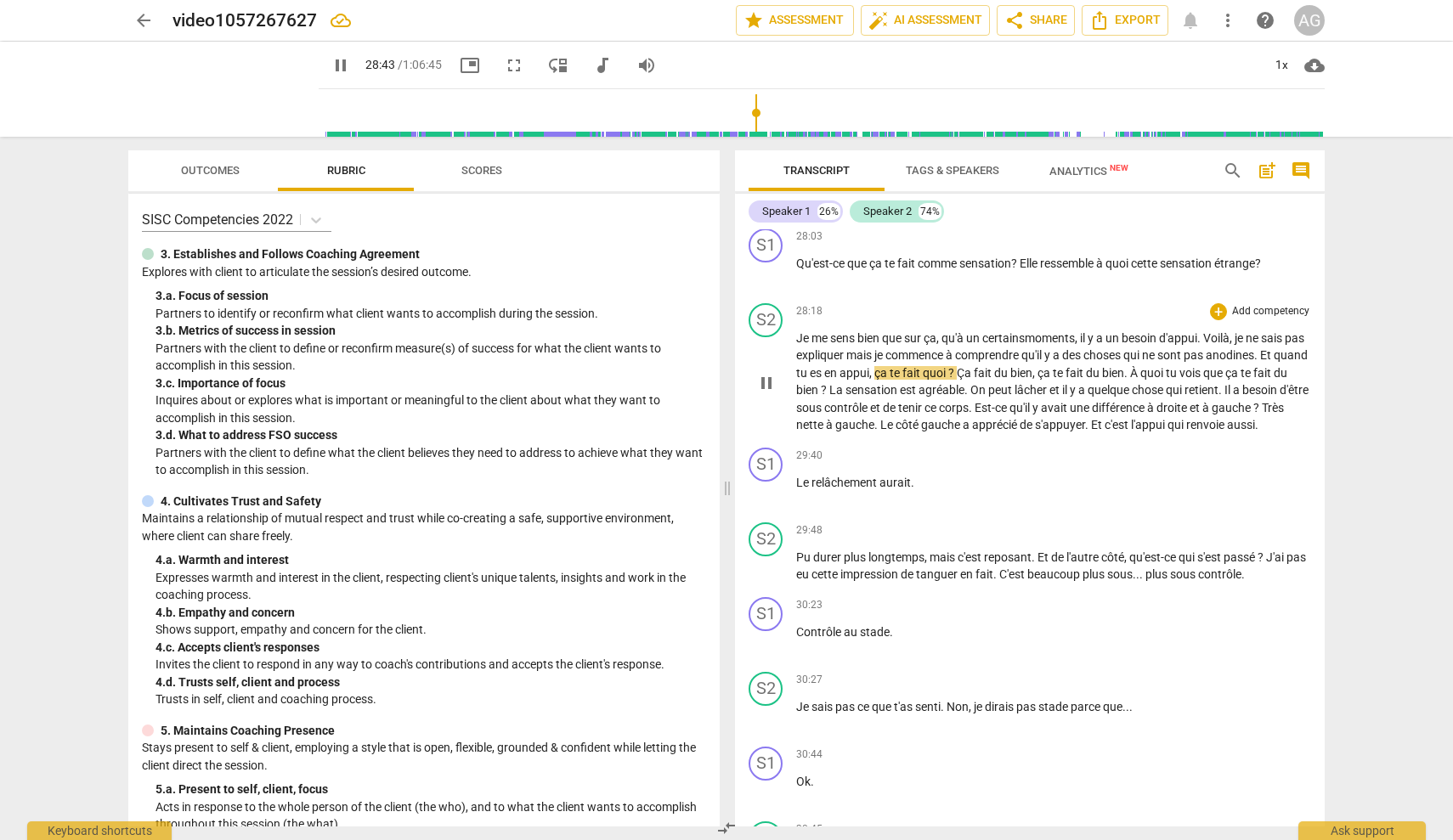
click at [1274, 348] on span "Et" at bounding box center [1267, 355] width 14 height 14
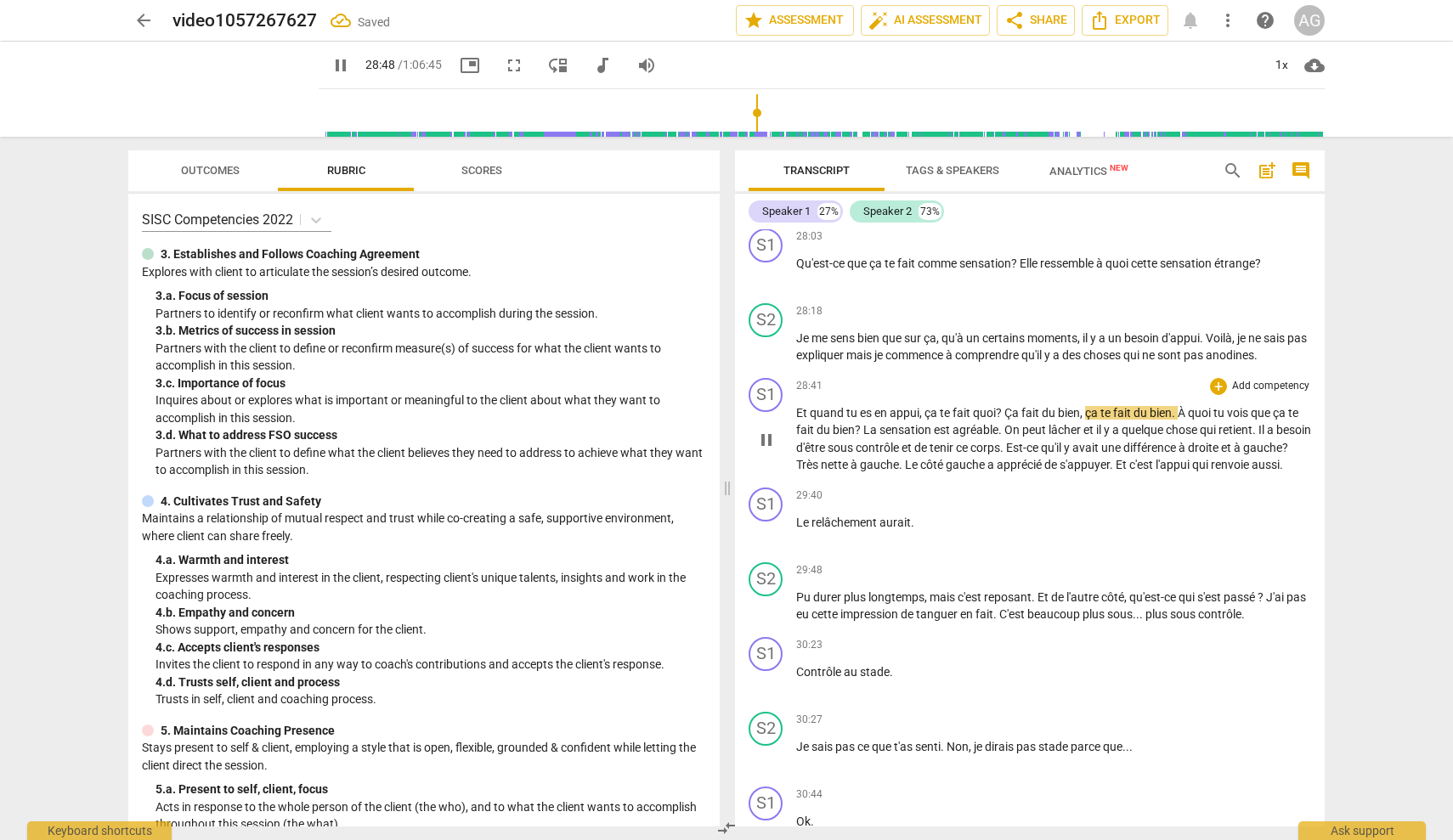
click at [1004, 406] on span "?" at bounding box center [999, 413] width 9 height 14
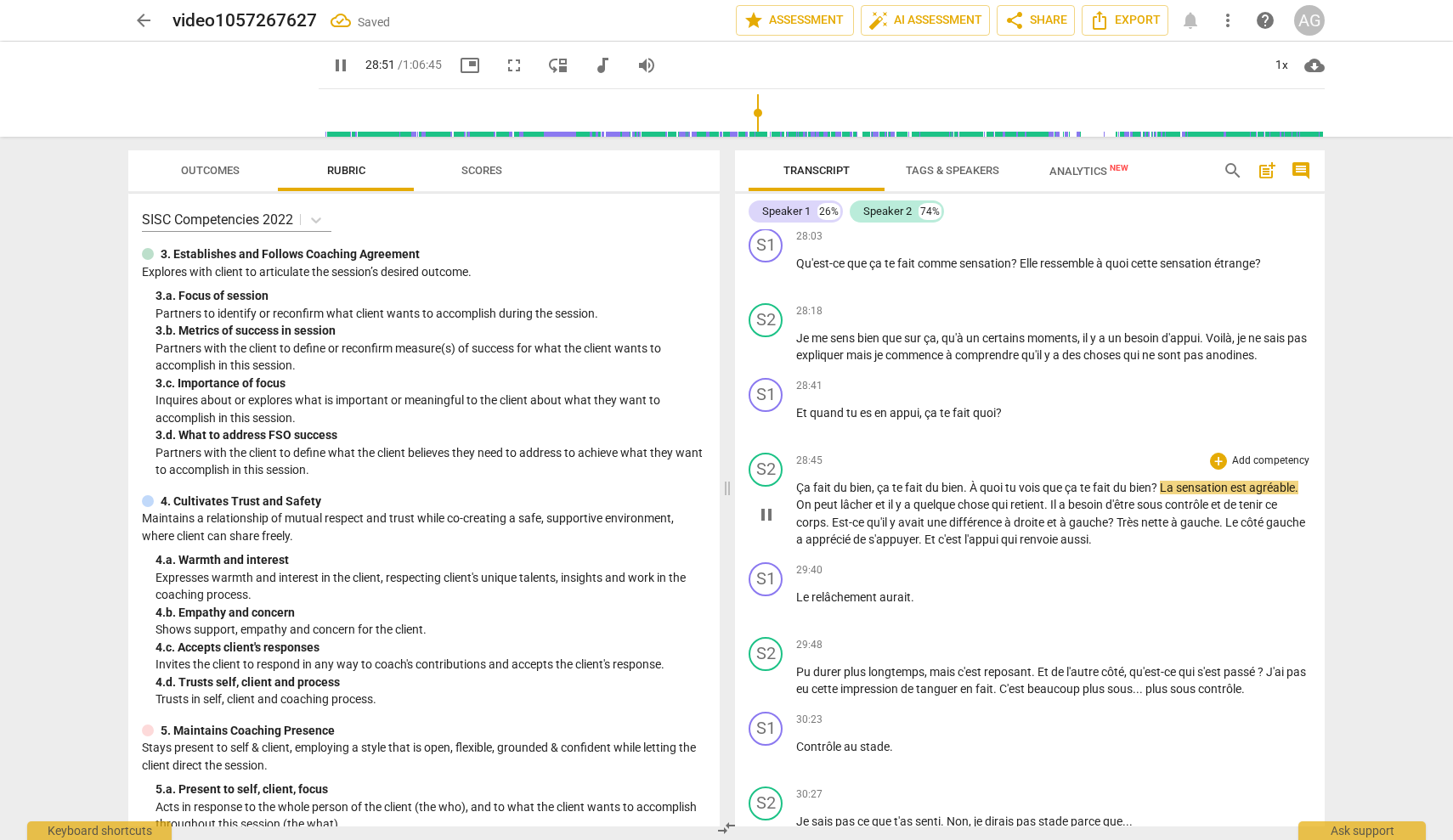
click at [877, 481] on span "ça" at bounding box center [885, 488] width 16 height 14
type input "1732"
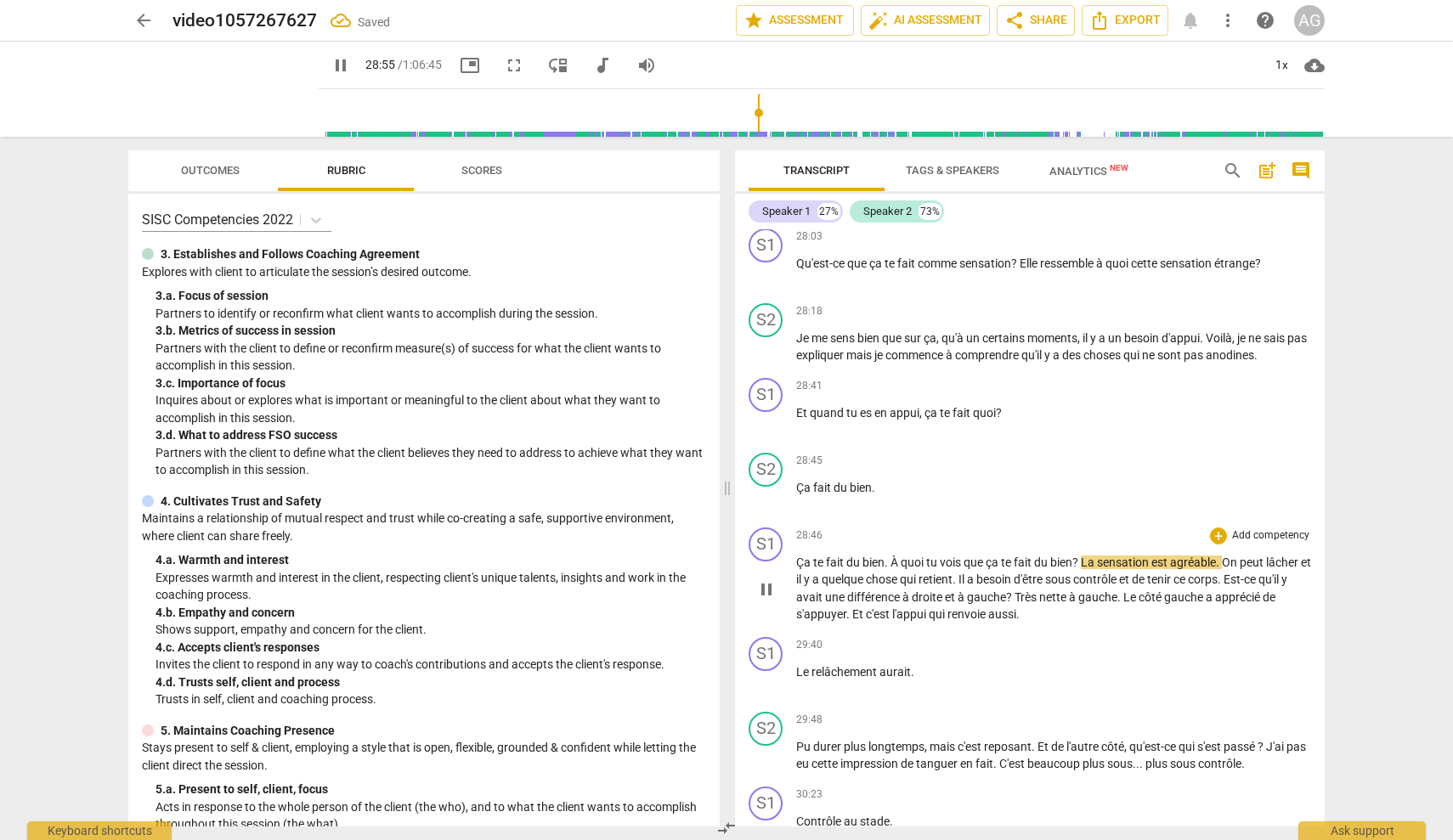
click at [1081, 555] on span "?" at bounding box center [1076, 562] width 9 height 14
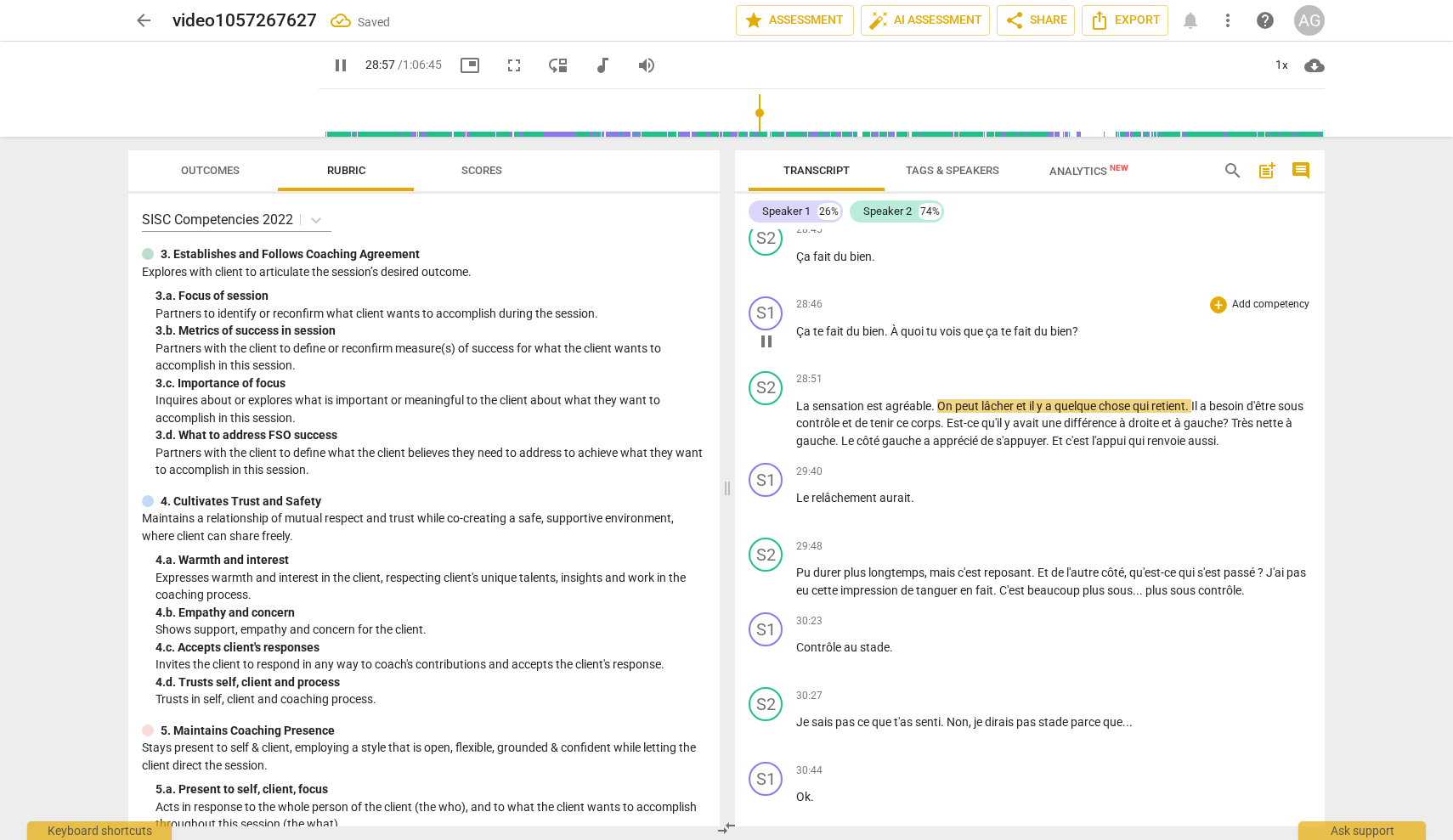
scroll to position [6579, 0]
click at [796, 398] on span "La" at bounding box center [804, 405] width 16 height 14
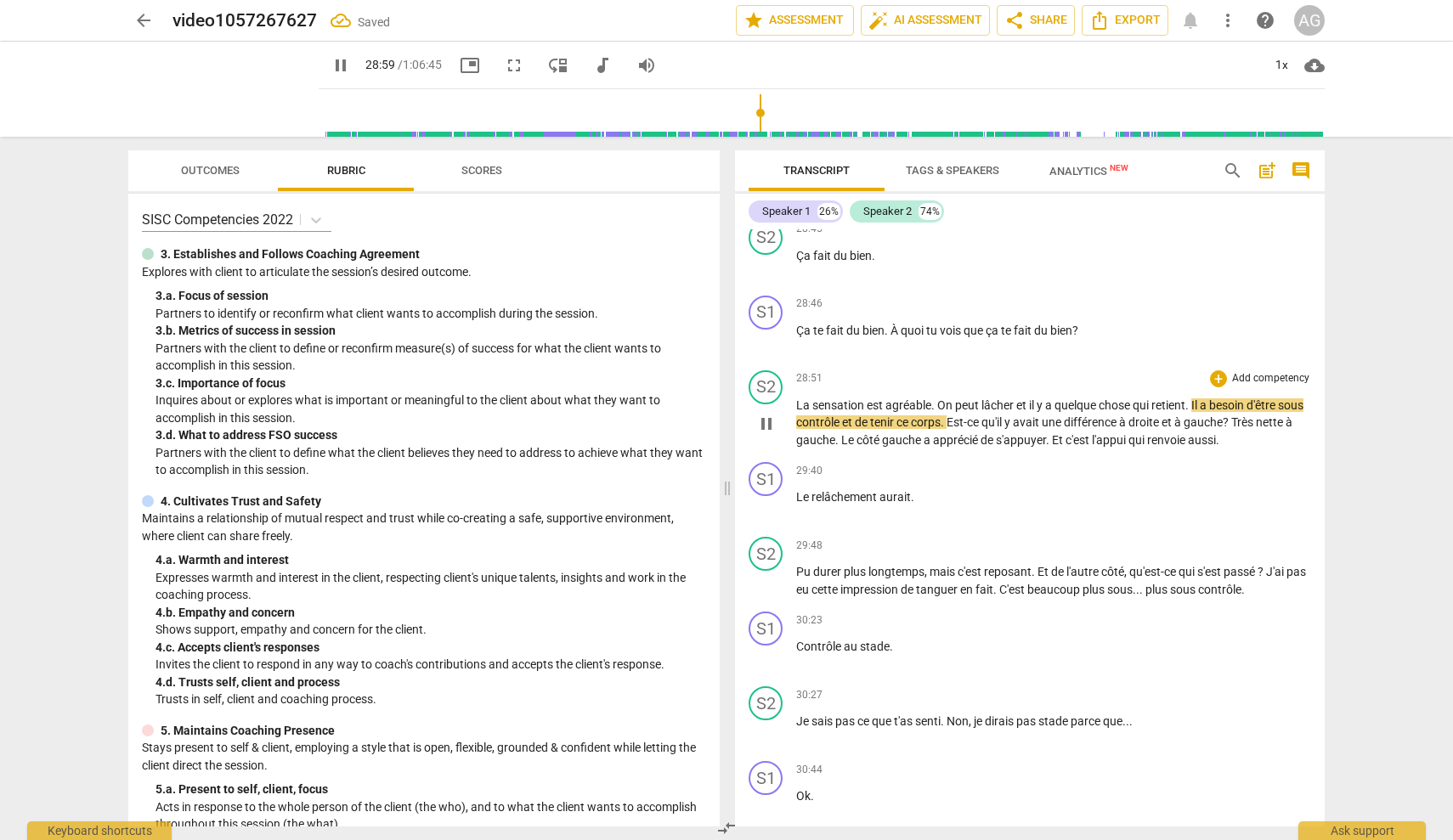
type input "1740"
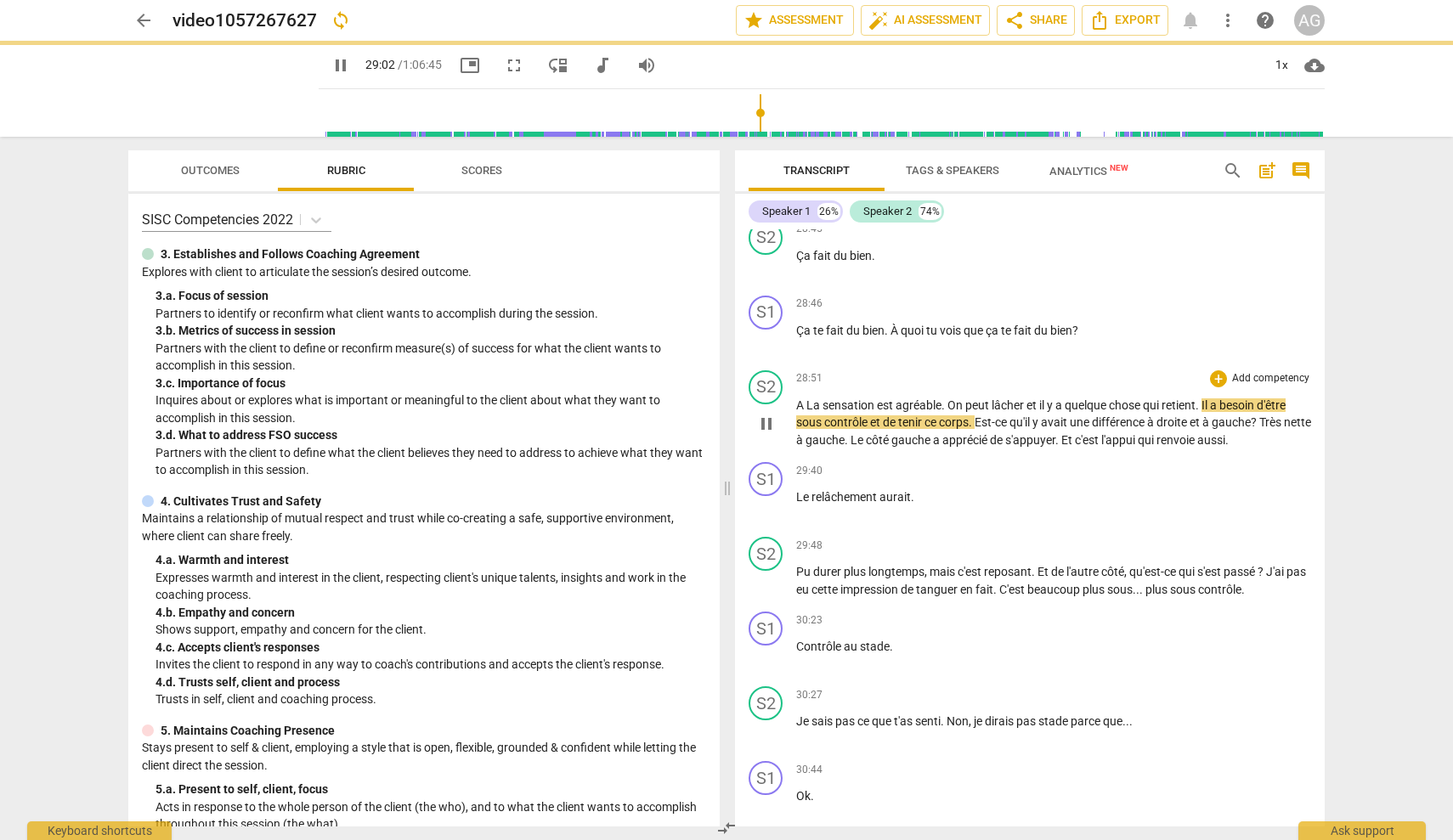
click at [951, 398] on span "On" at bounding box center [956, 405] width 18 height 14
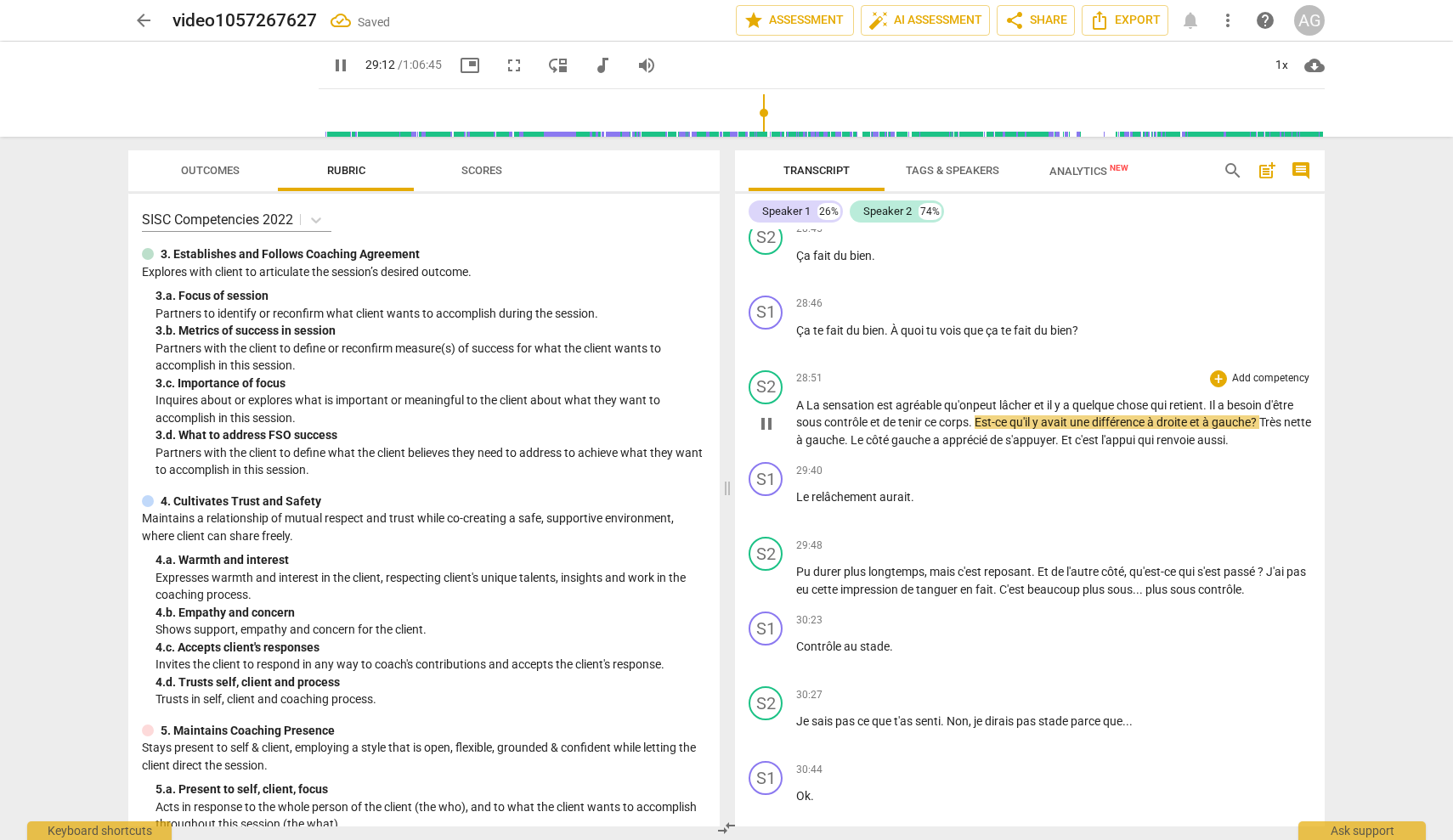
click at [900, 415] on span "tenir" at bounding box center [911, 422] width 27 height 14
click at [981, 415] on span "." at bounding box center [978, 422] width 6 height 14
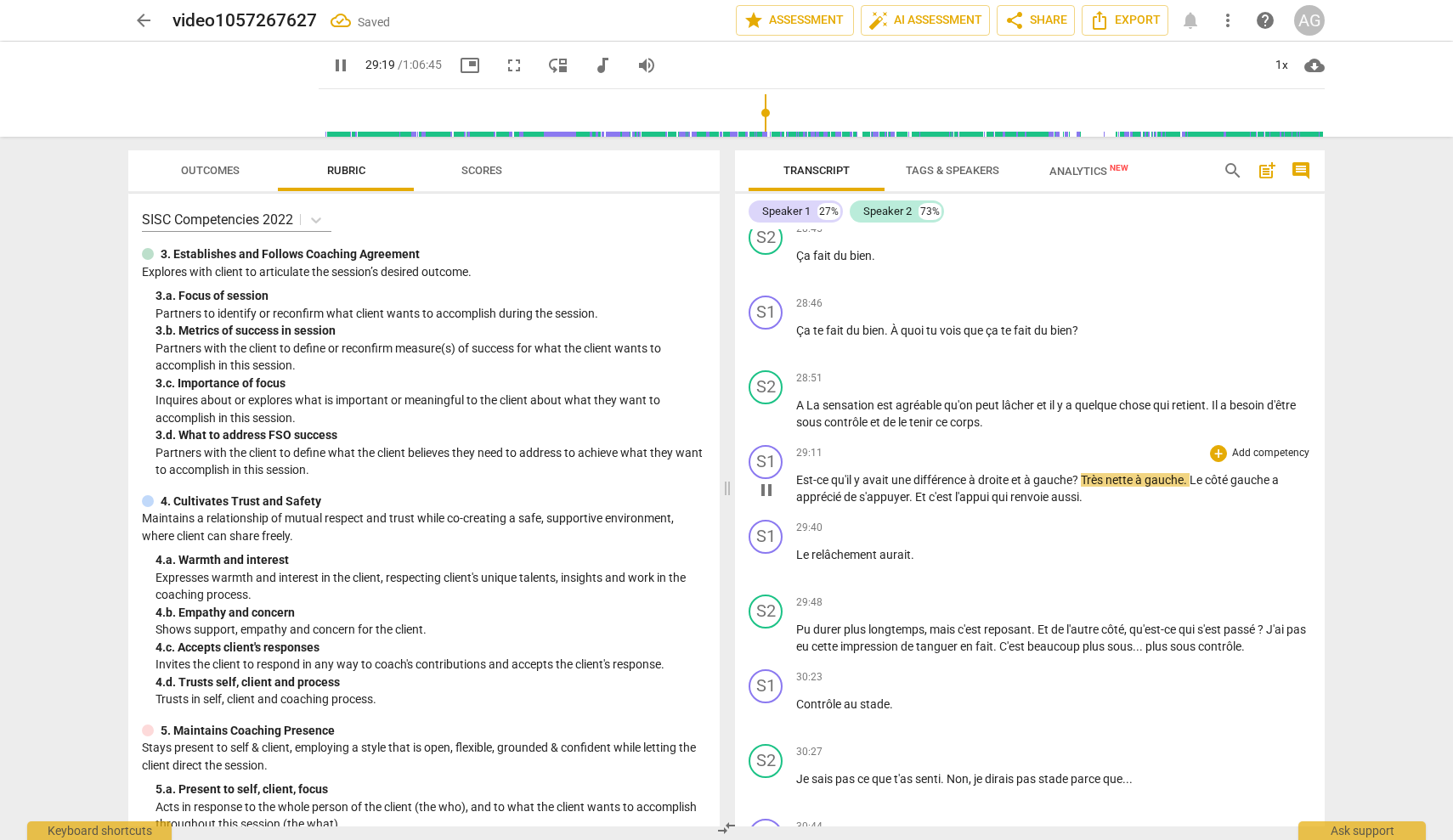
click at [1088, 473] on span "Très" at bounding box center [1093, 480] width 25 height 14
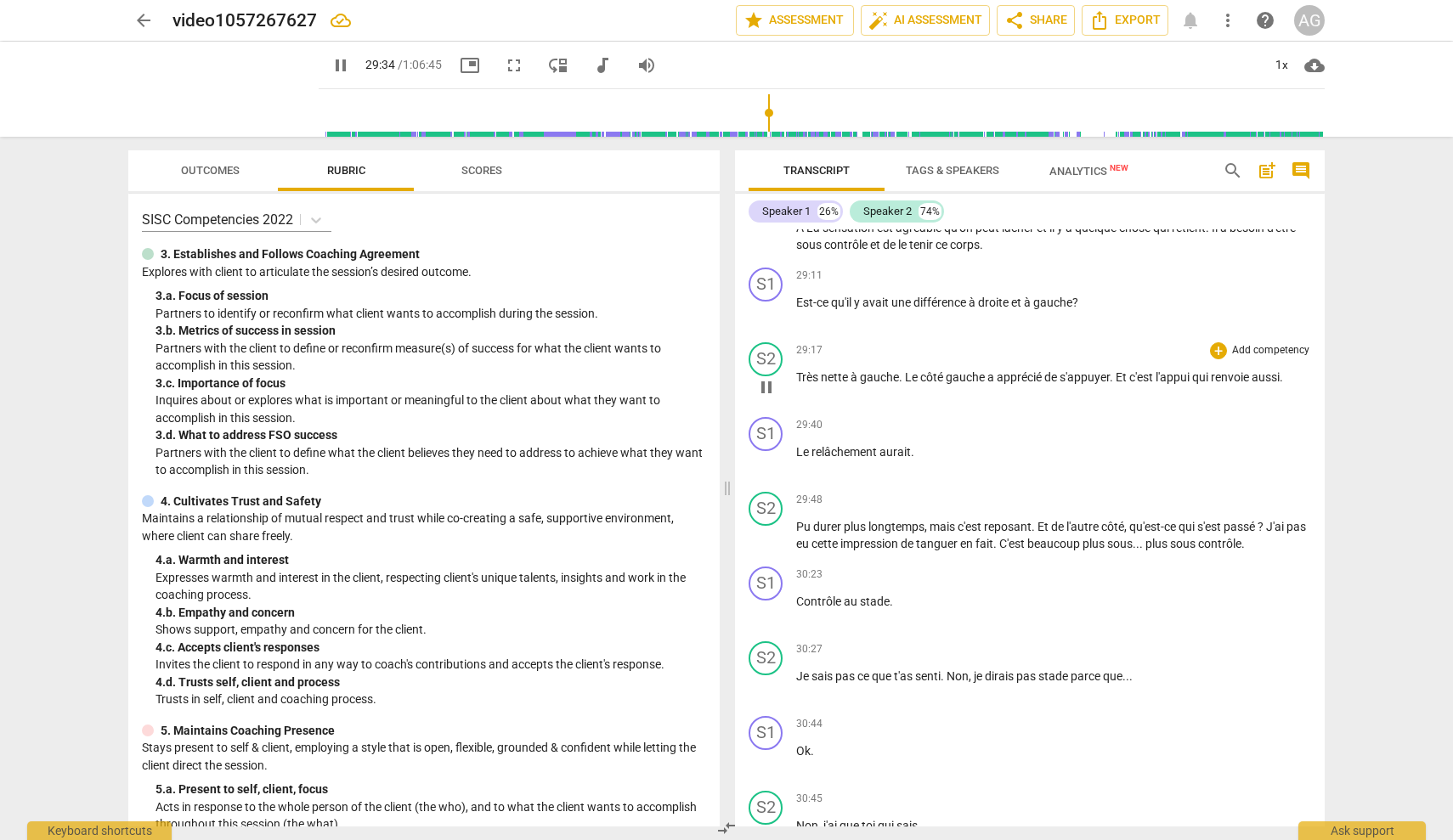
scroll to position [6758, 0]
click at [904, 369] on span "." at bounding box center [902, 376] width 6 height 14
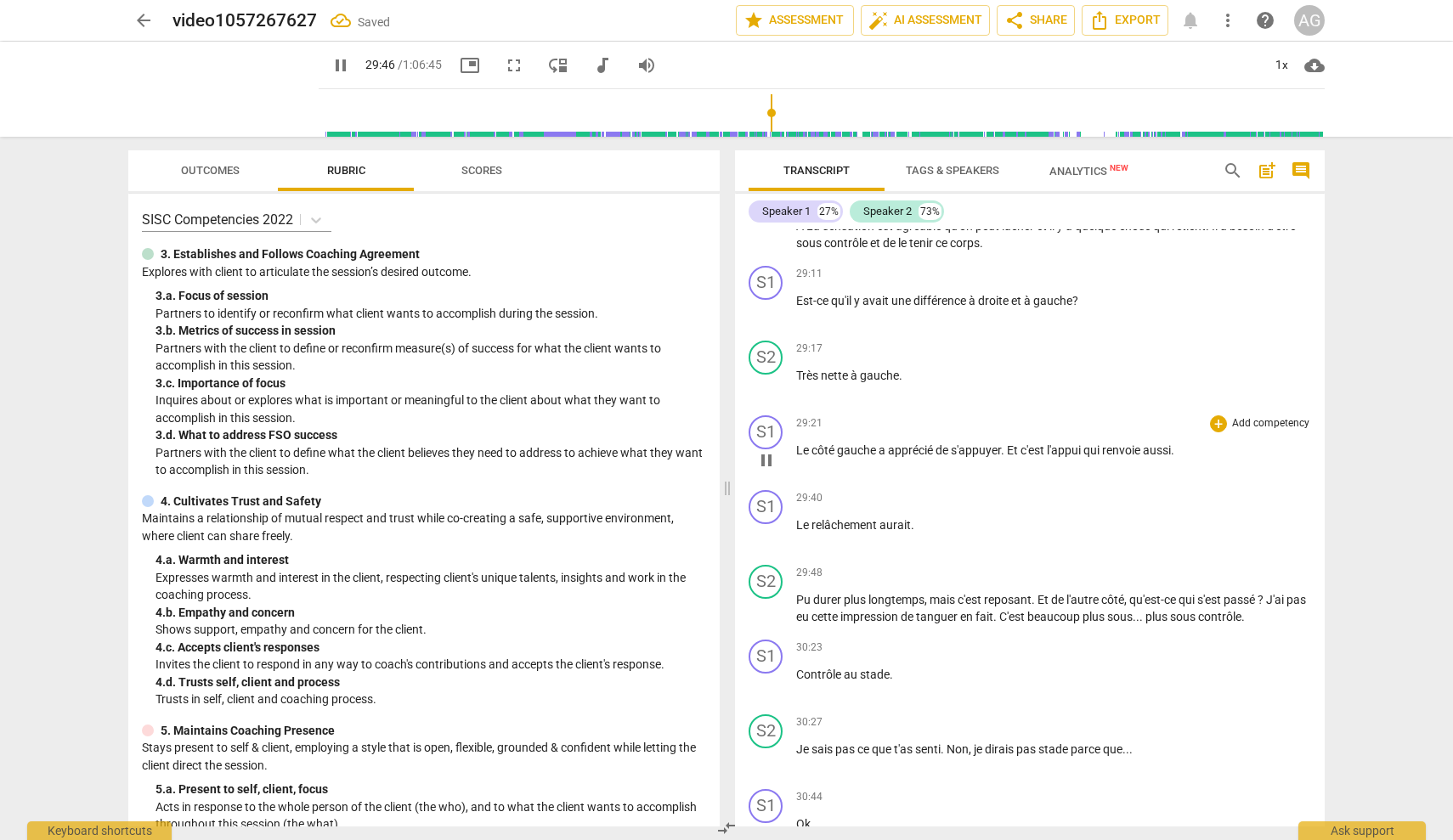
click at [765, 450] on span "pause" at bounding box center [766, 460] width 21 height 21
click at [771, 450] on span "play_arrow" at bounding box center [766, 460] width 21 height 21
drag, startPoint x: 772, startPoint y: 420, endPoint x: 932, endPoint y: 417, distance: 160.0
click at [772, 450] on span "pause" at bounding box center [766, 460] width 21 height 21
type input "1773"
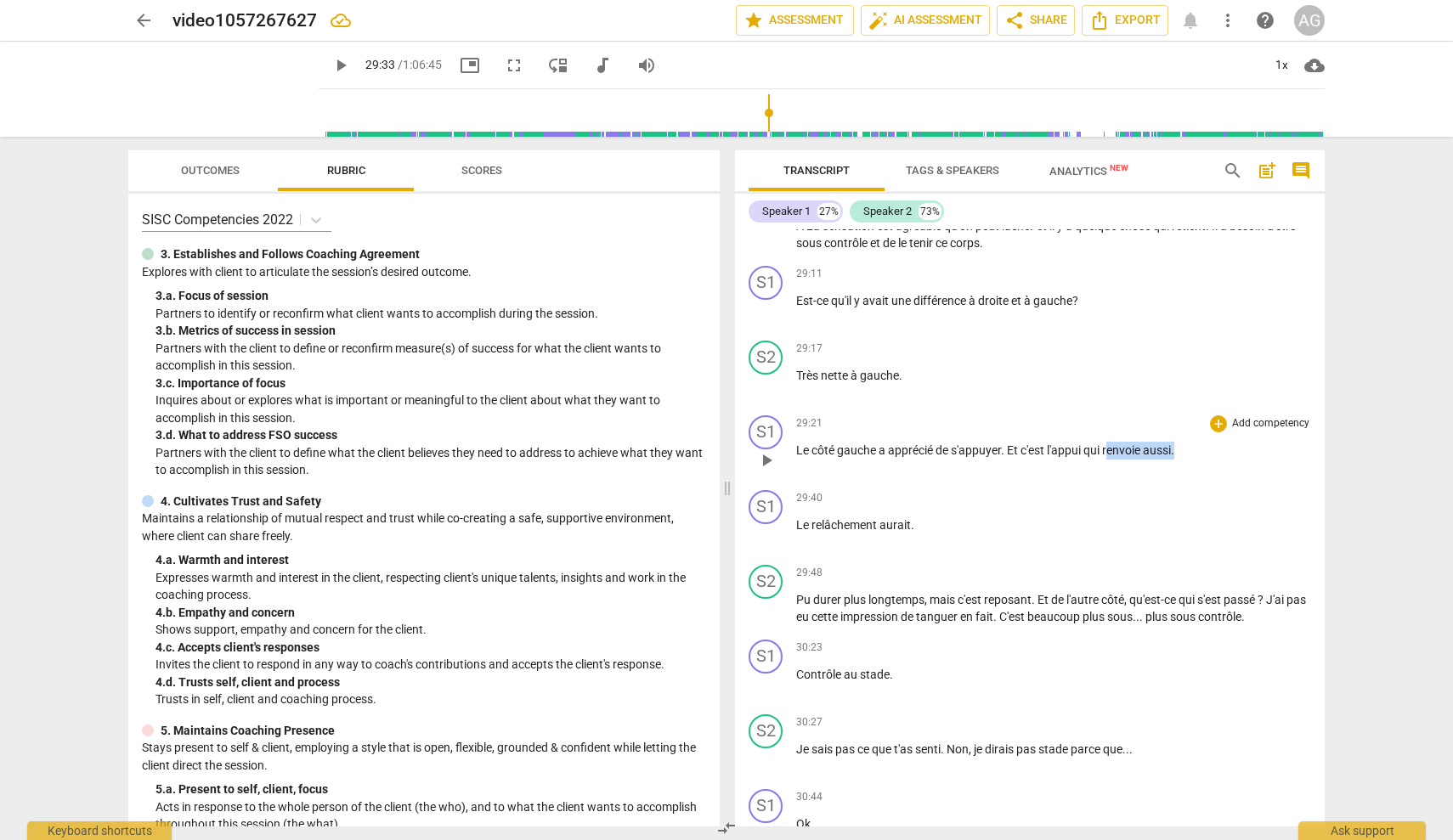
drag, startPoint x: 1110, startPoint y: 415, endPoint x: 1200, endPoint y: 418, distance: 90.0
click at [1200, 442] on p "Le côté gauche a apprécié de s'appuyer . Et c'est l'appui qui renvoie aussi ." at bounding box center [1053, 450] width 515 height 18
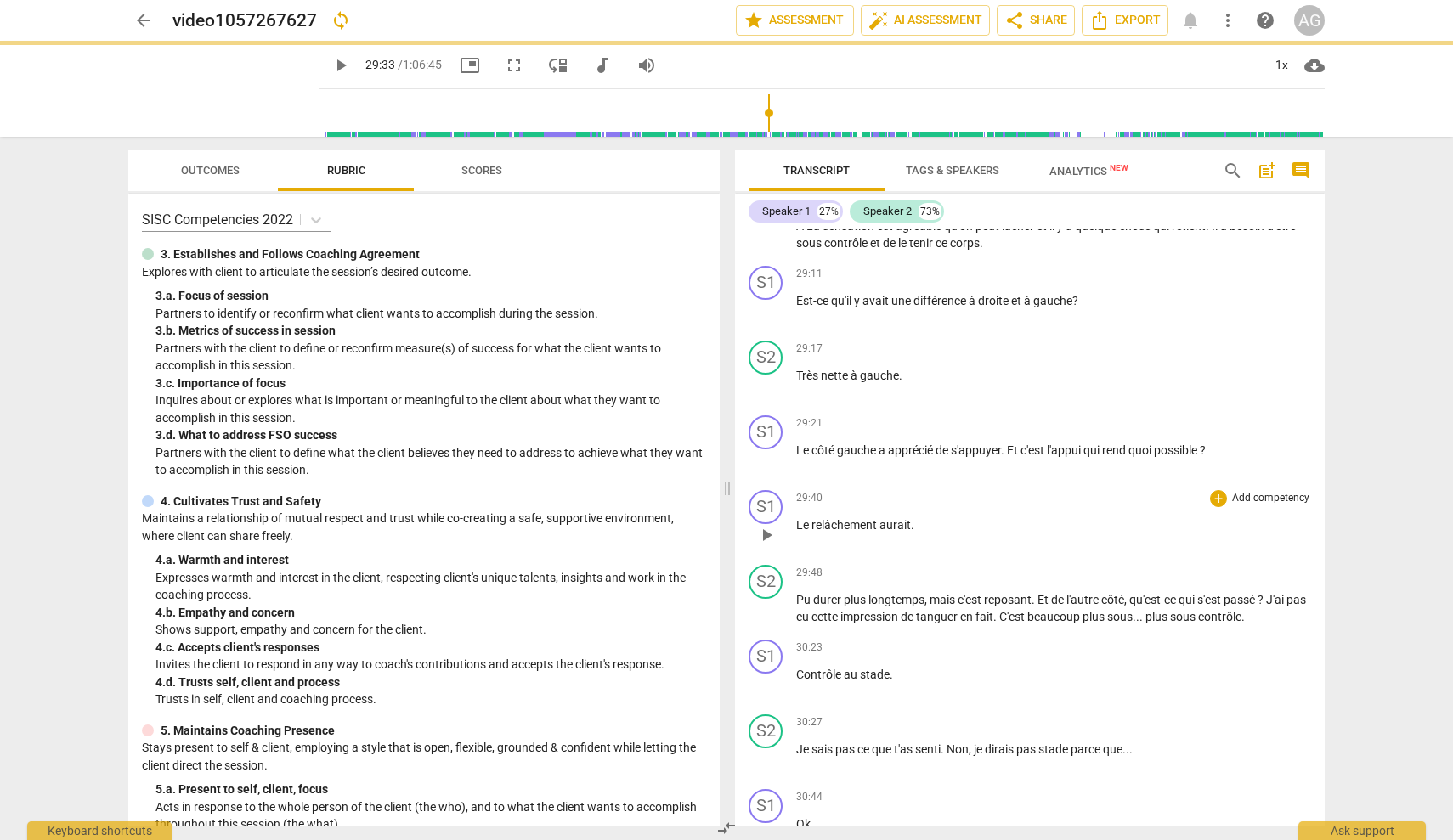
click at [770, 525] on span "play_arrow" at bounding box center [766, 535] width 21 height 21
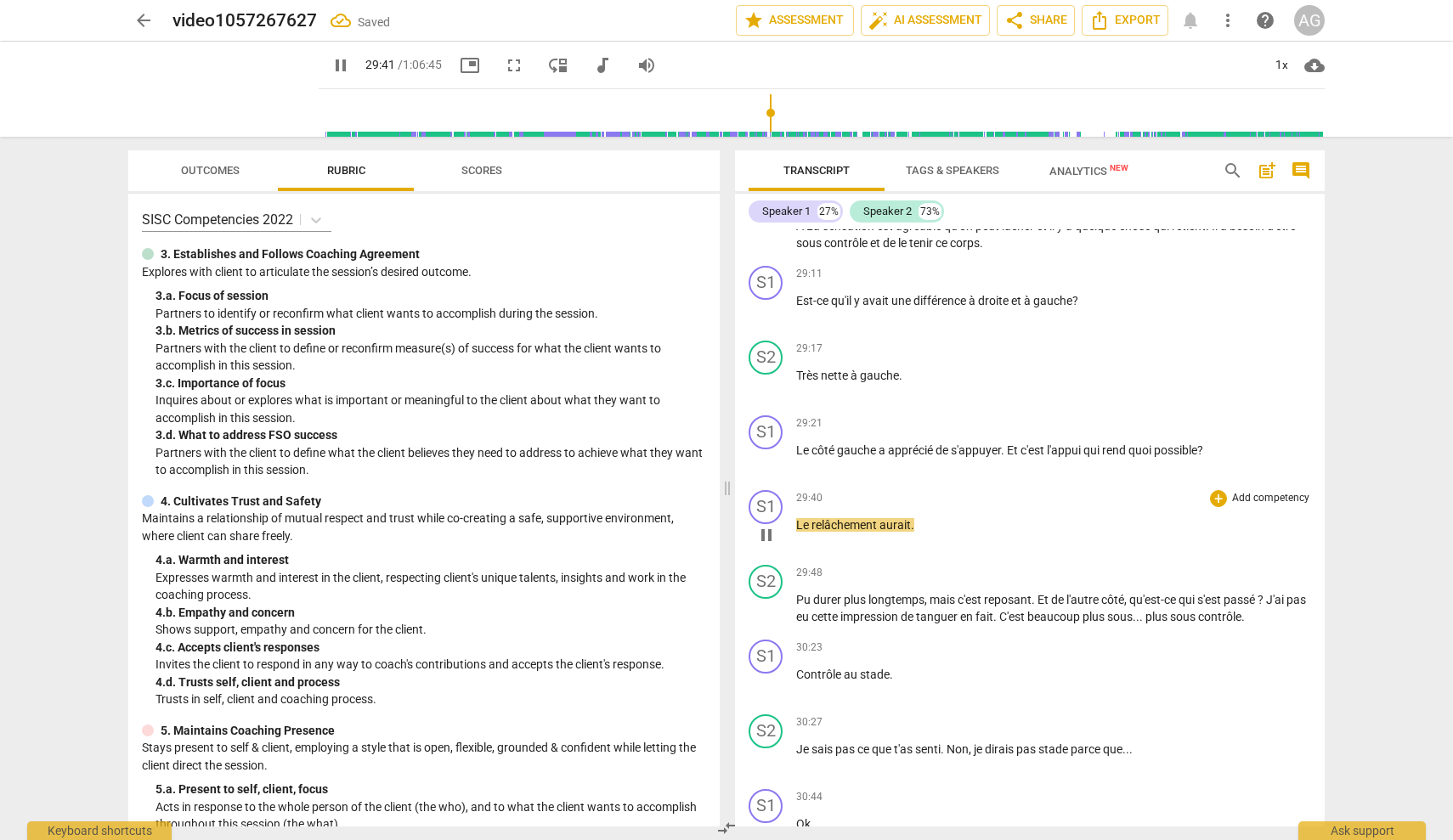
click at [774, 525] on span "pause" at bounding box center [766, 535] width 21 height 21
click at [793, 524] on div "play_arrow pause" at bounding box center [775, 535] width 43 height 23
click at [795, 490] on div "S1 play_arrow pause 29:40 + Add competency keyboard_arrow_right Le relâchement …" at bounding box center [1030, 521] width 590 height 75
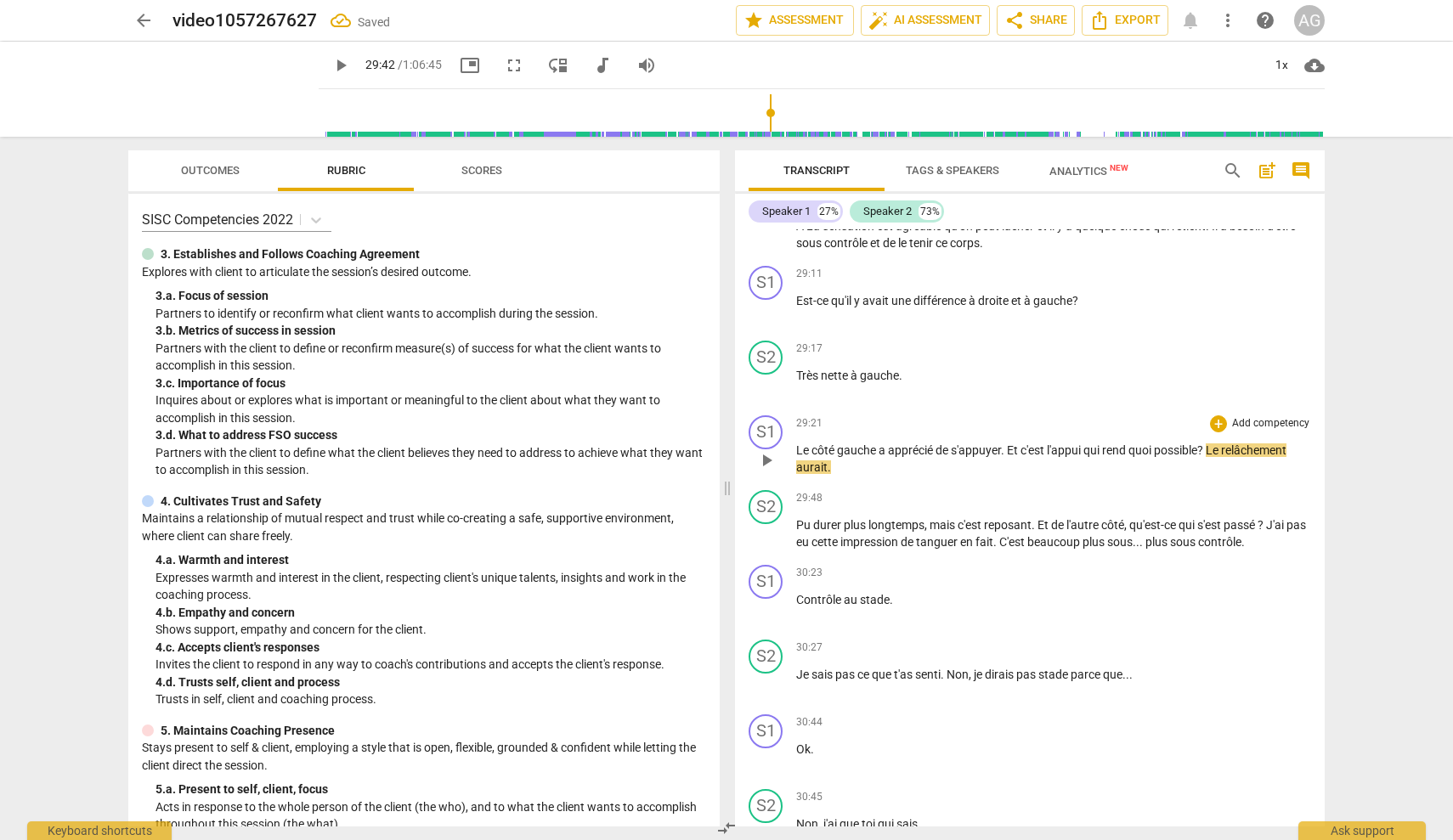
click at [1212, 444] on span "Le" at bounding box center [1213, 450] width 16 height 14
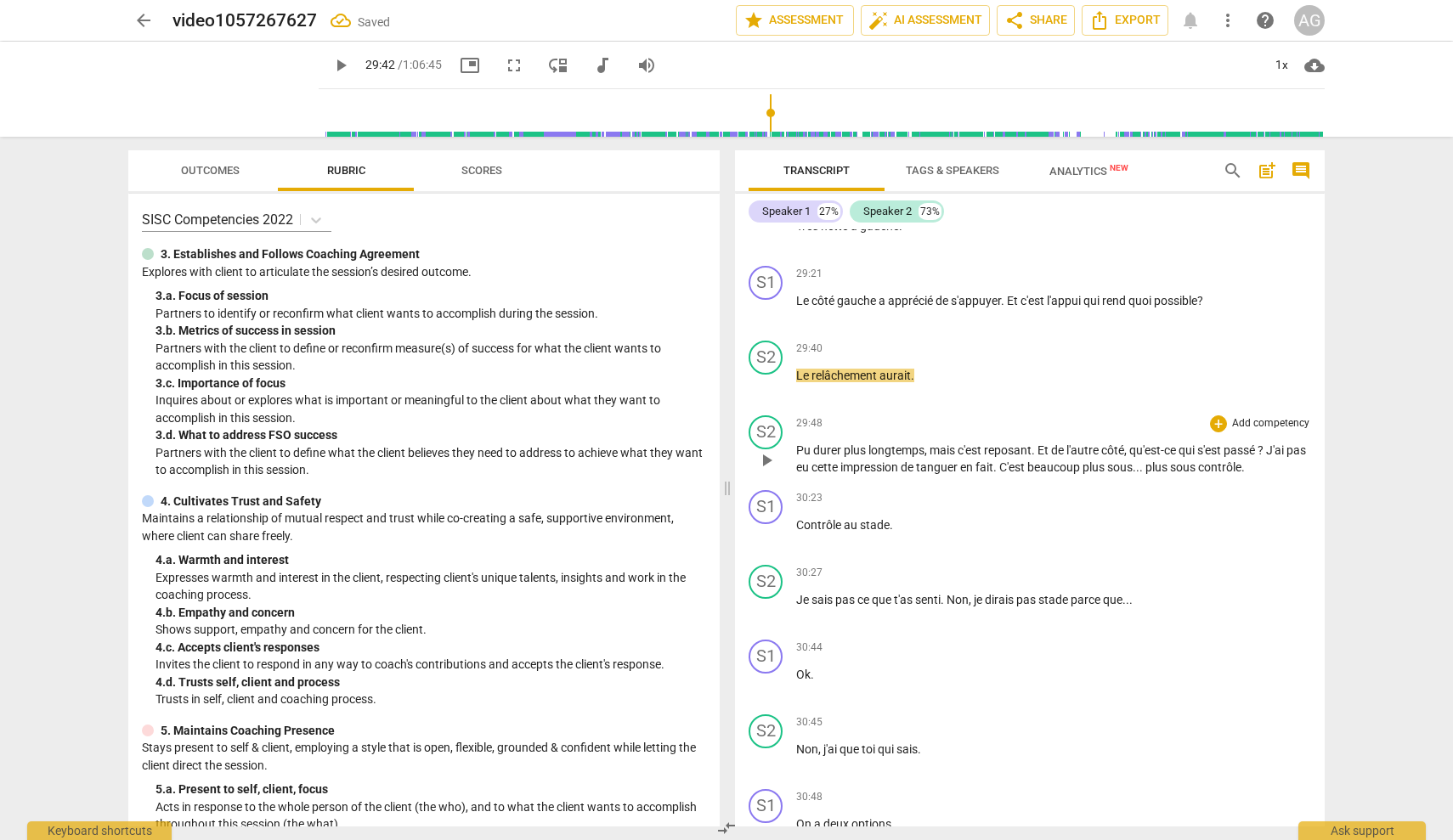
scroll to position [6912, 0]
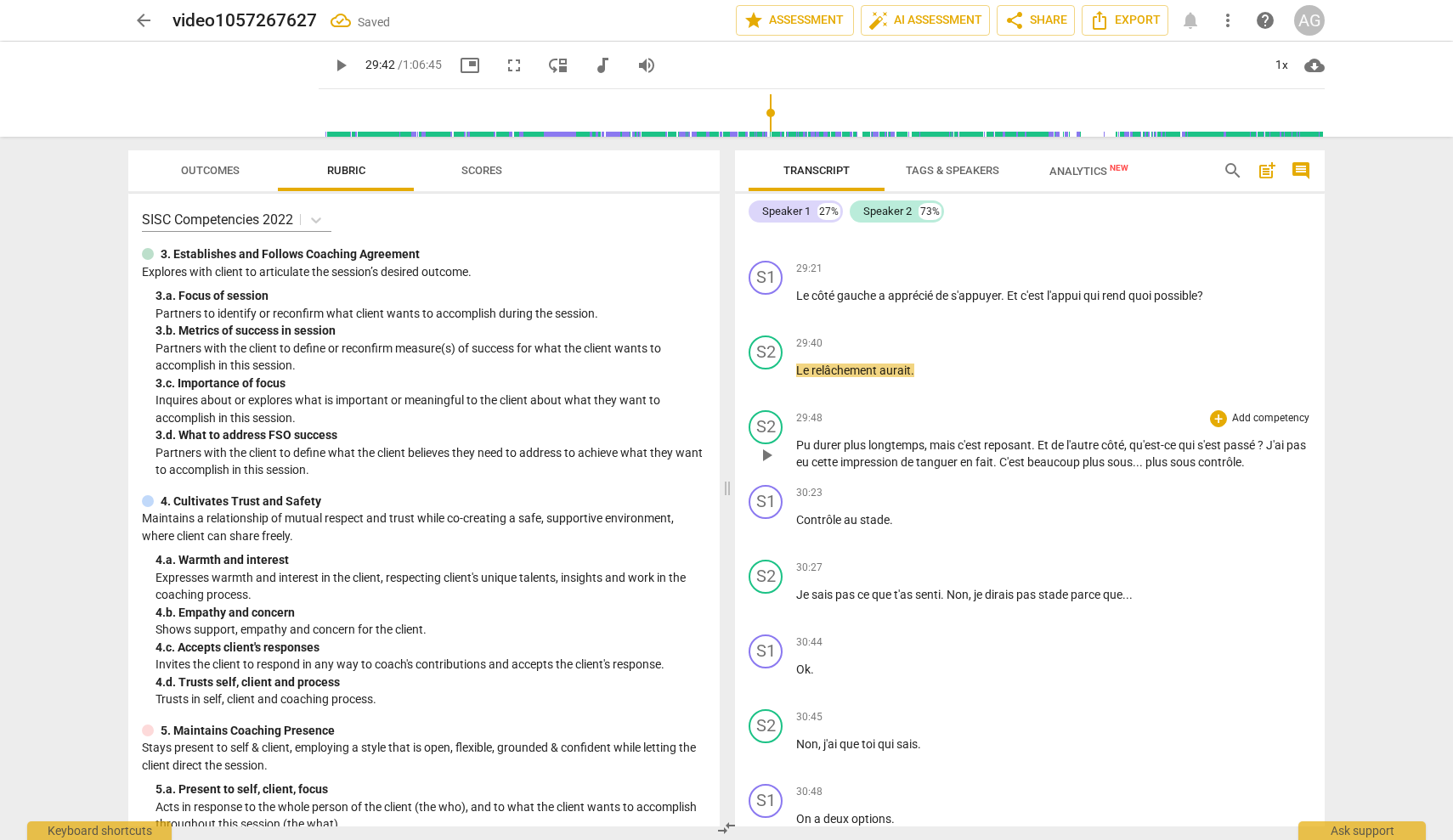
click at [794, 445] on div "play_arrow pause" at bounding box center [775, 455] width 43 height 23
click at [796, 439] on span "Pu" at bounding box center [804, 446] width 17 height 14
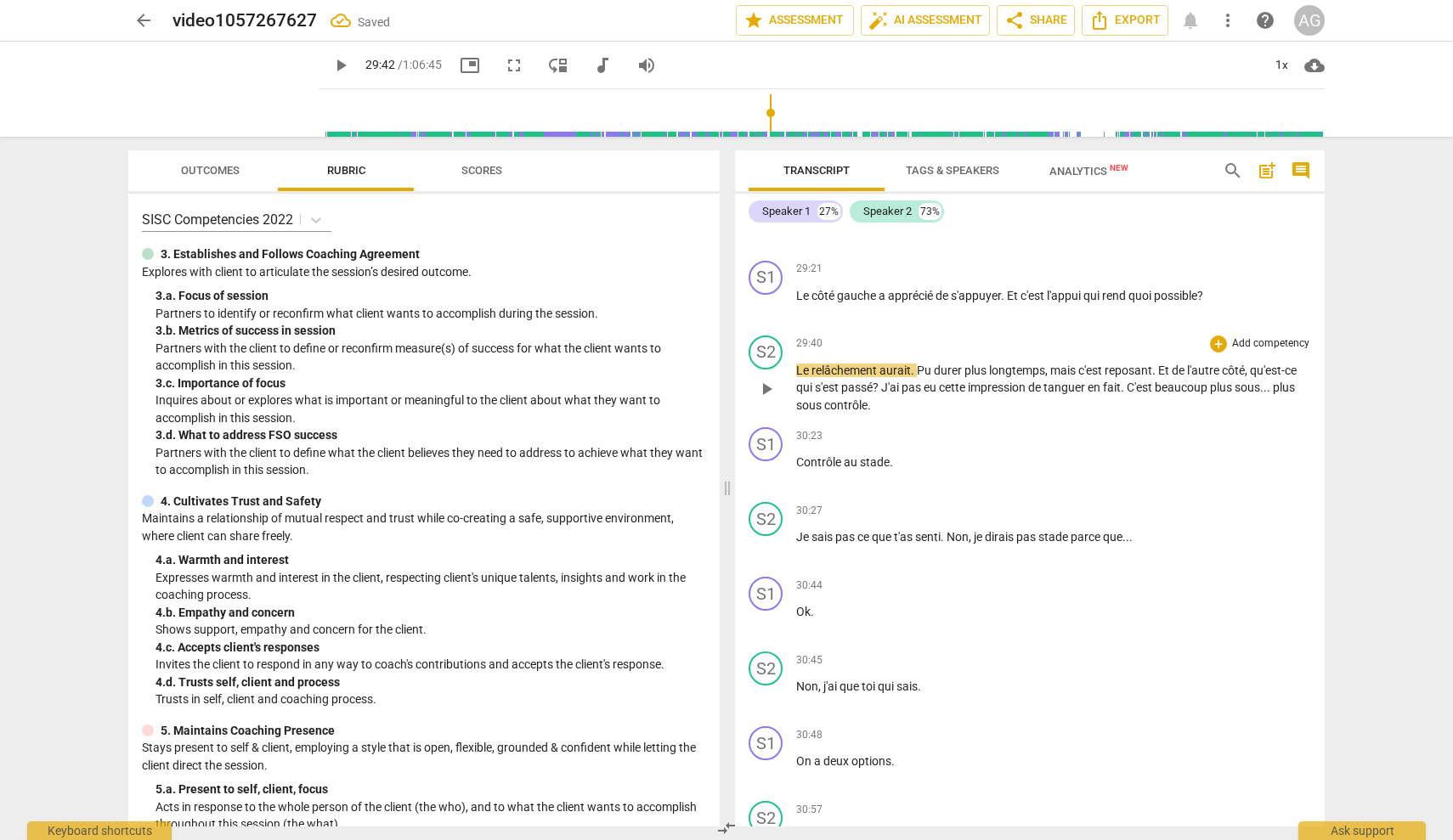
click at [767, 379] on span "play_arrow" at bounding box center [766, 389] width 21 height 21
click at [884, 363] on span "aurait" at bounding box center [895, 370] width 31 height 14
type input "1790"
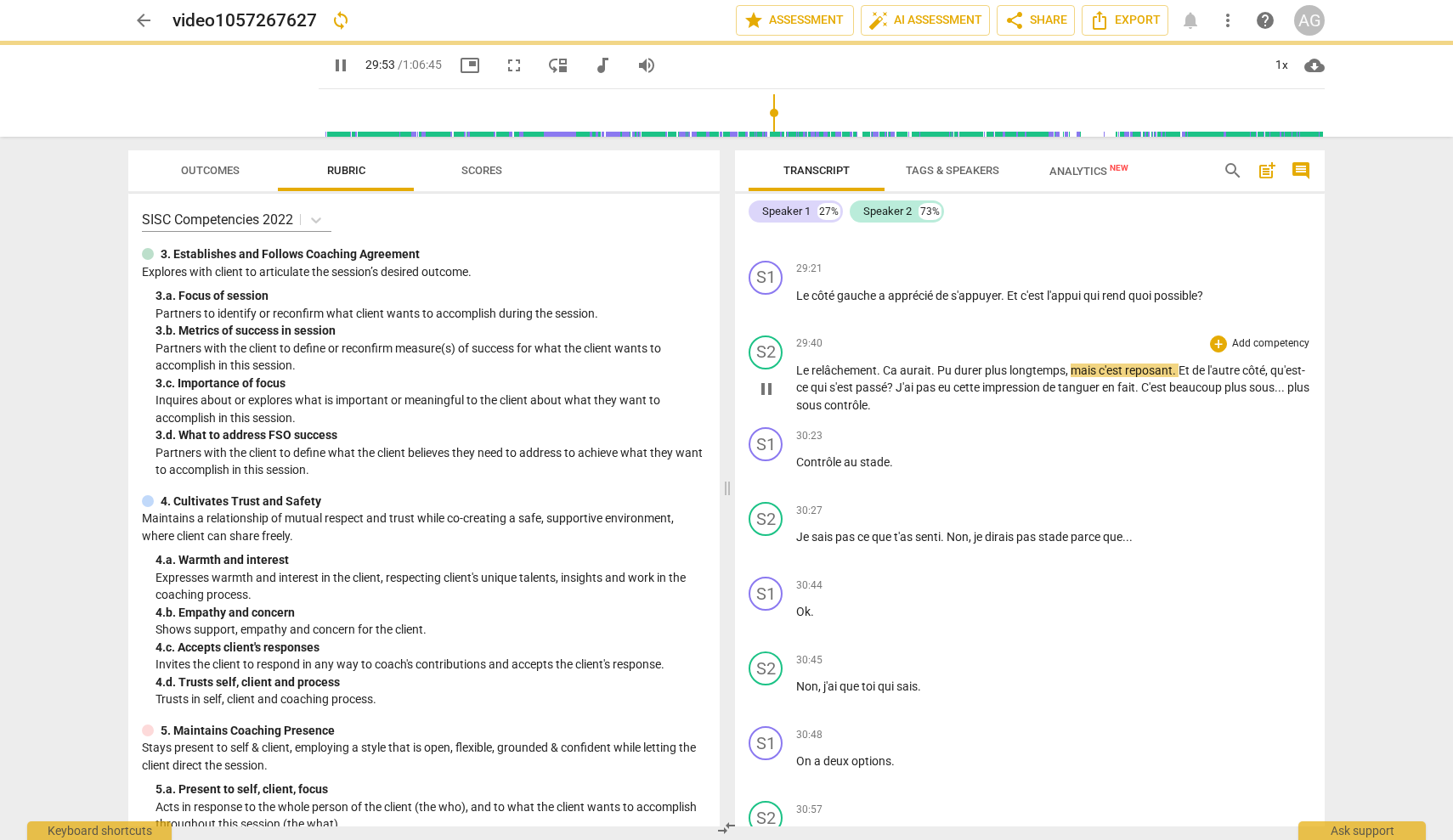
click at [945, 363] on span "Pu" at bounding box center [945, 370] width 17 height 14
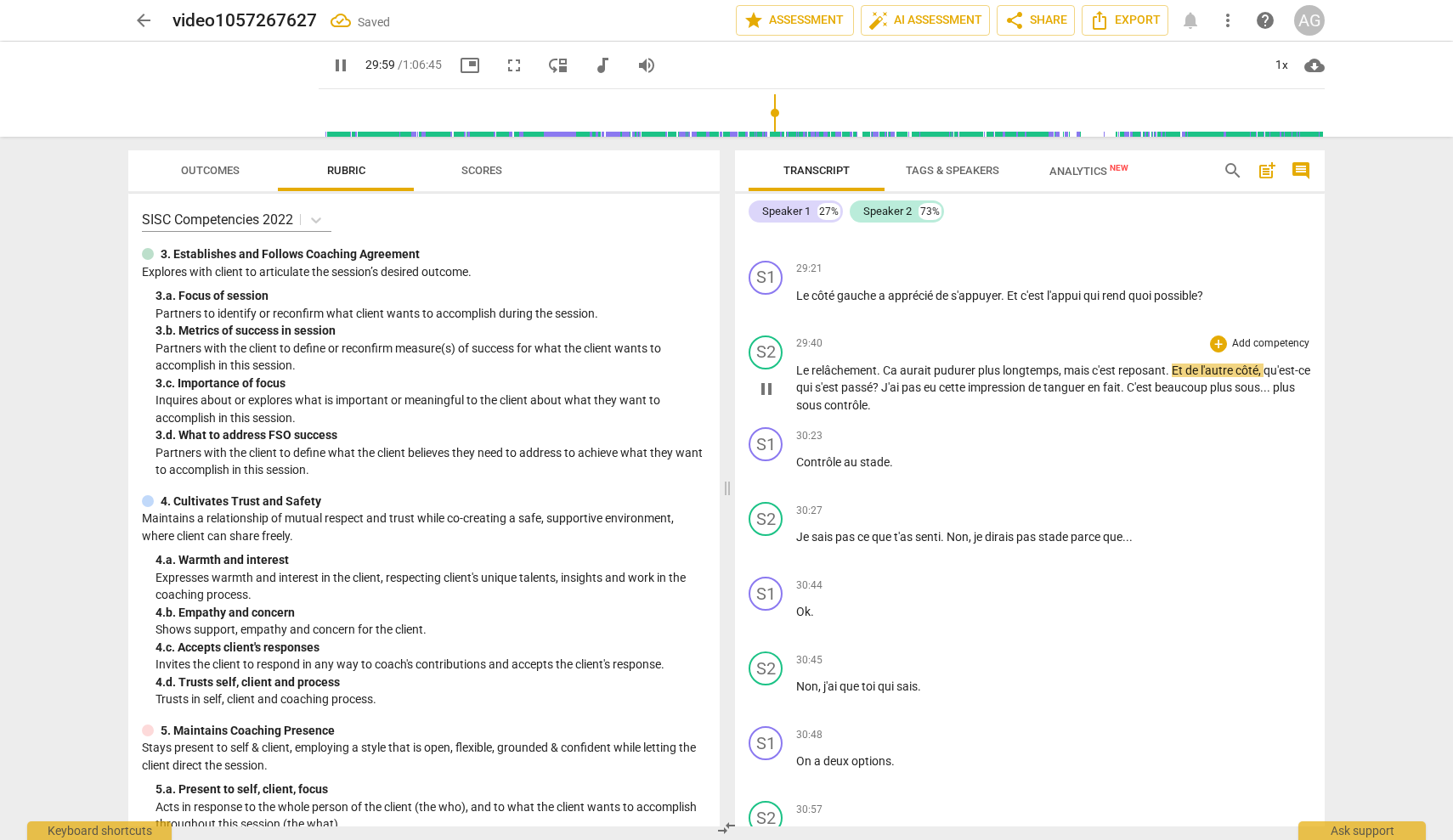
click at [1179, 363] on span "Et" at bounding box center [1179, 370] width 14 height 14
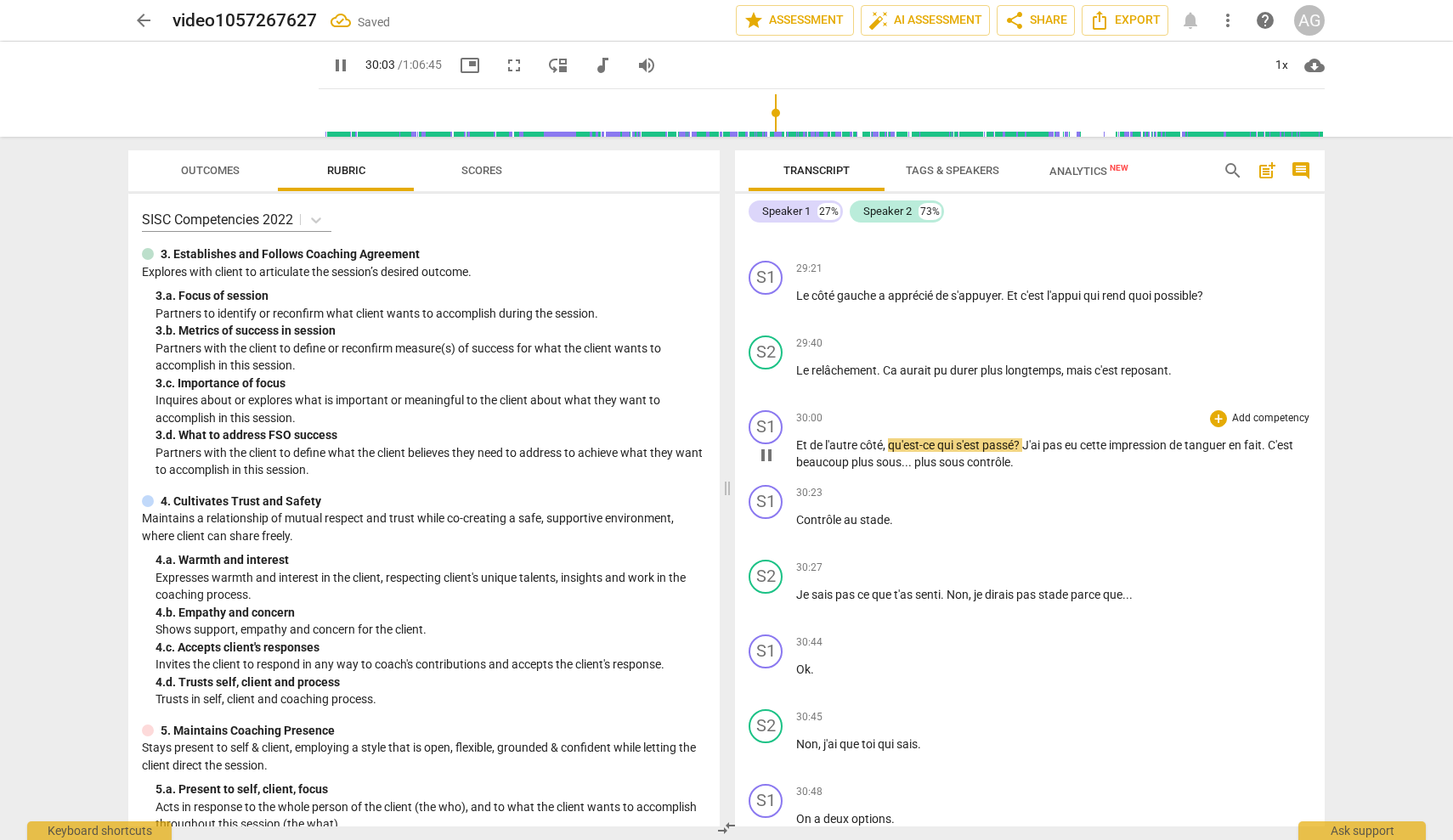
click at [1027, 439] on span "J'ai" at bounding box center [1032, 446] width 21 height 14
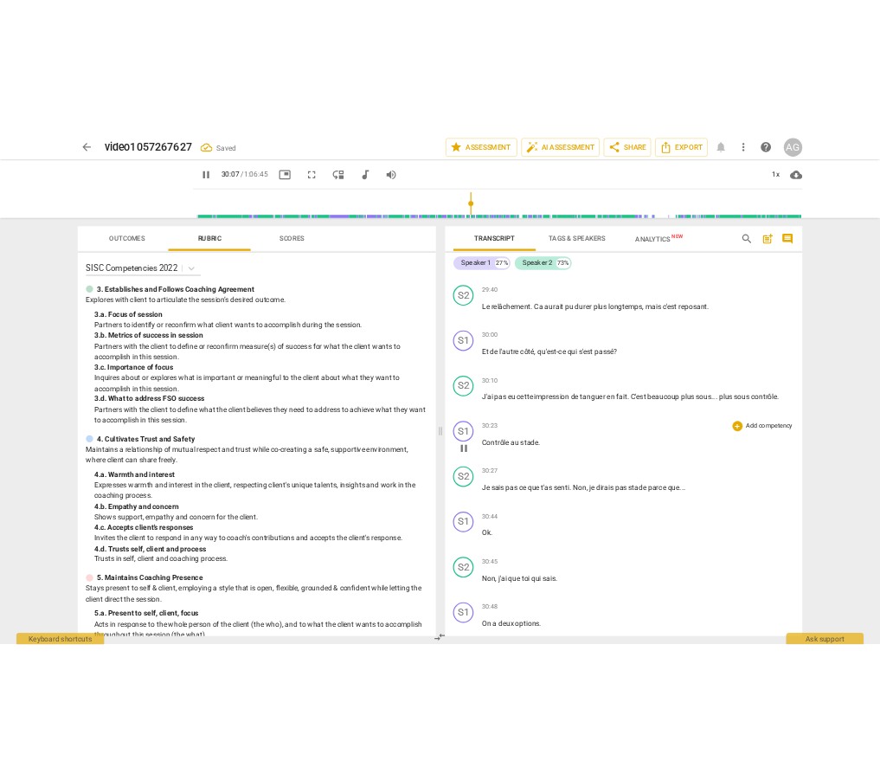
scroll to position [7204, 0]
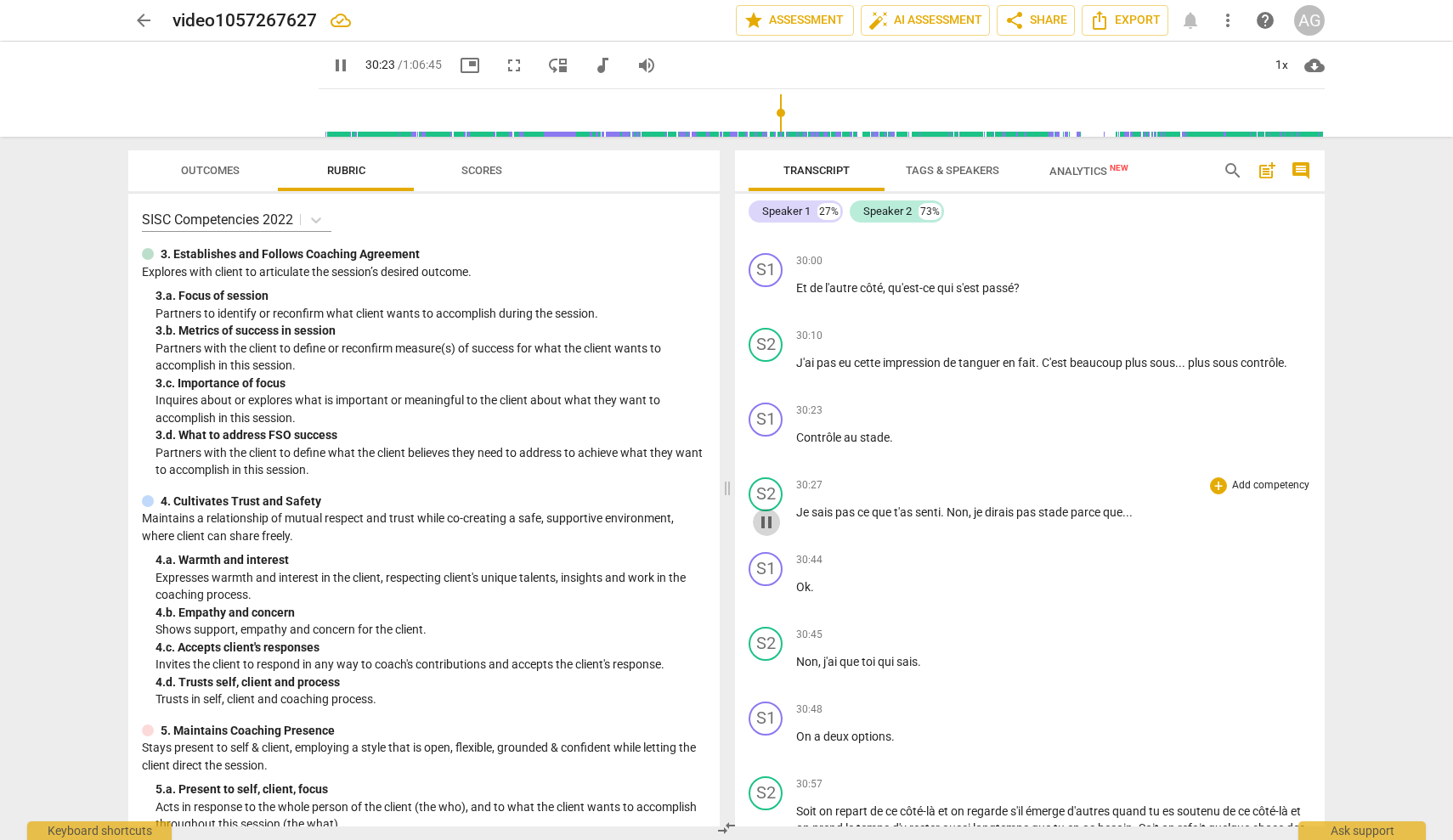
click at [770, 512] on span "pause" at bounding box center [766, 522] width 21 height 21
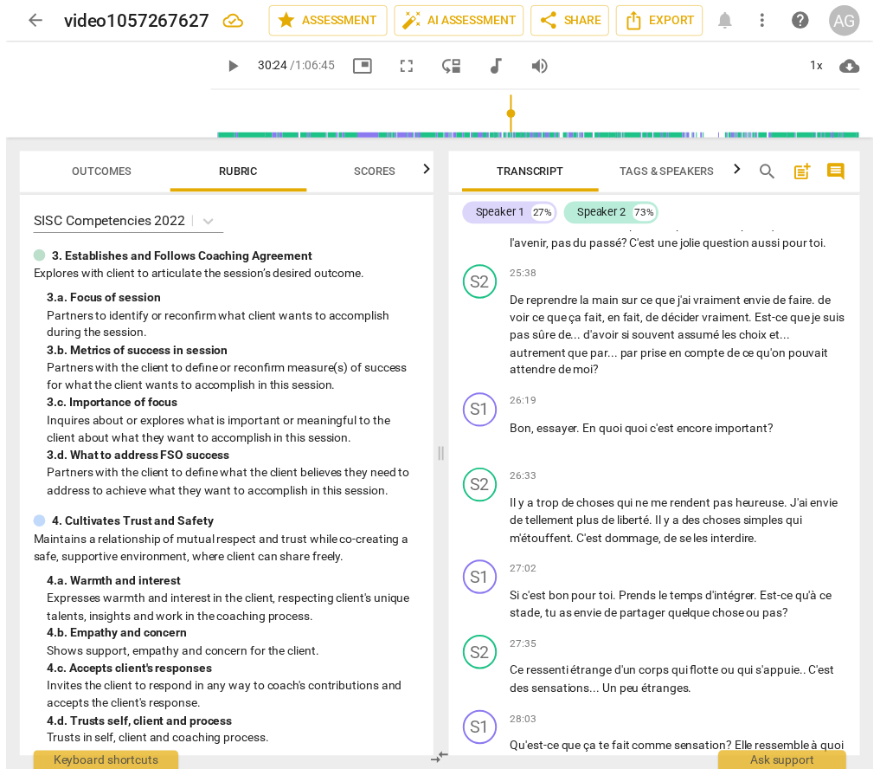
scroll to position [8733, 0]
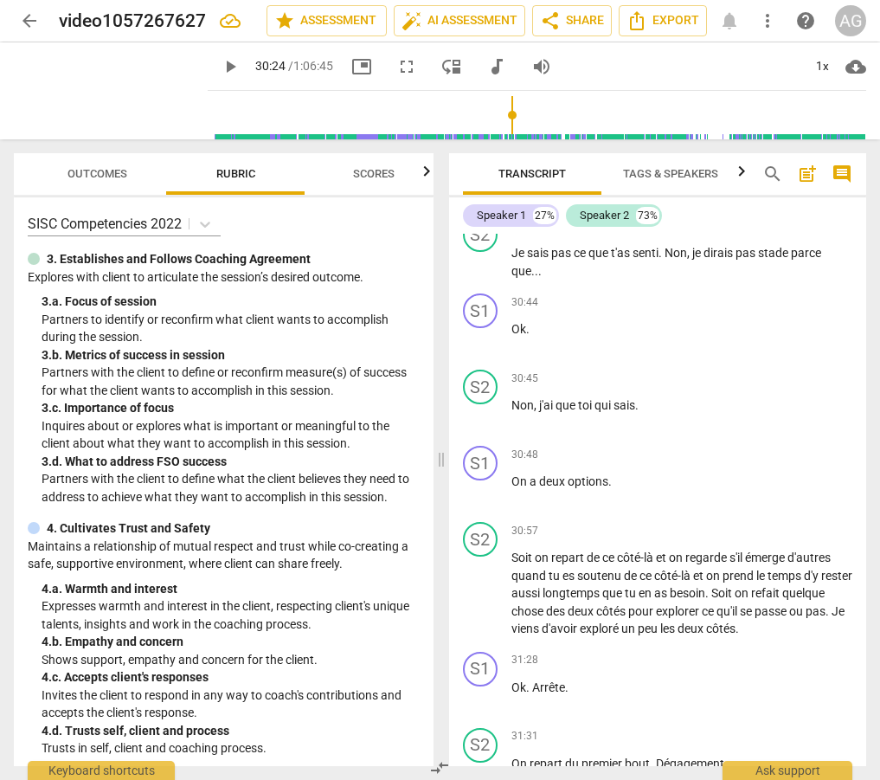
type input "1824"
